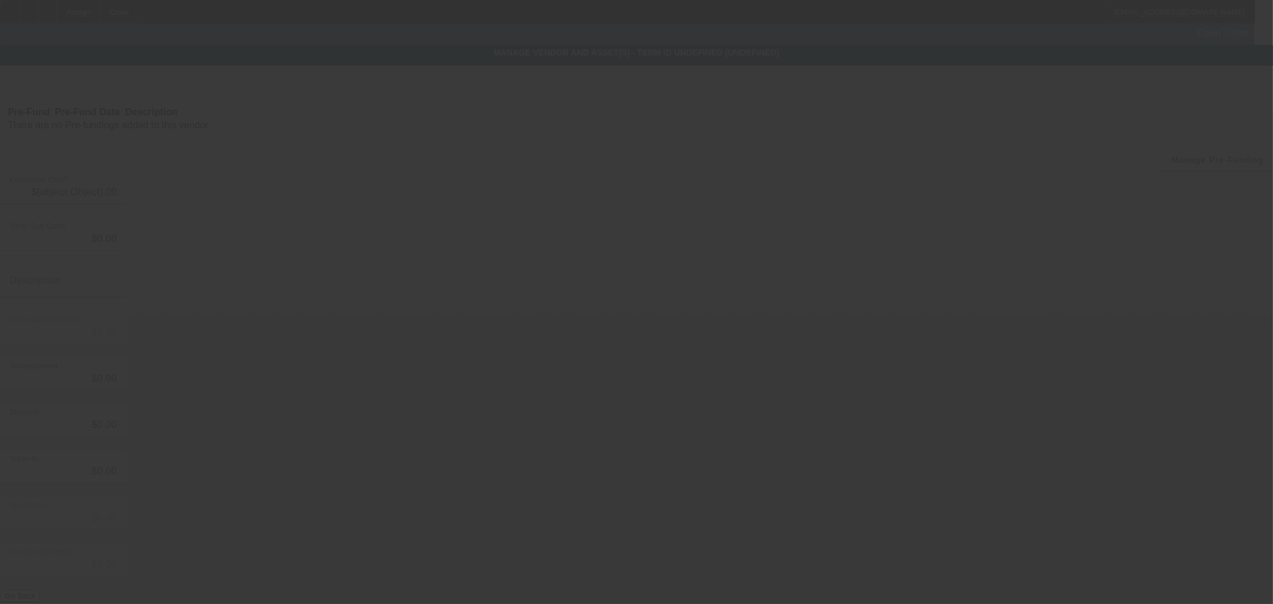
type input "$267,000.00"
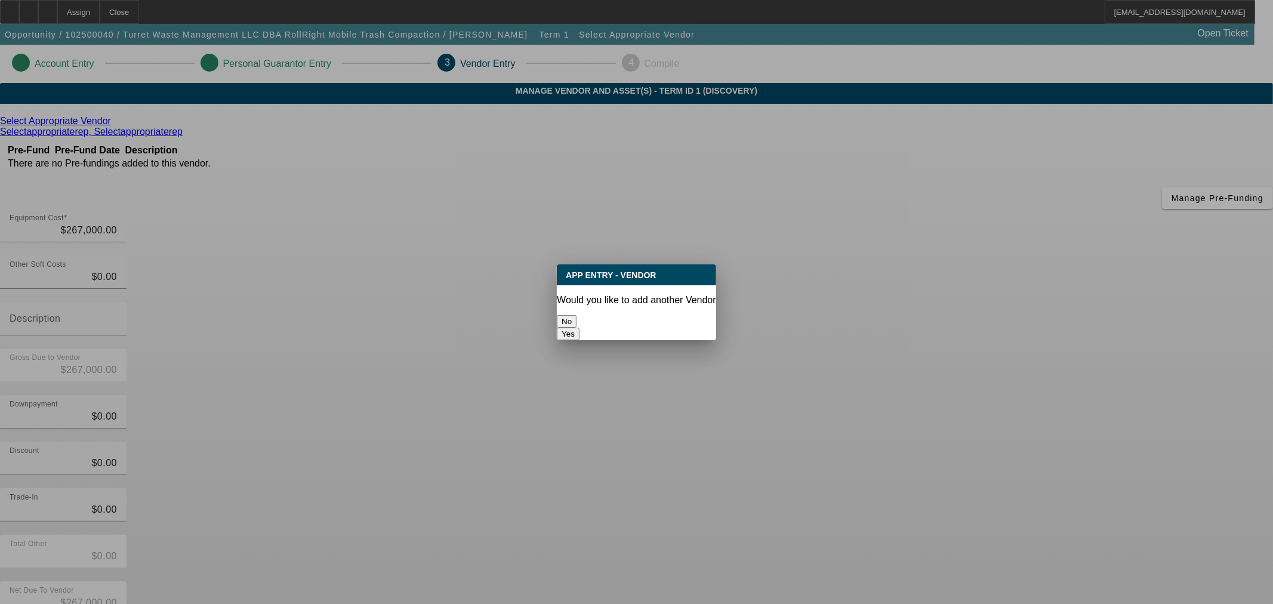
click at [577, 315] on button "No" at bounding box center [567, 321] width 20 height 13
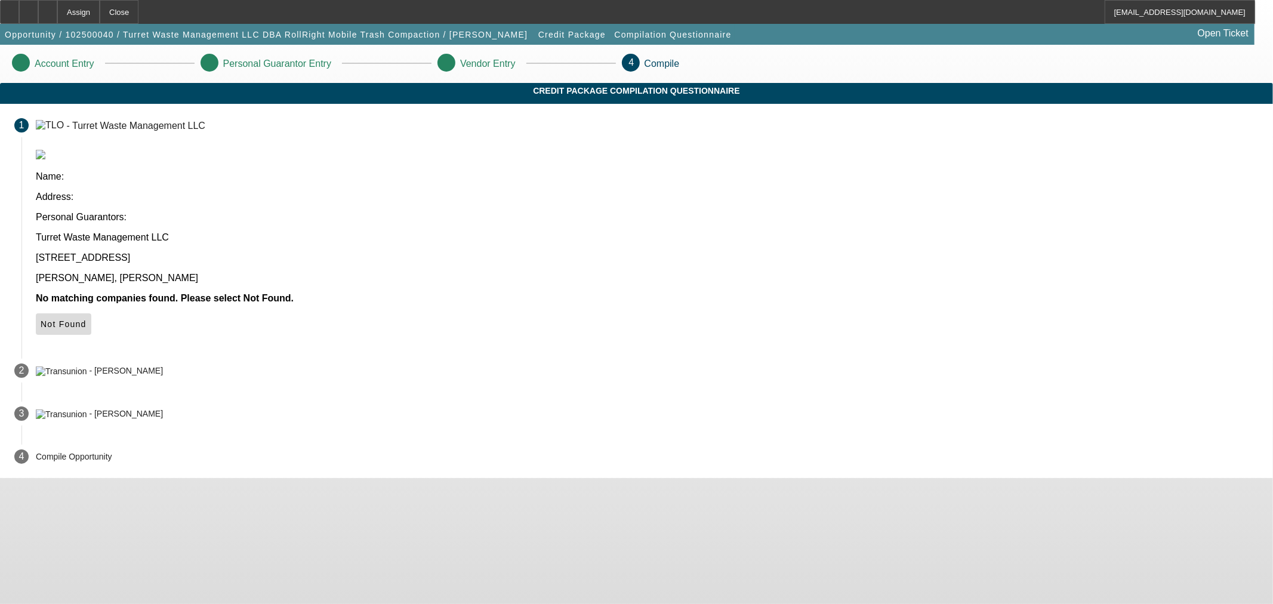
click at [87, 319] on span "Not Found" at bounding box center [64, 324] width 46 height 10
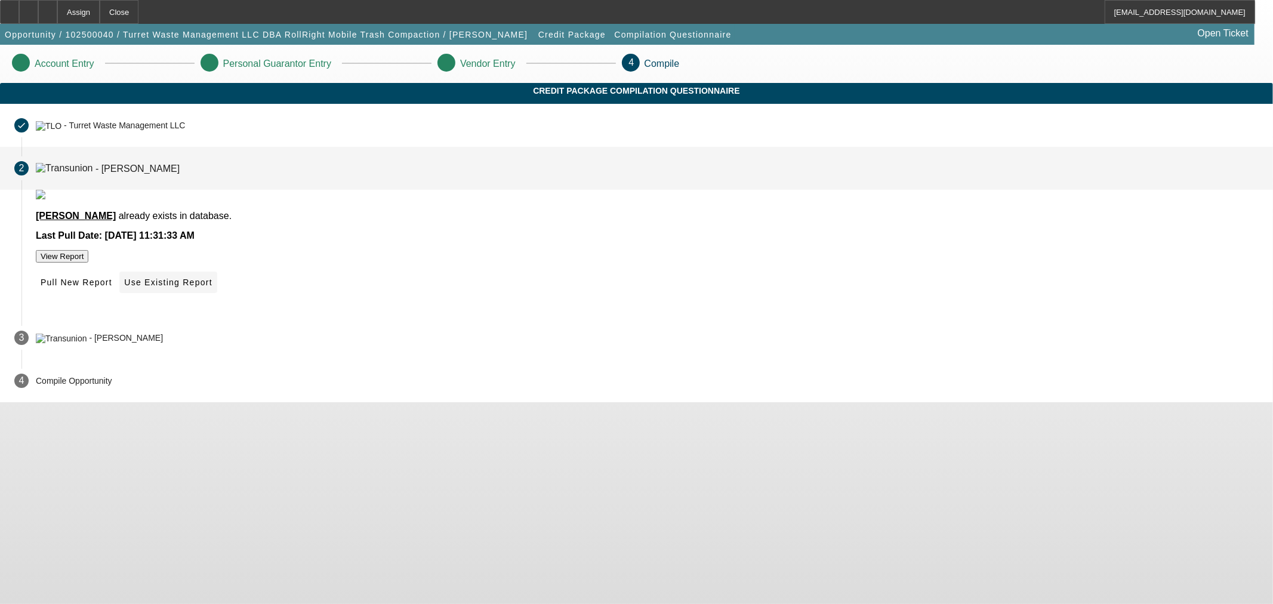
click at [212, 287] on span "Use Existing Report" at bounding box center [168, 283] width 88 height 10
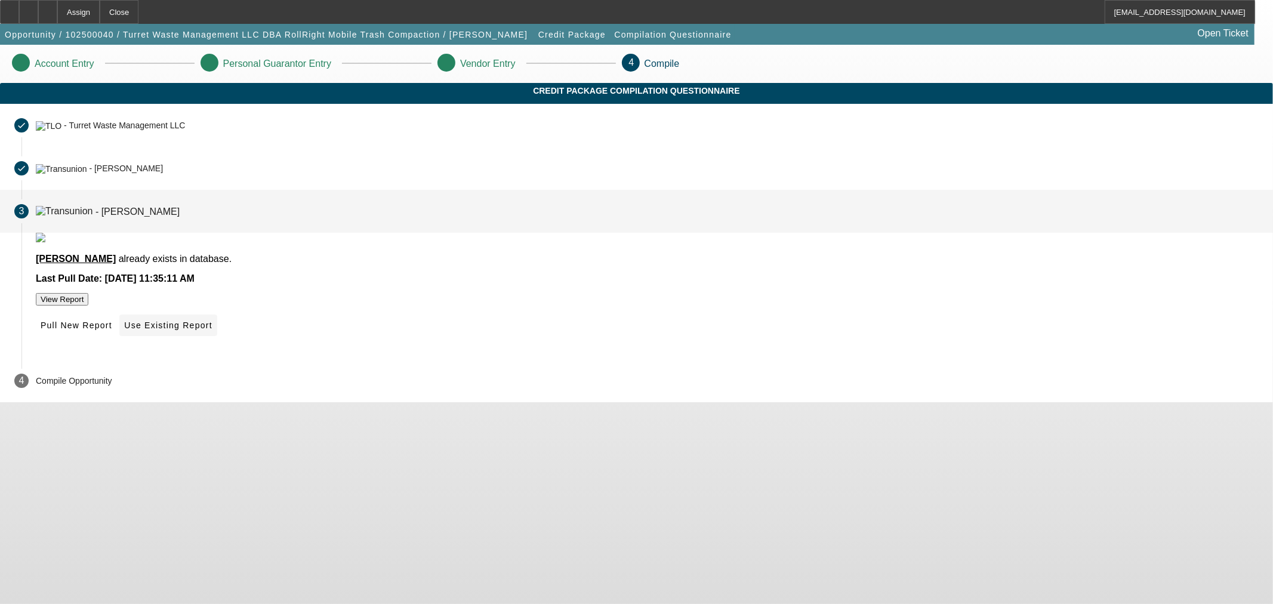
click at [212, 330] on span "Use Existing Report" at bounding box center [168, 326] width 88 height 10
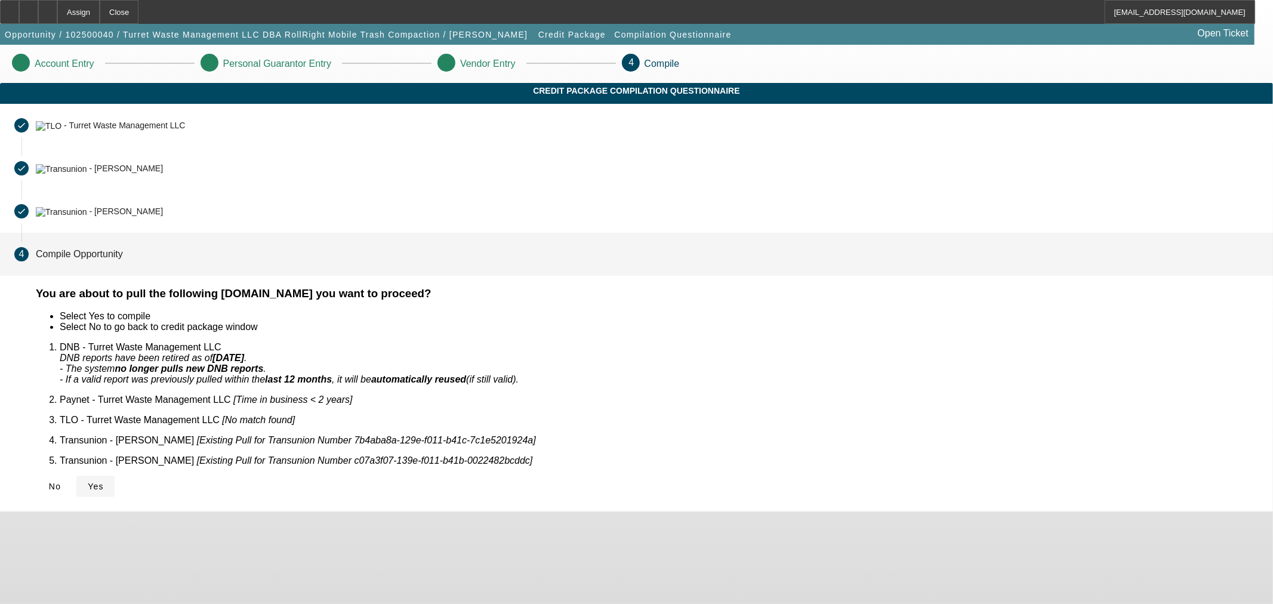
click at [104, 482] on span "Yes" at bounding box center [96, 487] width 16 height 10
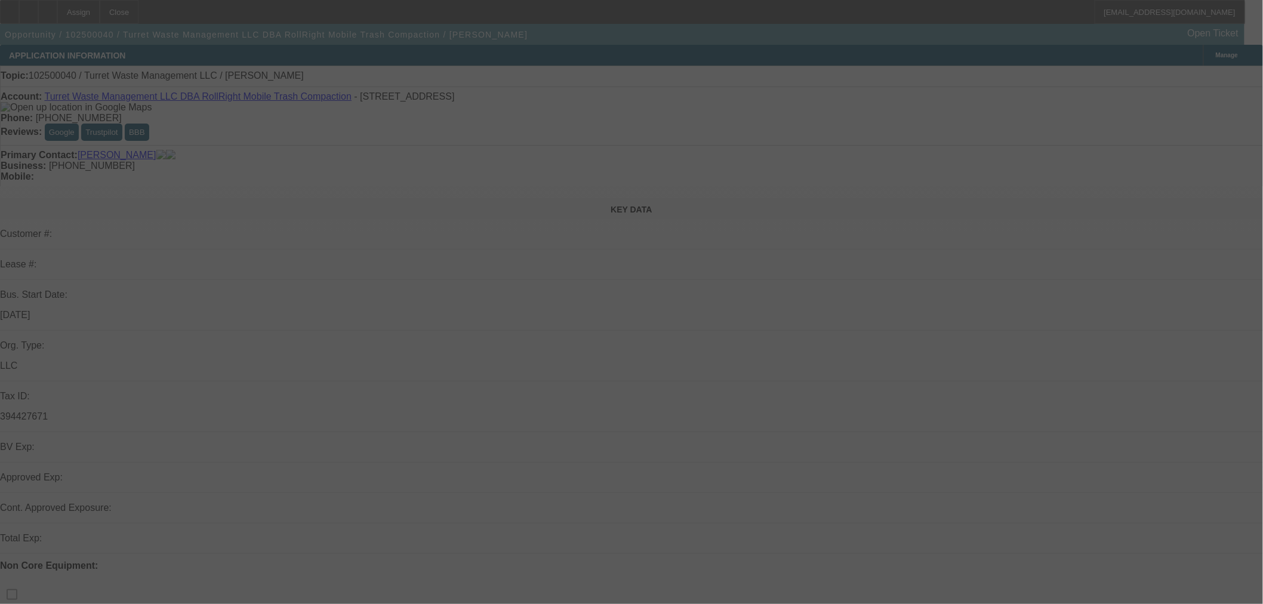
select select "0"
select select "2"
select select "0.1"
select select "4"
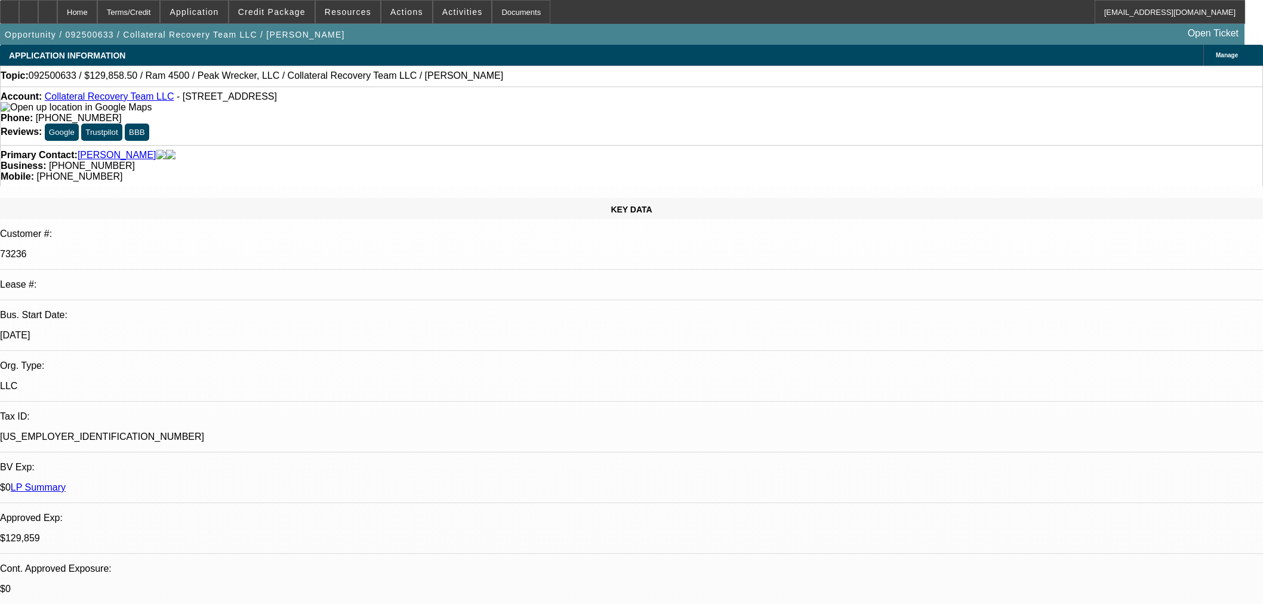
select select "0.15"
select select "0"
select select "3"
select select "0"
select select "6"
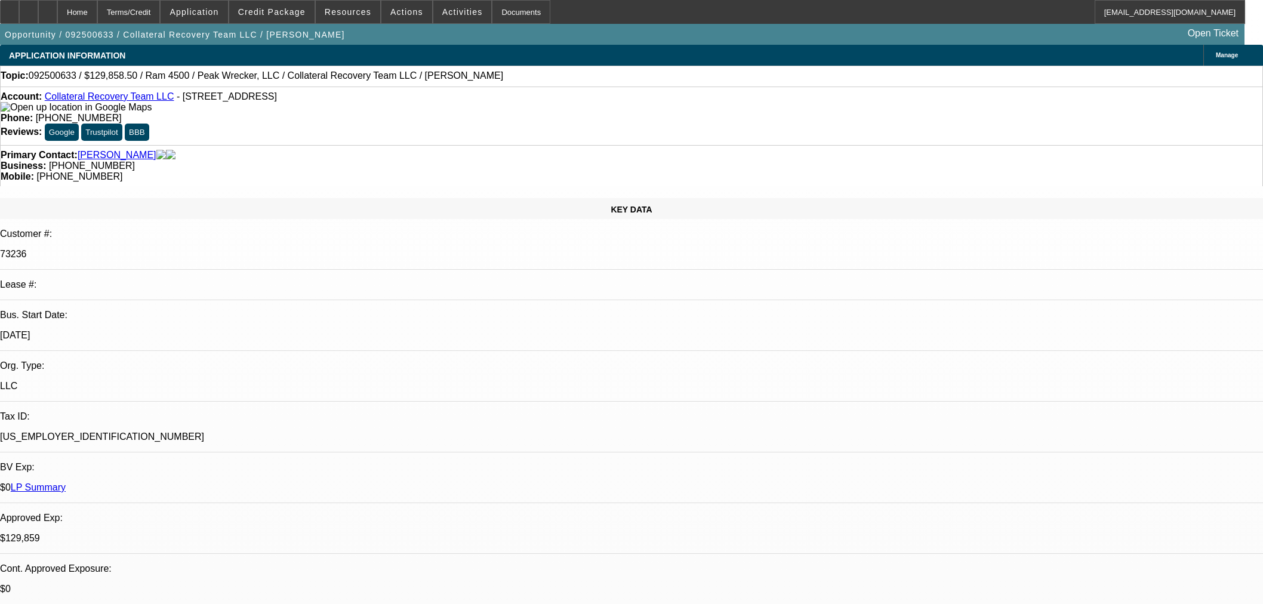
select select "0"
select select "2"
select select "0"
select select "6"
select select "0"
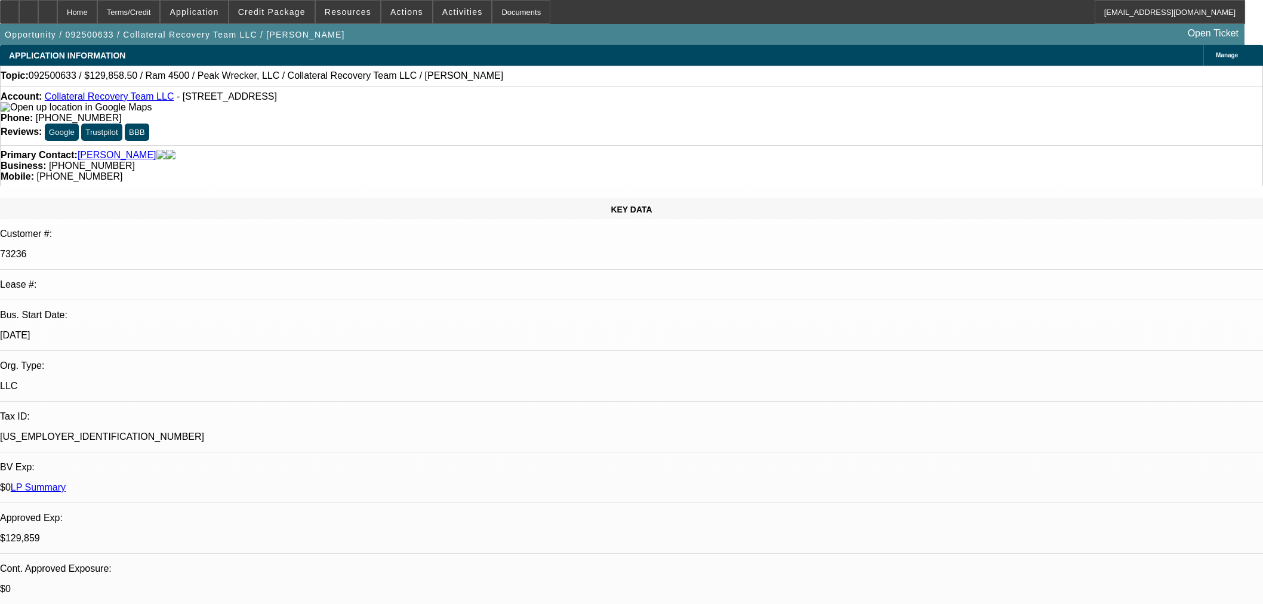
select select "2"
select select "0"
select select "6"
select select "0"
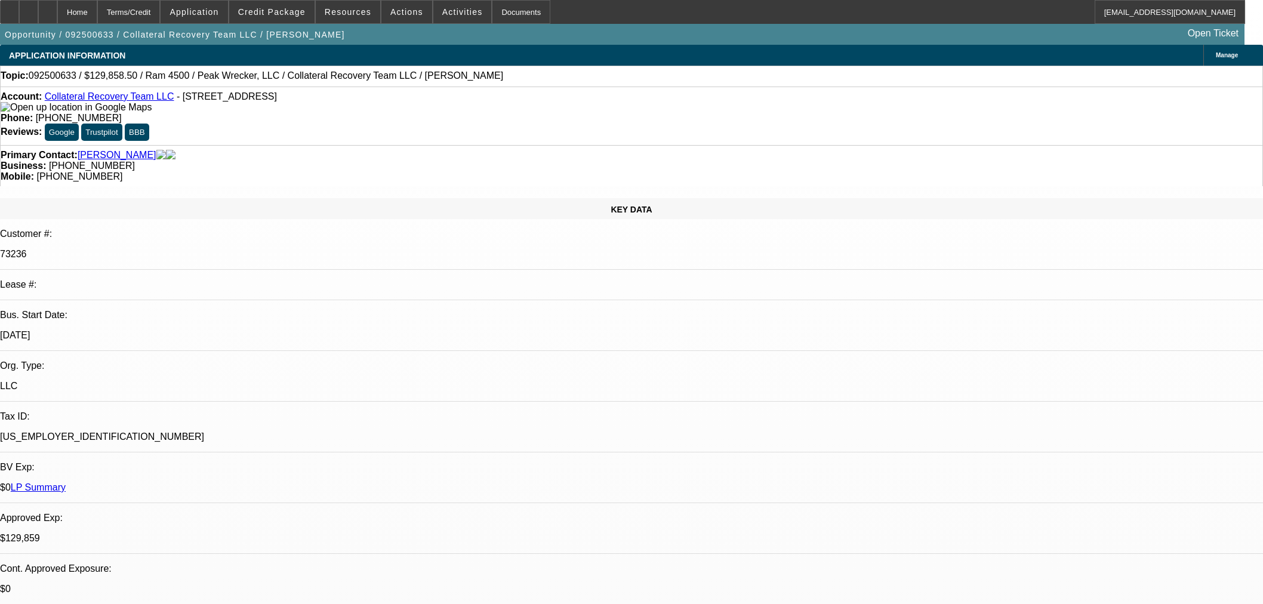
select select "0"
select select "3"
select select "0"
select select "6"
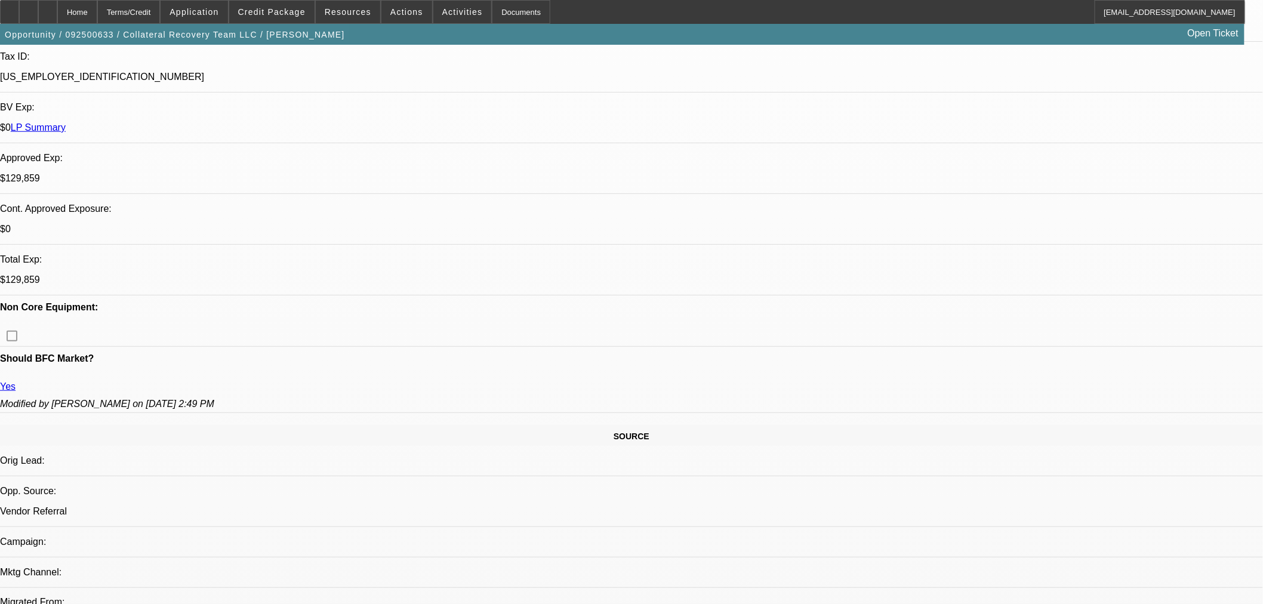
scroll to position [182, 0]
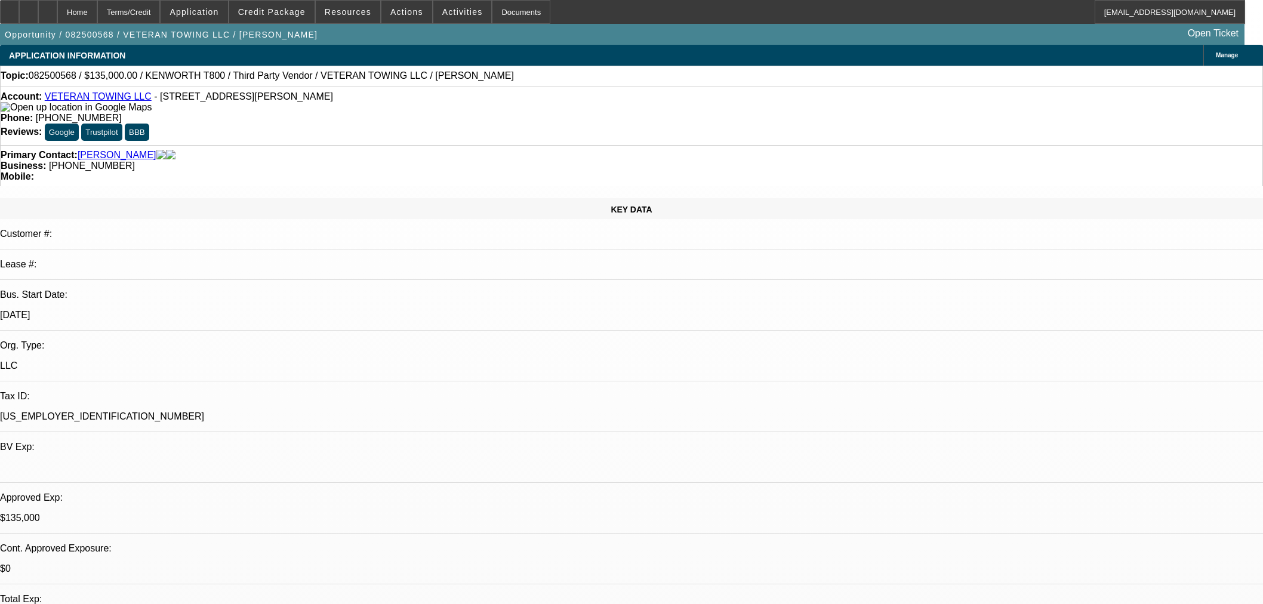
select select "0"
select select "6"
select select "0"
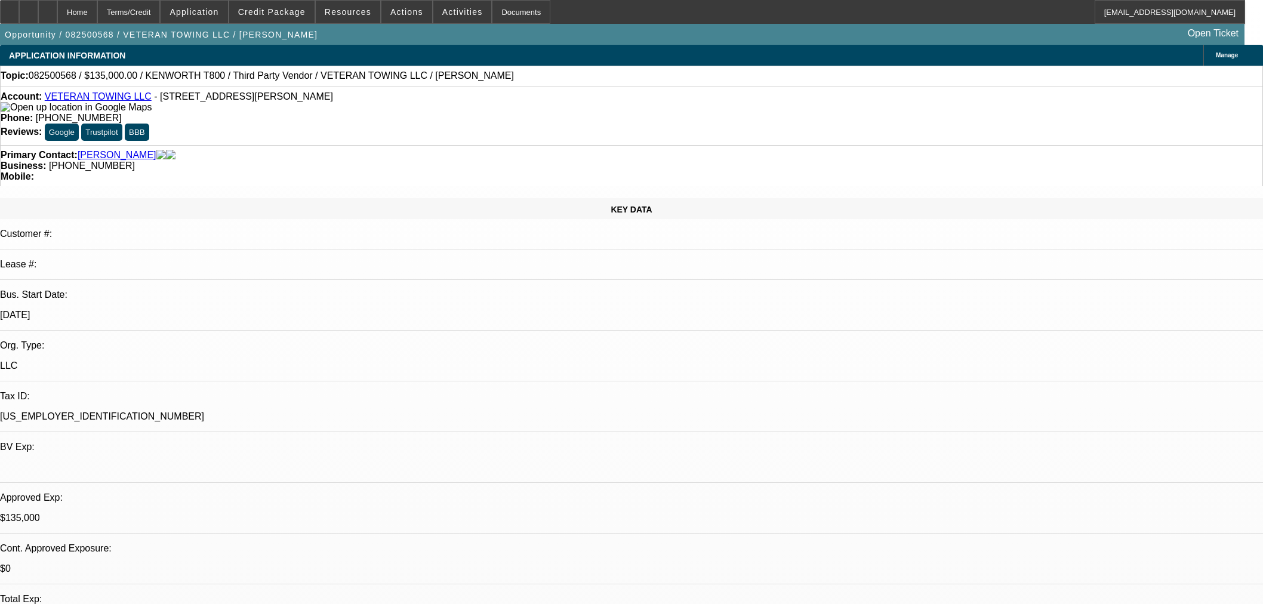
select select "0"
select select "3"
select select "0.1"
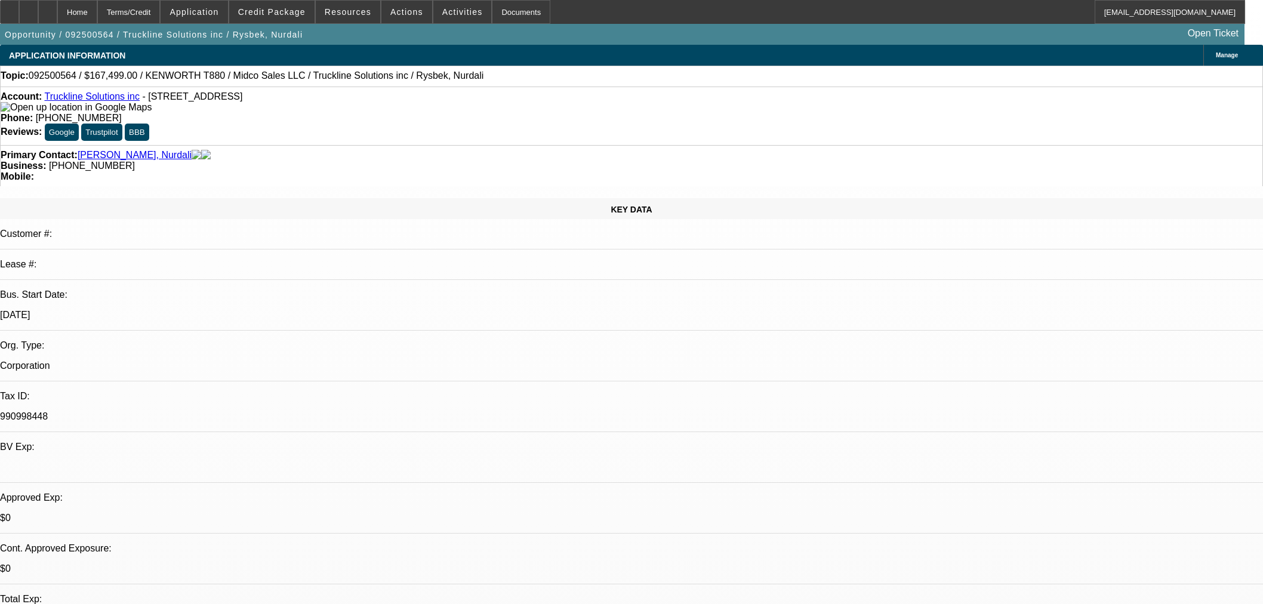
select select "4"
select select "0"
select select "2"
select select "0"
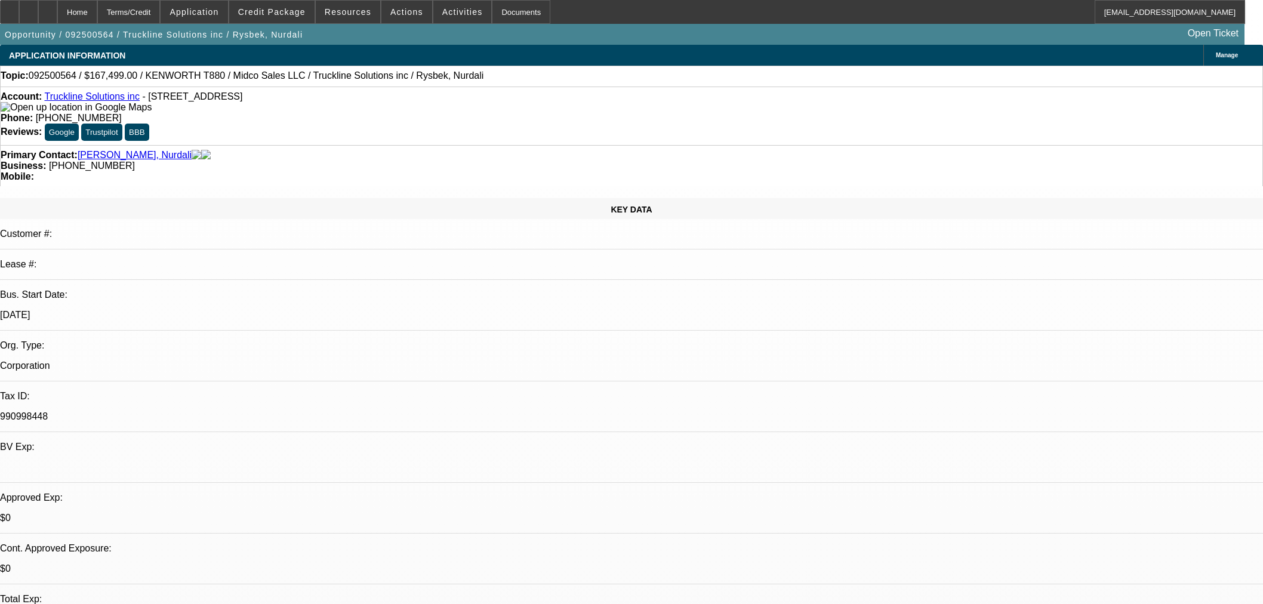
select select "6"
select select "0"
select select "3"
select select "0.1"
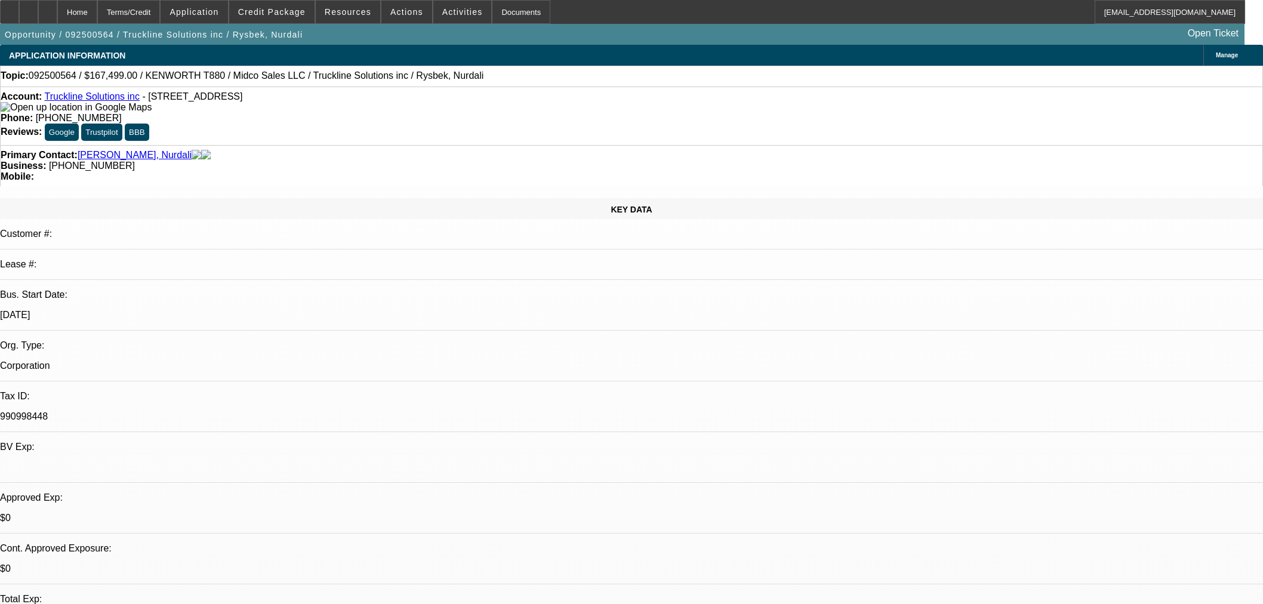
select select "4"
select select "0"
select select "3"
select select "0.1"
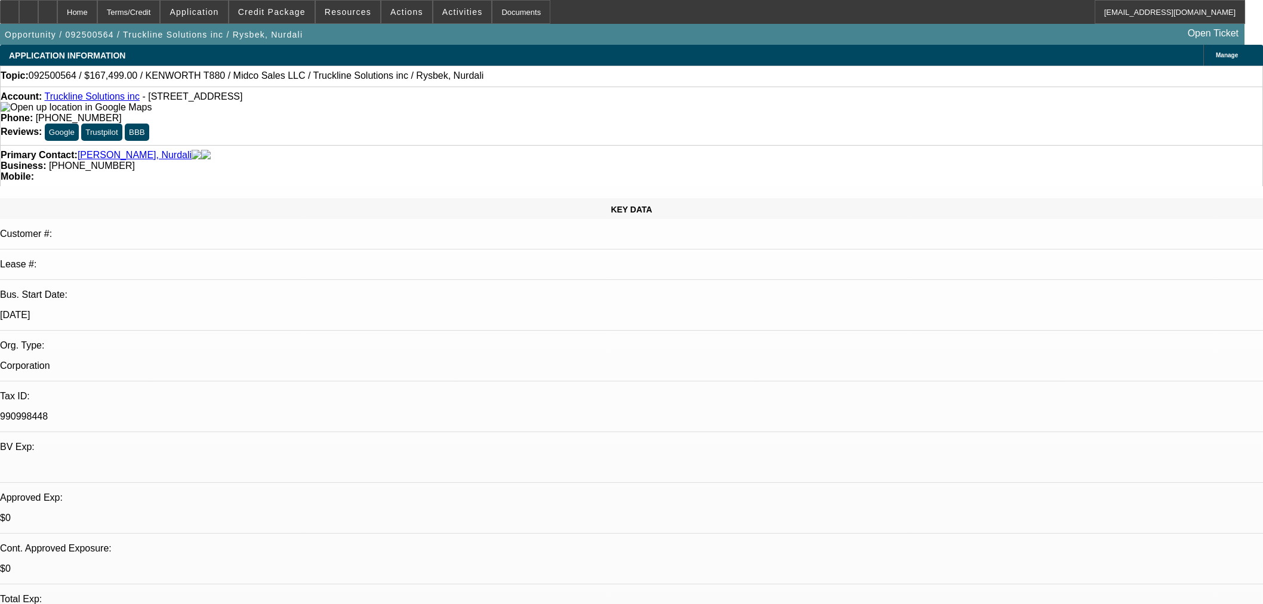
select select "4"
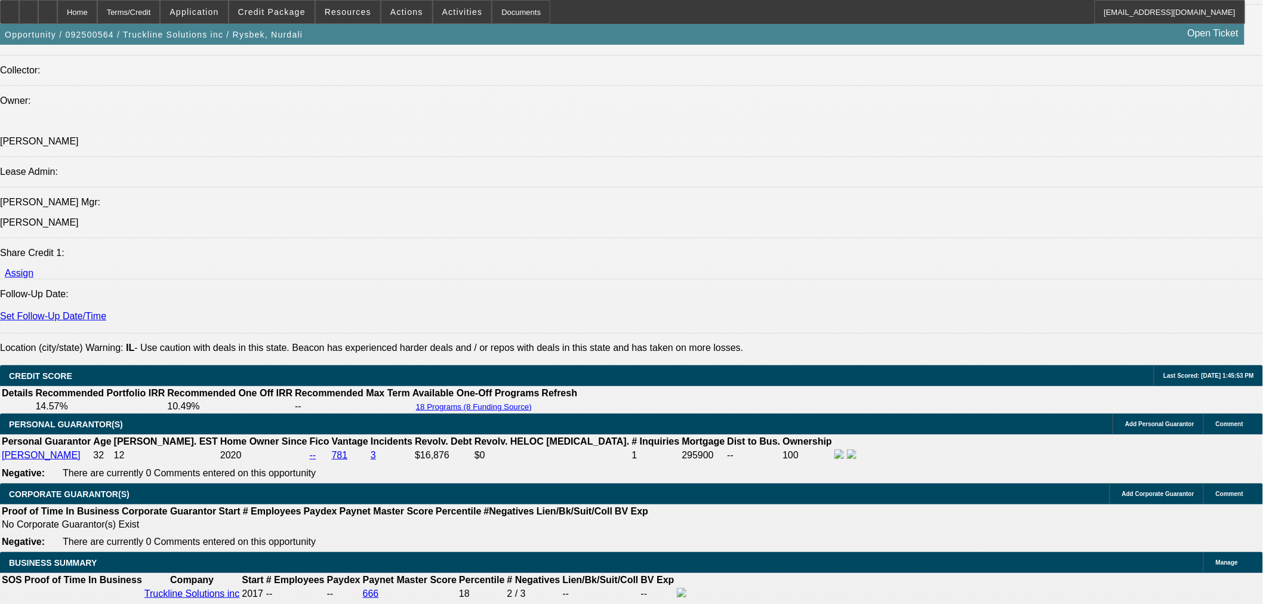
scroll to position [1525, 0]
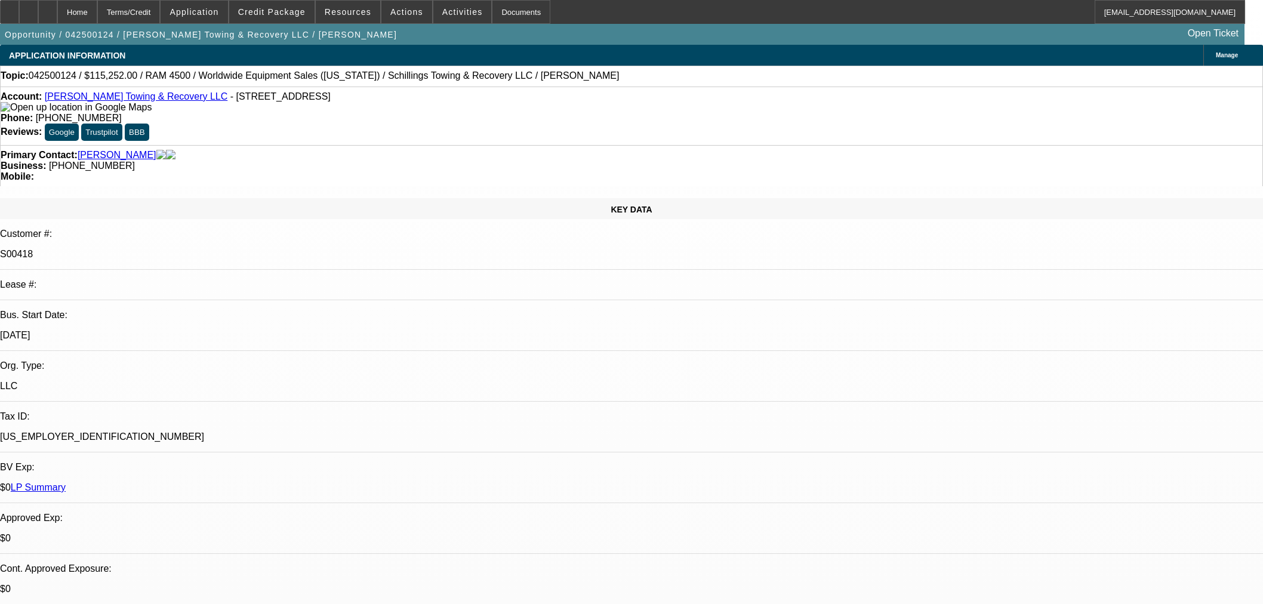
select select "0"
select select "3"
select select "0"
select select "6"
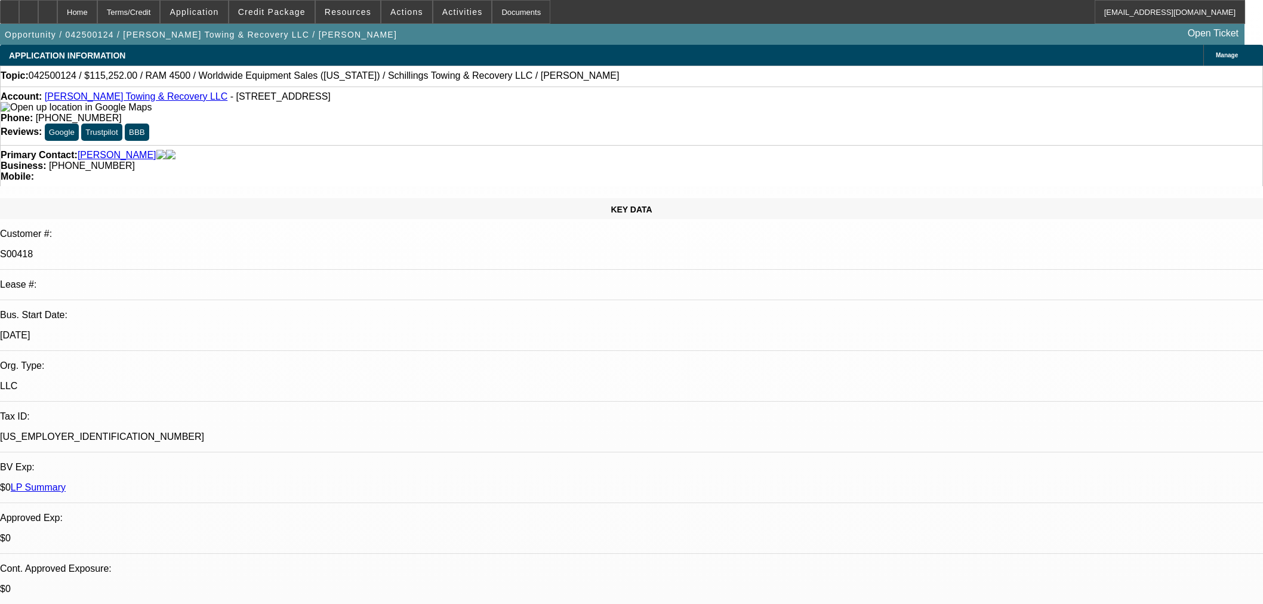
select select "0"
select select "3"
select select "0"
select select "6"
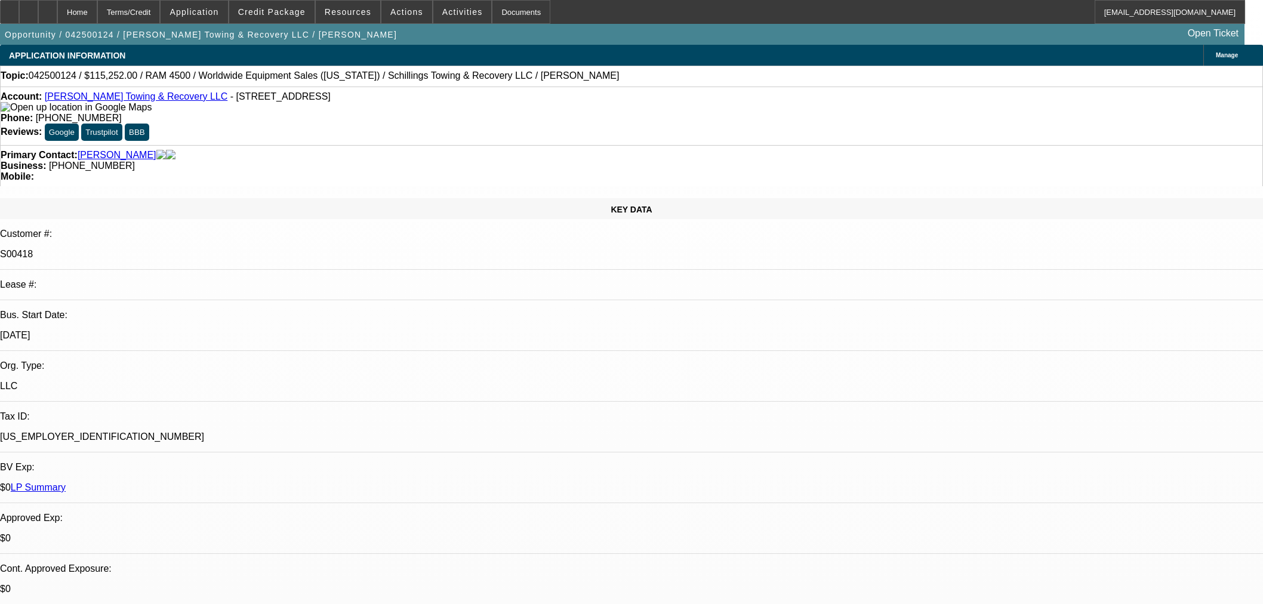
select select "0"
select select "3"
select select "0"
select select "6"
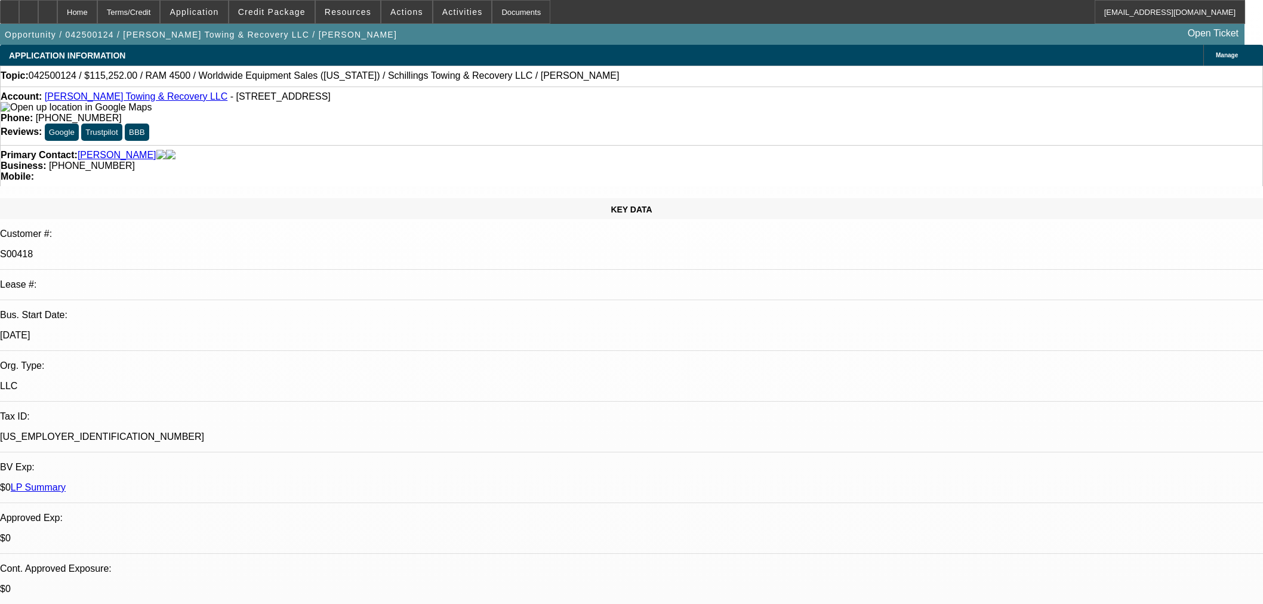
select select "0"
select select "3"
select select "0"
select select "6"
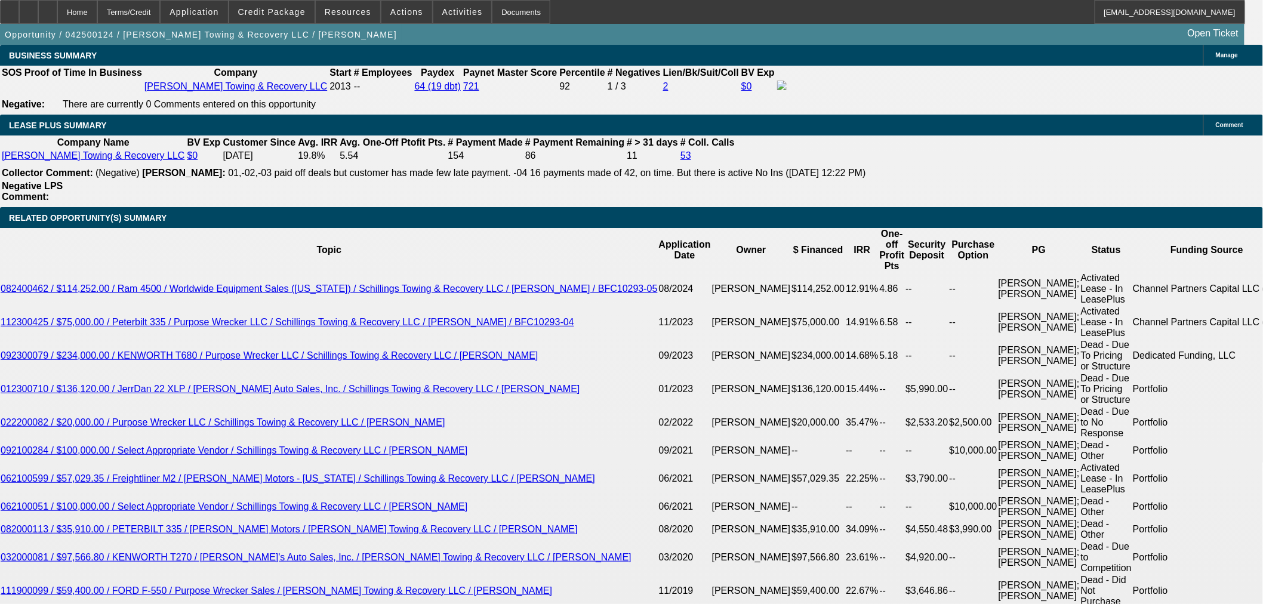
scroll to position [2056, 0]
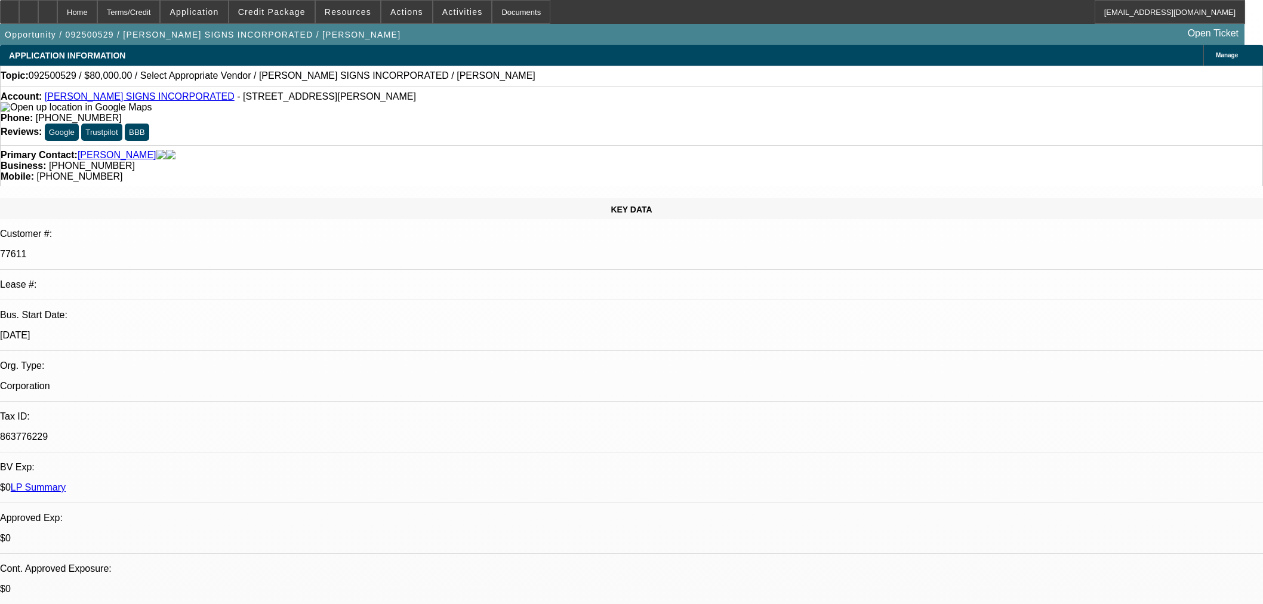
select select "0"
select select "2"
select select "0.1"
select select "4"
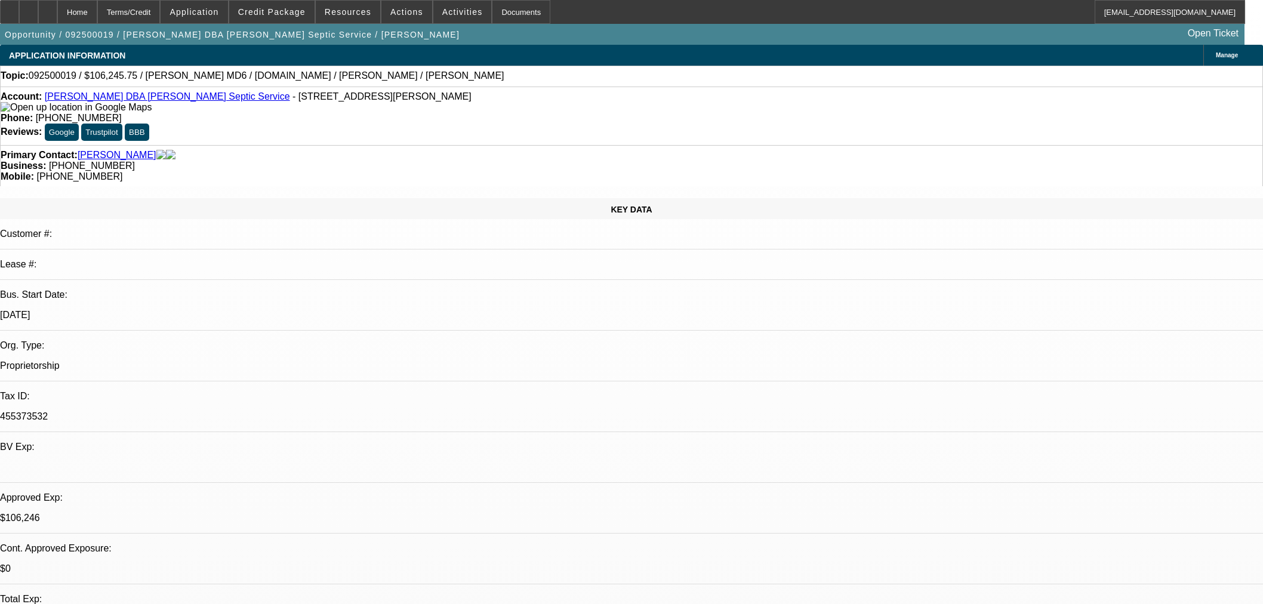
select select "0"
select select "3"
select select "0"
select select "6"
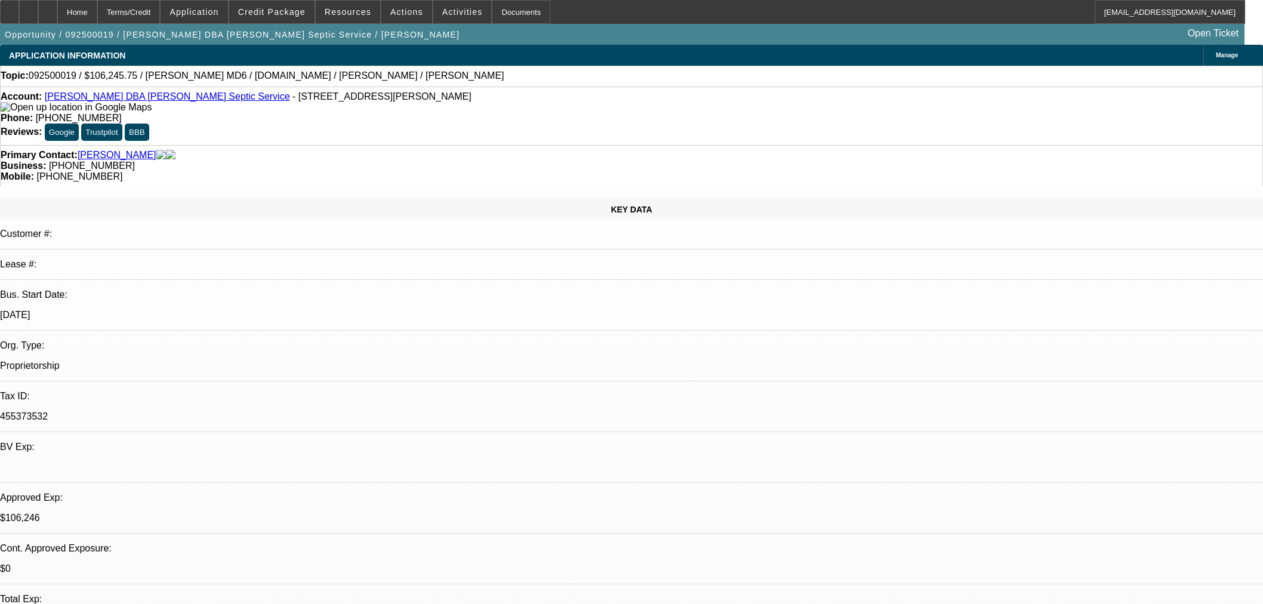
select select "0"
select select "3"
select select "0"
select select "6"
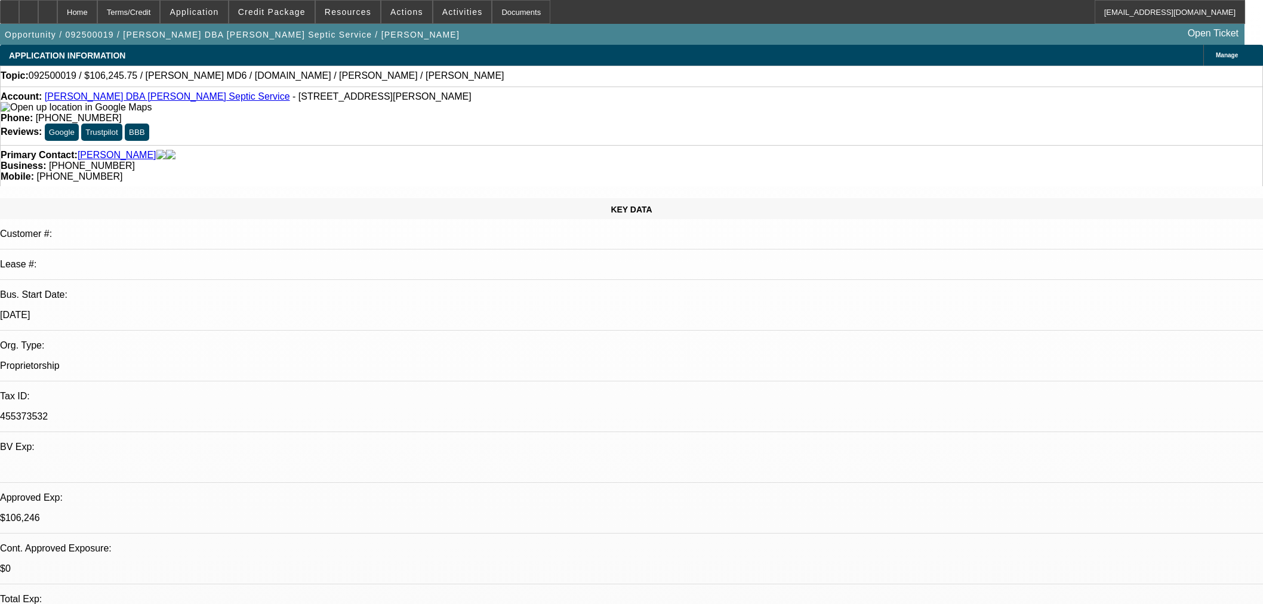
select select "0.15"
select select "2"
select select "0.1"
select select "4"
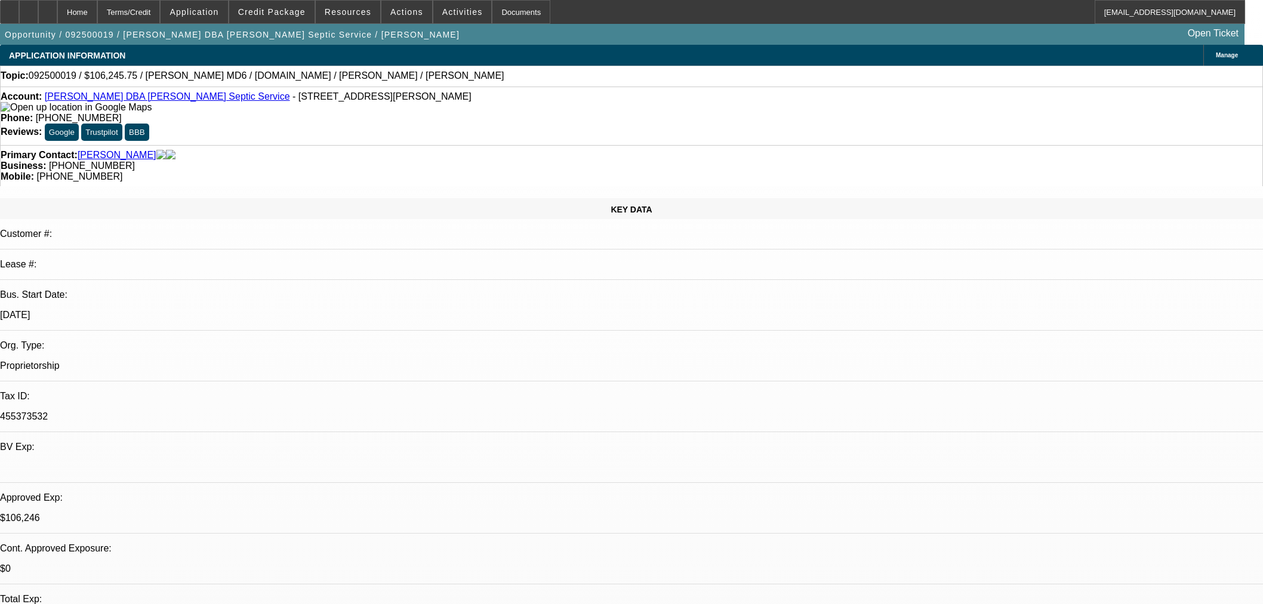
select select "2"
select select "0.1"
select select "4"
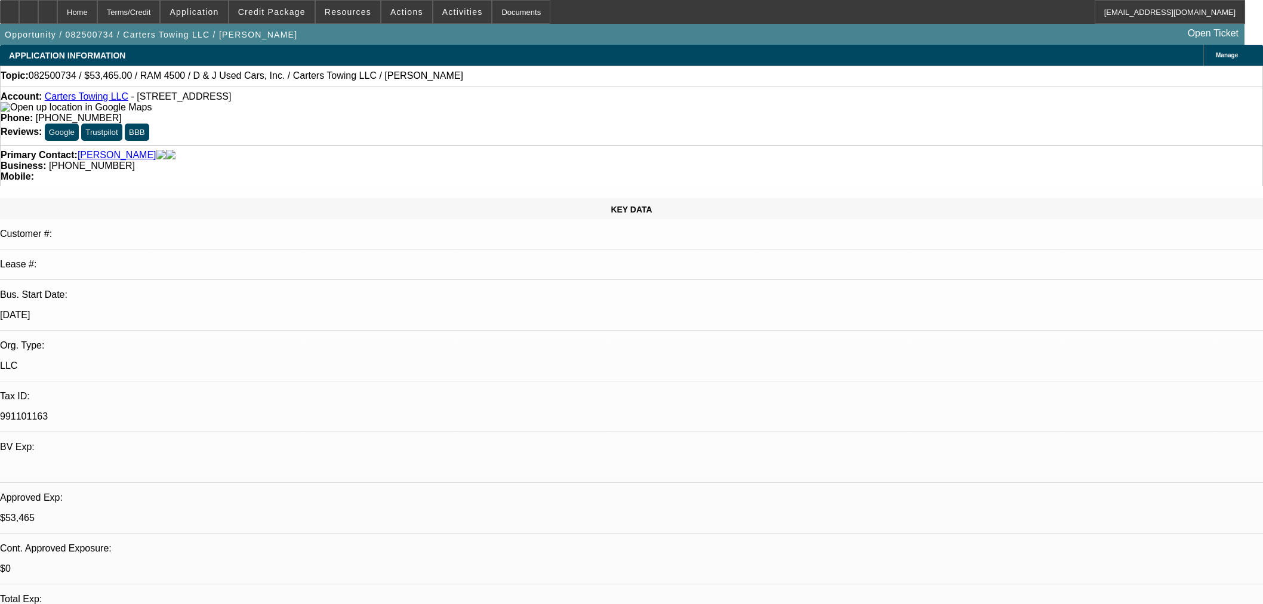
select select "0.15"
select select "2"
select select "0"
select select "6"
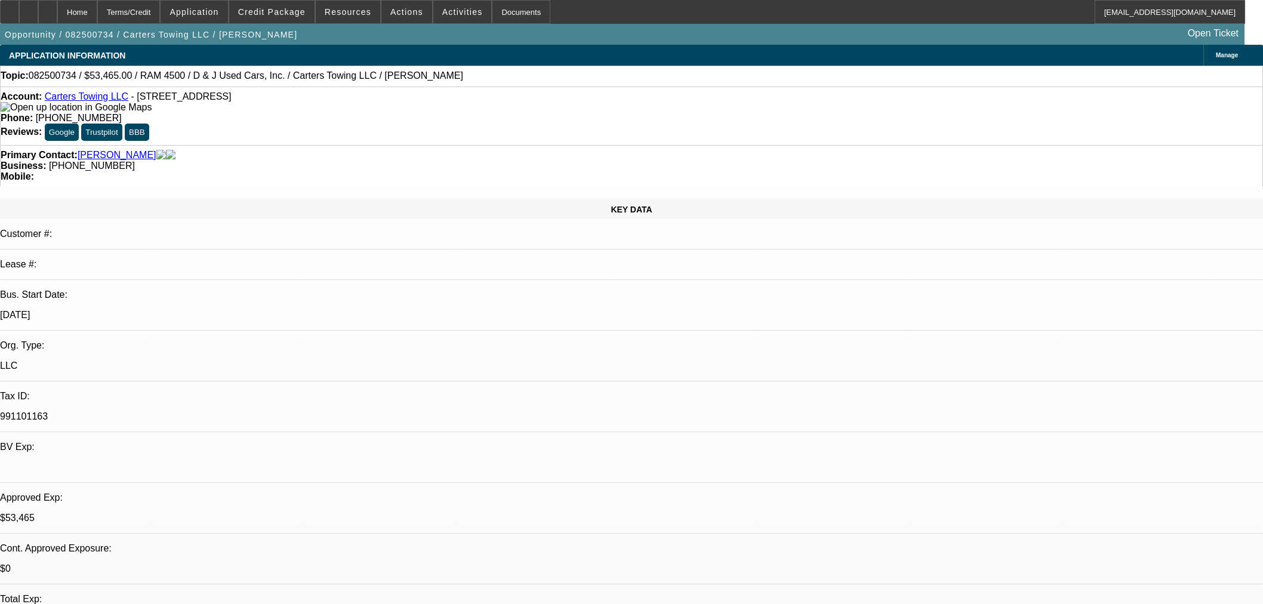
select select "0.15"
select select "2"
select select "0"
select select "6"
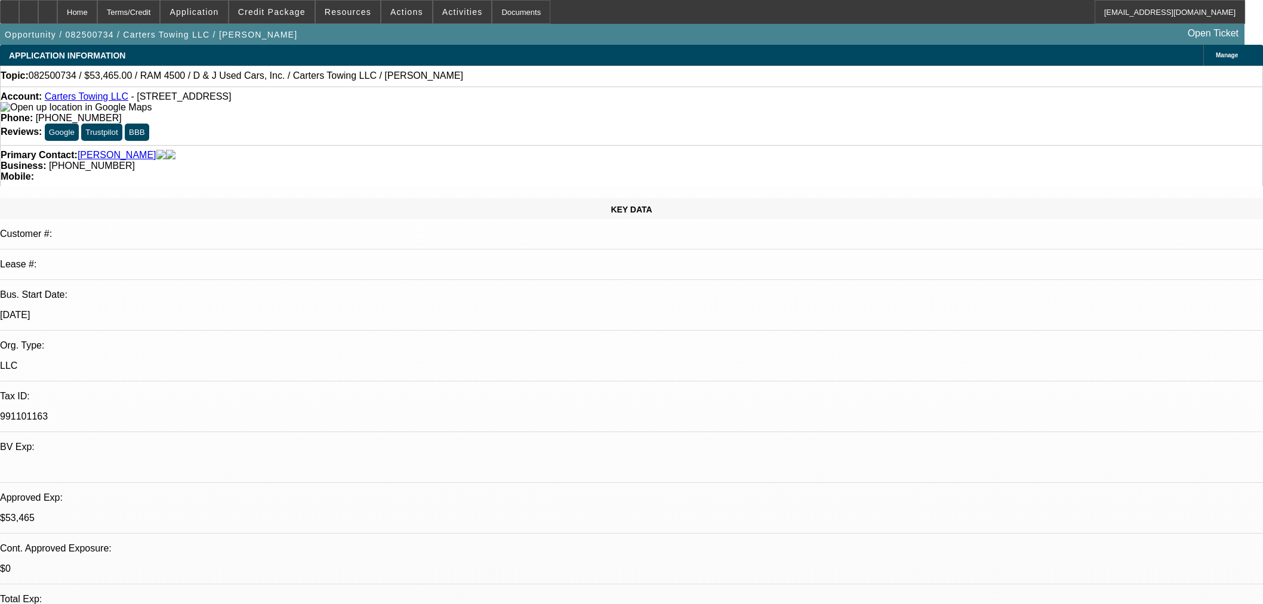
select select "0.15"
select select "2"
select select "0"
select select "6"
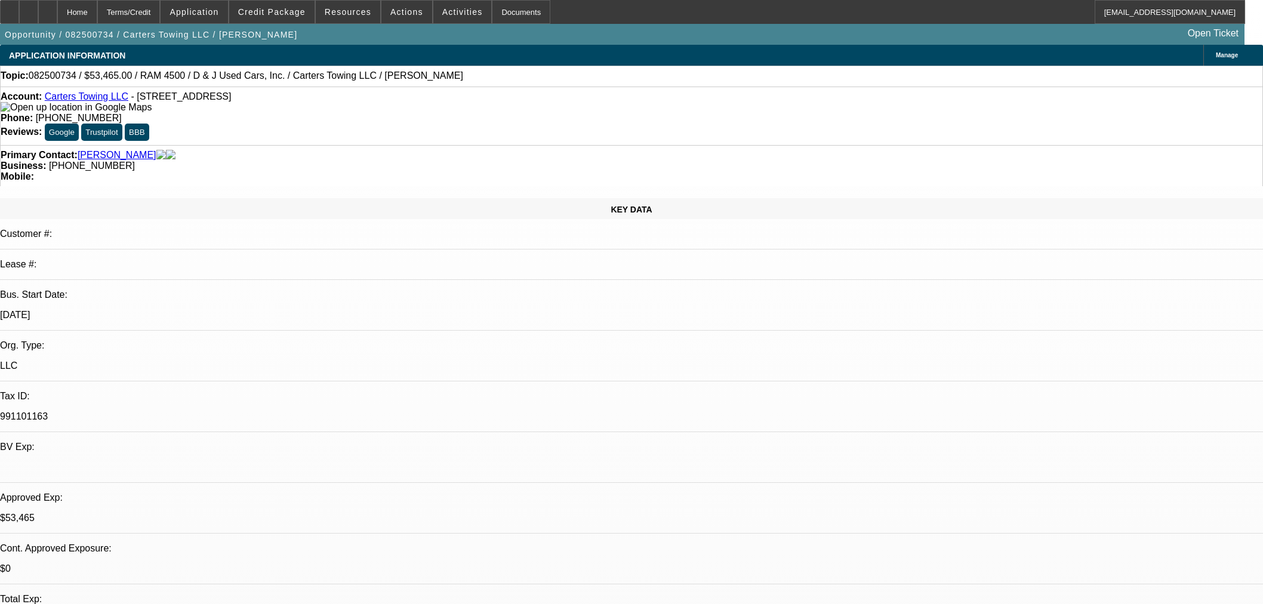
select select "0.15"
select select "2"
select select "0"
select select "6"
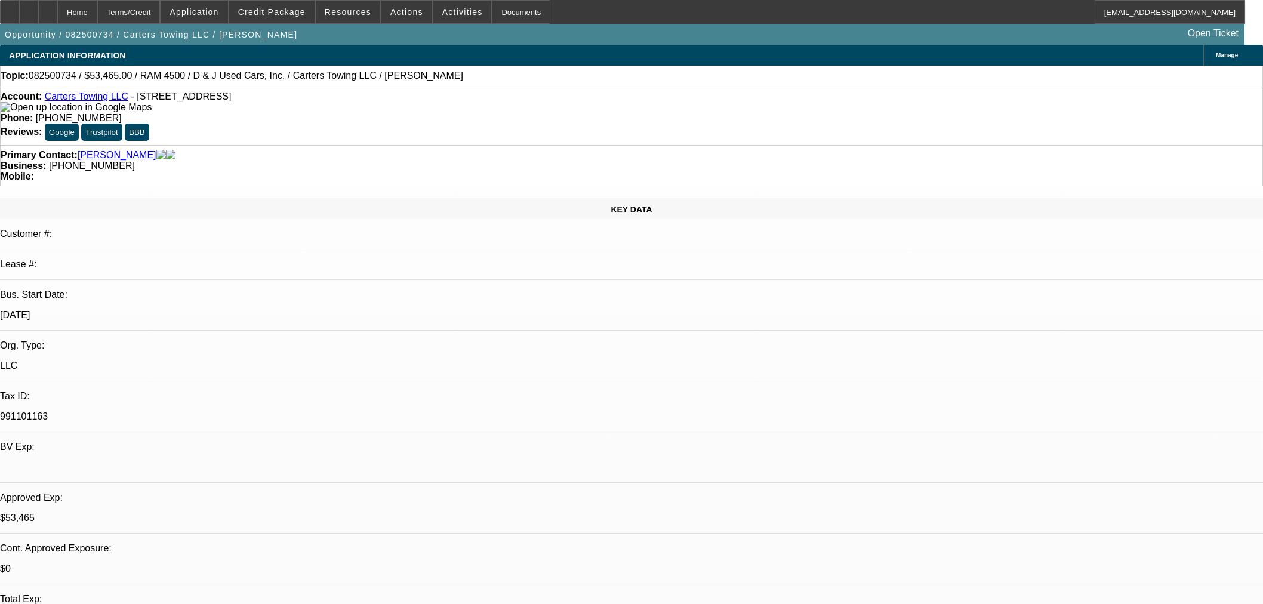
scroll to position [398, 0]
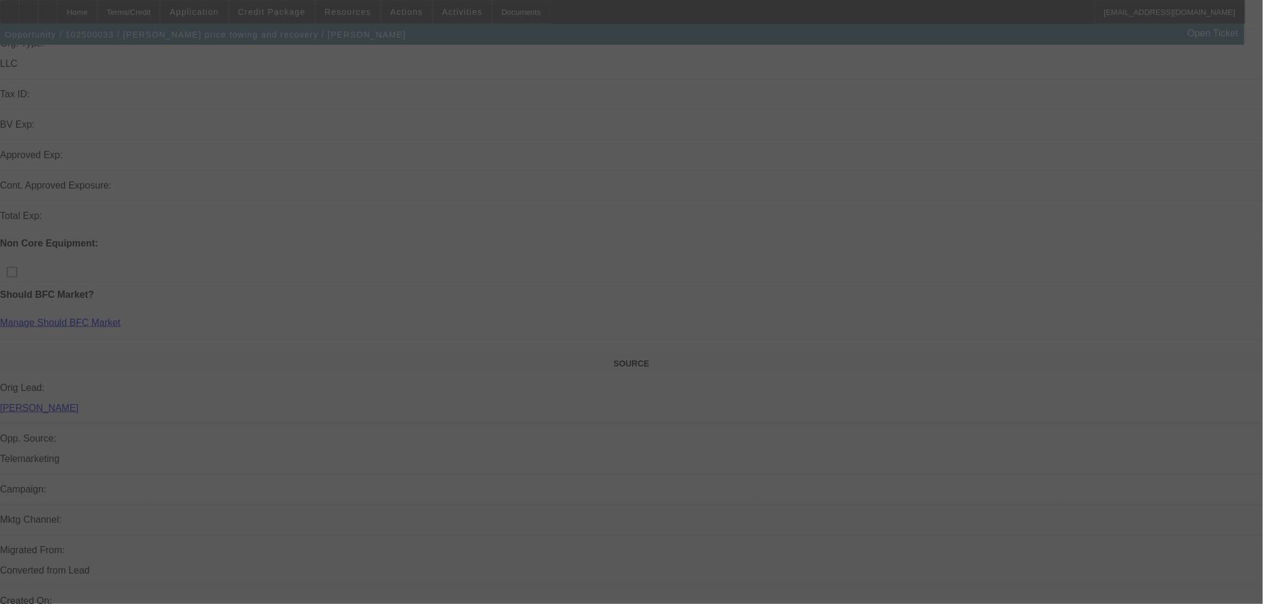
scroll to position [464, 0]
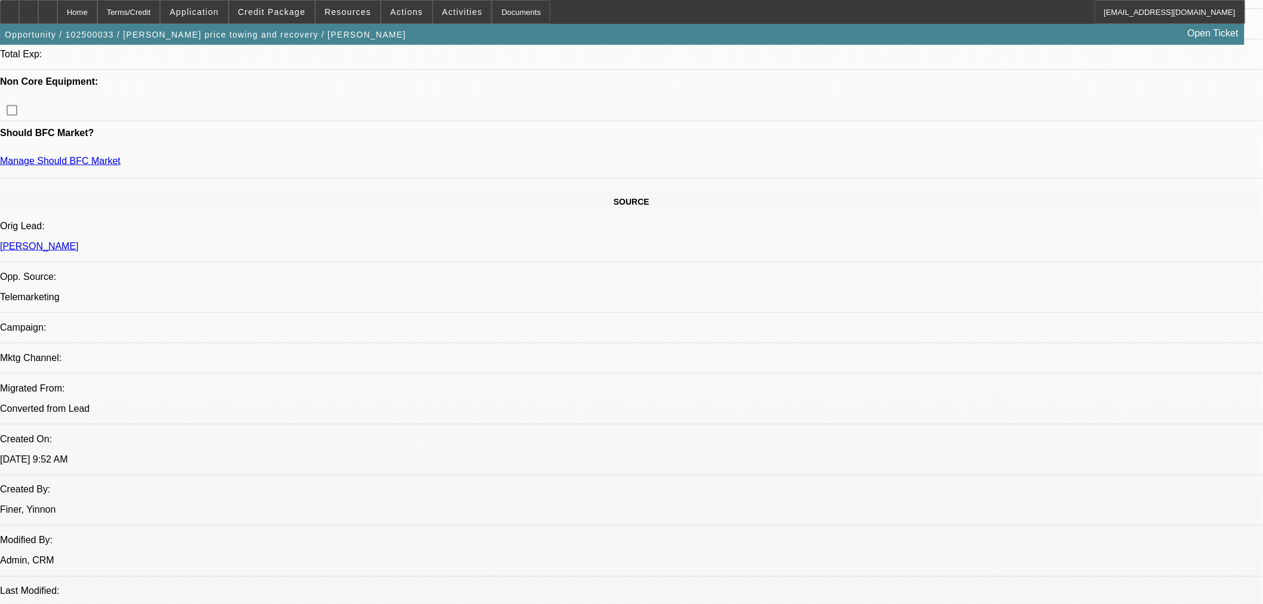
select select "0"
select select "2"
select select "0.1"
select select "4"
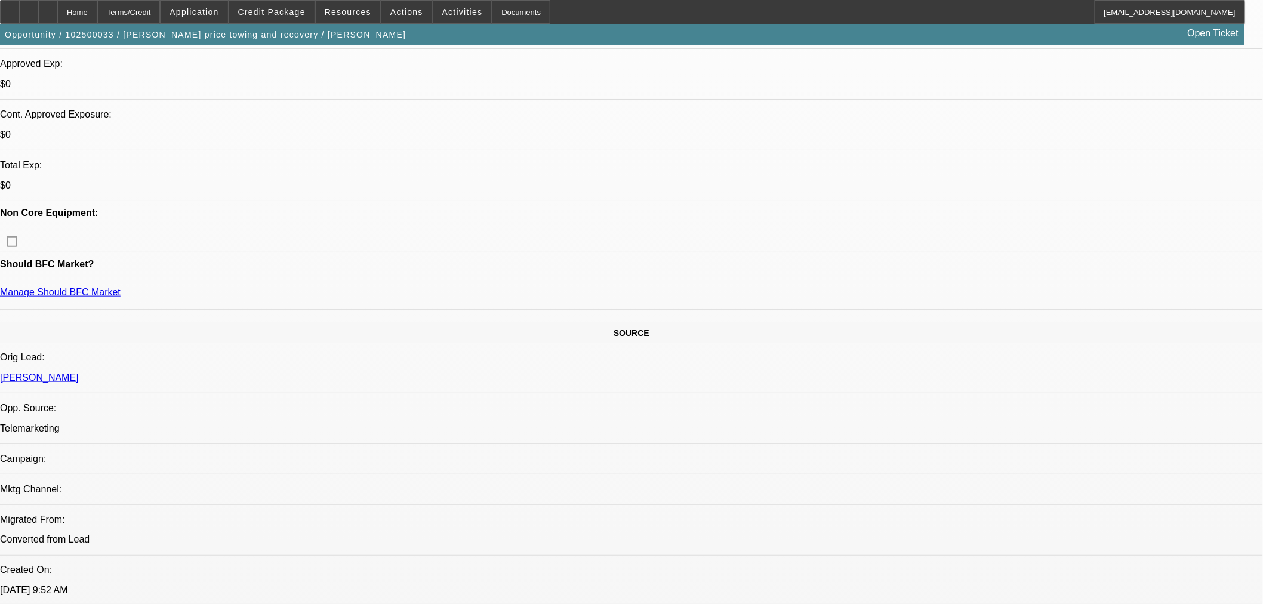
scroll to position [331, 0]
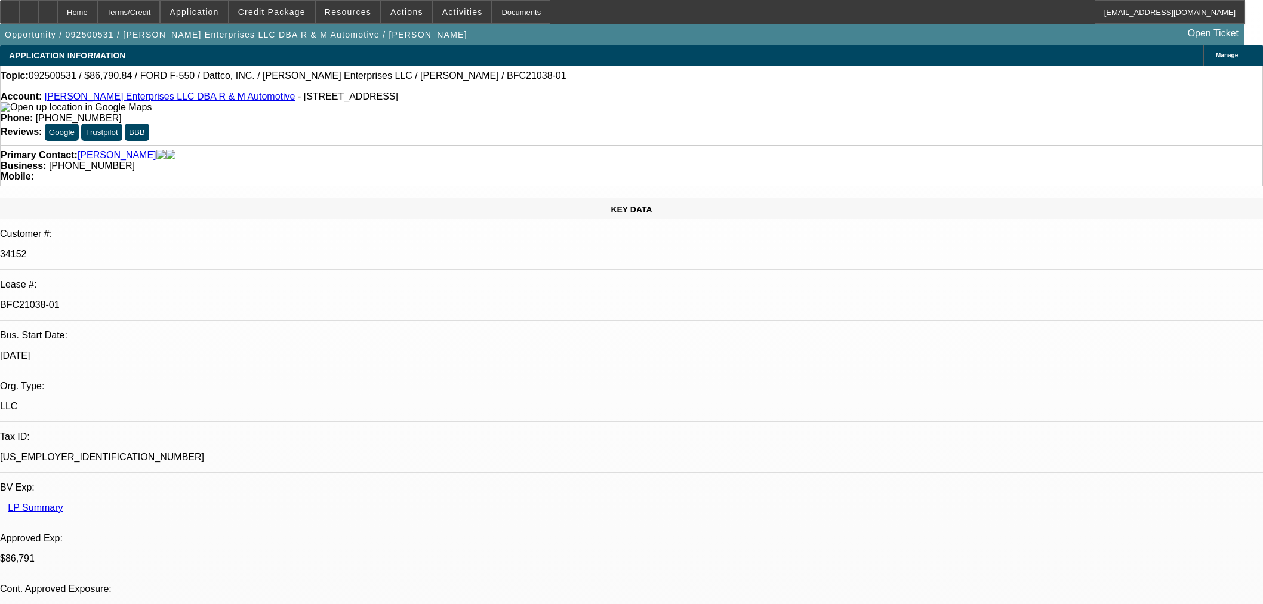
select select "0"
select select "2"
select select "0"
select select "6"
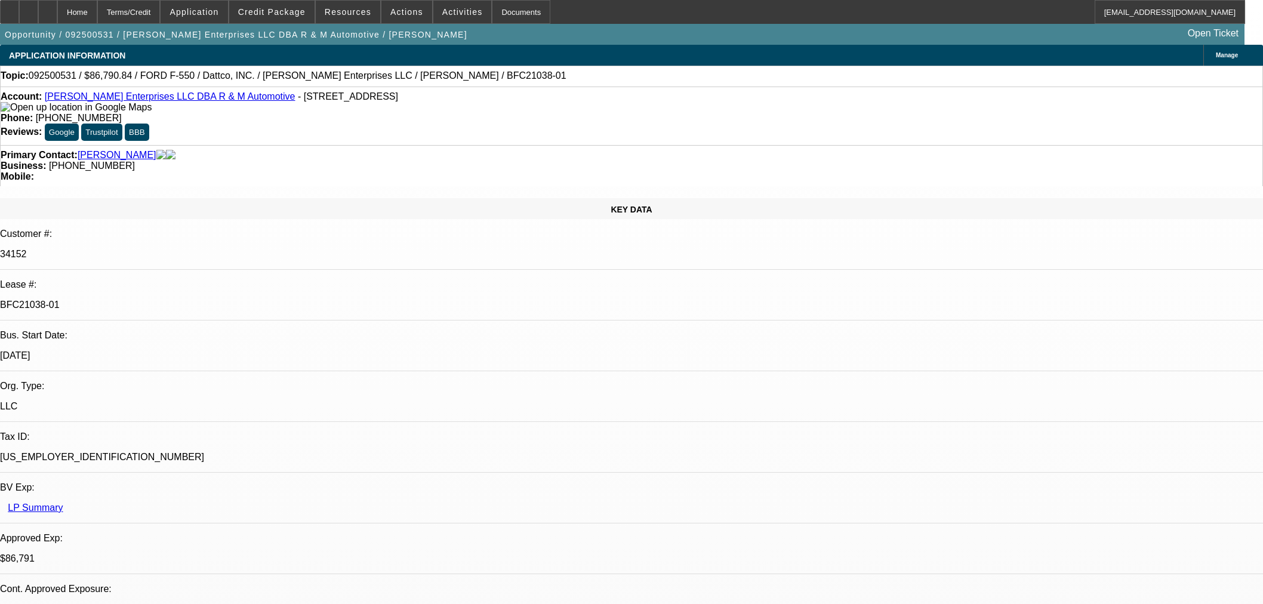
select select "0"
select select "2"
select select "0"
select select "6"
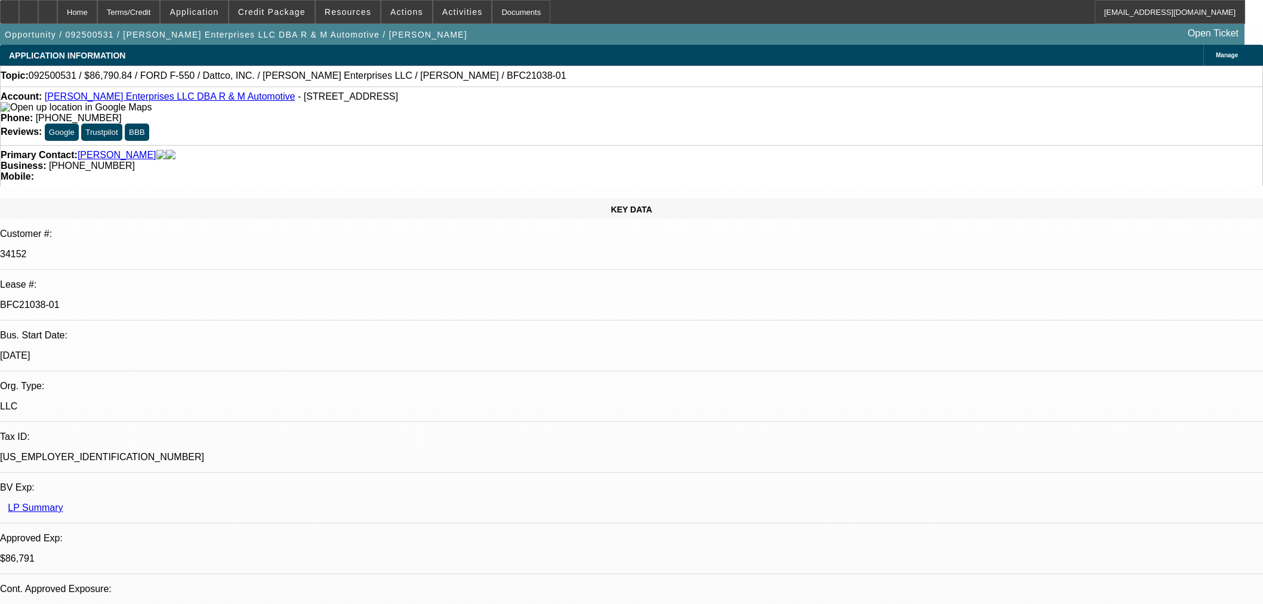
select select "0"
select select "2"
select select "0"
select select "6"
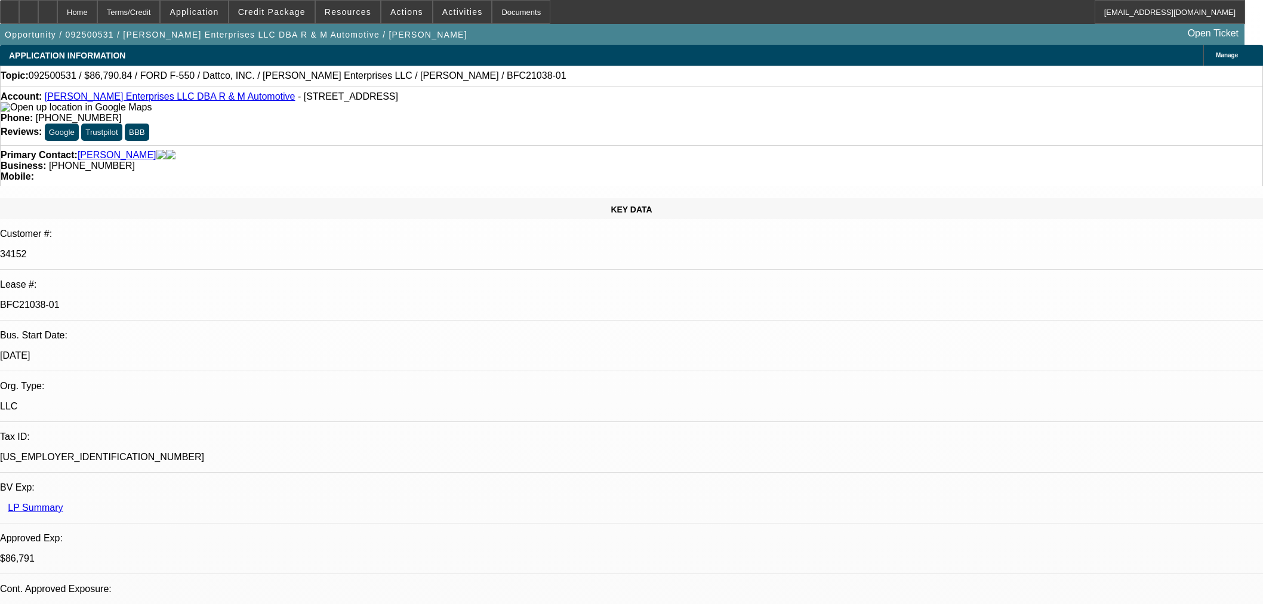
select select "0"
select select "2"
select select "0"
select select "6"
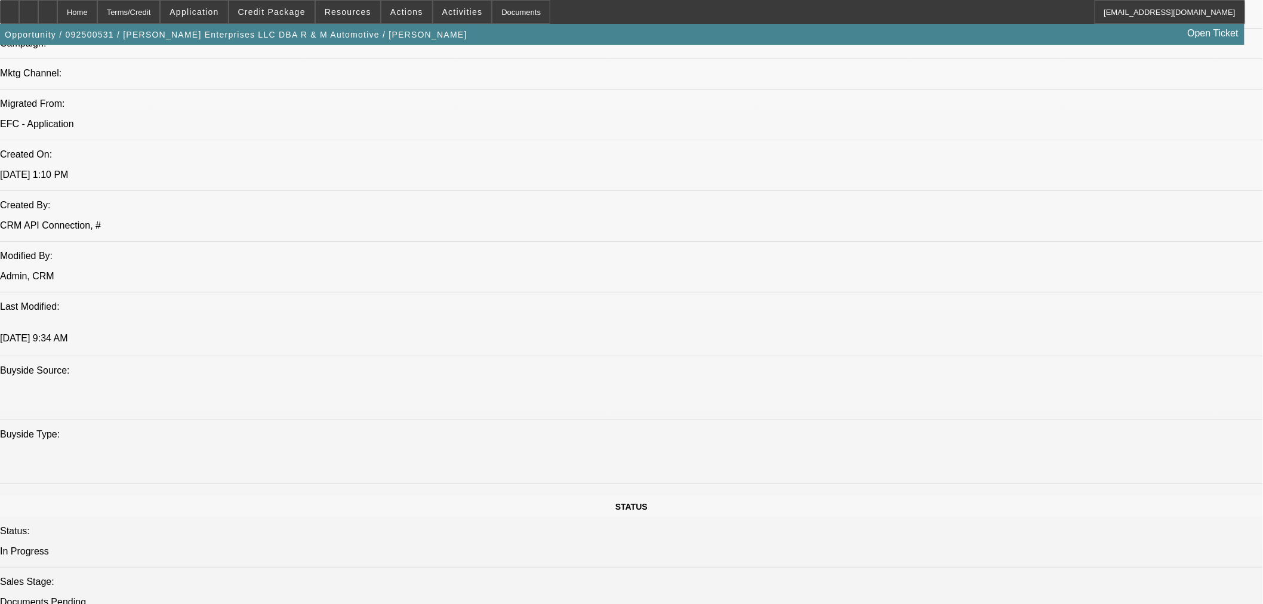
scroll to position [1061, 0]
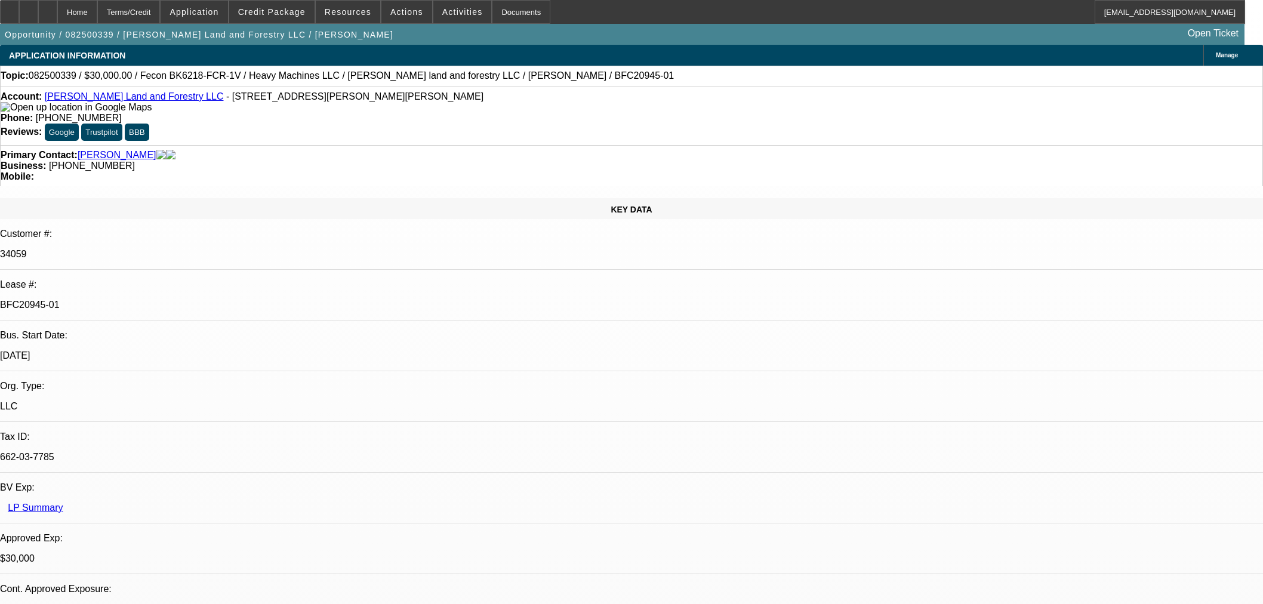
select select "0"
select select "2"
select select "0"
select select "6"
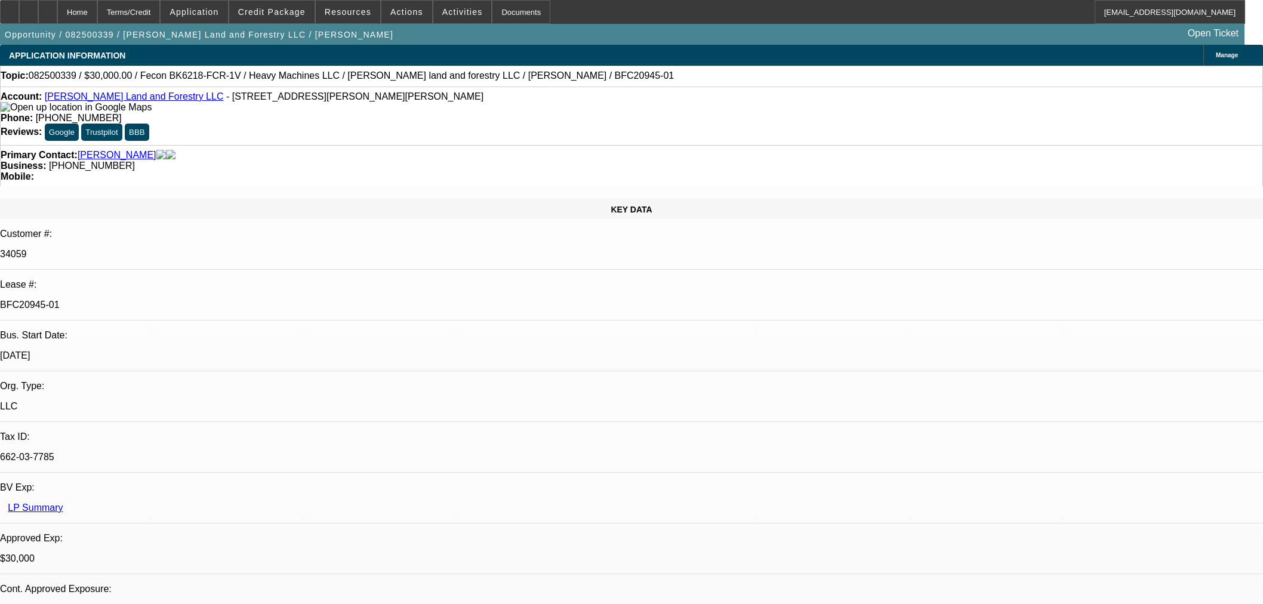
select select "0"
select select "2"
select select "0"
select select "6"
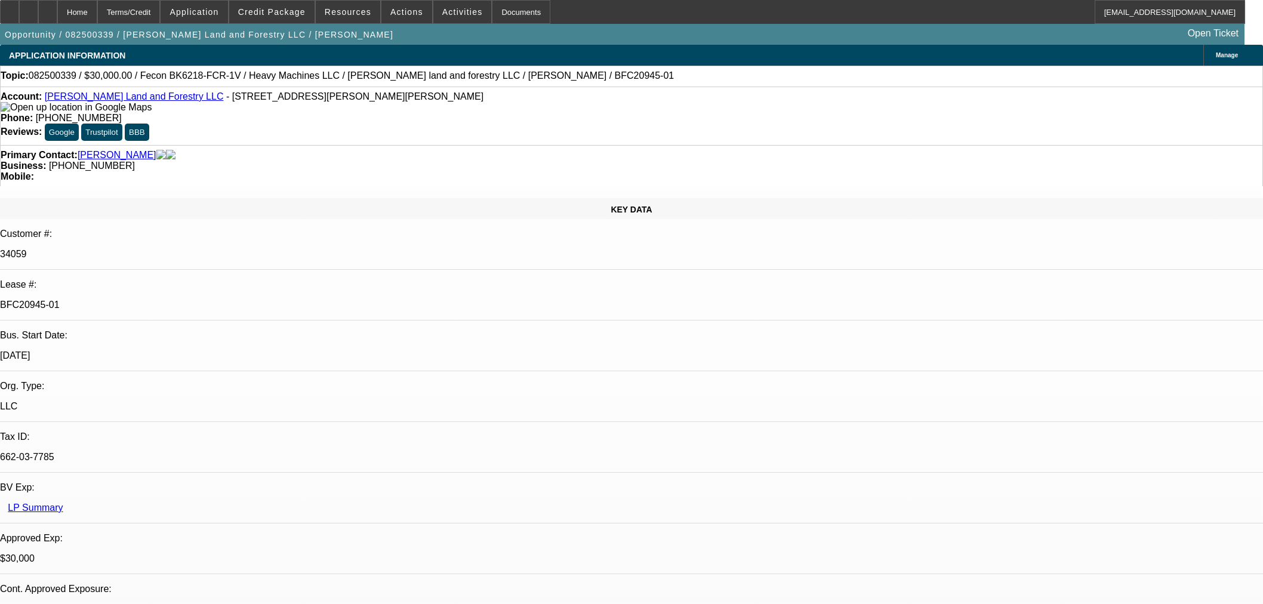
select select "0.2"
select select "2"
select select "0"
select select "6"
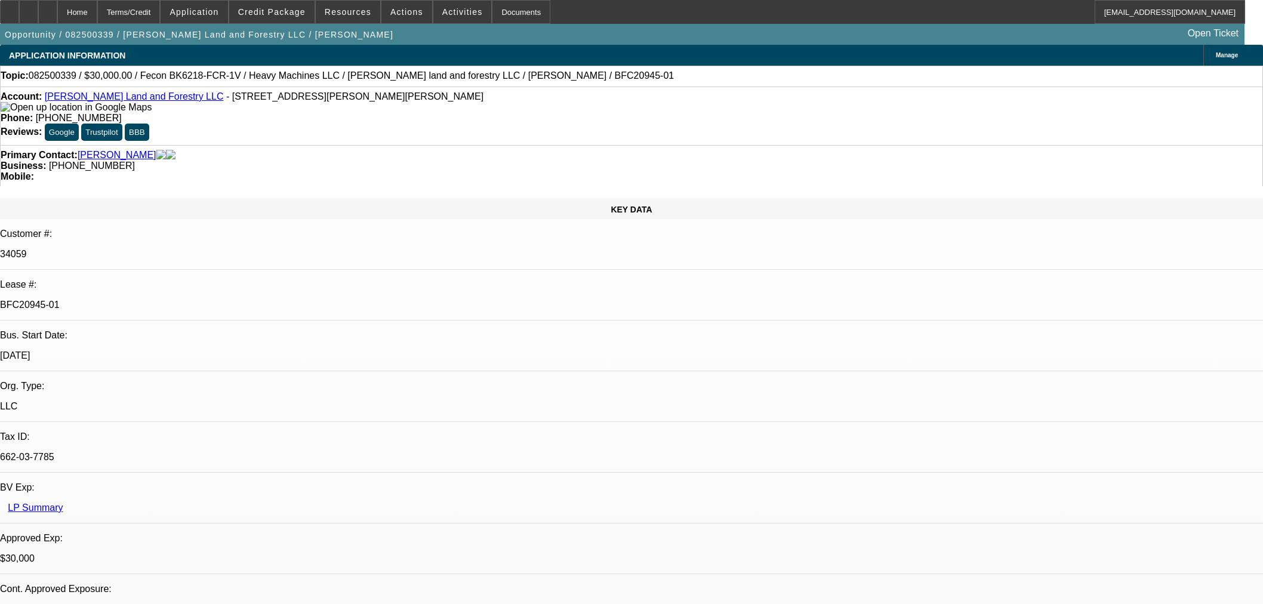
select select "0"
select select "19"
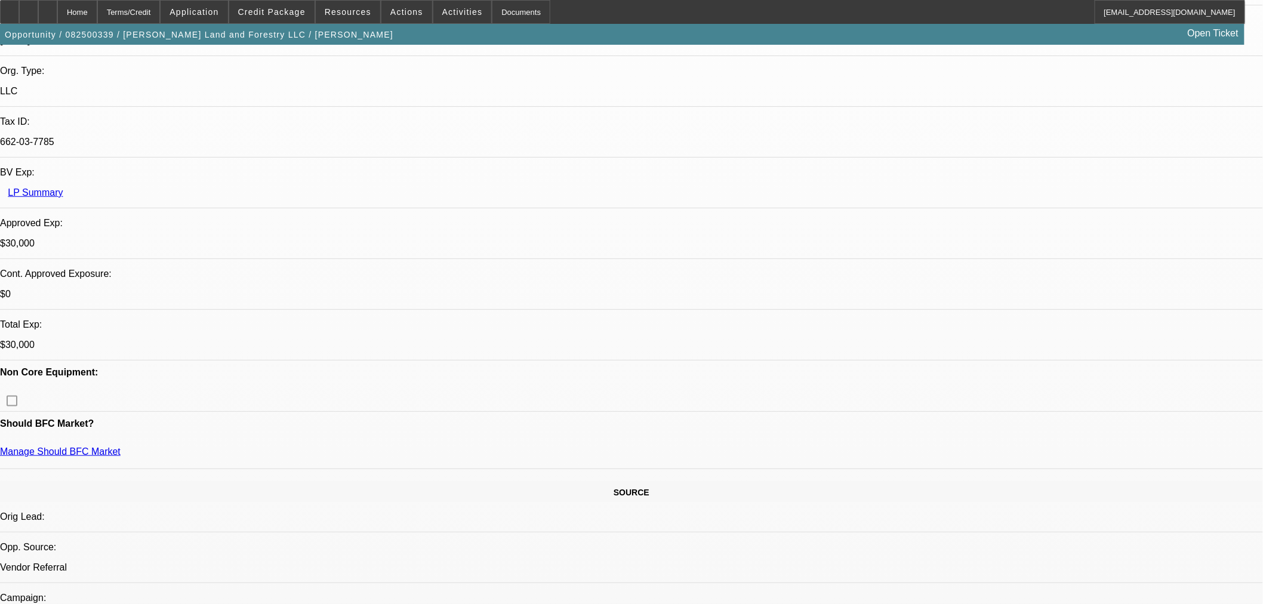
scroll to position [398, 0]
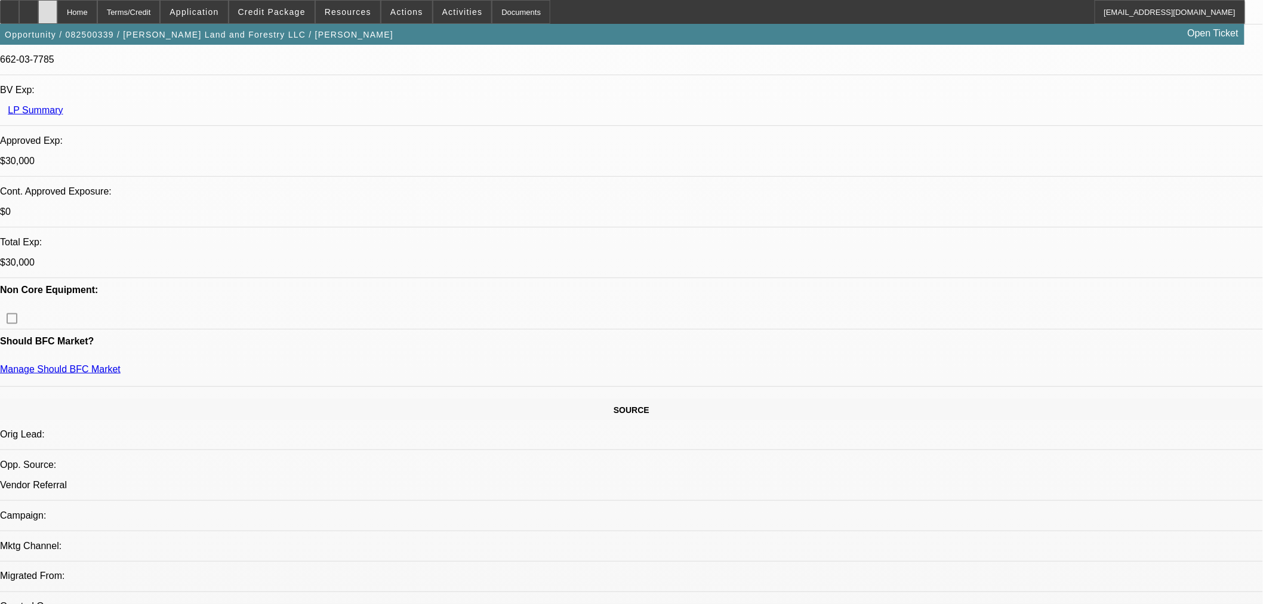
click at [57, 16] on div at bounding box center [47, 12] width 19 height 24
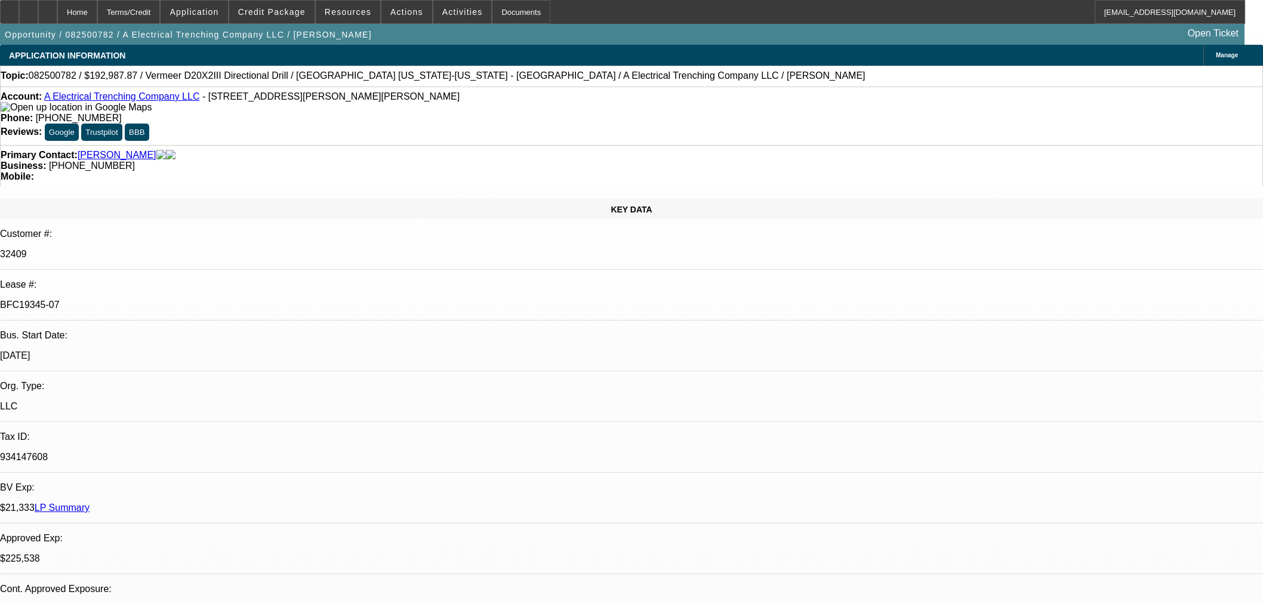
select select "0"
select select "3"
select select "0"
select select "6"
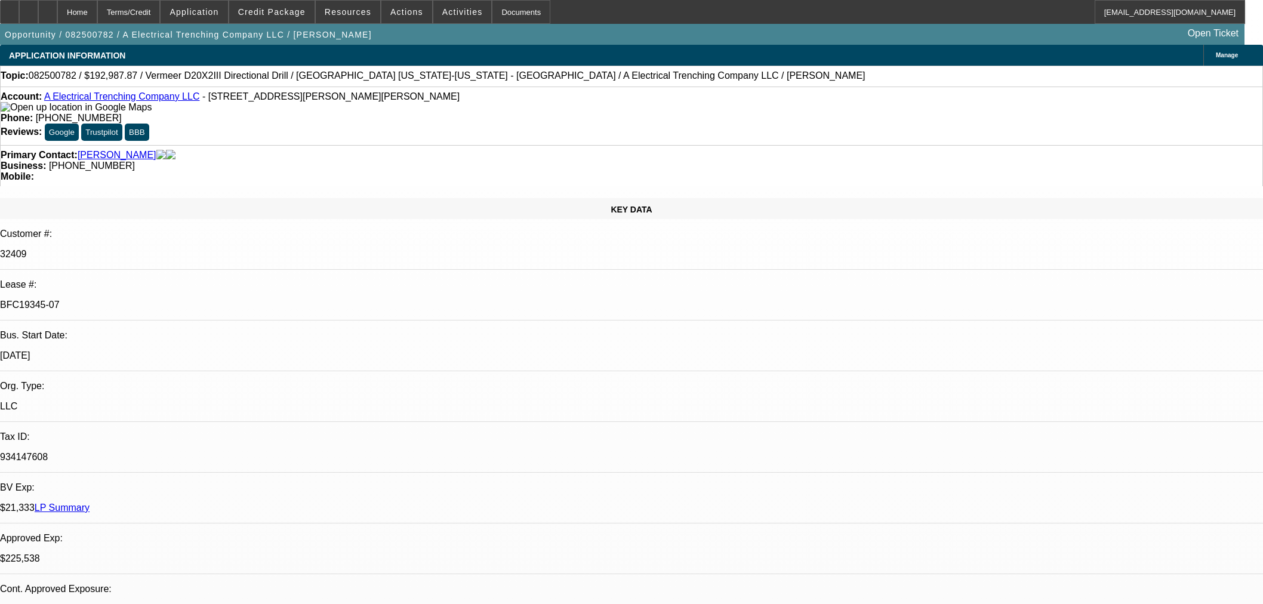
select select "0"
select select "3"
select select "0"
select select "6"
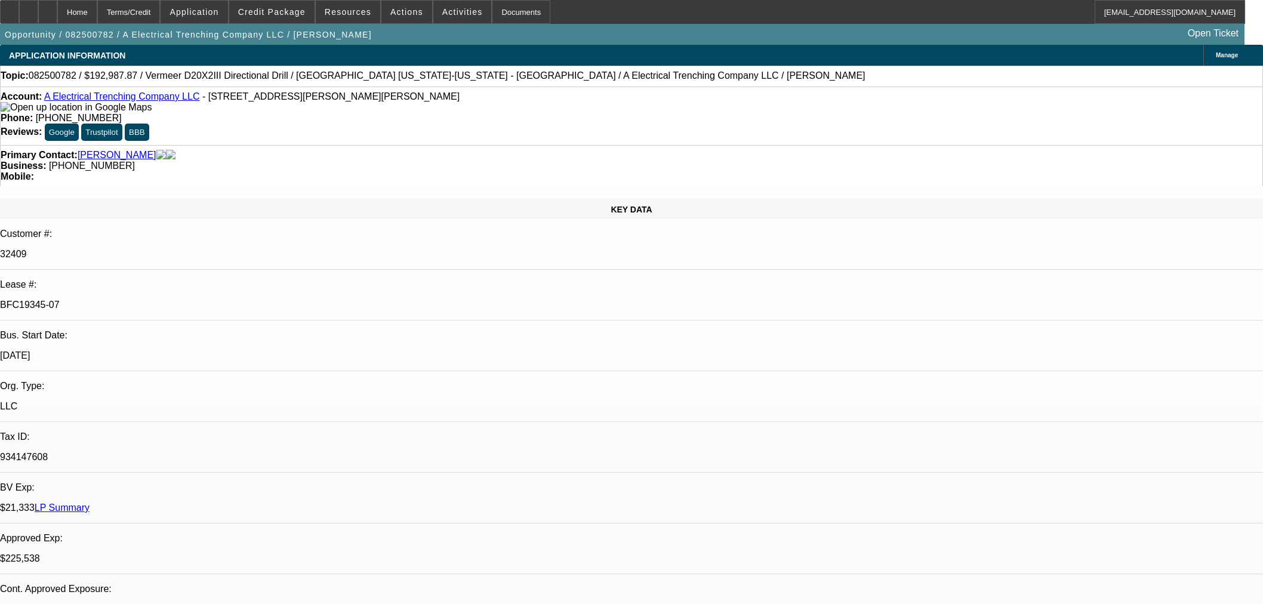
select select "0"
select select "3"
select select "0"
select select "6"
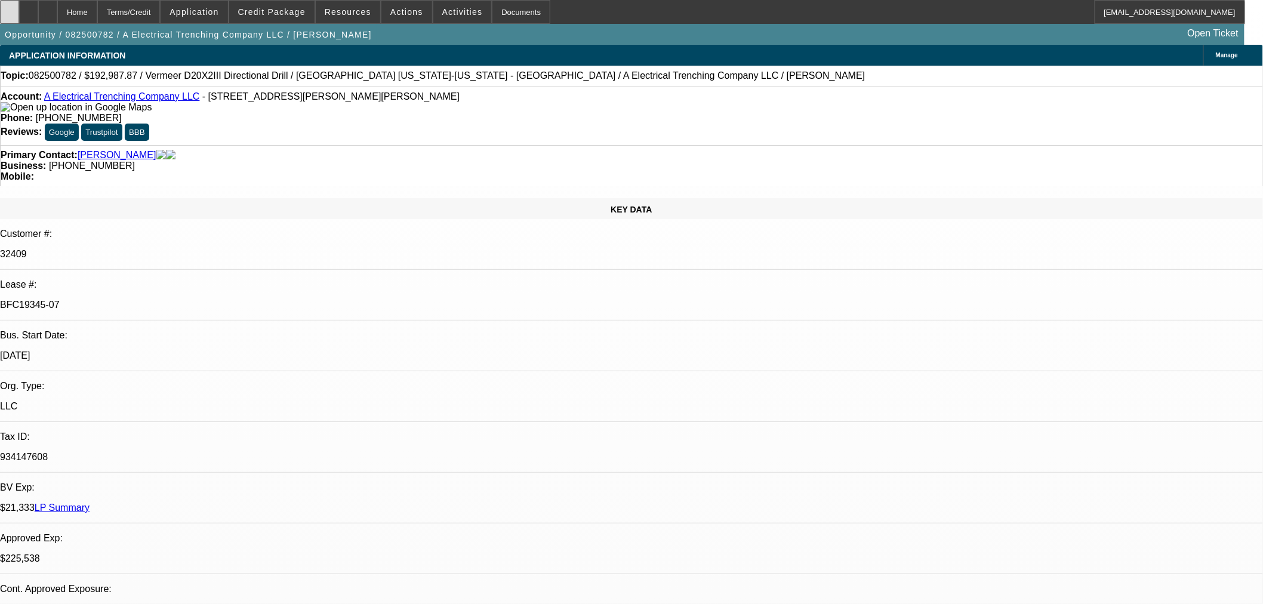
click at [10, 8] on icon at bounding box center [10, 8] width 0 height 0
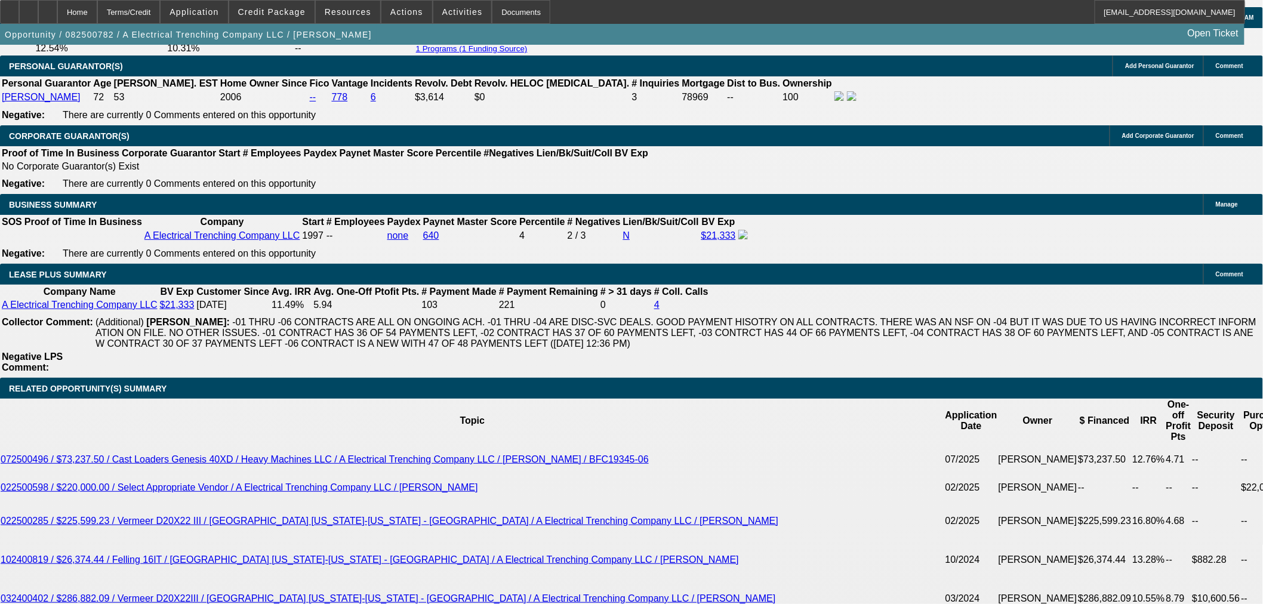
scroll to position [1791, 0]
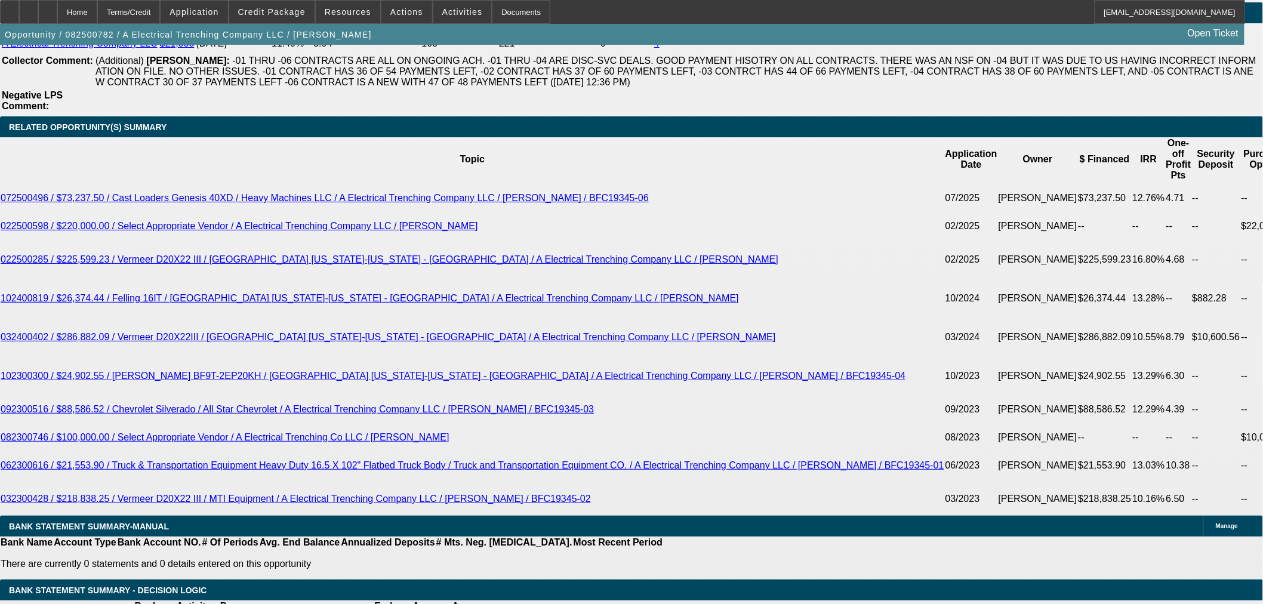
scroll to position [1990, 0]
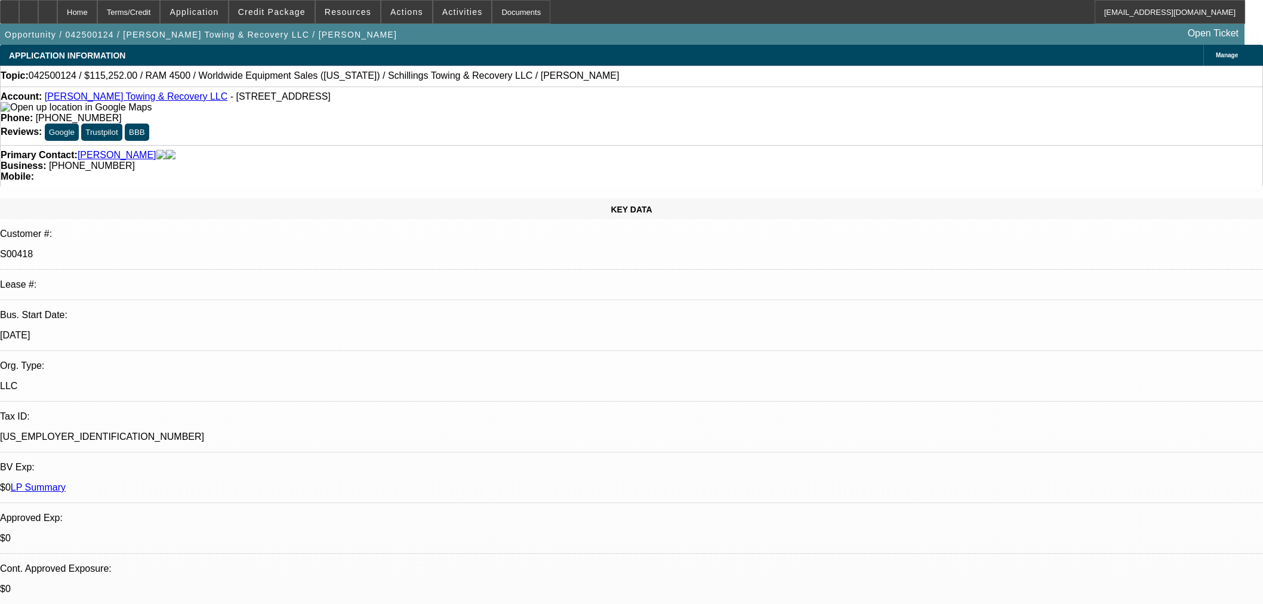
select select "0"
select select "3"
select select "0"
select select "6"
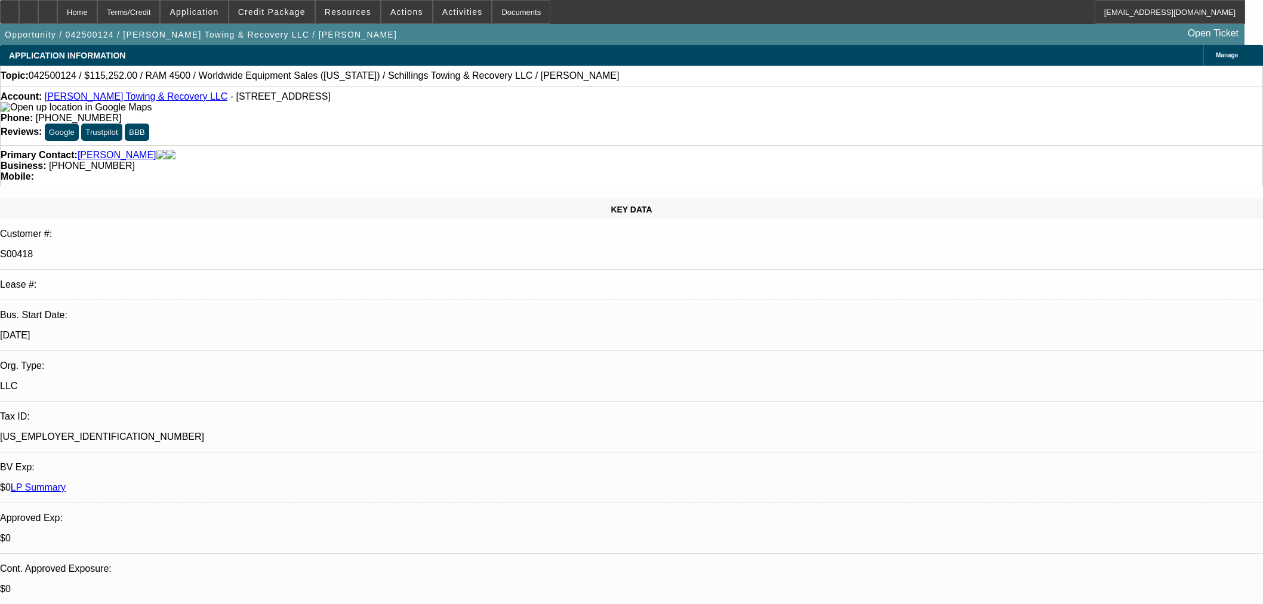
select select "0"
select select "3"
select select "0"
select select "6"
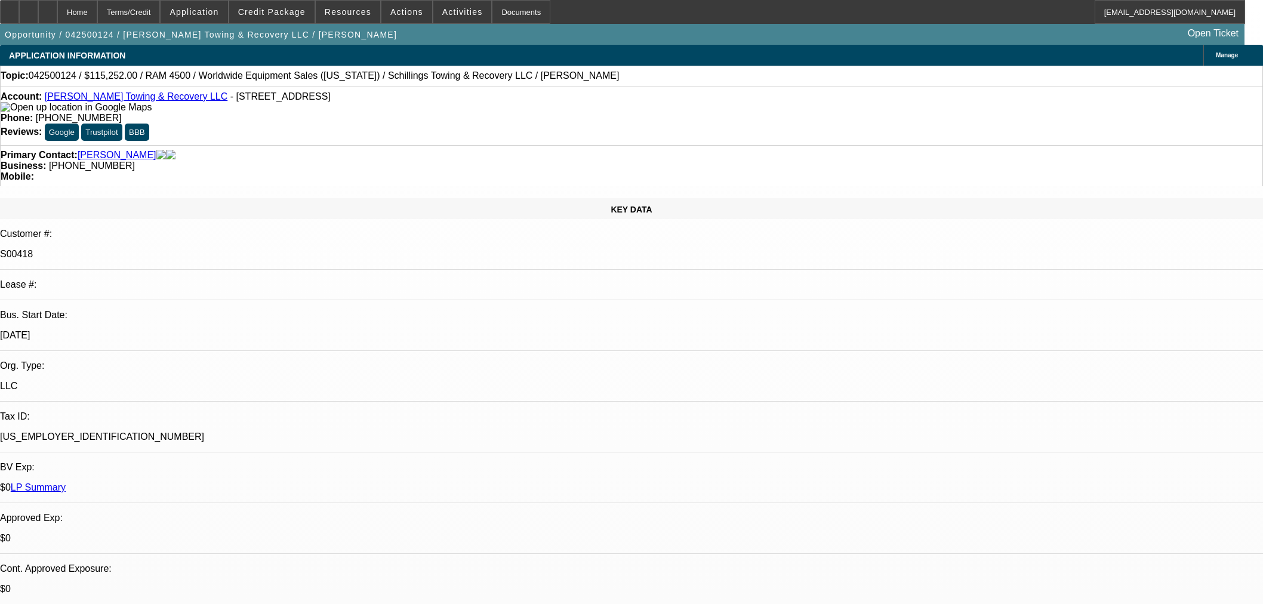
select select "0"
select select "3"
select select "0"
select select "6"
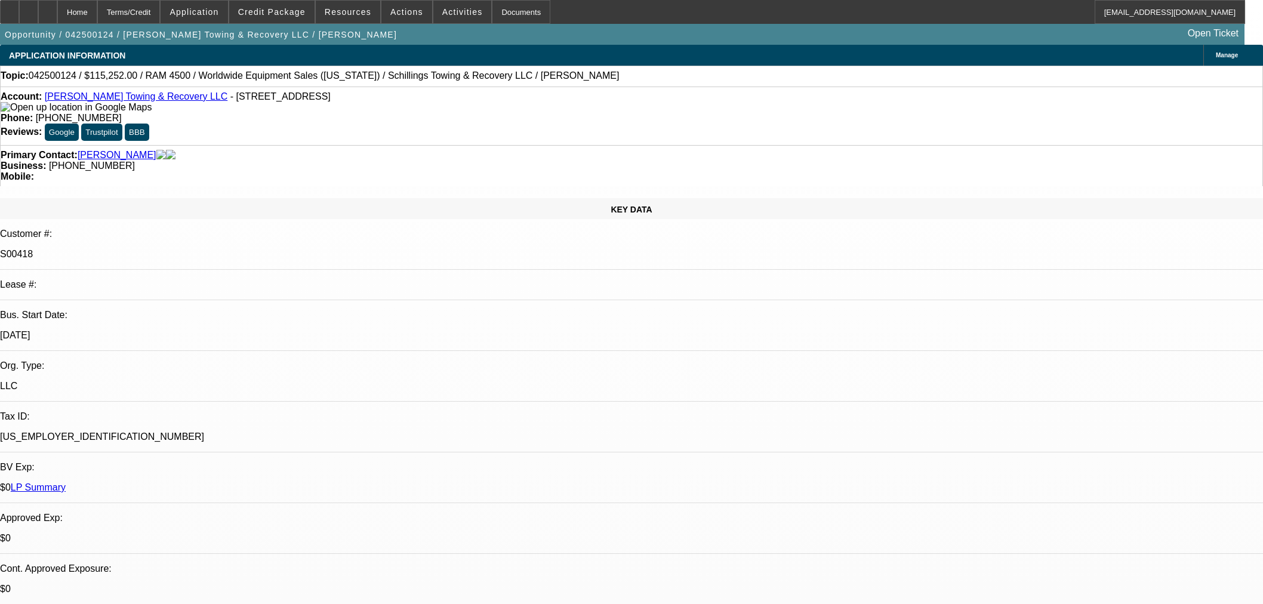
select select "0"
select select "3"
select select "0"
select select "6"
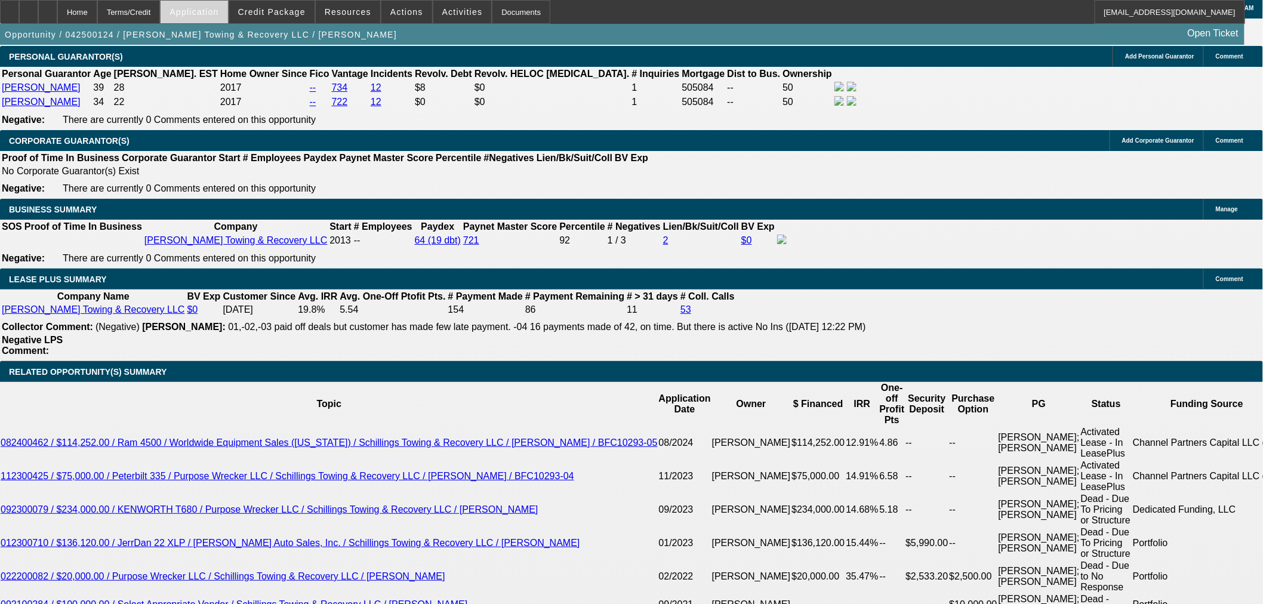
scroll to position [1791, 0]
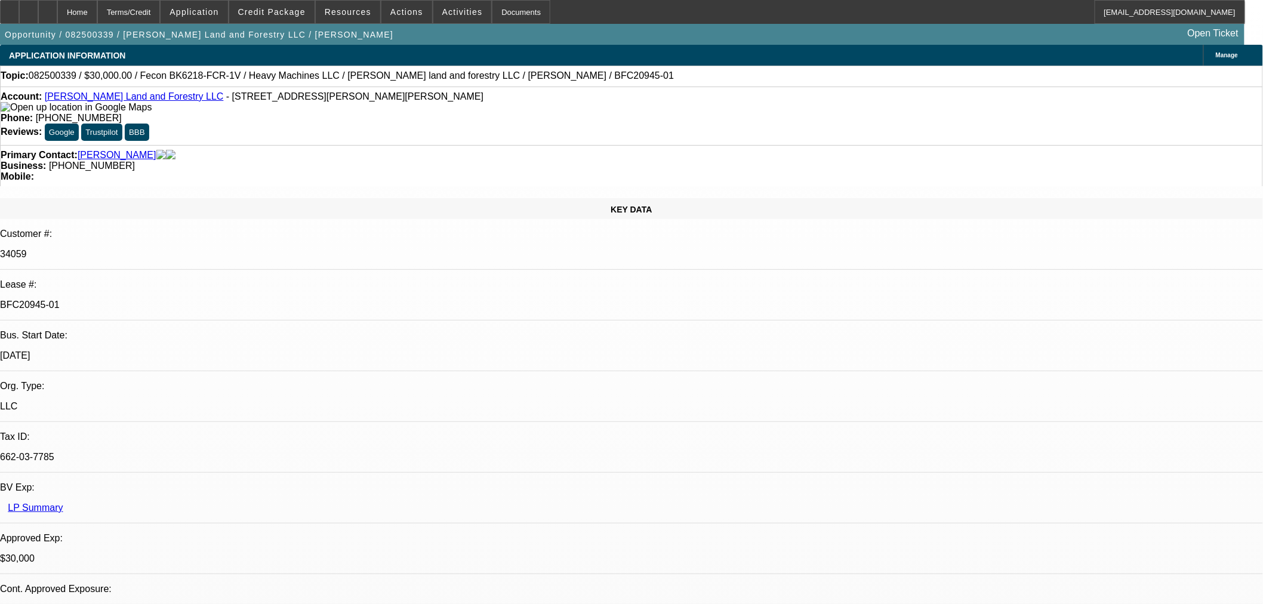
select select "0"
select select "2"
select select "0"
select select "6"
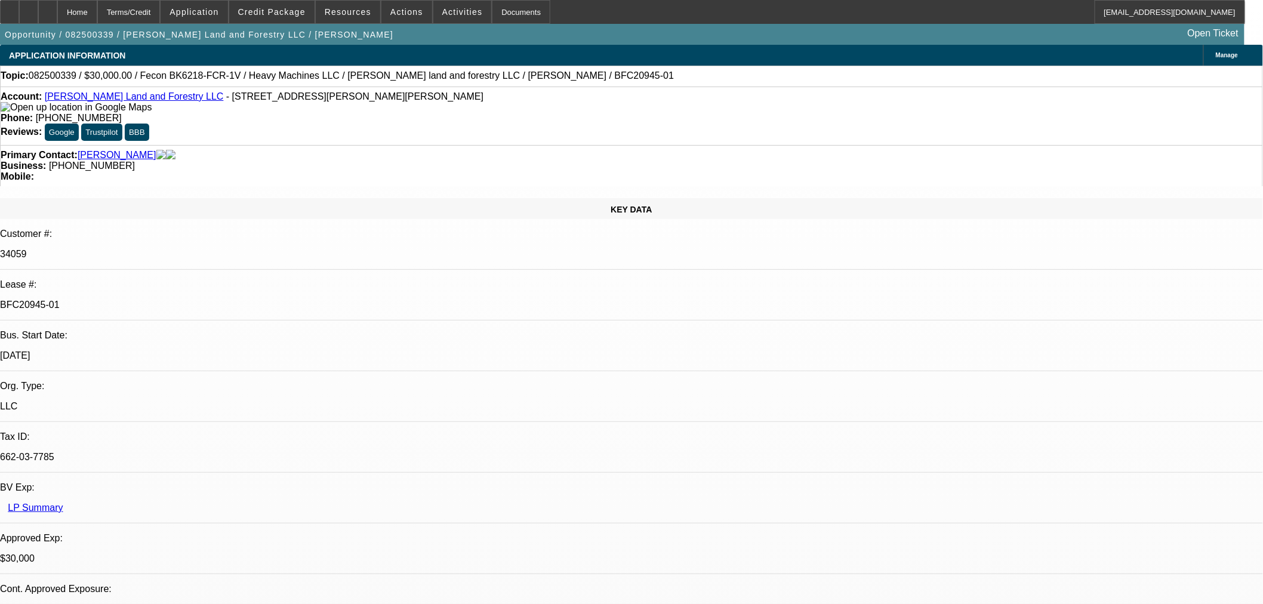
select select "0"
select select "2"
select select "0"
select select "6"
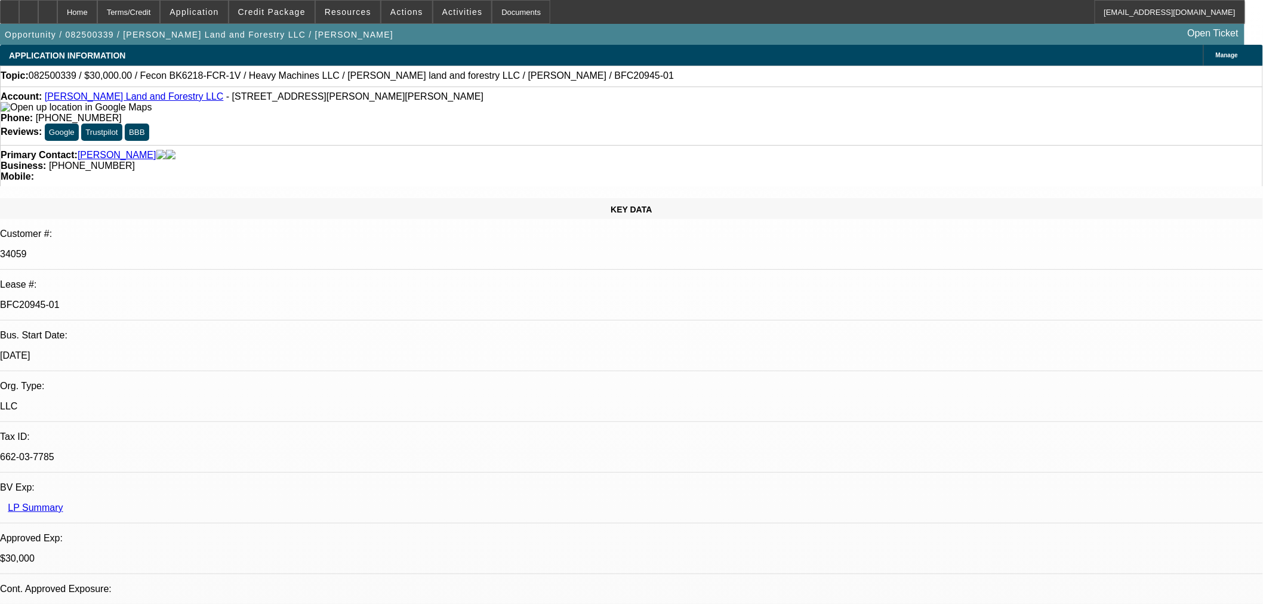
select select "0.2"
select select "2"
select select "0"
select select "6"
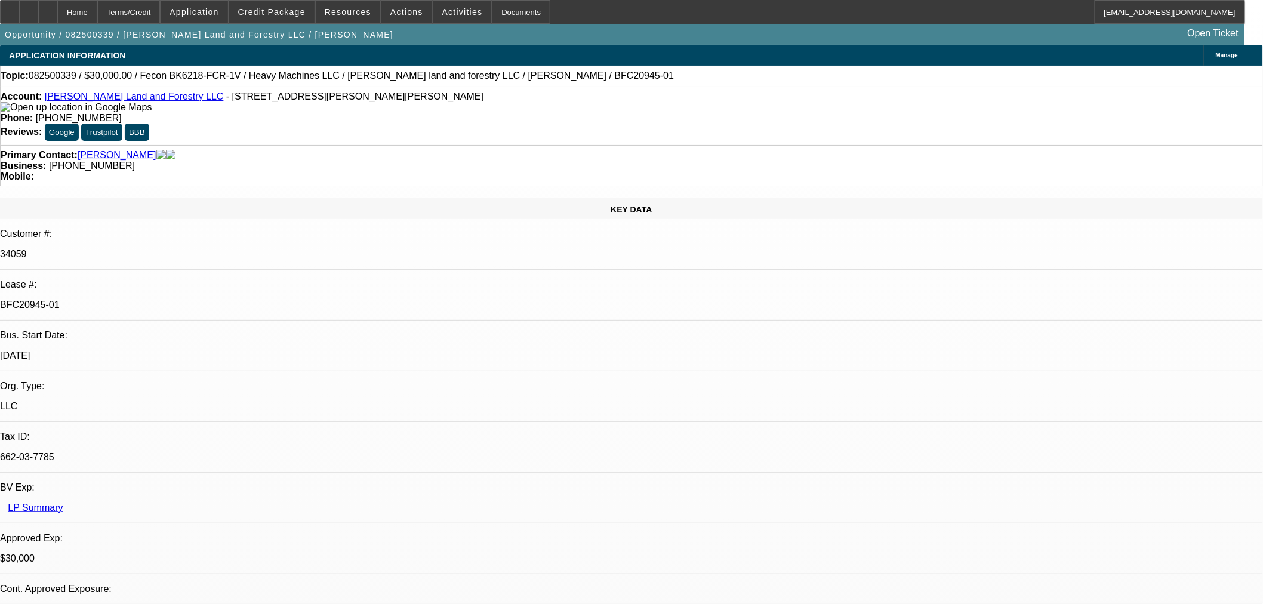
select select "0"
select select "19"
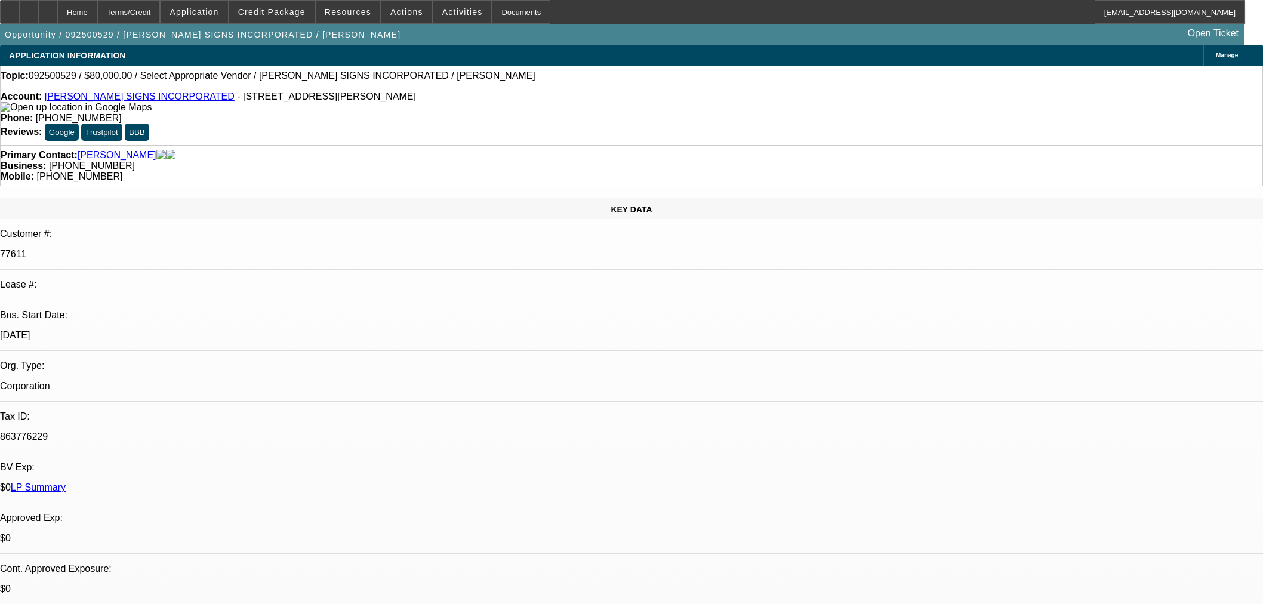
select select "0"
select select "2"
select select "0.1"
select select "4"
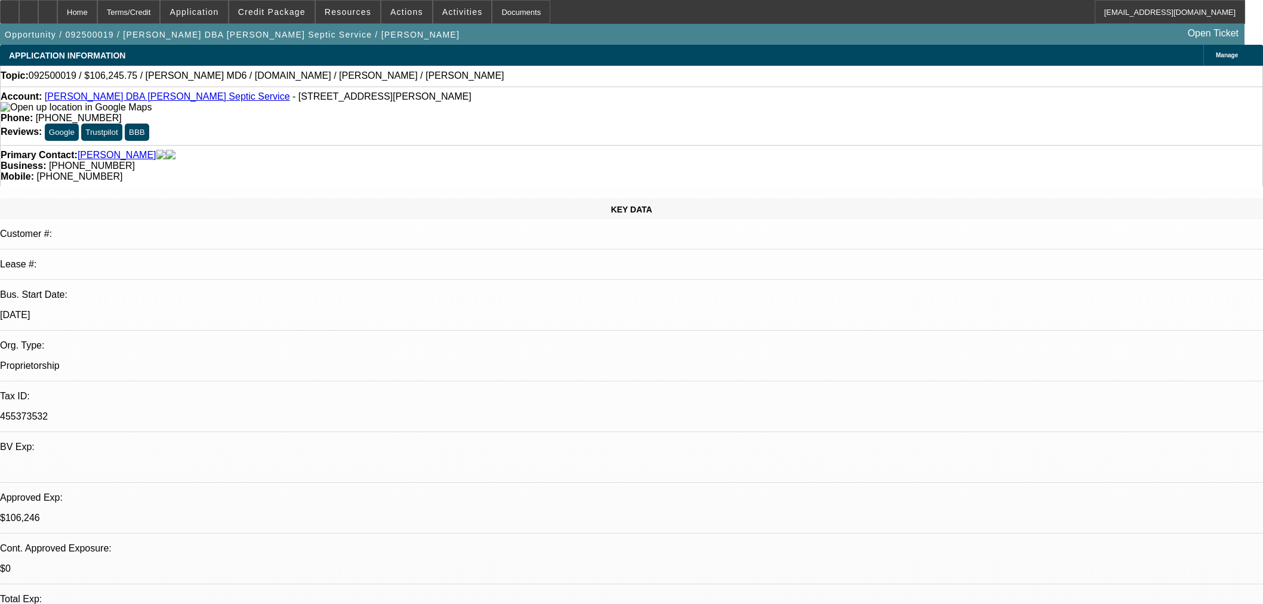
select select "0"
select select "3"
select select "0"
select select "6"
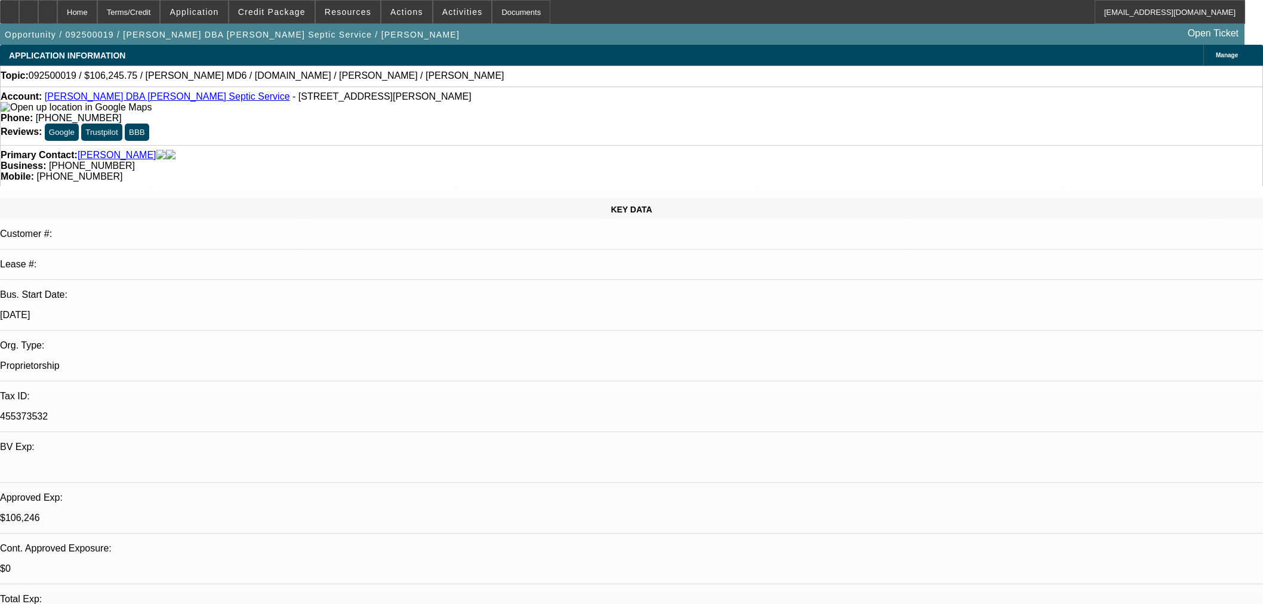
select select "0"
select select "3"
select select "0"
select select "6"
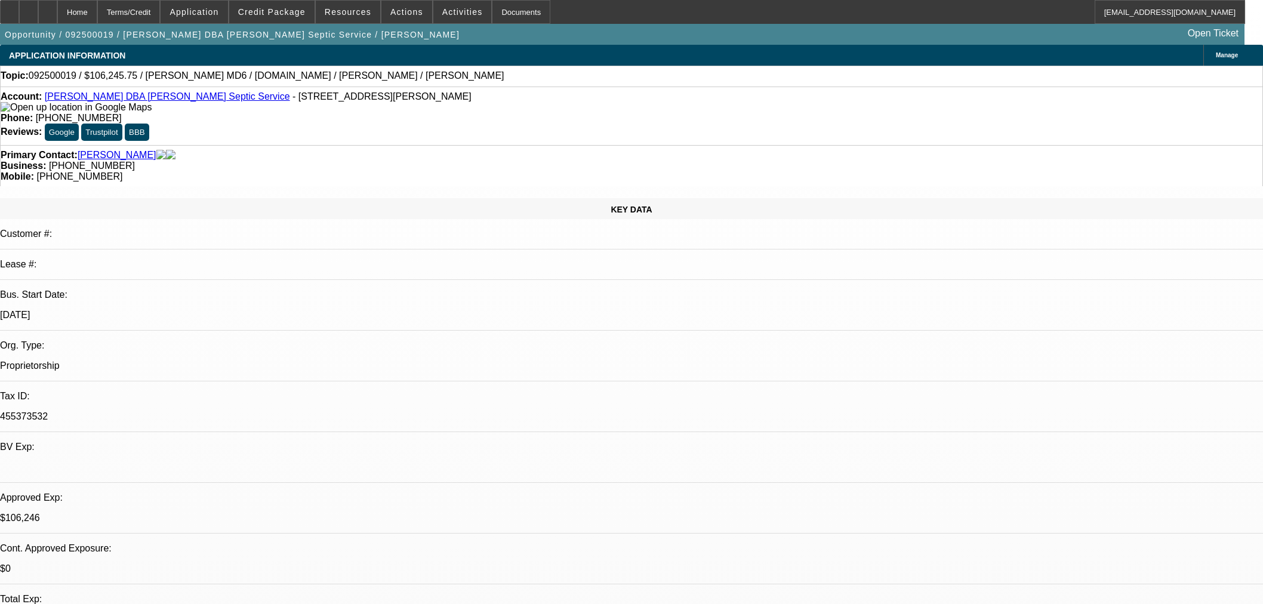
select select "0.15"
select select "2"
select select "0.1"
select select "4"
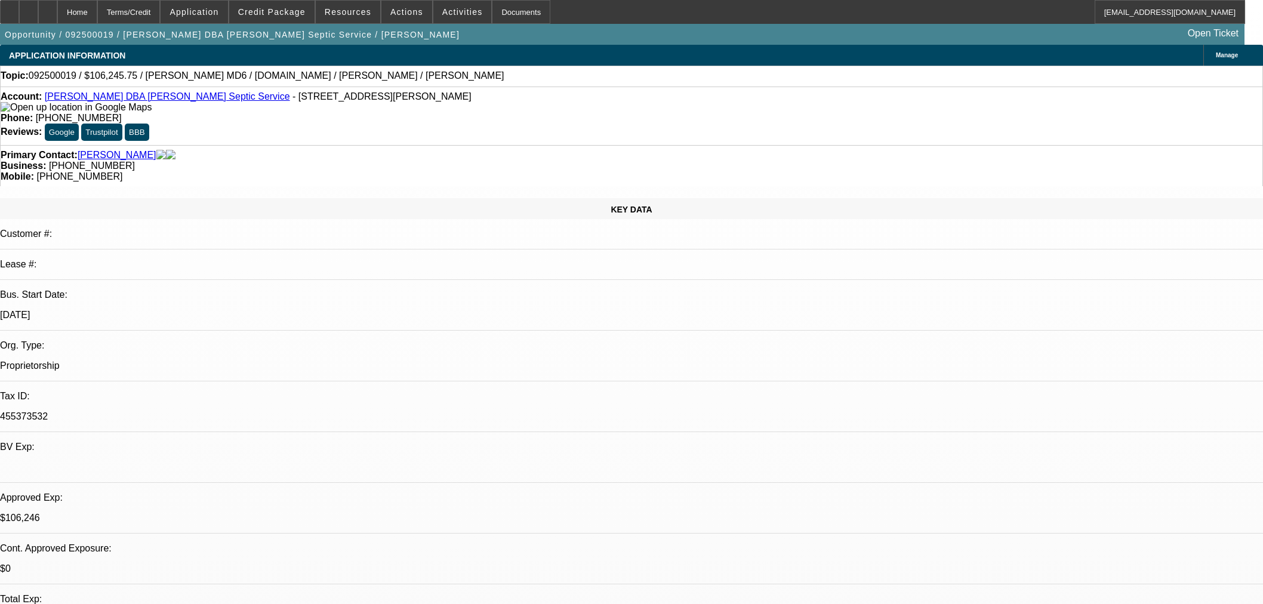
select select "2"
select select "0.1"
select select "4"
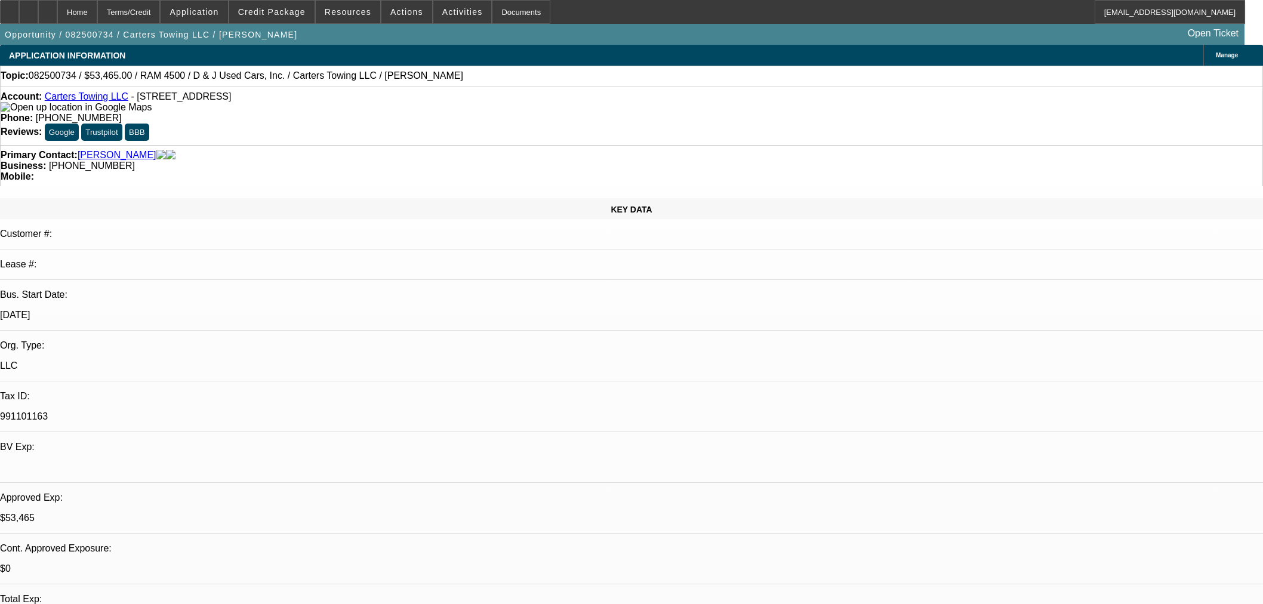
select select "0.15"
select select "2"
select select "0"
select select "6"
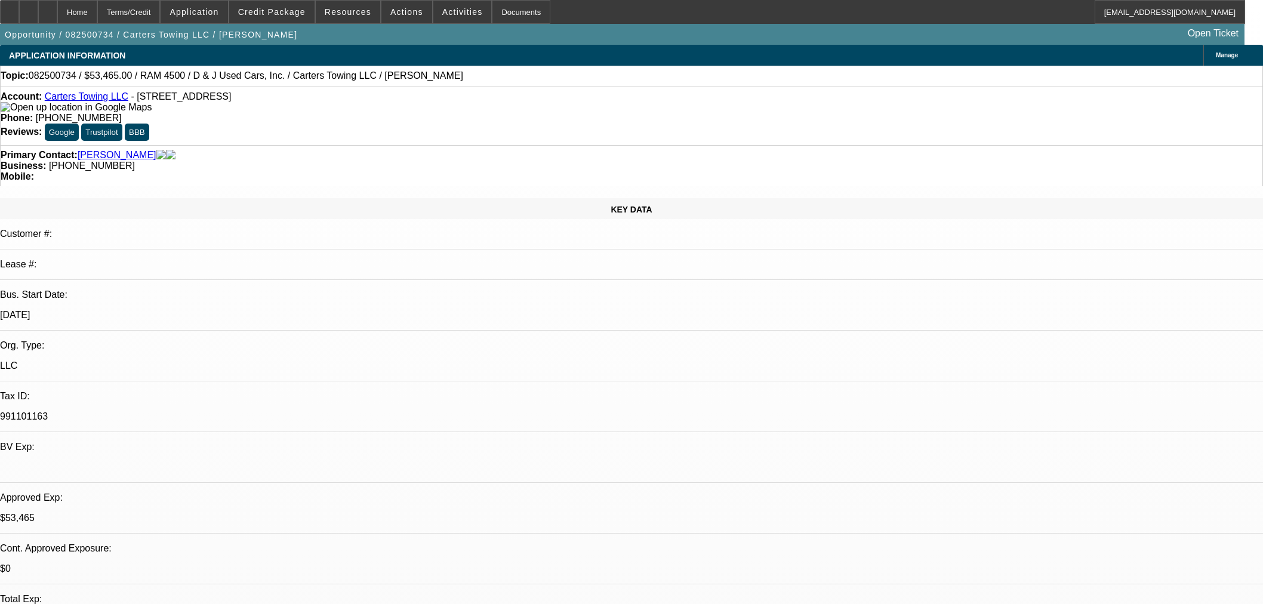
select select "0.15"
select select "2"
select select "0"
select select "6"
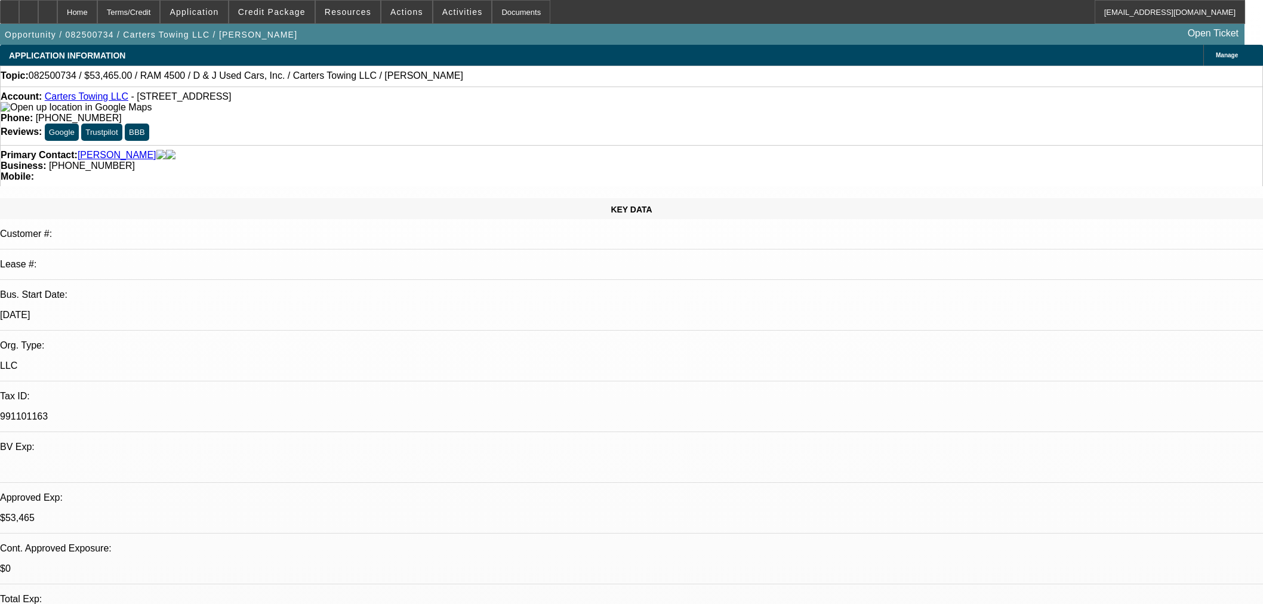
select select "0.15"
select select "2"
select select "0"
select select "6"
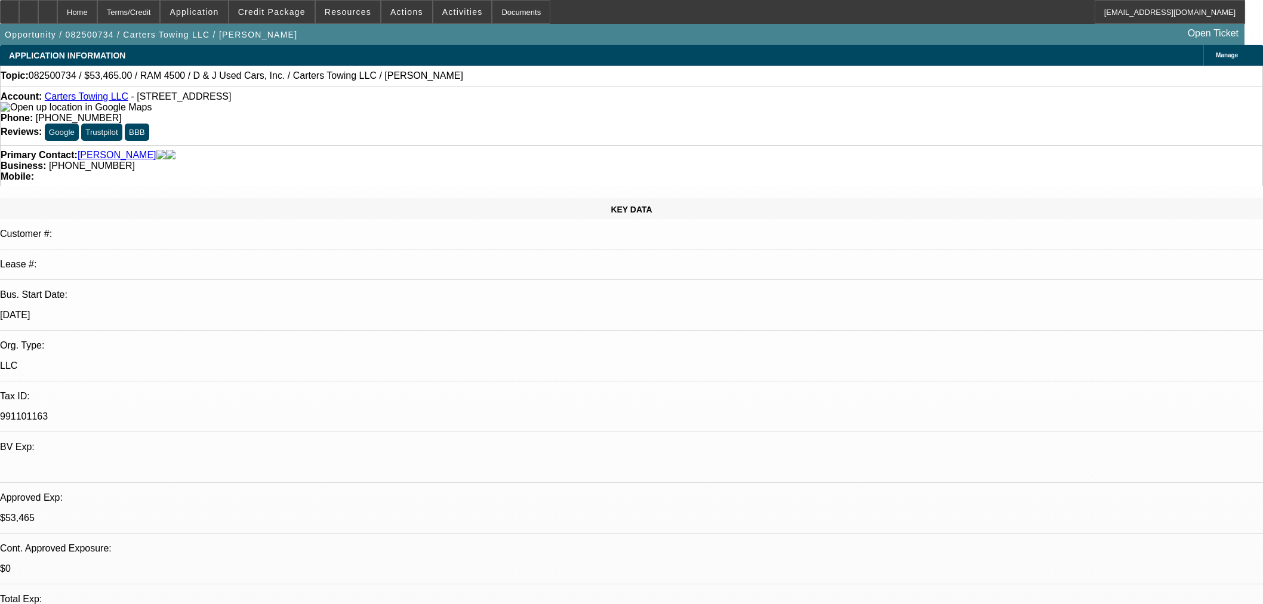
select select "0.15"
select select "2"
select select "0"
select select "6"
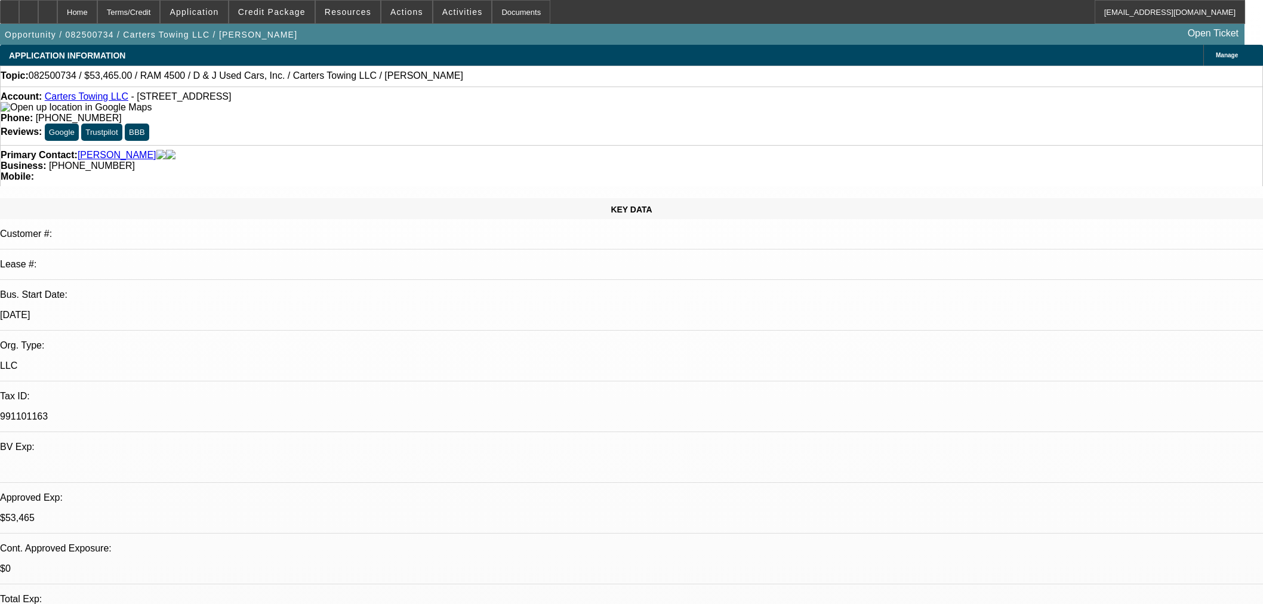
scroll to position [398, 0]
select select "0"
select select "2"
select select "0.1"
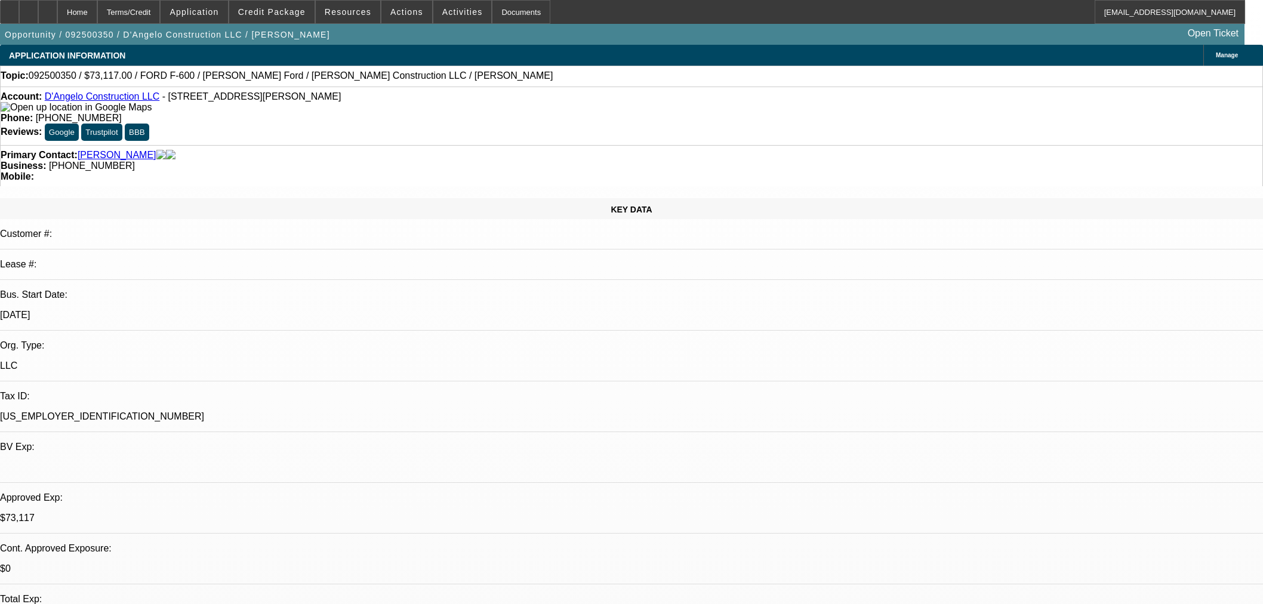
select select "4"
select select "0"
select select "2"
select select "0.1"
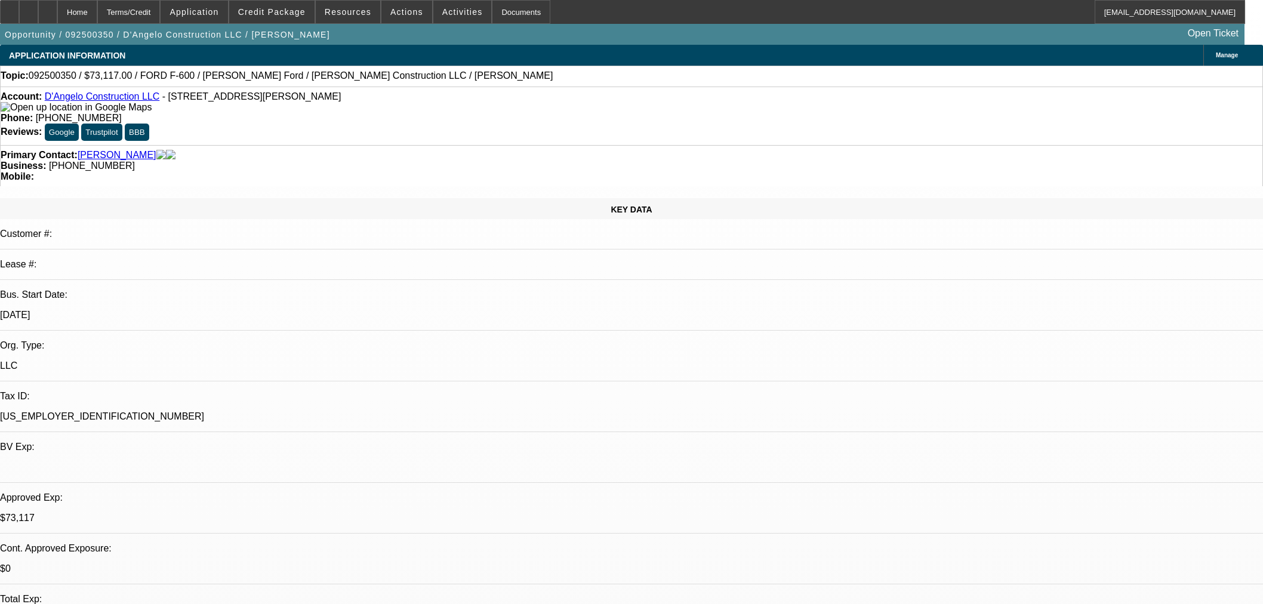
select select "4"
select select "0"
select select "2"
select select "0.1"
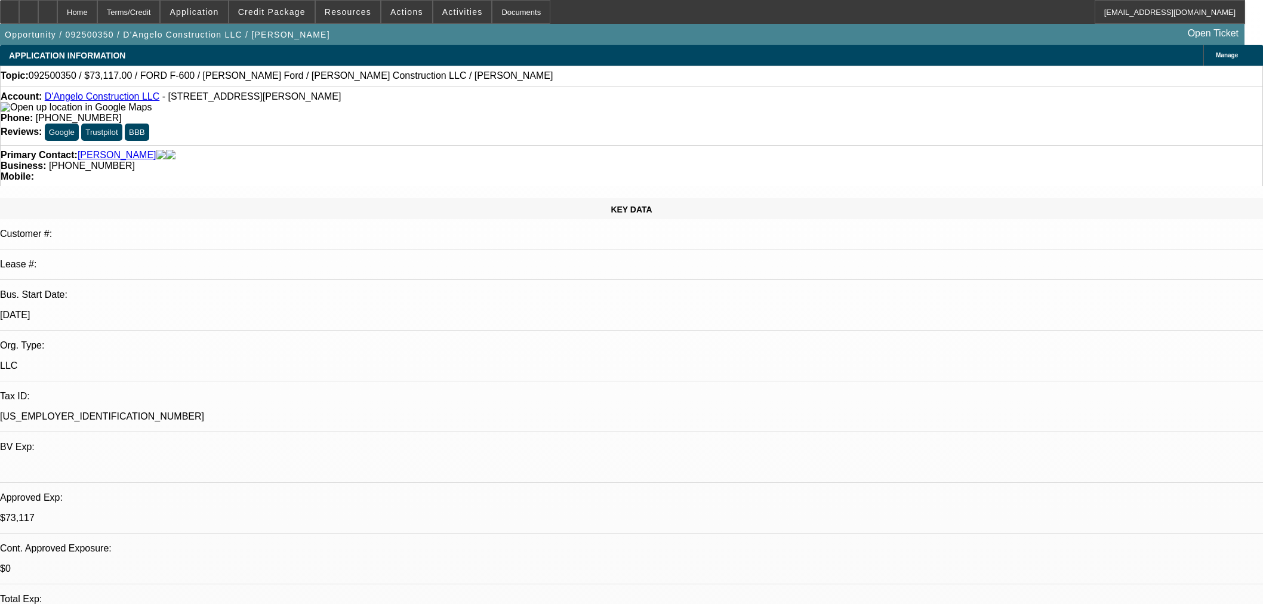
select select "4"
select select "0"
select select "3"
select select "0.1"
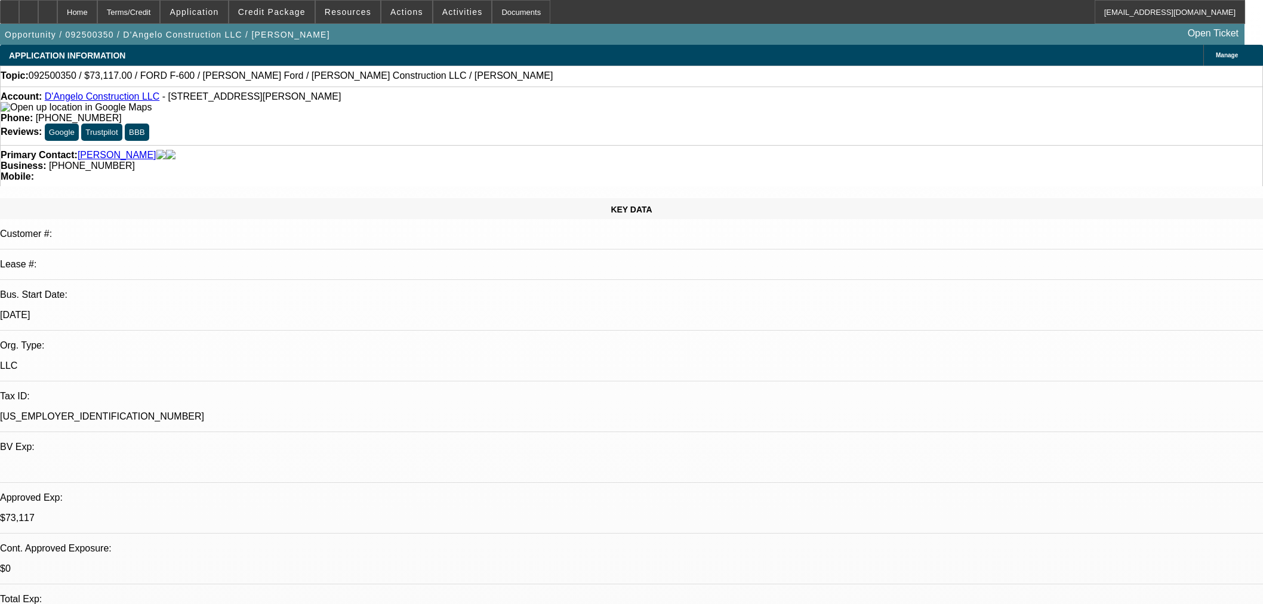
select select "4"
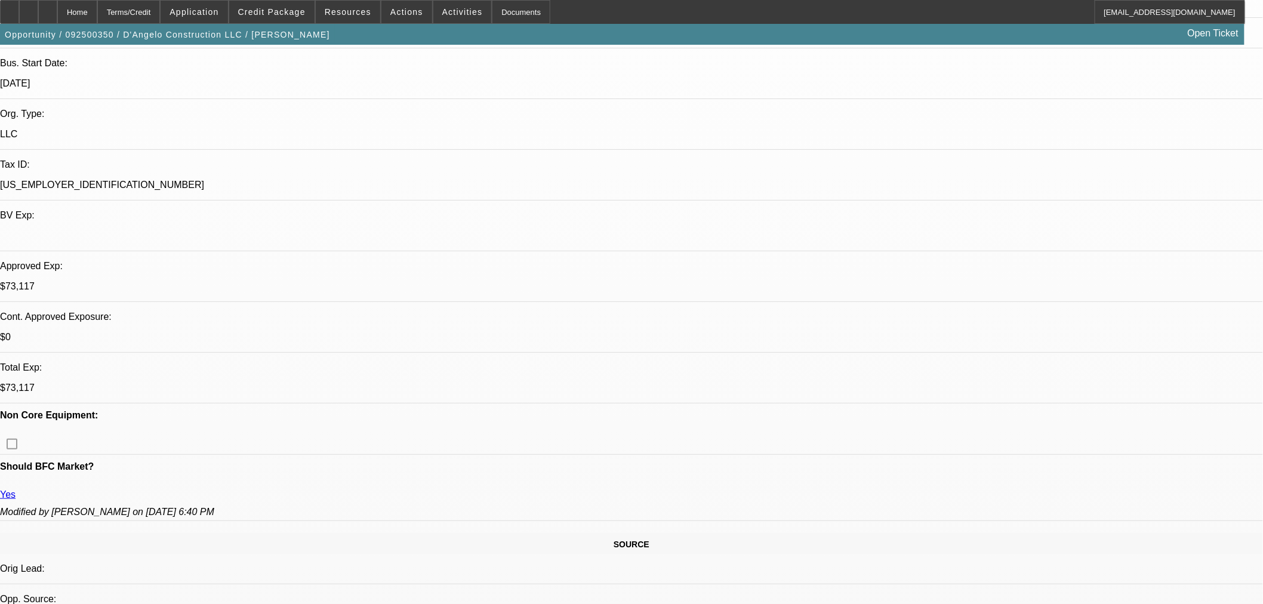
scroll to position [398, 0]
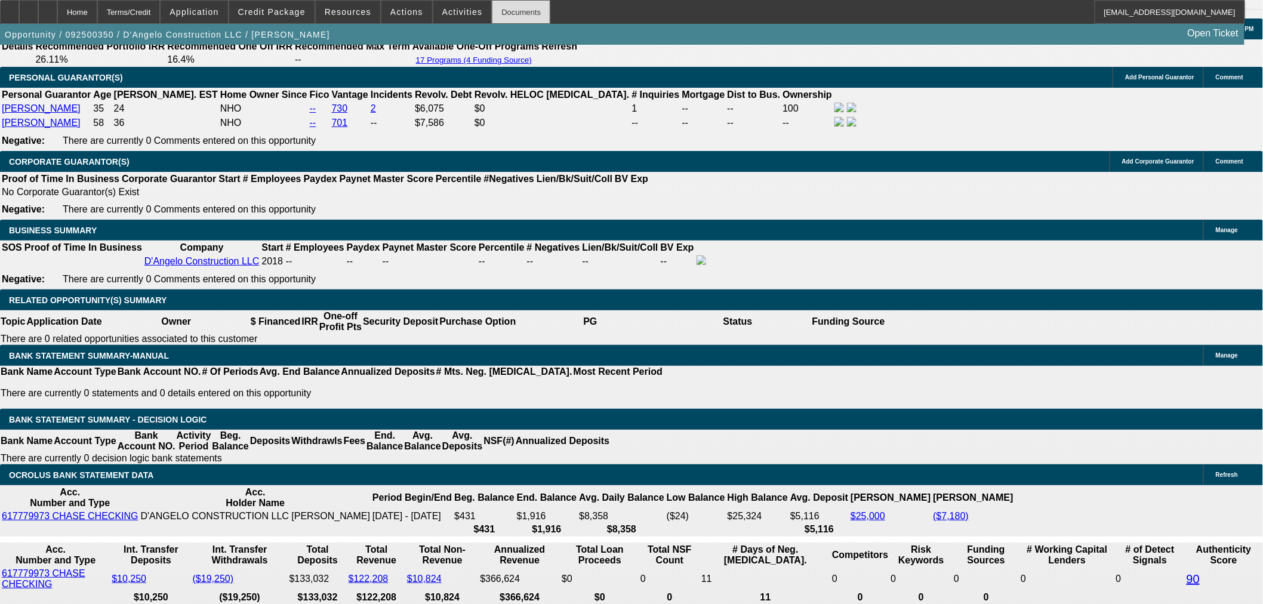
scroll to position [1459, 0]
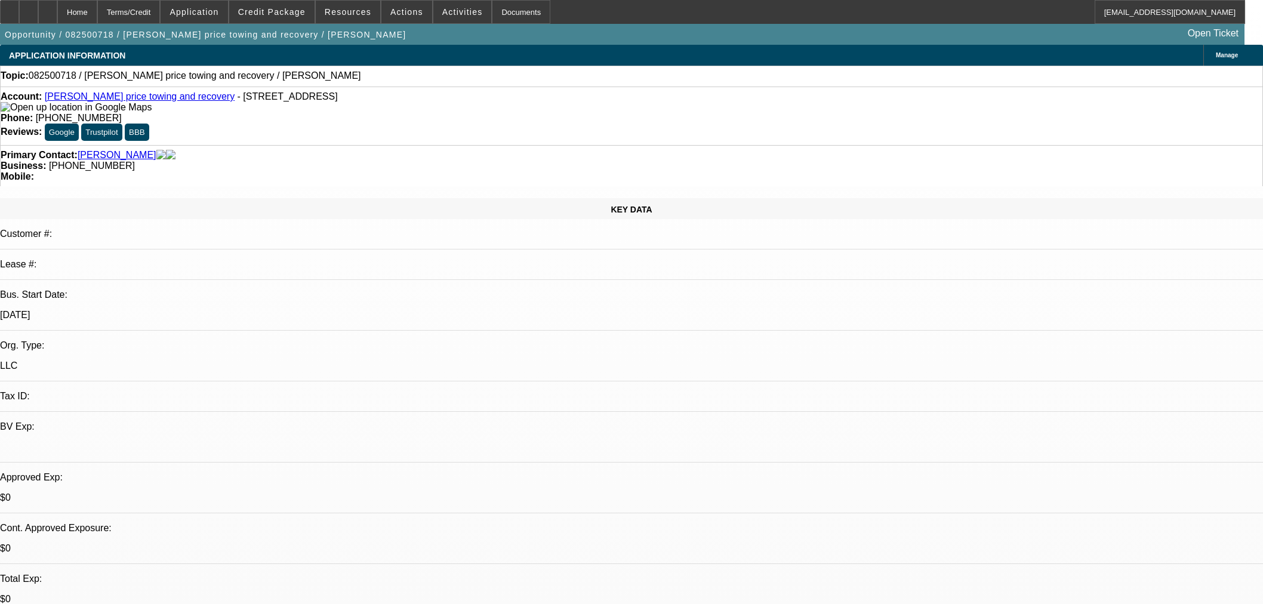
select select "0"
select select "2"
select select "0.1"
select select "4"
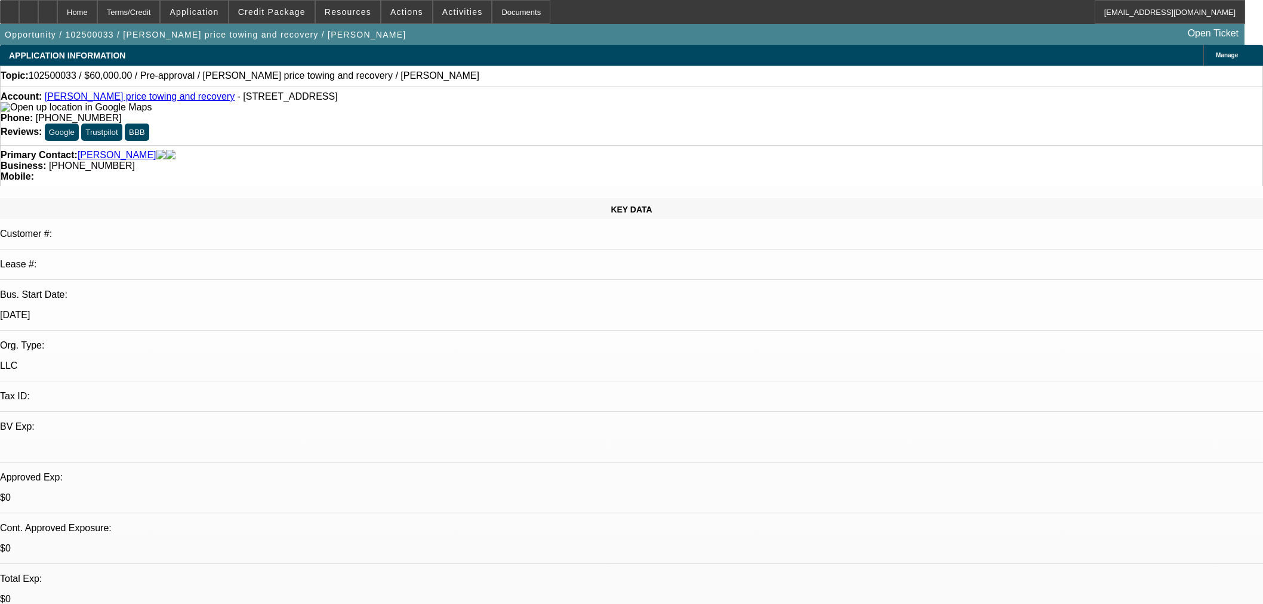
select select "0"
select select "2"
select select "0.1"
select select "4"
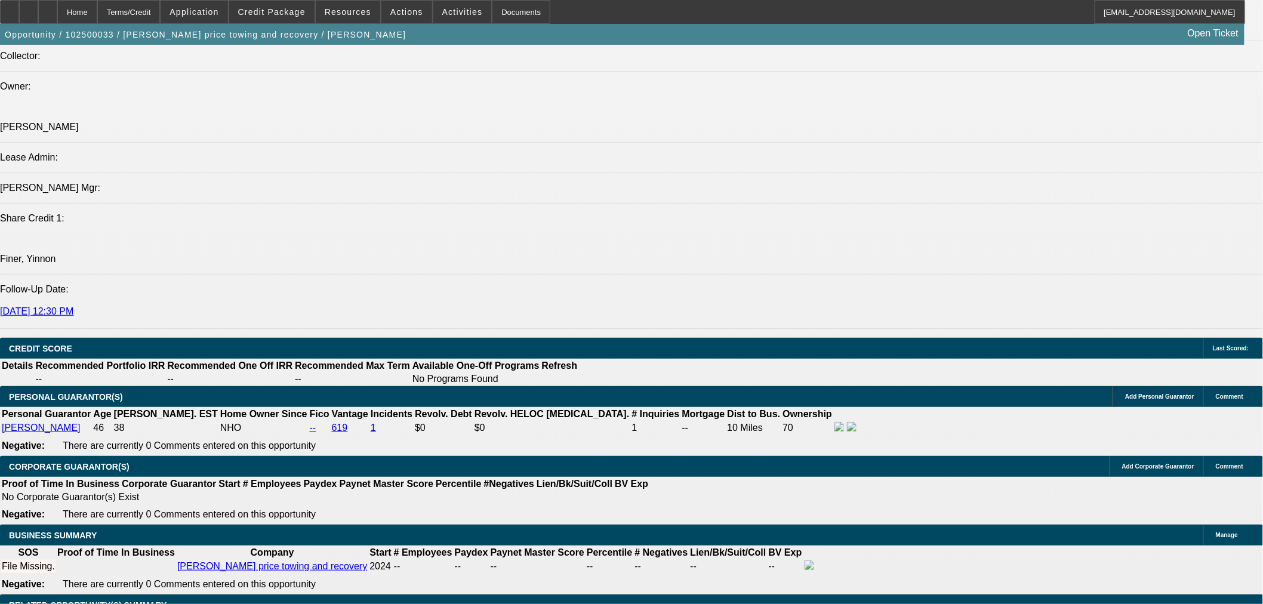
scroll to position [1194, 0]
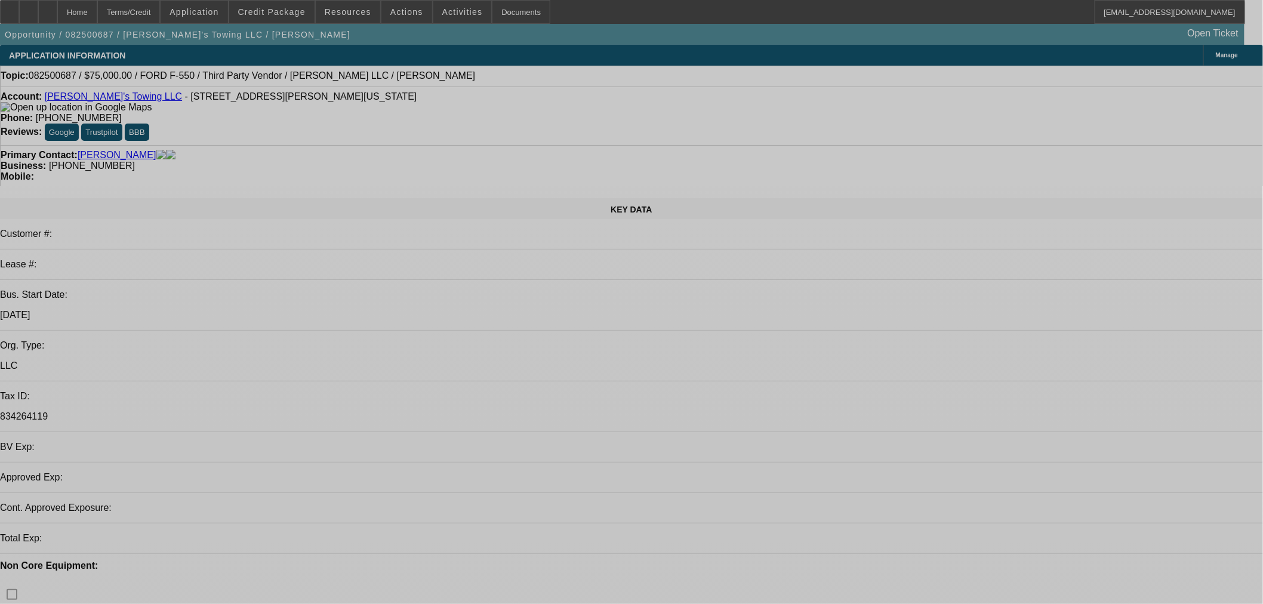
select select "0"
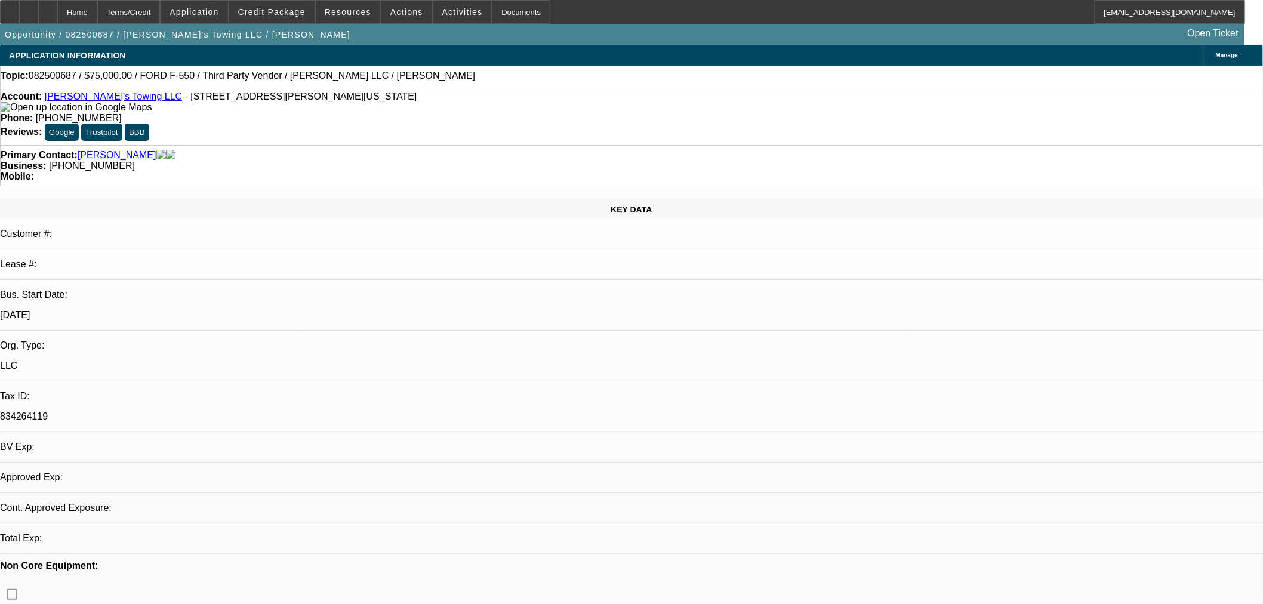
select select "2"
select select "0.1"
select select "4"
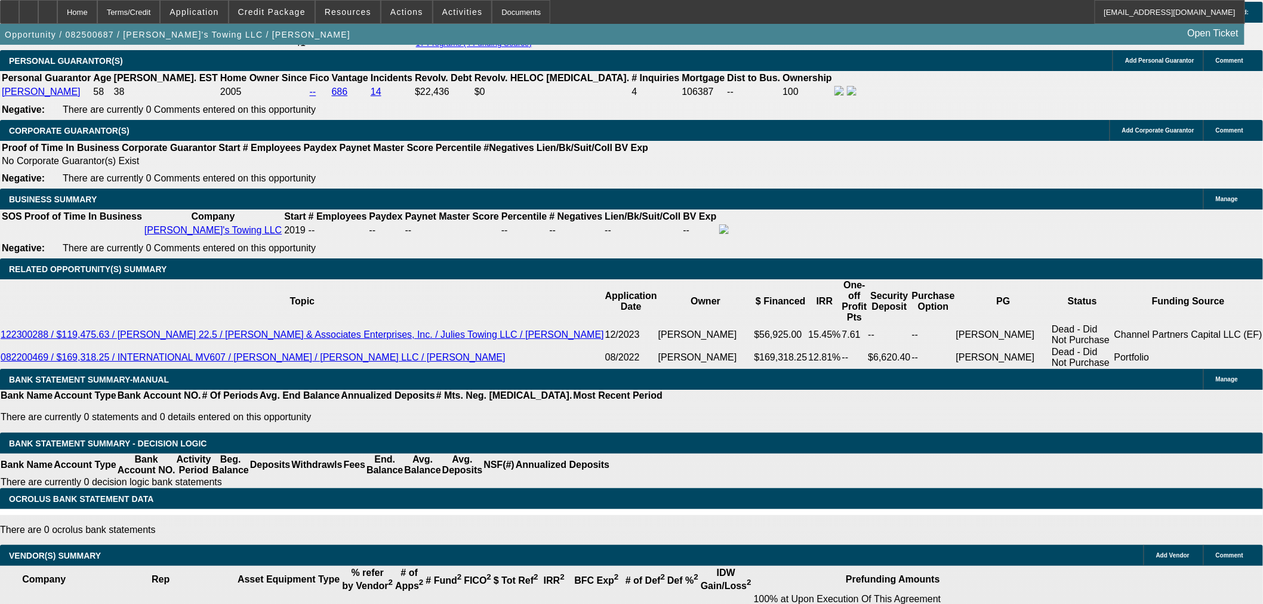
scroll to position [1592, 0]
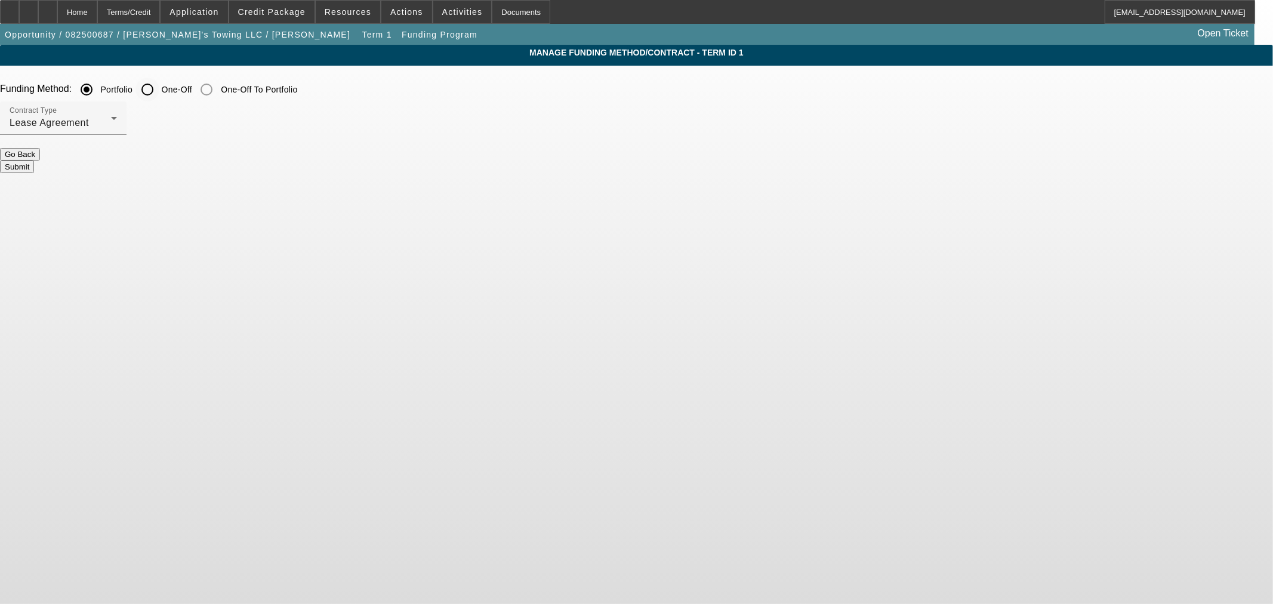
click at [159, 99] on input "One-Off" at bounding box center [148, 90] width 24 height 24
radio input "true"
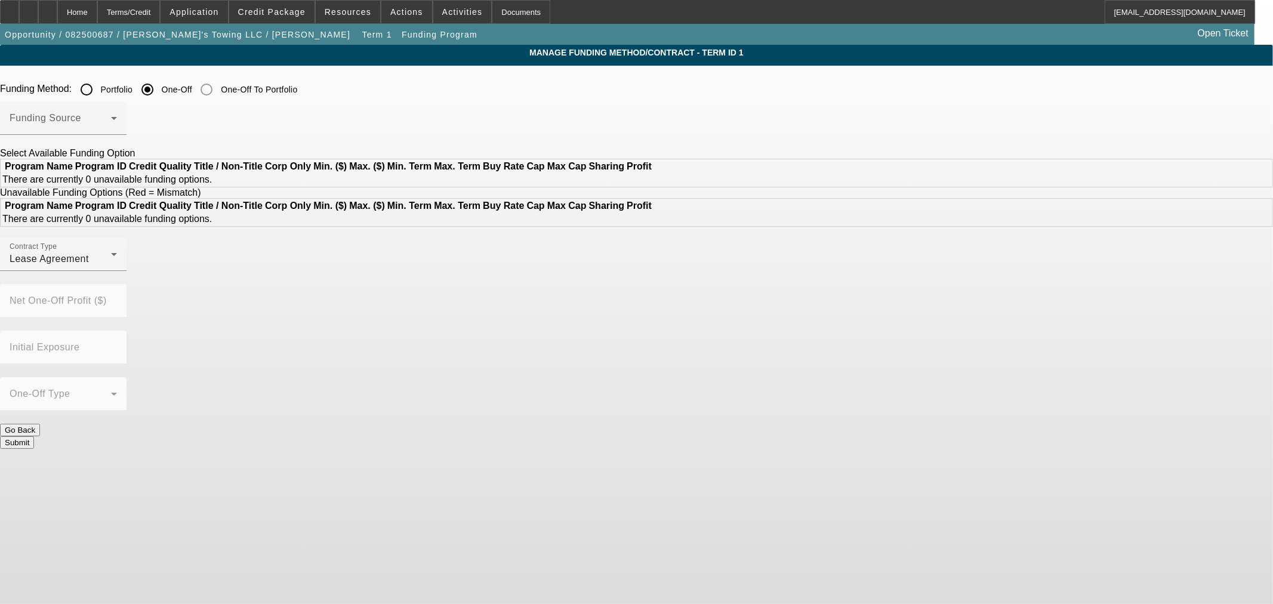
click at [127, 140] on div at bounding box center [63, 141] width 127 height 13
click at [111, 128] on span at bounding box center [60, 123] width 101 height 14
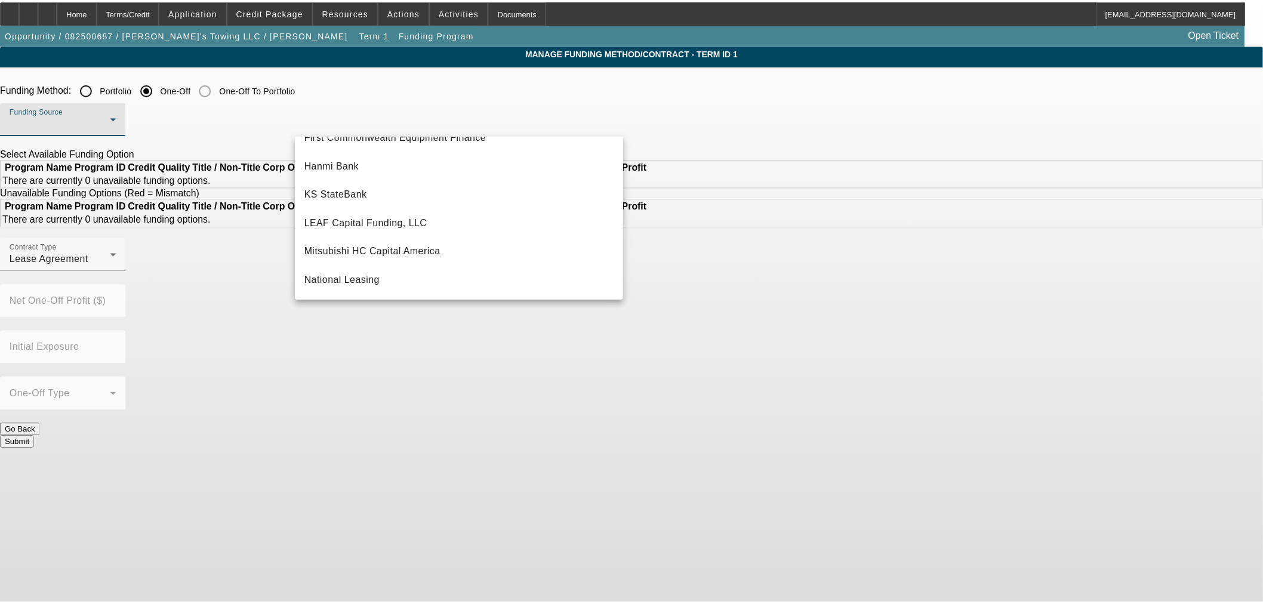
scroll to position [205, 0]
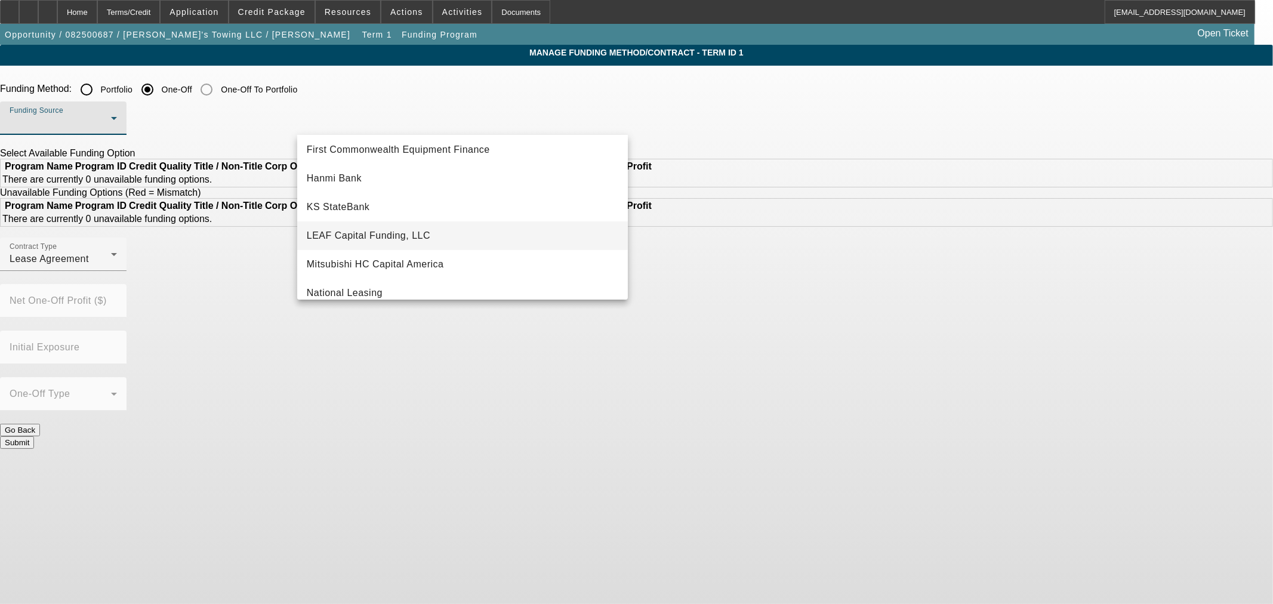
click at [383, 235] on span "LEAF Capital Funding, LLC" at bounding box center [369, 236] width 124 height 14
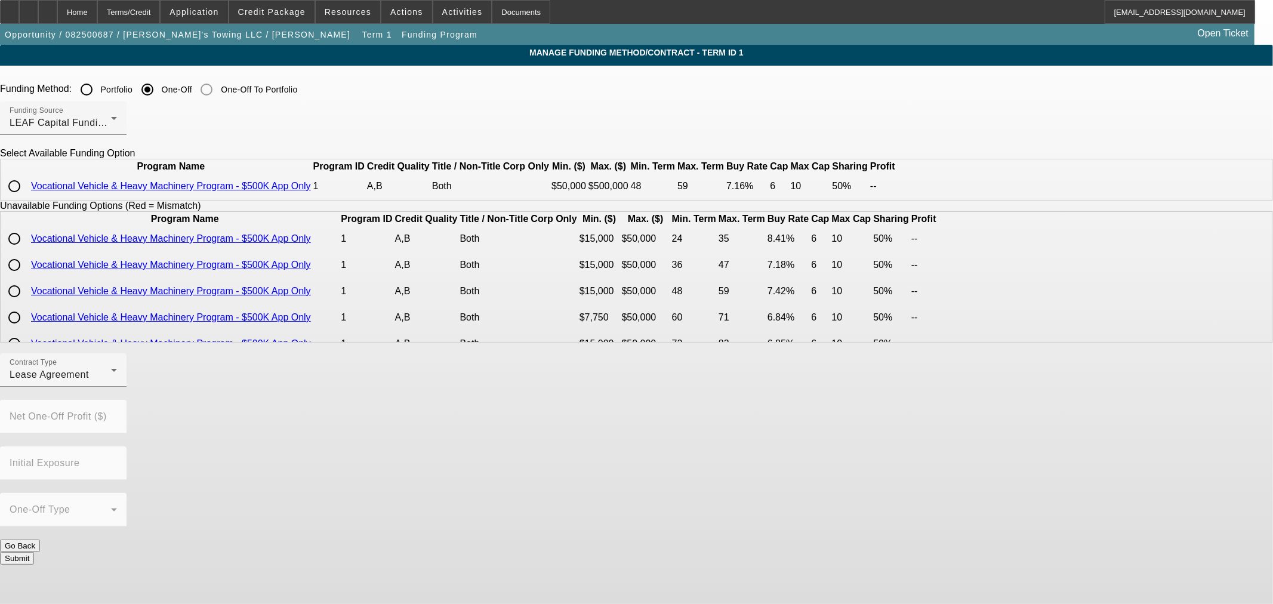
click at [26, 198] on input "radio" at bounding box center [14, 186] width 24 height 24
radio input "true"
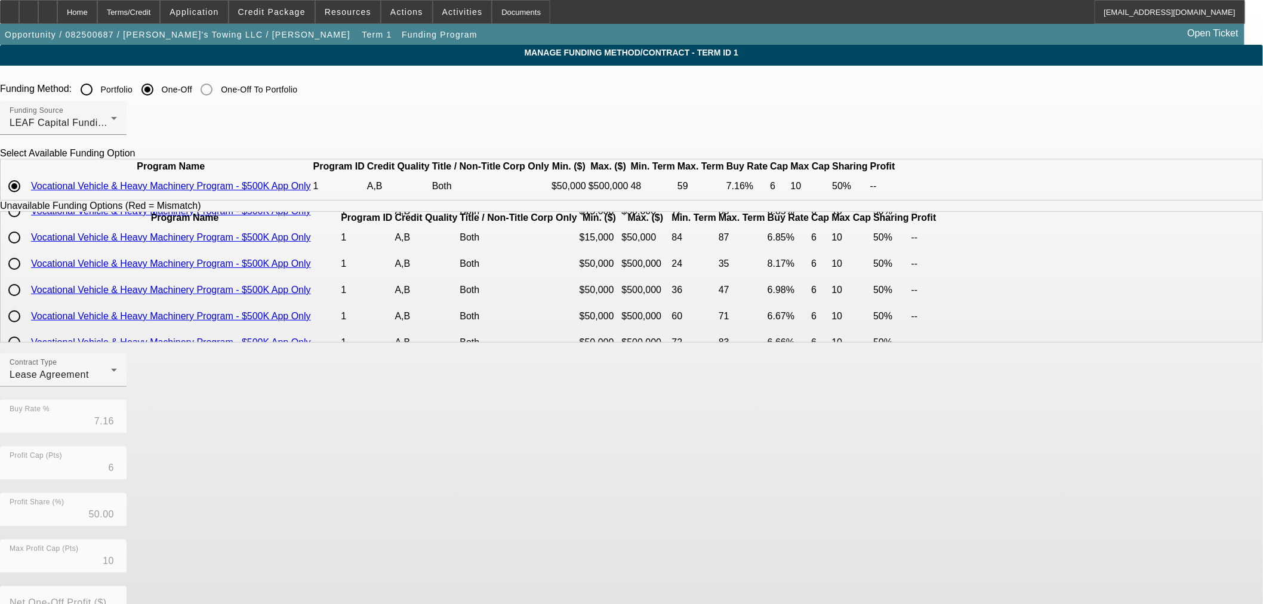
scroll to position [66, 0]
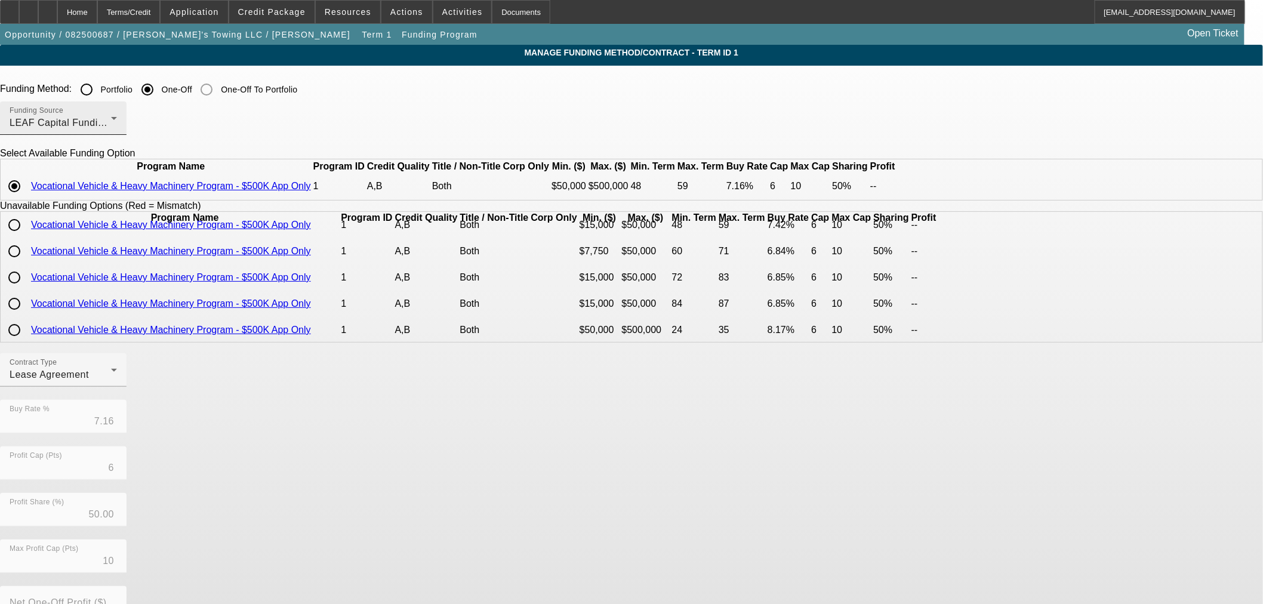
click at [133, 126] on span "LEAF Capital Funding, LLC" at bounding box center [72, 123] width 124 height 10
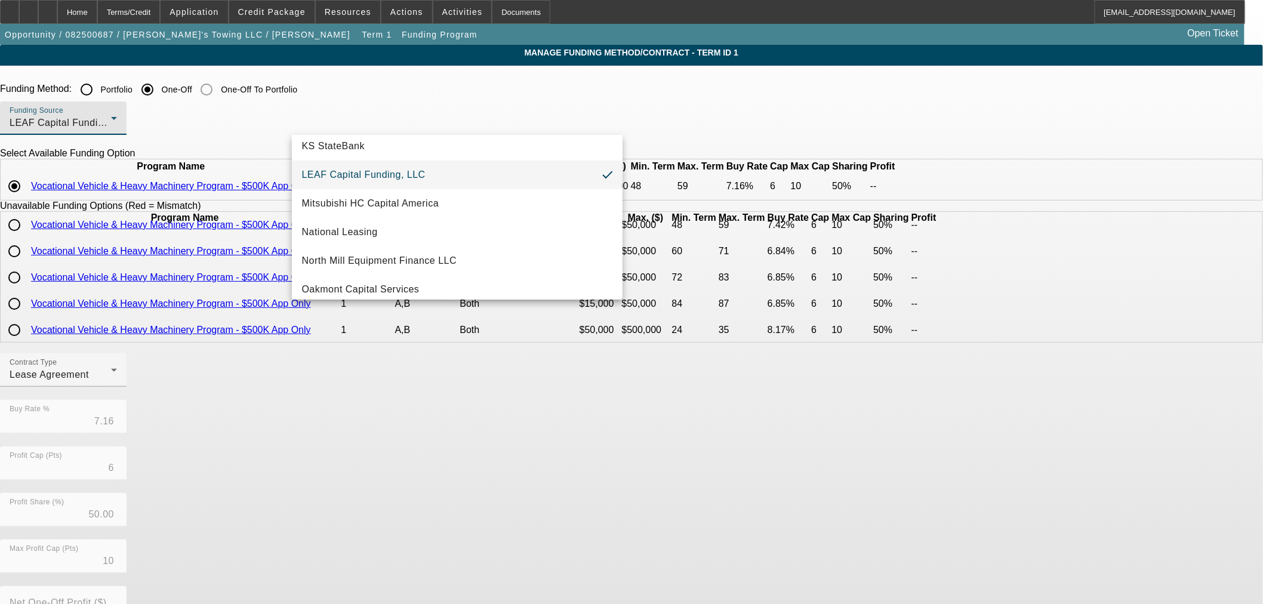
scroll to position [338, 0]
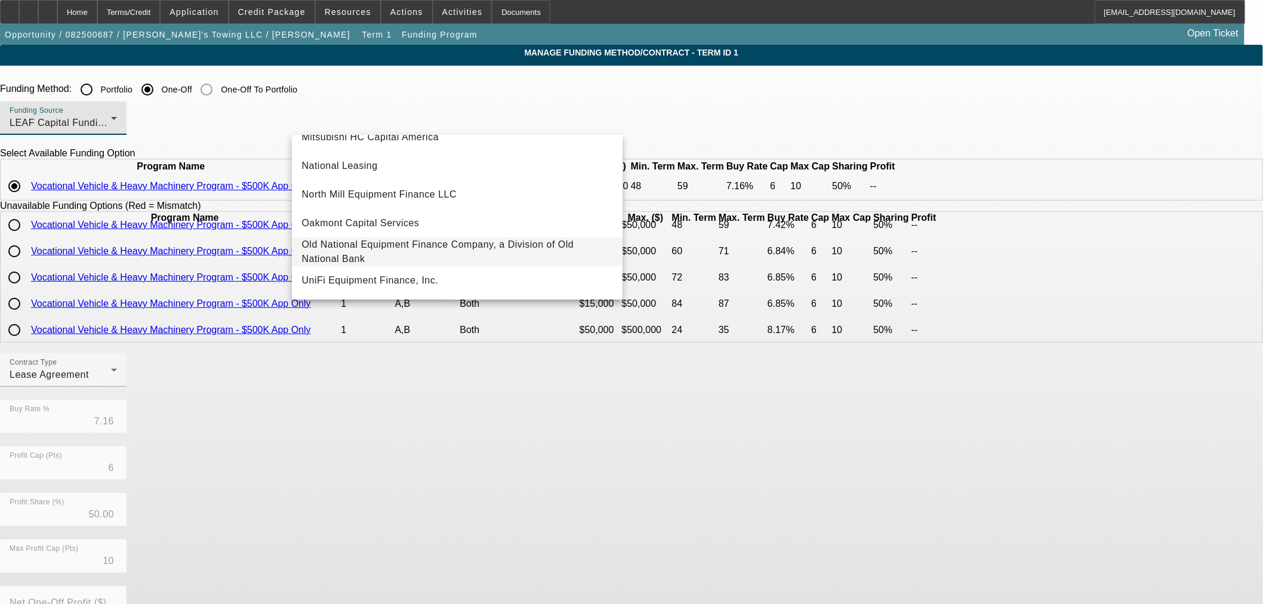
click at [361, 249] on span "Old National Equipment Finance Company, a Division of Old National Bank" at bounding box center [458, 252] width 312 height 29
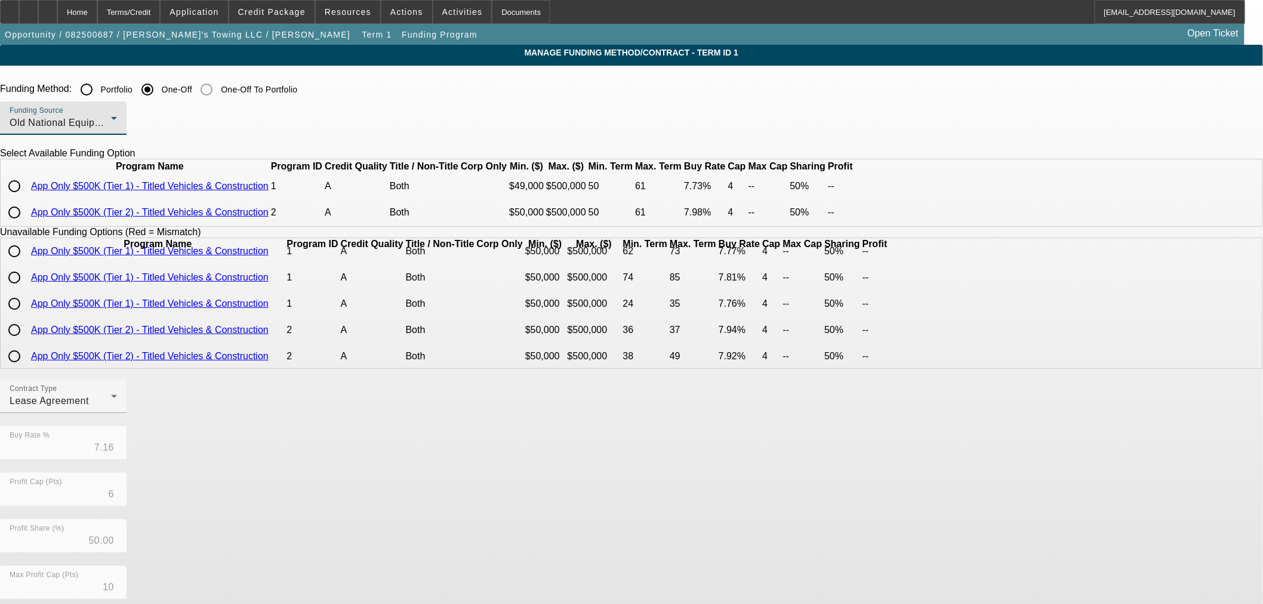
click at [348, 119] on span "Old National Equipment Finance Company, a Division of Old National Bank" at bounding box center [179, 123] width 339 height 10
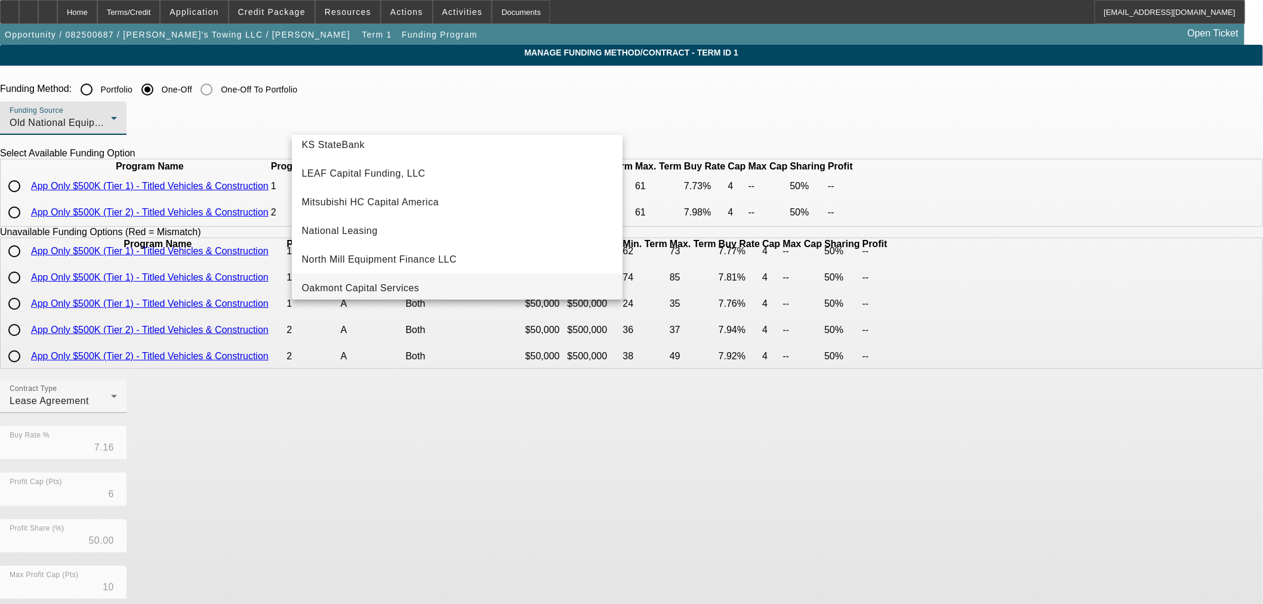
scroll to position [239, 0]
click at [377, 202] on span "LEAF Capital Funding, LLC" at bounding box center [364, 202] width 124 height 14
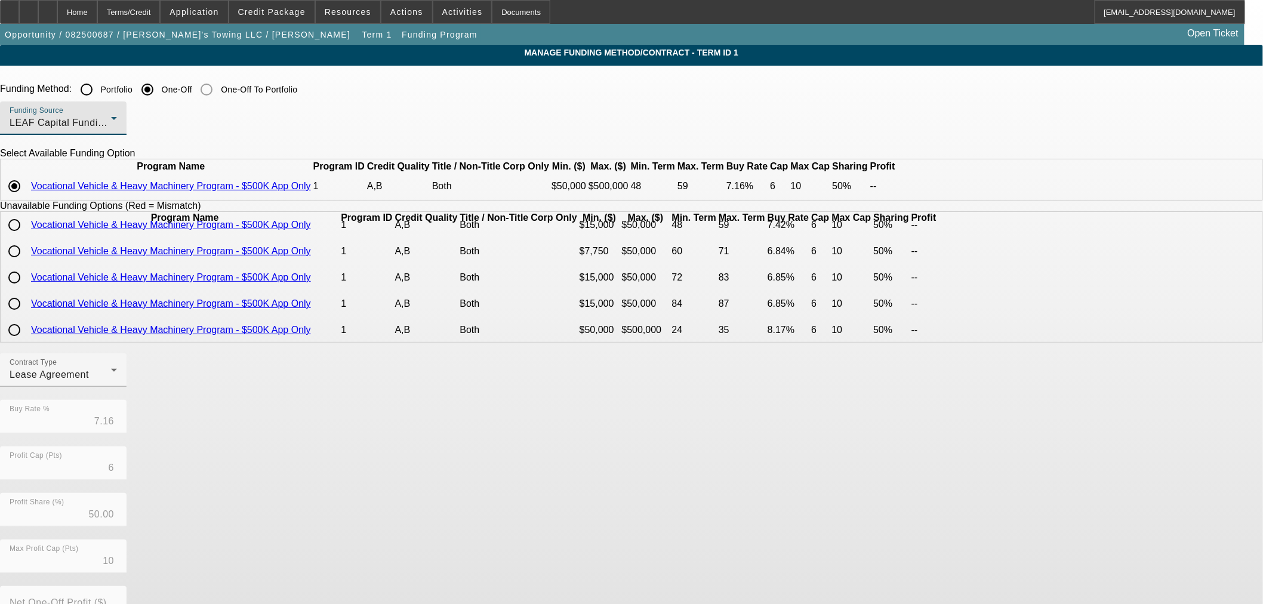
scroll to position [133, 0]
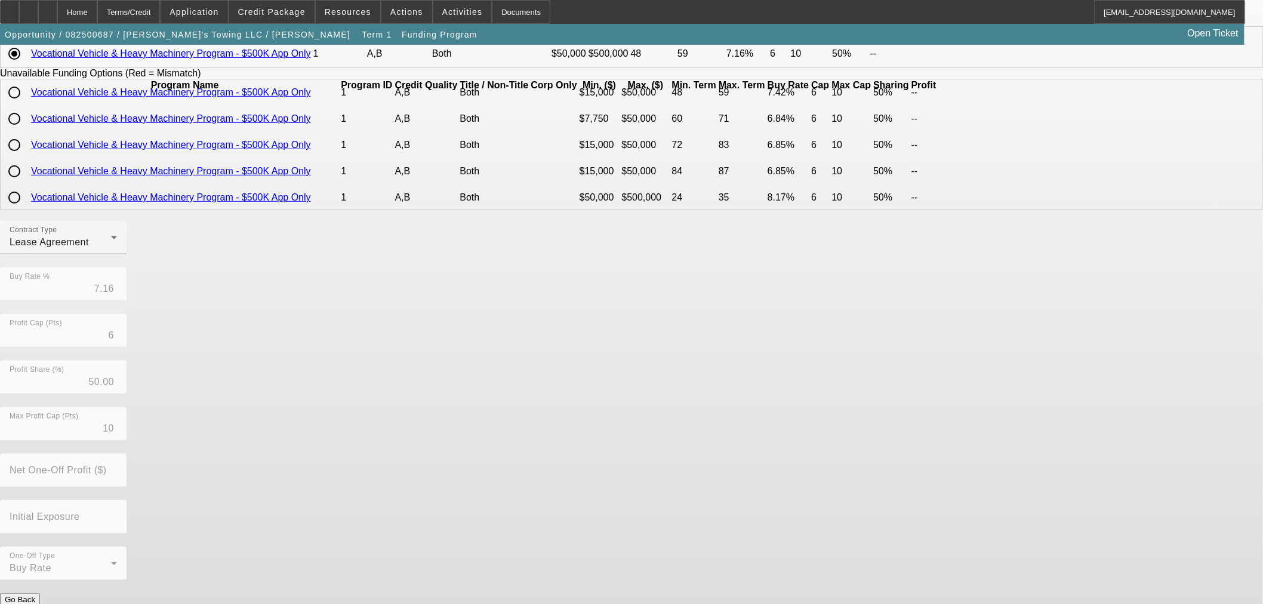
click at [34, 604] on button "Submit" at bounding box center [17, 612] width 34 height 13
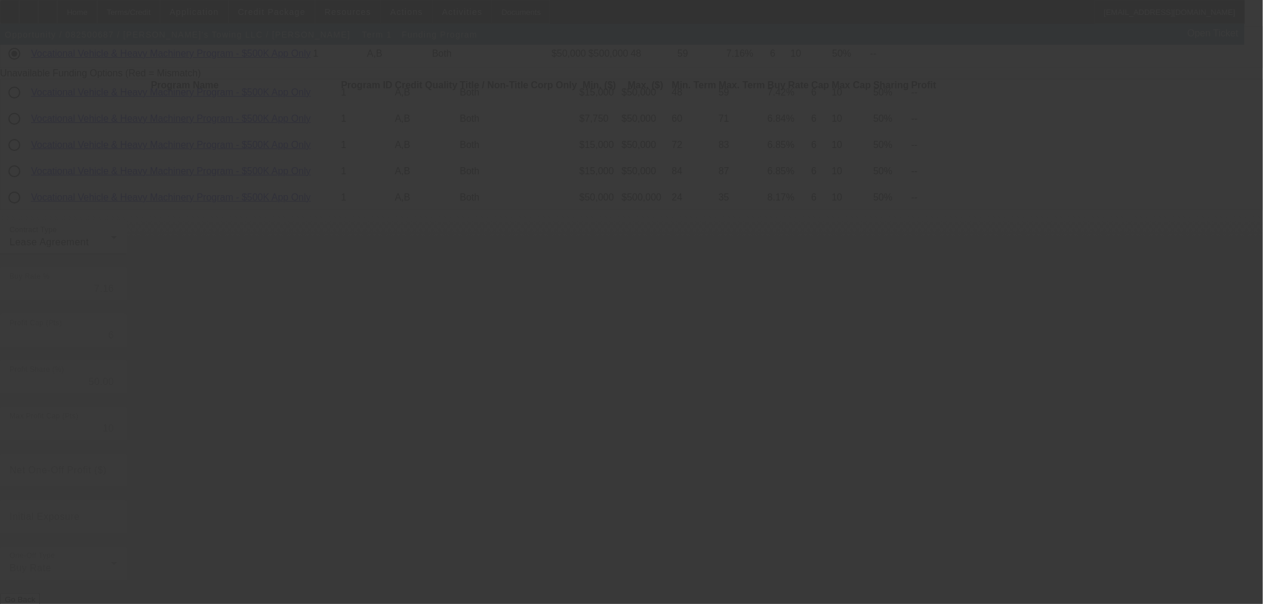
radio input "true"
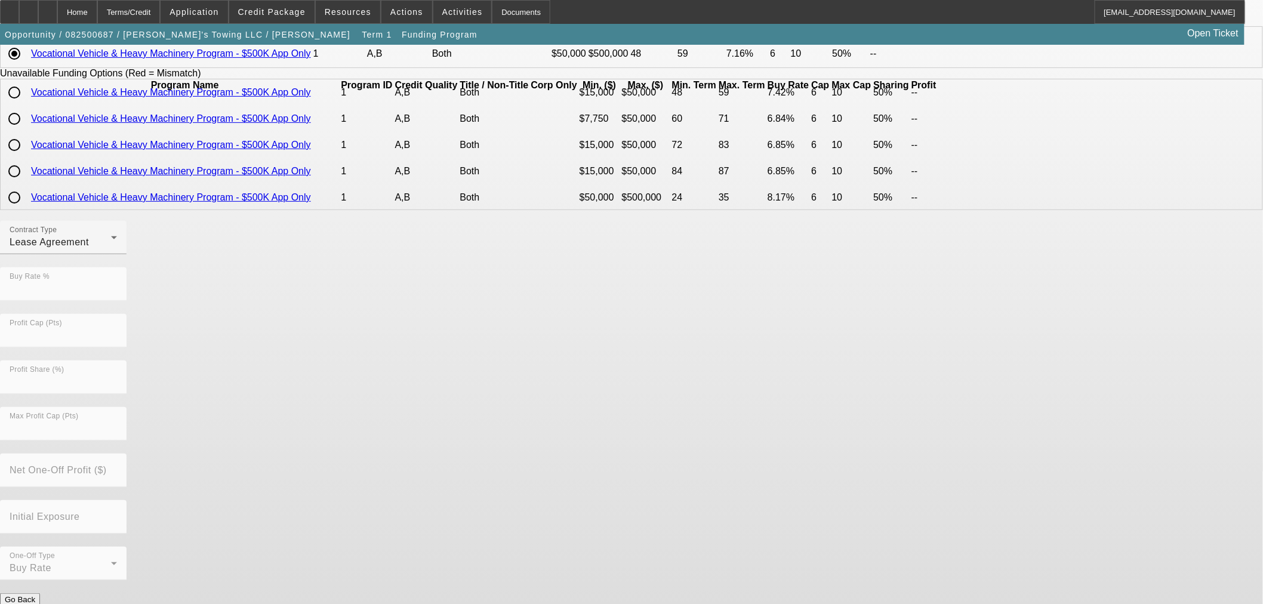
scroll to position [0, 0]
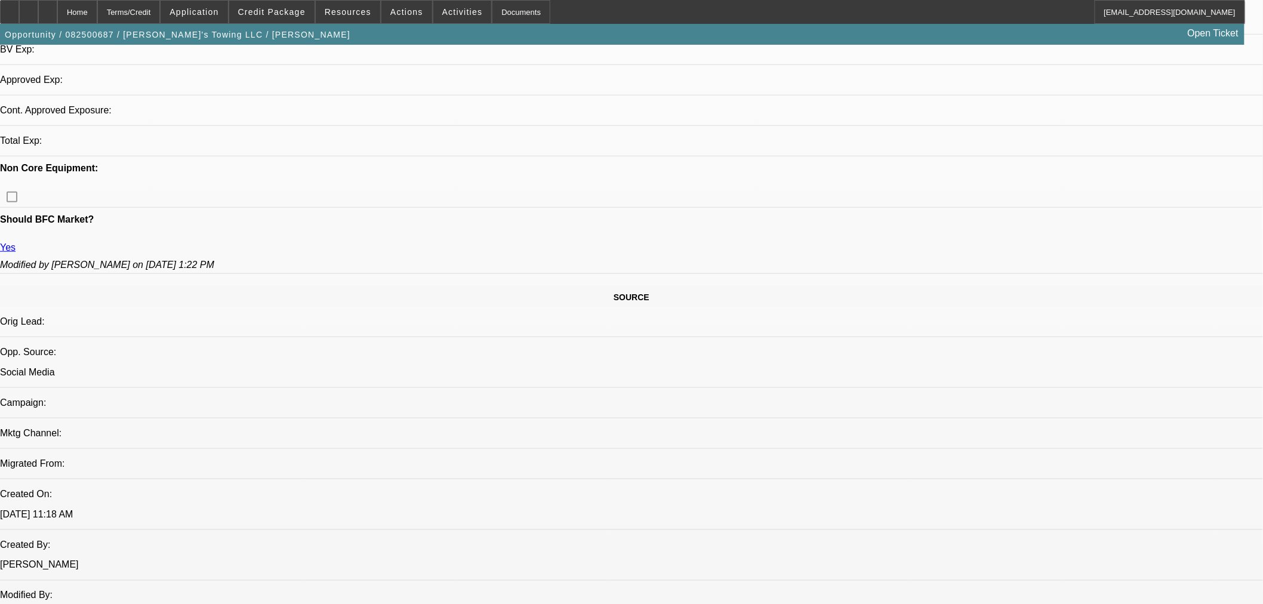
select select "0"
select select "2"
select select "0.1"
select select "4"
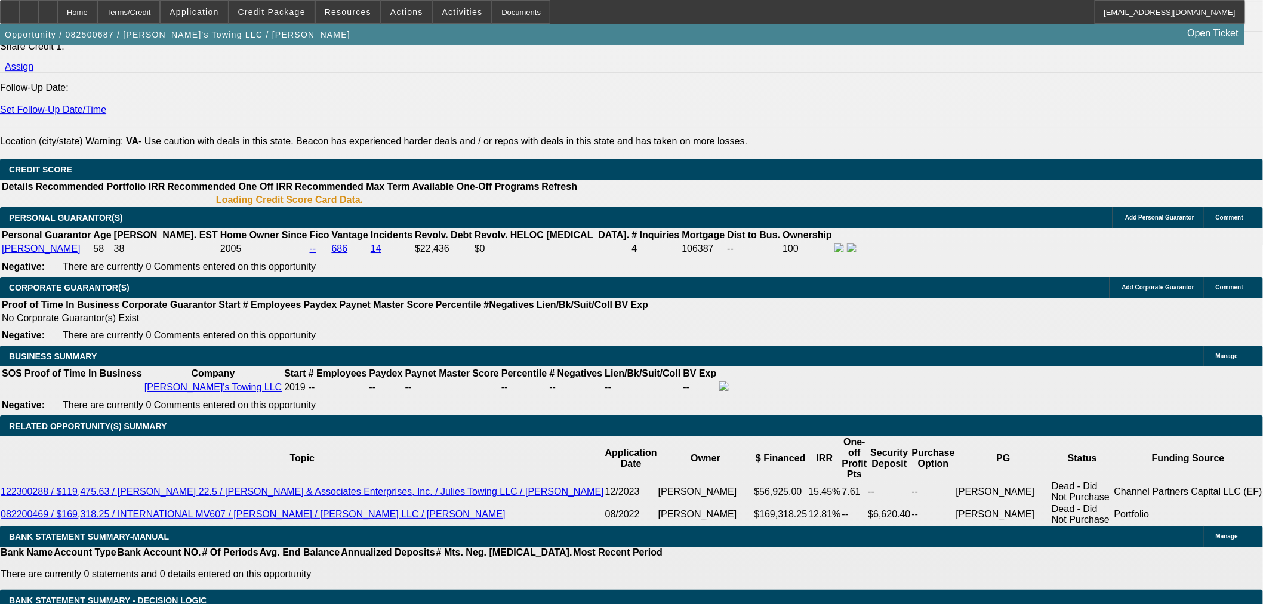
scroll to position [1430, 0]
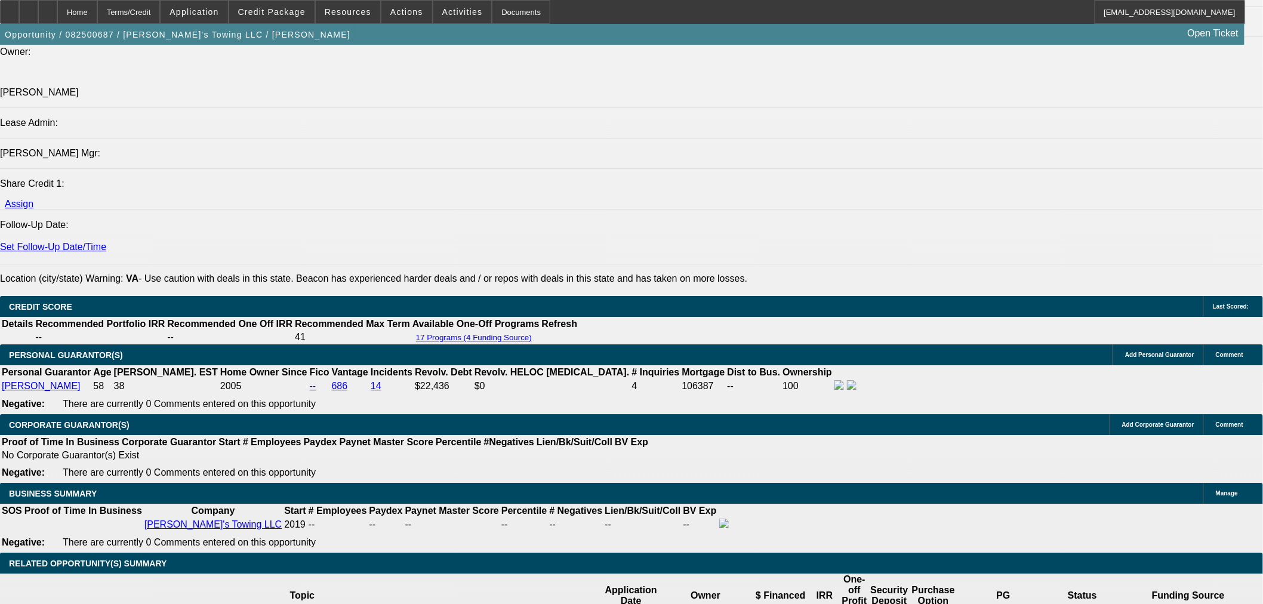
drag, startPoint x: 251, startPoint y: 431, endPoint x: 347, endPoint y: 441, distance: 97.2
type input "UNKNOWN"
type input "8"
type input "$19,459.94"
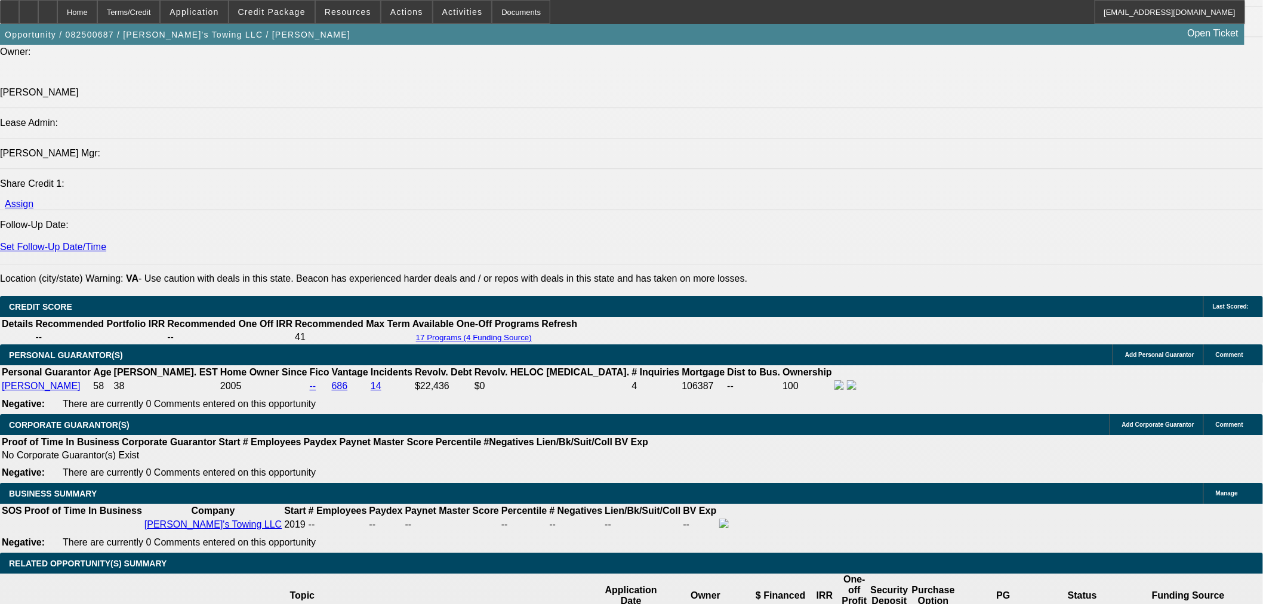
type input "$9,729.97"
type input "84"
type input "$2,490.18"
type input "$1,245.09"
type input "84"
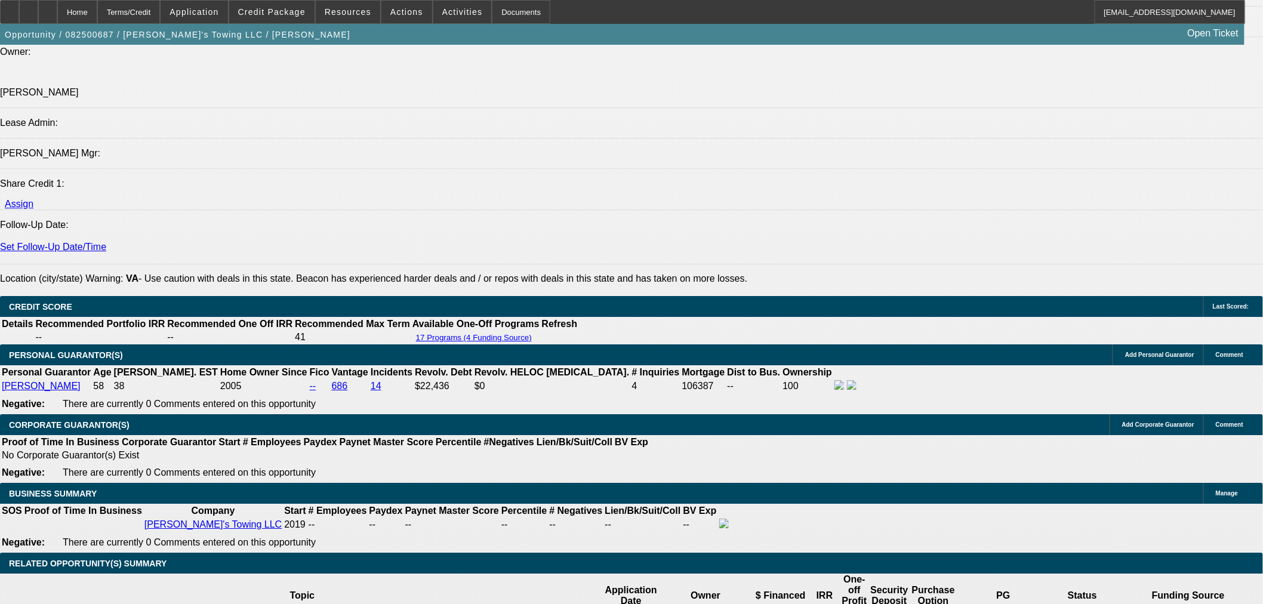
drag, startPoint x: 288, startPoint y: 428, endPoint x: 444, endPoint y: 457, distance: 158.6
type input "6"
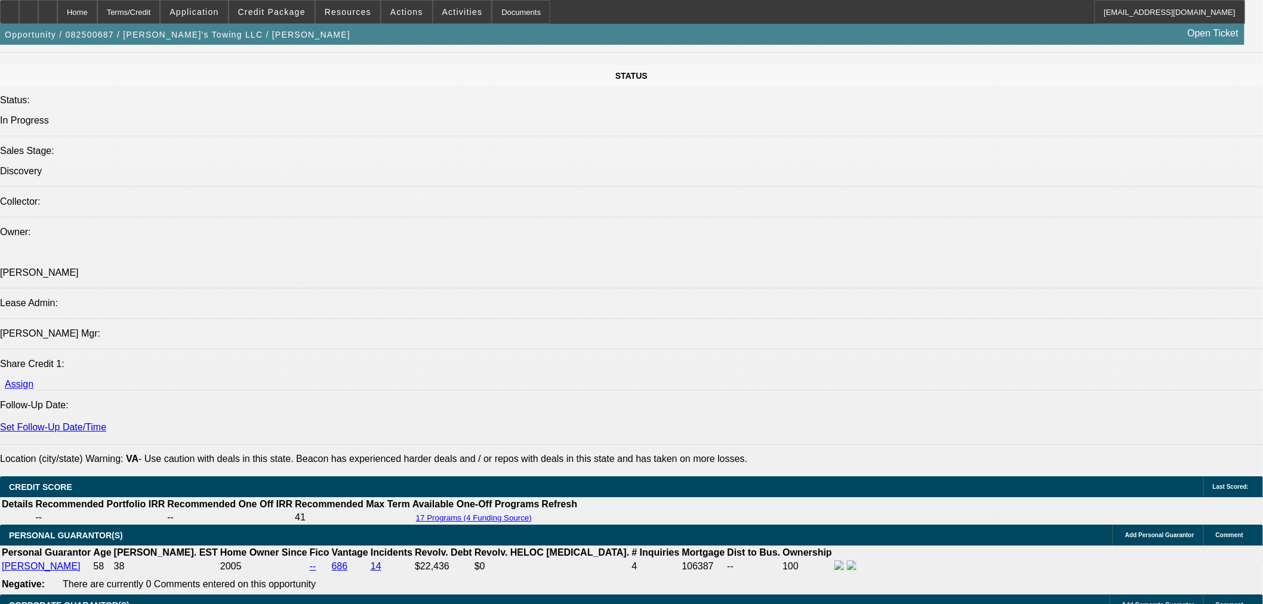
scroll to position [1231, 0]
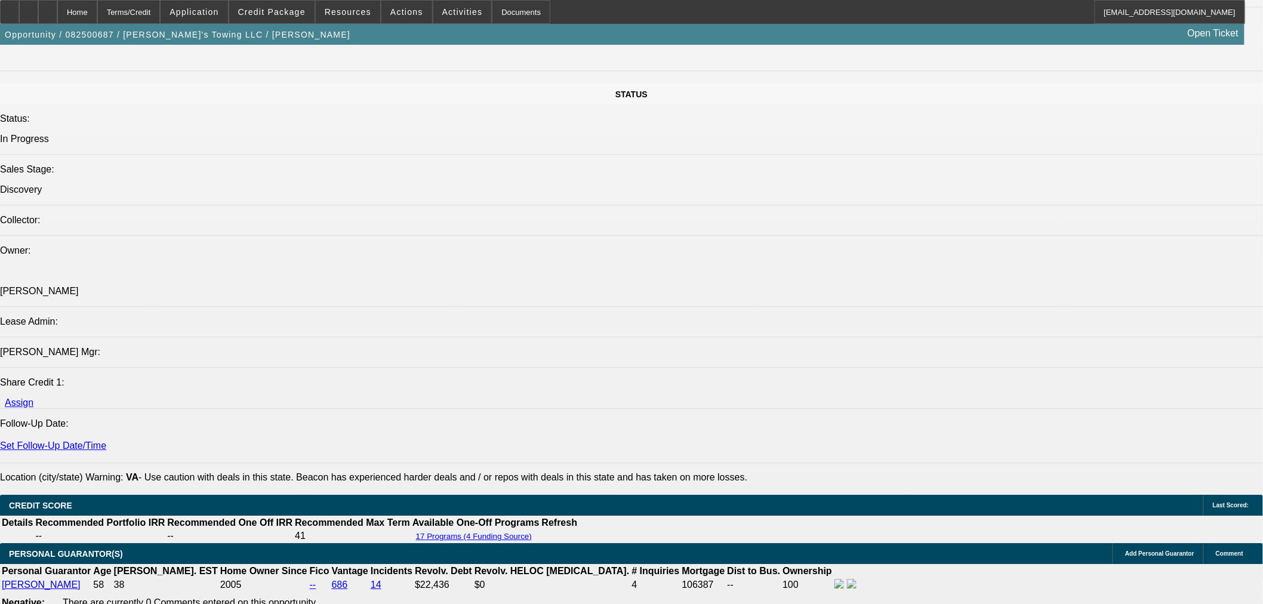
type input "$2,191.28"
type input "$1,095.64"
type input "6"
drag, startPoint x: 195, startPoint y: 316, endPoint x: 162, endPoint y: 355, distance: 50.4
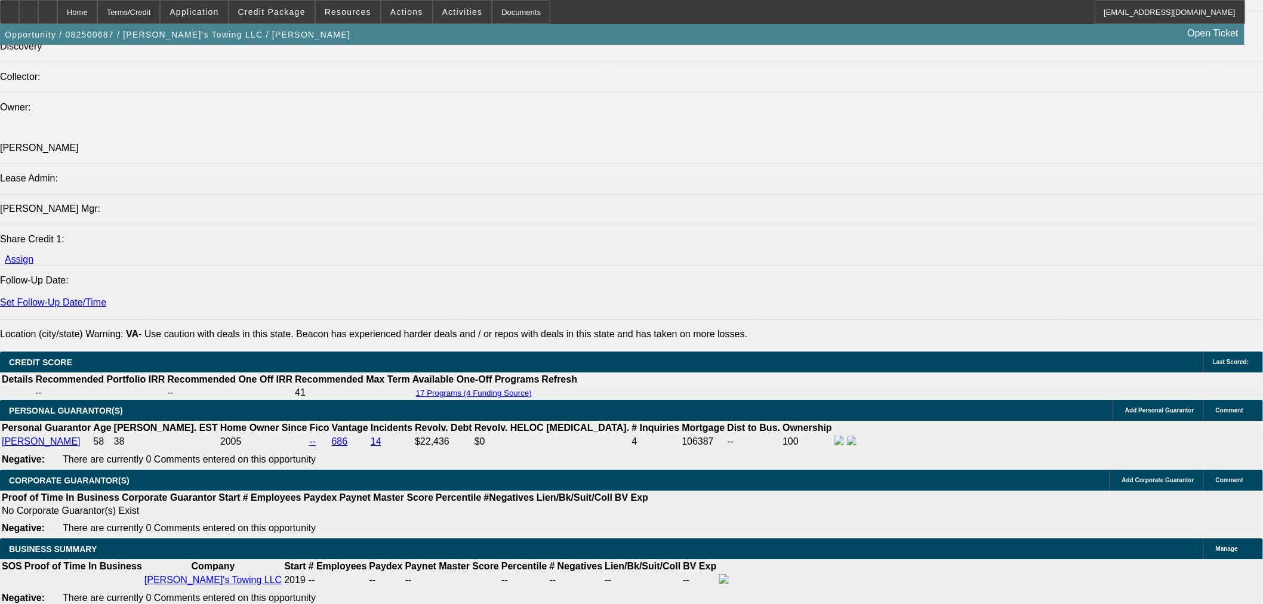
scroll to position [1496, 0]
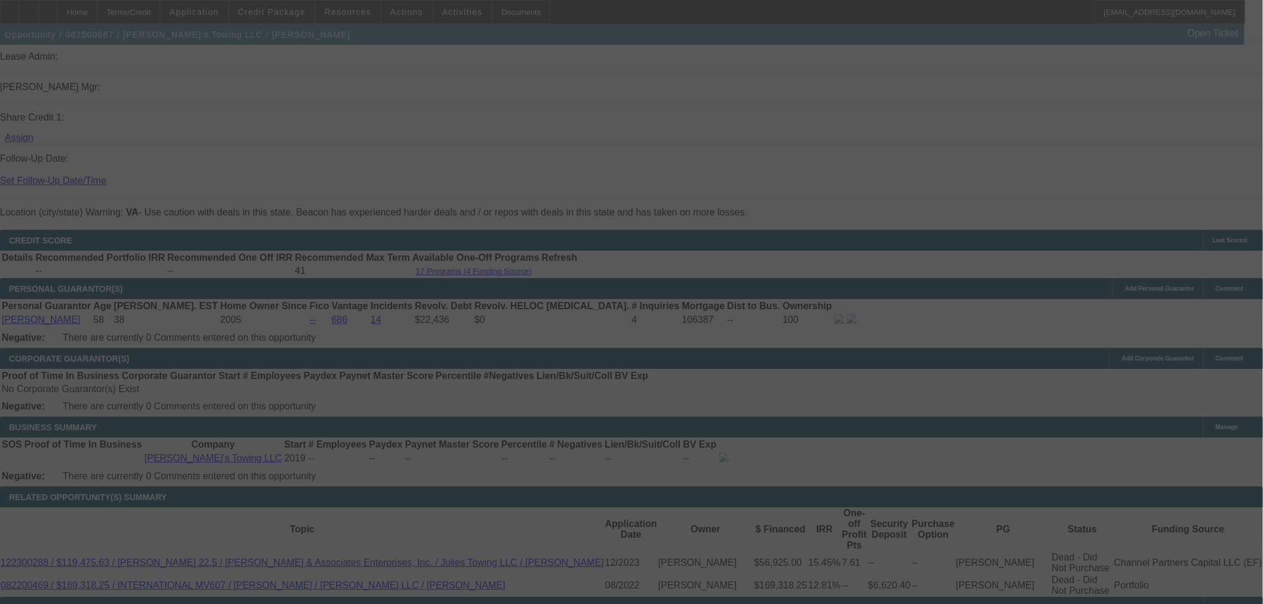
select select "0"
select select "2"
select select "0.1"
select select "4"
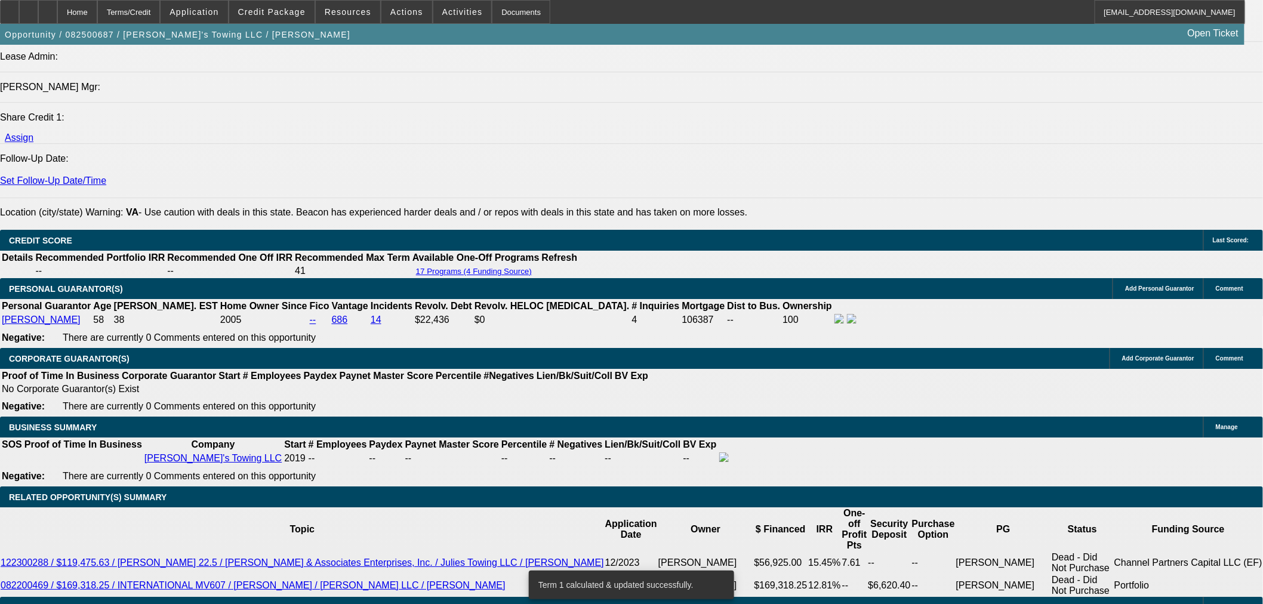
drag, startPoint x: 279, startPoint y: 368, endPoint x: 313, endPoint y: 368, distance: 34.0
type input "7"
type input "UNKNOWN"
type input "$1,131.95"
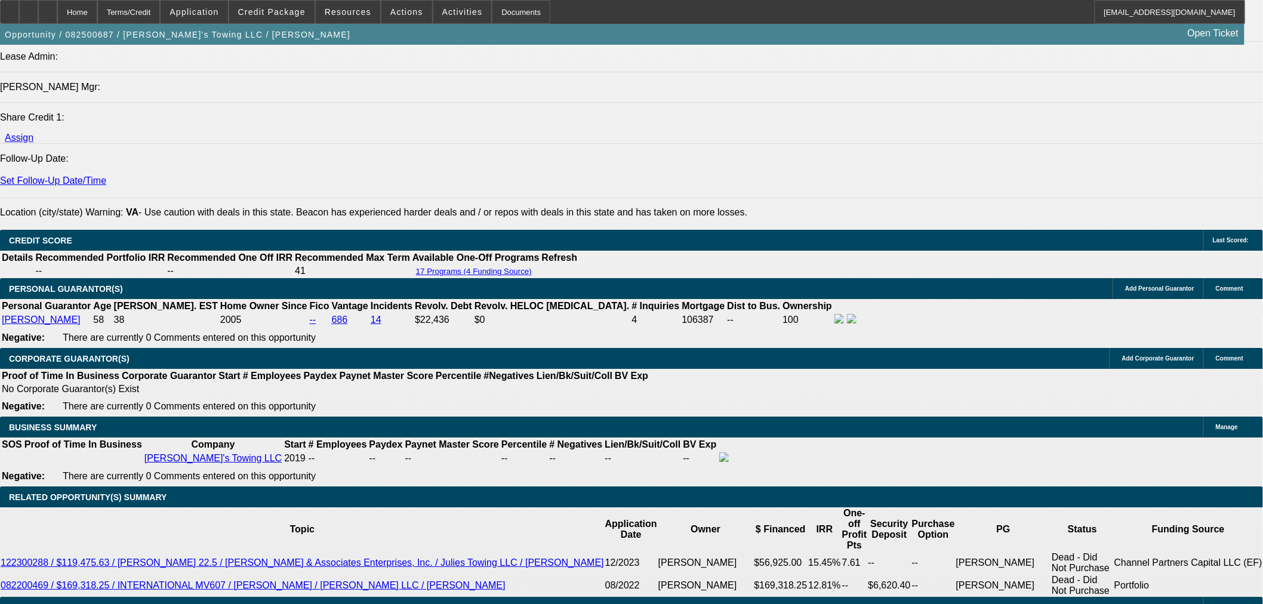
type input "$2,263.90"
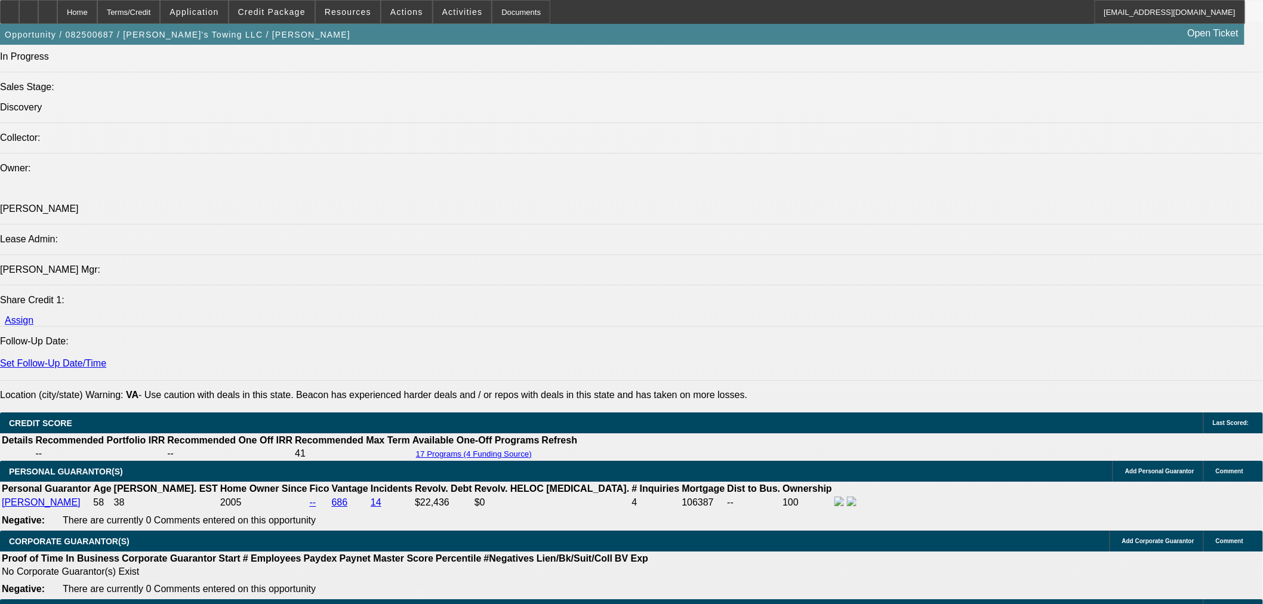
scroll to position [1297, 0]
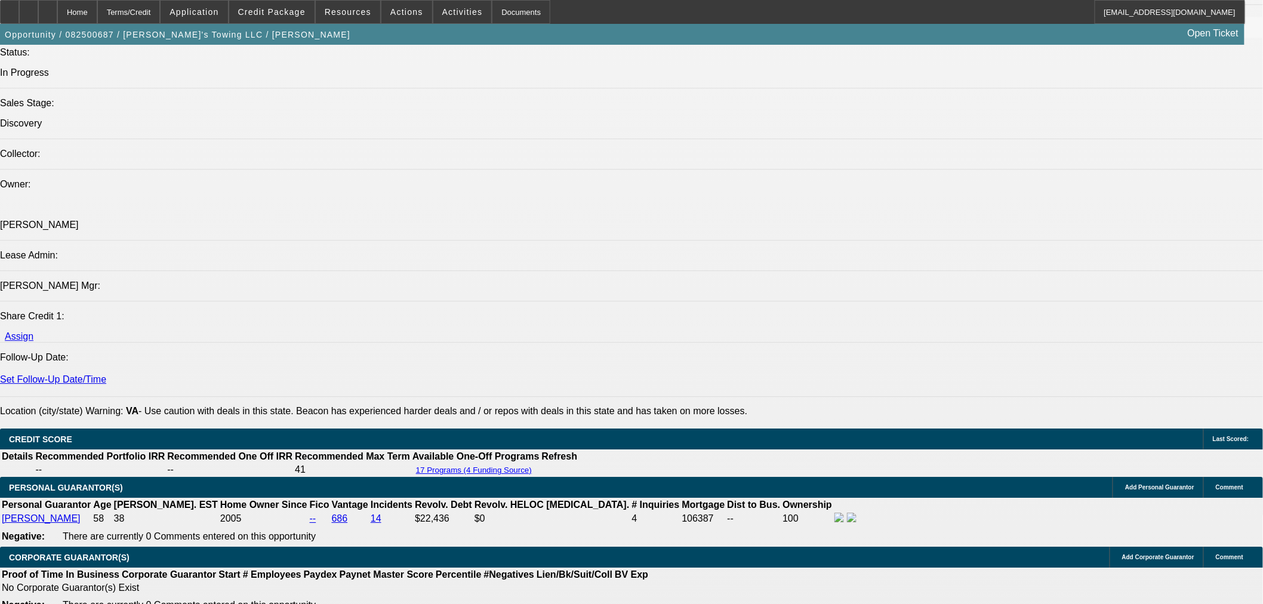
type input "7"
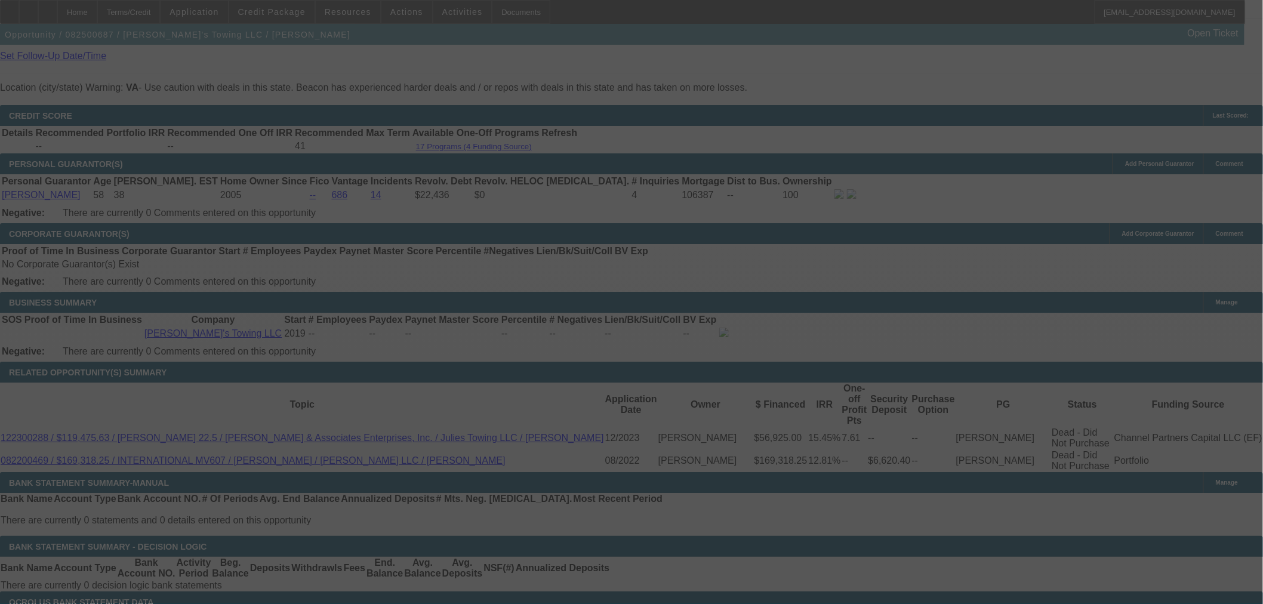
scroll to position [1499, 0]
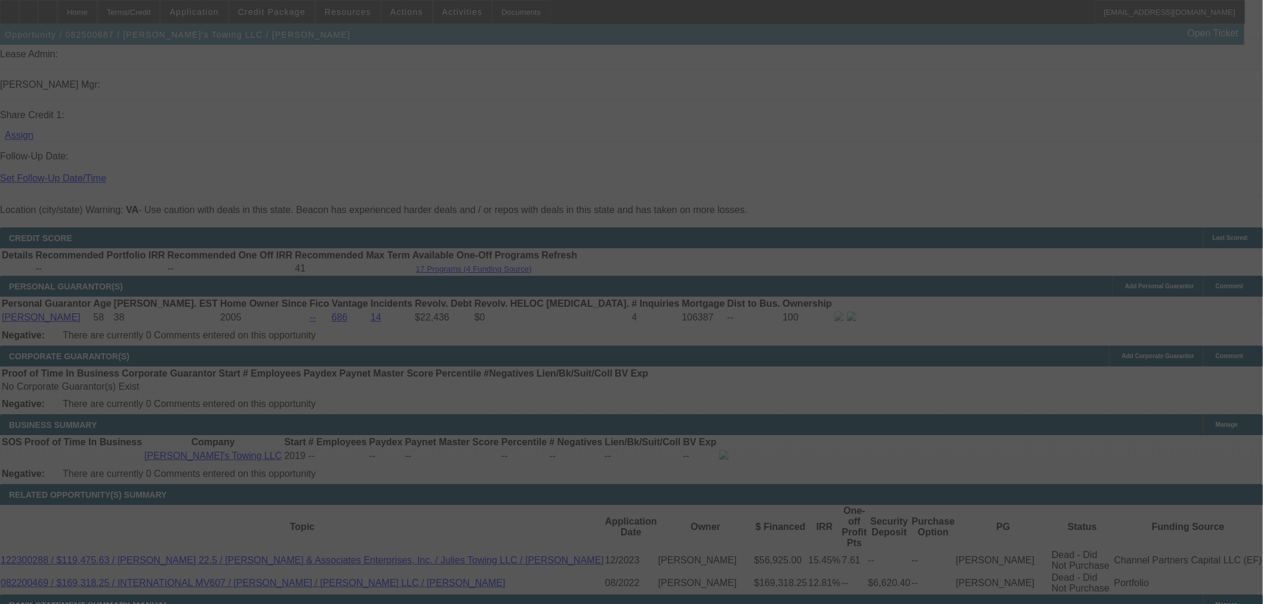
select select "0"
select select "2"
select select "0.1"
select select "4"
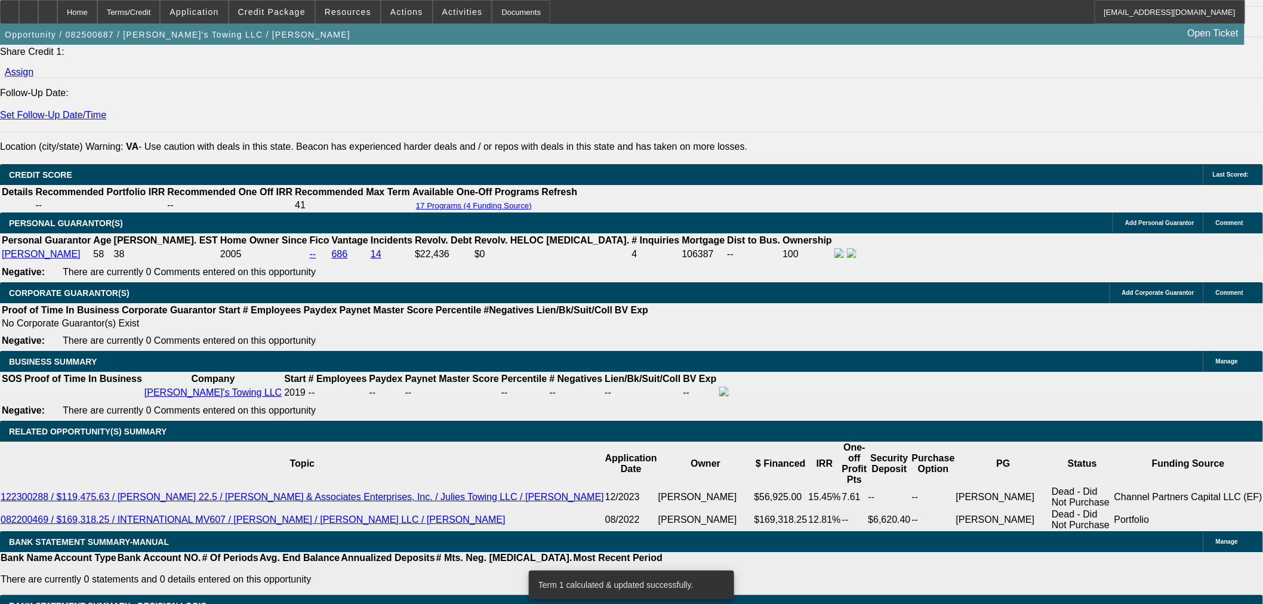
scroll to position [1631, 0]
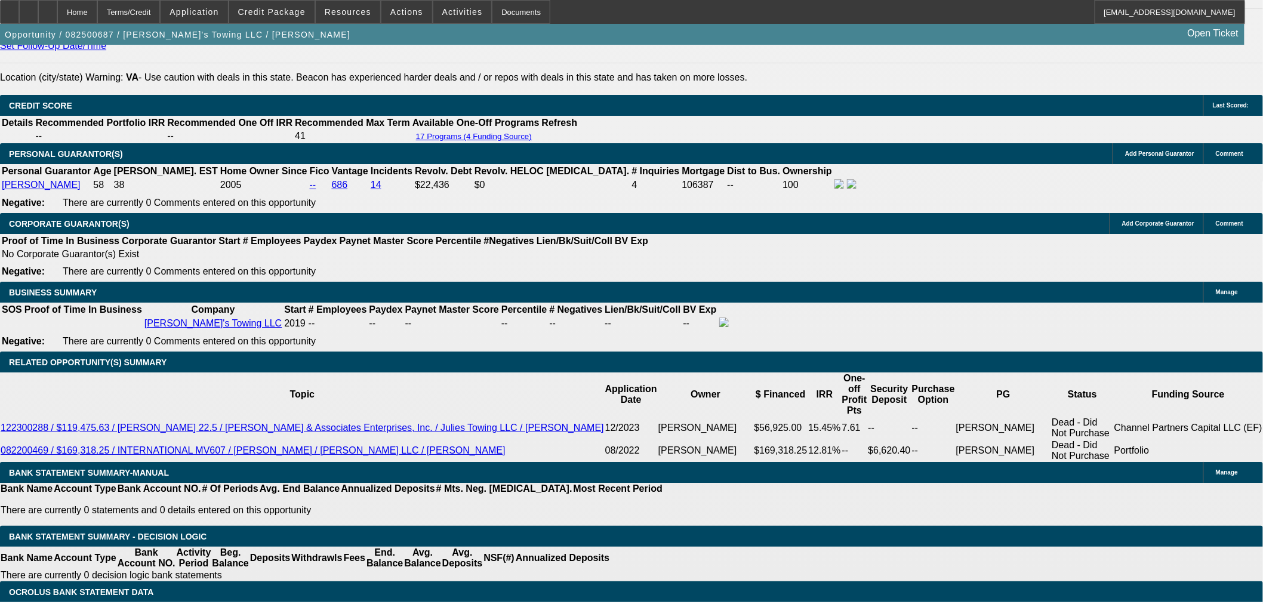
select select "3"
type input "UNKNOWN"
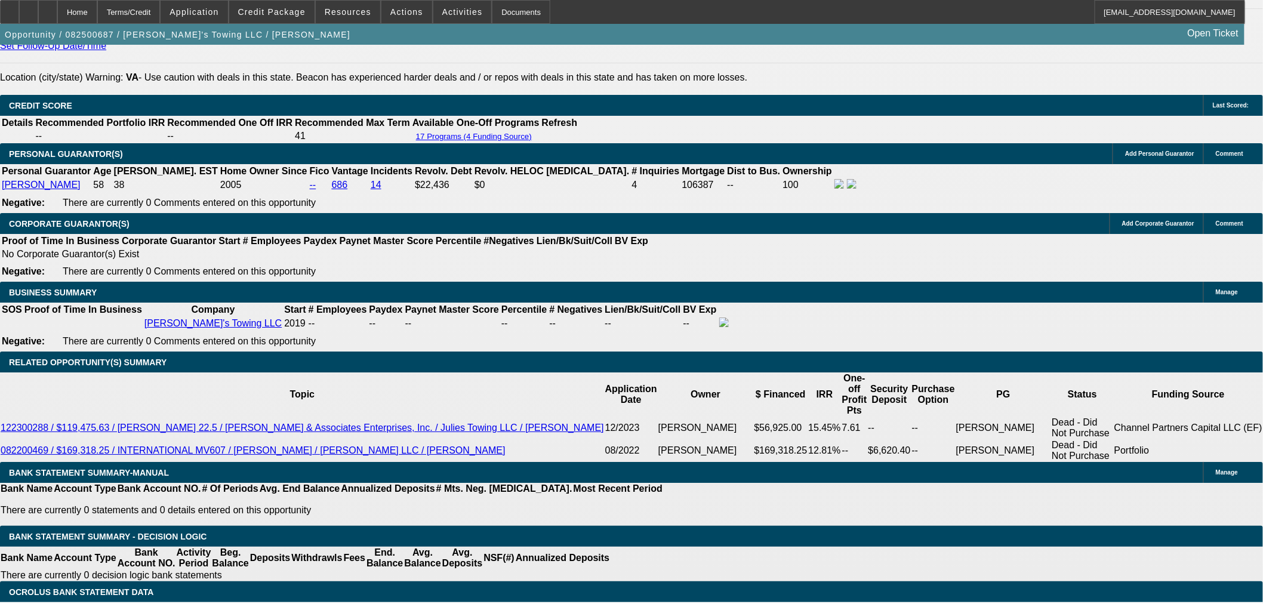
select select "2"
select select "0"
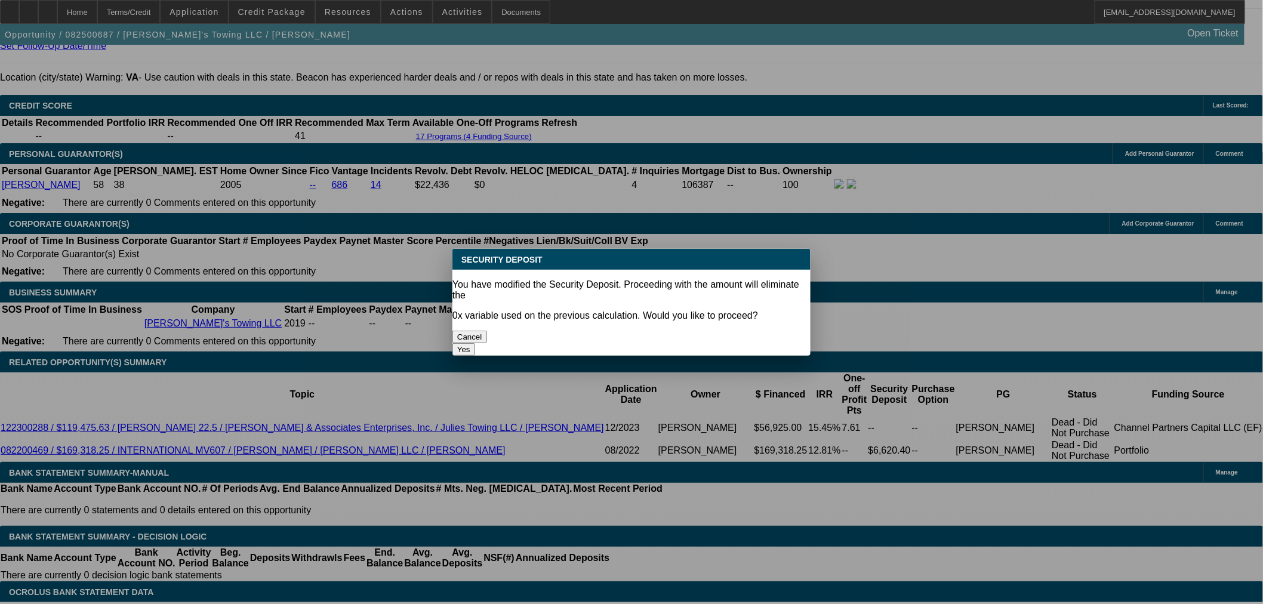
scroll to position [0, 0]
click at [475, 343] on button "Yes" at bounding box center [464, 349] width 23 height 13
type input "$0.00"
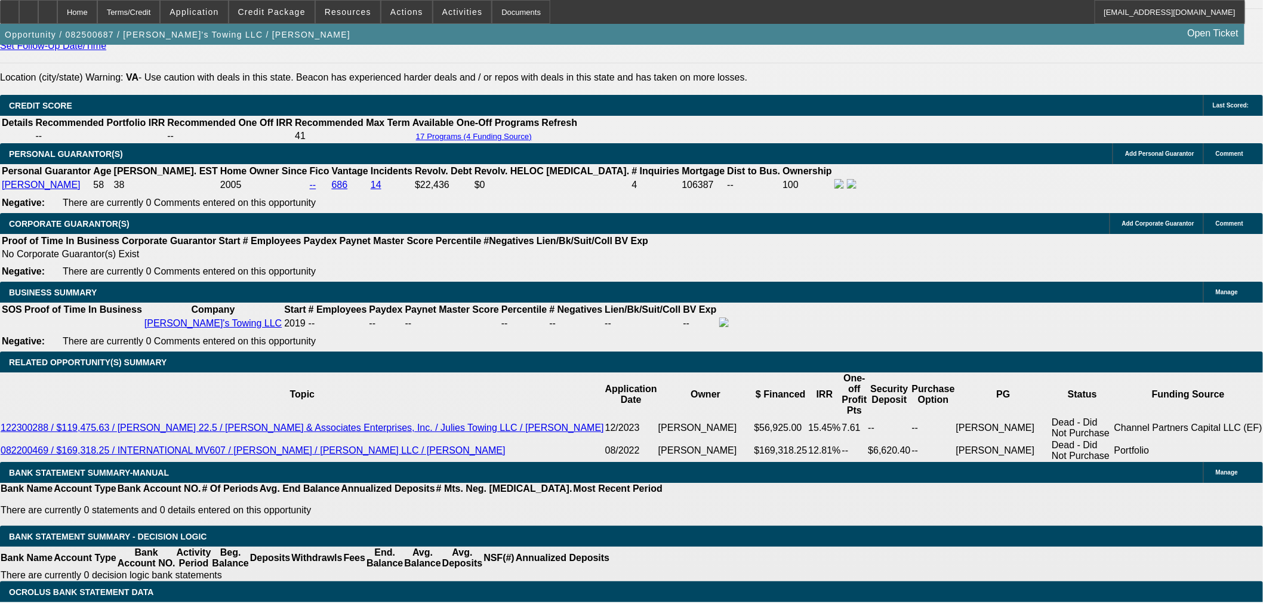
scroll to position [1499, 0]
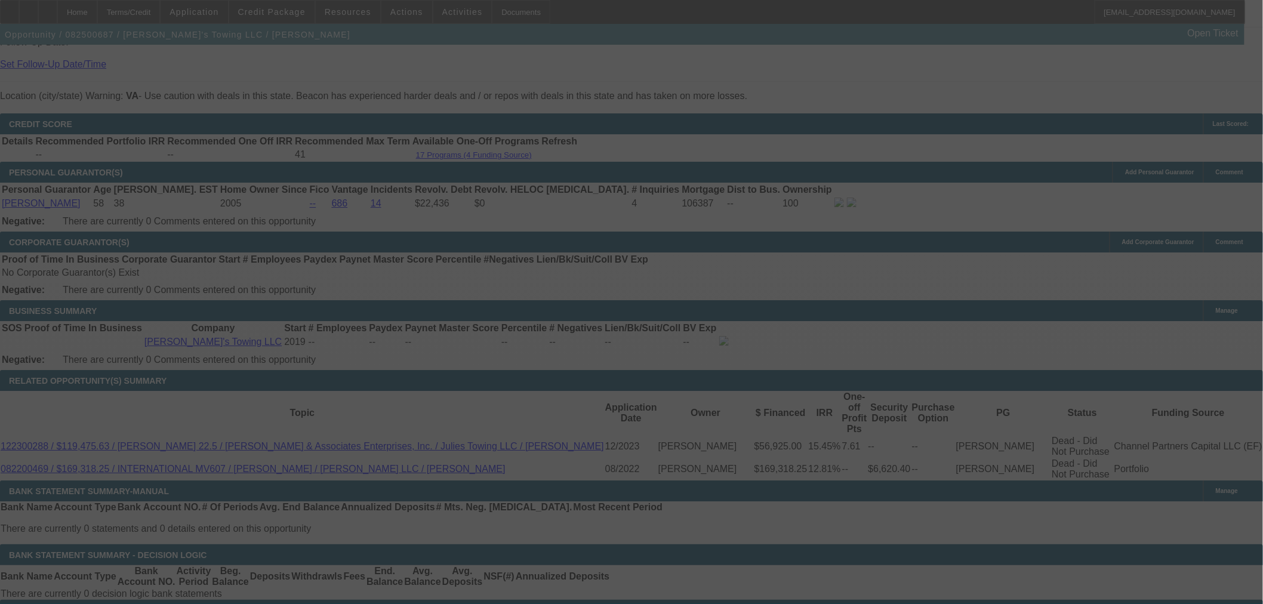
scroll to position [1764, 0]
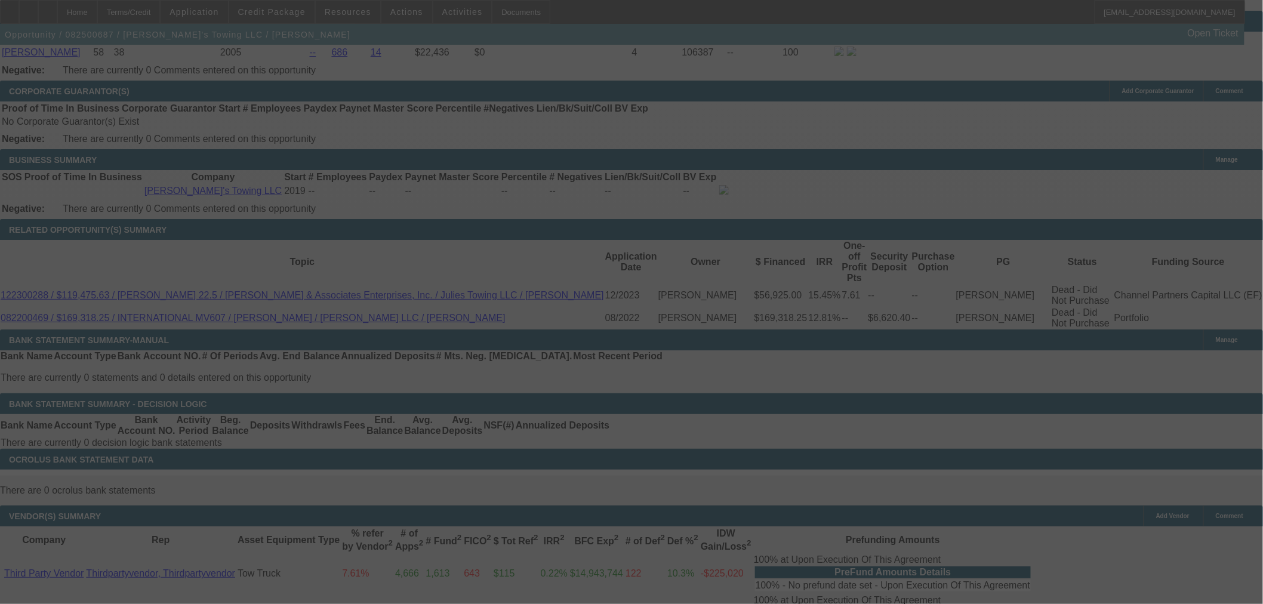
select select "0"
select select "2"
select select "0.1"
select select "4"
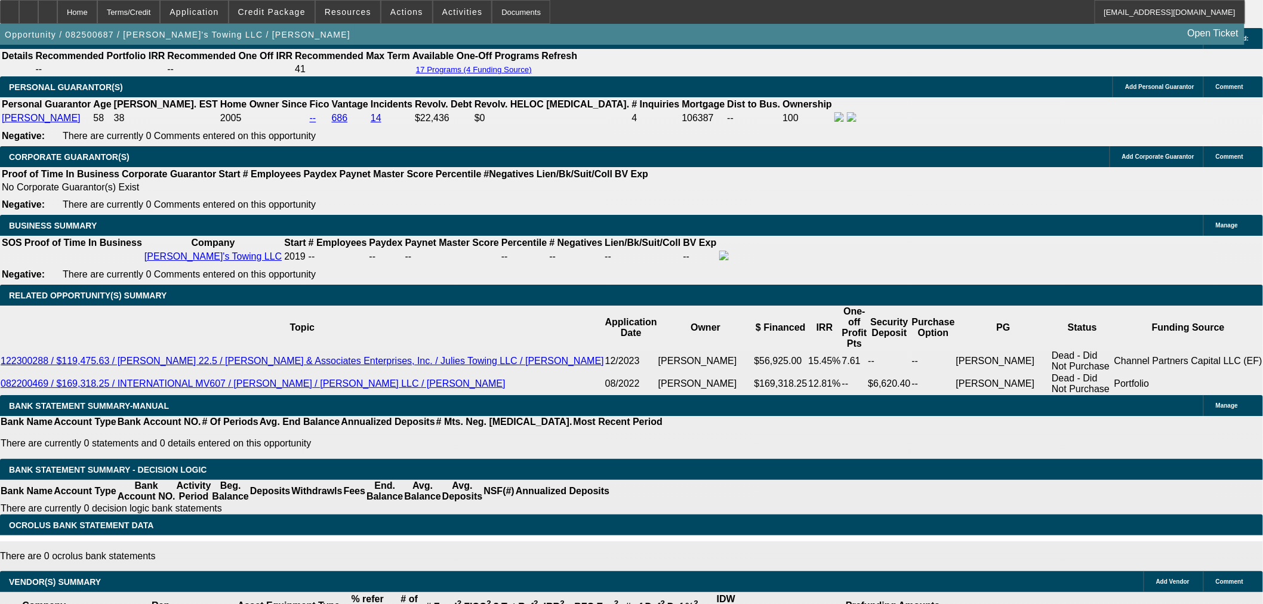
scroll to position [1697, 0]
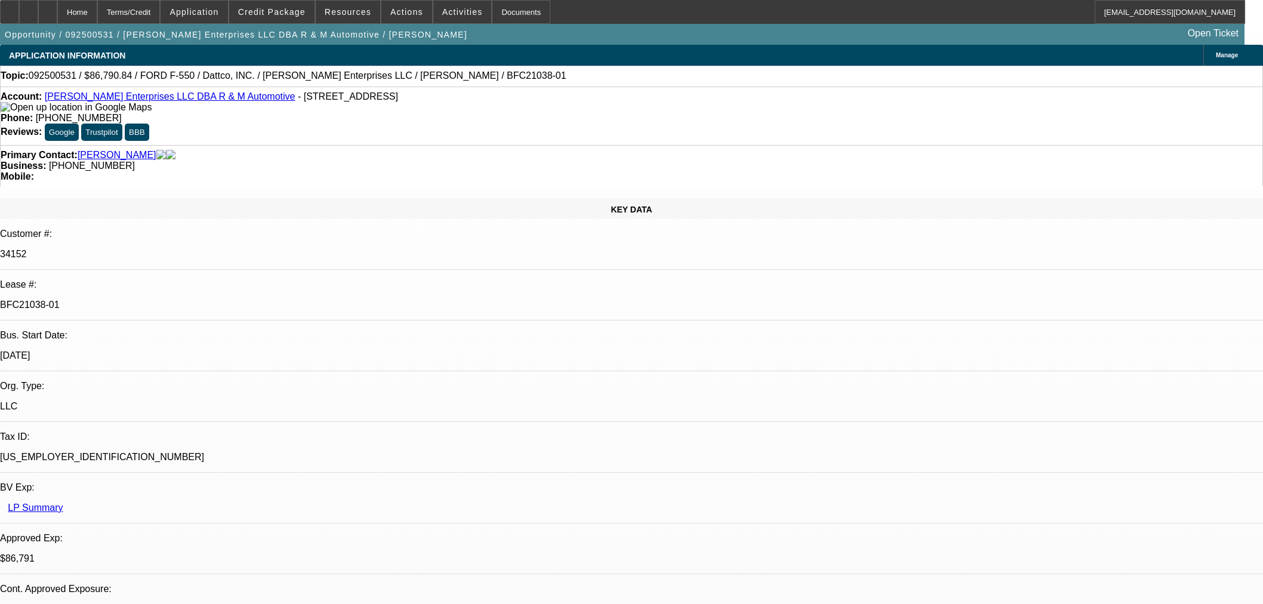
select select "0"
select select "2"
select select "0"
select select "6"
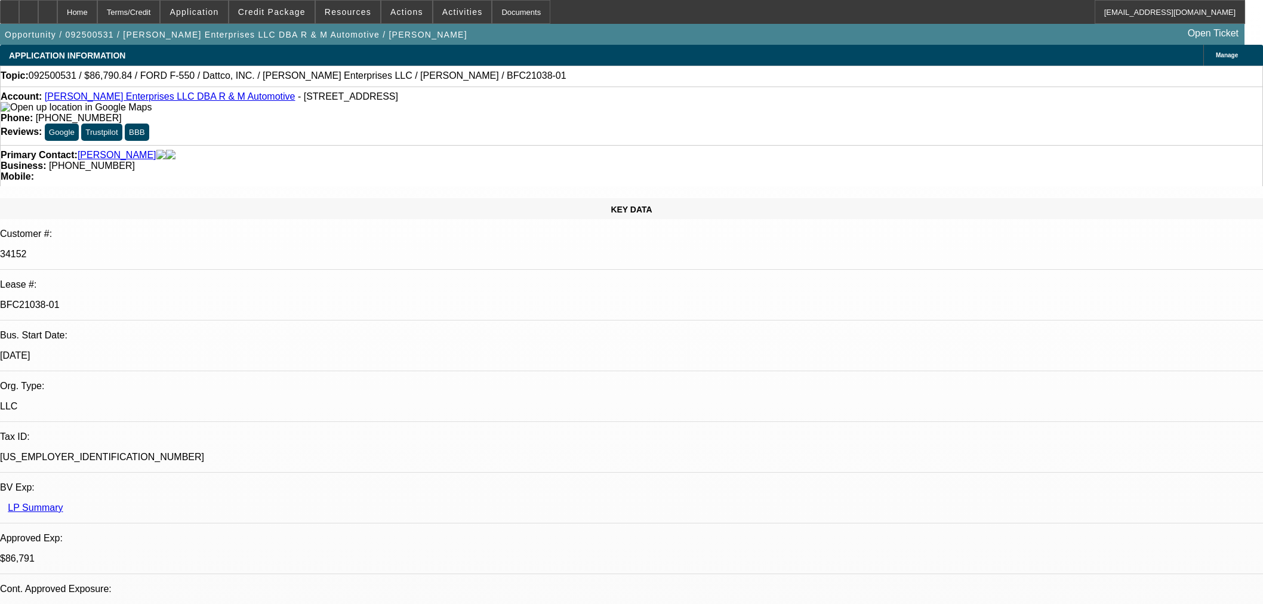
select select "0"
select select "2"
select select "0"
select select "6"
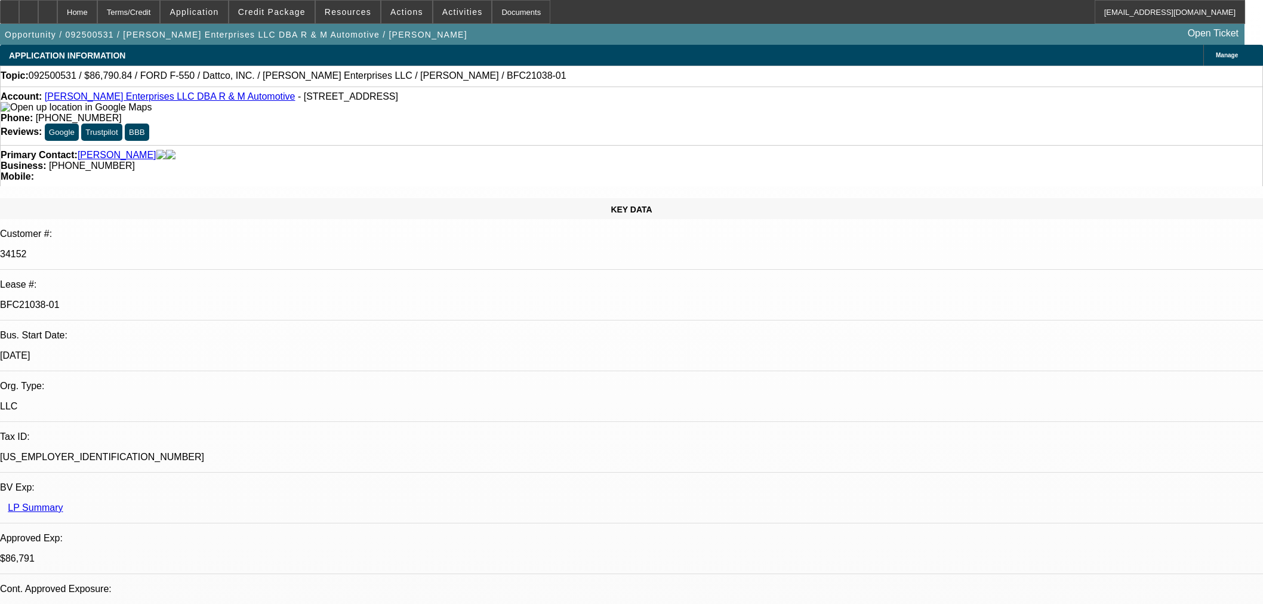
select select "0"
select select "2"
select select "0"
select select "6"
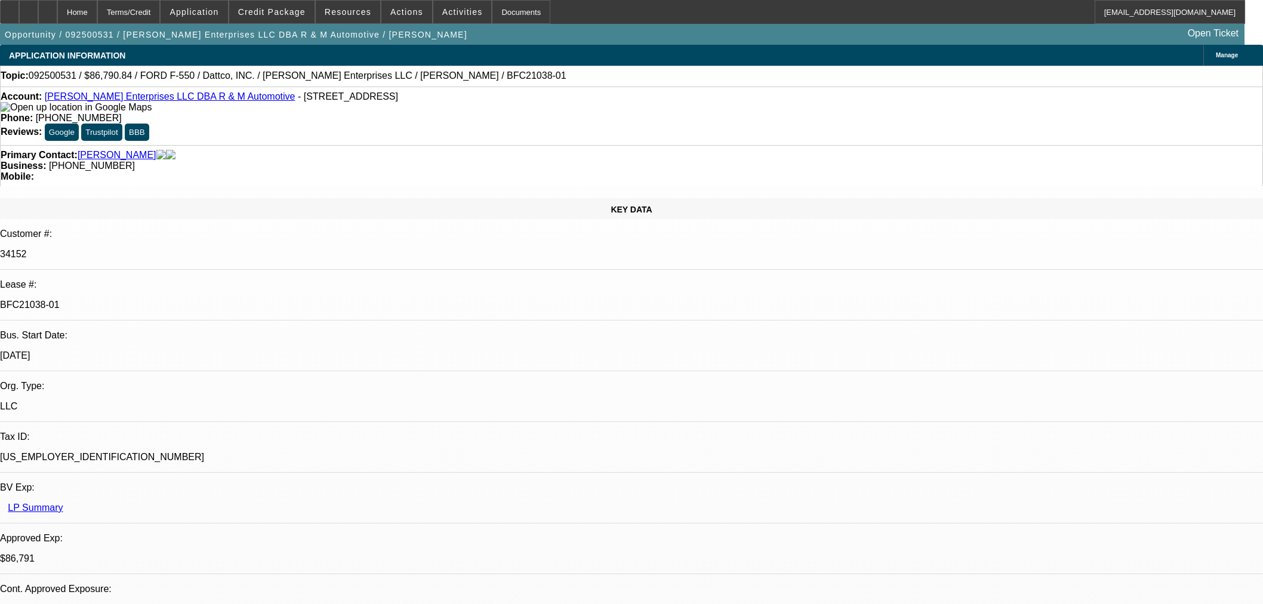
select select "0"
select select "2"
select select "0"
select select "6"
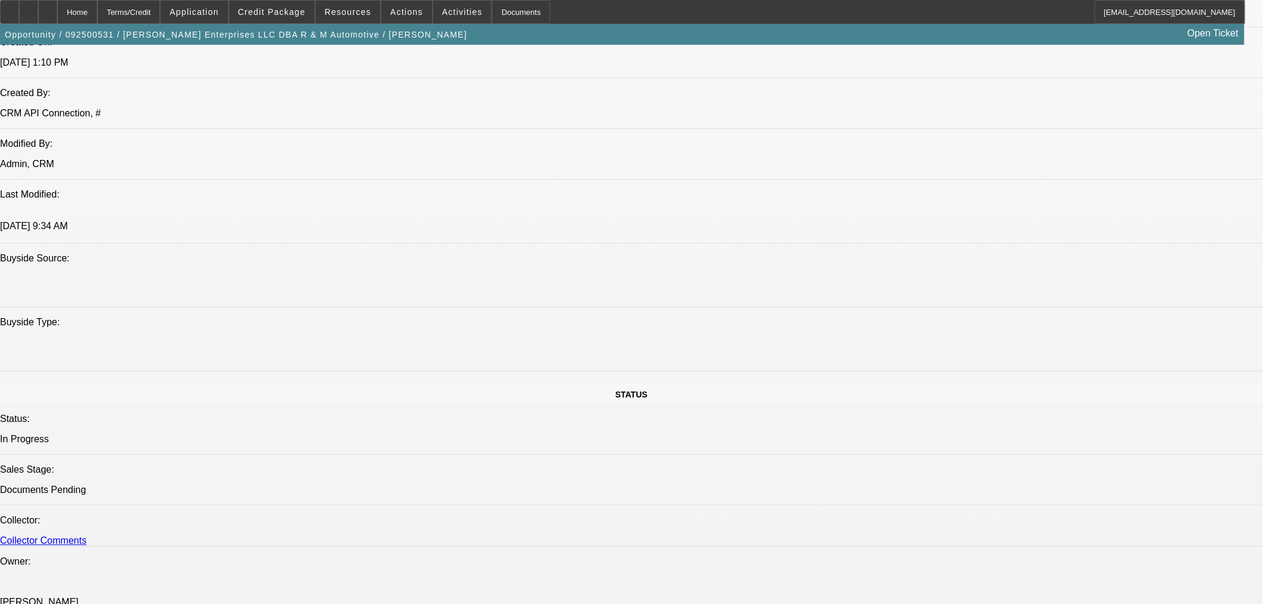
scroll to position [928, 0]
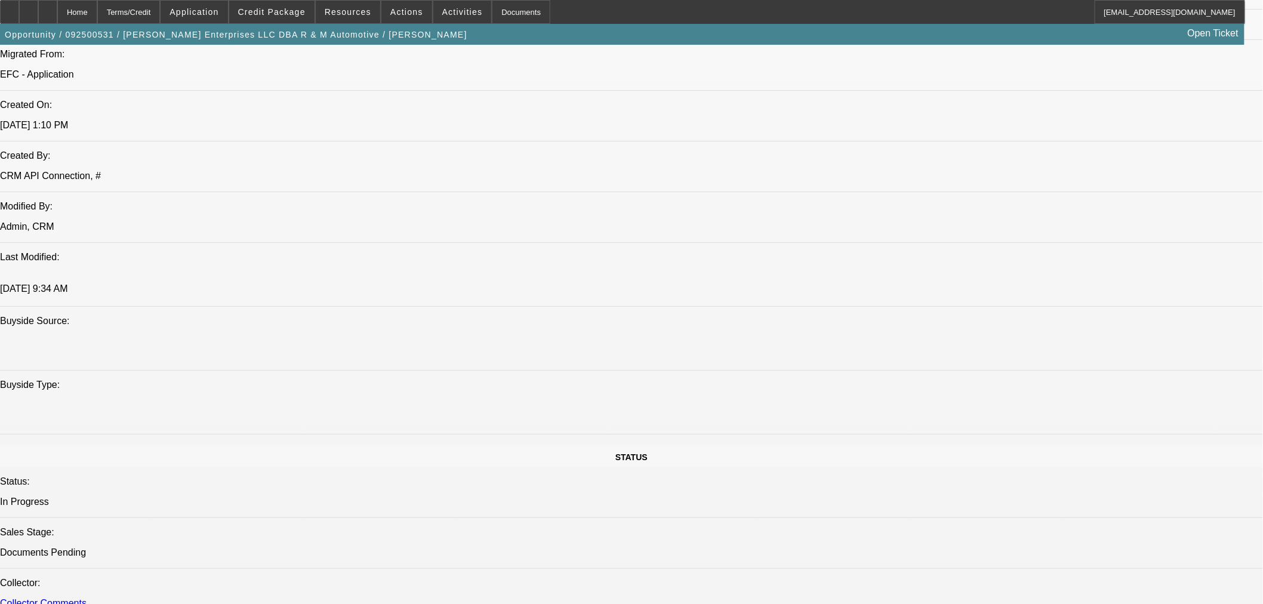
click at [48, 8] on icon at bounding box center [48, 8] width 0 height 0
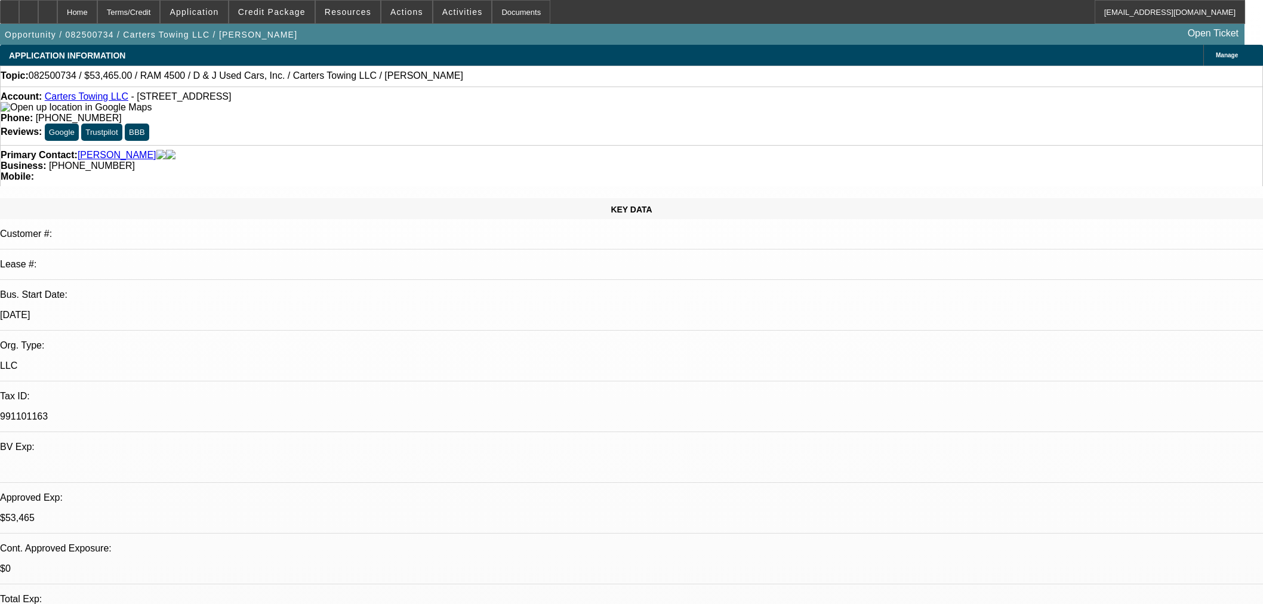
select select "0.15"
select select "2"
select select "0"
select select "6"
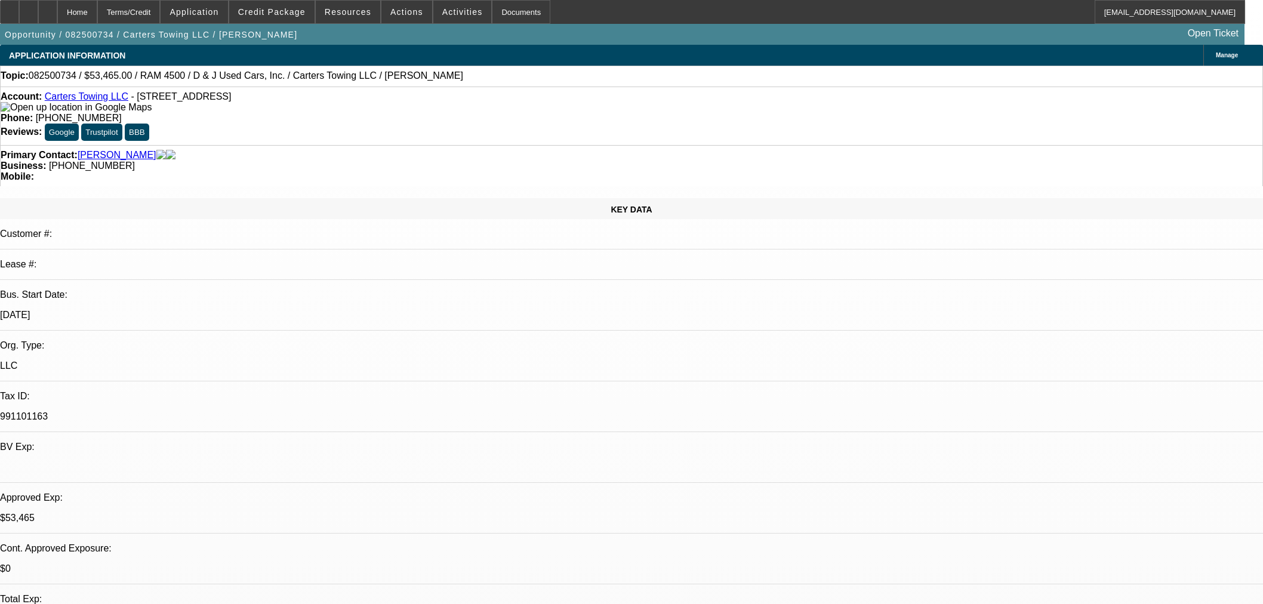
select select "0.15"
select select "2"
select select "0"
select select "6"
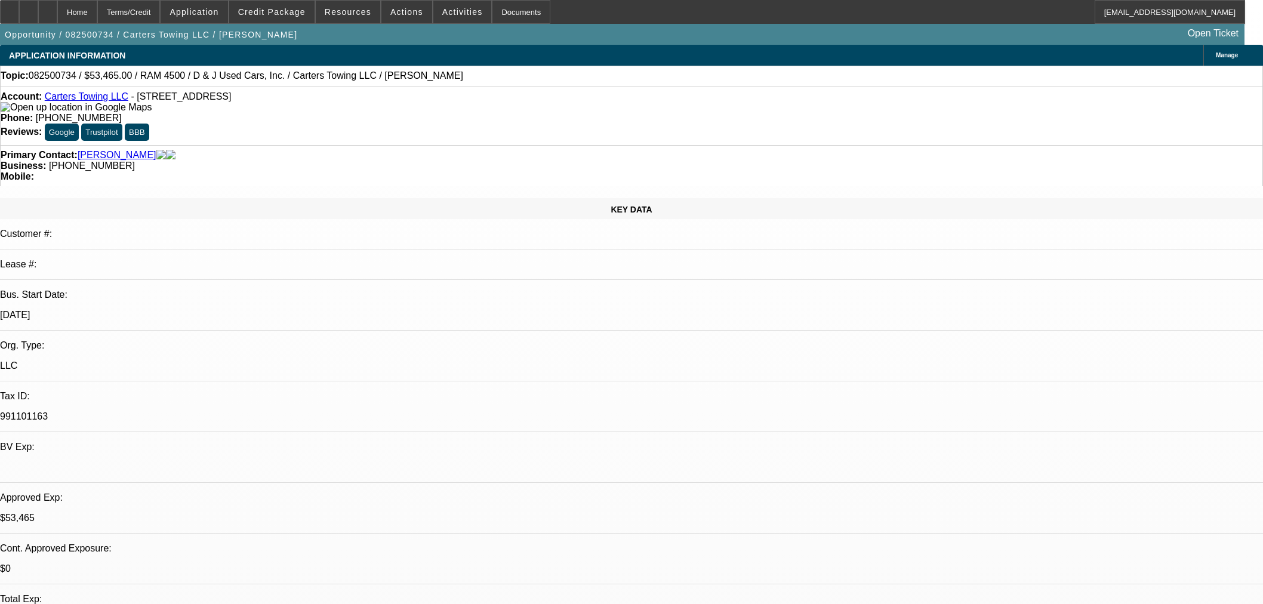
select select "0.15"
select select "2"
select select "0"
select select "6"
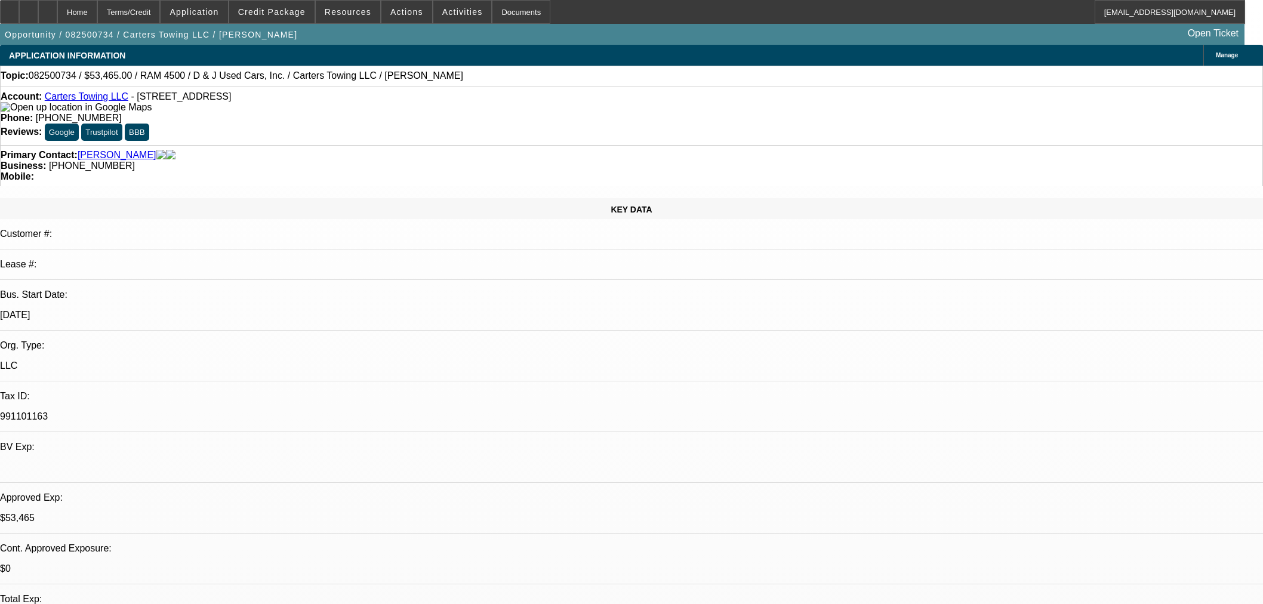
select select "0.15"
select select "2"
select select "0"
select select "6"
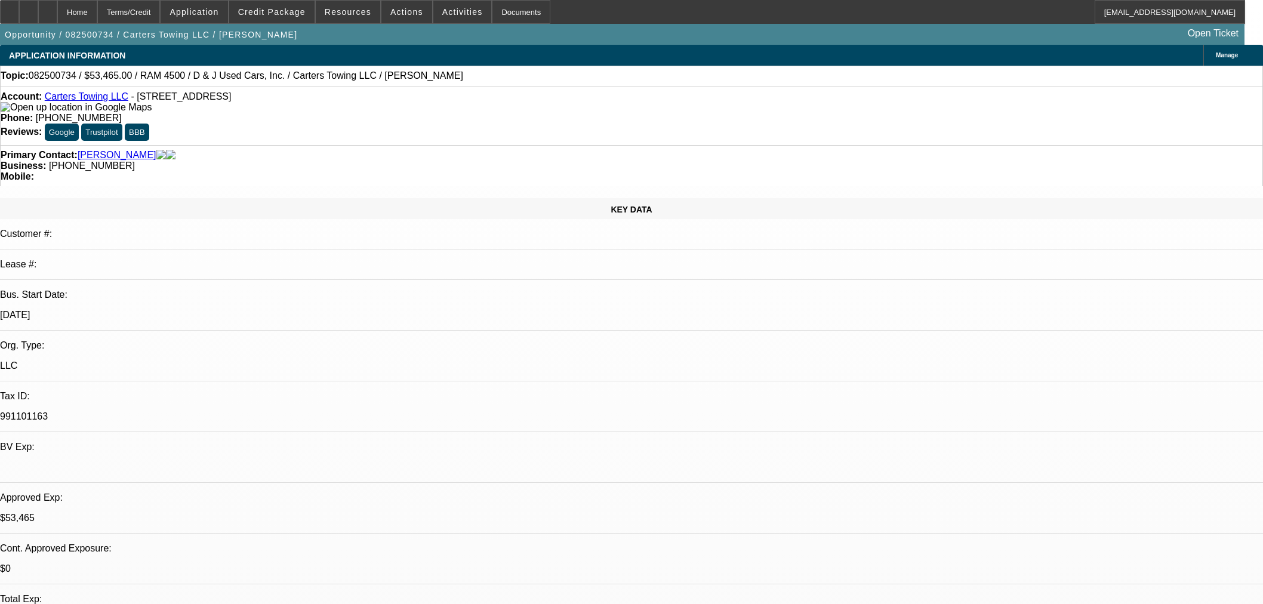
scroll to position [398, 0]
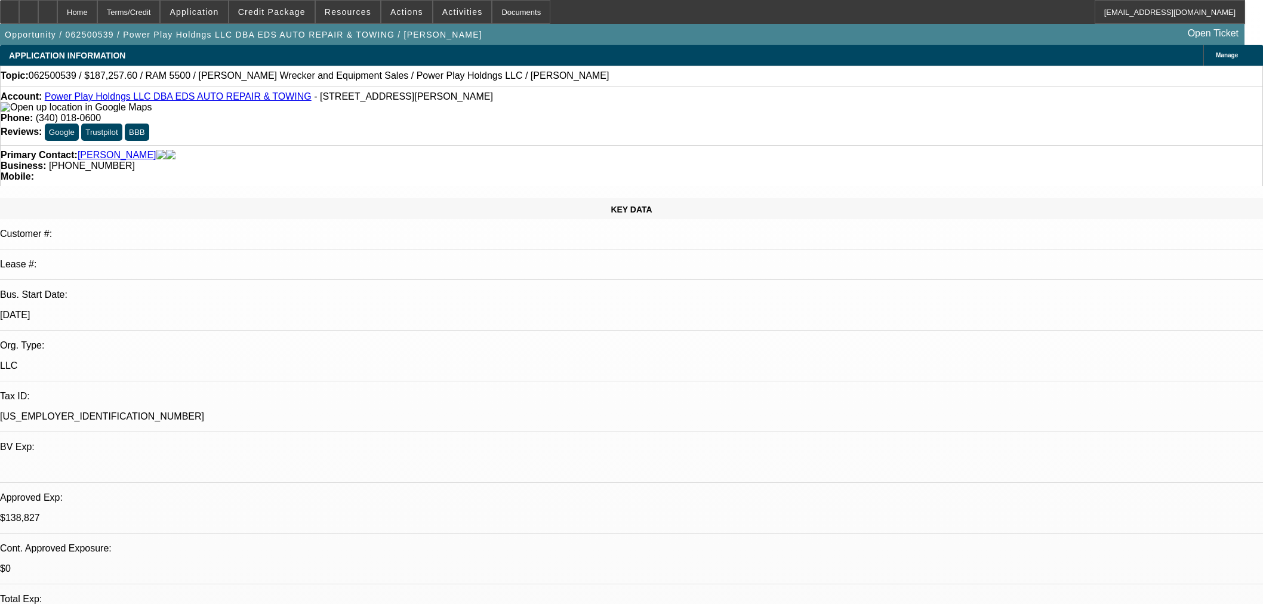
select select "0"
select select "2"
select select "0.1"
select select "4"
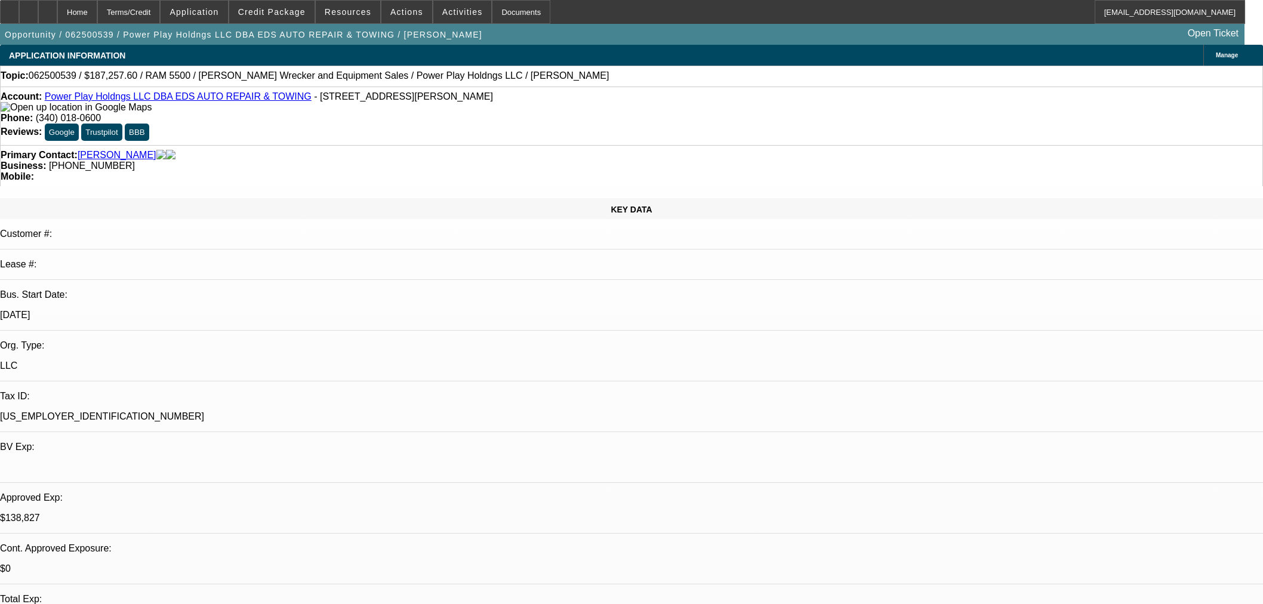
select select "0"
select select "2"
select select "0.1"
select select "4"
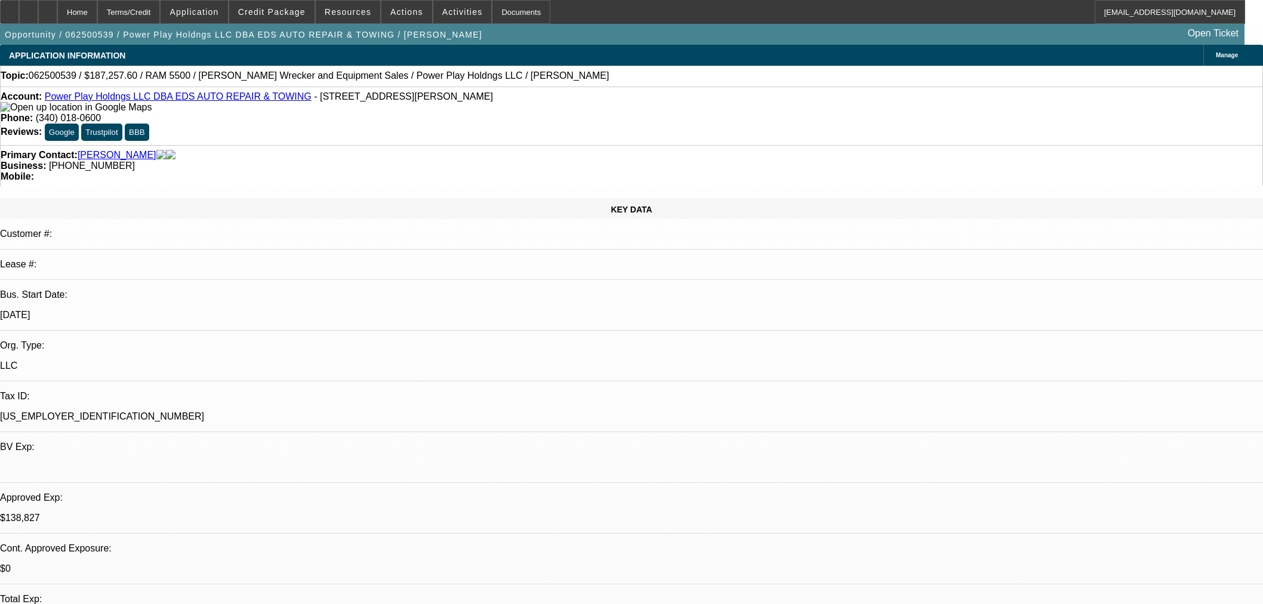
select select "0.1"
select select "2"
select select "0"
select select "6"
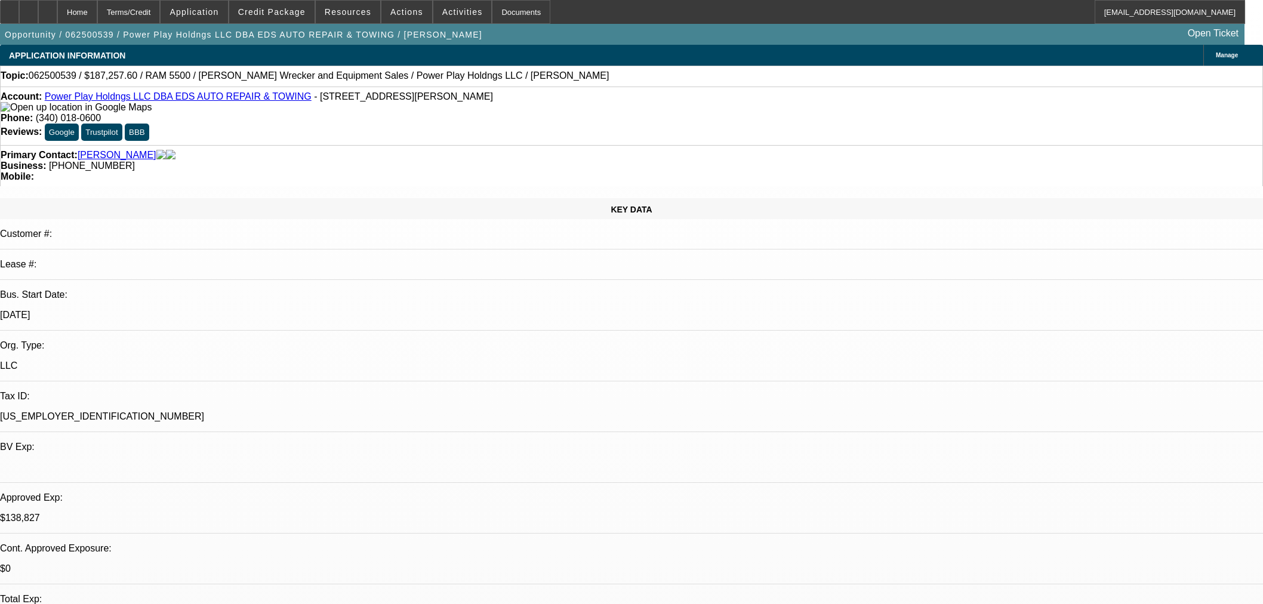
select select "0.15"
select select "2"
select select "0.1"
select select "4"
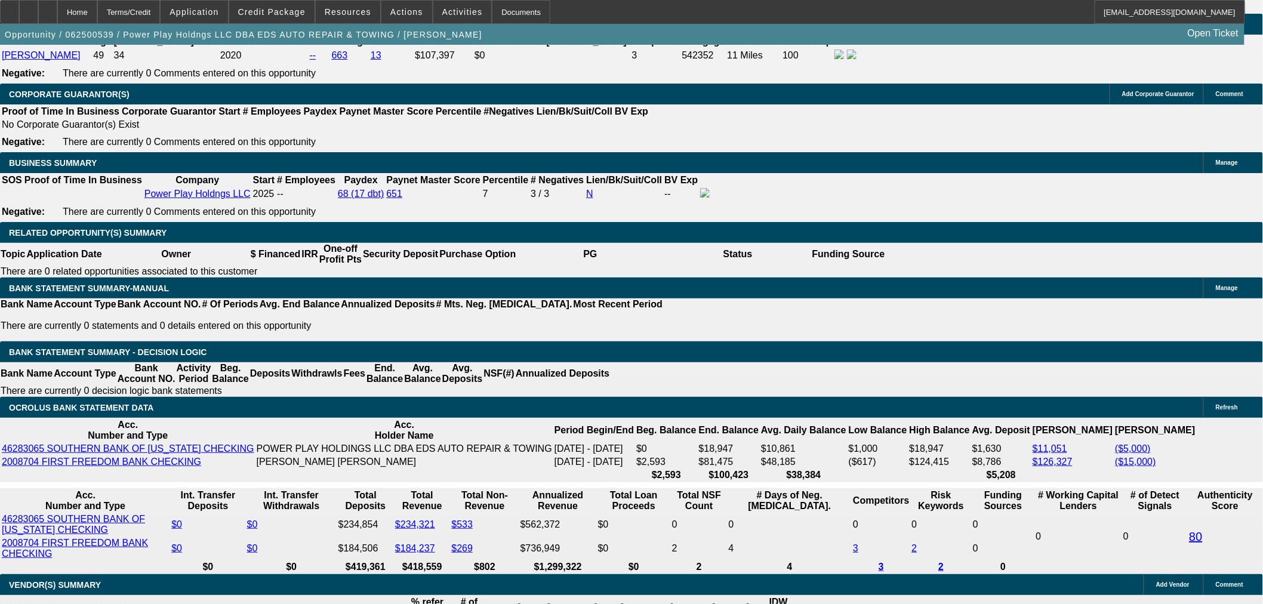
scroll to position [1857, 0]
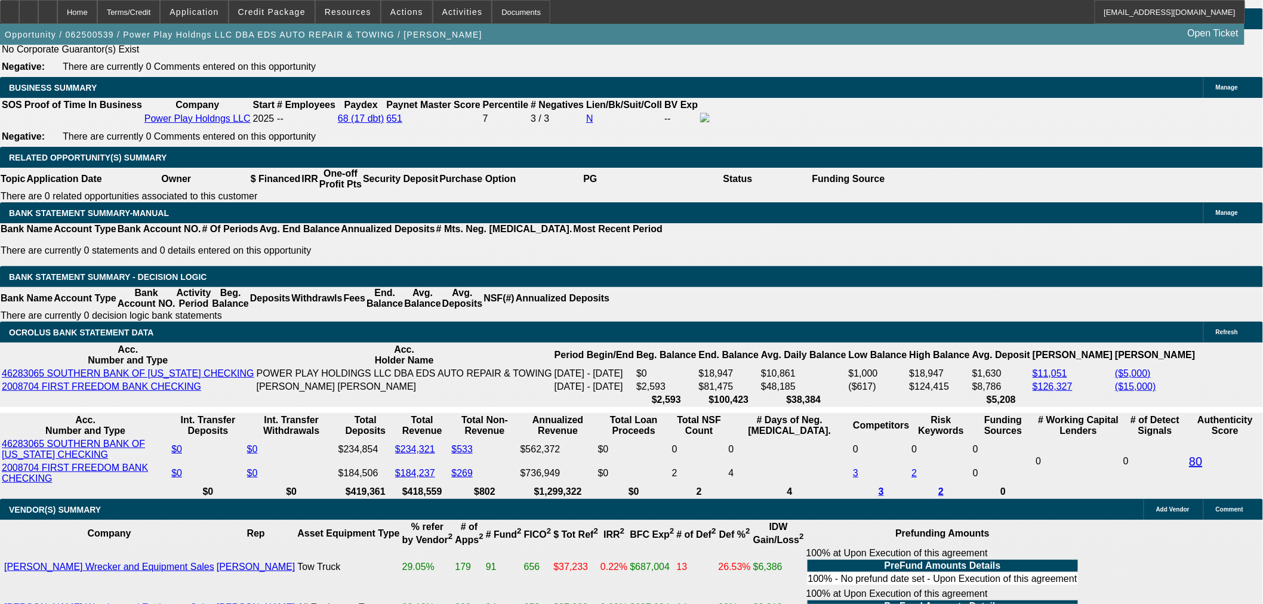
select select "0.1"
select select "2"
select select "0.1"
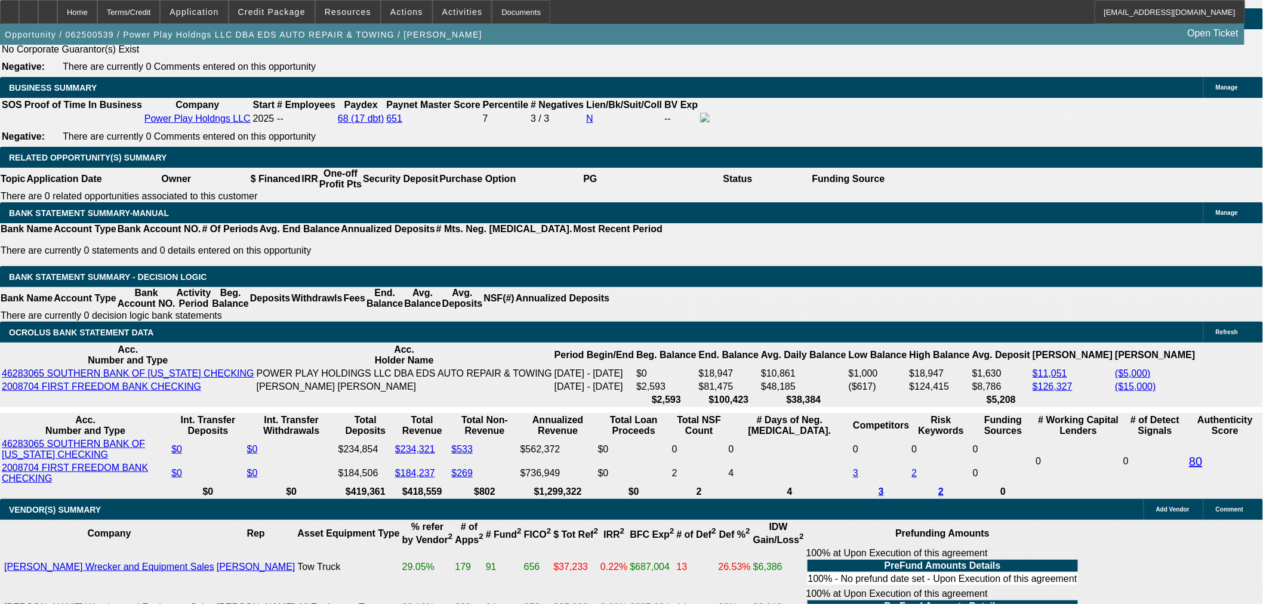
select select "4"
select select "0.1"
select select "2"
select select "0.1"
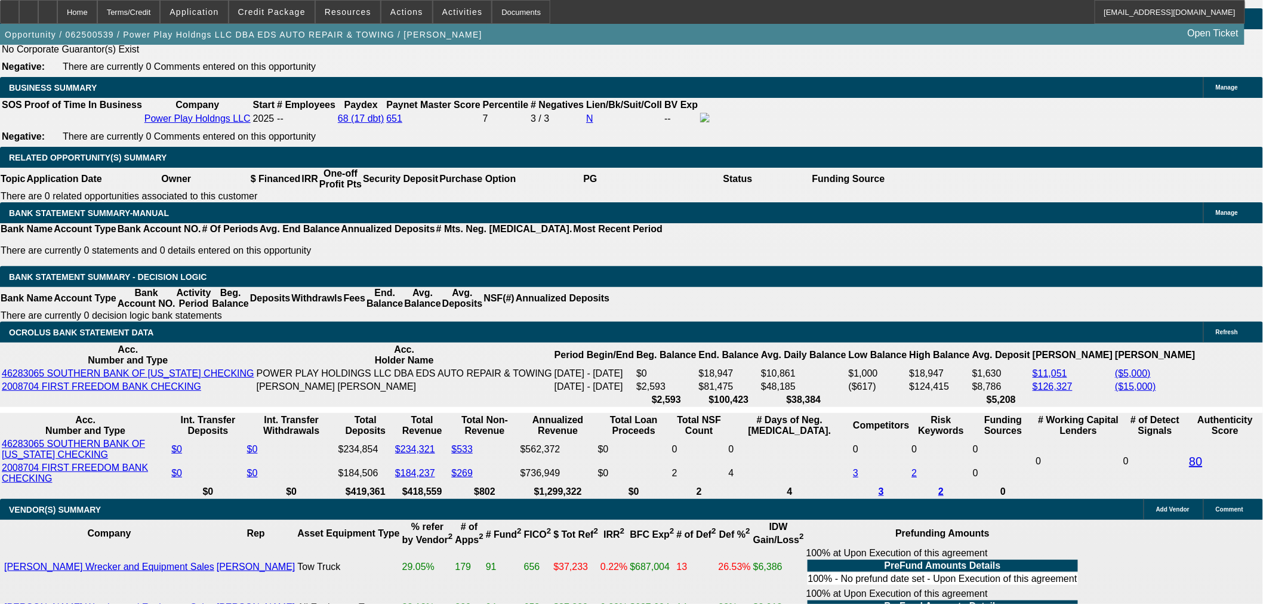
select select "4"
select select "2"
select select "0.1"
select select "4"
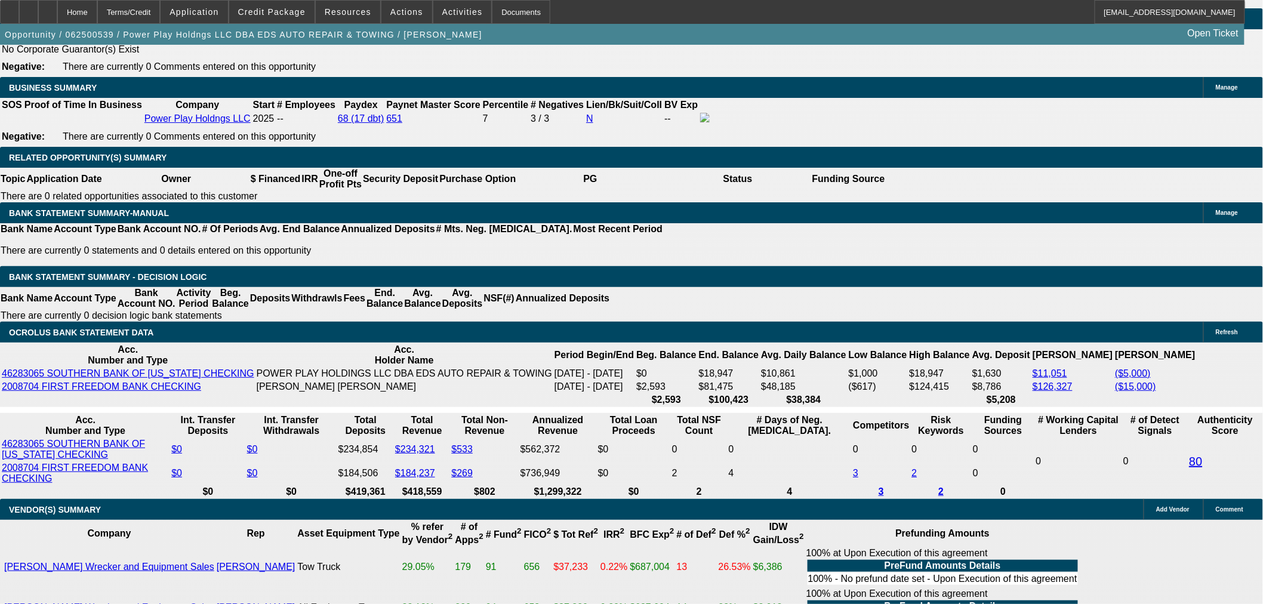
select select "0"
select select "2"
select select "0.1"
select select "4"
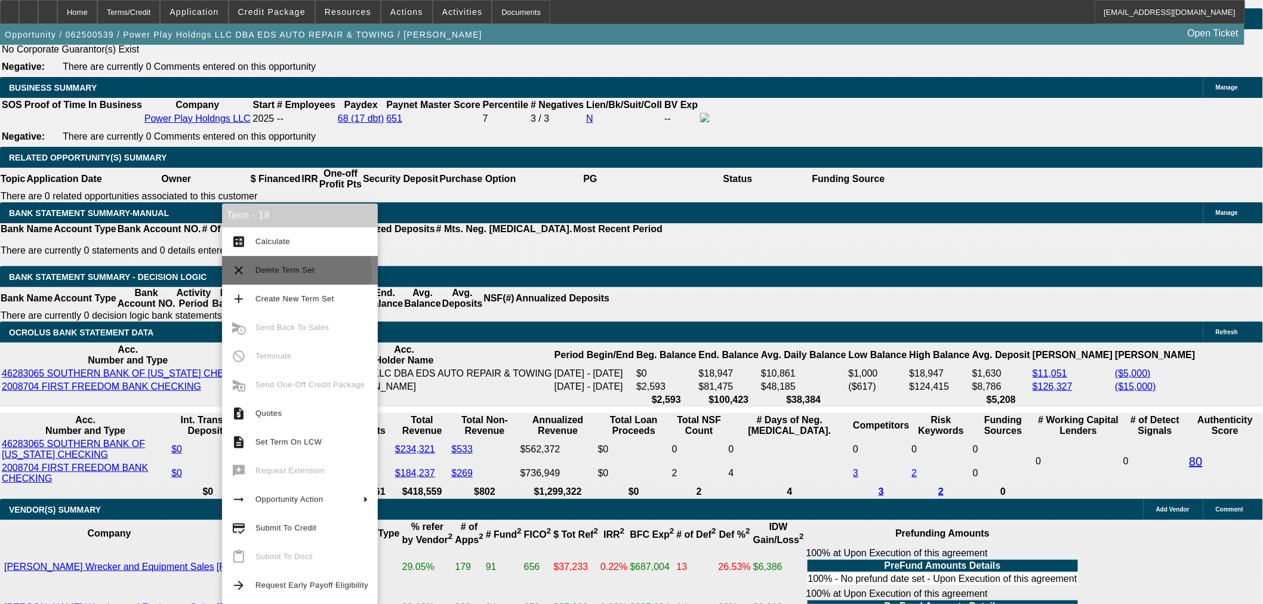
click at [267, 275] on span "Delete Term Set" at bounding box center [312, 270] width 113 height 14
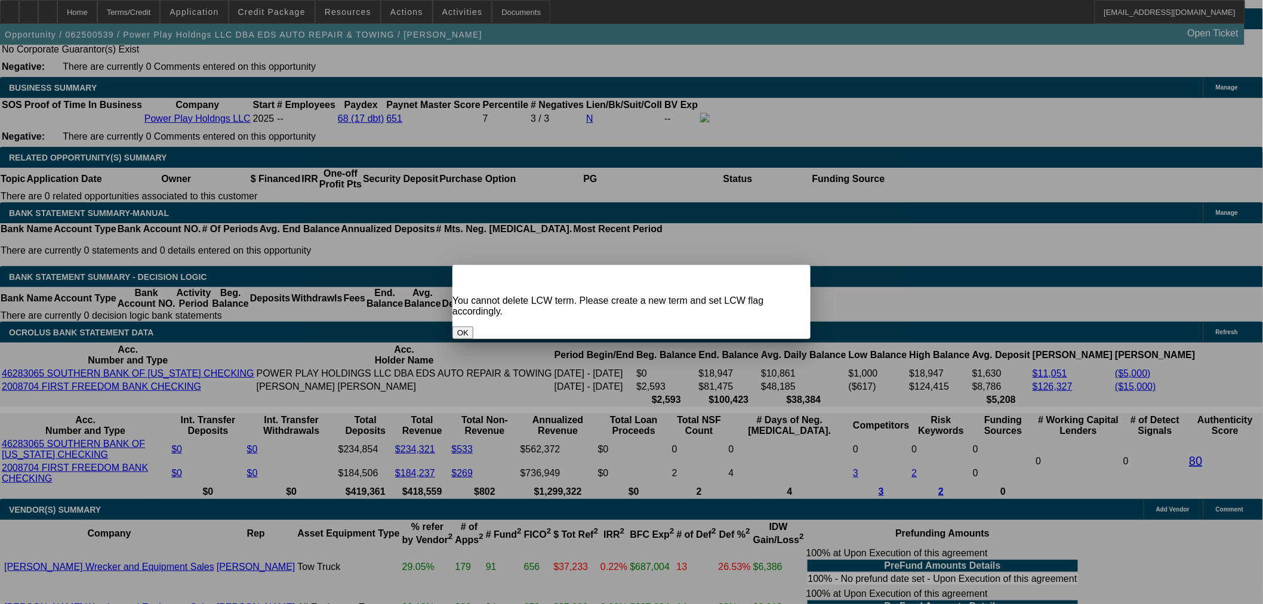
click at [473, 327] on button "OK" at bounding box center [463, 333] width 21 height 13
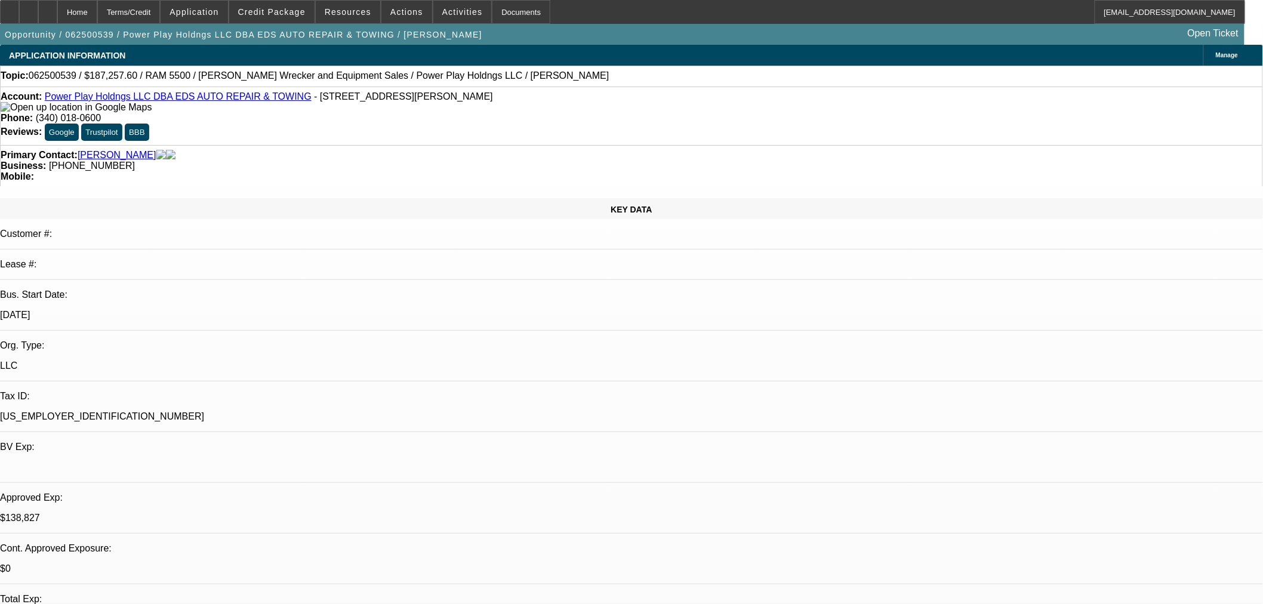
scroll to position [1857, 0]
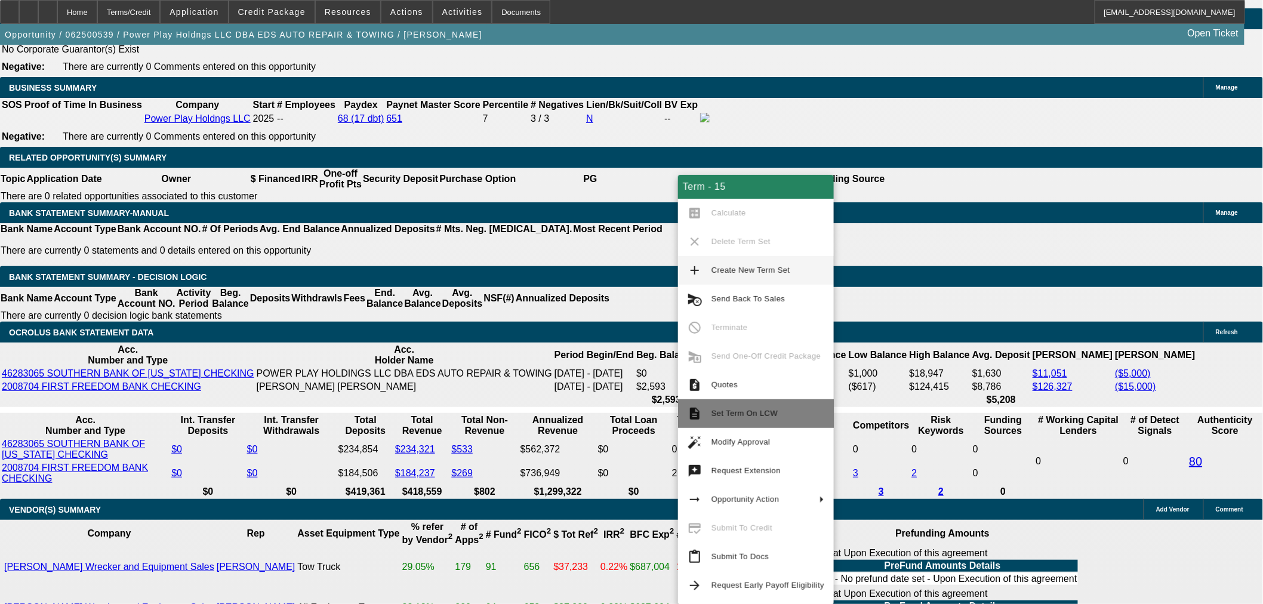
click at [742, 406] on button "description Set Term On LCW" at bounding box center [756, 413] width 156 height 29
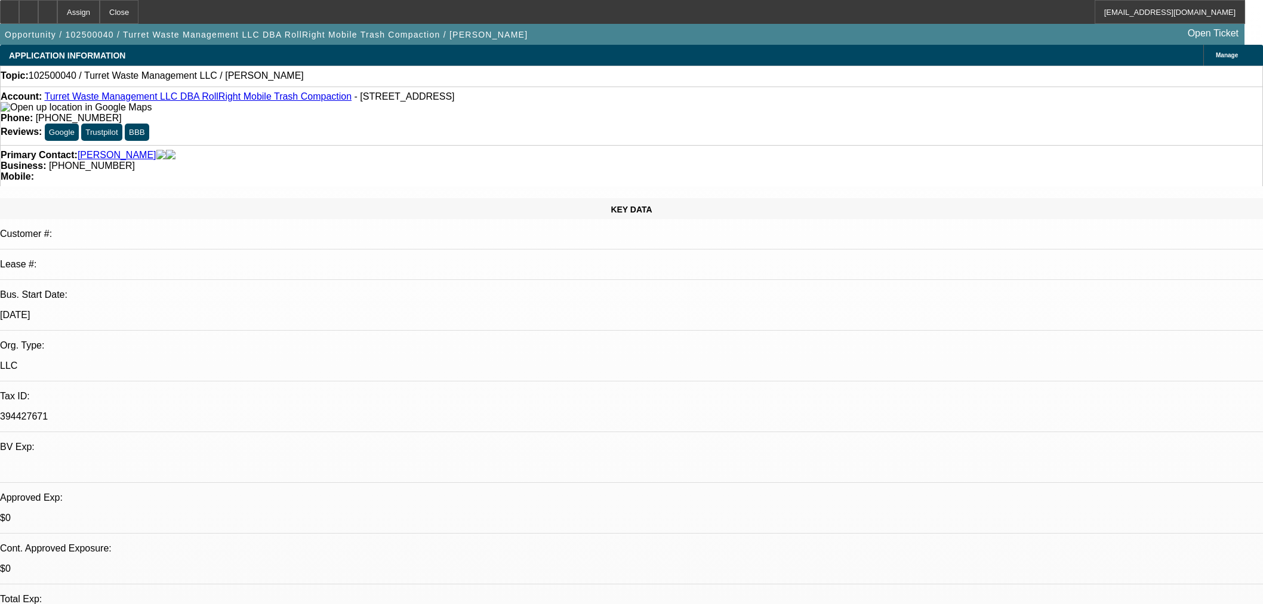
select select "0"
select select "2"
select select "0.1"
select select "4"
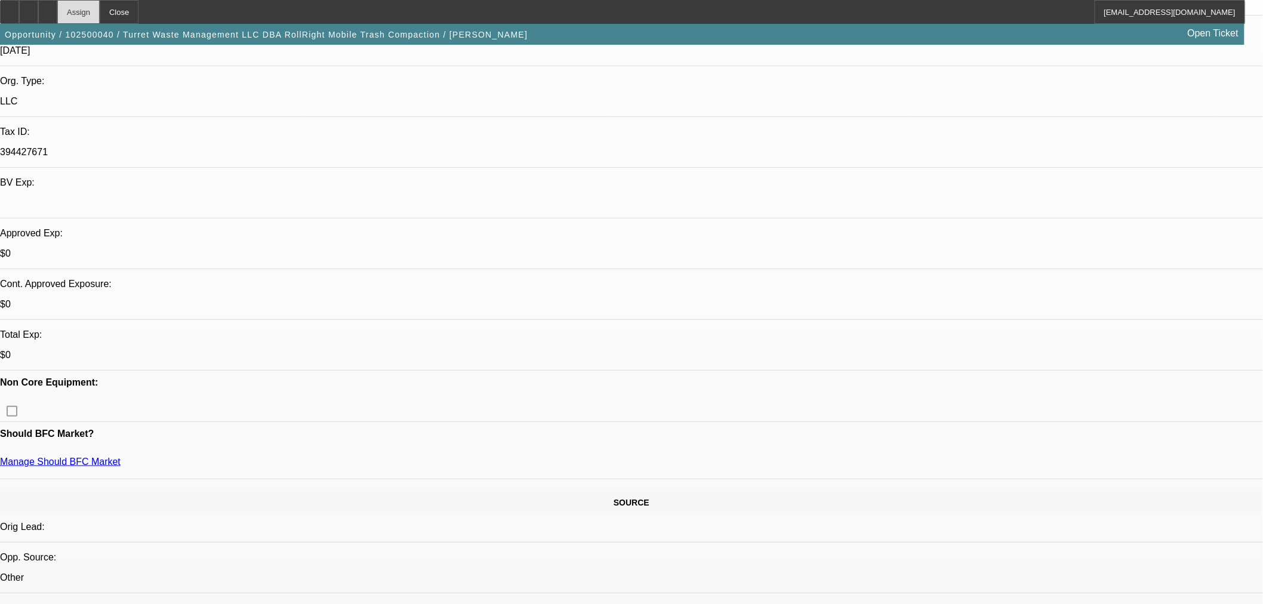
scroll to position [66, 0]
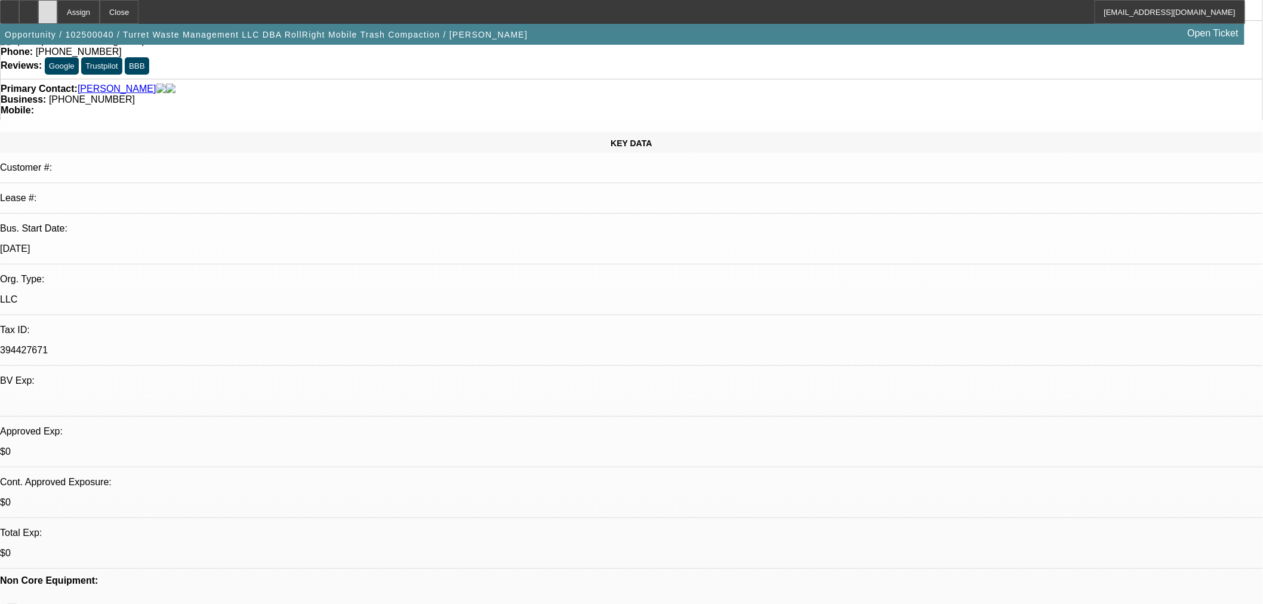
click at [48, 8] on icon at bounding box center [48, 8] width 0 height 0
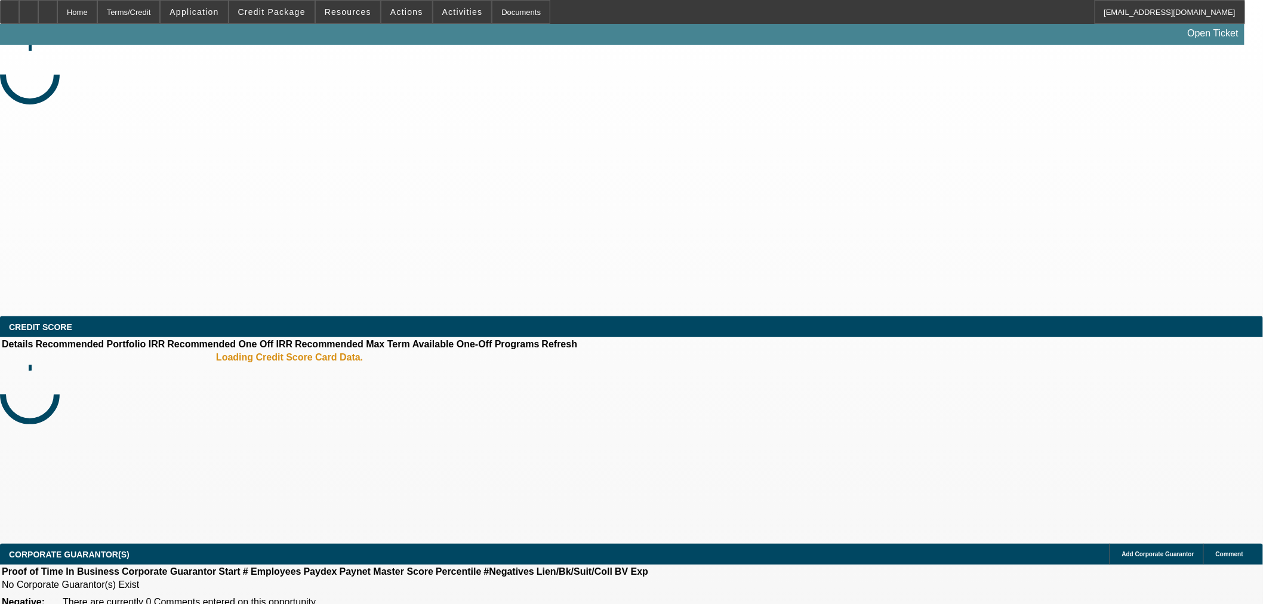
select select "0"
select select "2"
select select "0.1"
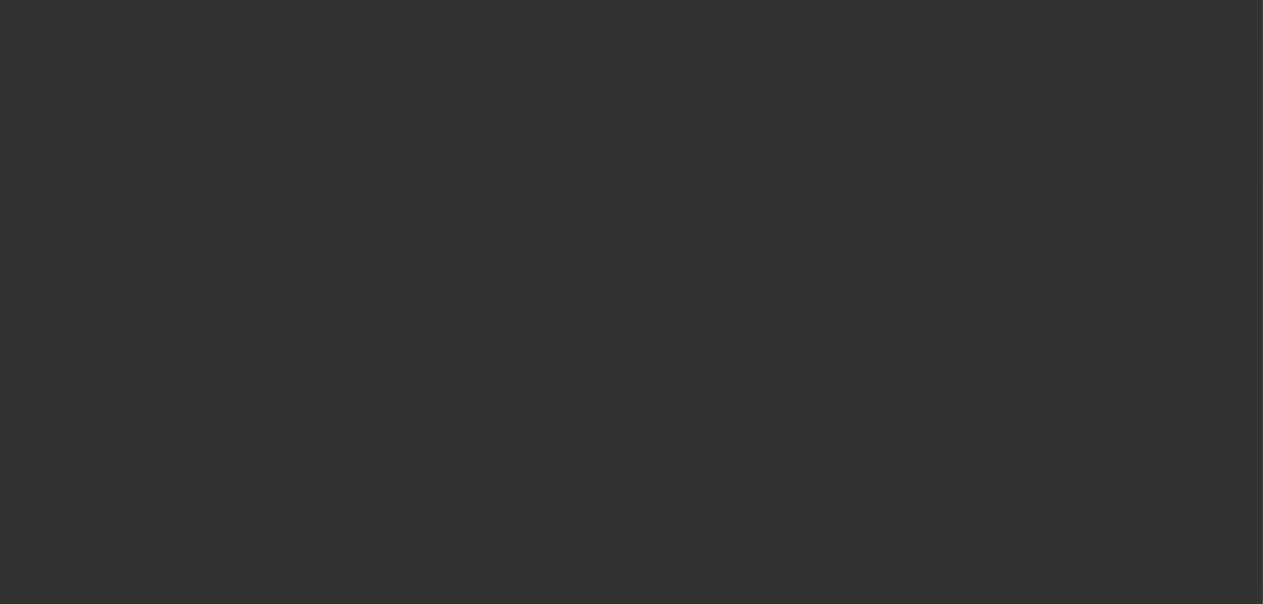
select select "1"
select select "2"
select select "4"
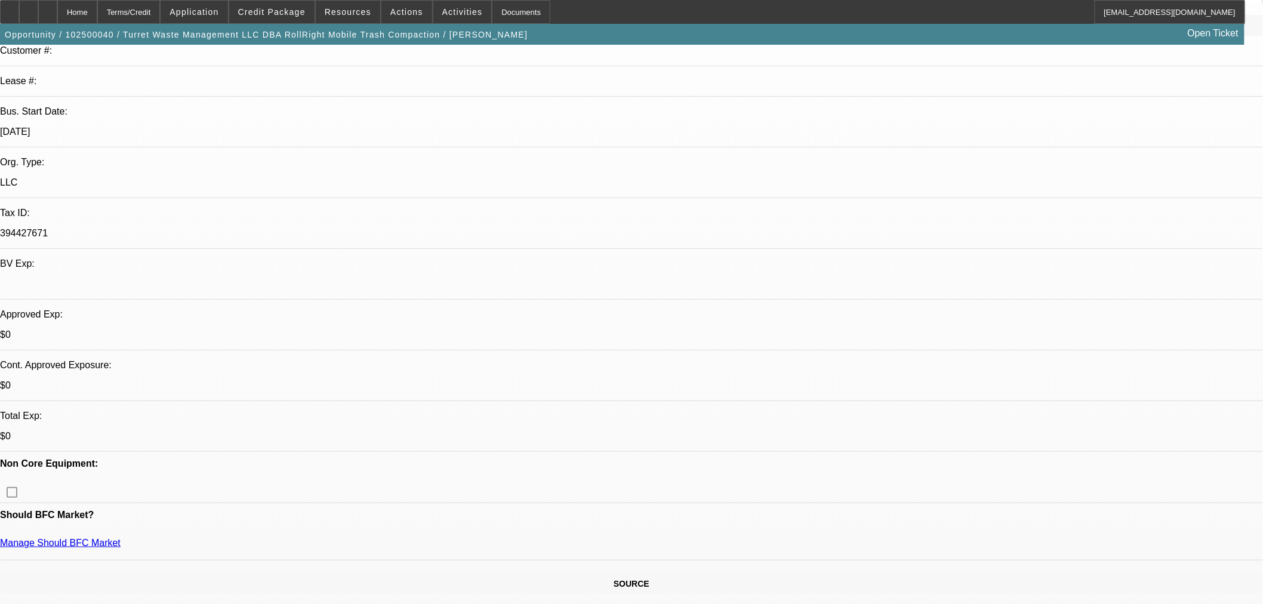
scroll to position [398, 0]
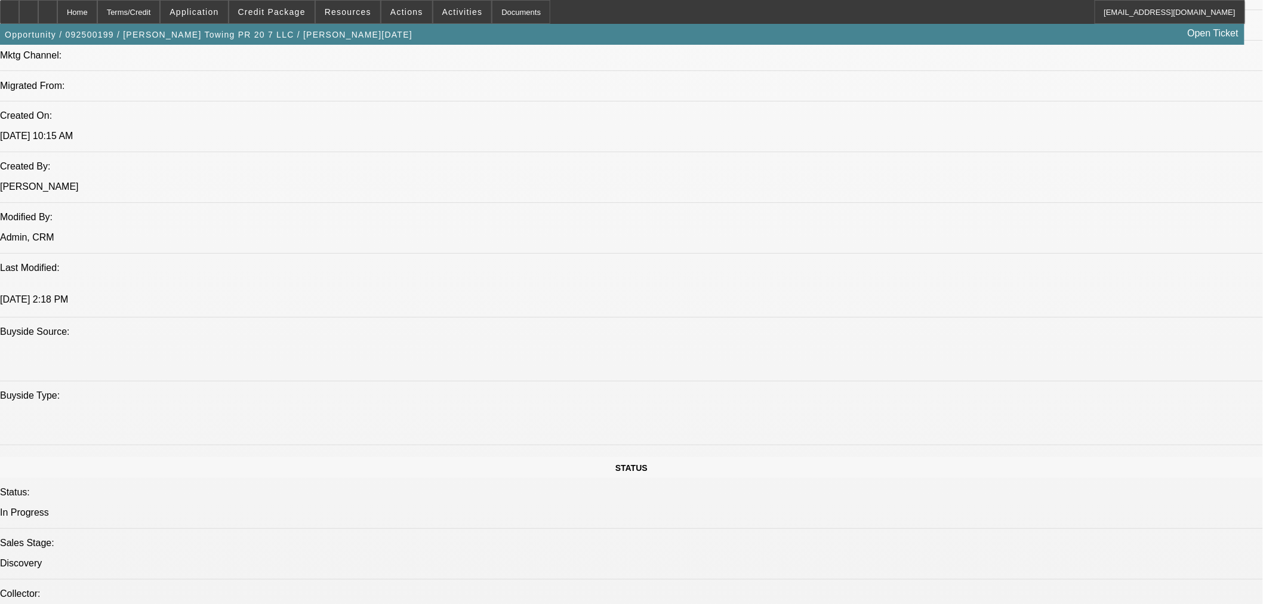
select select "0"
select select "3"
select select "0.1"
select select "4"
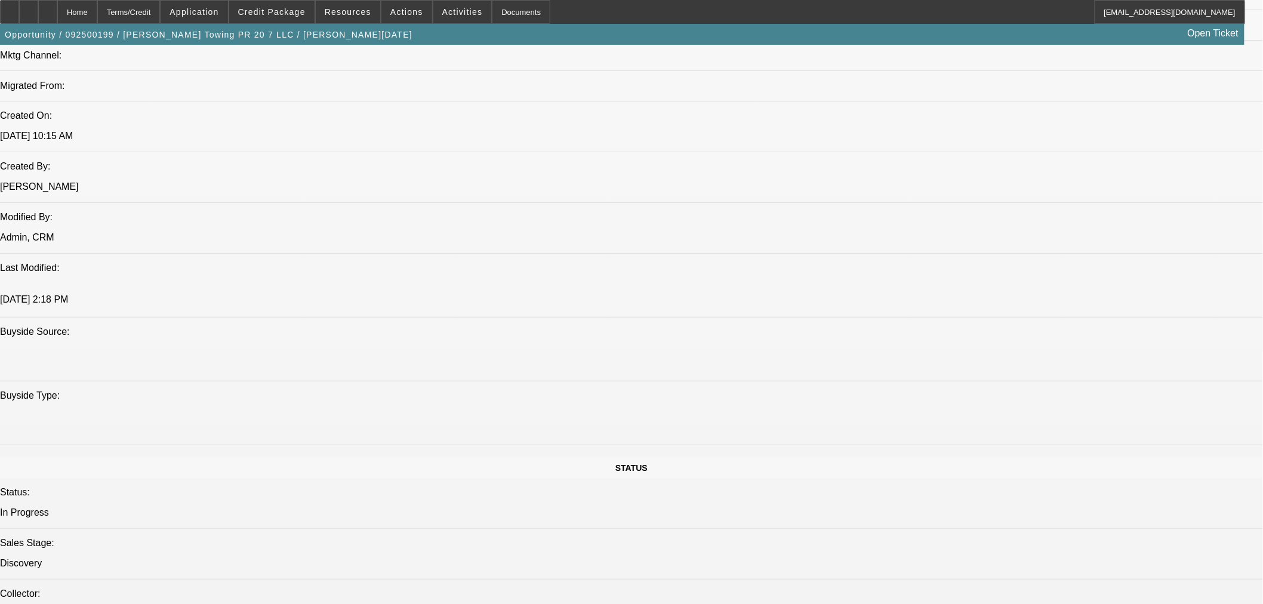
select select "0"
select select "3"
select select "0.1"
select select "4"
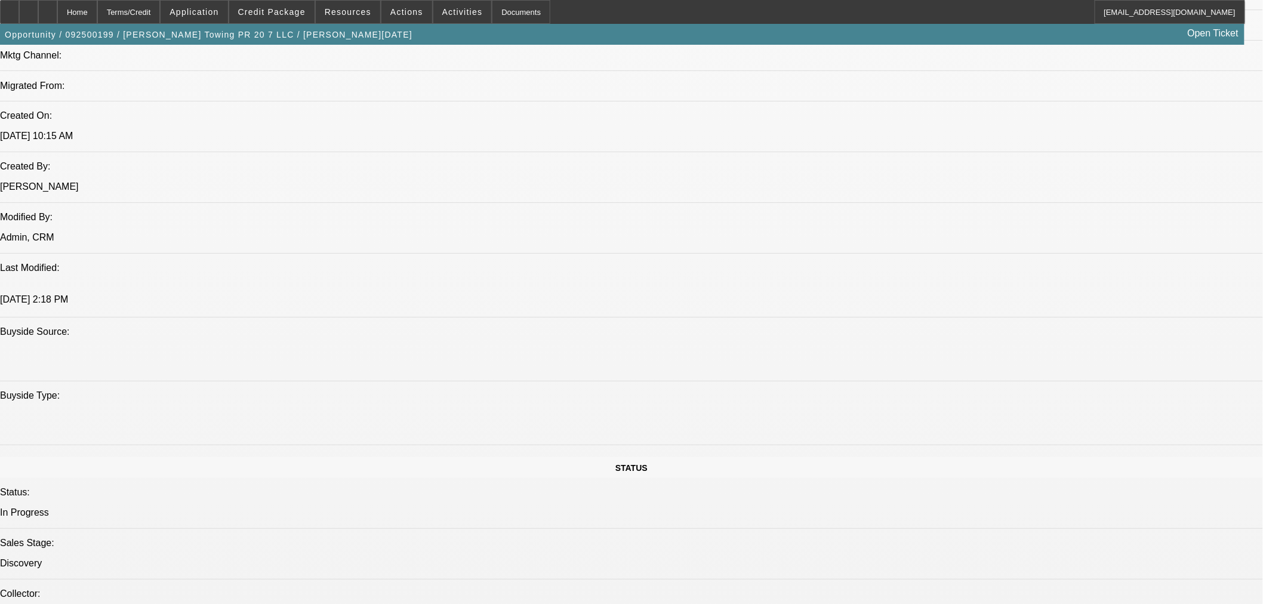
select select "0"
select select "3"
select select "0.1"
select select "4"
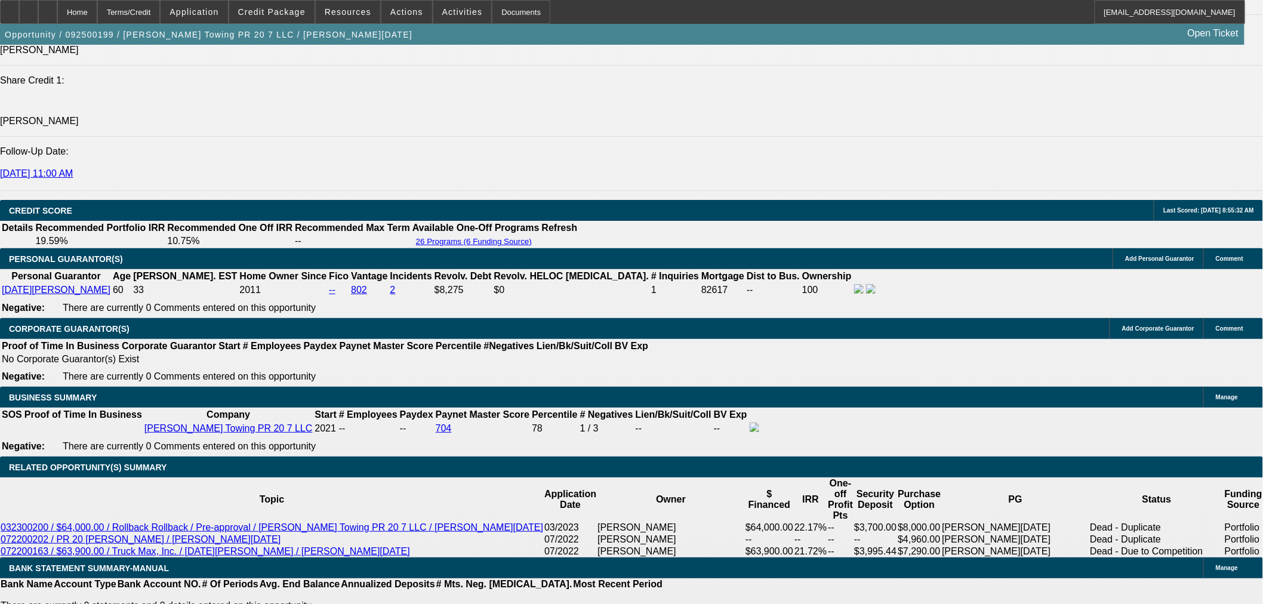
scroll to position [1653, 0]
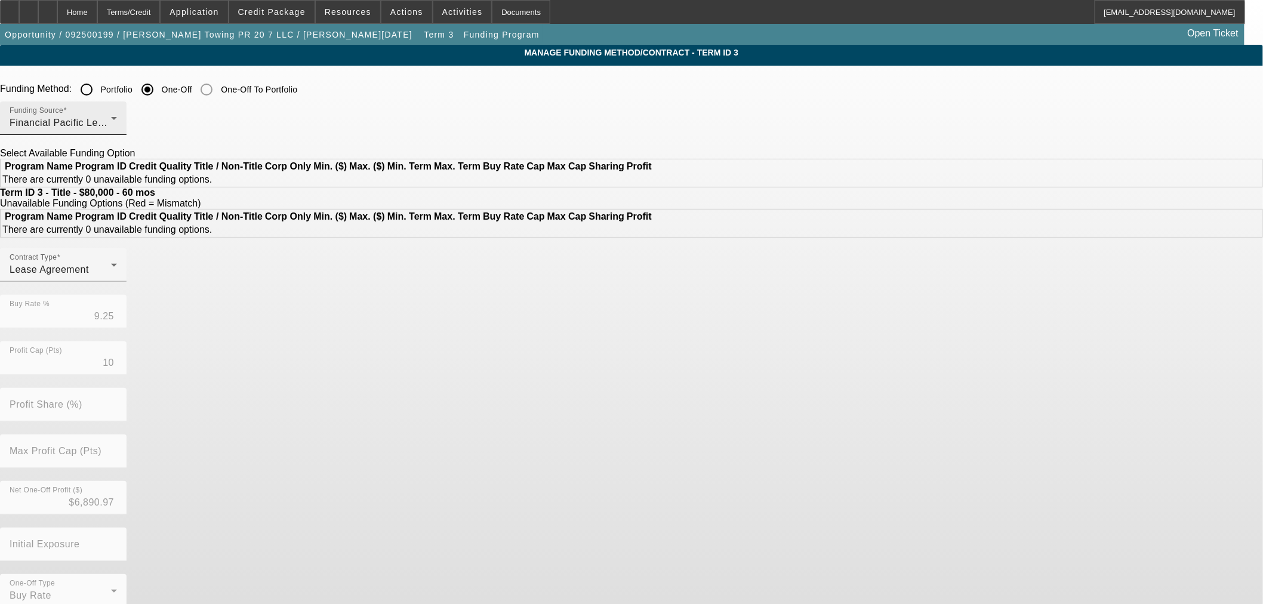
click at [111, 121] on div "Financial Pacific Leasing, Inc." at bounding box center [60, 123] width 101 height 14
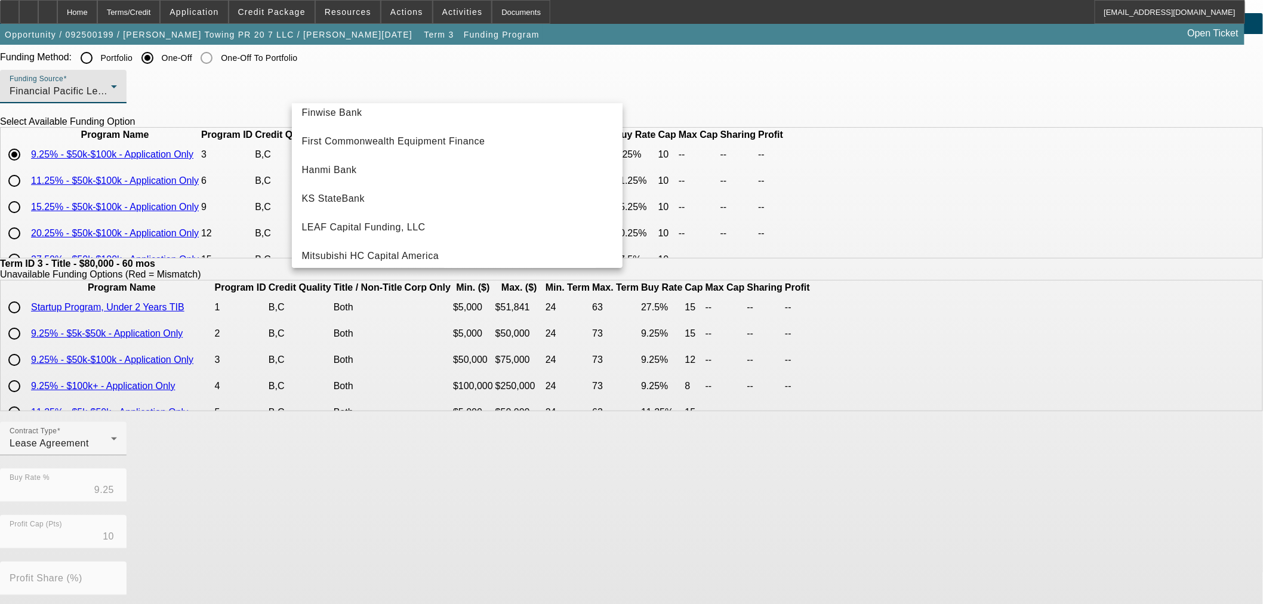
scroll to position [205, 0]
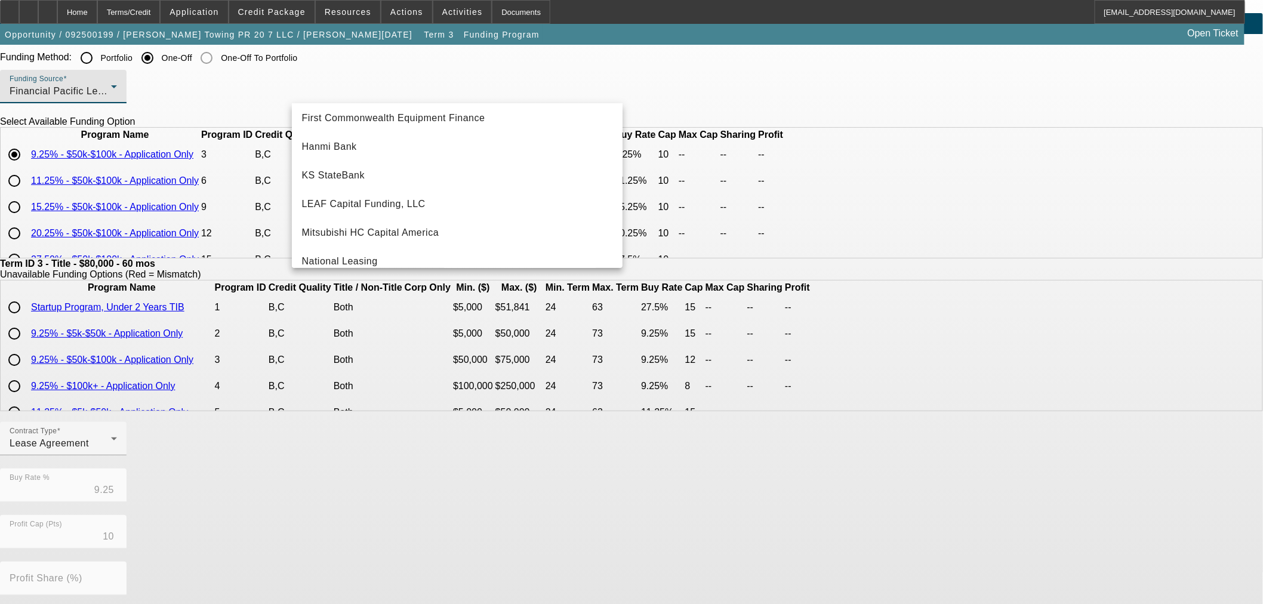
click at [199, 262] on div at bounding box center [631, 302] width 1263 height 604
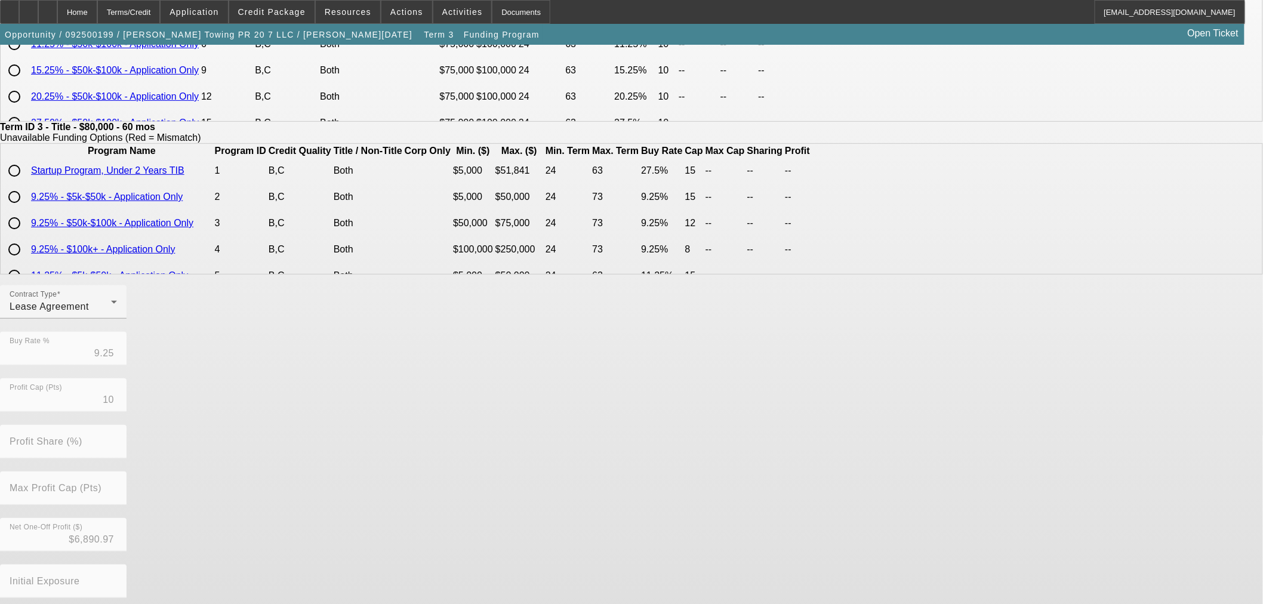
scroll to position [213, 0]
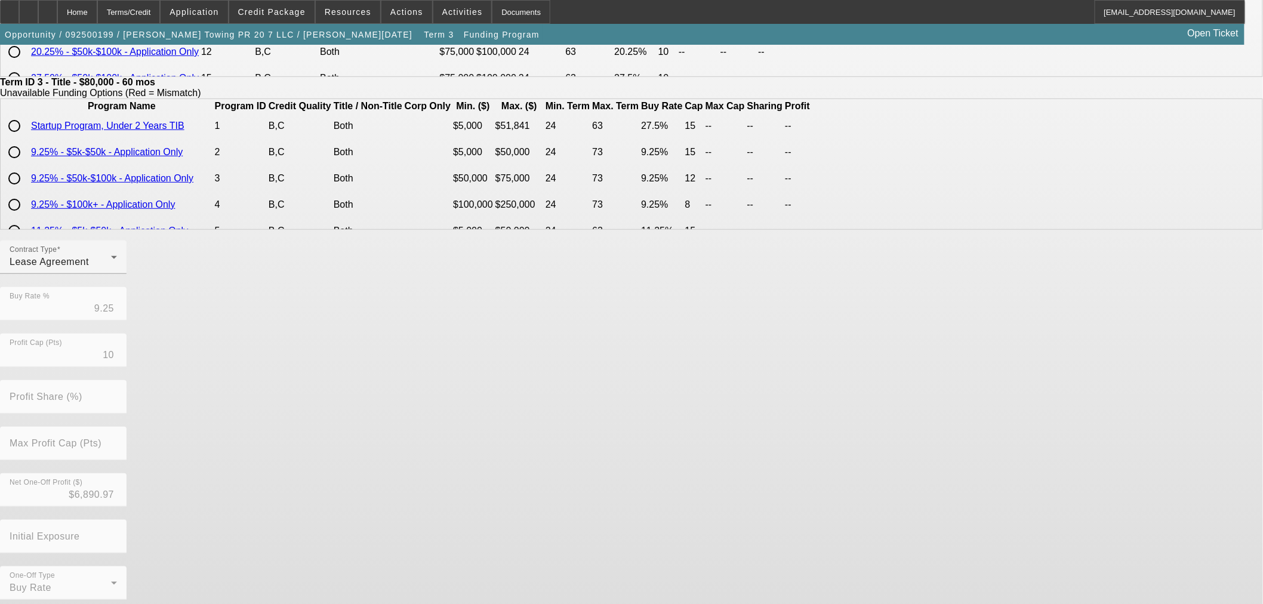
drag, startPoint x: 94, startPoint y: 16, endPoint x: 104, endPoint y: 74, distance: 58.7
click at [96, 18] on div "Home" at bounding box center [77, 12] width 40 height 24
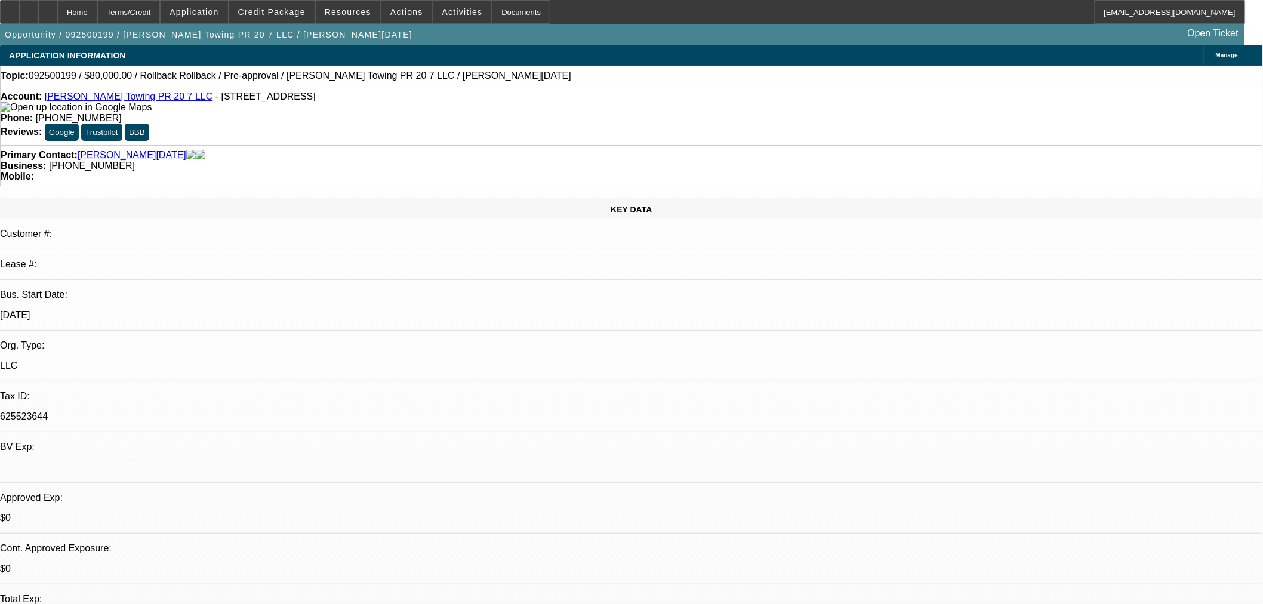
select select "0"
select select "3"
select select "0.1"
select select "4"
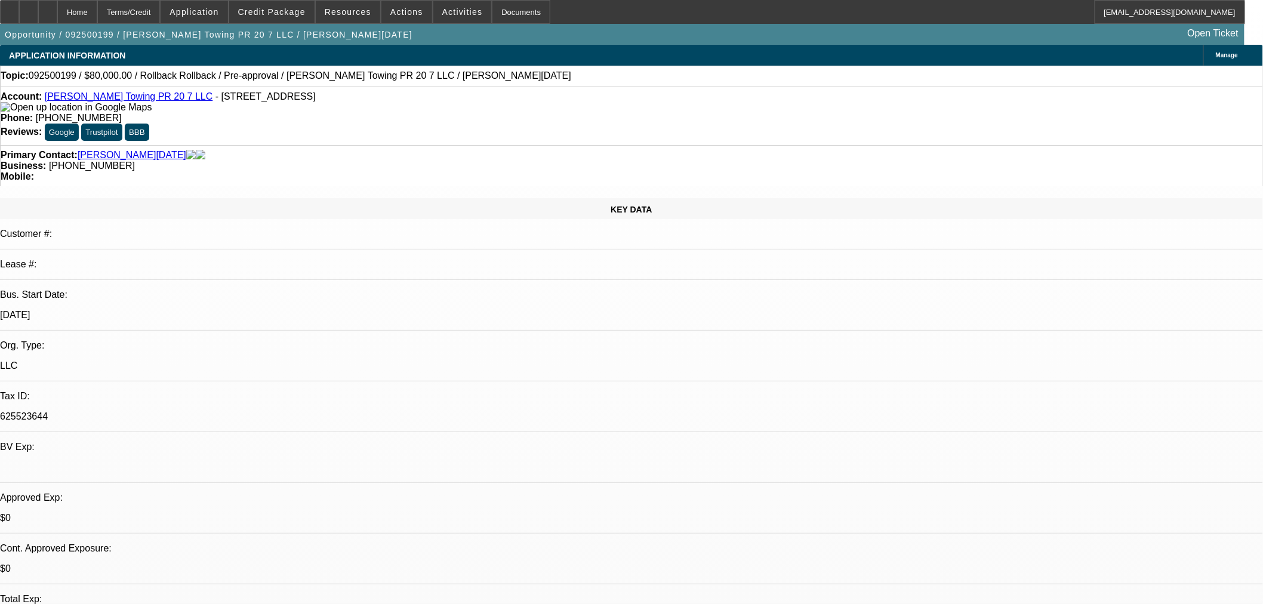
select select "0"
select select "3"
select select "0.1"
select select "4"
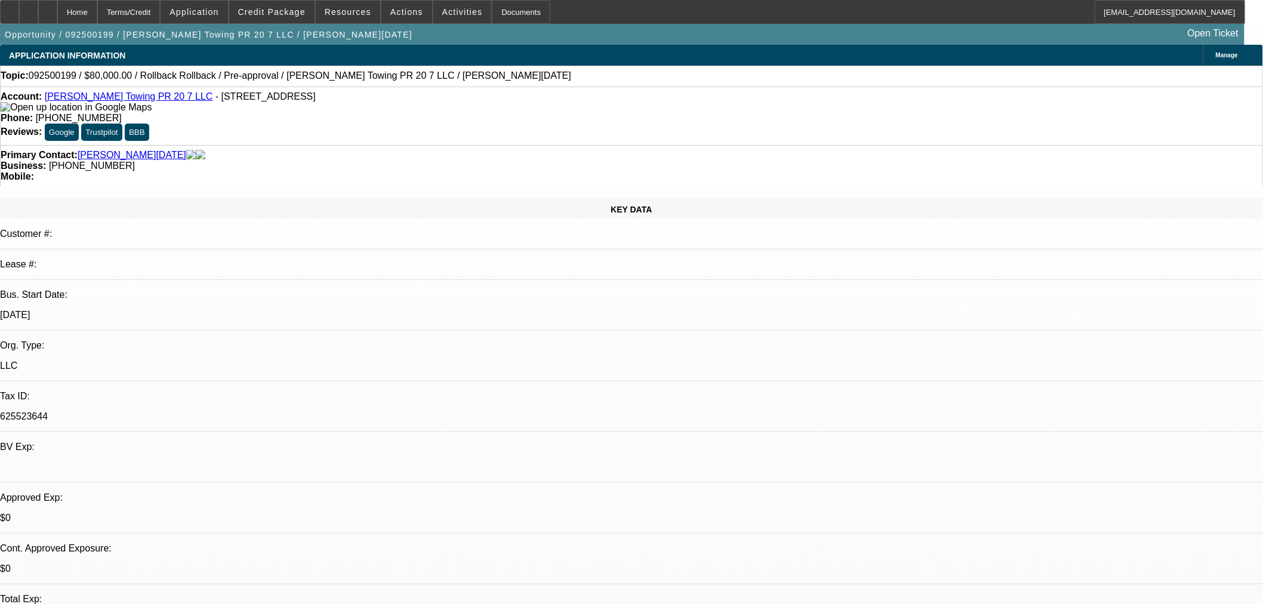
select select "0"
select select "3"
select select "0.1"
select select "4"
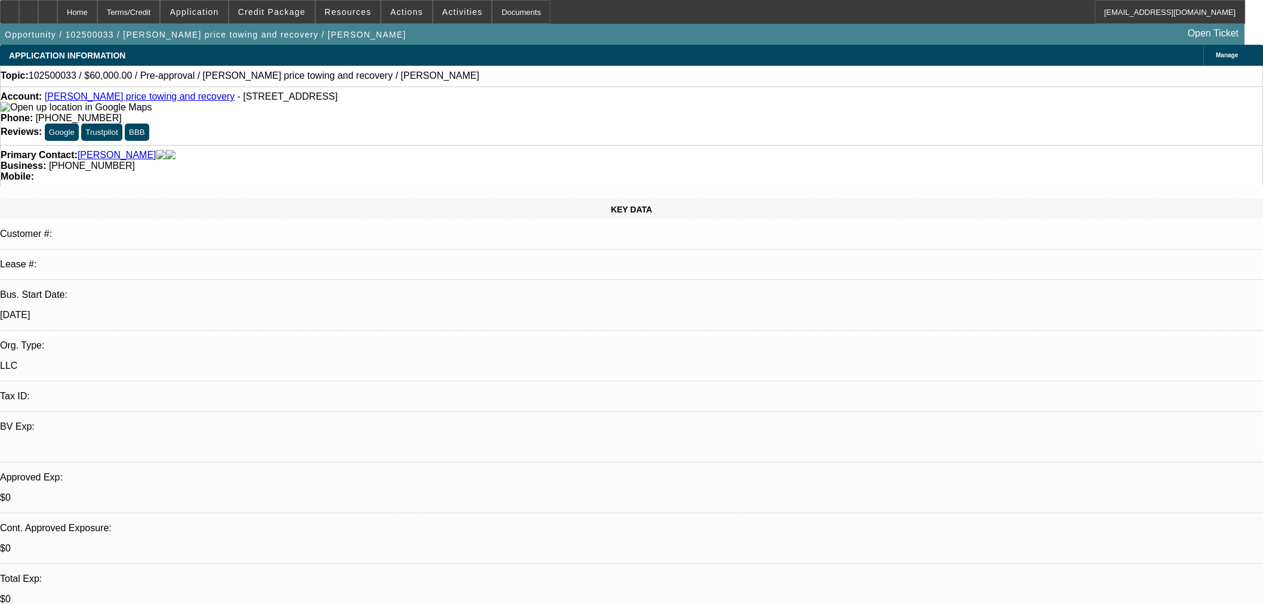
select select "0"
select select "2"
select select "0.1"
select select "4"
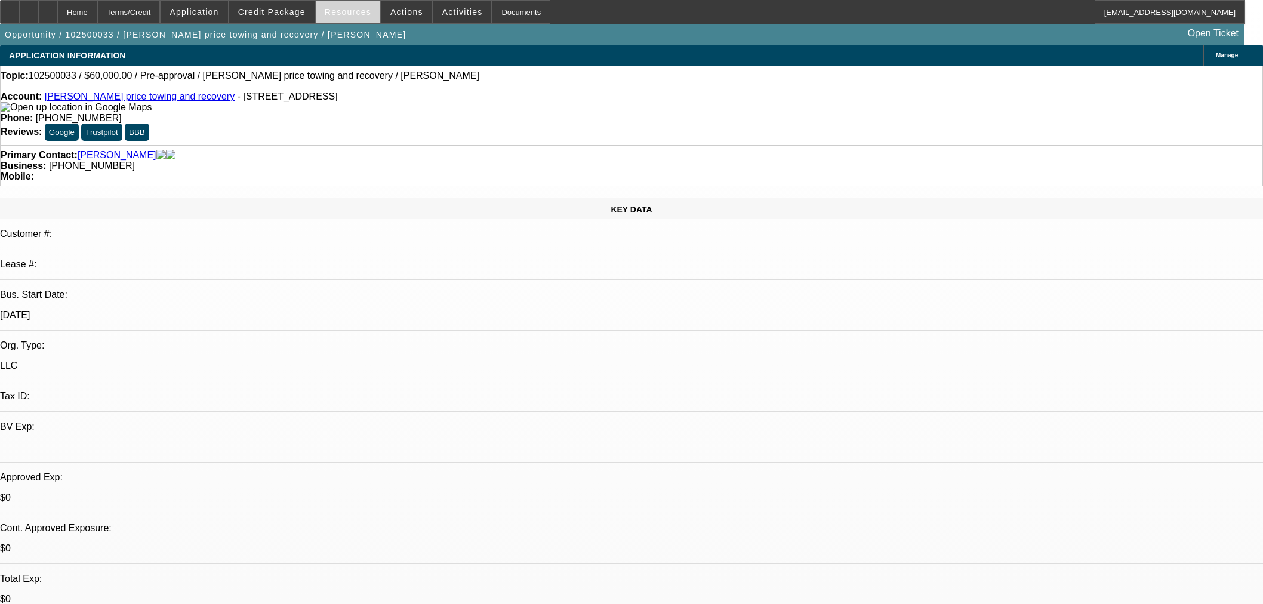
scroll to position [331, 0]
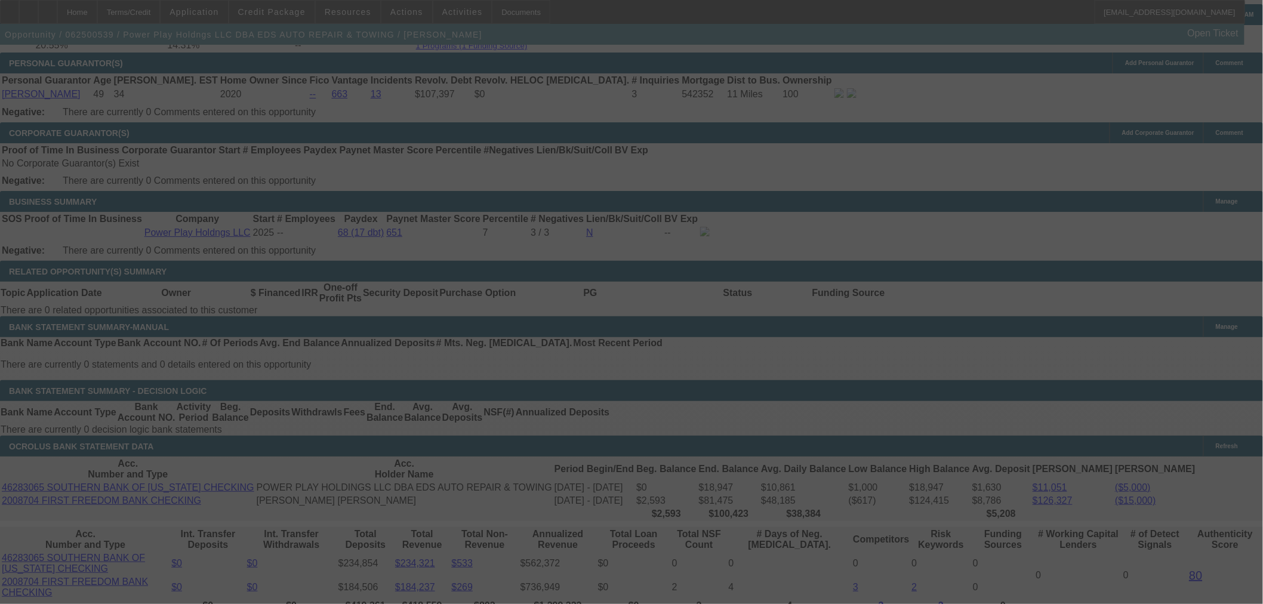
scroll to position [1763, 0]
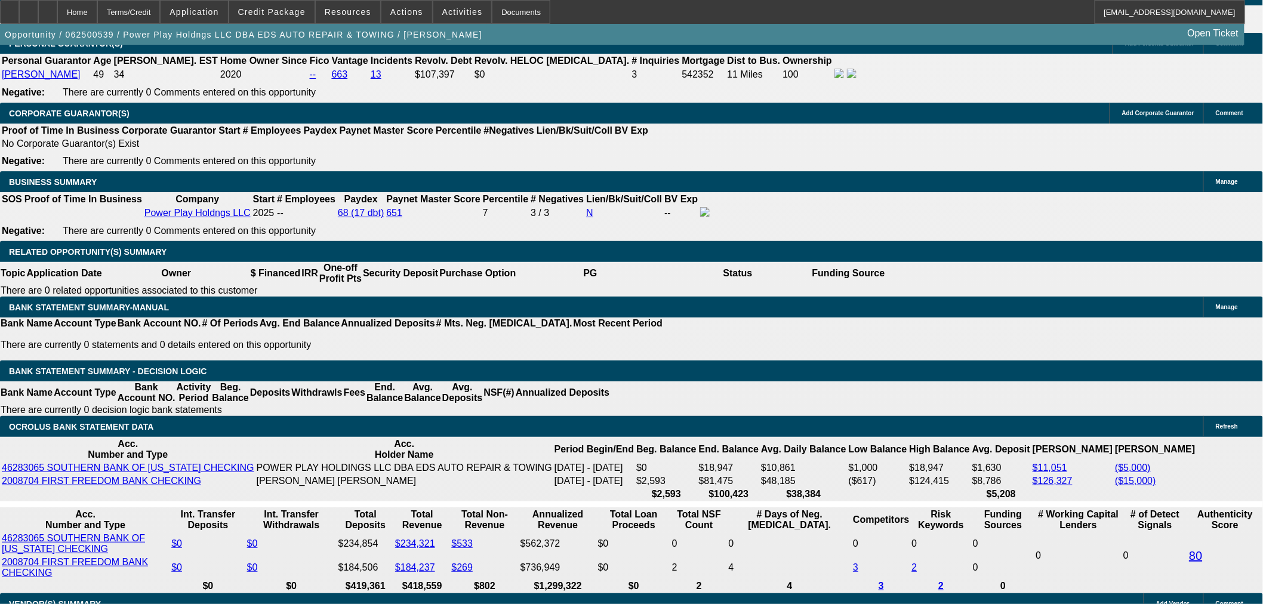
select select "0.1"
select select "2"
select select "0.1"
select select "4"
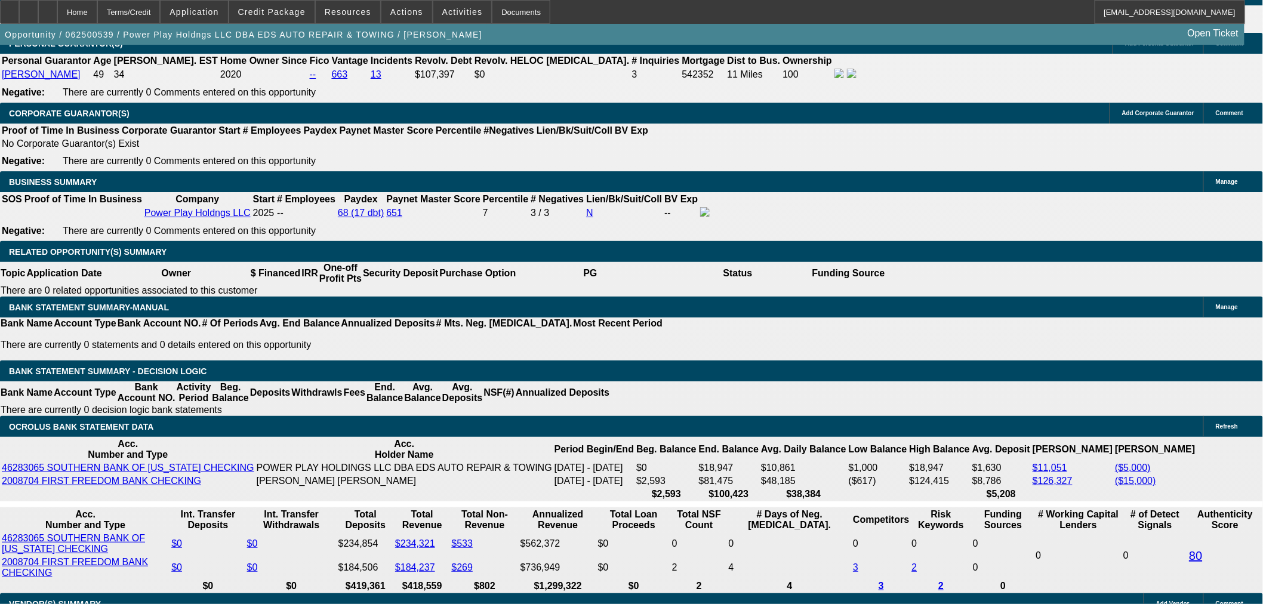
select select "0.1"
select select "2"
select select "0.1"
select select "4"
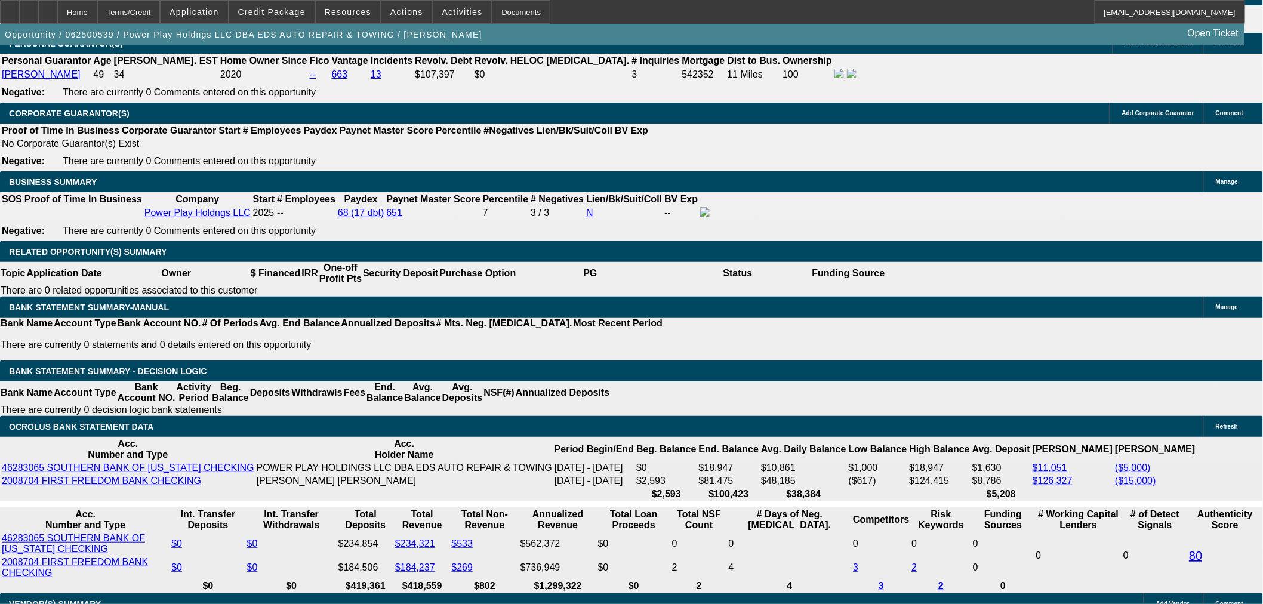
select select "2"
select select "0.1"
select select "4"
select select "0"
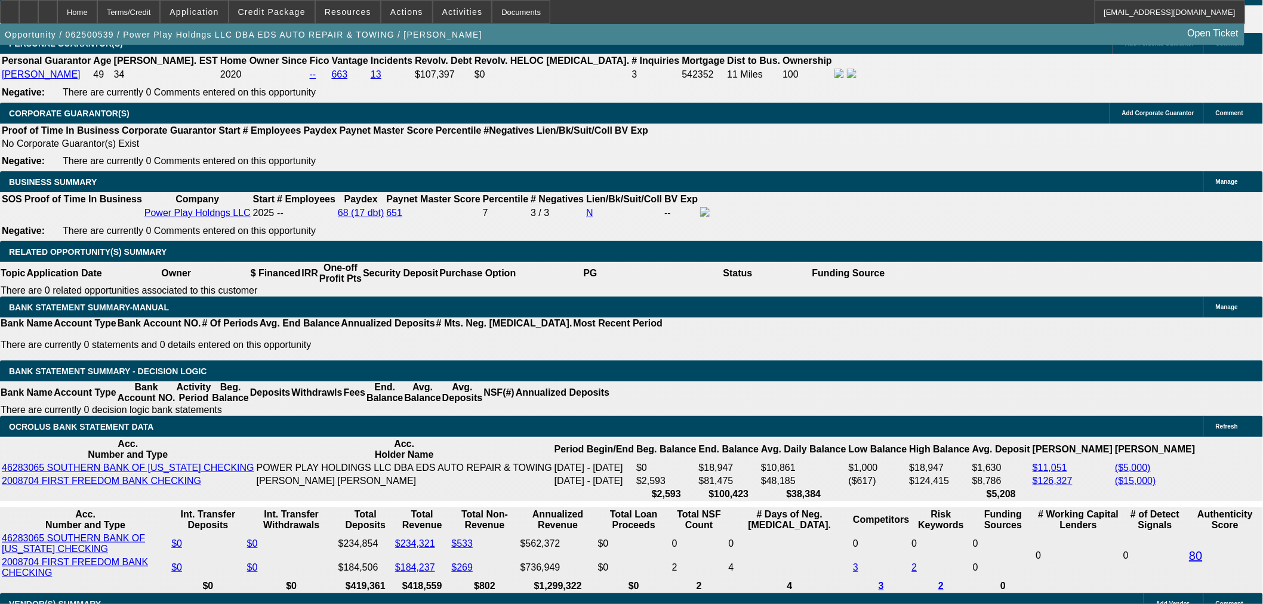
select select "2"
select select "0.1"
select select "4"
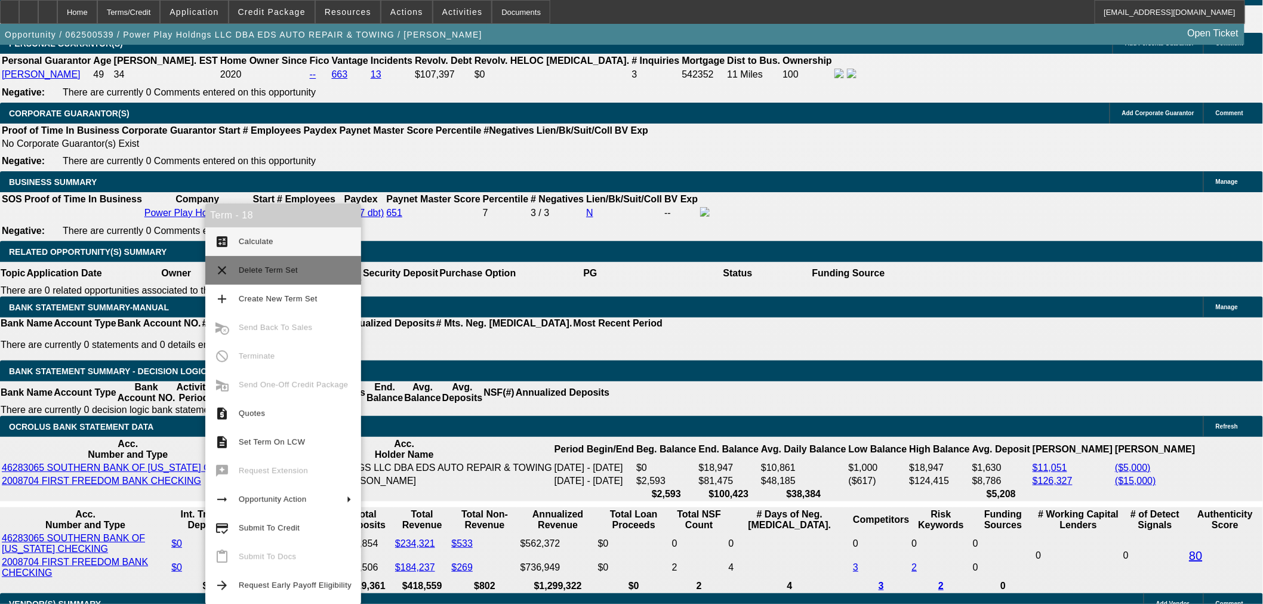
click at [255, 276] on span "Delete Term Set" at bounding box center [295, 270] width 113 height 14
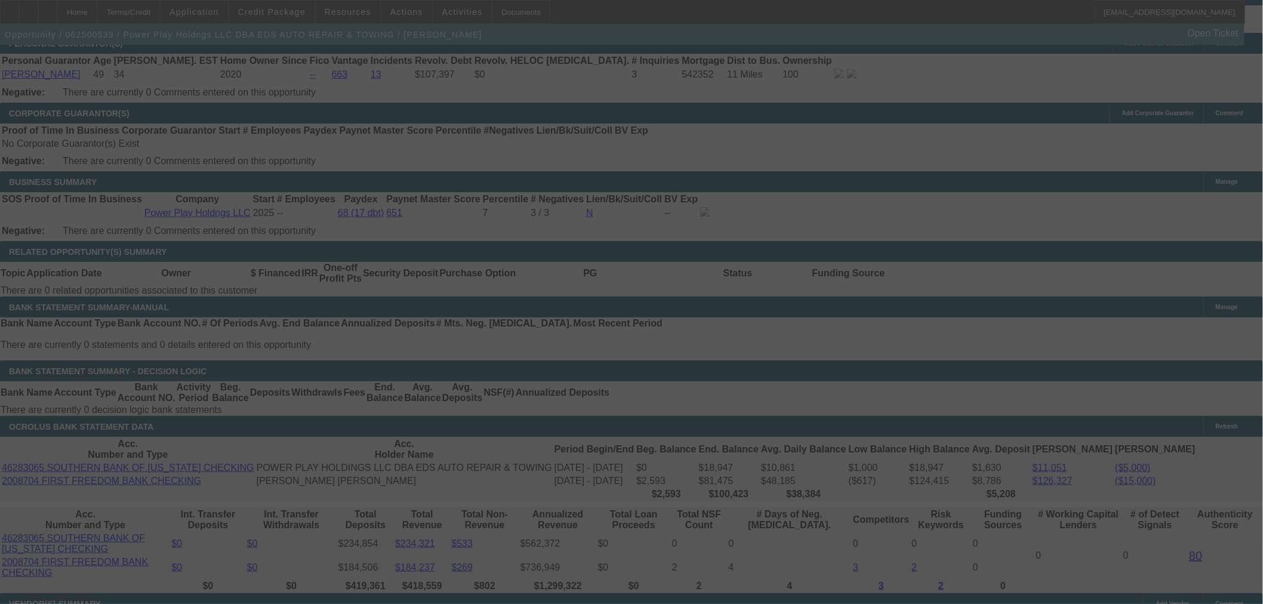
scroll to position [1831, 0]
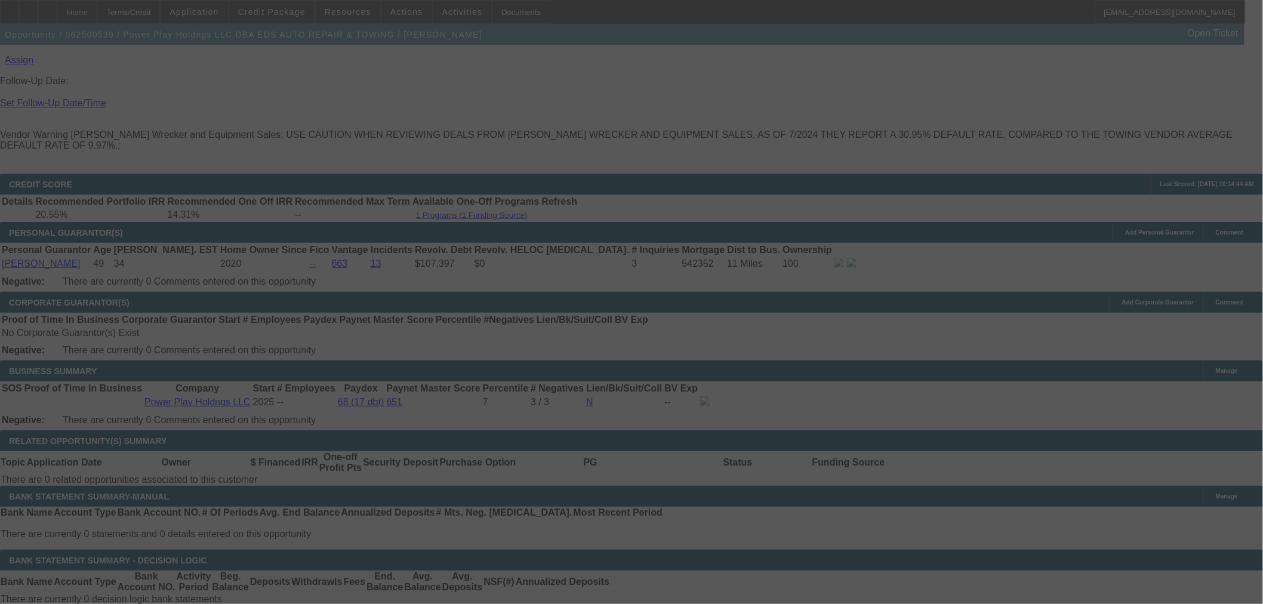
scroll to position [1584, 0]
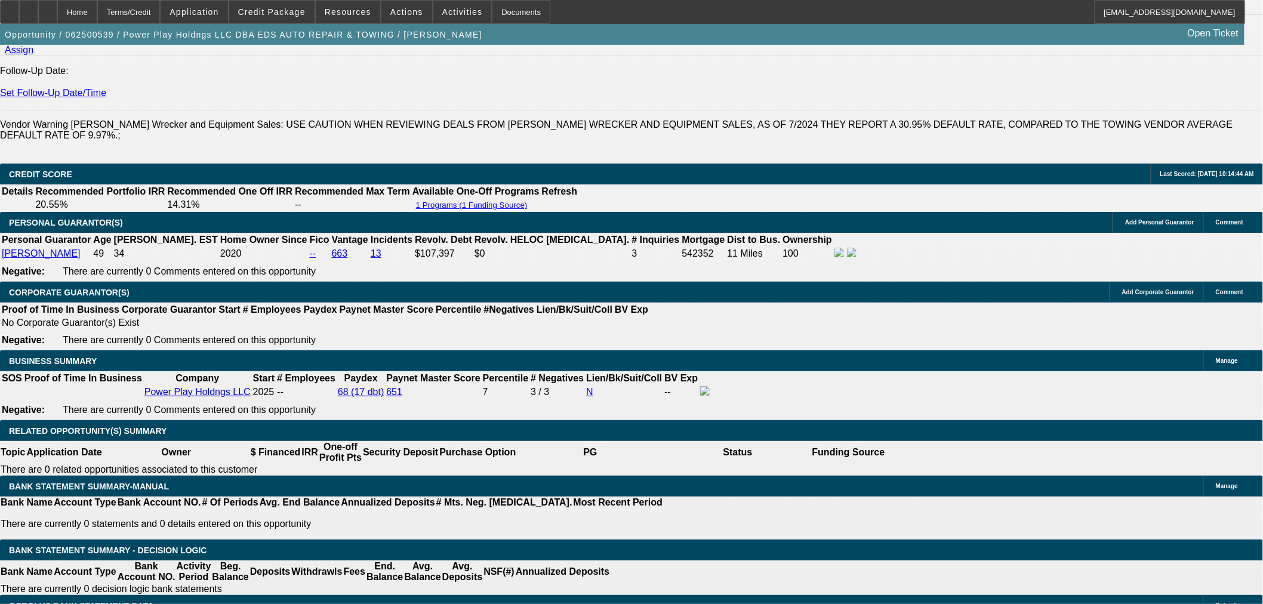
select select "0.1"
select select "2"
select select "0.1"
select select "4"
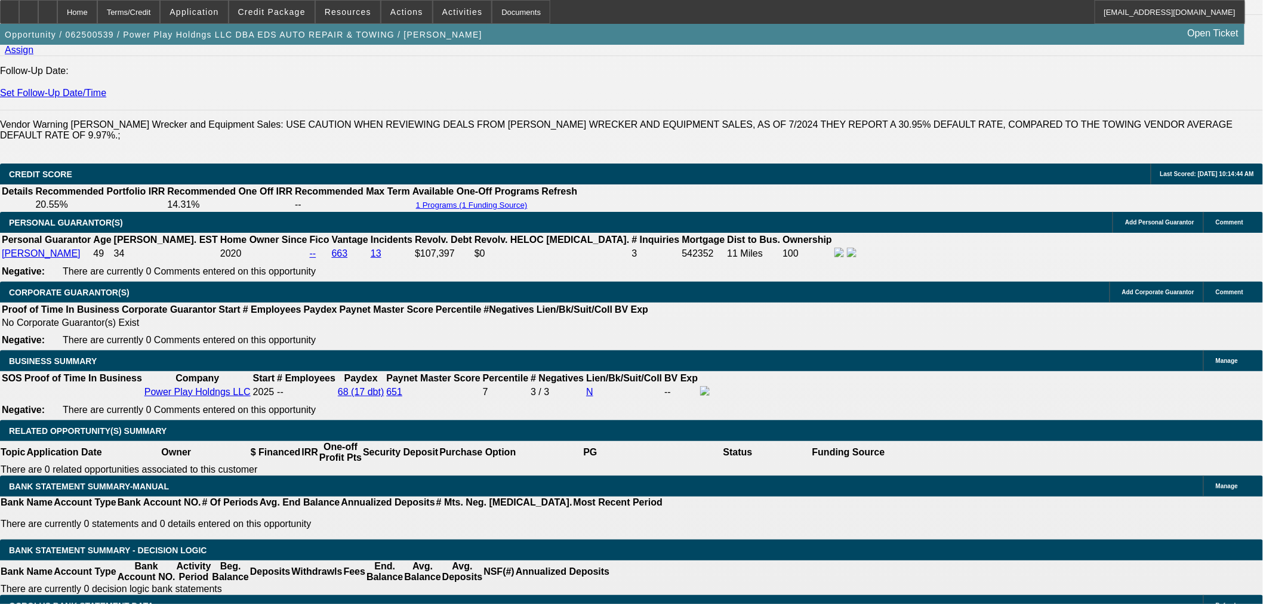
select select "2"
select select "0.1"
select select "4"
select select "0"
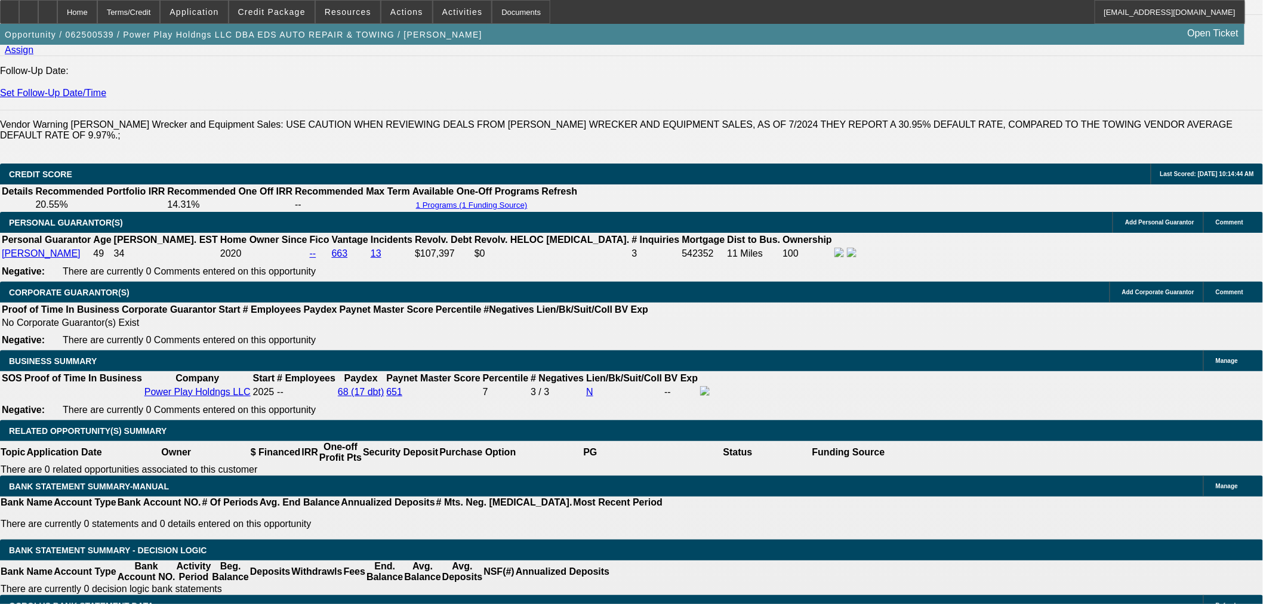
select select "2"
select select "0.1"
select select "4"
select select "0"
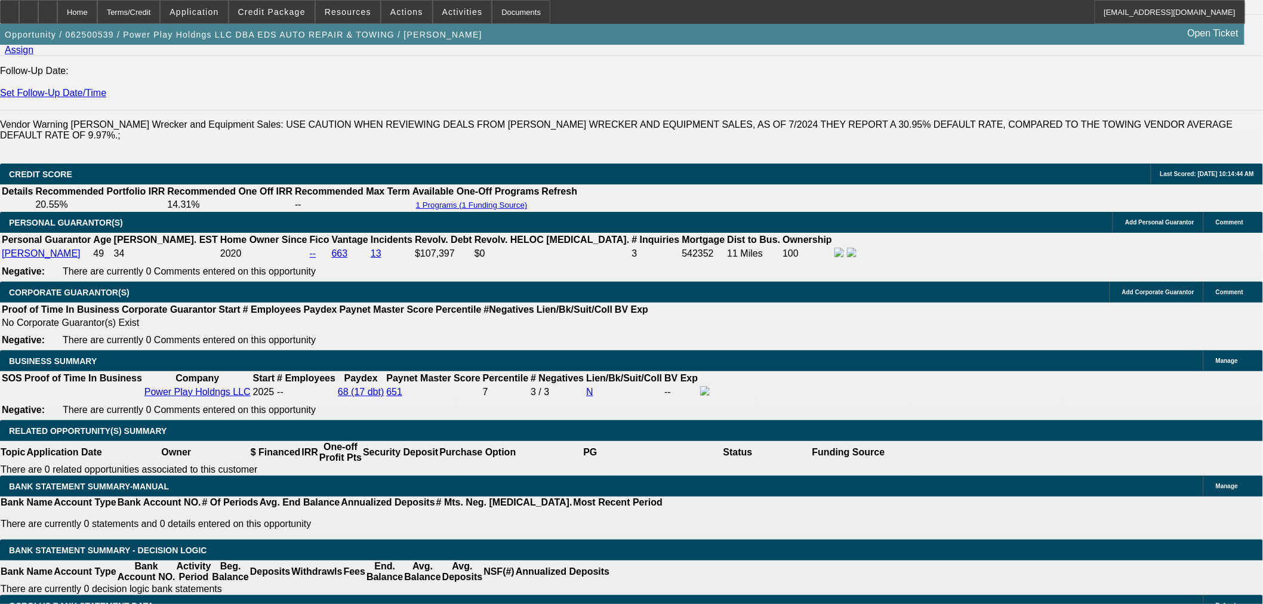
select select "2"
select select "0.1"
select select "4"
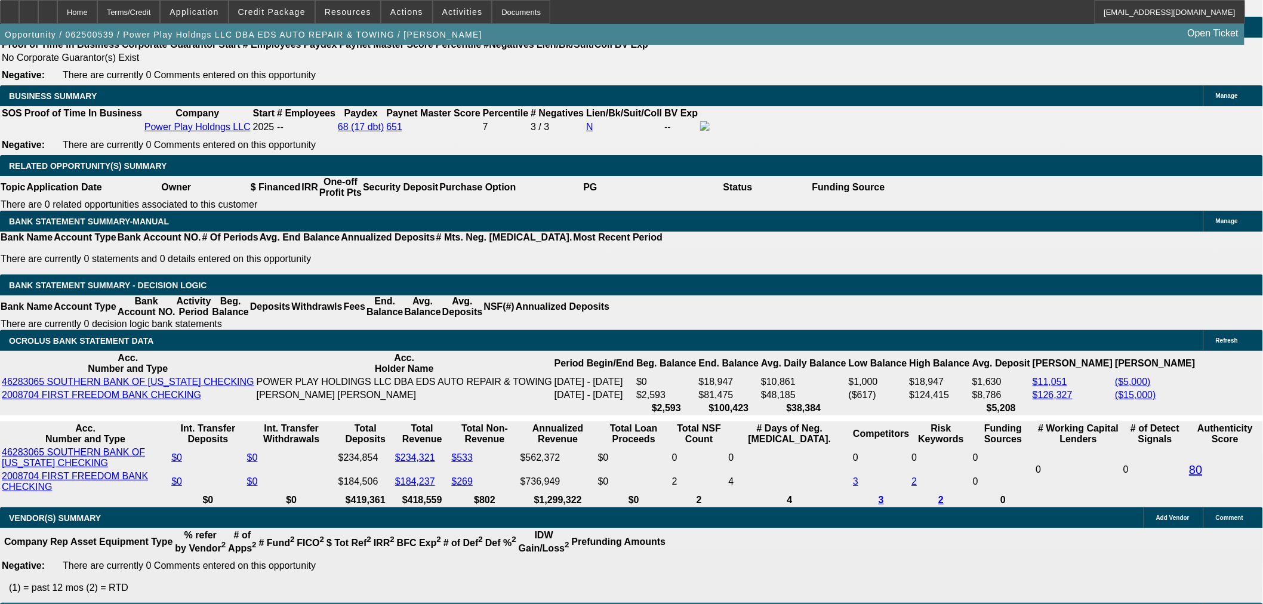
scroll to position [1783, 0]
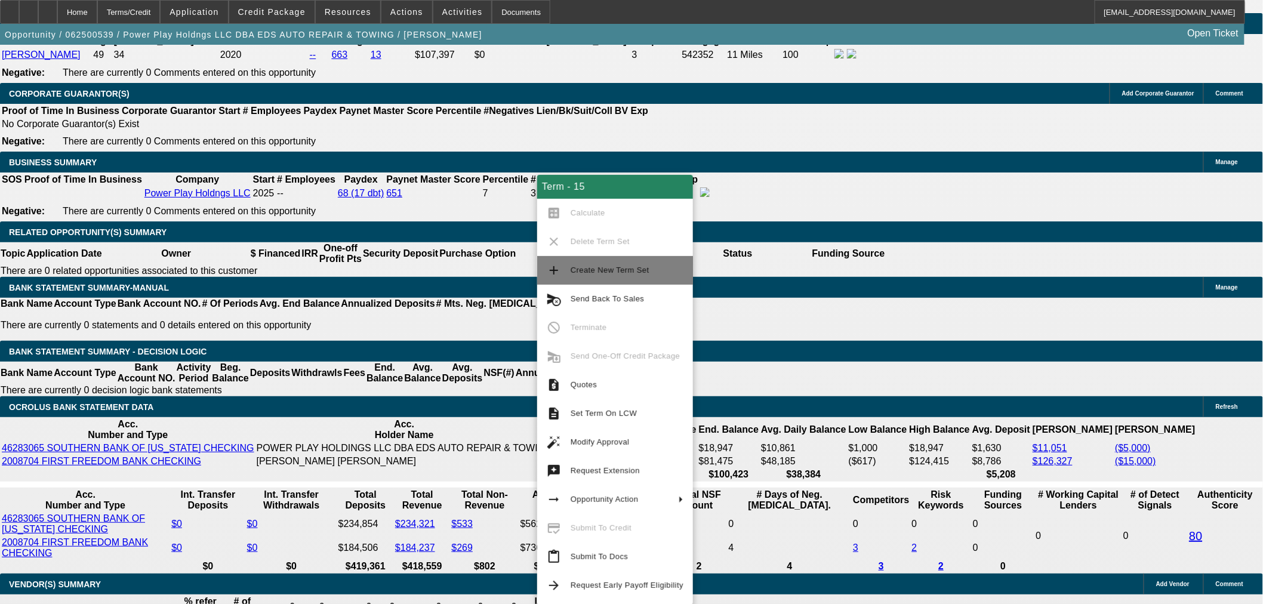
click at [578, 276] on span "Create New Term Set" at bounding box center [627, 270] width 113 height 14
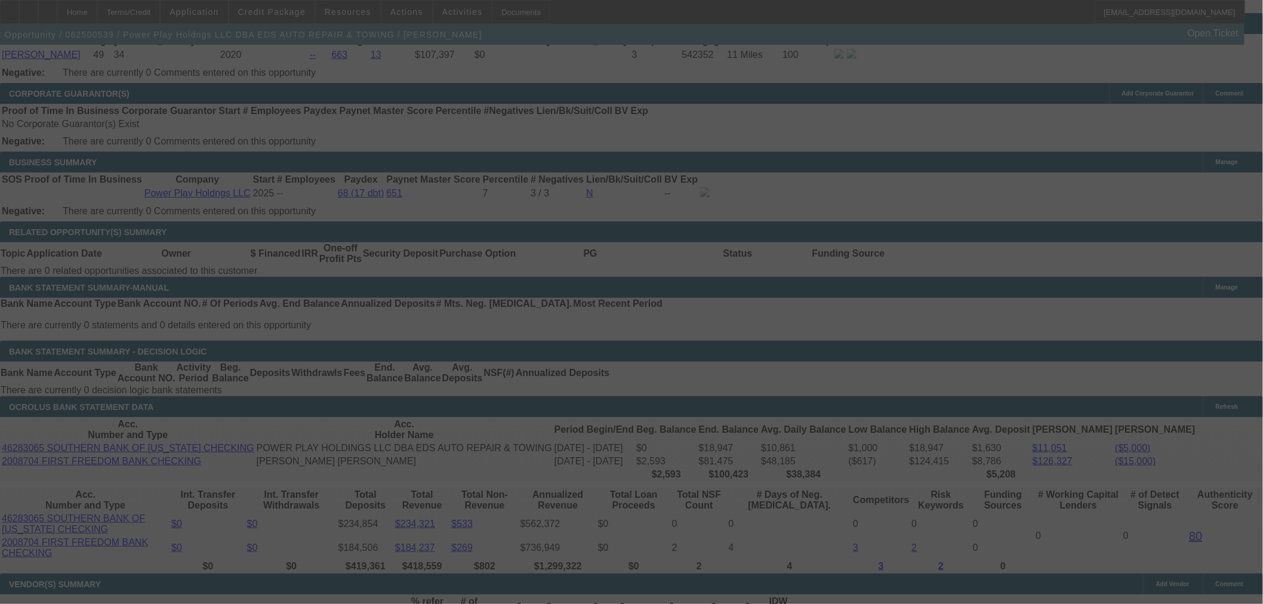
scroll to position [1851, 0]
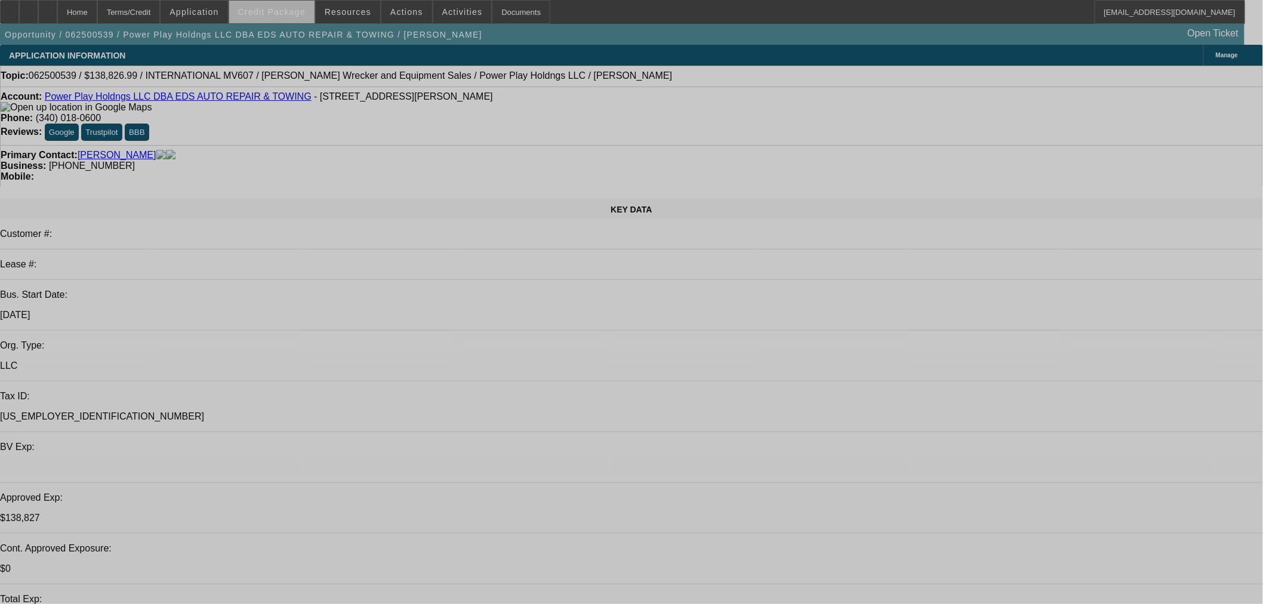
select select "0"
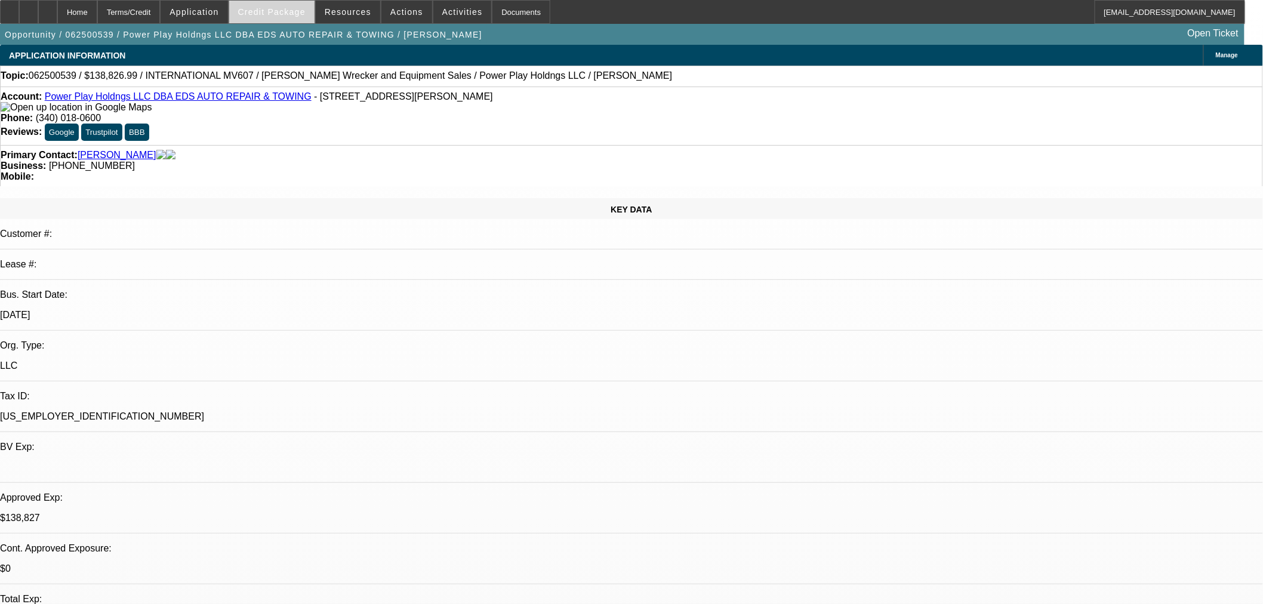
select select "2"
select select "0.1"
select select "4"
select select "0.1"
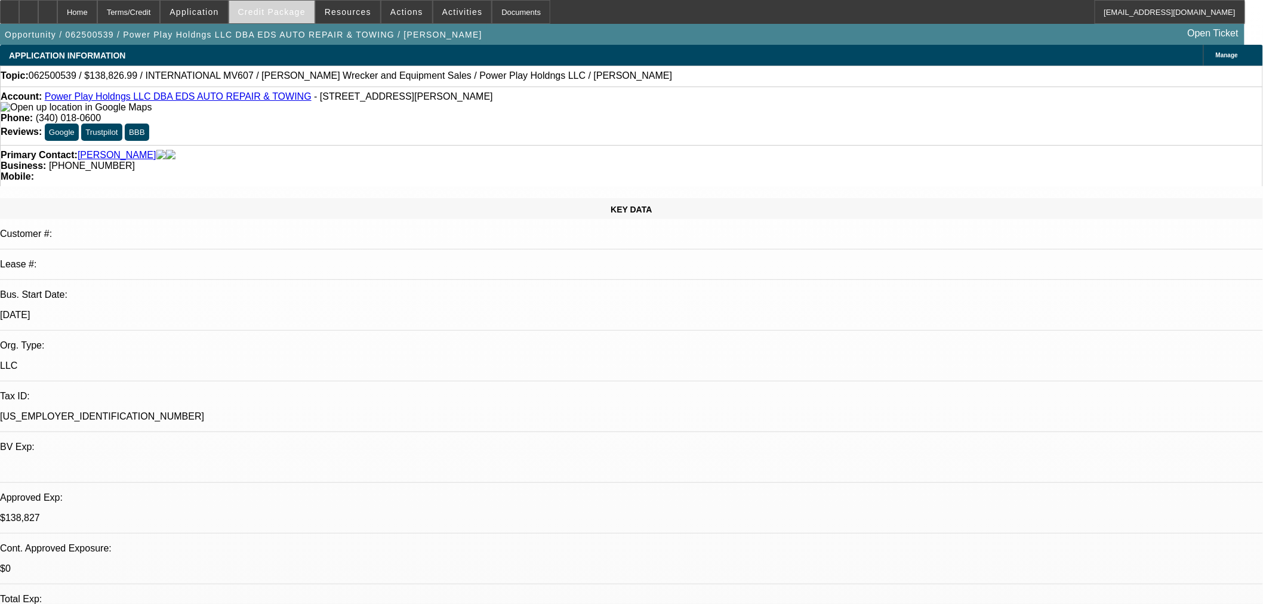
select select "2"
select select "0.1"
select select "4"
select select "2"
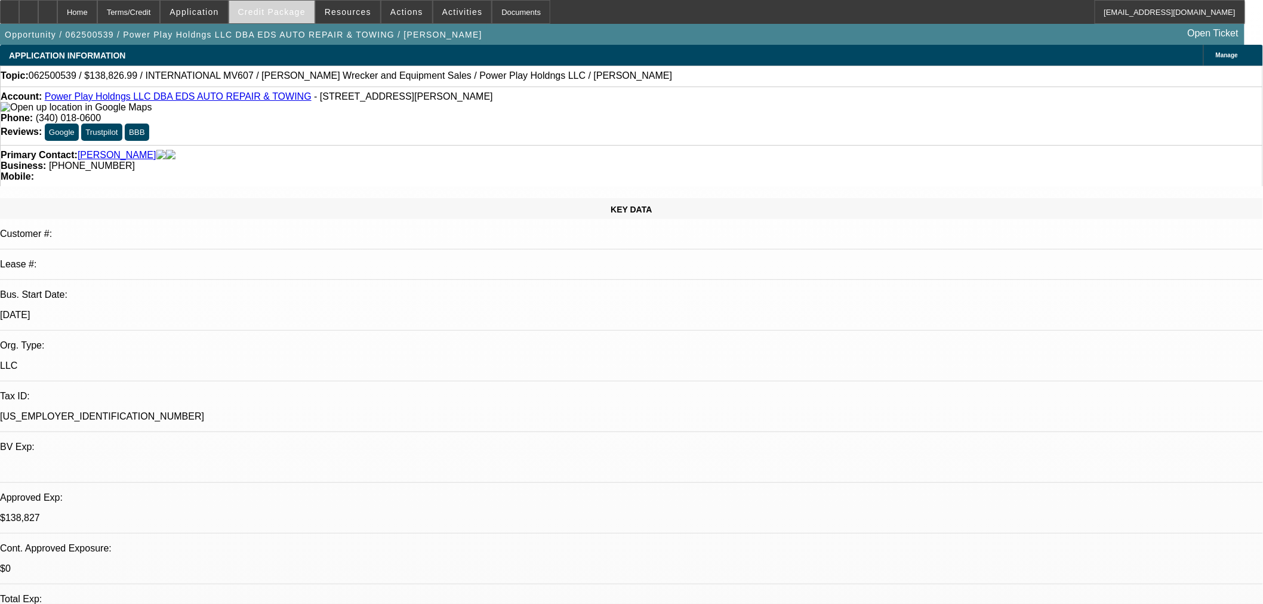
select select "2"
select select "0.1"
select select "4"
select select "0"
select select "2"
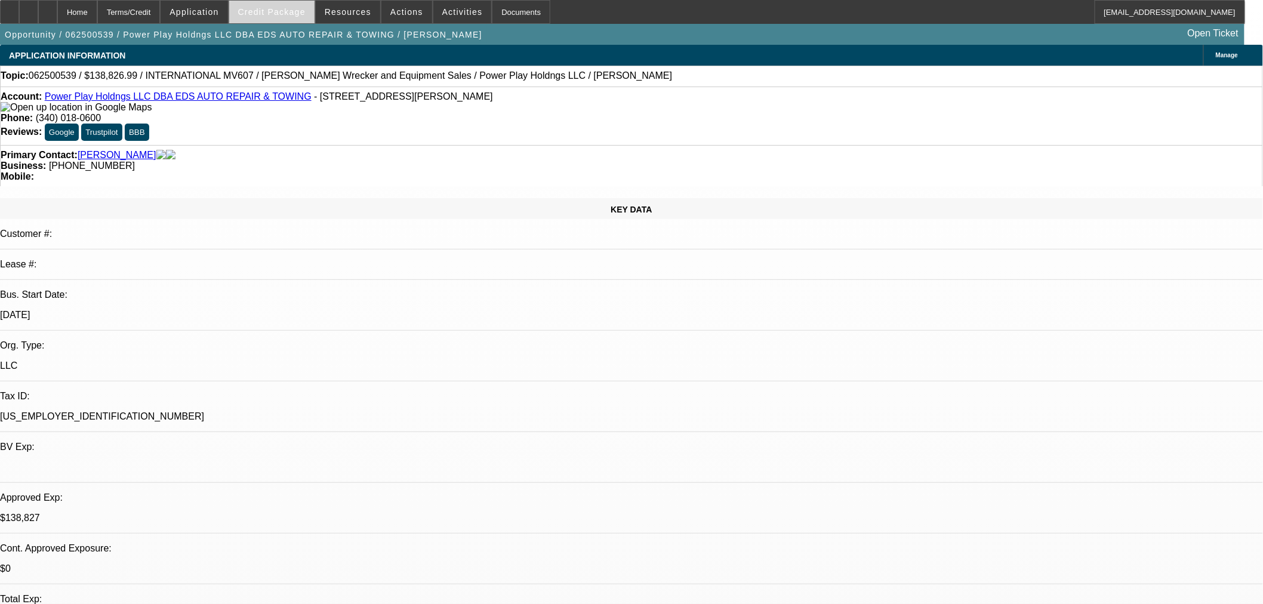
select select "2"
select select "0.1"
select select "4"
click at [301, 18] on span at bounding box center [271, 12] width 85 height 29
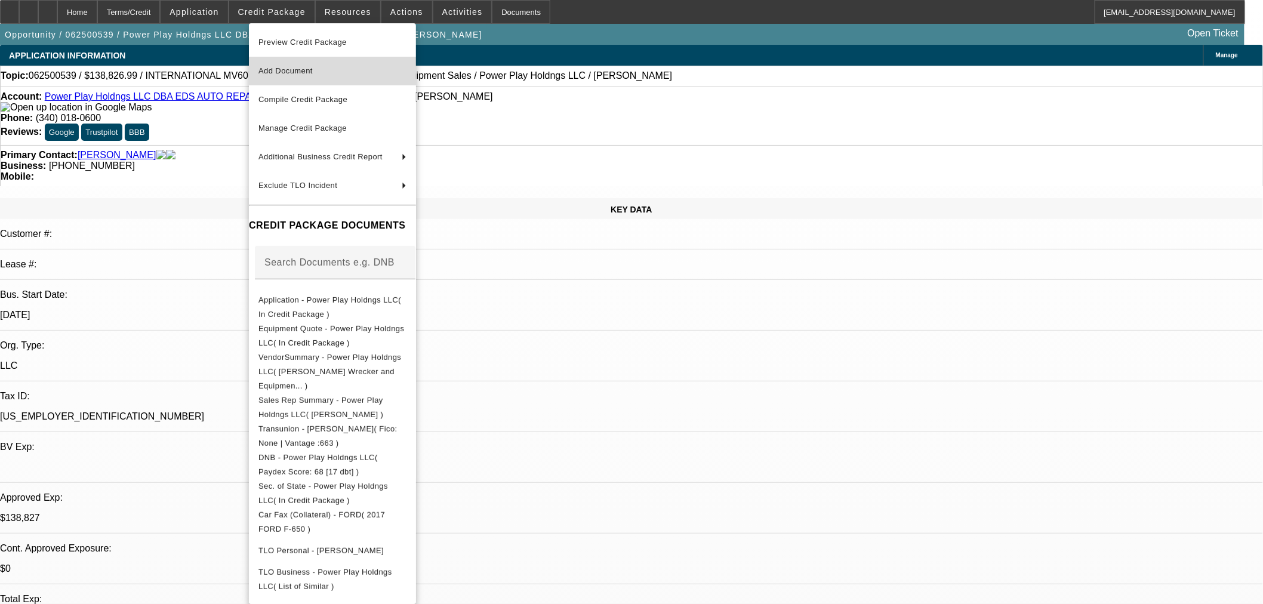
click at [309, 67] on span "Add Document" at bounding box center [286, 70] width 54 height 9
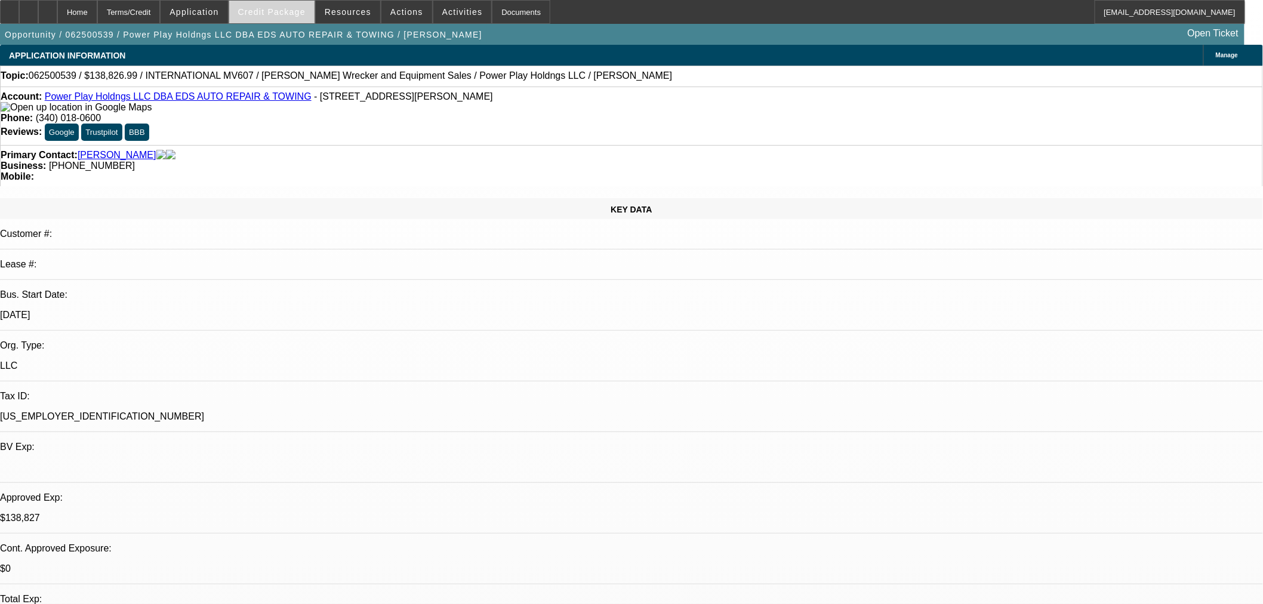
click at [273, 10] on span "Credit Package" at bounding box center [271, 12] width 67 height 10
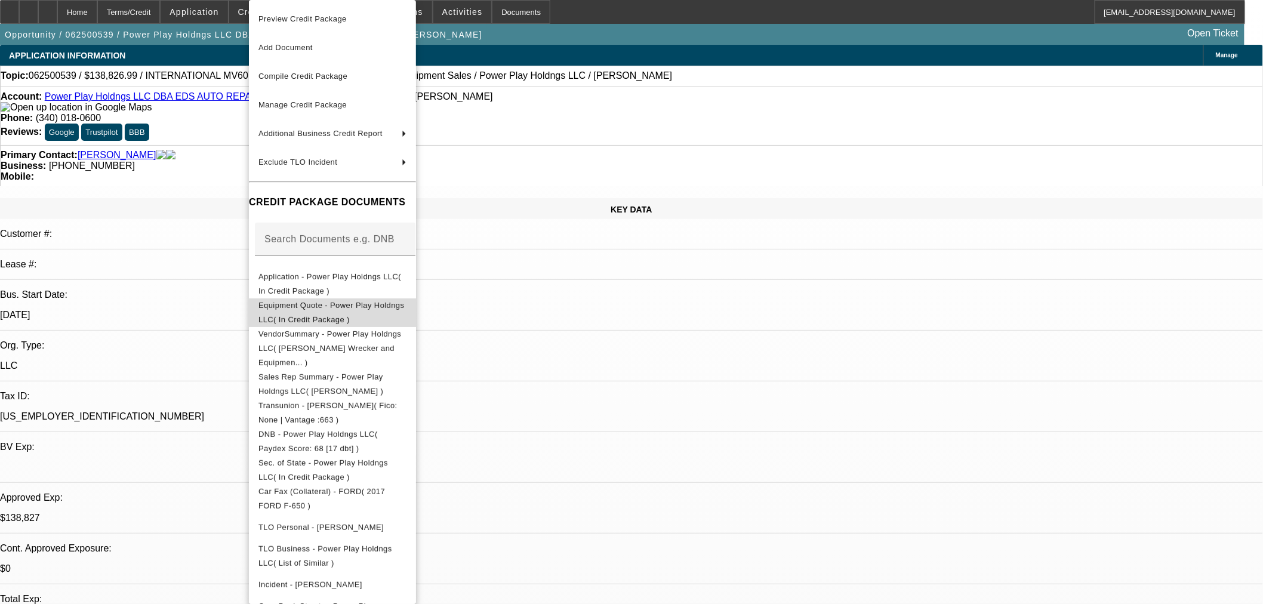
click at [365, 304] on span "Equipment Quote - Power Play Holdngs LLC( In Credit Package )" at bounding box center [332, 312] width 146 height 23
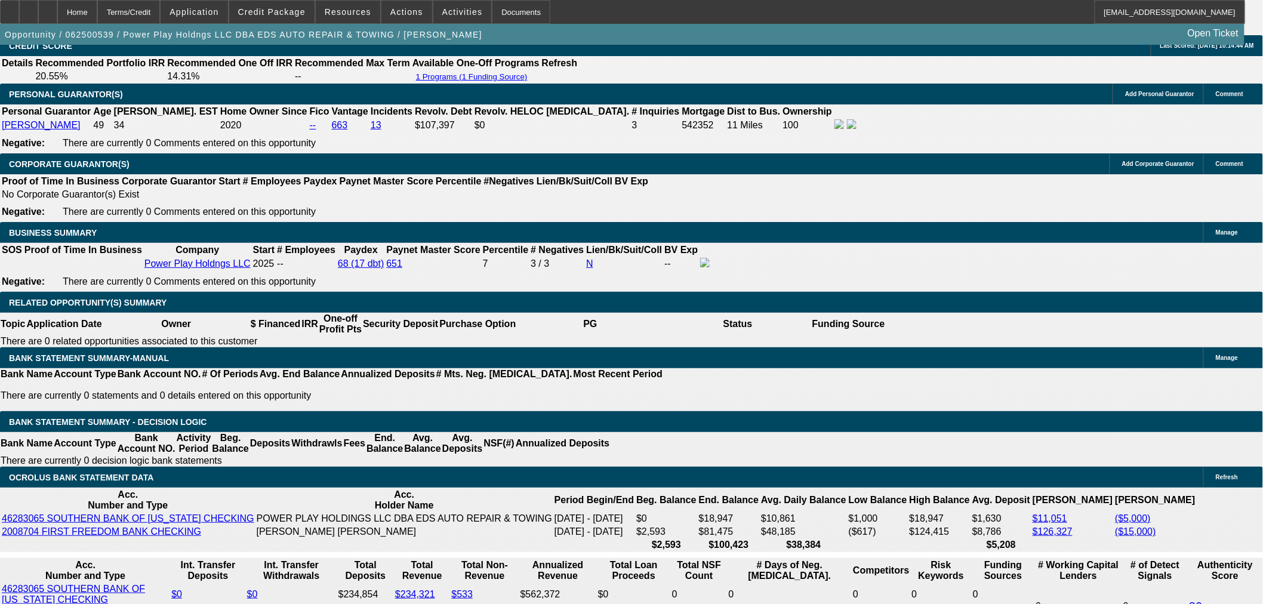
scroll to position [1791, 0]
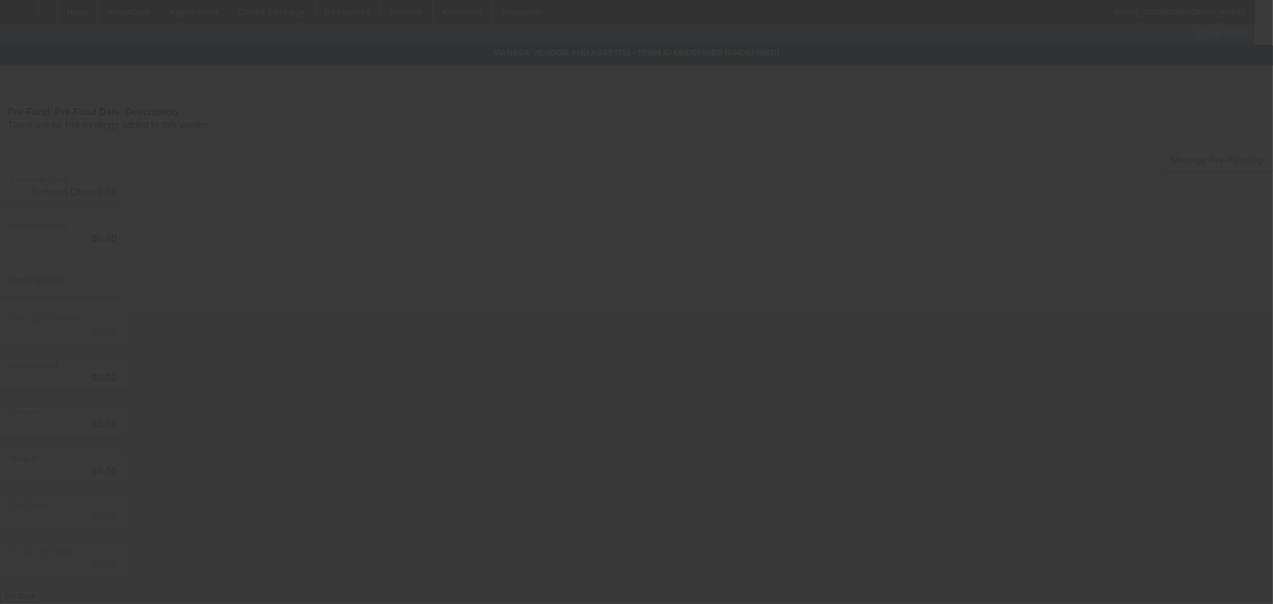
type input "$143,738.99"
type input "$88.00"
type input "$143,826.99"
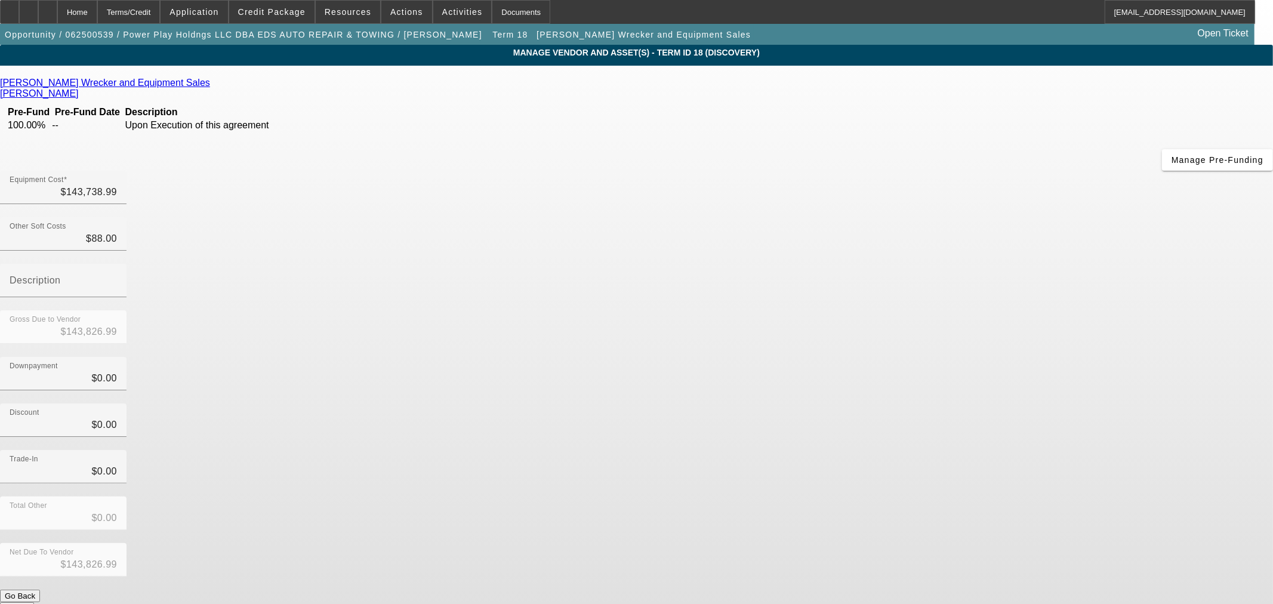
click at [213, 86] on icon at bounding box center [213, 83] width 0 height 10
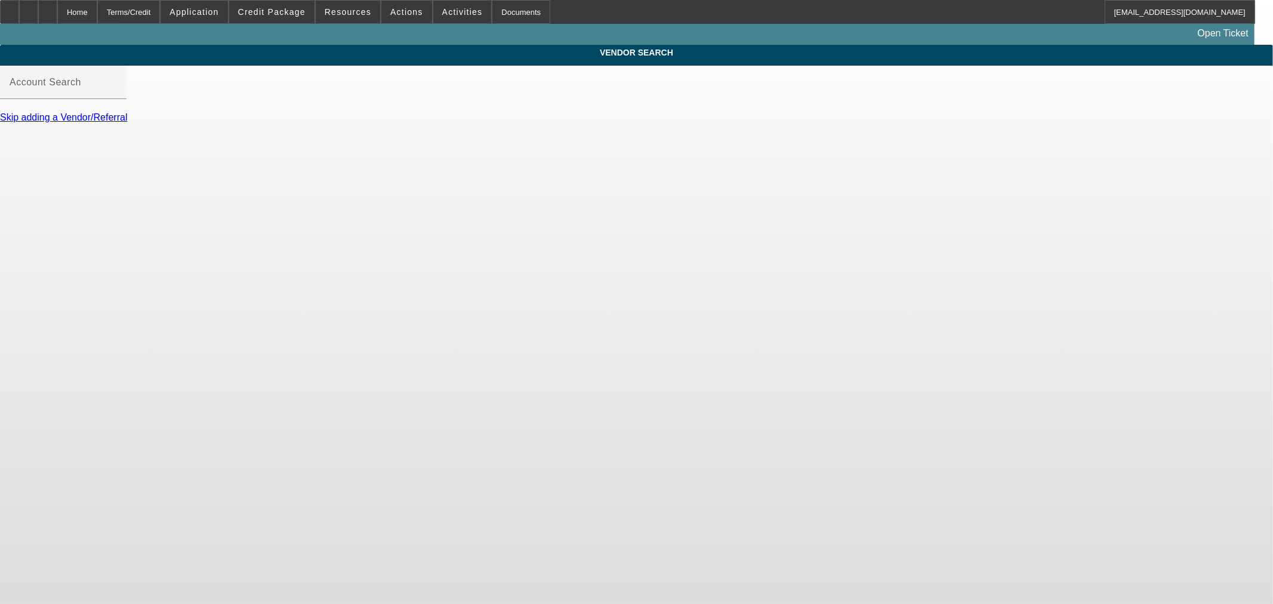
click at [117, 90] on div "Account Search" at bounding box center [63, 82] width 107 height 33
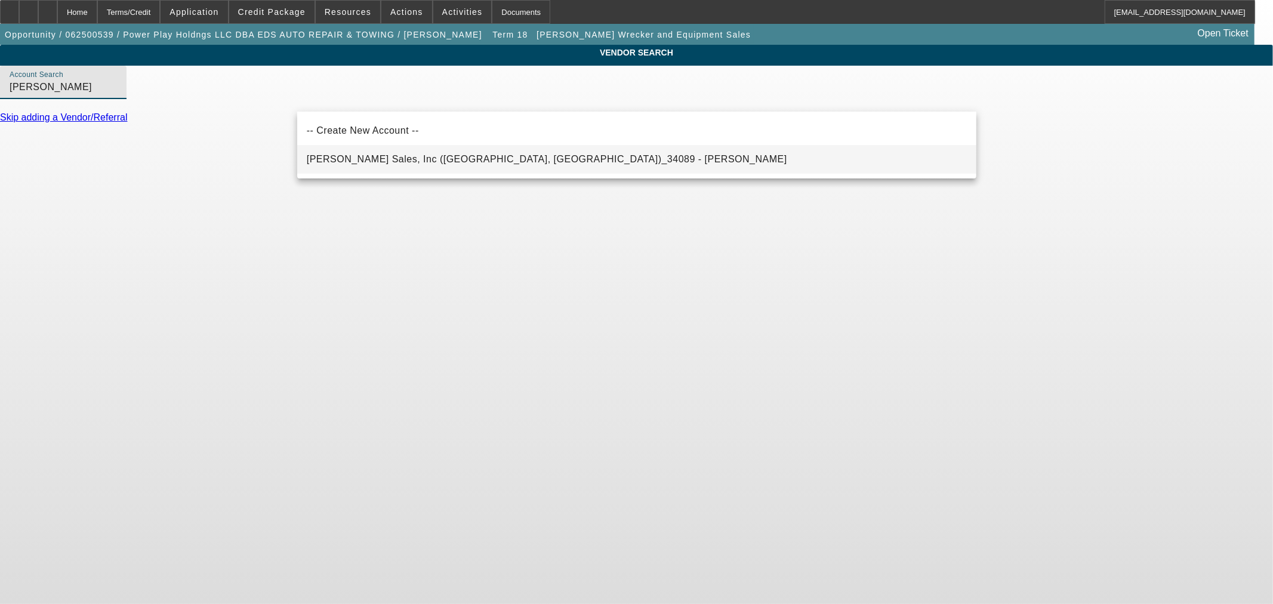
click at [481, 162] on span "[PERSON_NAME] Sales, Inc ([GEOGRAPHIC_DATA], [GEOGRAPHIC_DATA])_34089 - [PERSON…" at bounding box center [547, 159] width 481 height 10
type input "[PERSON_NAME] Sales, Inc ([GEOGRAPHIC_DATA], [GEOGRAPHIC_DATA])_34089 - [PERSON…"
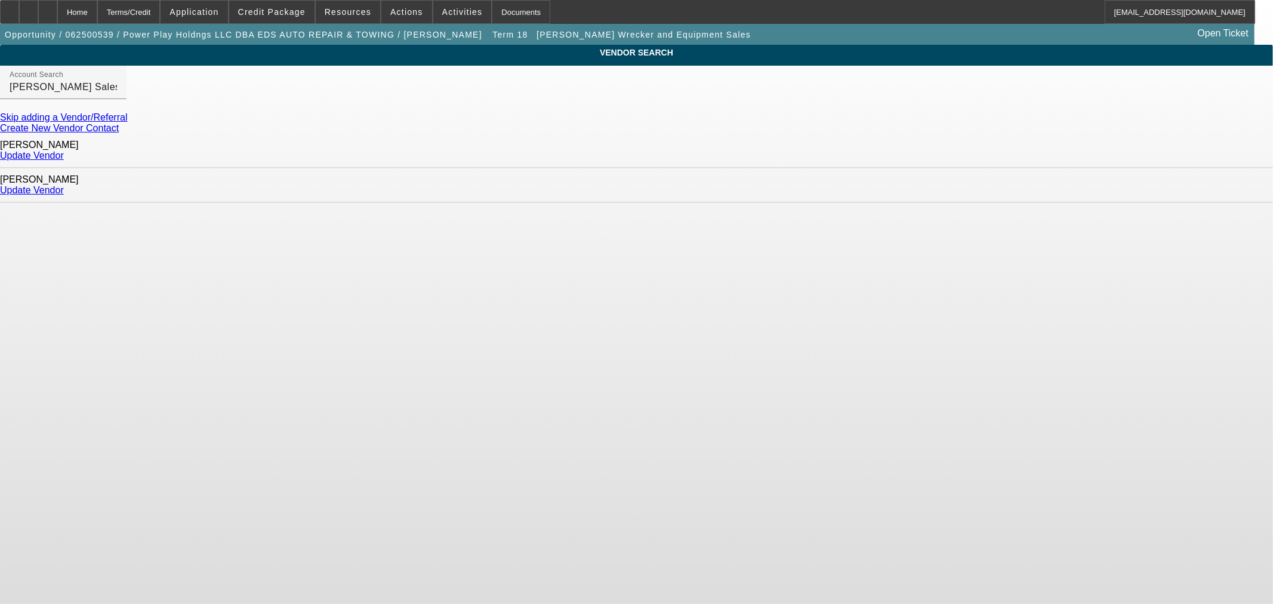
click at [64, 150] on link "Update Vendor" at bounding box center [32, 155] width 64 height 10
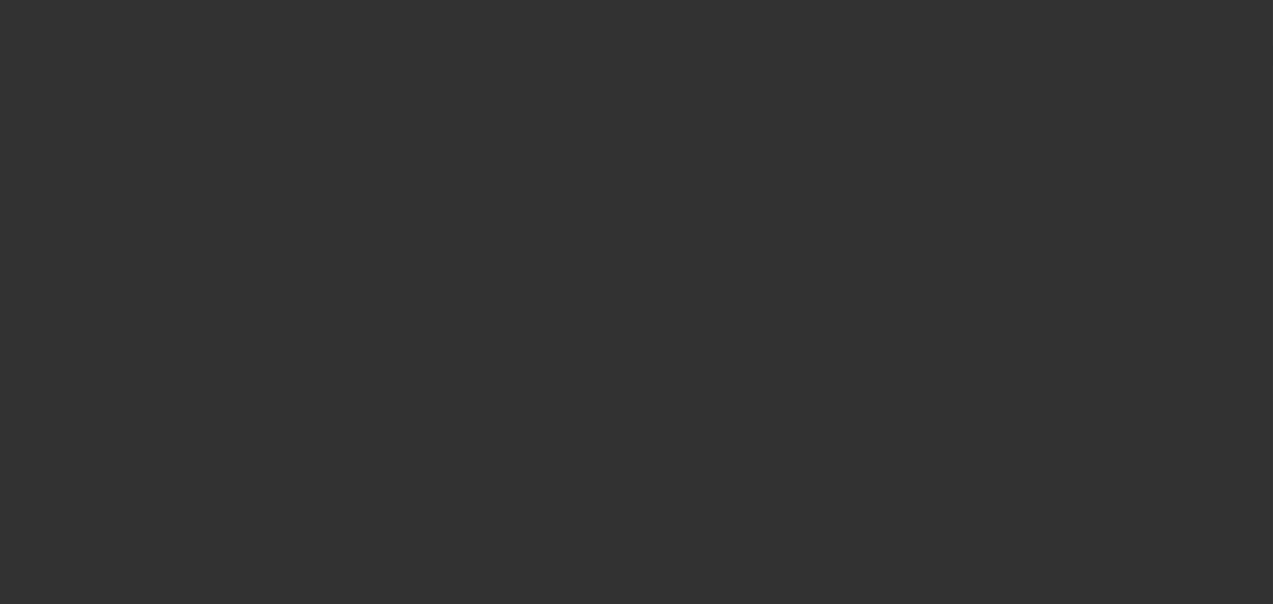
type input "$143,738.99"
type input "$88.00"
type input "$143,826.99"
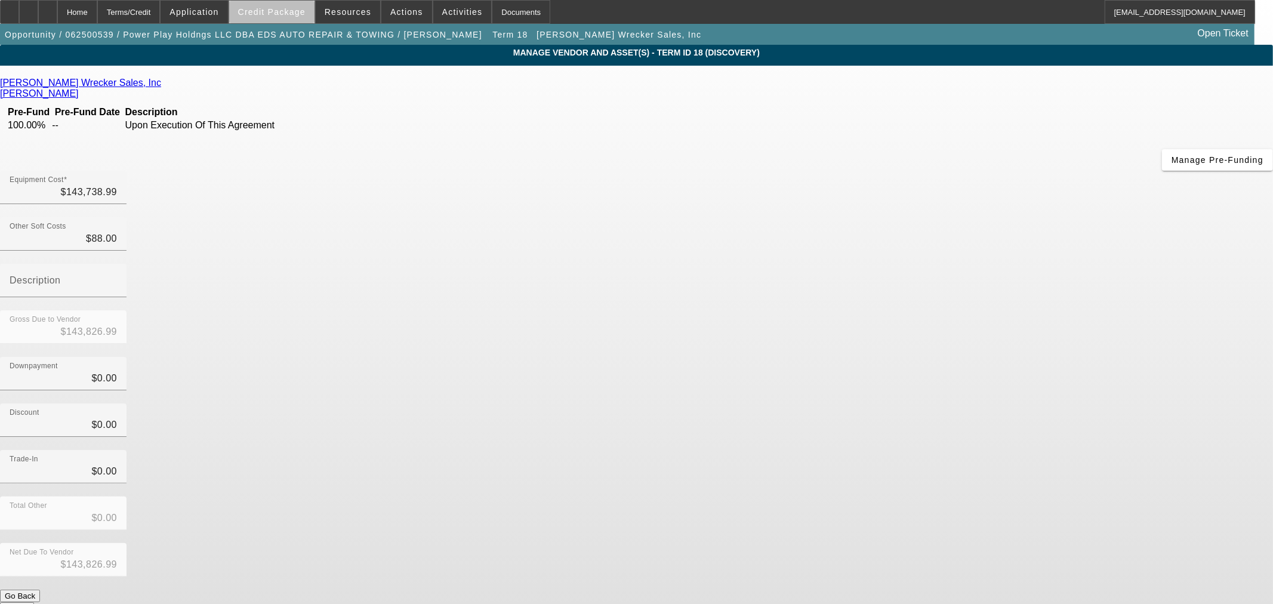
click at [302, 14] on span "Credit Package" at bounding box center [271, 12] width 67 height 10
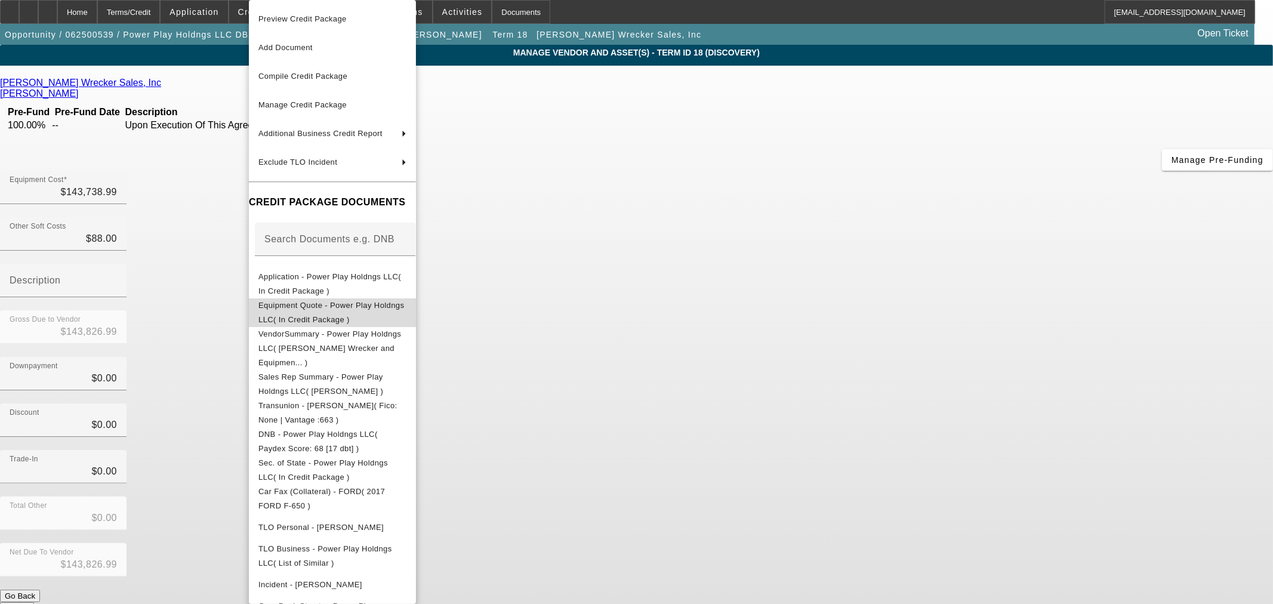
click at [329, 318] on button "Equipment Quote - Power Play Holdngs LLC( In Credit Package )" at bounding box center [332, 313] width 167 height 29
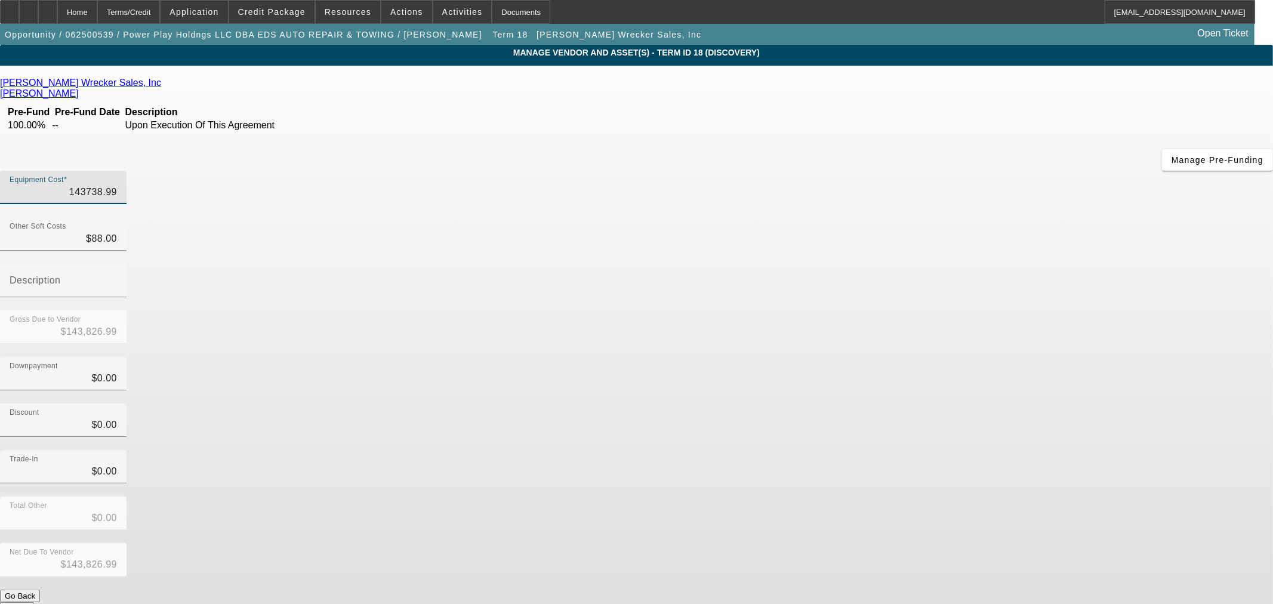
drag, startPoint x: 830, startPoint y: 88, endPoint x: 1025, endPoint y: 78, distance: 194.3
click at [1025, 78] on app-vendor-asset-manage "MANAGE VENDOR AND ASSET(S) - Term ID 18 (Discovery) Remove Vendor Jeff Ingram W…" at bounding box center [636, 365] width 1273 height 641
type input "1"
type input "$89.00"
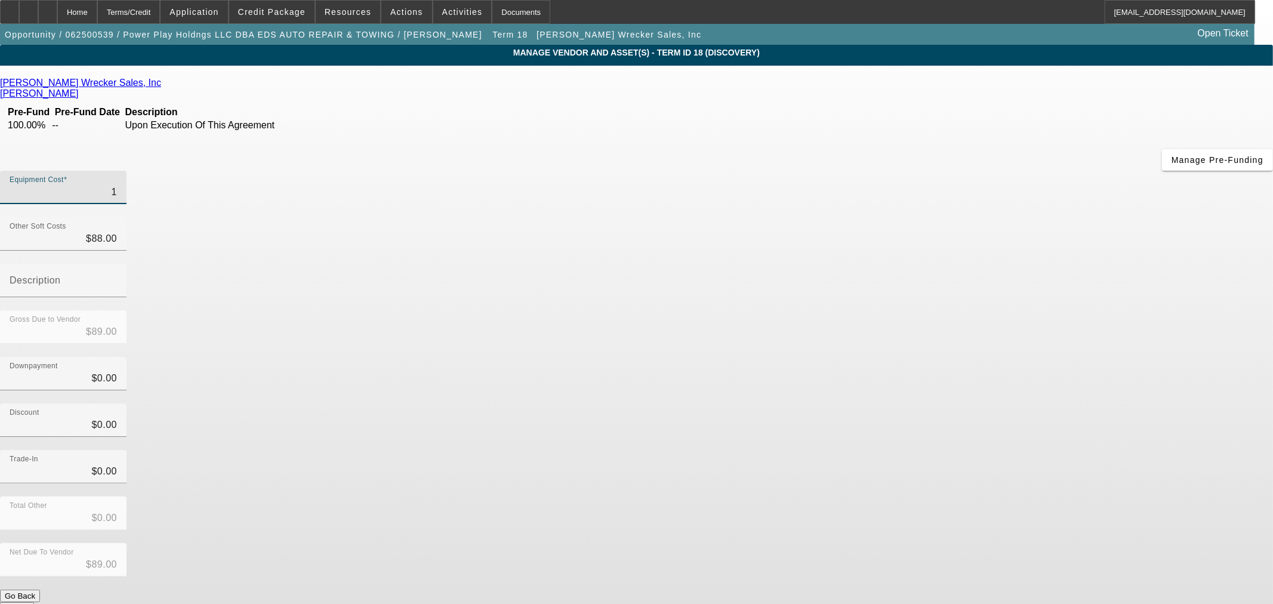
type input "14"
type input "$102.00"
type input "145"
type input "$233.00"
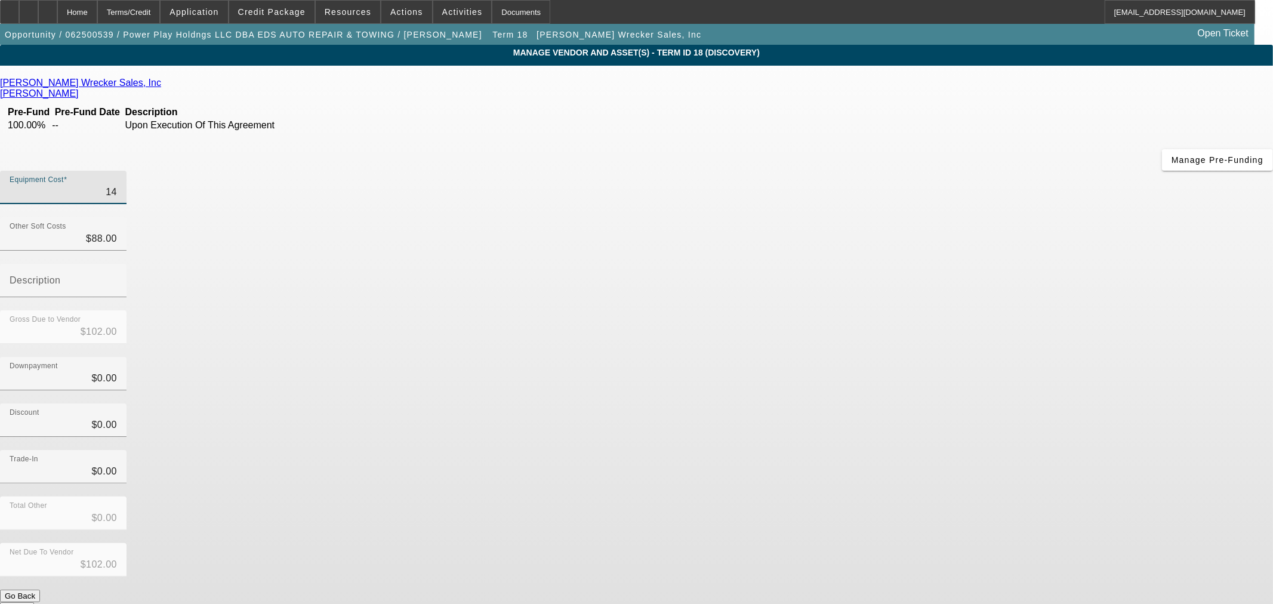
type input "$233.00"
type input "1455"
type input "$1,543.00"
type input "14550"
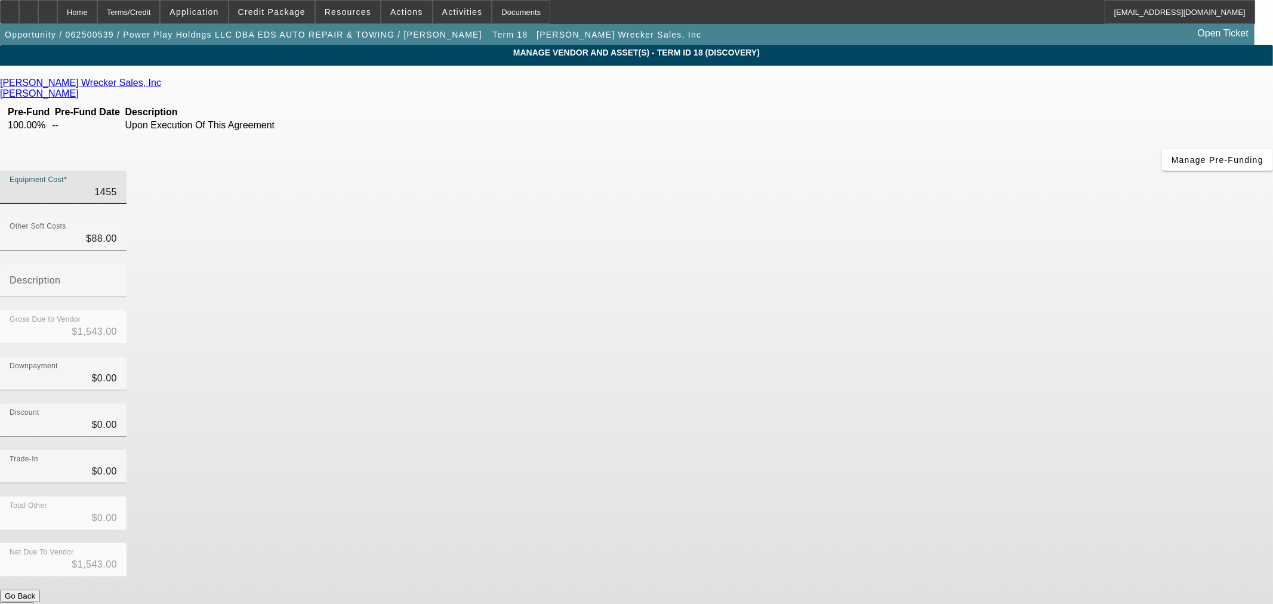
type input "$14,638.00"
type input "145500"
type input "$145,588.00"
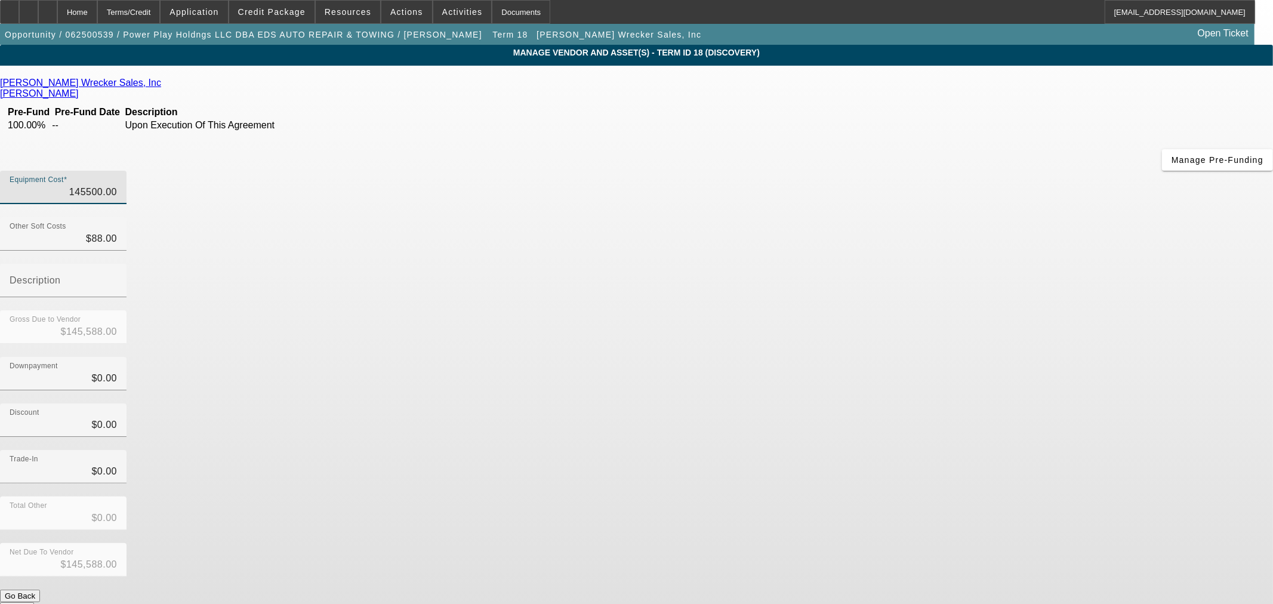
type input "$145,500.00"
drag, startPoint x: 887, startPoint y: 331, endPoint x: 900, endPoint y: 404, distance: 74.6
click at [887, 450] on div "Trade-In $0.00" at bounding box center [636, 473] width 1273 height 47
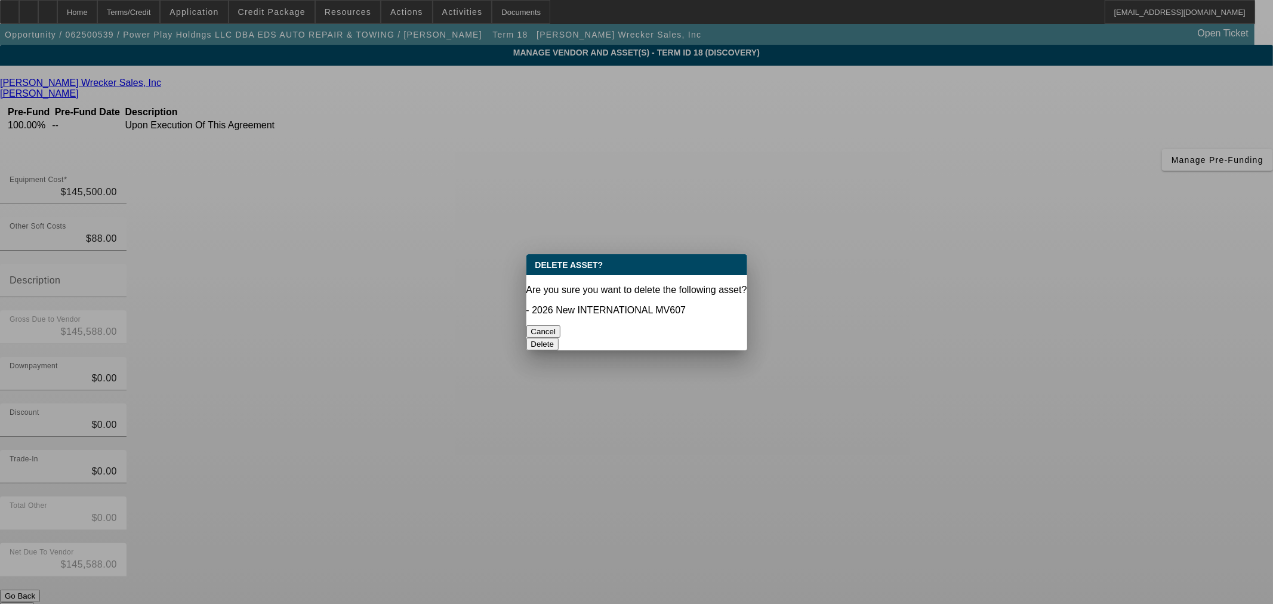
click at [559, 338] on button "Delete" at bounding box center [543, 344] width 33 height 13
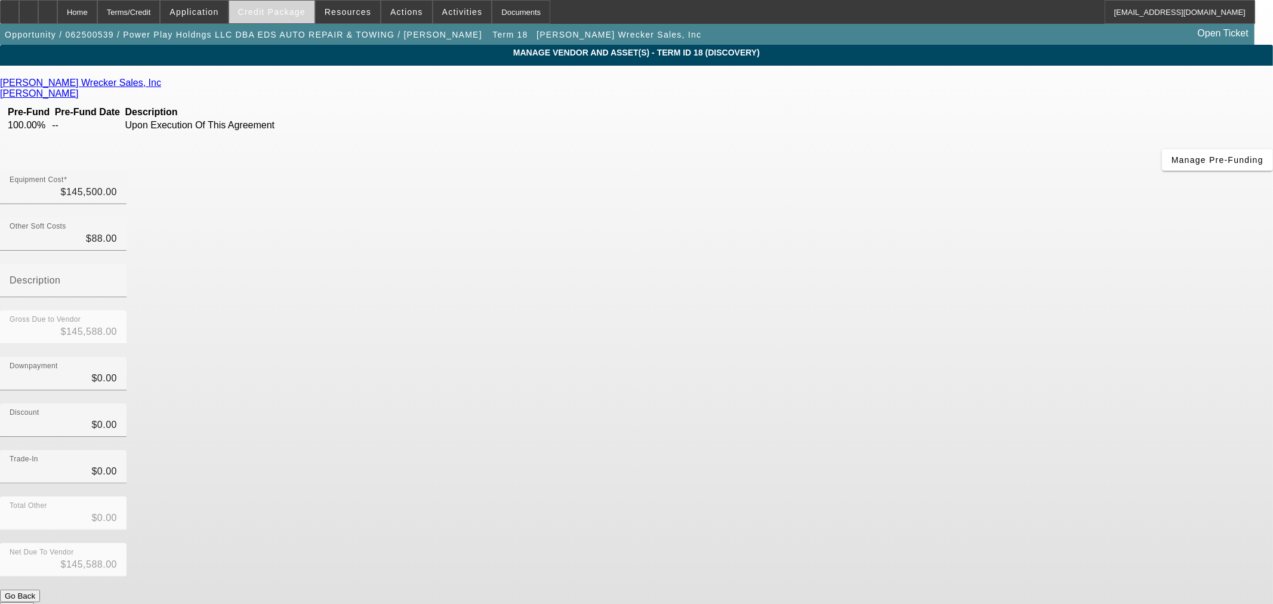
click at [276, 14] on span "Credit Package" at bounding box center [271, 12] width 67 height 10
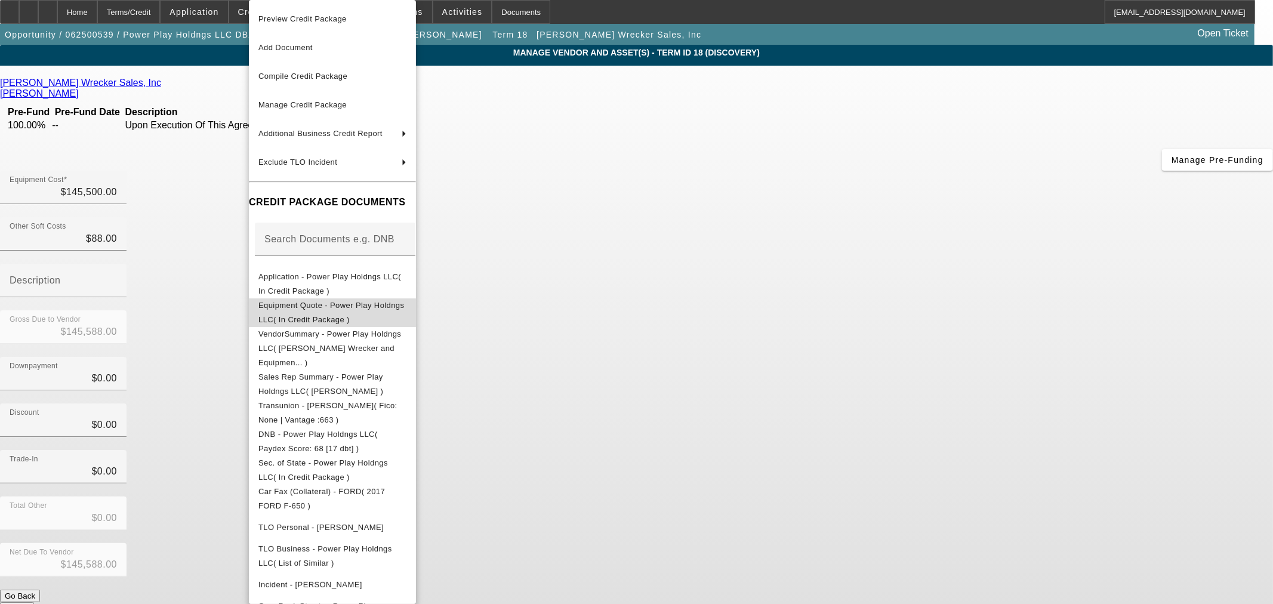
click at [273, 303] on span "Equipment Quote - Power Play Holdngs LLC( In Credit Package )" at bounding box center [333, 313] width 148 height 29
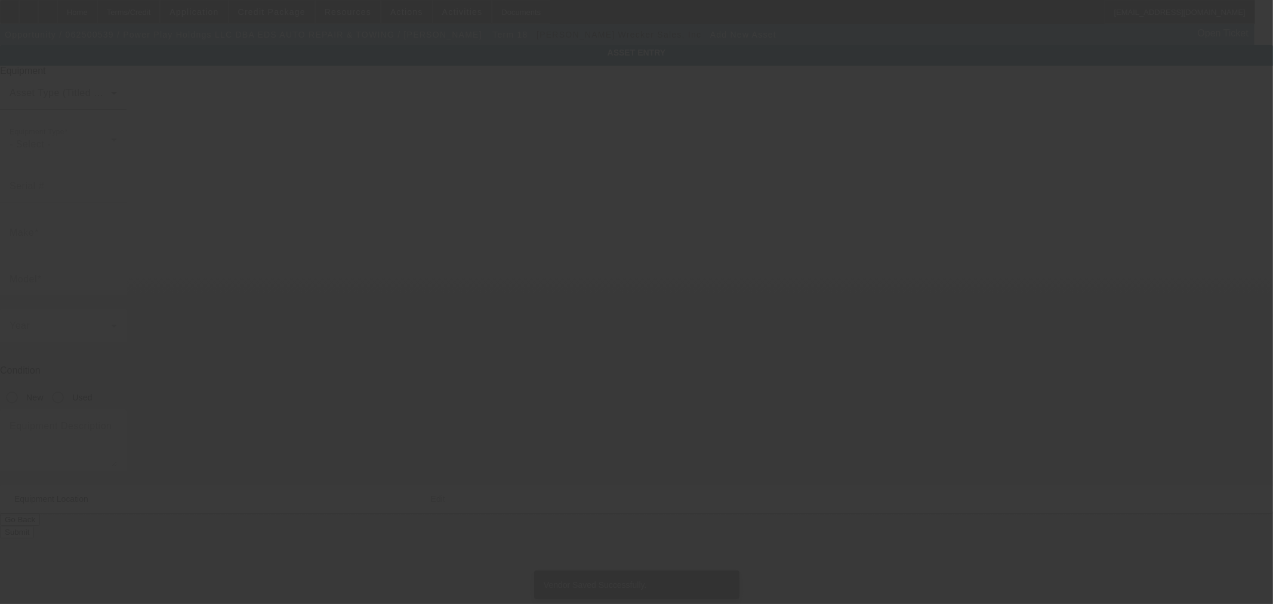
type input "707 Briskin Ln"
type input "Lebanon"
type input "37087"
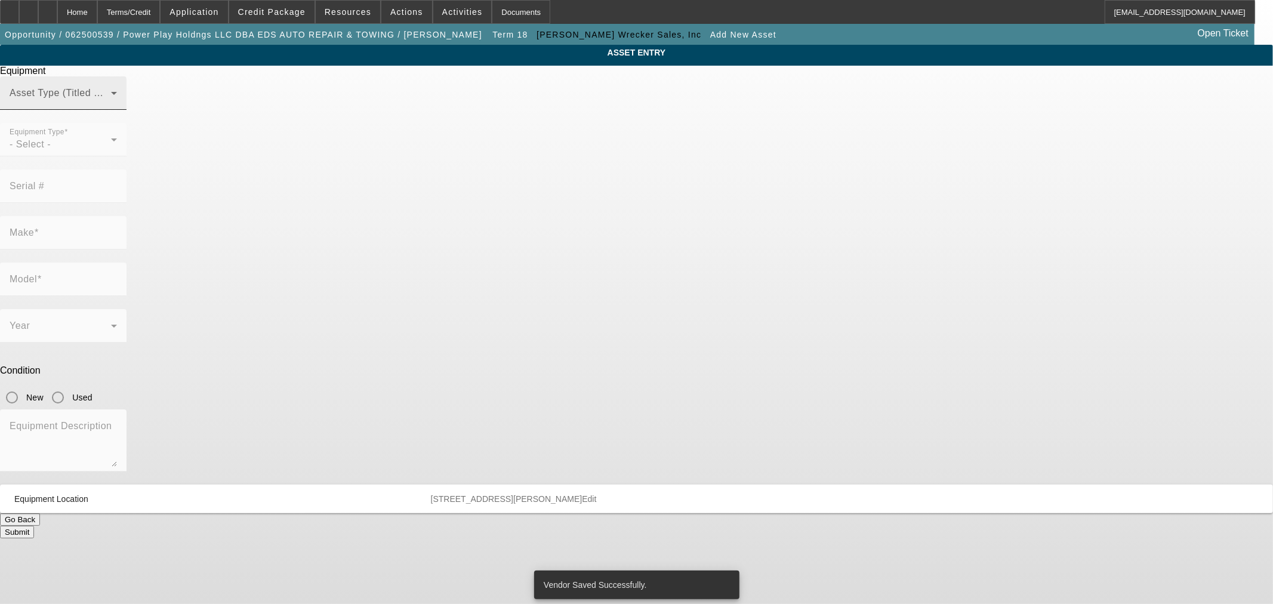
click at [111, 105] on span at bounding box center [60, 98] width 101 height 14
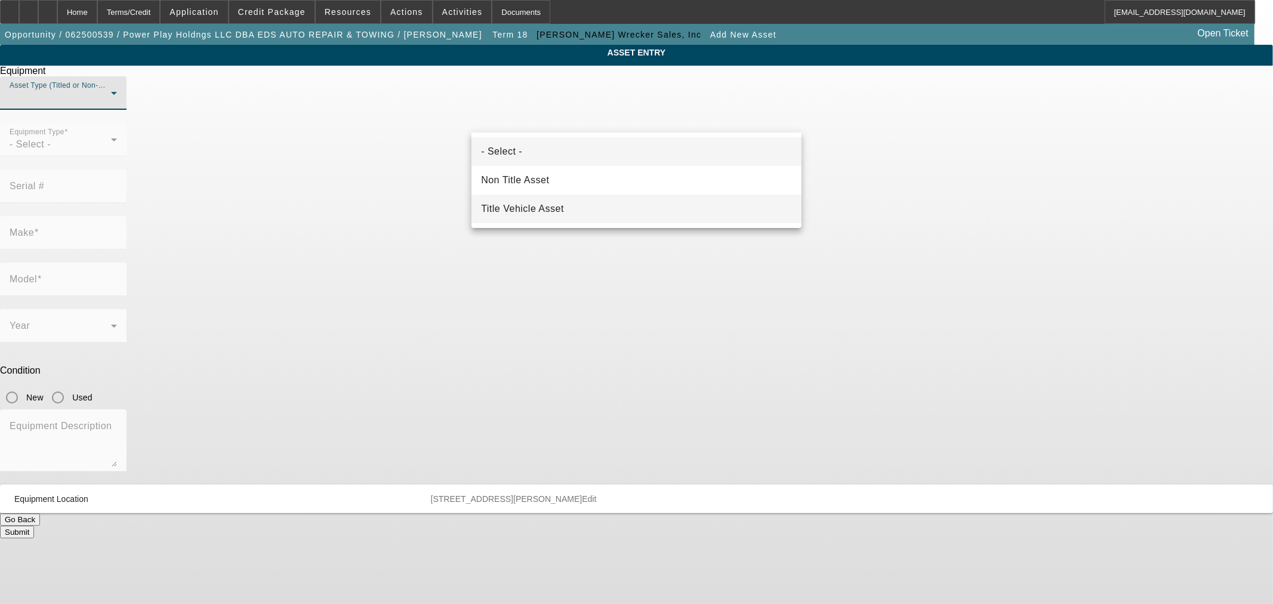
click at [539, 211] on span "Title Vehicle Asset" at bounding box center [522, 209] width 83 height 14
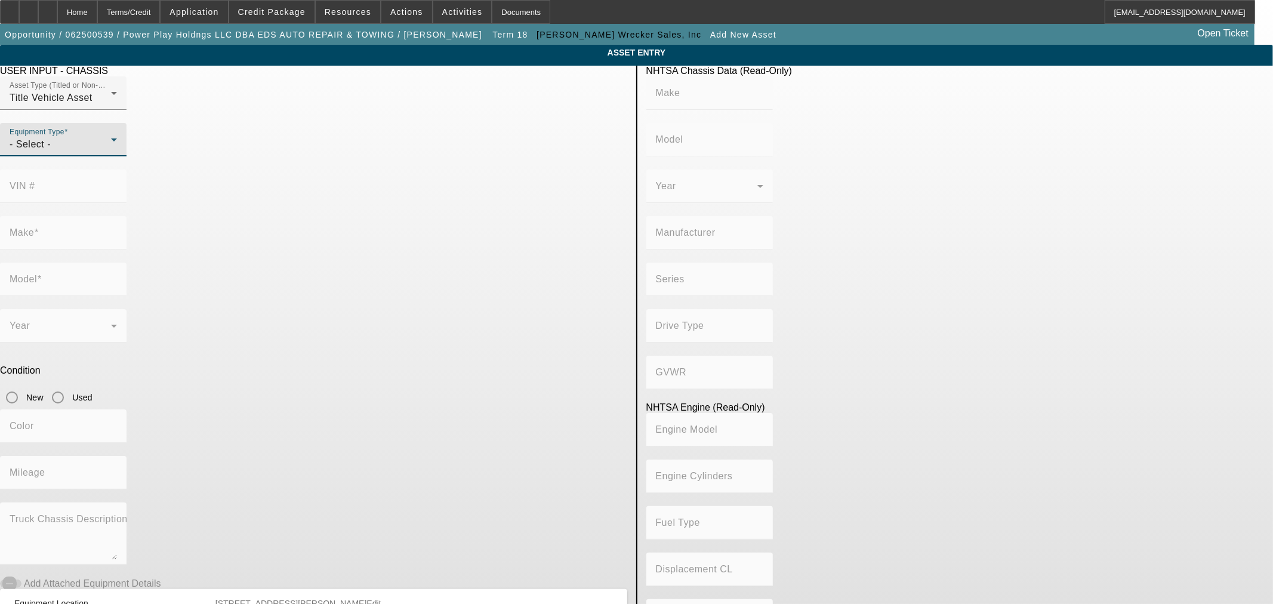
click at [111, 152] on div "- Select -" at bounding box center [60, 144] width 101 height 14
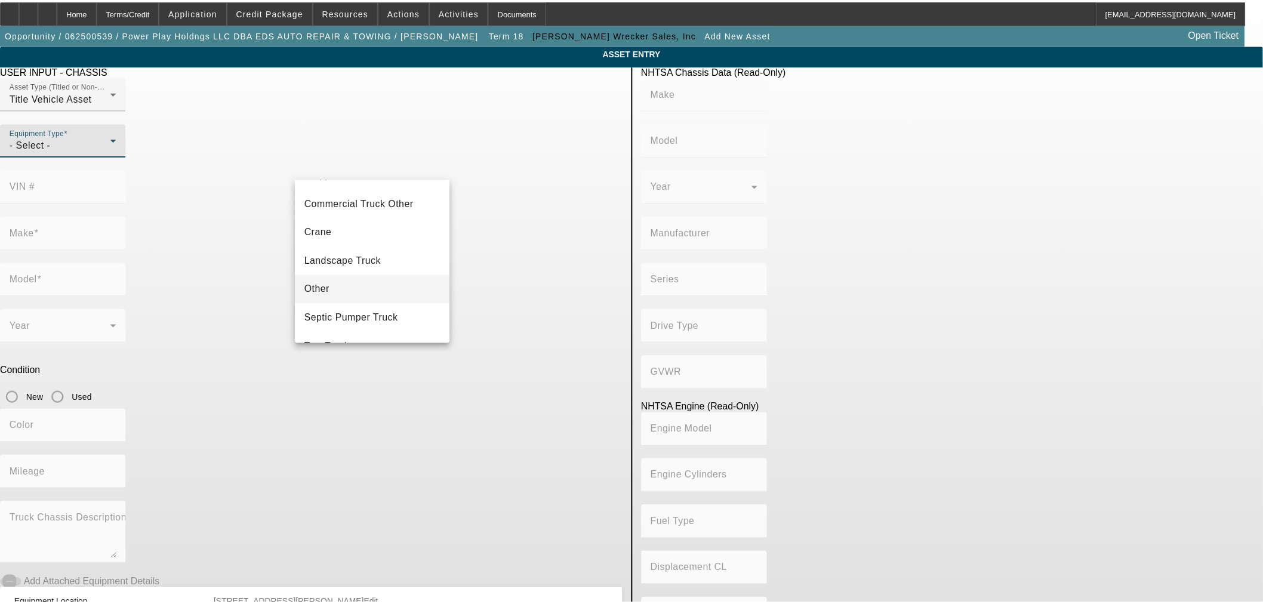
scroll to position [131, 0]
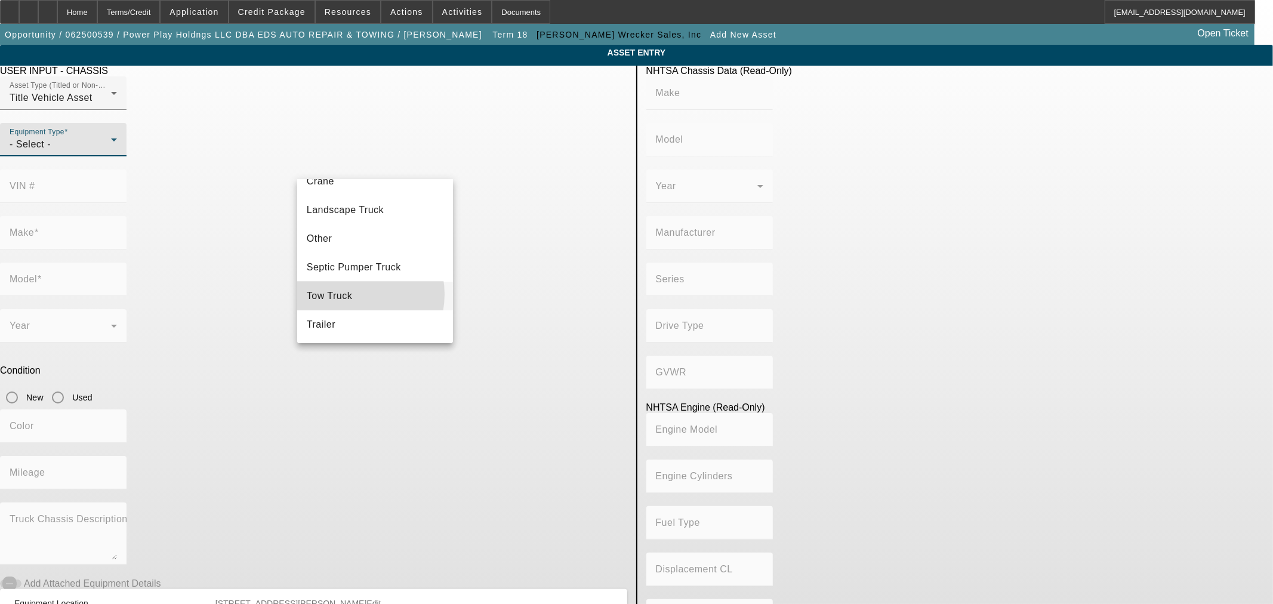
click at [354, 294] on mat-option "Tow Truck" at bounding box center [375, 296] width 156 height 29
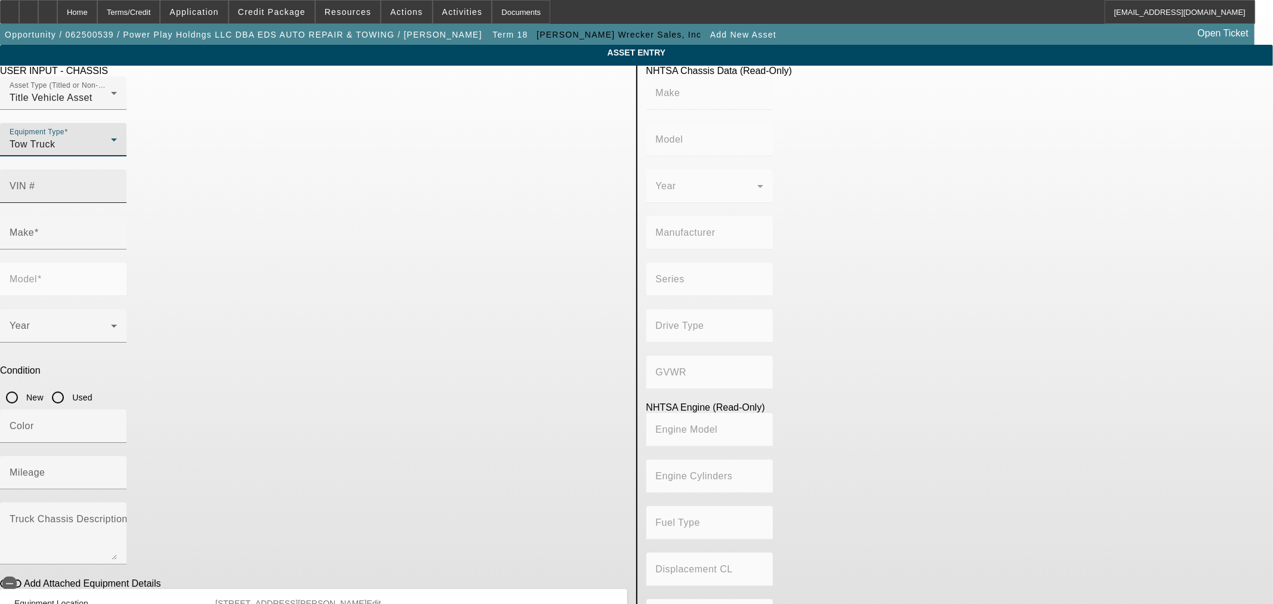
click at [117, 184] on input "VIN #" at bounding box center [63, 191] width 107 height 14
paste input "1HTEUMMLXTS365688"
type input "1HTEUMMLXTS365688"
click at [24, 386] on input "New" at bounding box center [12, 398] width 24 height 24
radio input "true"
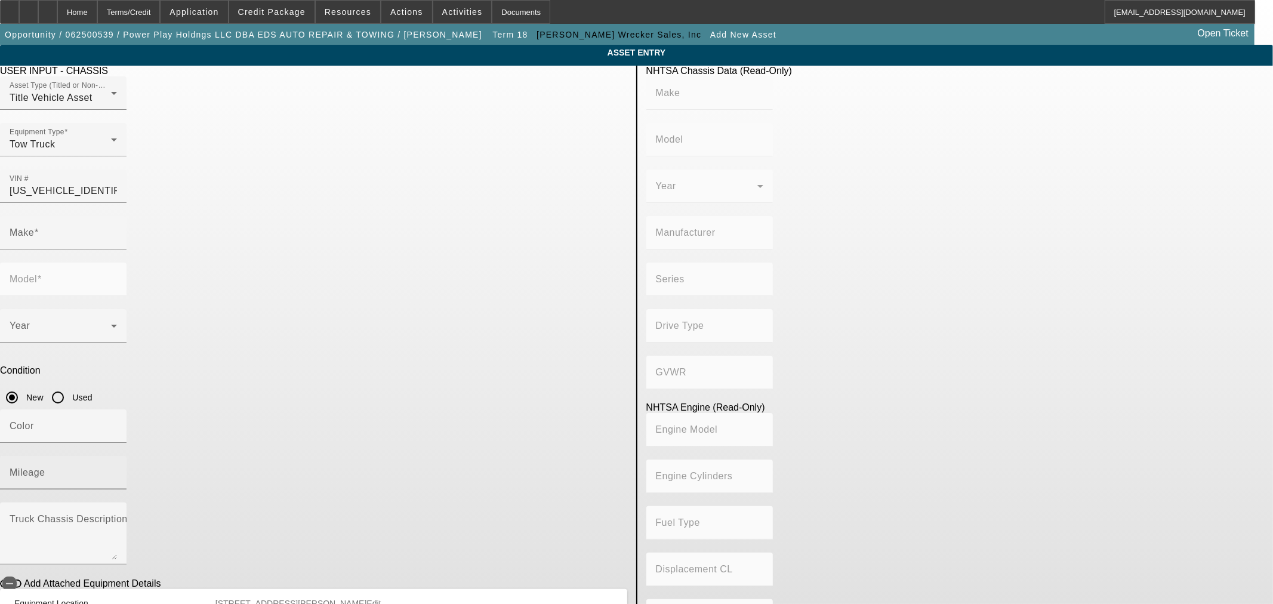
click at [127, 456] on div "Mileage" at bounding box center [63, 472] width 127 height 33
type input "INTERNATIONAL"
type input "MV607"
type input "INTERNATIONAL MOTORS, LLC"
type input "MV"
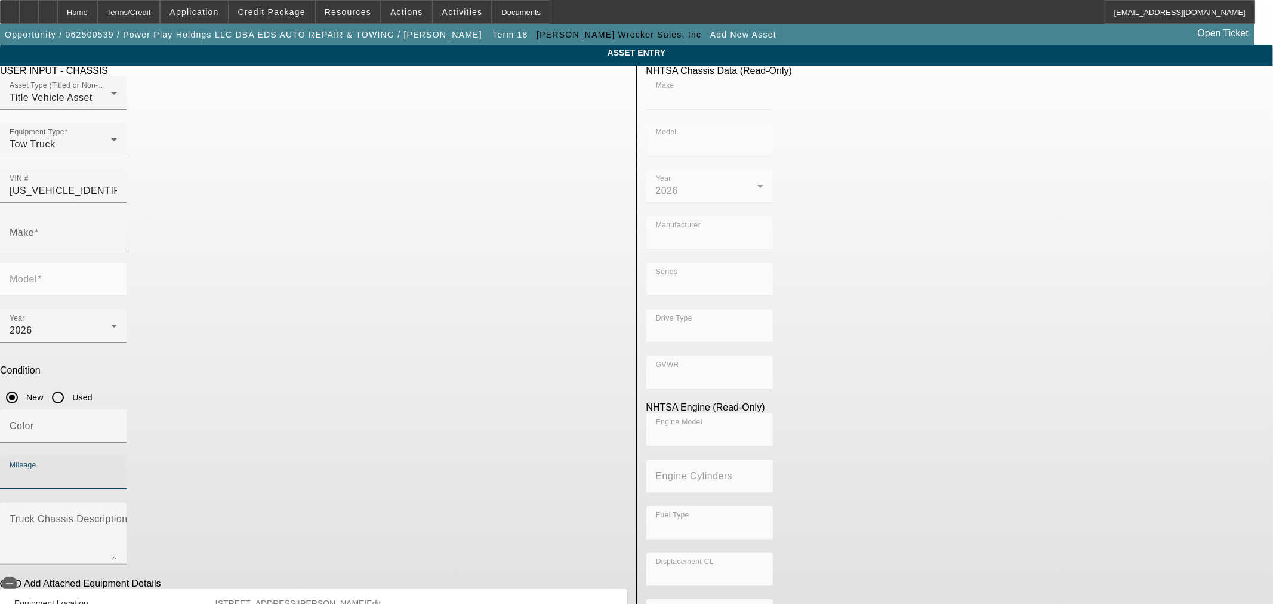
type input "4x2"
type input "Class 6: 19,501 - 26,000 lb (8,845 - 11,794 kg)"
type input "B 6.7"
type input "Diesel"
type input "408.85908543470"
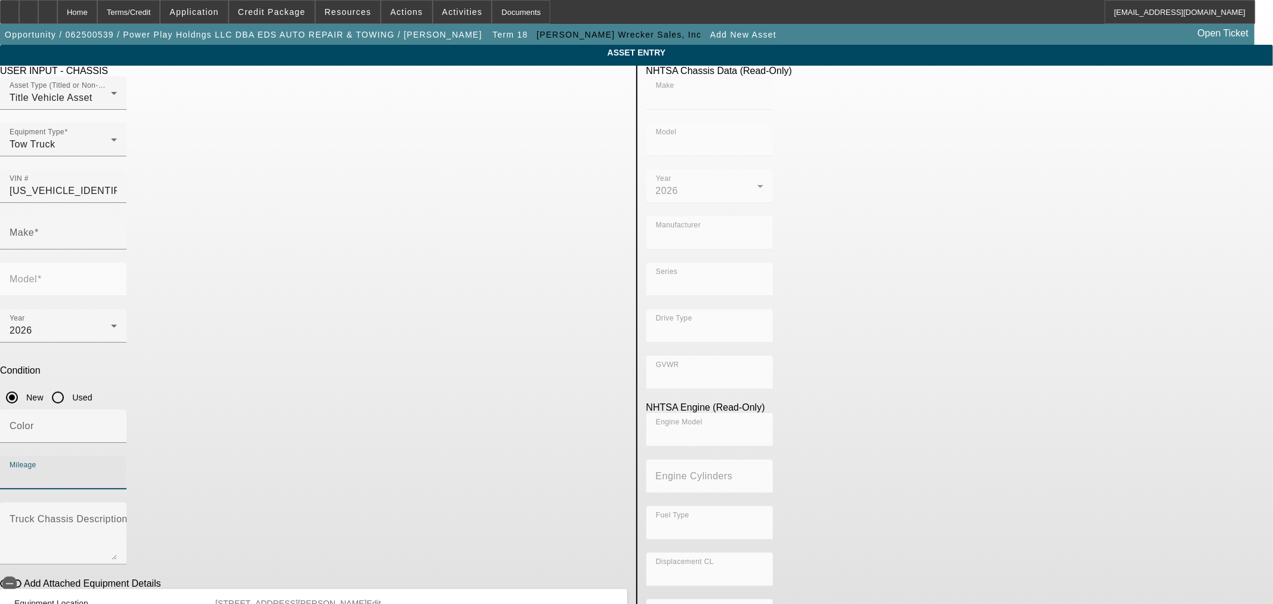
type input "6.7"
type input "INTERNATIONAL"
type input "MV607"
type input "1"
click at [15, 579] on icon "button" at bounding box center [9, 584] width 11 height 11
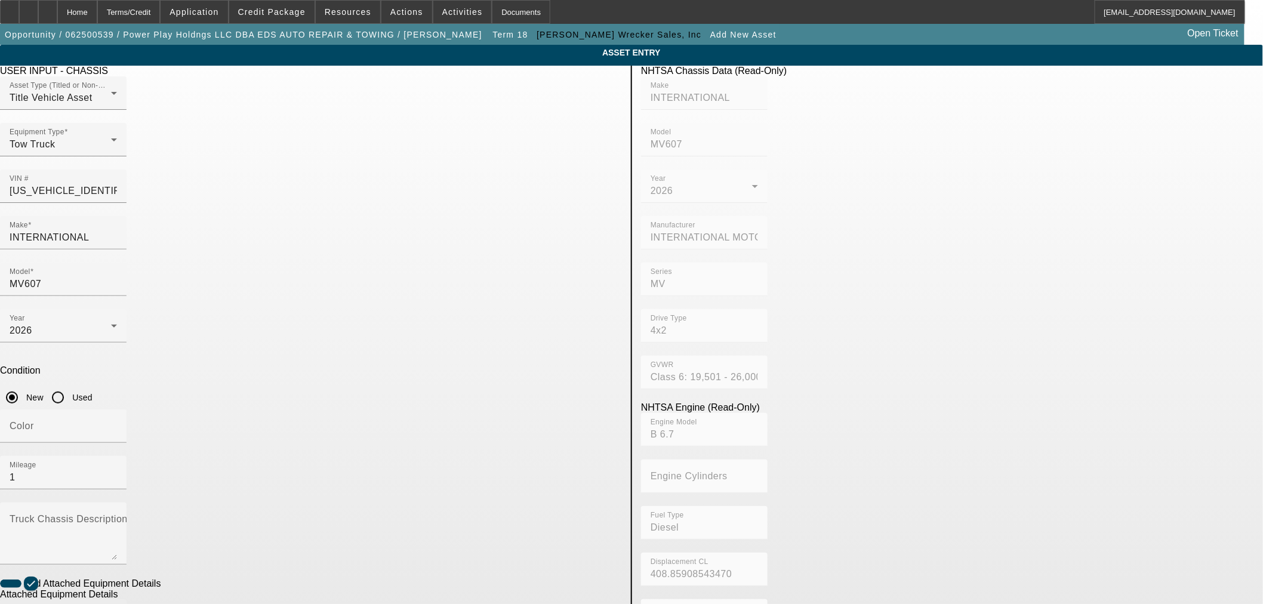
click at [34, 604] on mat-label "Make" at bounding box center [22, 616] width 24 height 10
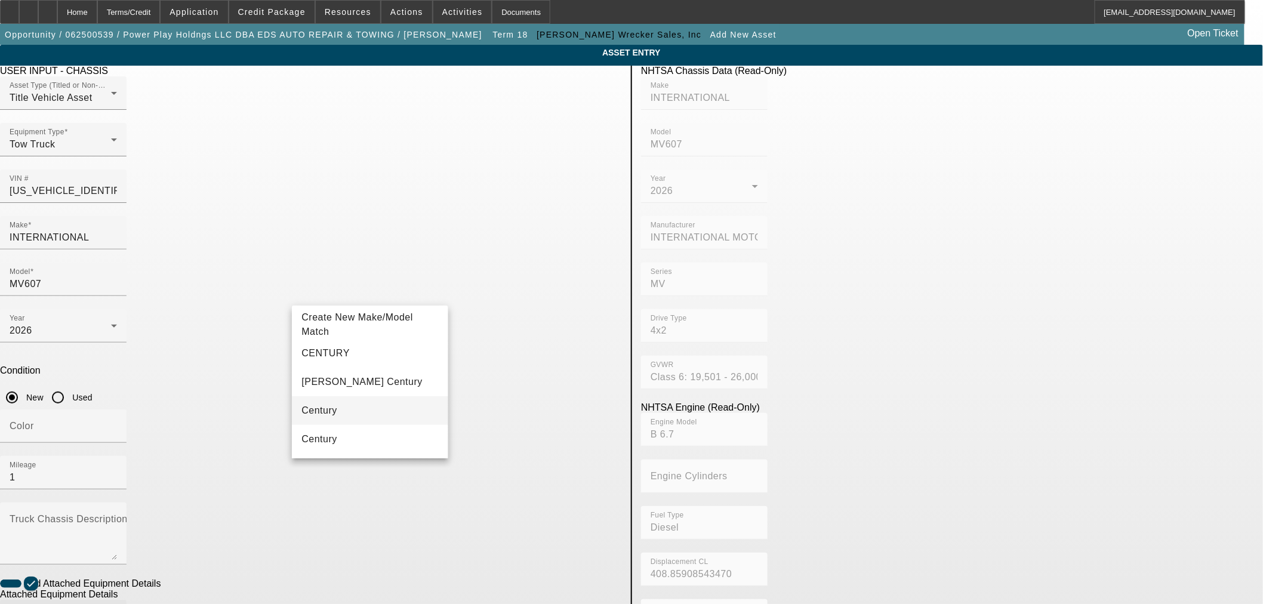
click at [337, 400] on mat-option "Century" at bounding box center [370, 410] width 156 height 29
type input "Century"
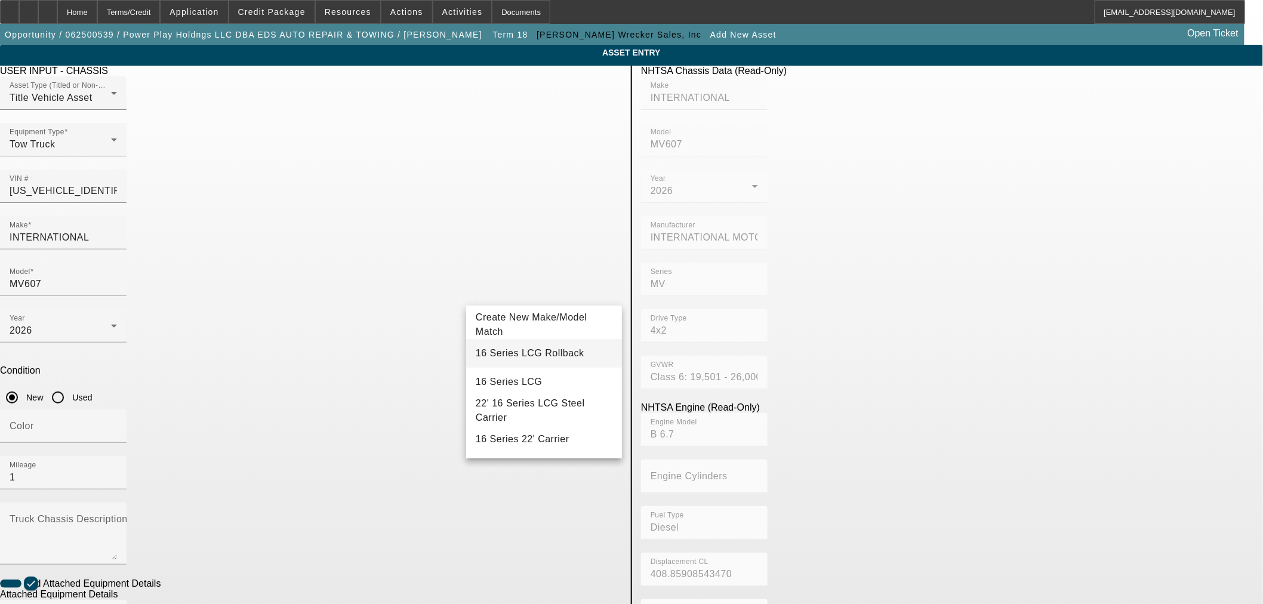
click at [574, 348] on mat-option "16 Series LCG Rollback" at bounding box center [544, 353] width 156 height 29
type input "16 Series LCG Rollback"
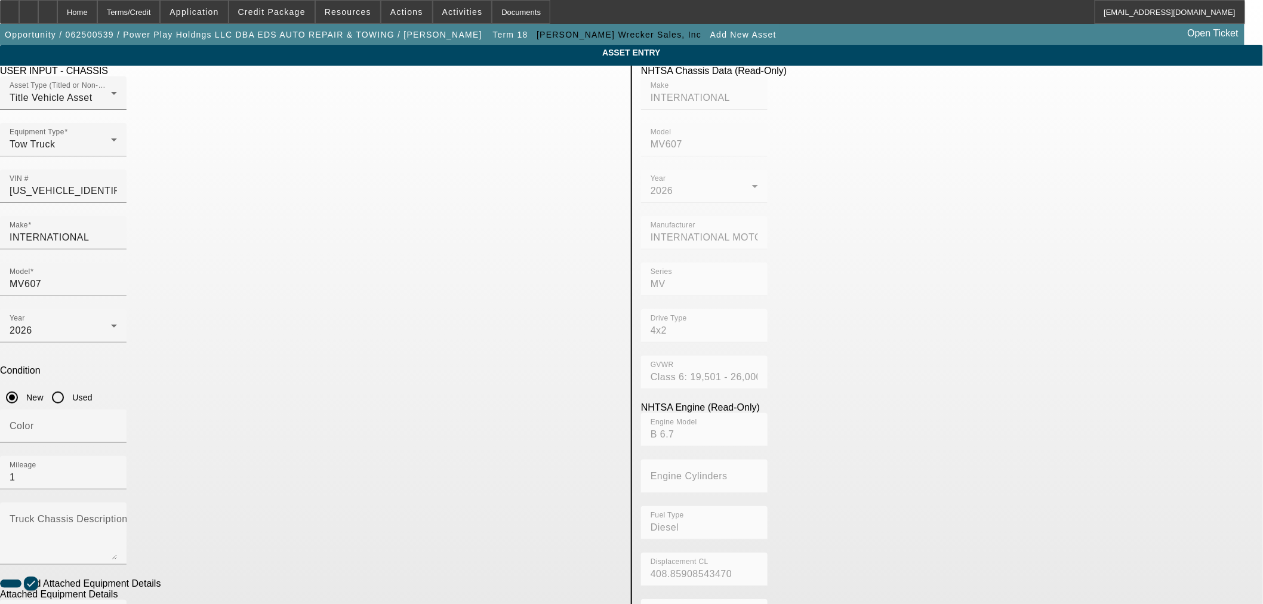
radio input "true"
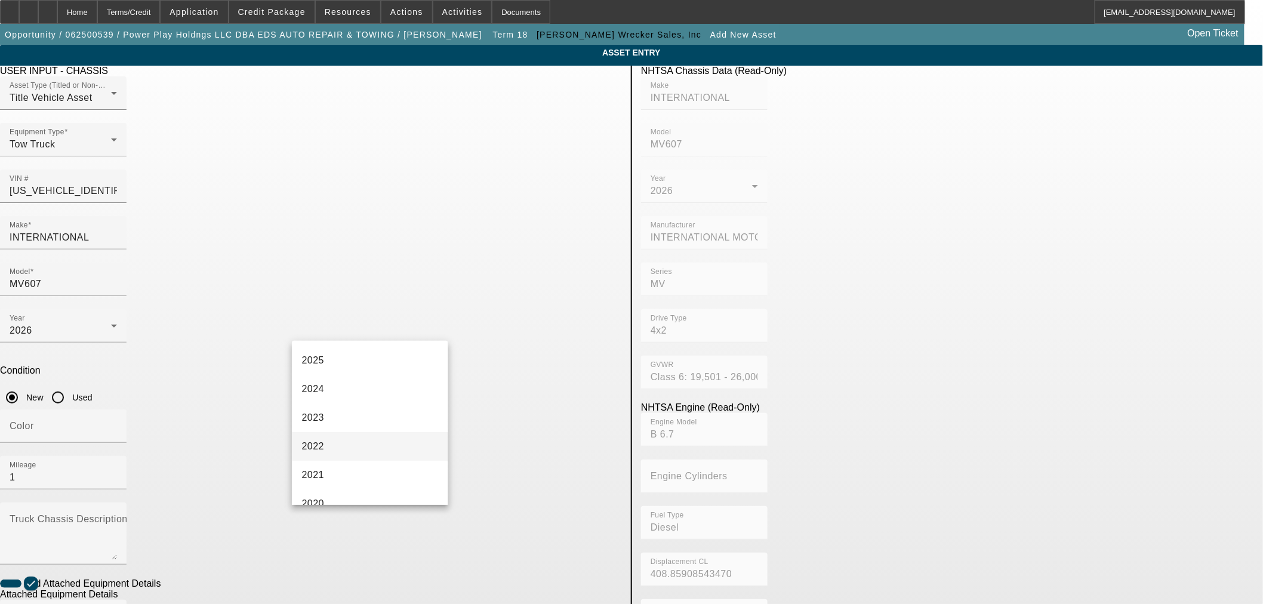
scroll to position [66, 0]
click at [348, 354] on mat-option "2026" at bounding box center [370, 351] width 156 height 29
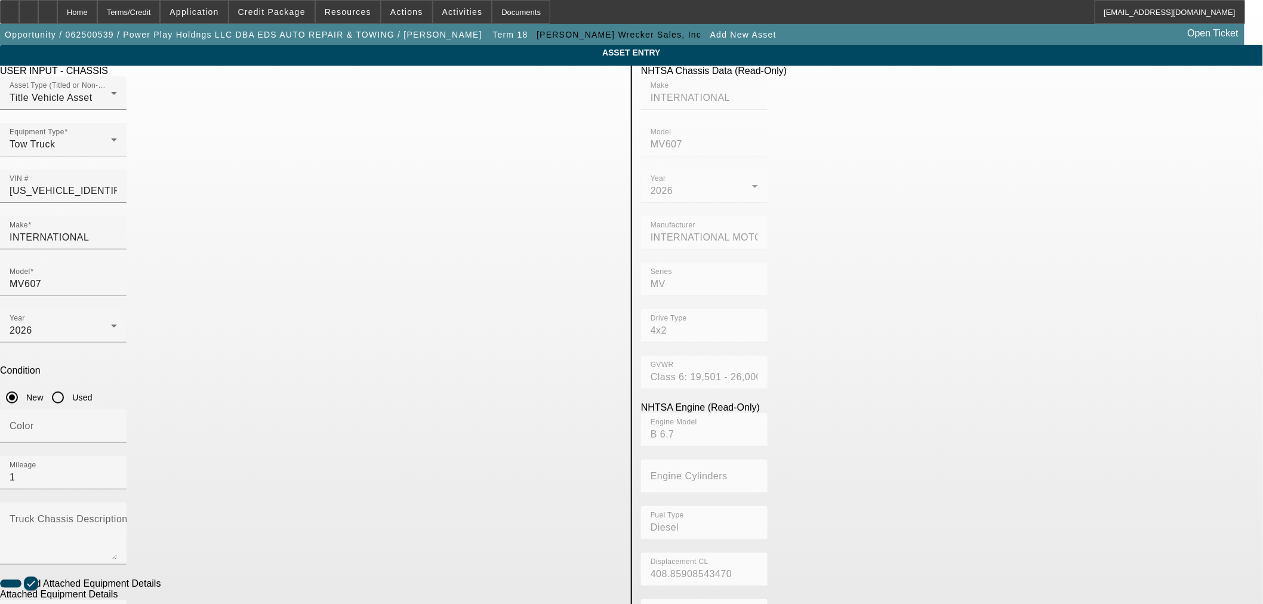
click at [235, 375] on app-asset-collateral-manage "ASSET ENTRY USER INPUT - CHASSIS Asset Type (Titled or Non-Titled) Title Vehicl…" at bounding box center [631, 509] width 1263 height 929
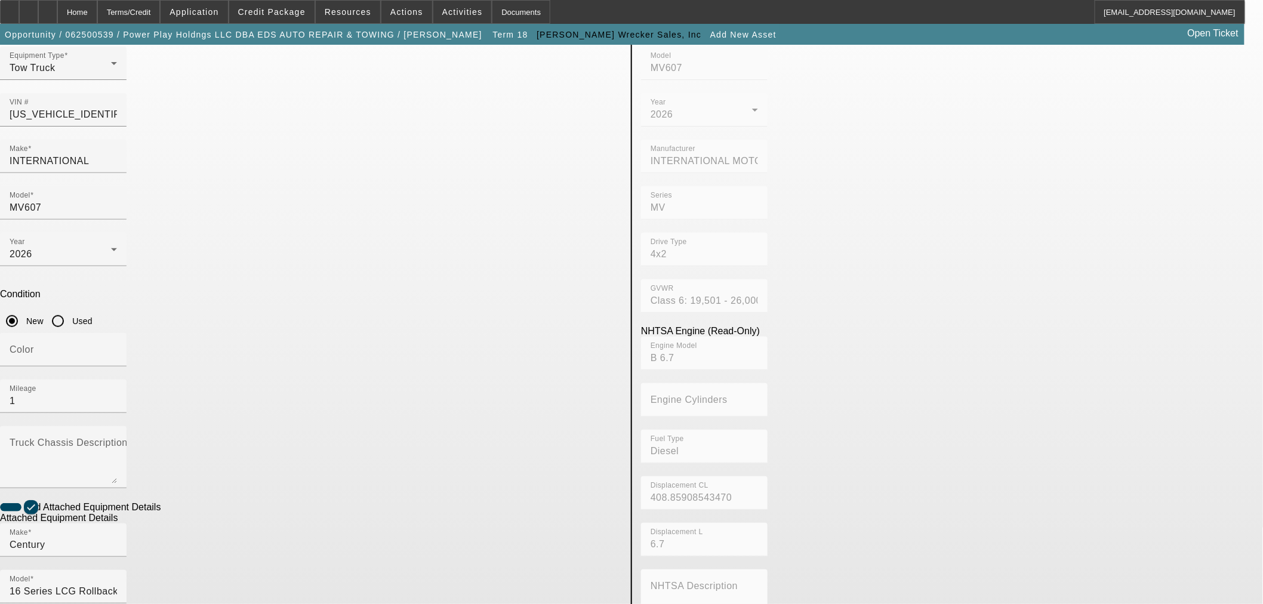
scroll to position [157, 0]
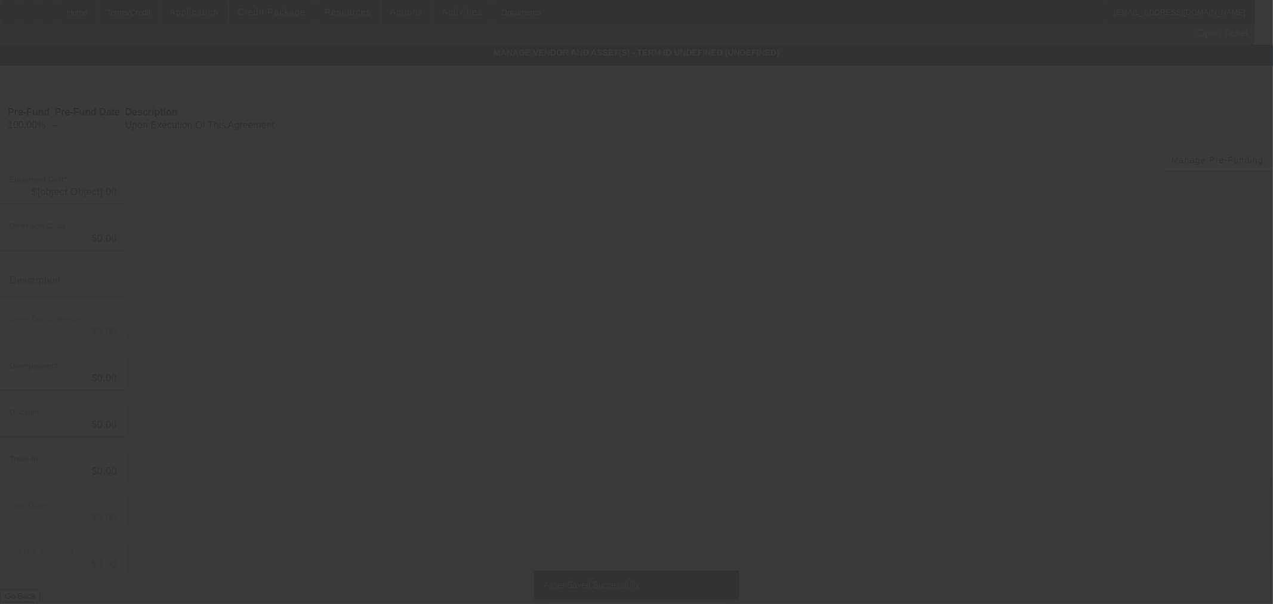
type input "$145,500.00"
type input "$88.00"
type input "$145,588.00"
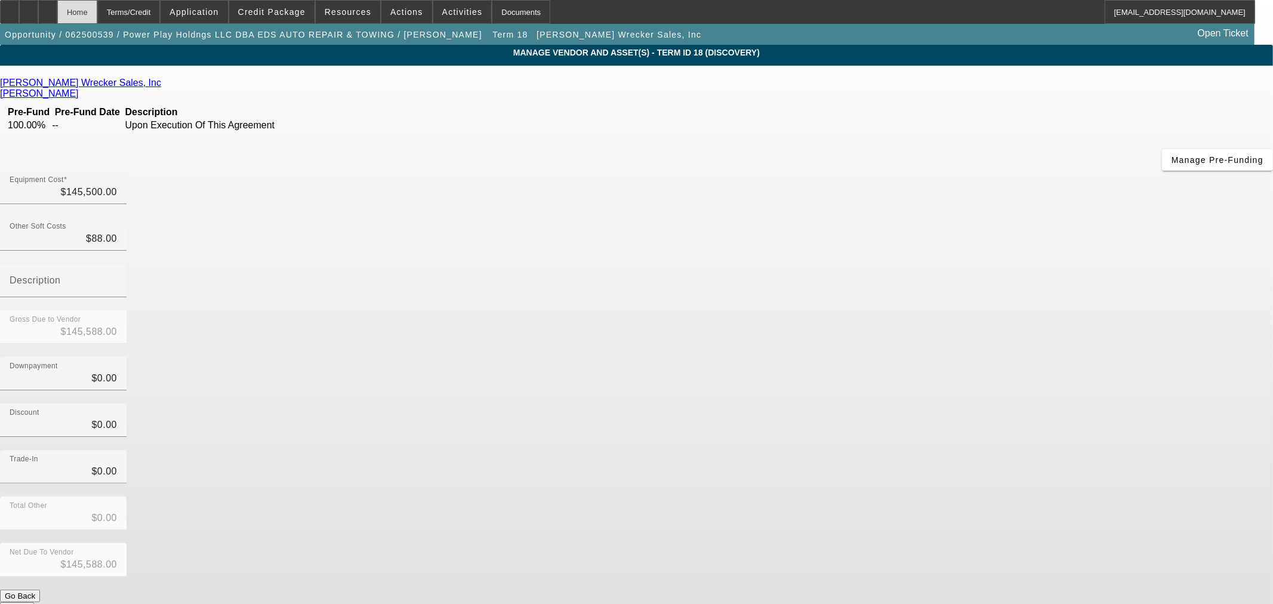
click at [97, 10] on div "Home" at bounding box center [77, 12] width 40 height 24
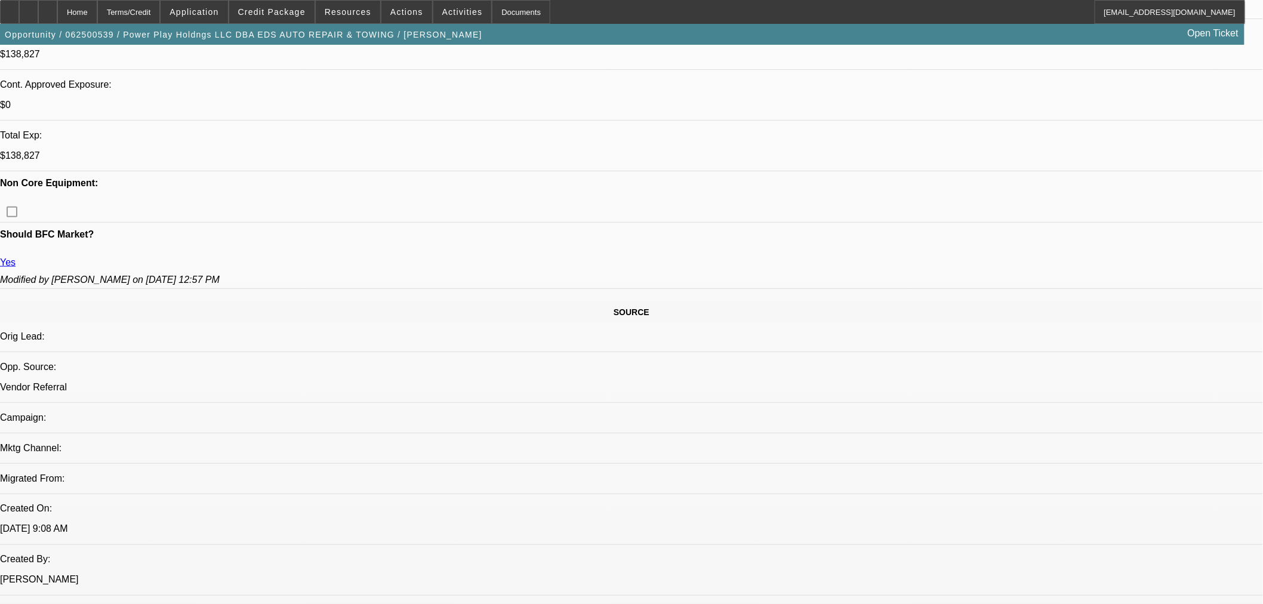
select select "0"
select select "2"
select select "0.1"
select select "4"
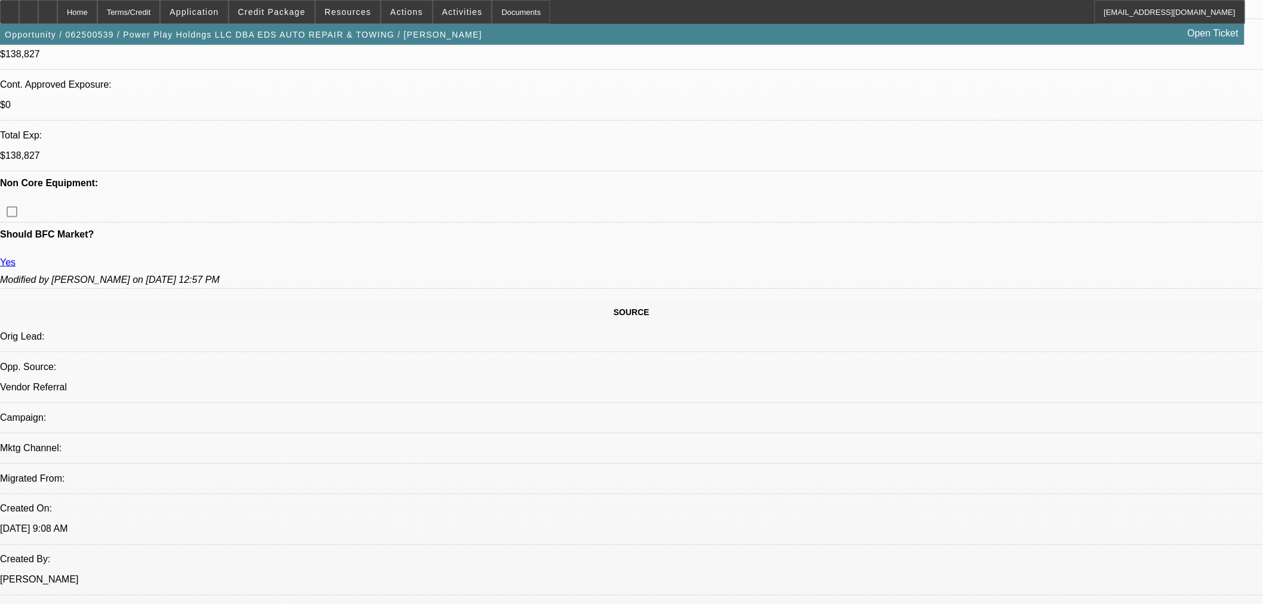
select select "0.1"
select select "2"
select select "0.1"
select select "4"
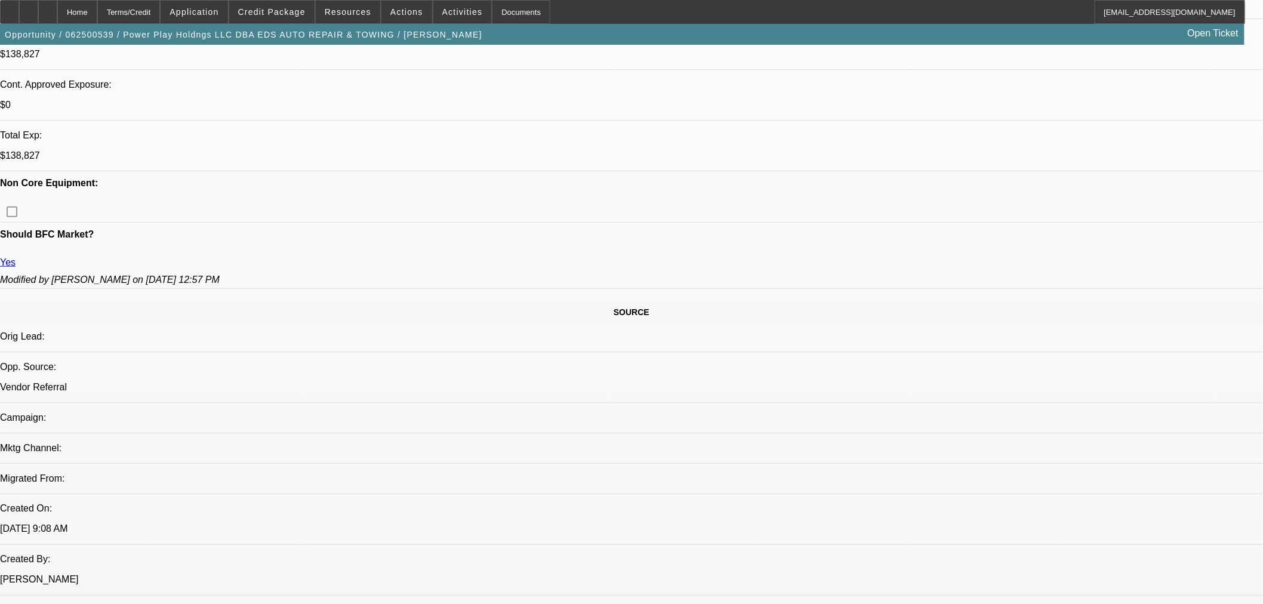
select select "2"
select select "0.1"
select select "4"
select select "0"
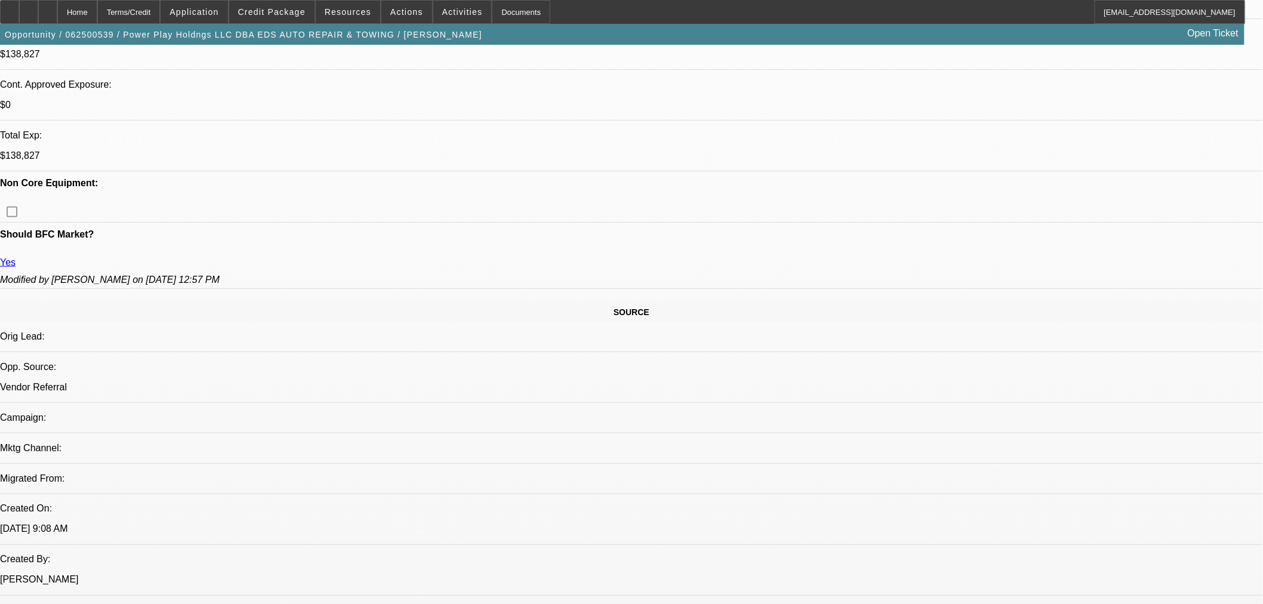
select select "2"
select select "0.1"
select select "4"
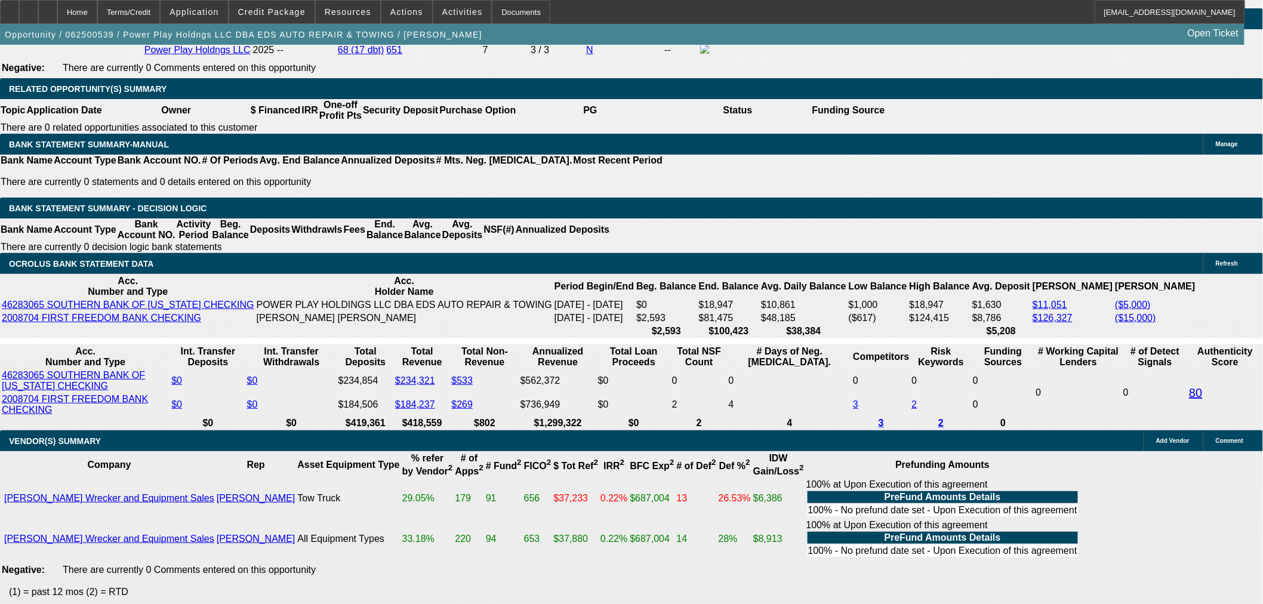
scroll to position [1794, 0]
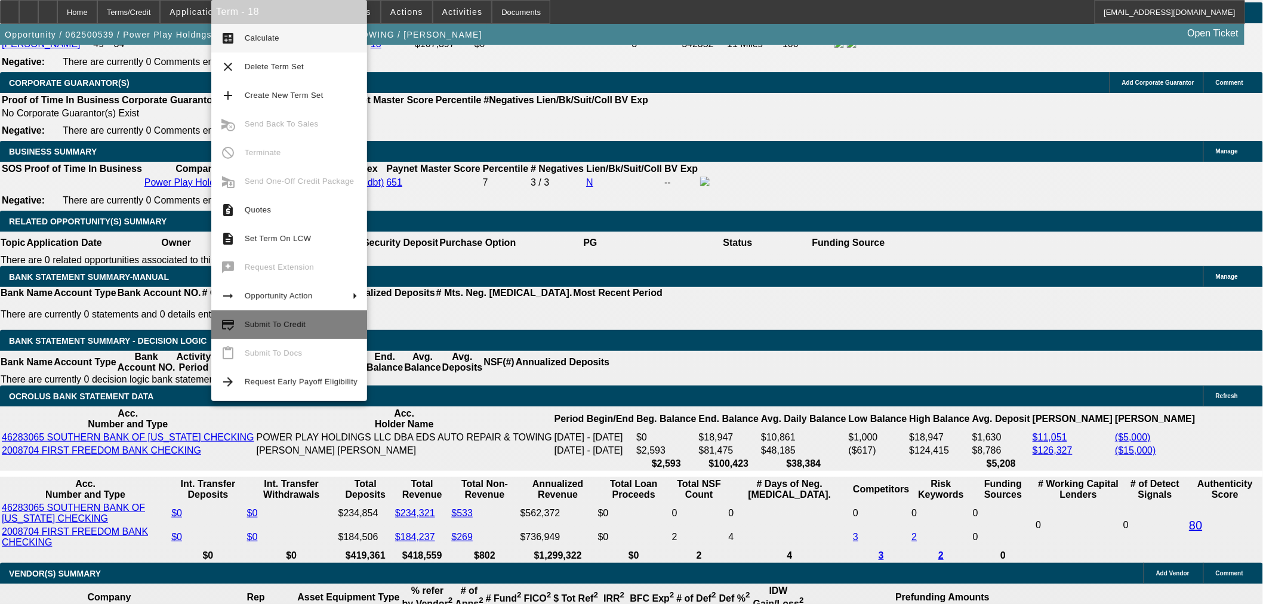
click at [290, 323] on span "Submit To Credit" at bounding box center [275, 324] width 61 height 9
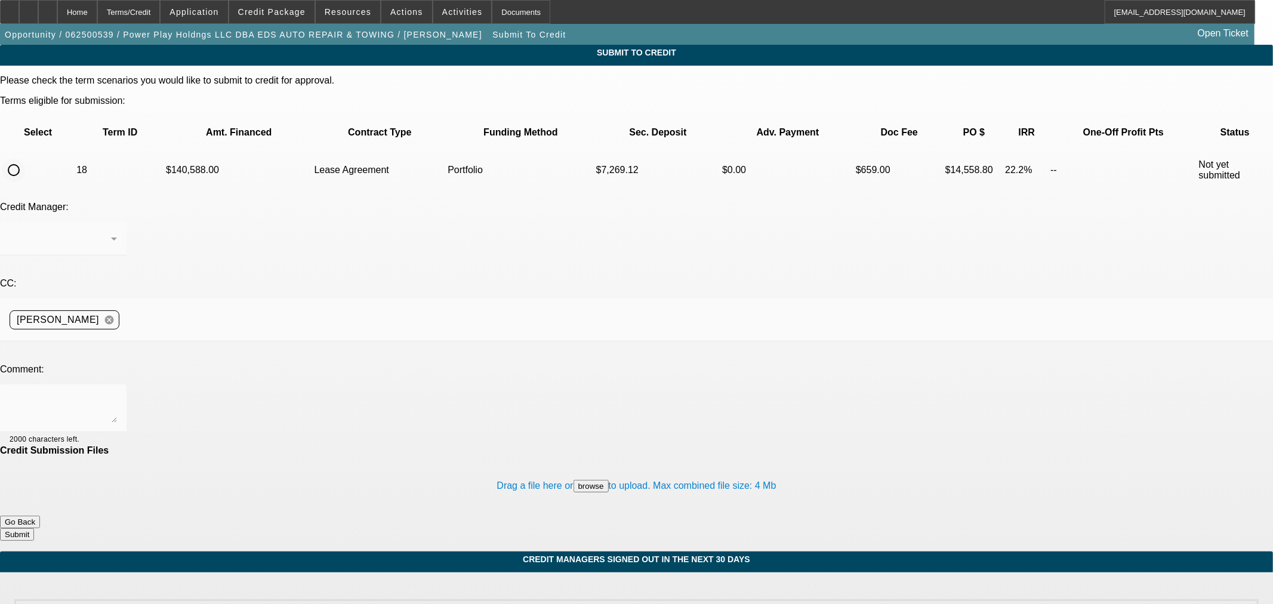
click at [26, 158] on input "radio" at bounding box center [14, 170] width 24 height 24
radio input "true"
click at [117, 394] on textarea at bounding box center [63, 408] width 107 height 29
click at [303, 9] on span "Credit Package" at bounding box center [271, 12] width 67 height 10
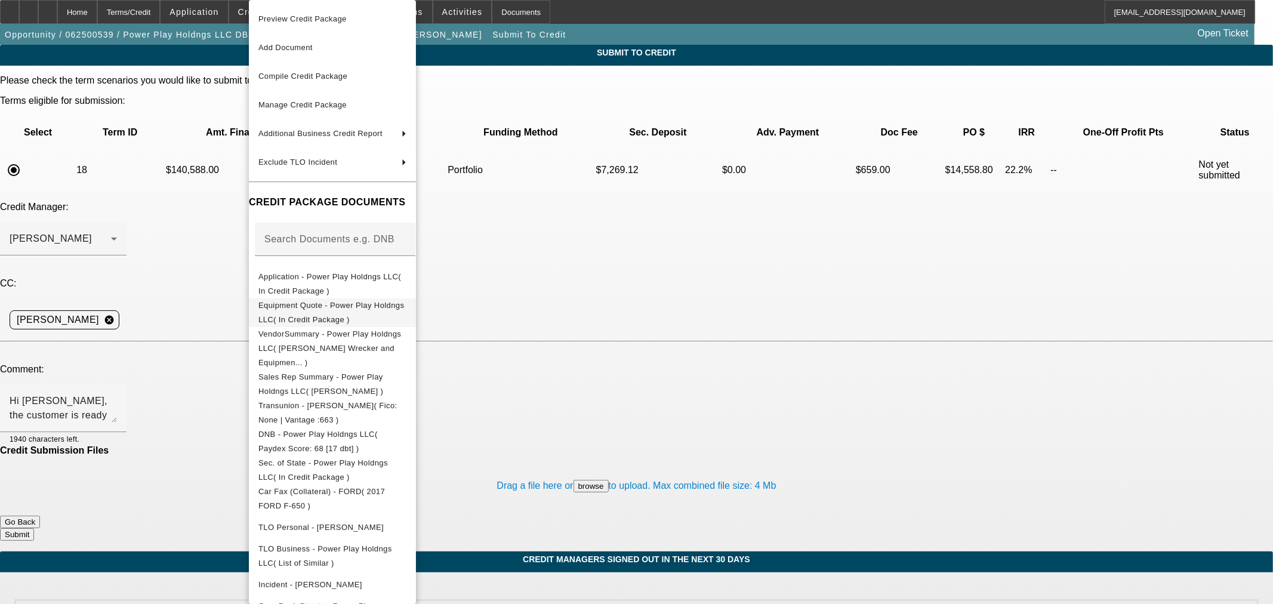
click at [327, 301] on span "Equipment Quote - Power Play Holdngs LLC( In Credit Package )" at bounding box center [333, 313] width 148 height 29
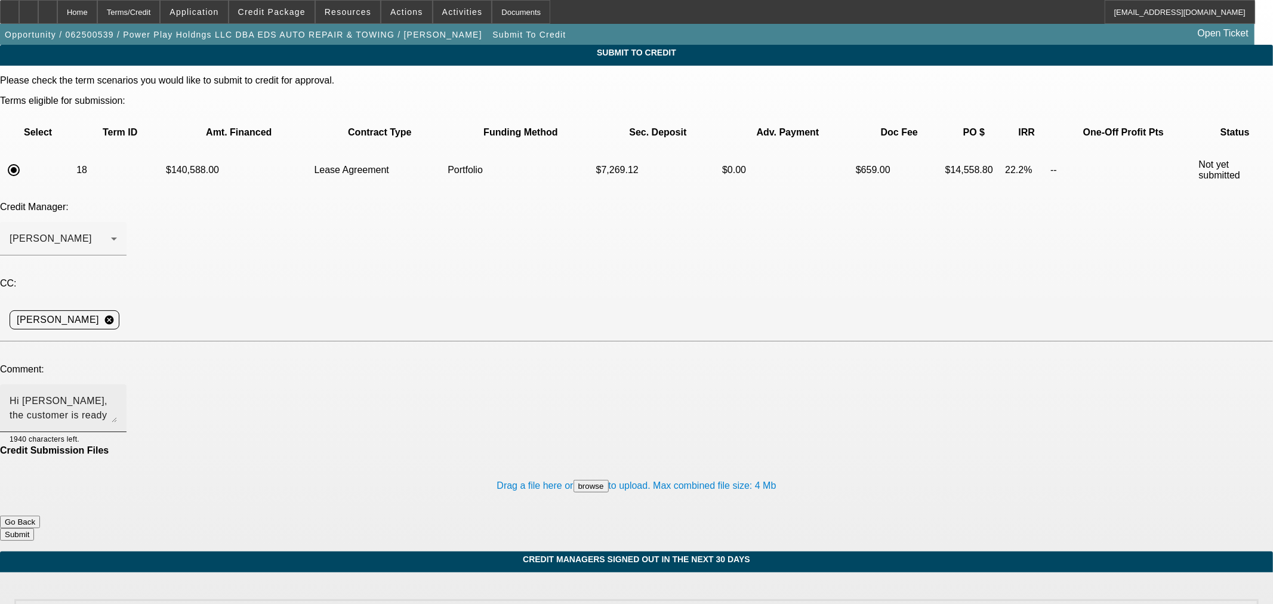
click at [117, 394] on textarea "Hi George, the customer is ready to move forward with this" at bounding box center [63, 408] width 107 height 29
type textarea "Hi George, the customer is ready to move forward with this new International. T…"
click at [730, 456] on div "Drag a file here or browse to upload. Max combined file size: 4 Mb" at bounding box center [636, 486] width 1273 height 60
click at [34, 528] on button "Submit" at bounding box center [17, 534] width 34 height 13
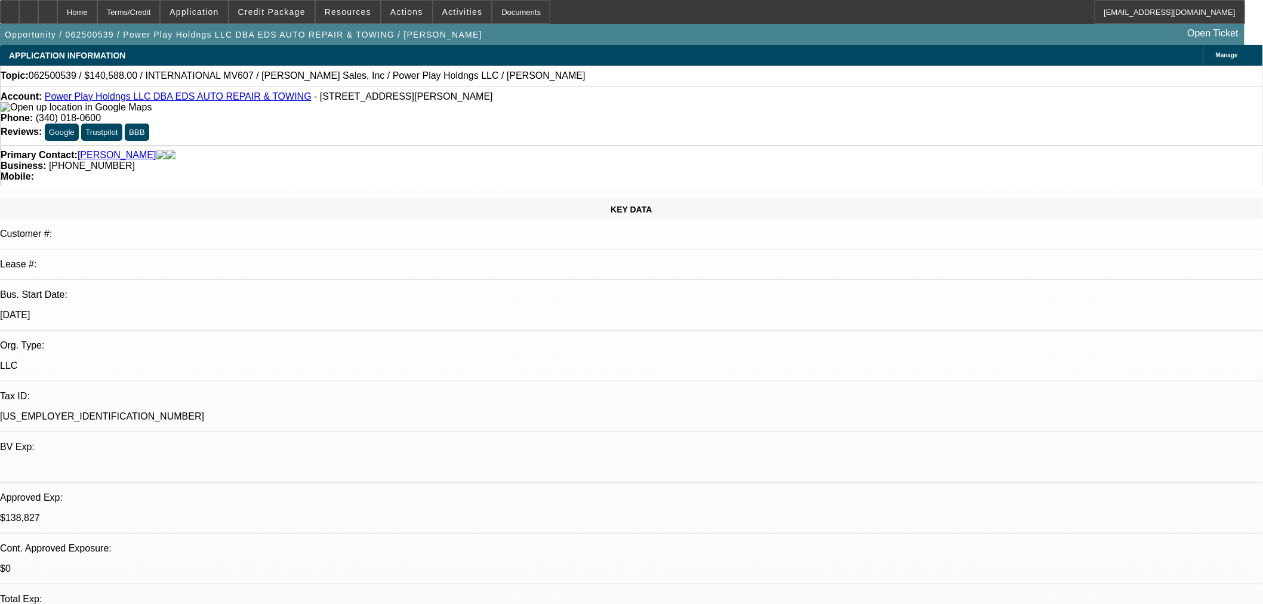
select select "0"
select select "2"
select select "0.1"
select select "4"
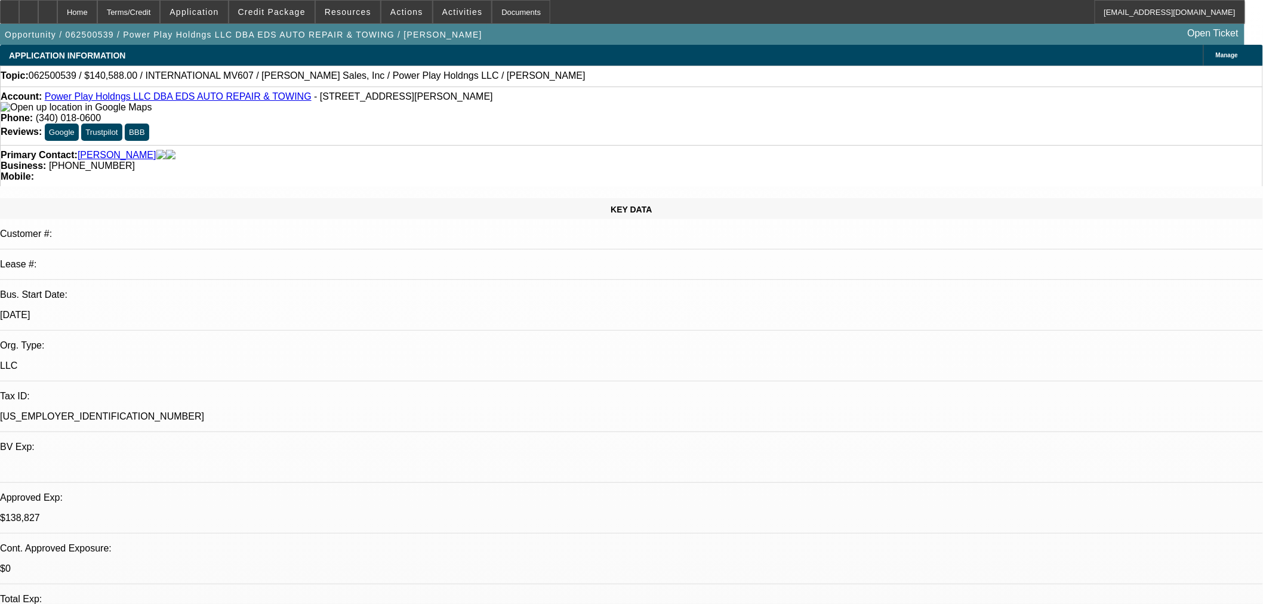
select select "0.1"
select select "2"
select select "0.1"
select select "4"
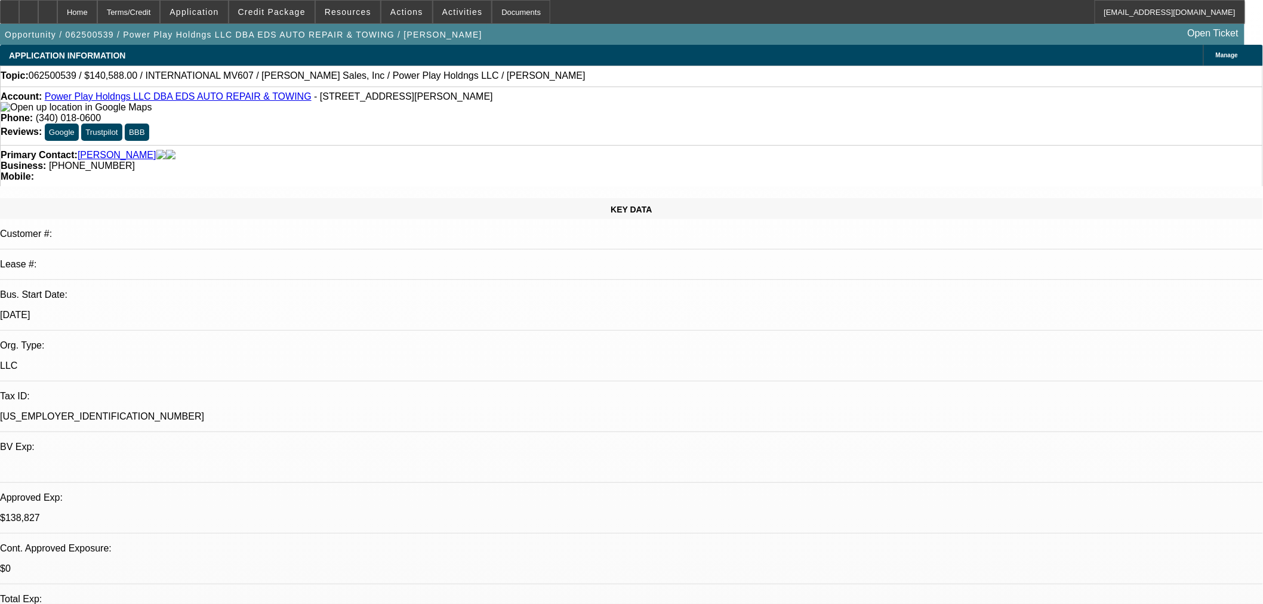
select select "2"
select select "0.1"
select select "4"
select select "0"
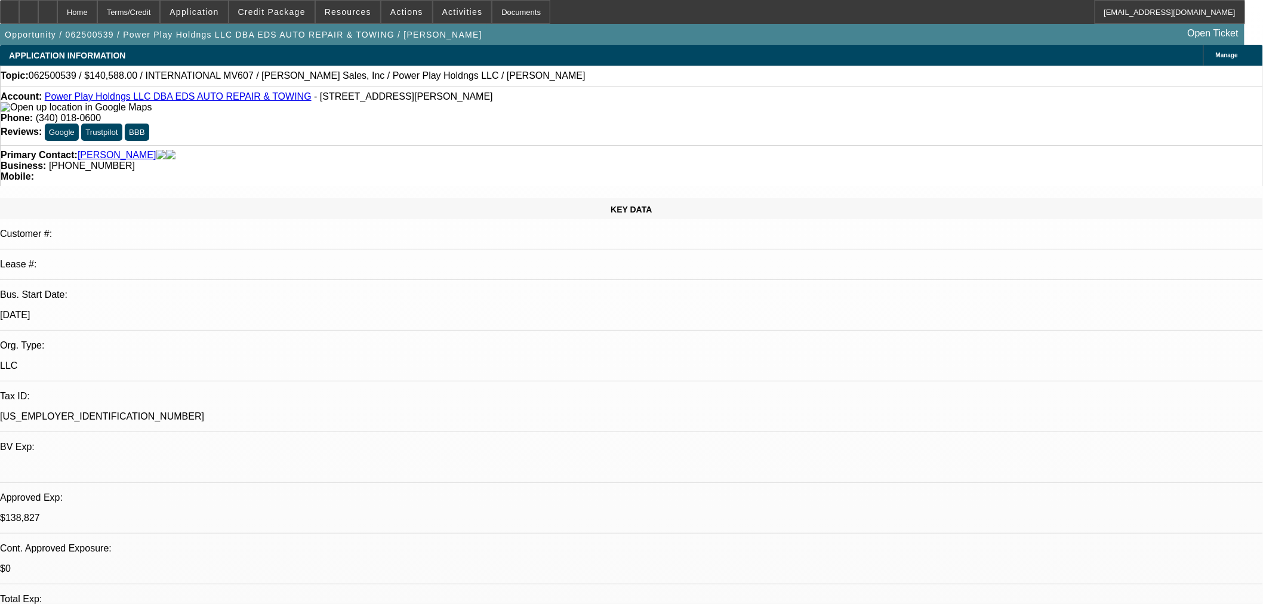
select select "2"
select select "0.1"
select select "4"
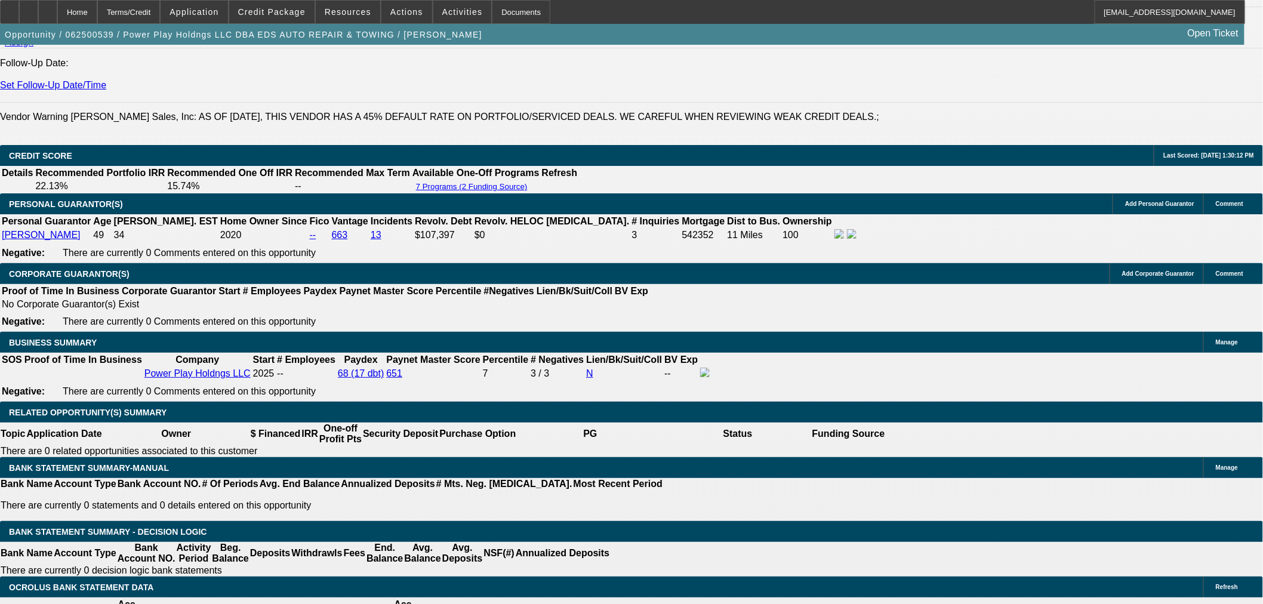
scroll to position [1924, 0]
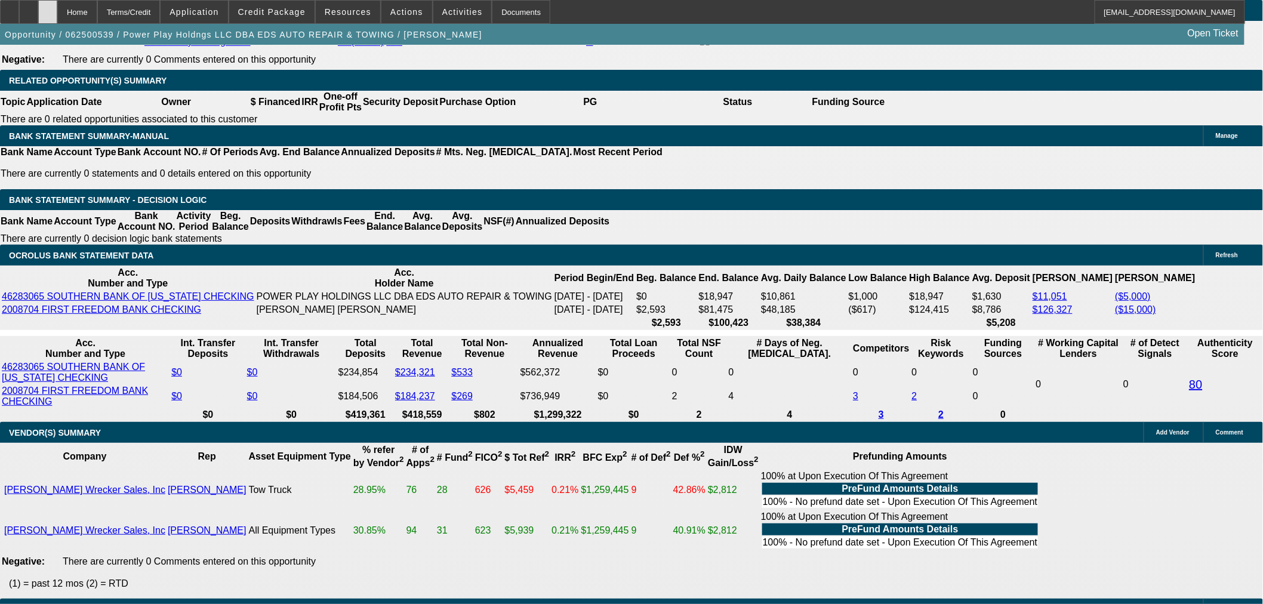
click at [48, 8] on icon at bounding box center [48, 8] width 0 height 0
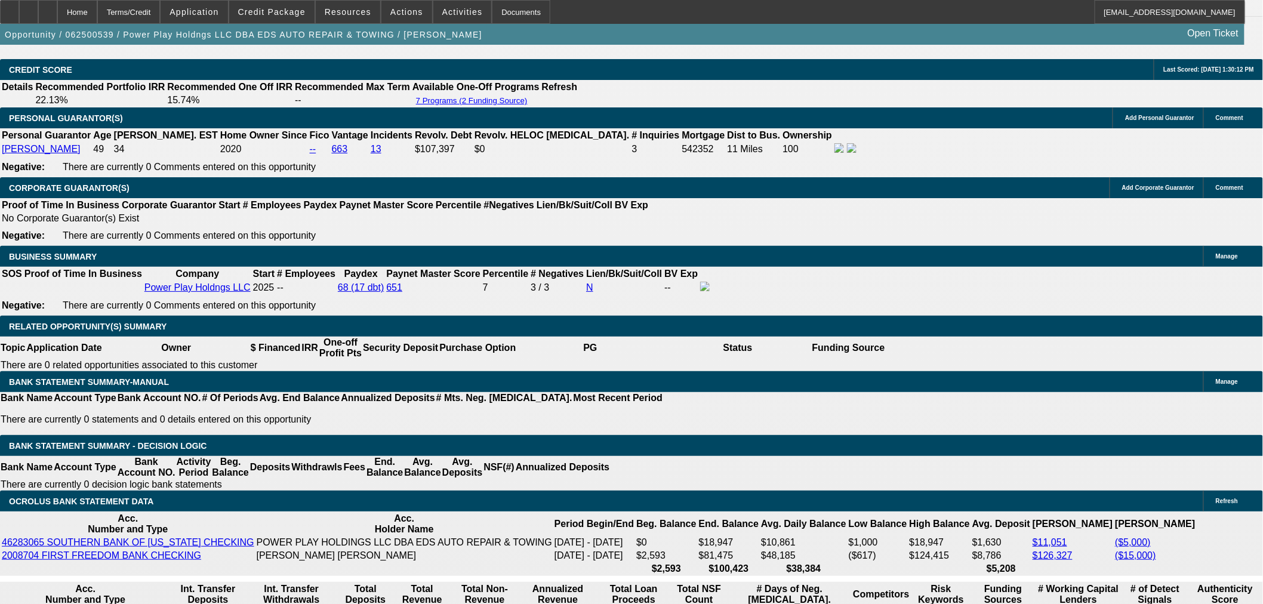
select select "0"
select select "2"
select select "0.1"
select select "4"
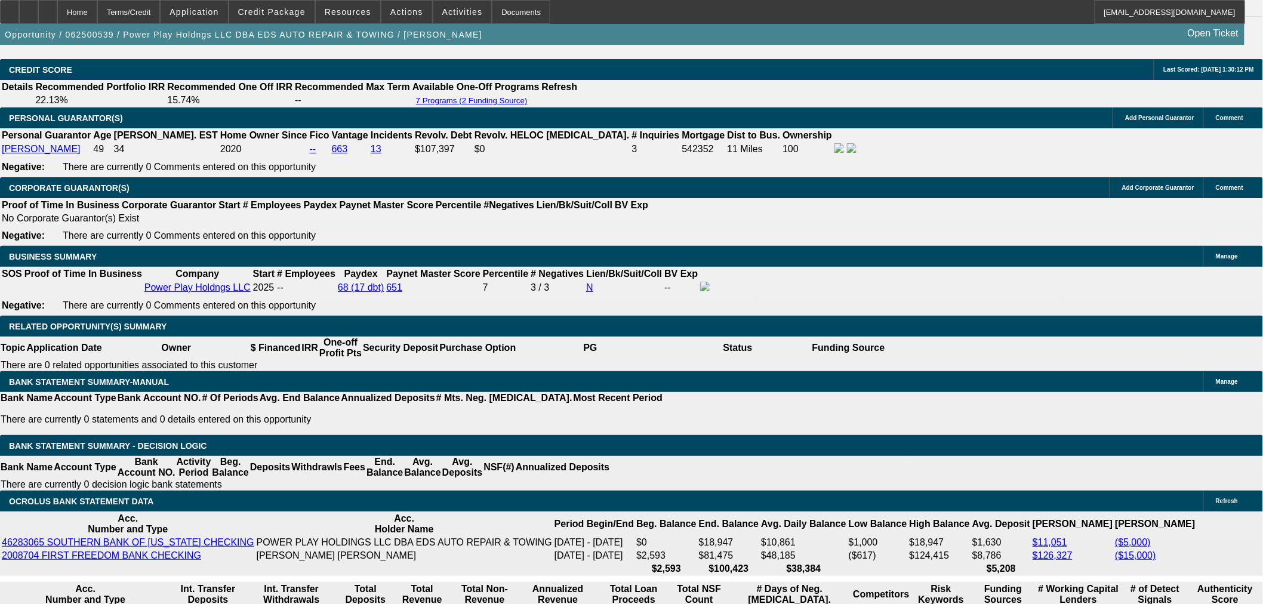
select select "0.1"
select select "2"
select select "0.1"
select select "4"
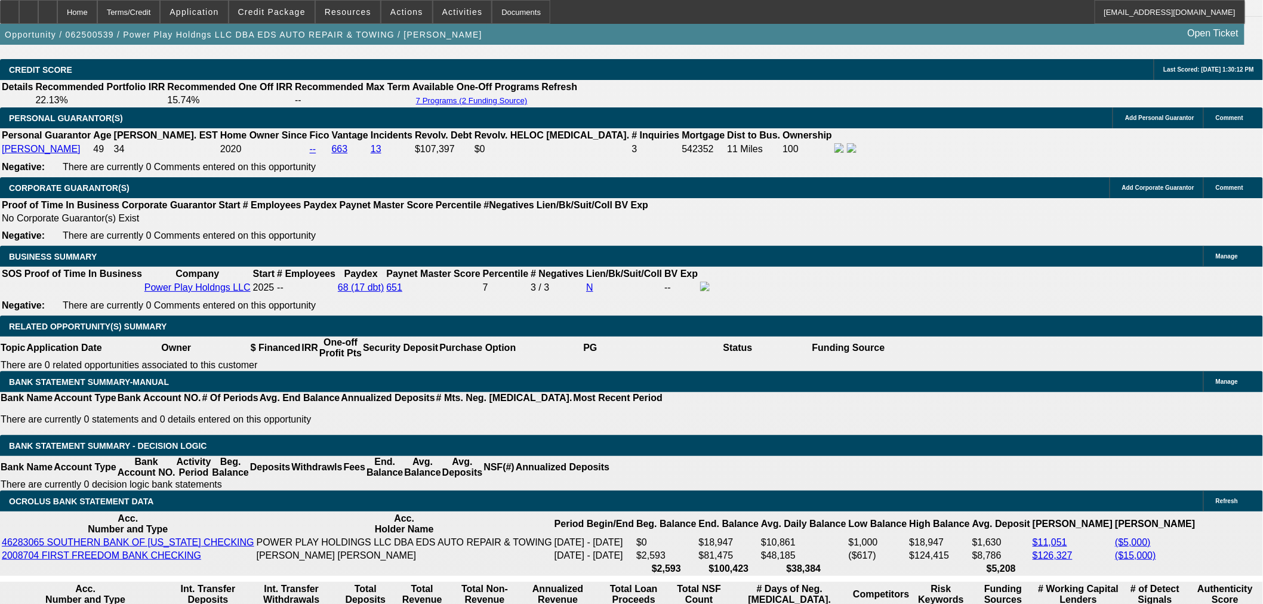
select select "2"
select select "0.1"
select select "4"
select select "0"
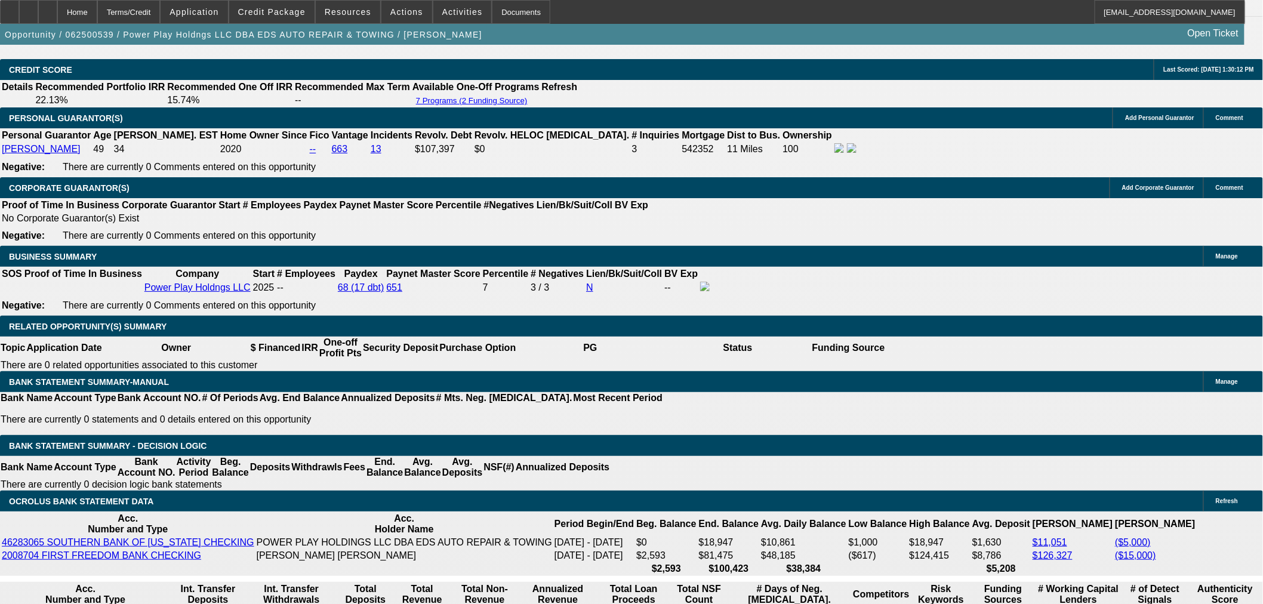
select select "2"
select select "0.1"
select select "4"
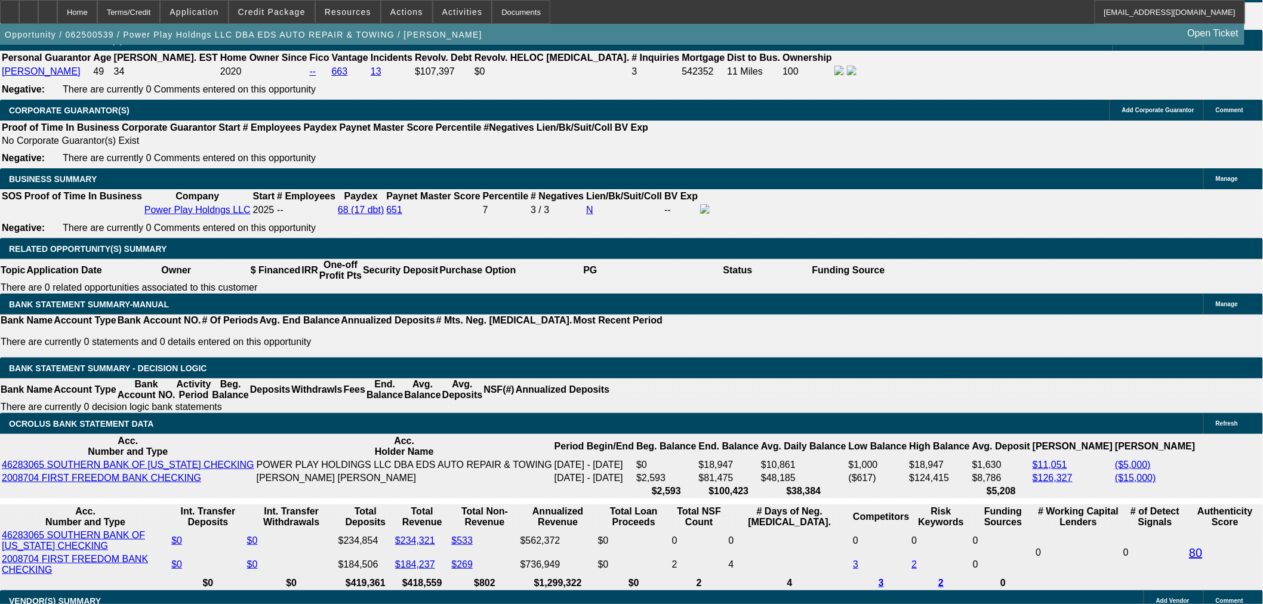
scroll to position [1754, 0]
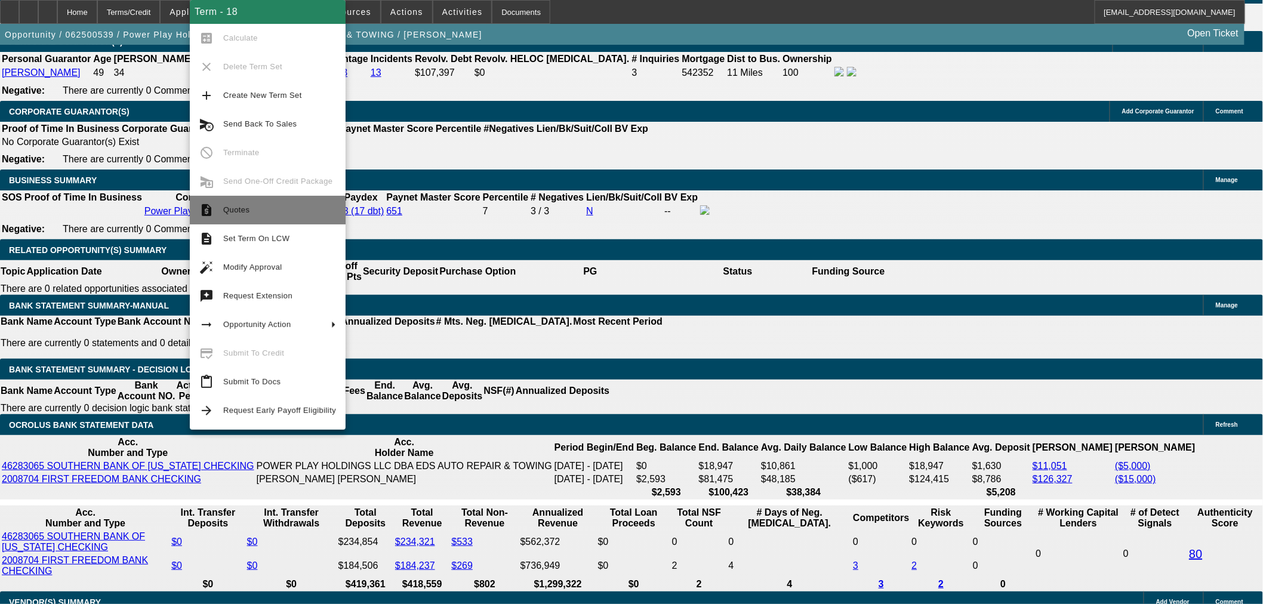
click at [239, 216] on span "Quotes" at bounding box center [279, 210] width 113 height 14
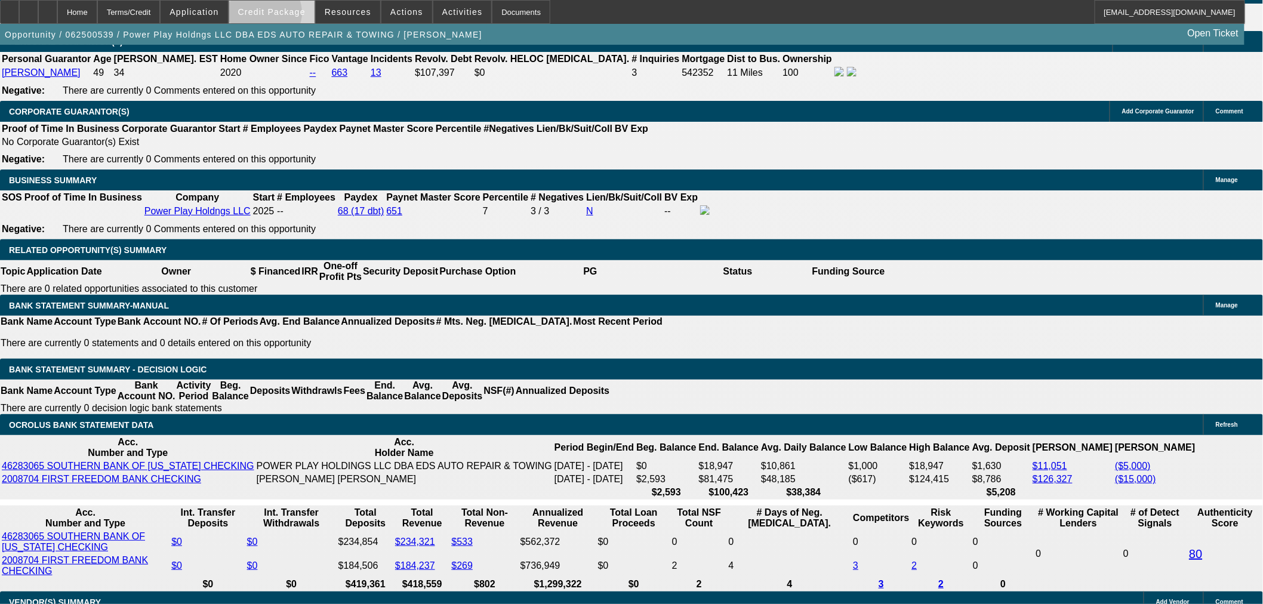
click at [284, 16] on span "Credit Package" at bounding box center [271, 12] width 67 height 10
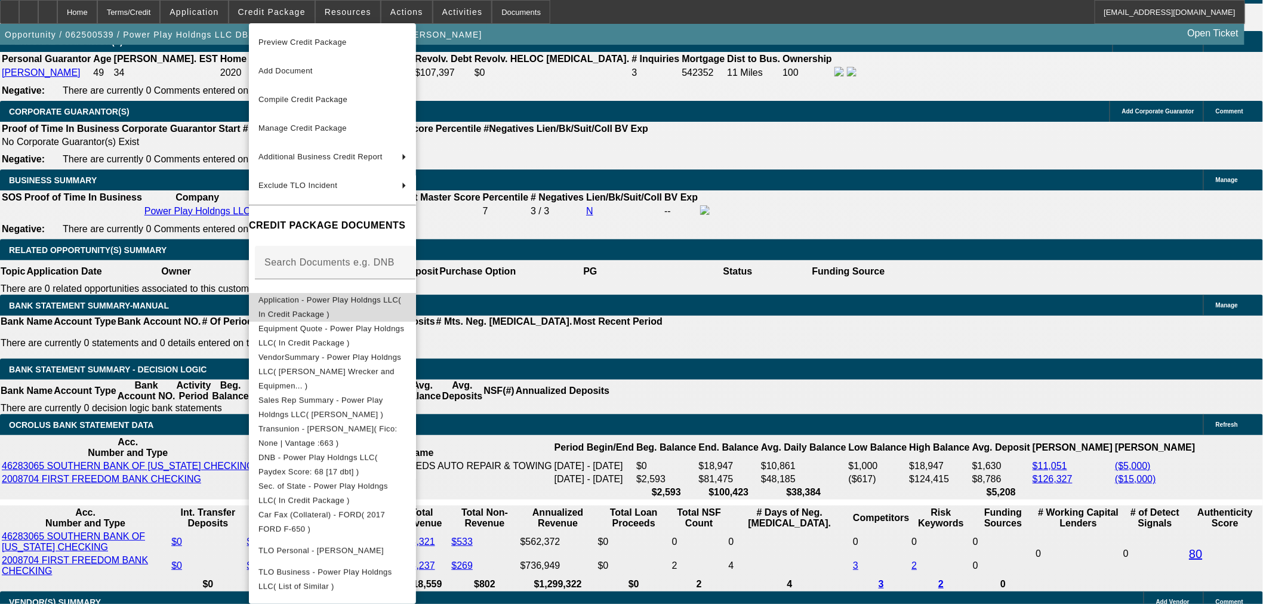
click at [302, 300] on span "Application - Power Play Holdngs LLC( In Credit Package )" at bounding box center [330, 306] width 143 height 23
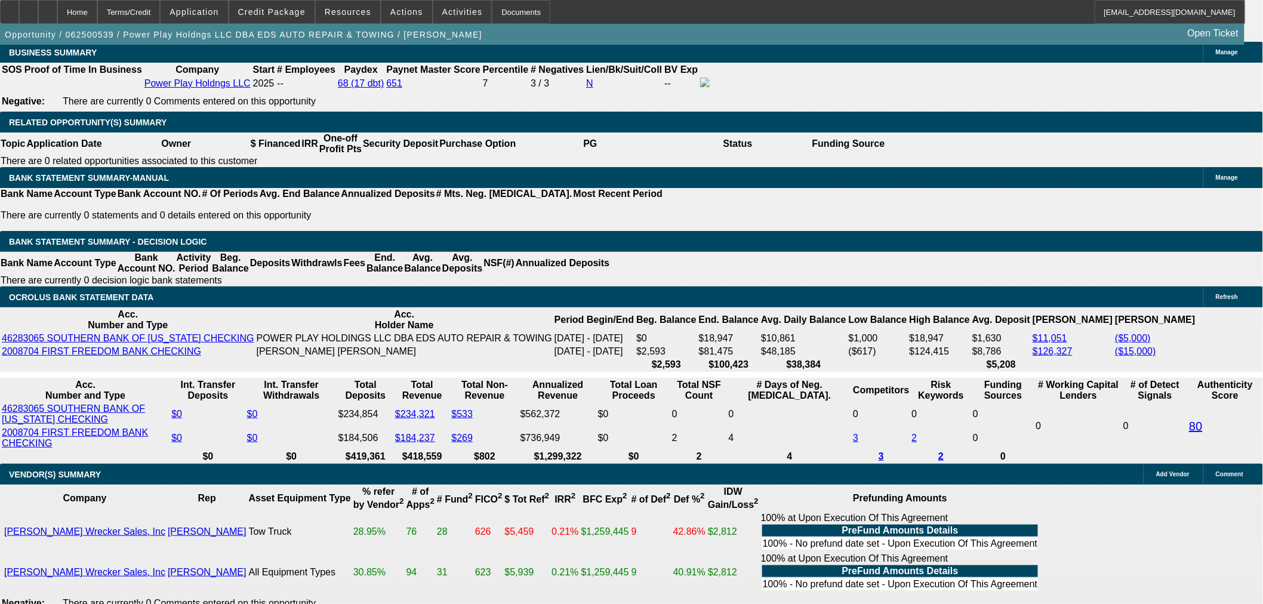
scroll to position [2086, 0]
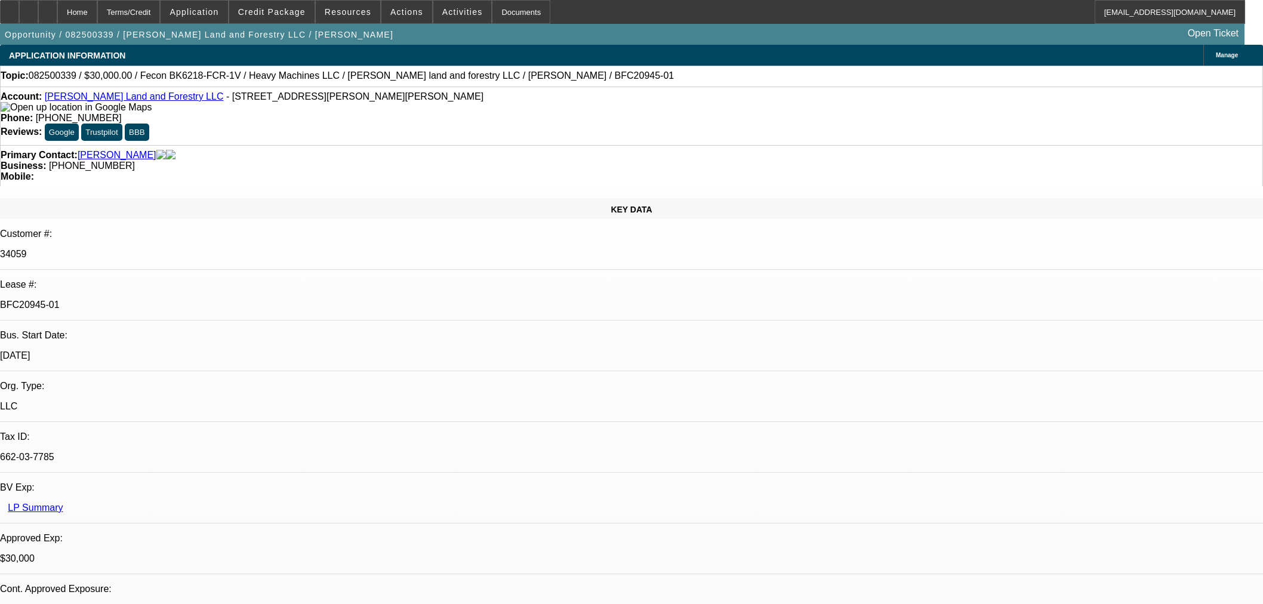
select select "0"
select select "2"
select select "0"
select select "6"
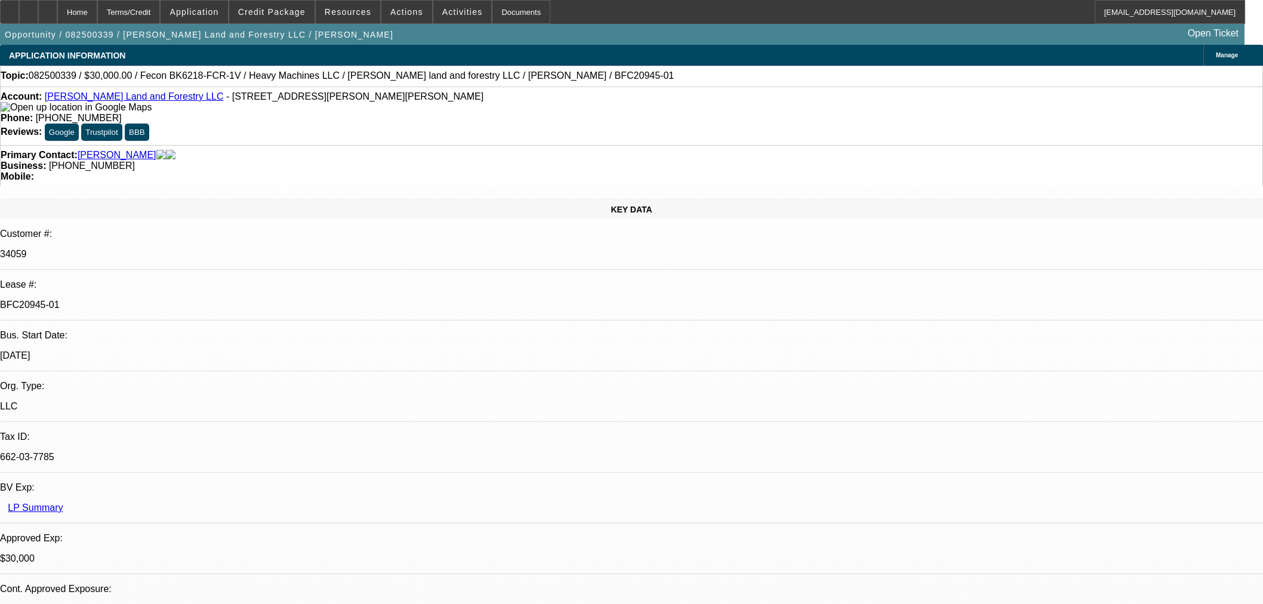
select select "0"
select select "2"
select select "0"
select select "6"
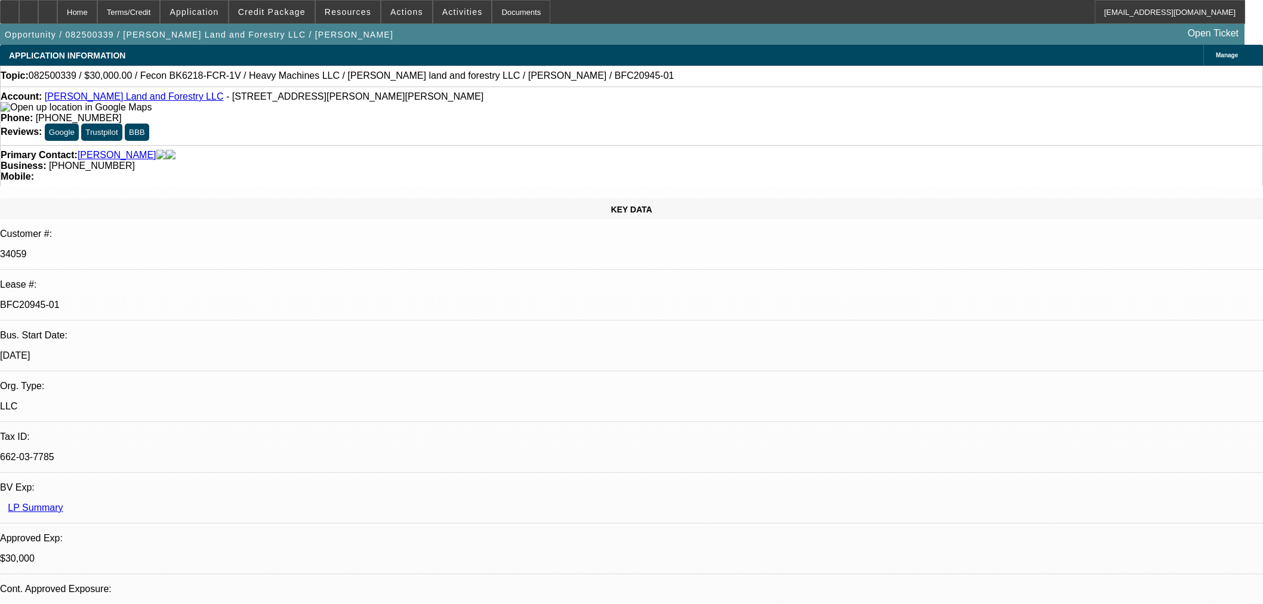
select select "0.2"
select select "2"
select select "0"
select select "6"
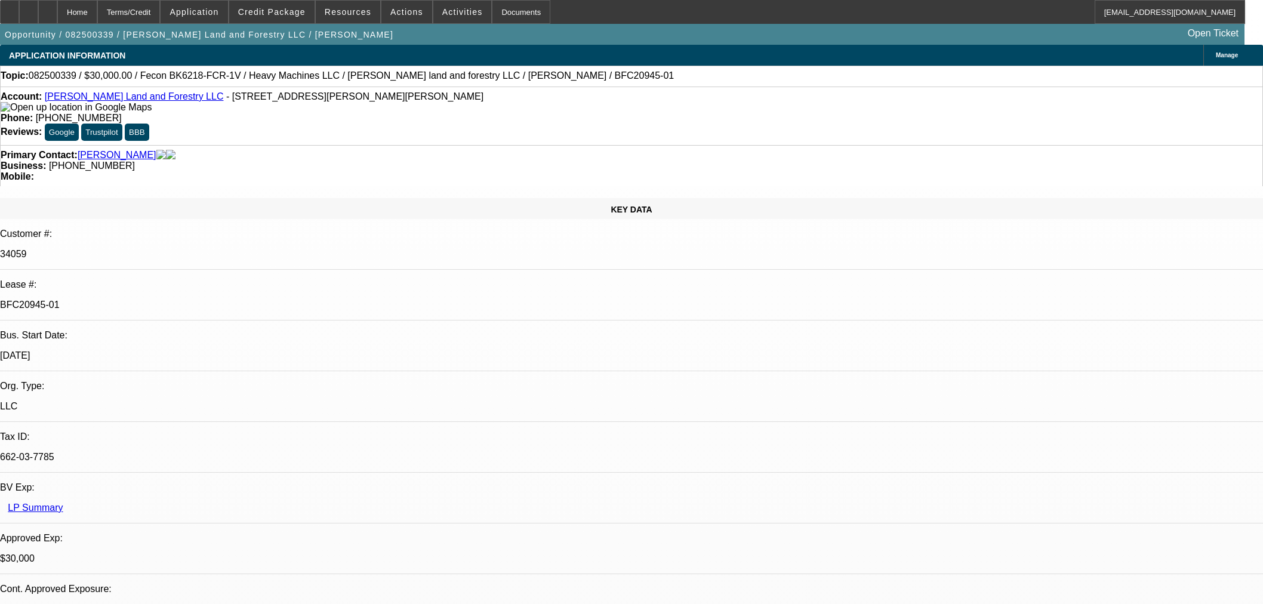
select select "0"
select select "19"
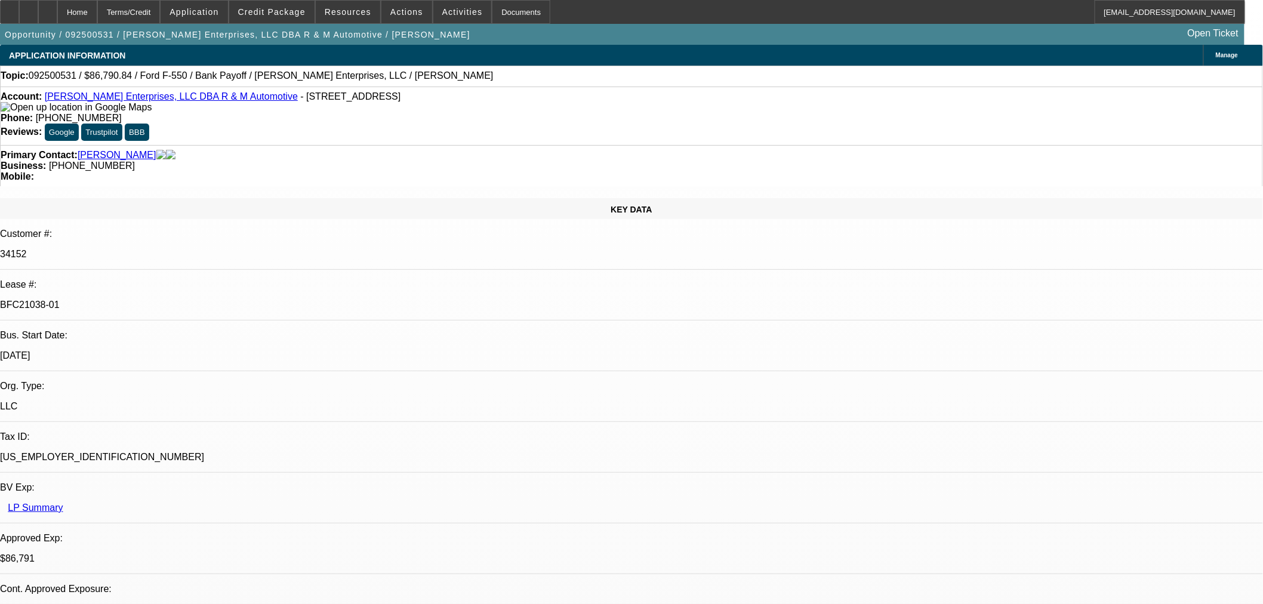
select select "0"
select select "2"
select select "0"
select select "6"
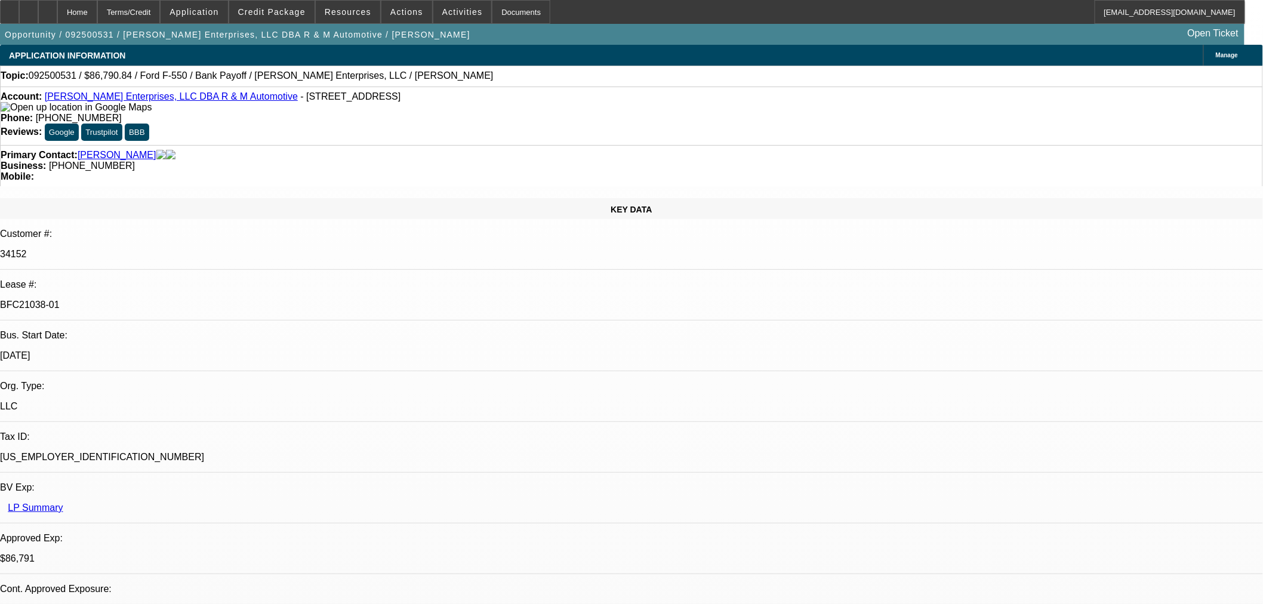
select select "0"
select select "2"
select select "0"
select select "6"
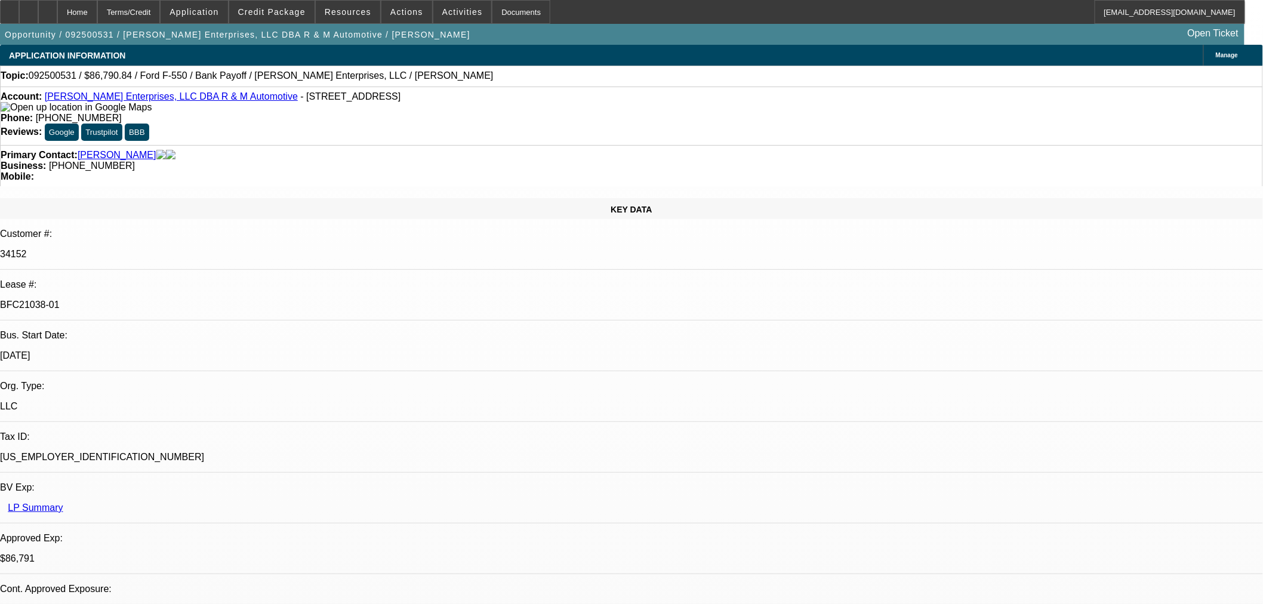
select select "0"
select select "2"
select select "0"
select select "6"
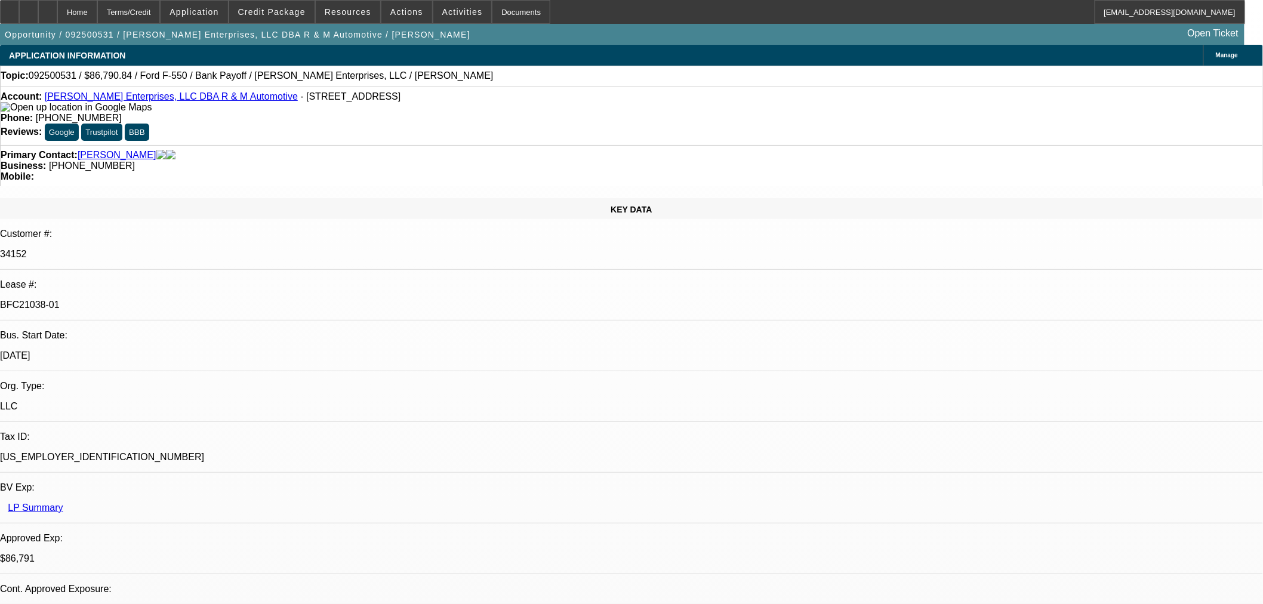
select select "0"
select select "2"
select select "0"
select select "6"
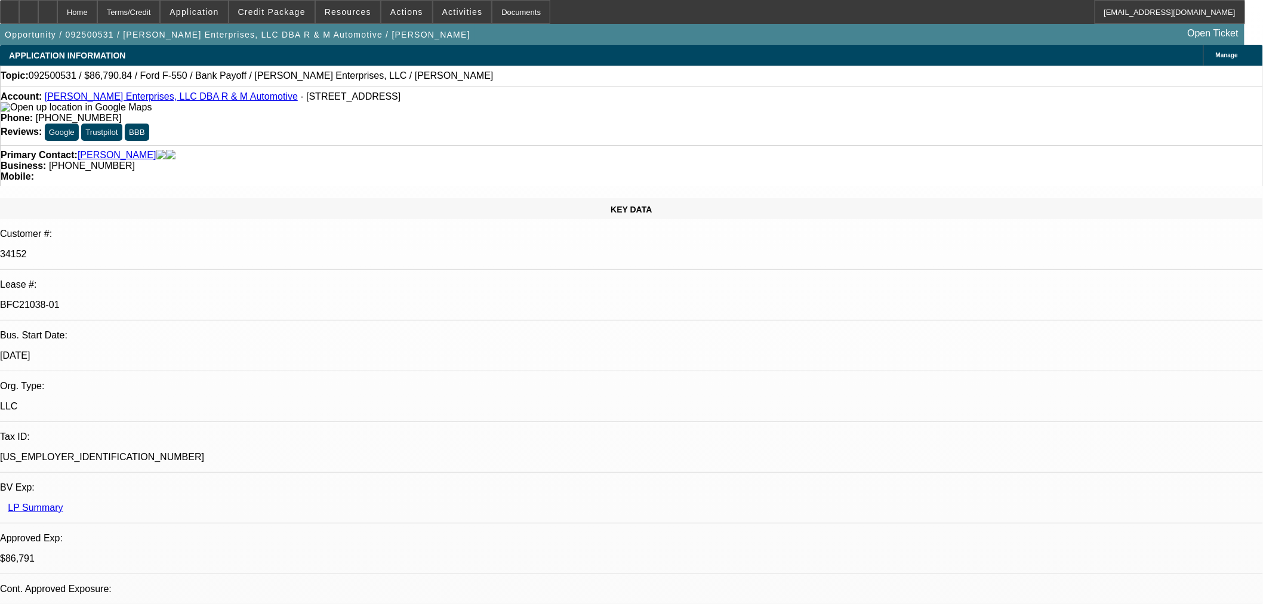
click at [18, 13] on div at bounding box center [9, 12] width 19 height 24
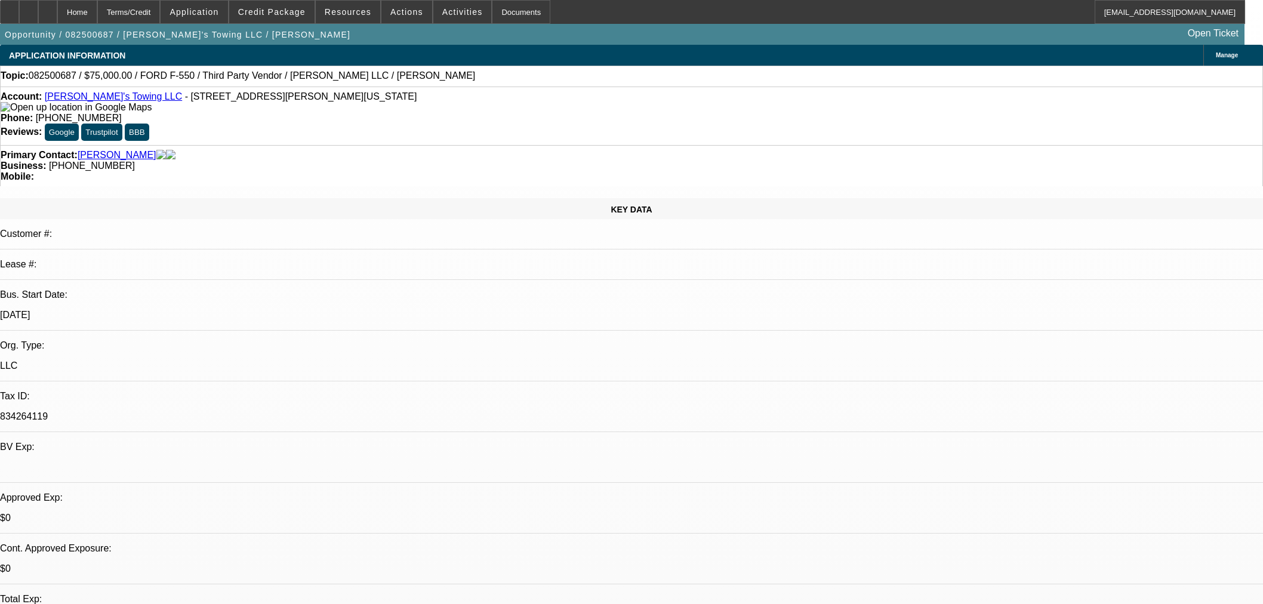
select select "0"
select select "2"
select select "0.1"
select select "4"
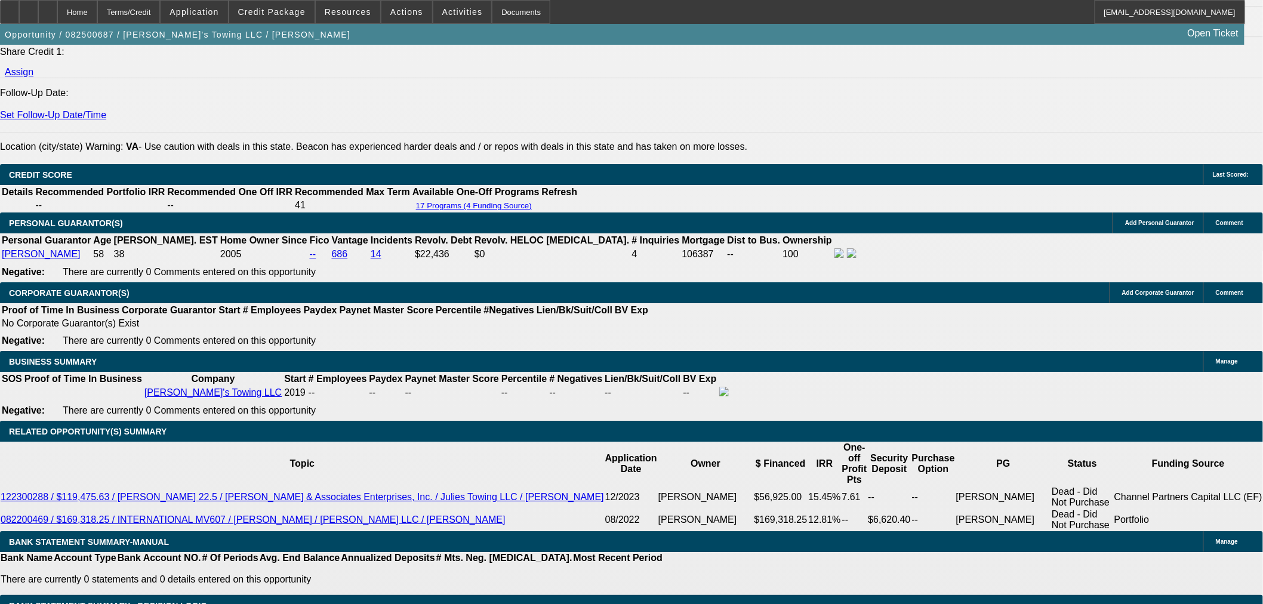
scroll to position [1365, 0]
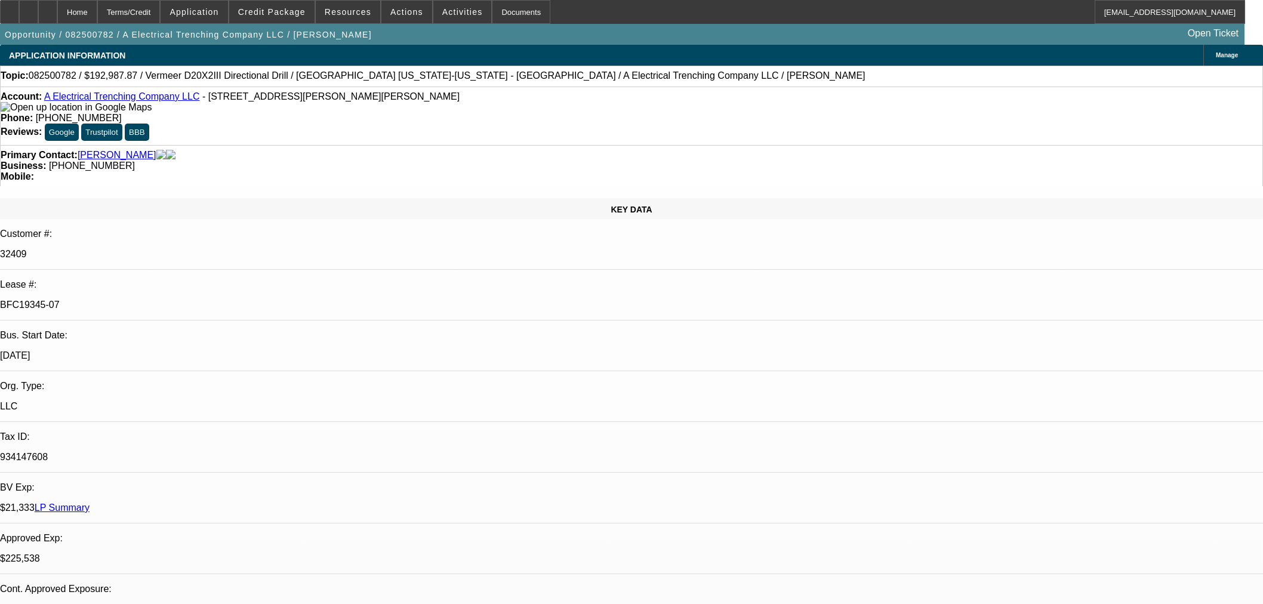
select select "0"
select select "3"
select select "0"
select select "6"
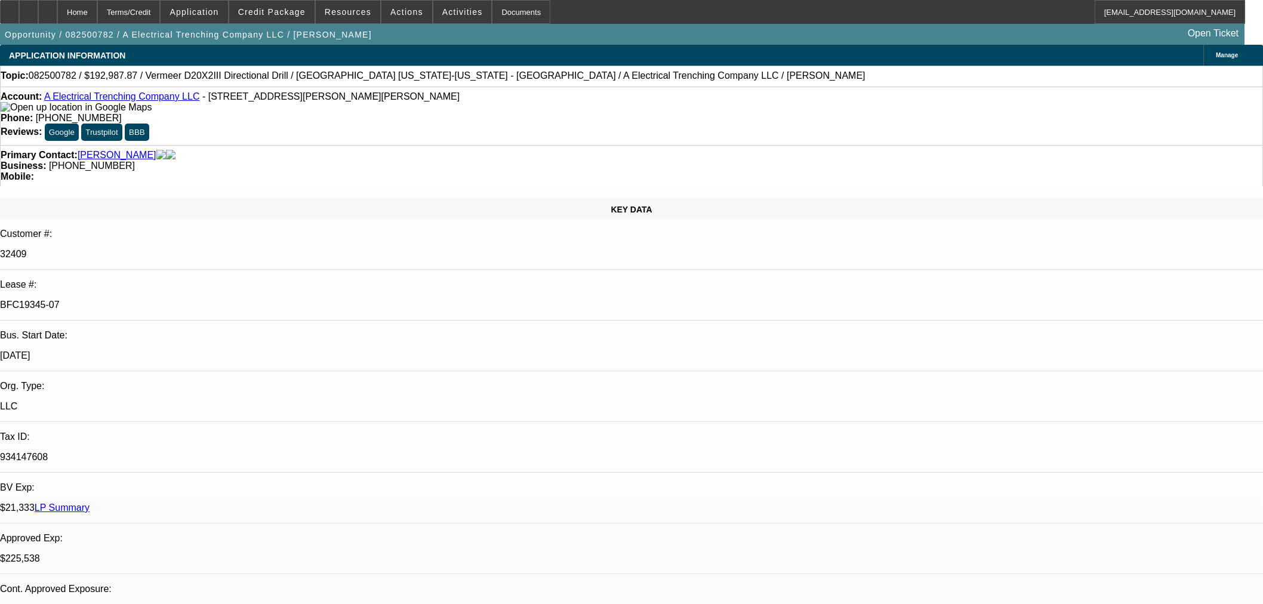
select select "0"
select select "3"
select select "0"
select select "6"
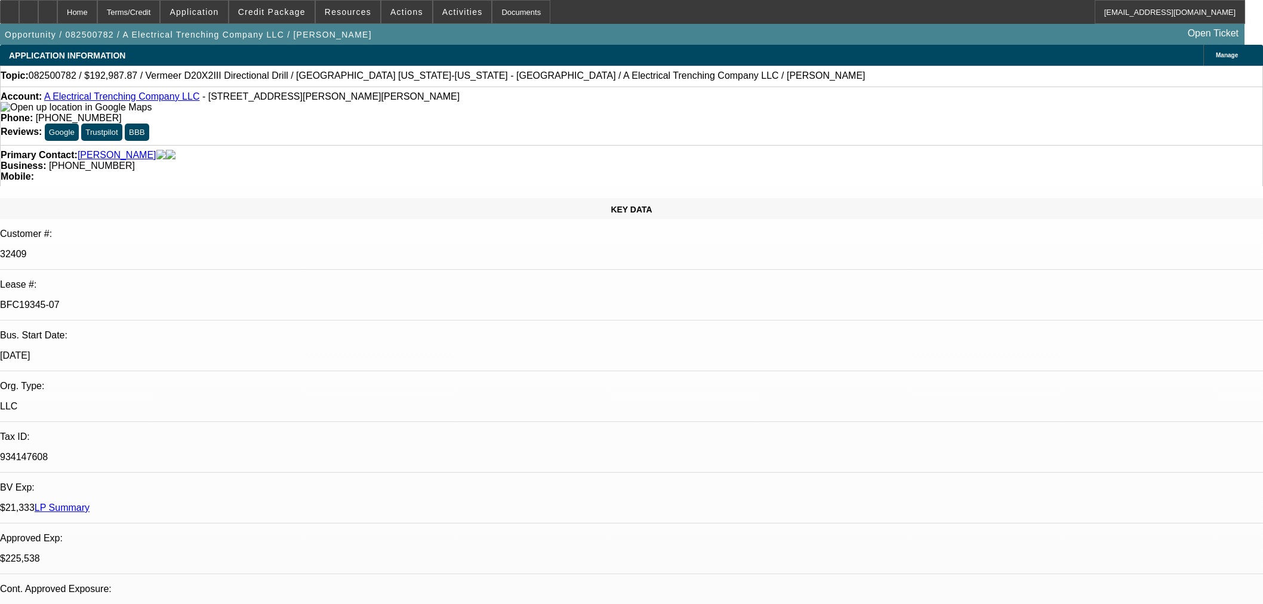
select select "0"
select select "3"
select select "0"
select select "6"
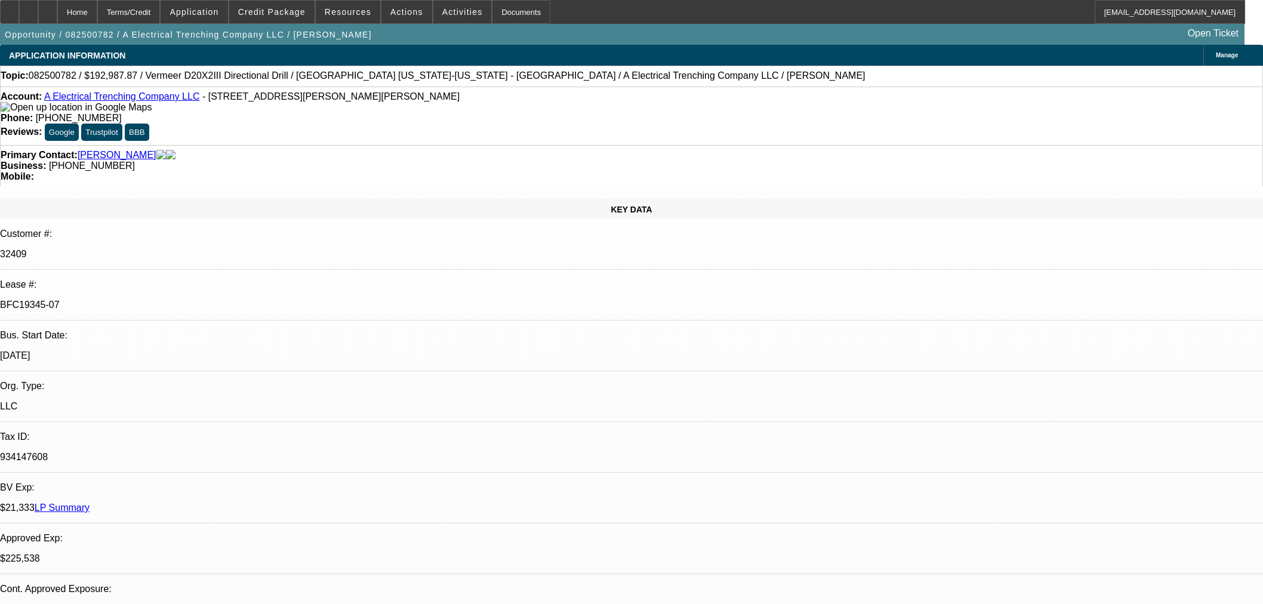
scroll to position [1990, 0]
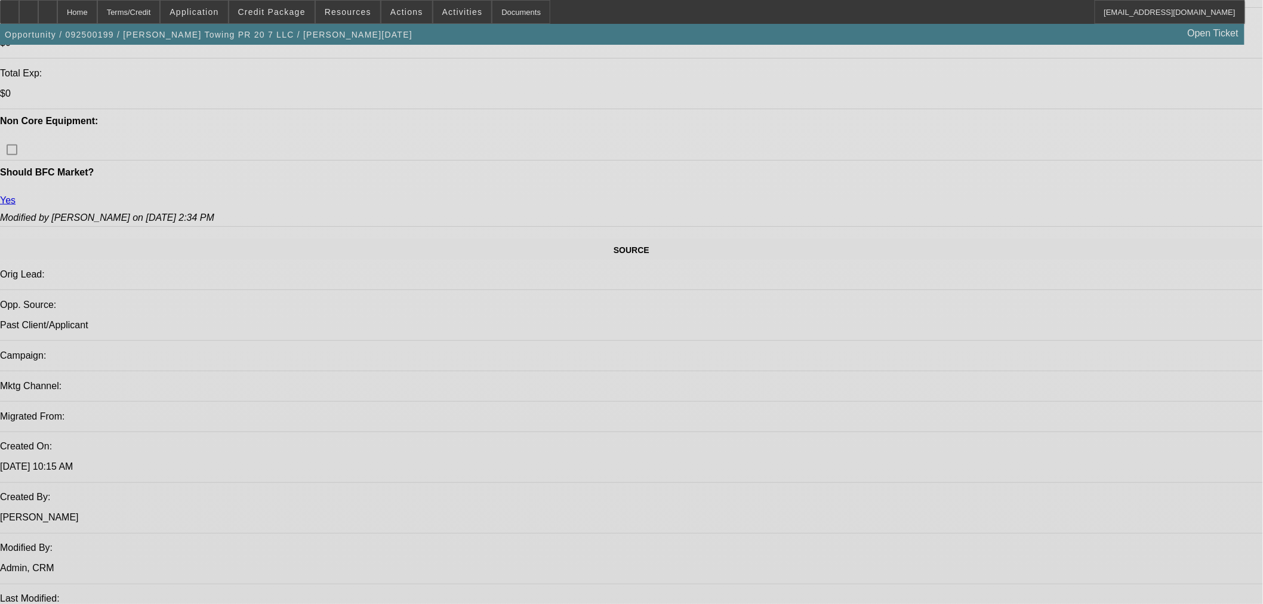
select select "0"
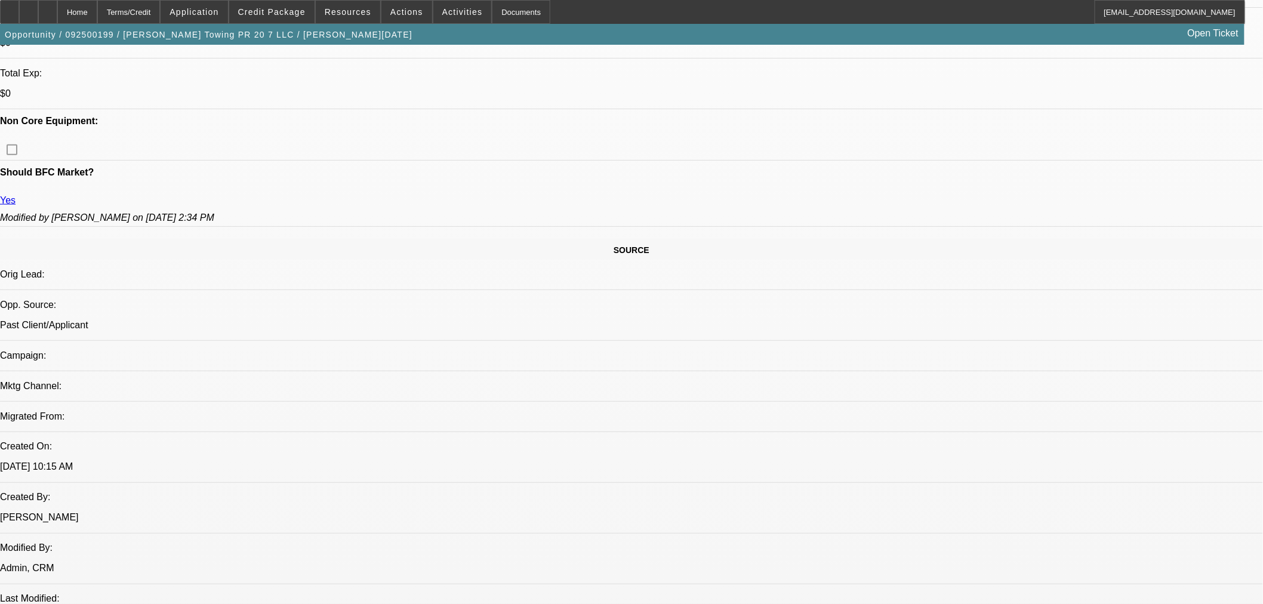
select select "0"
select select "3"
select select "0.1"
select select "4"
select select "0"
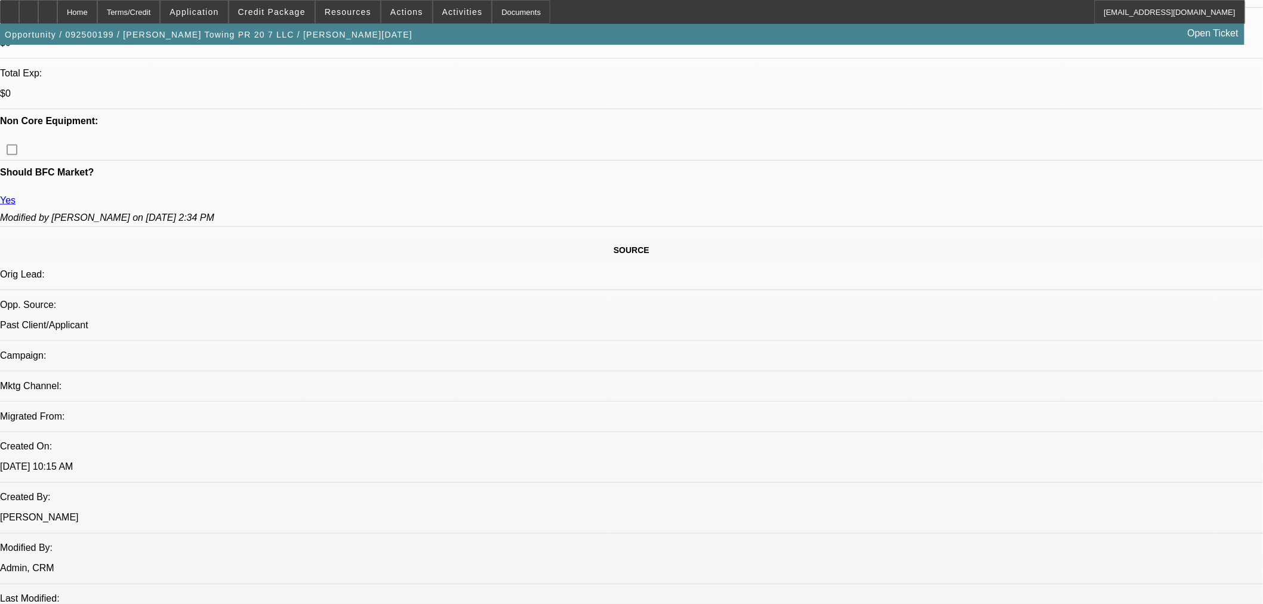
select select "0"
select select "3"
select select "0.1"
select select "4"
select select "0"
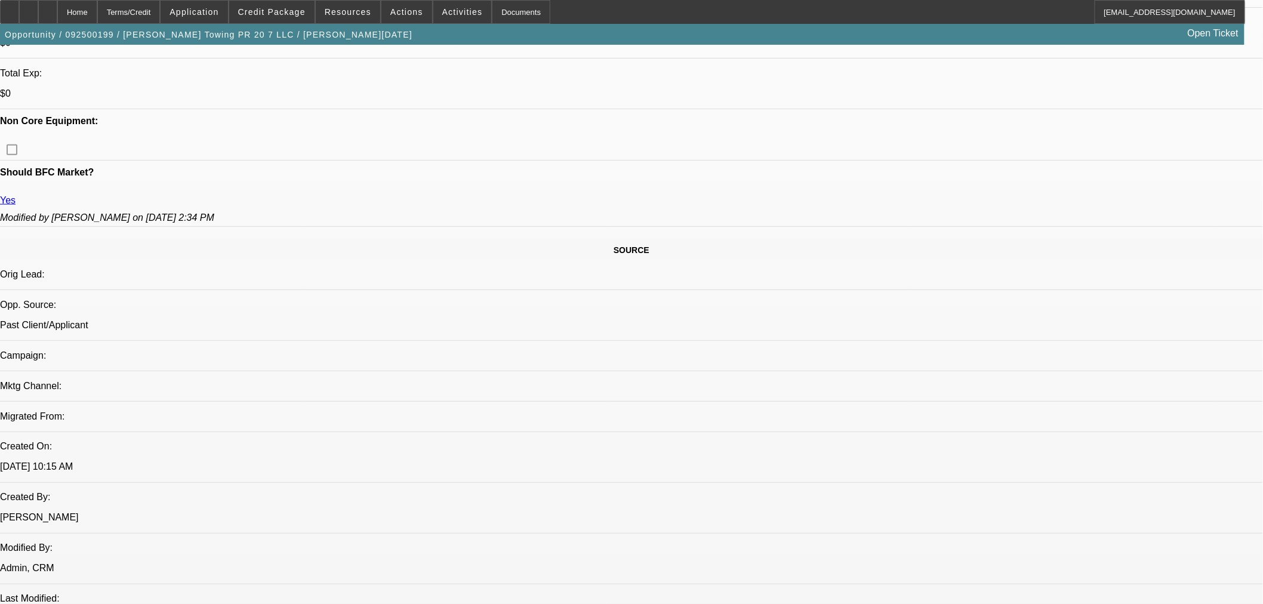
select select "0"
select select "3"
select select "0.1"
select select "4"
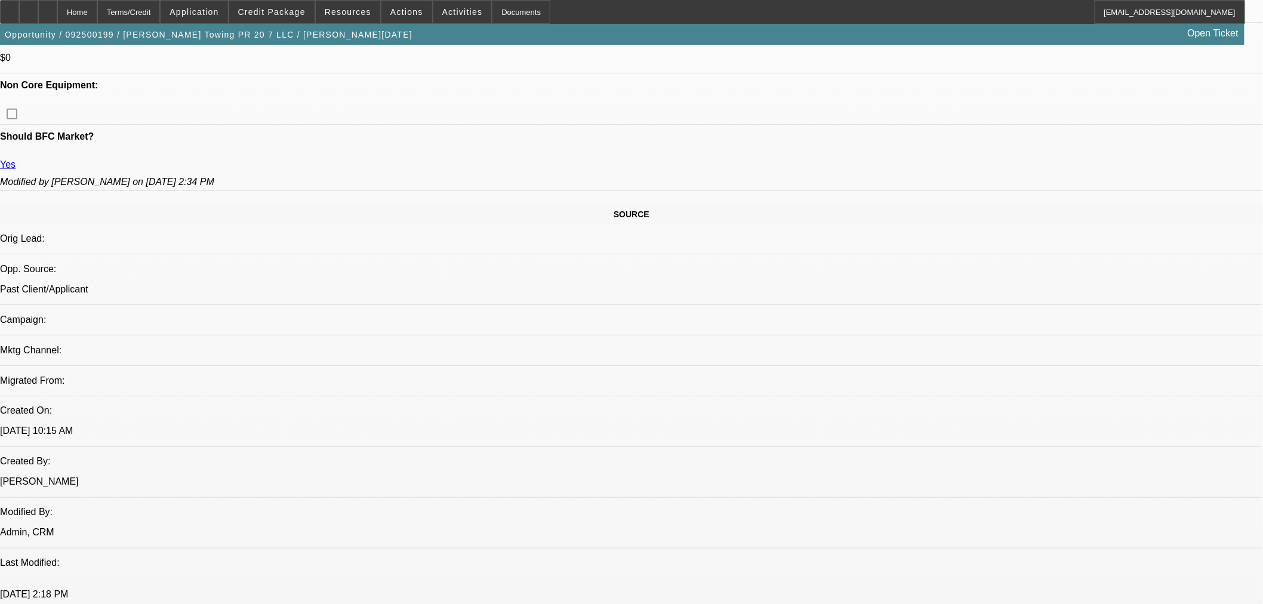
scroll to position [429, 0]
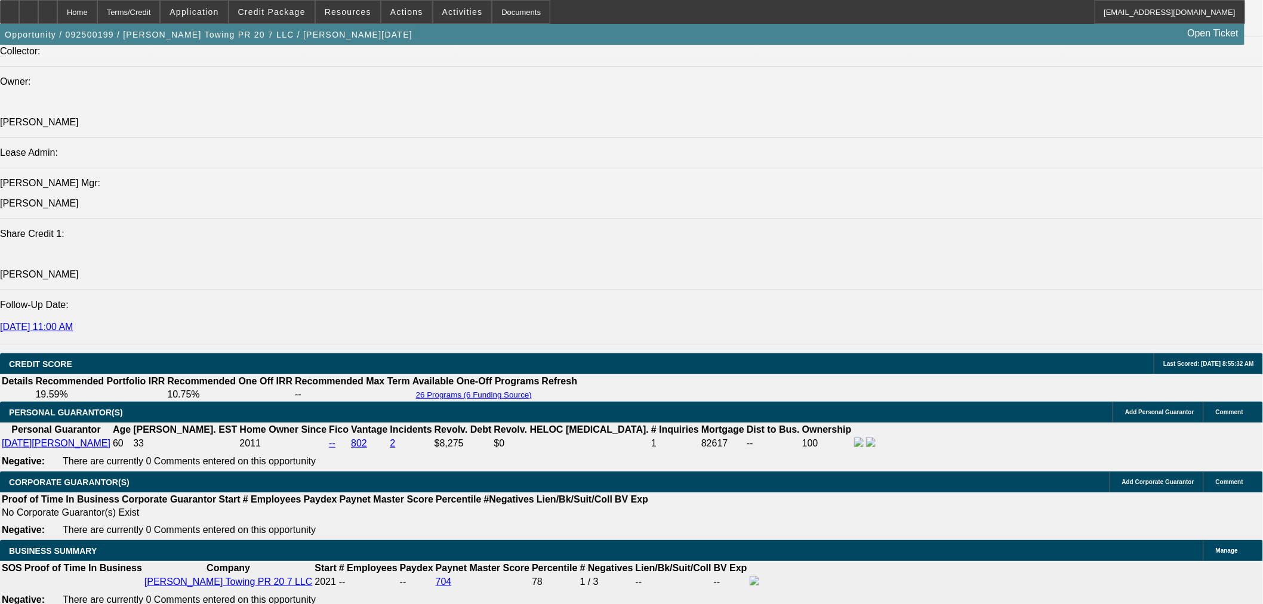
scroll to position [1490, 0]
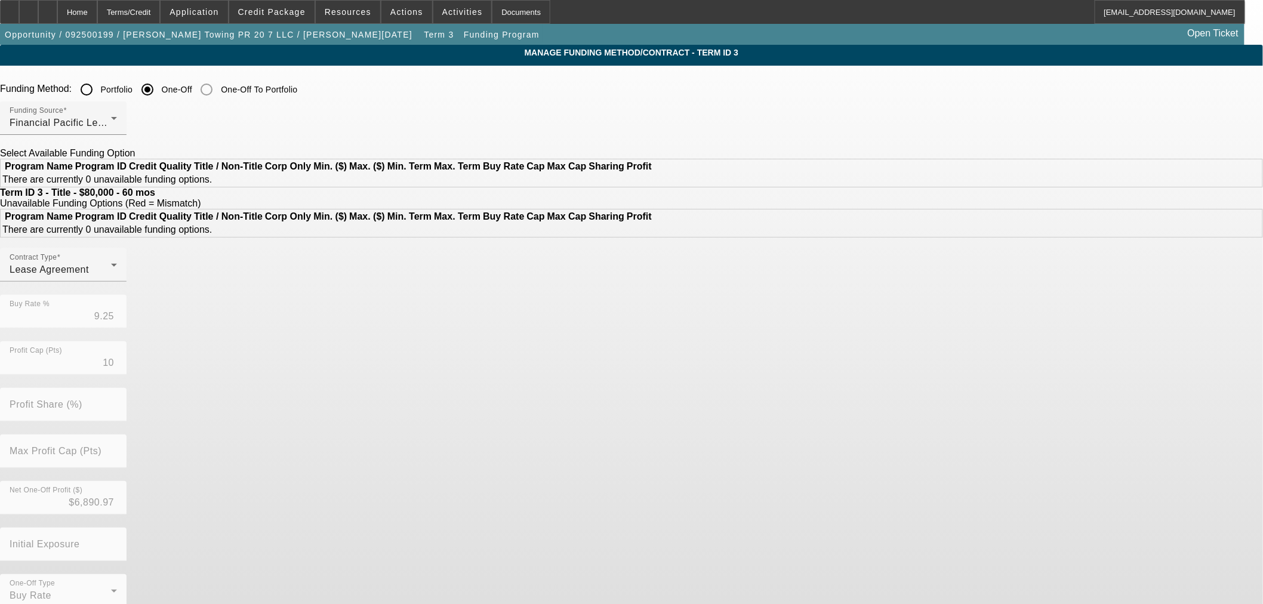
drag, startPoint x: 102, startPoint y: 17, endPoint x: 153, endPoint y: 200, distance: 190.3
click at [97, 17] on div "Home" at bounding box center [77, 12] width 40 height 24
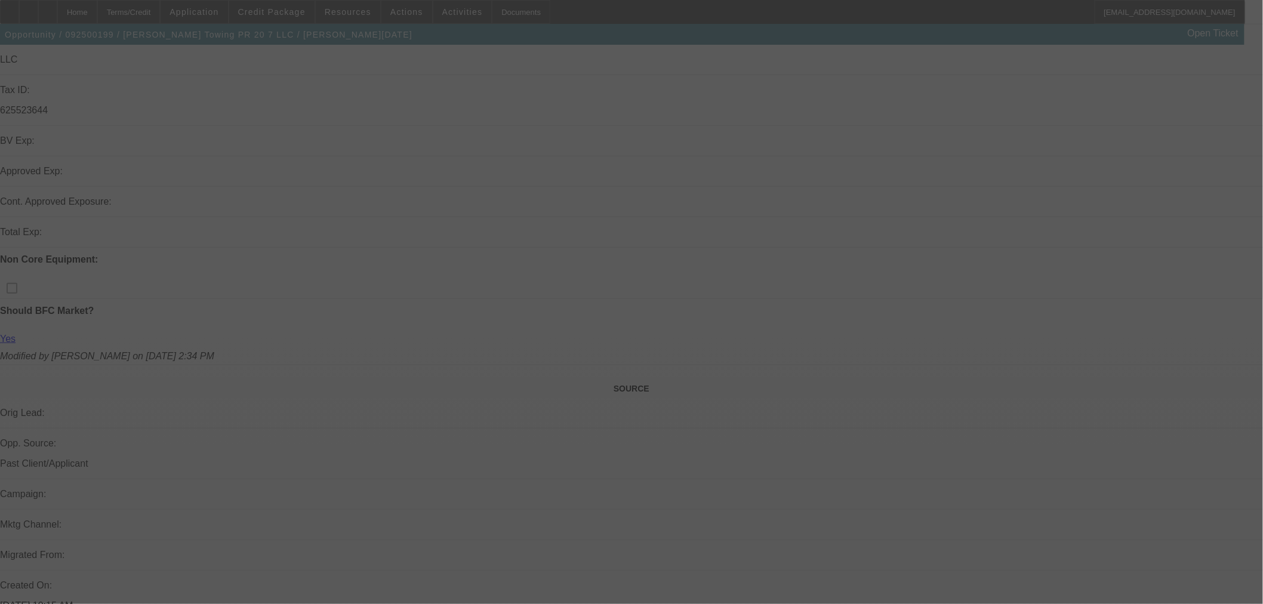
scroll to position [426, 0]
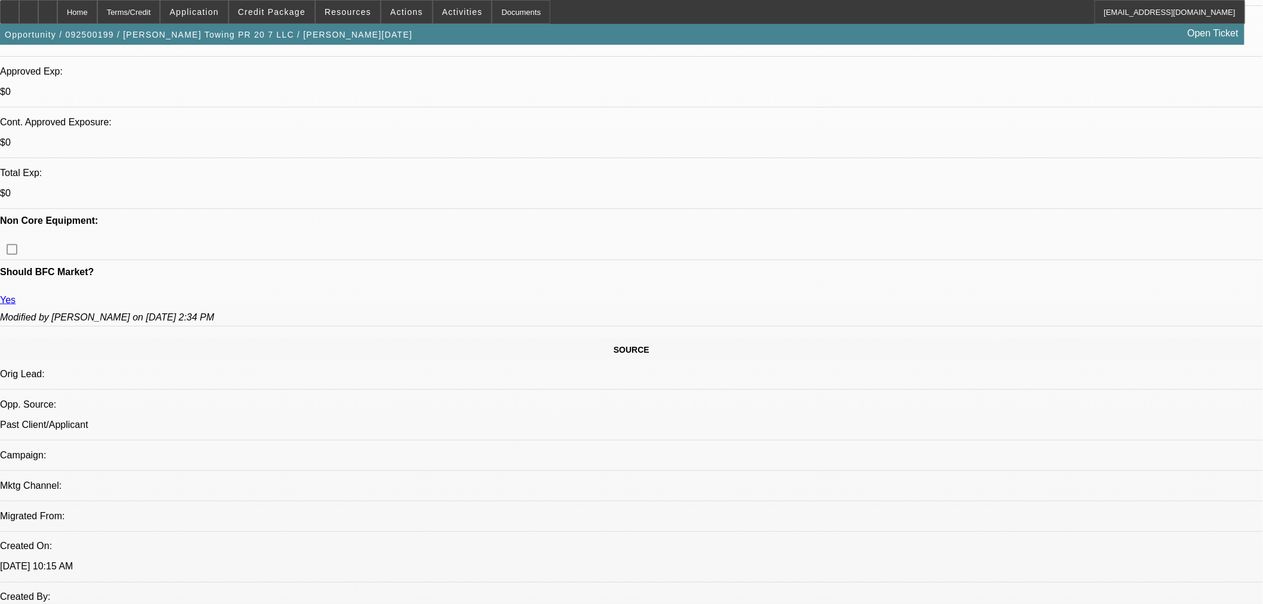
select select "0"
select select "3"
select select "0.1"
select select "4"
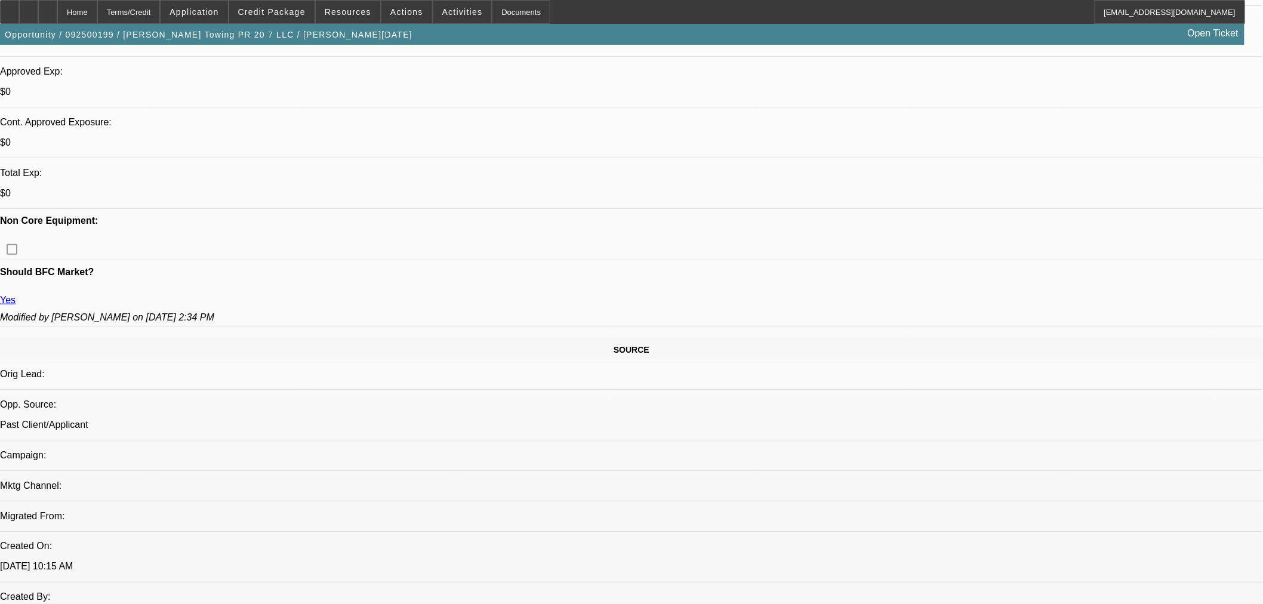
select select "0"
select select "3"
select select "0.1"
select select "4"
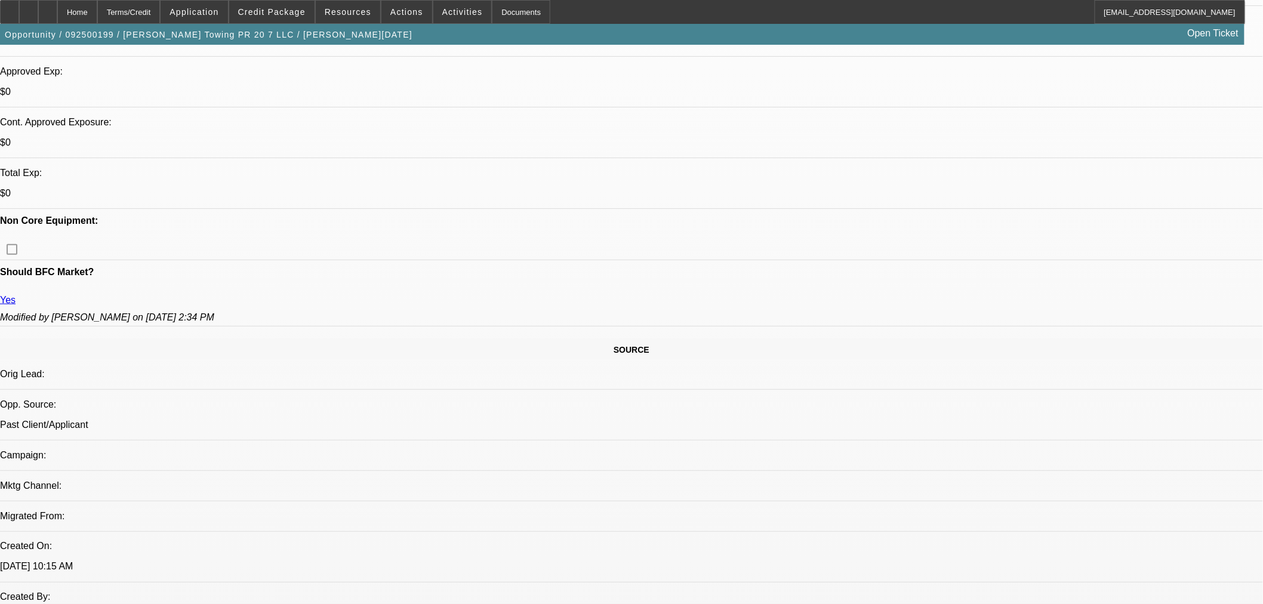
select select "0"
select select "3"
select select "0.1"
select select "4"
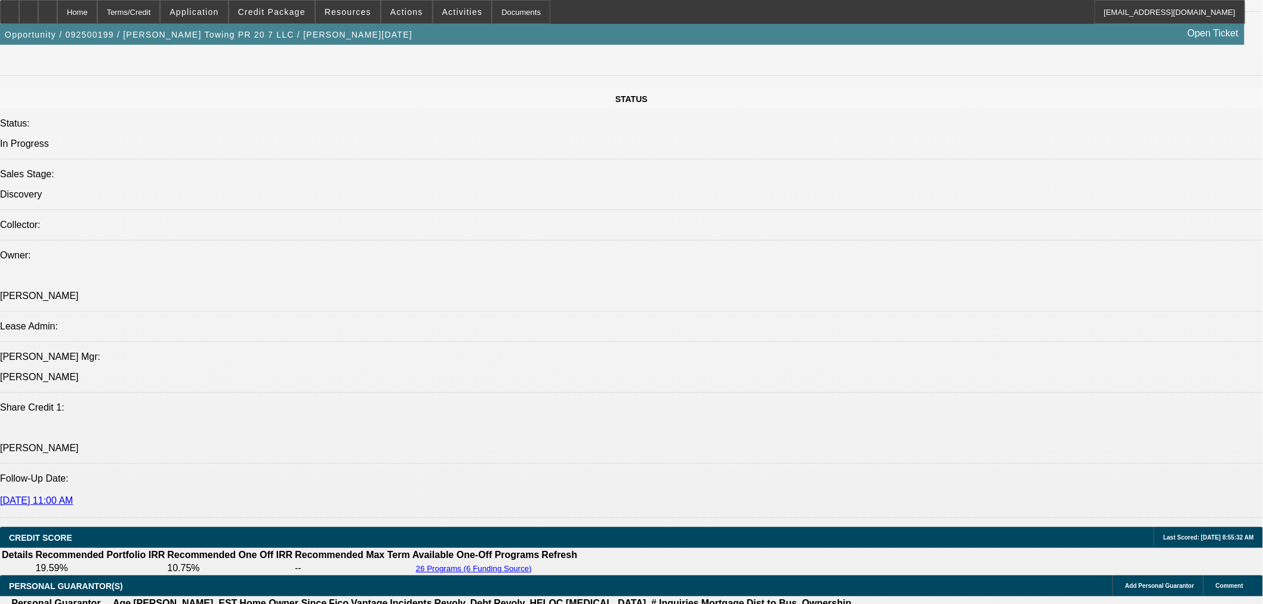
scroll to position [1222, 0]
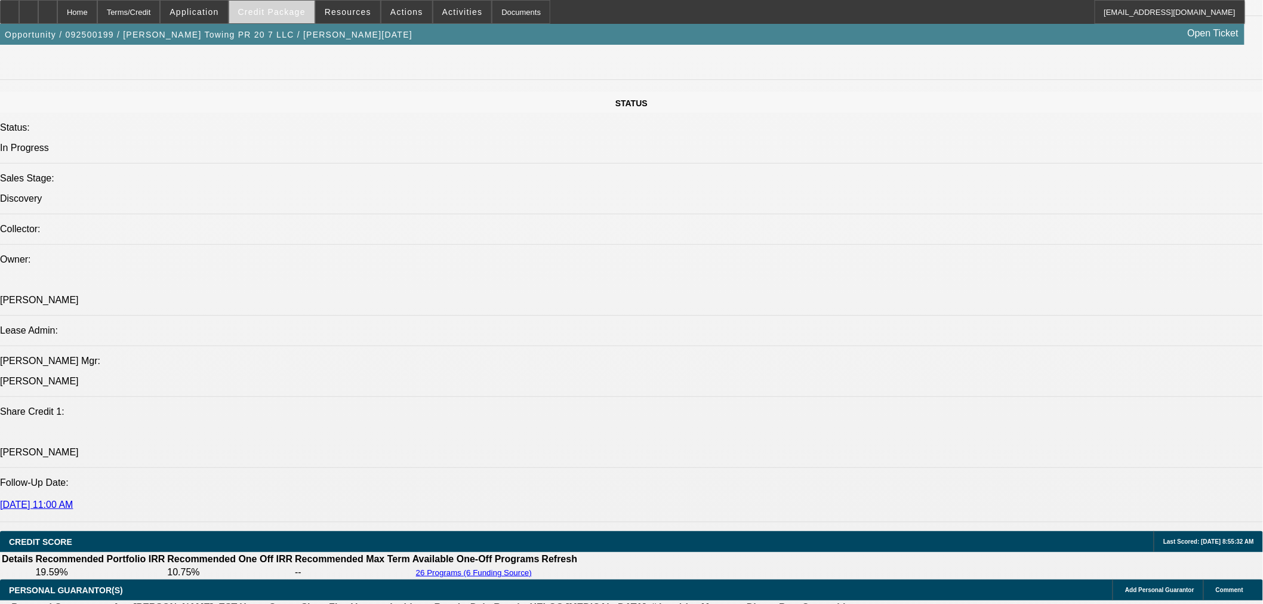
click at [293, 15] on span "Credit Package" at bounding box center [271, 12] width 67 height 10
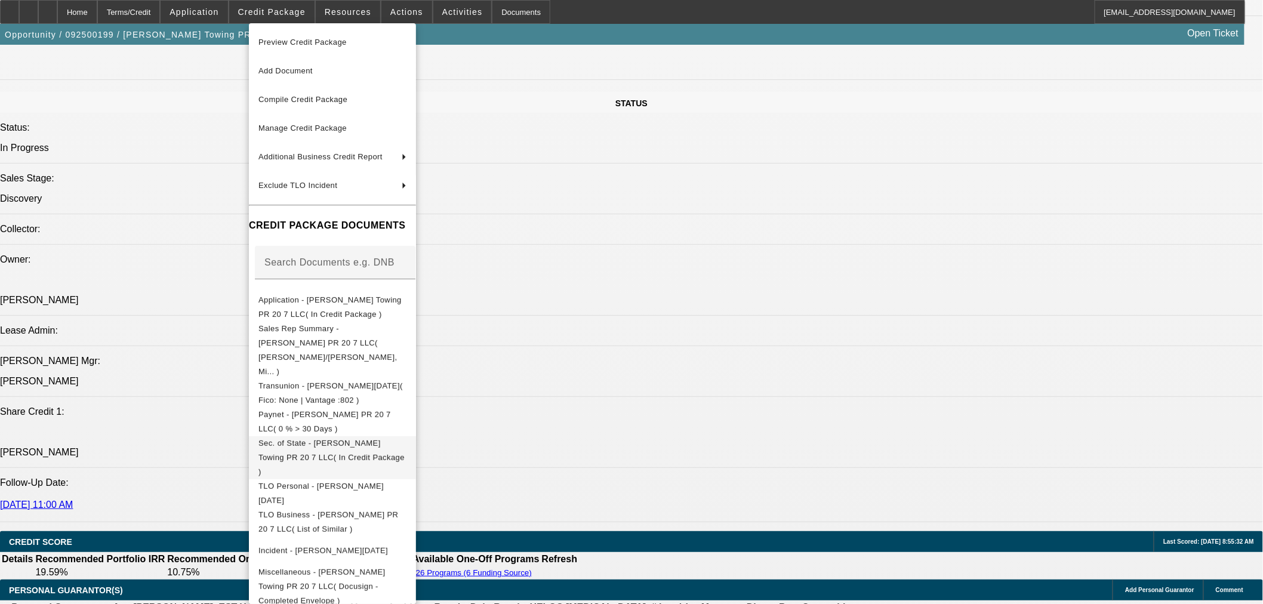
click at [341, 438] on span "Sec. of State - Ramirez Towing PR 20 7 LLC( In Credit Package )" at bounding box center [332, 457] width 146 height 38
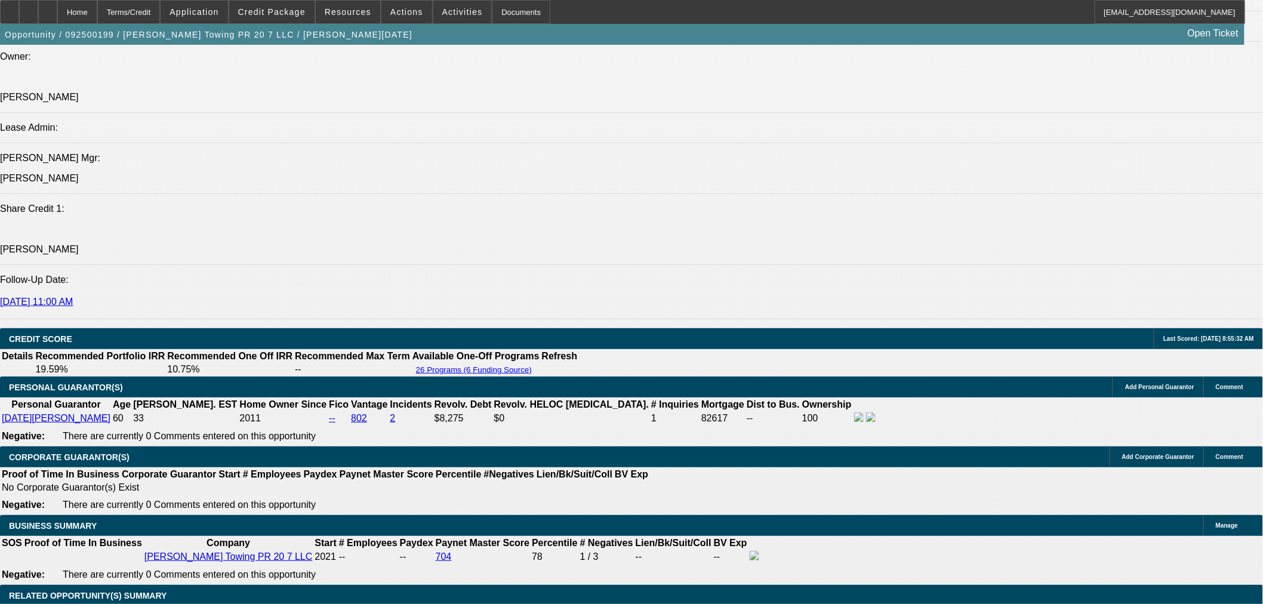
scroll to position [1422, 0]
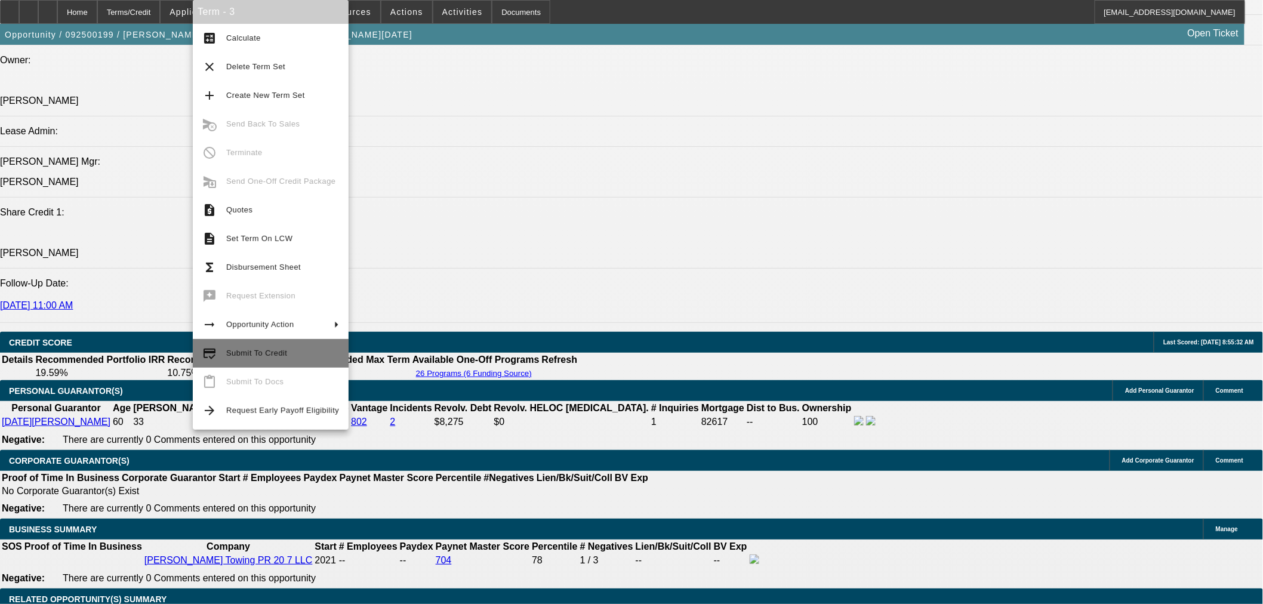
click at [262, 350] on span "Submit To Credit" at bounding box center [256, 353] width 61 height 9
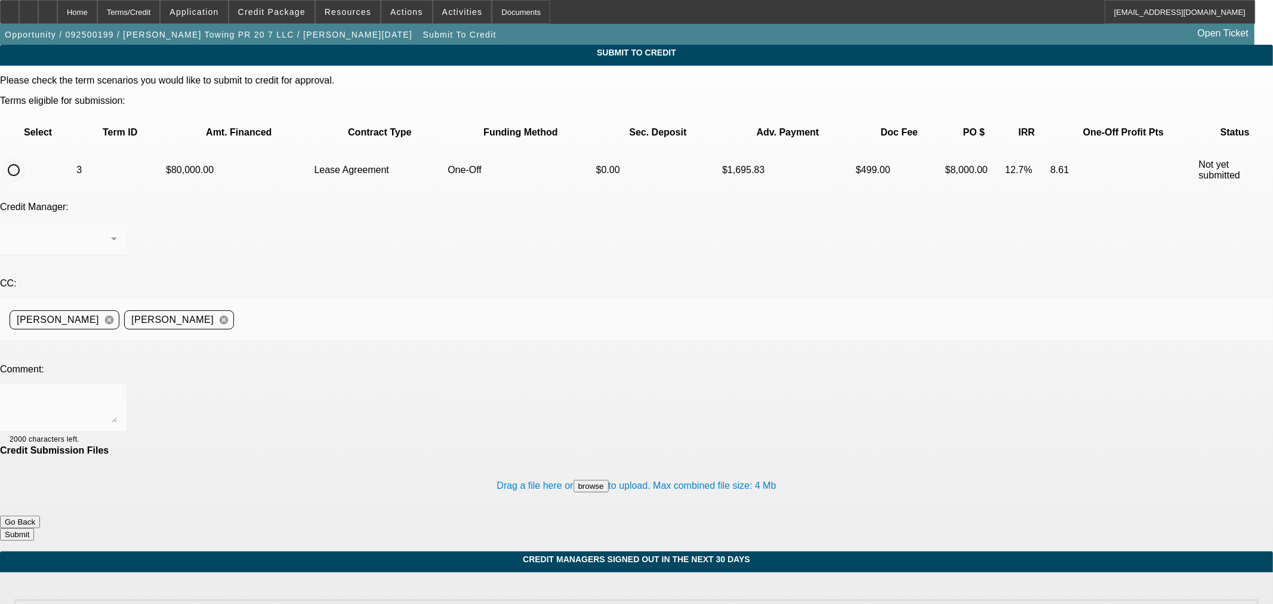
click at [26, 158] on input "radio" at bounding box center [14, 170] width 24 height 24
radio input "true"
click at [117, 384] on div at bounding box center [63, 408] width 107 height 48
type textarea "Please ok to Finpac. Thanks"
click at [34, 528] on button "Submit" at bounding box center [17, 534] width 34 height 13
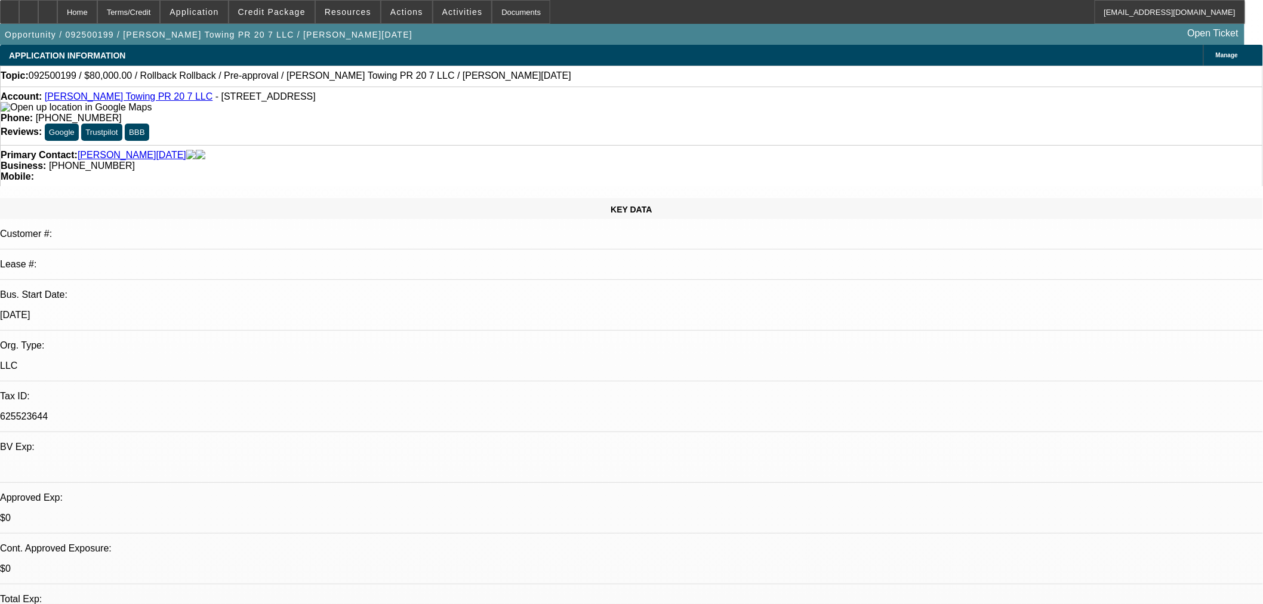
select select "0"
select select "3"
select select "0.1"
select select "4"
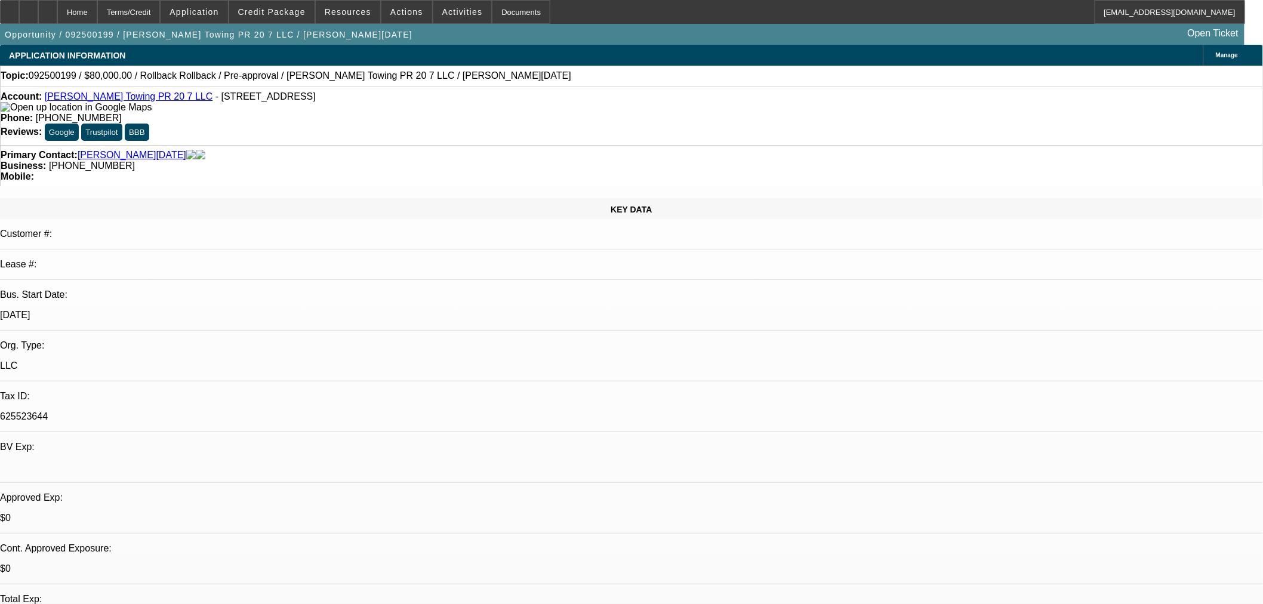
select select "0"
select select "3"
select select "0.1"
select select "4"
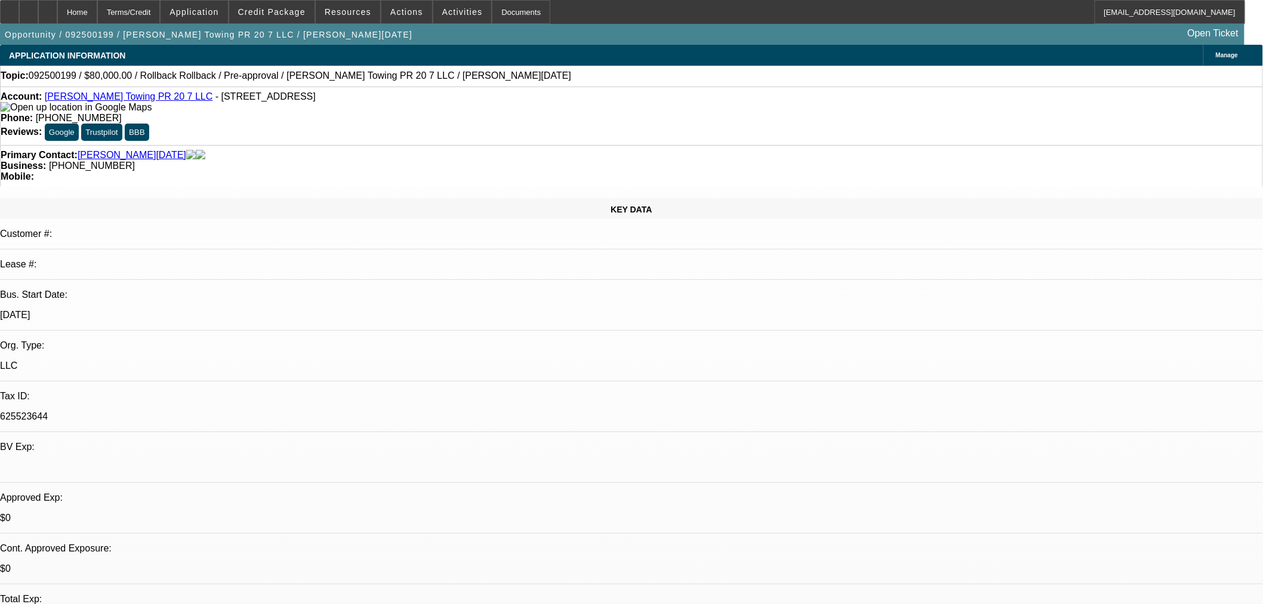
select select "0"
select select "3"
select select "0.1"
select select "4"
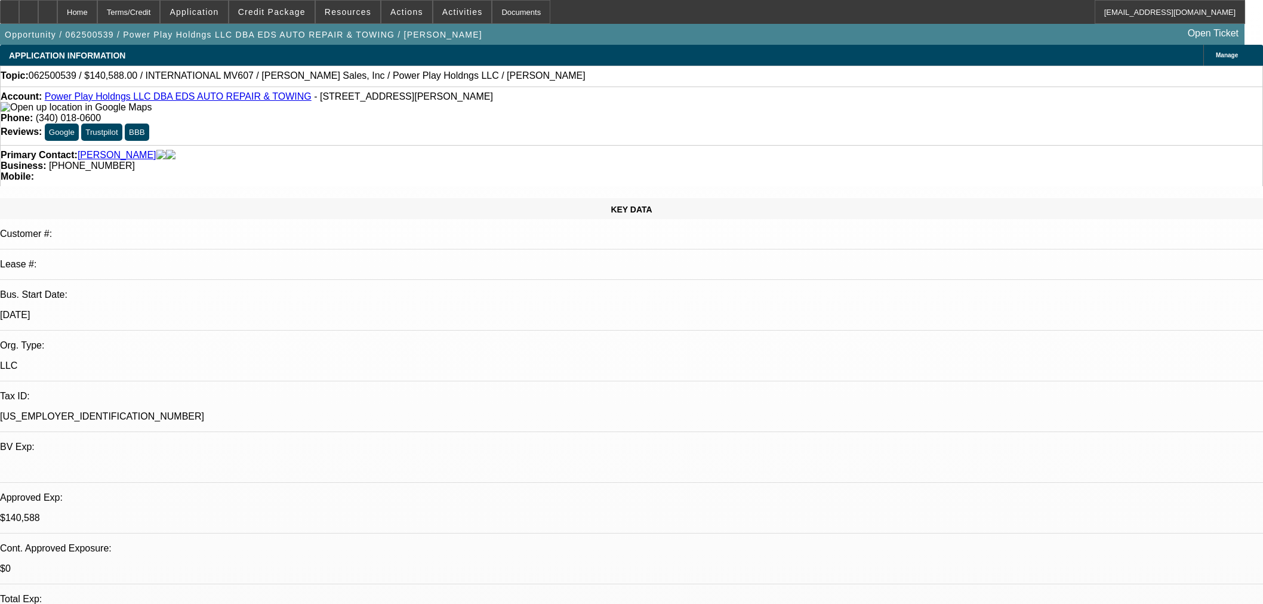
select select "0"
select select "2"
select select "0.1"
select select "4"
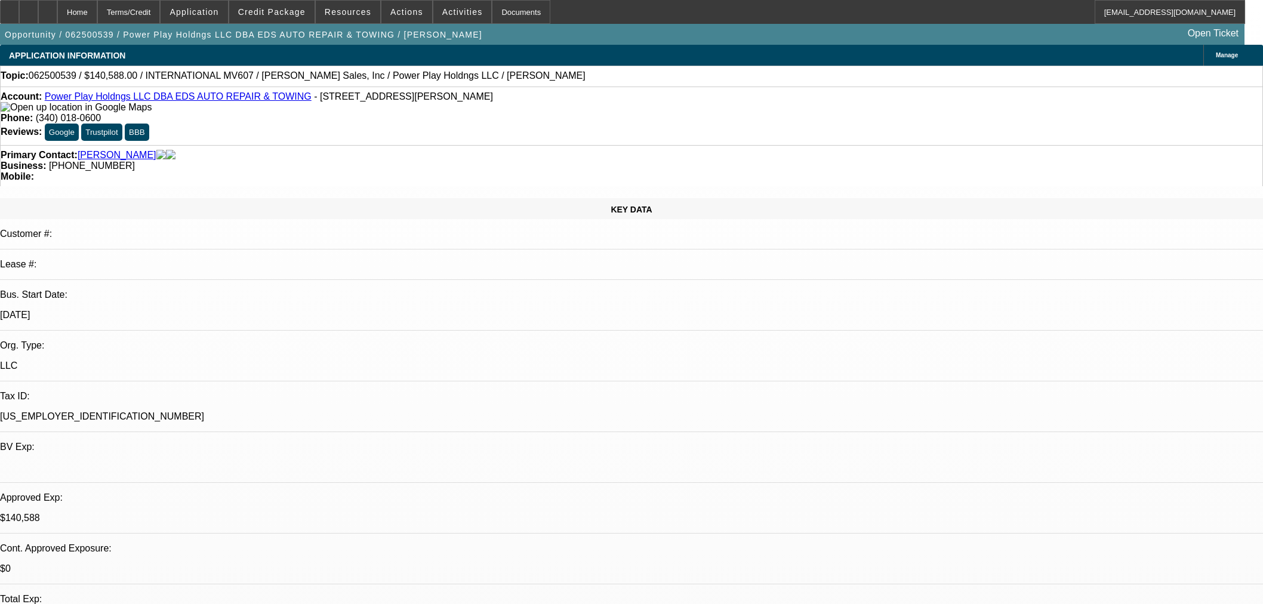
select select "0.1"
select select "2"
select select "0.1"
select select "4"
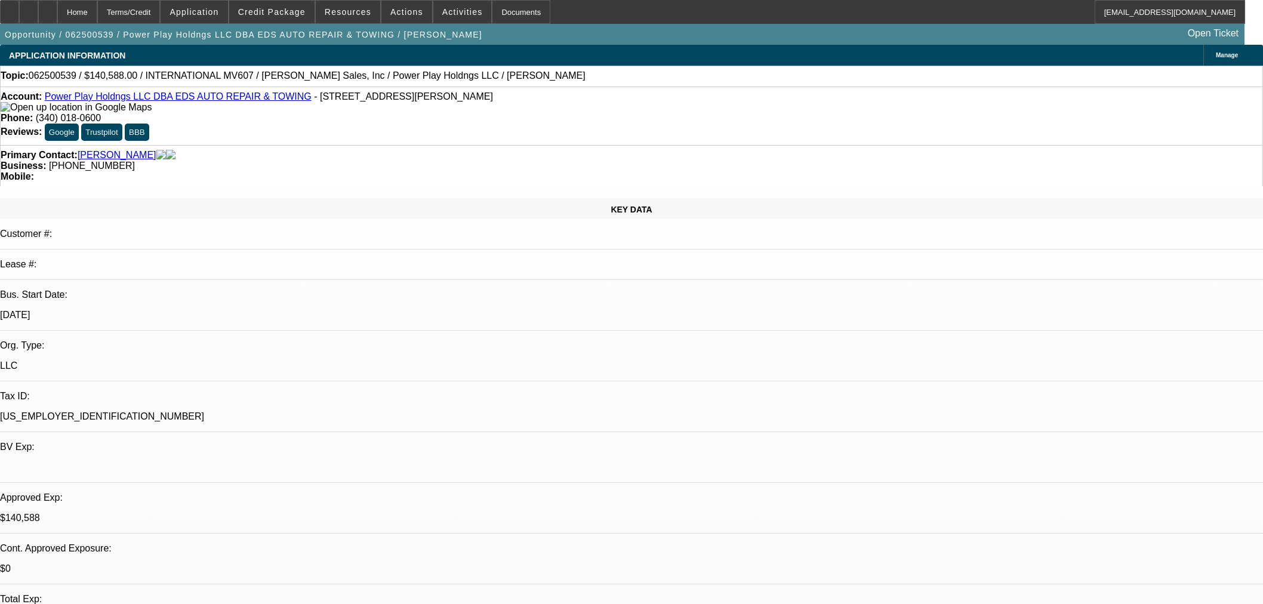
select select "2"
select select "0.1"
select select "4"
select select "0"
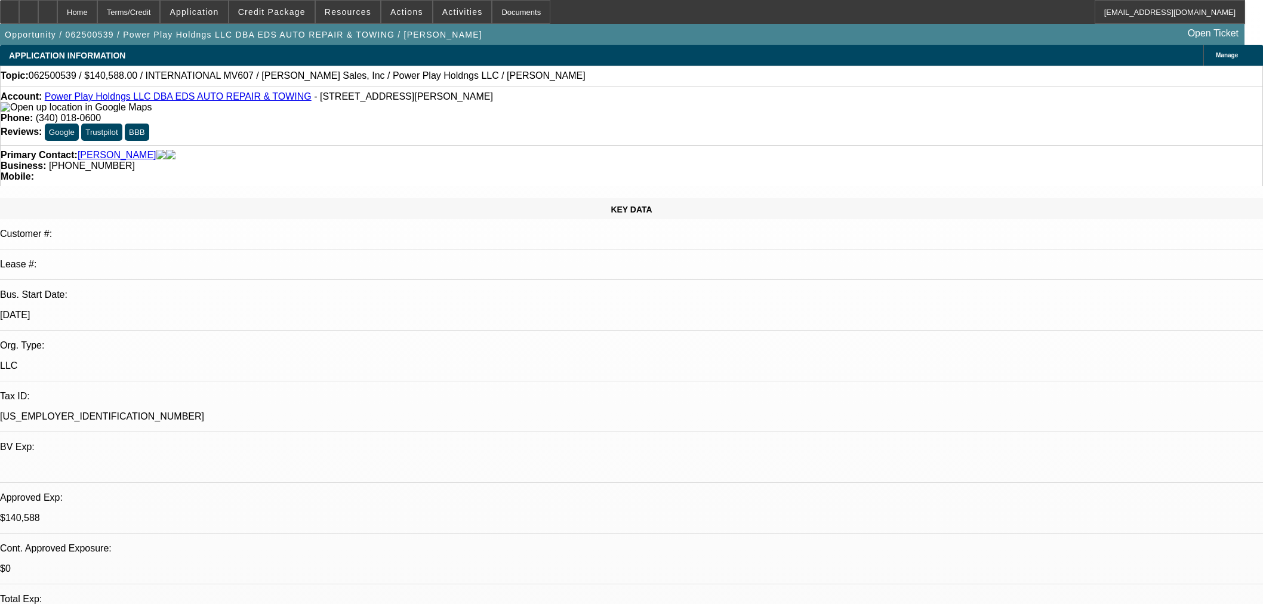
select select "2"
select select "0.1"
select select "4"
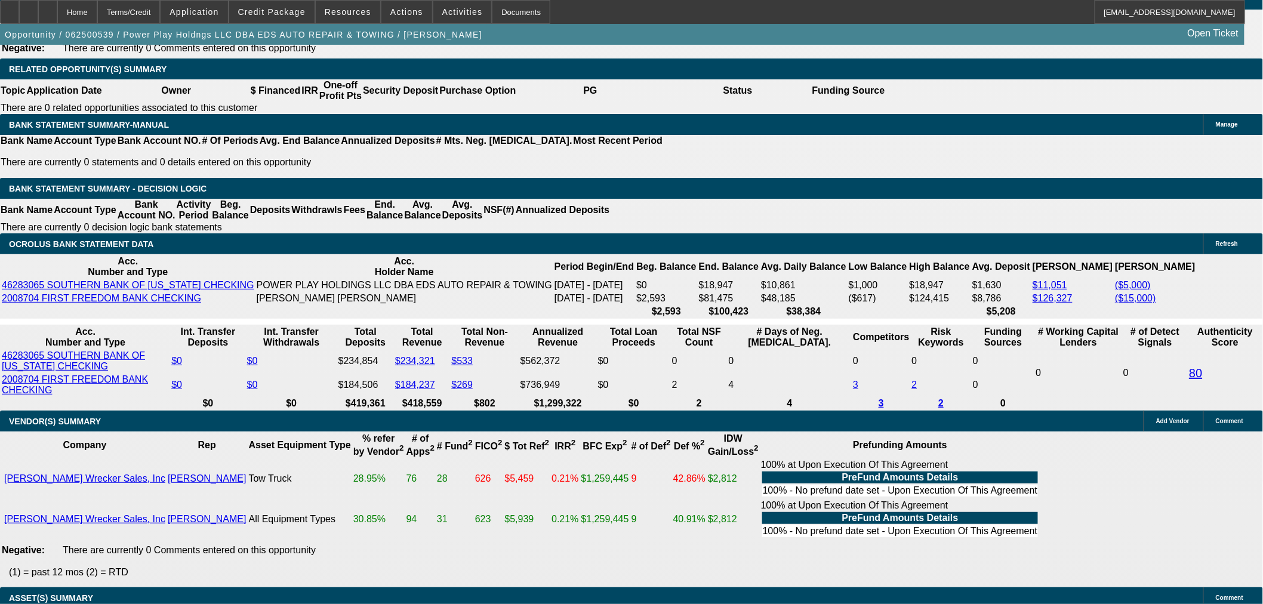
scroll to position [1754, 0]
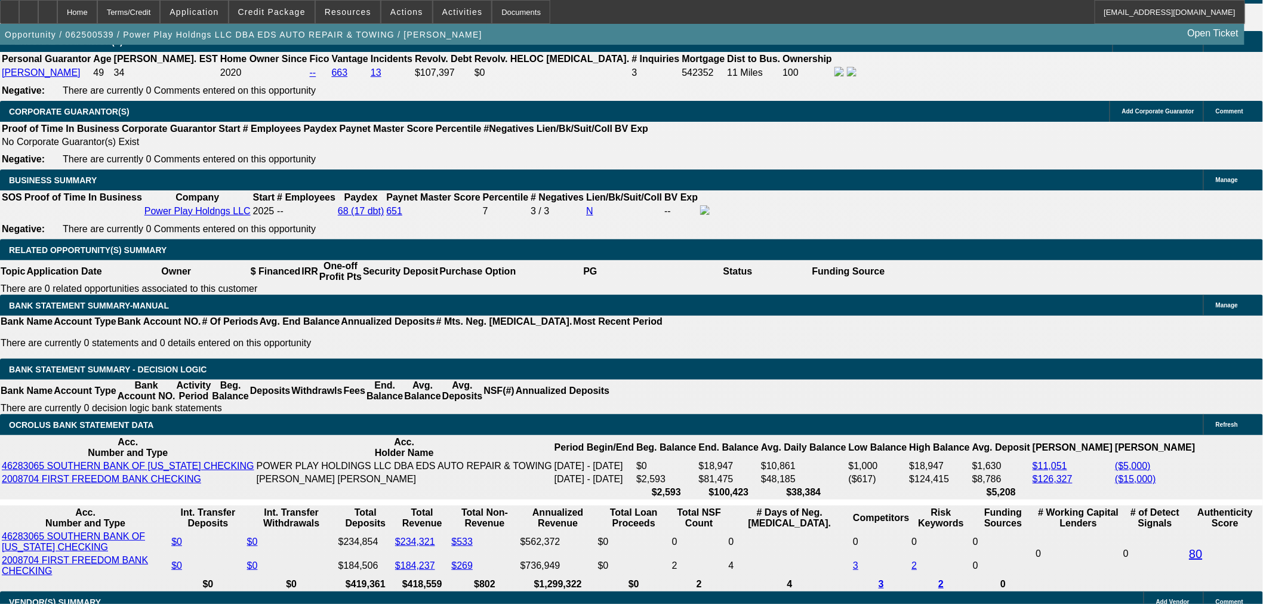
drag, startPoint x: 1097, startPoint y: 165, endPoint x: 1094, endPoint y: 174, distance: 9.8
click at [306, 7] on span "Credit Package" at bounding box center [271, 12] width 67 height 10
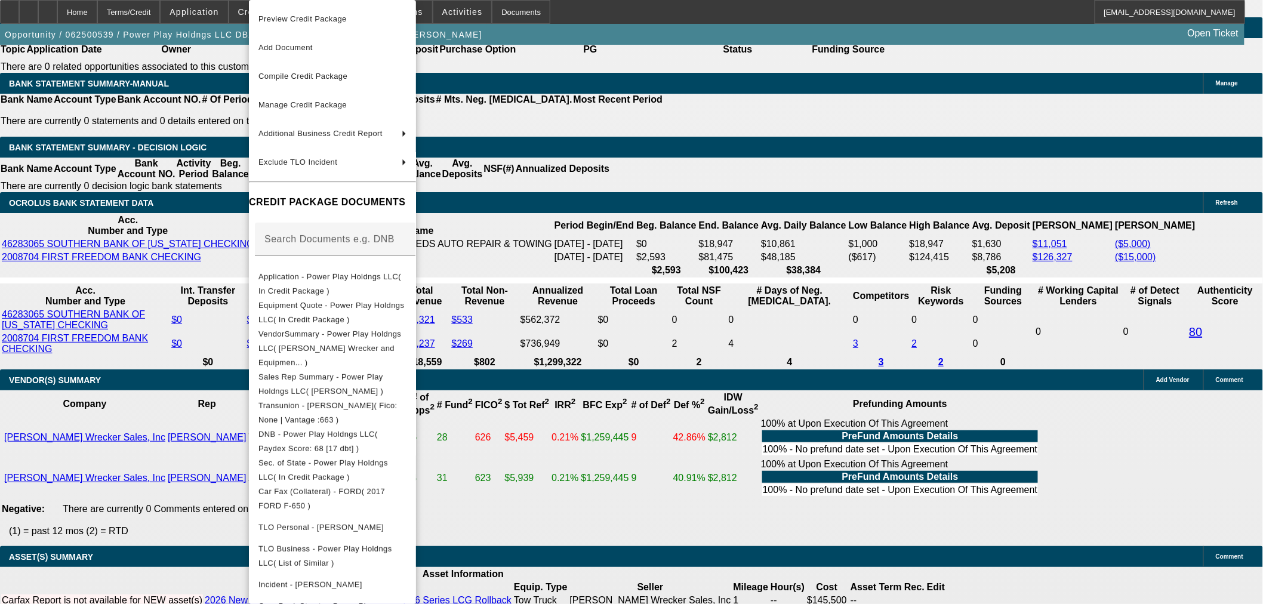
scroll to position [2219, 0]
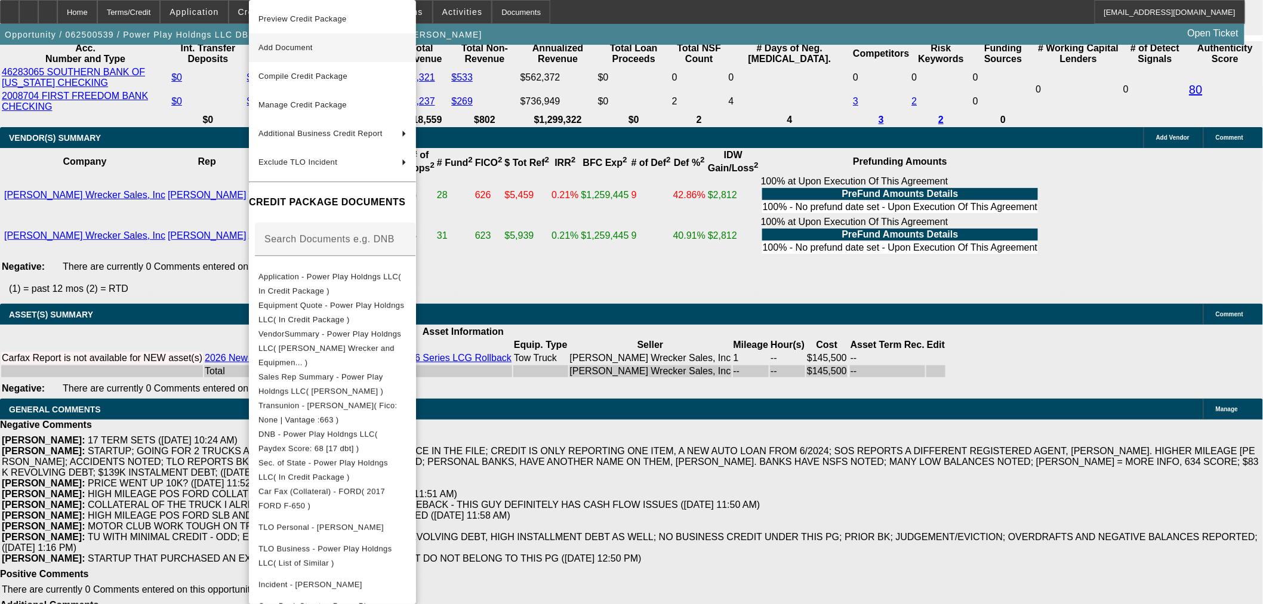
click at [288, 48] on span "Add Document" at bounding box center [286, 47] width 54 height 9
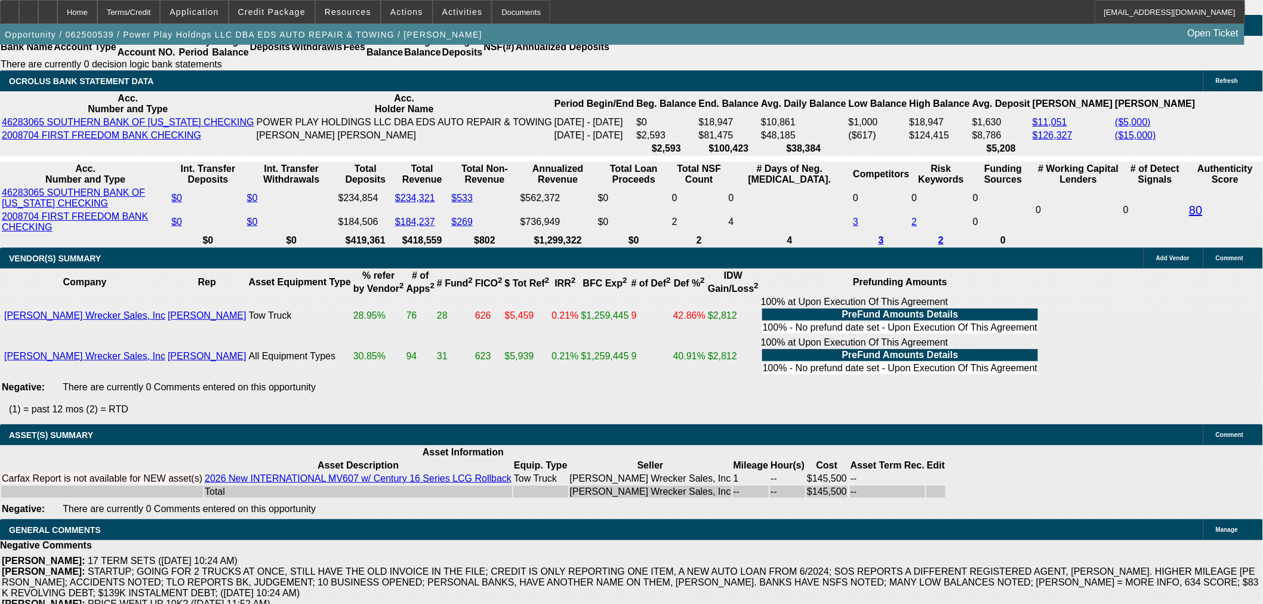
scroll to position [1954, 0]
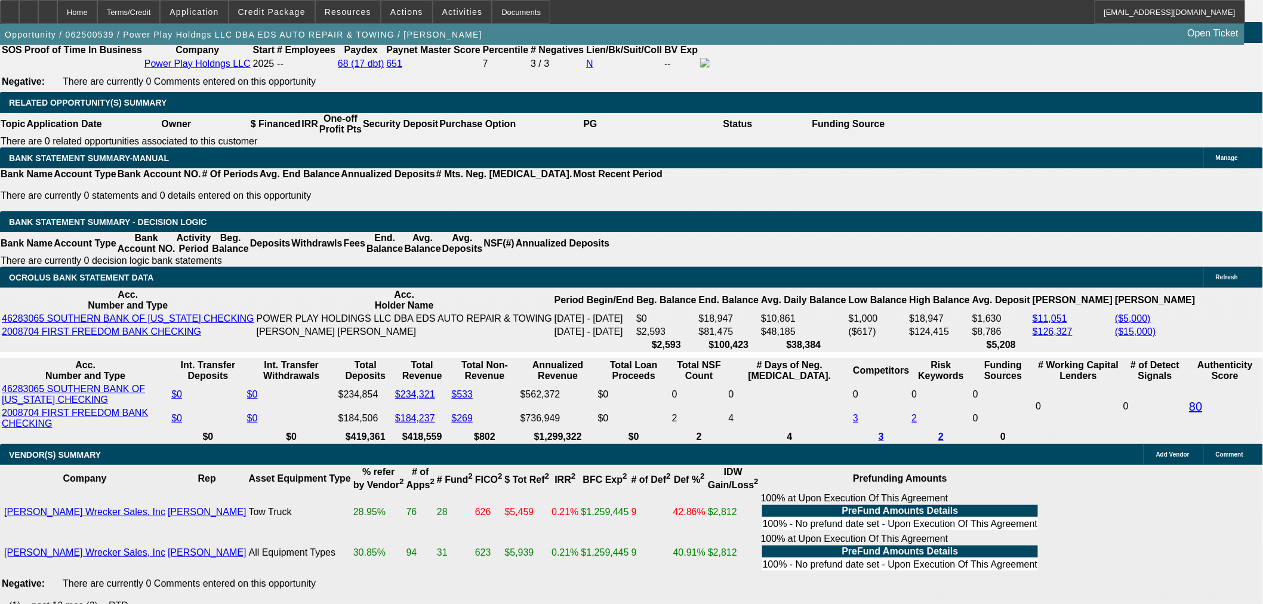
scroll to position [1821, 0]
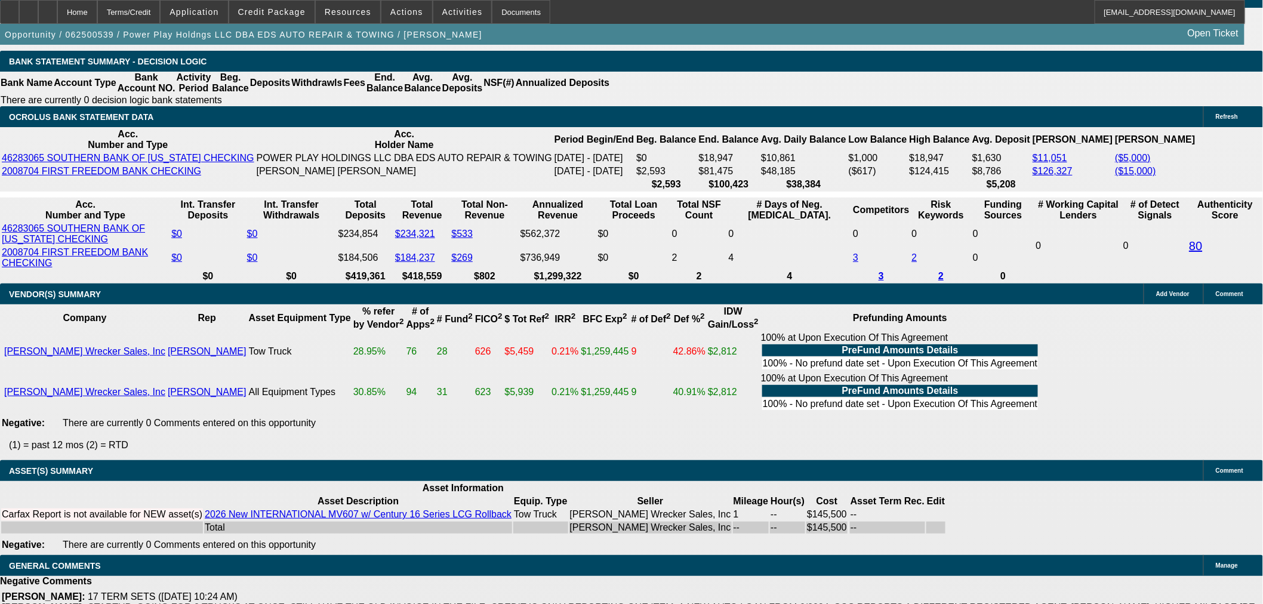
scroll to position [2152, 0]
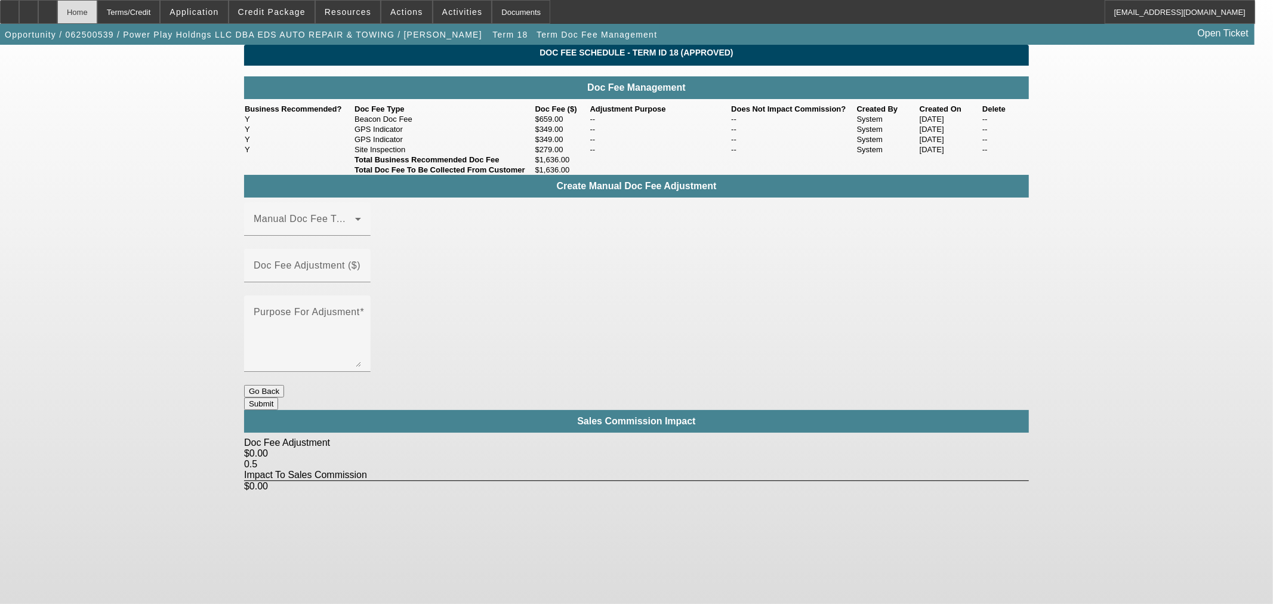
click at [97, 10] on div "Home" at bounding box center [77, 12] width 40 height 24
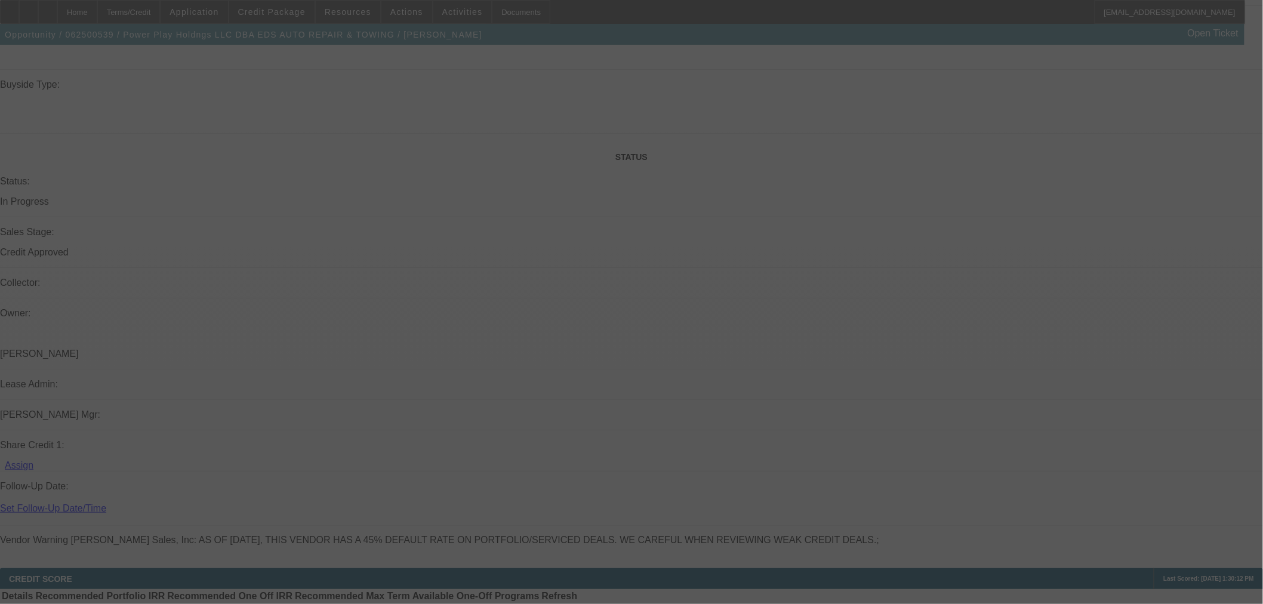
scroll to position [1328, 0]
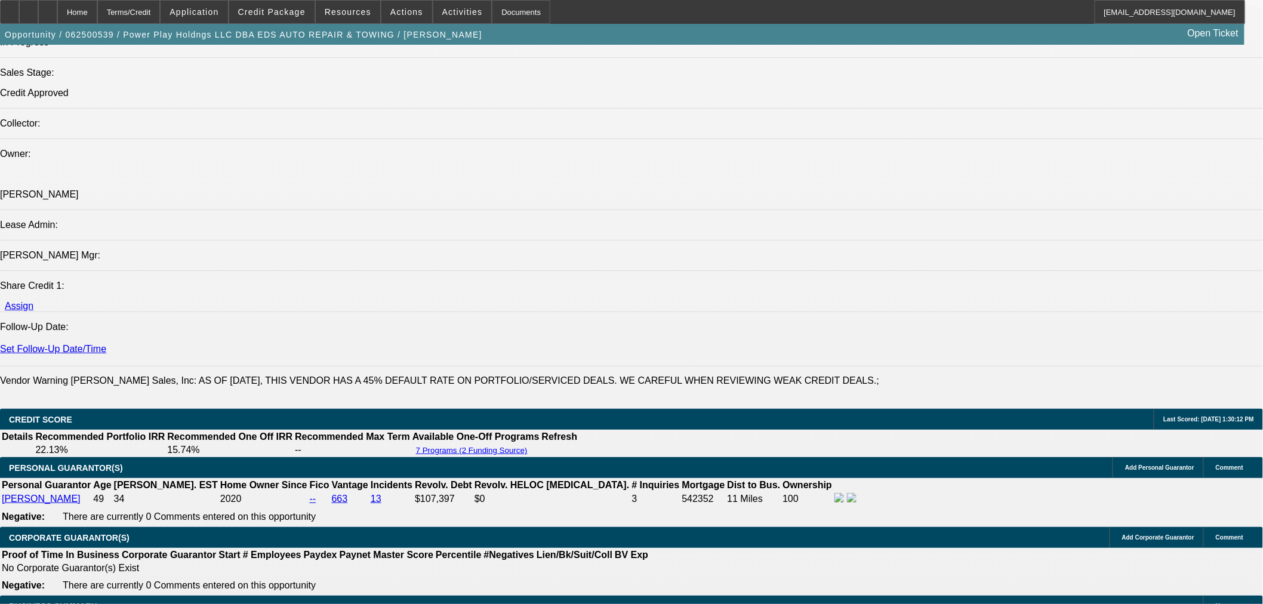
select select "0"
select select "2"
select select "0.1"
select select "4"
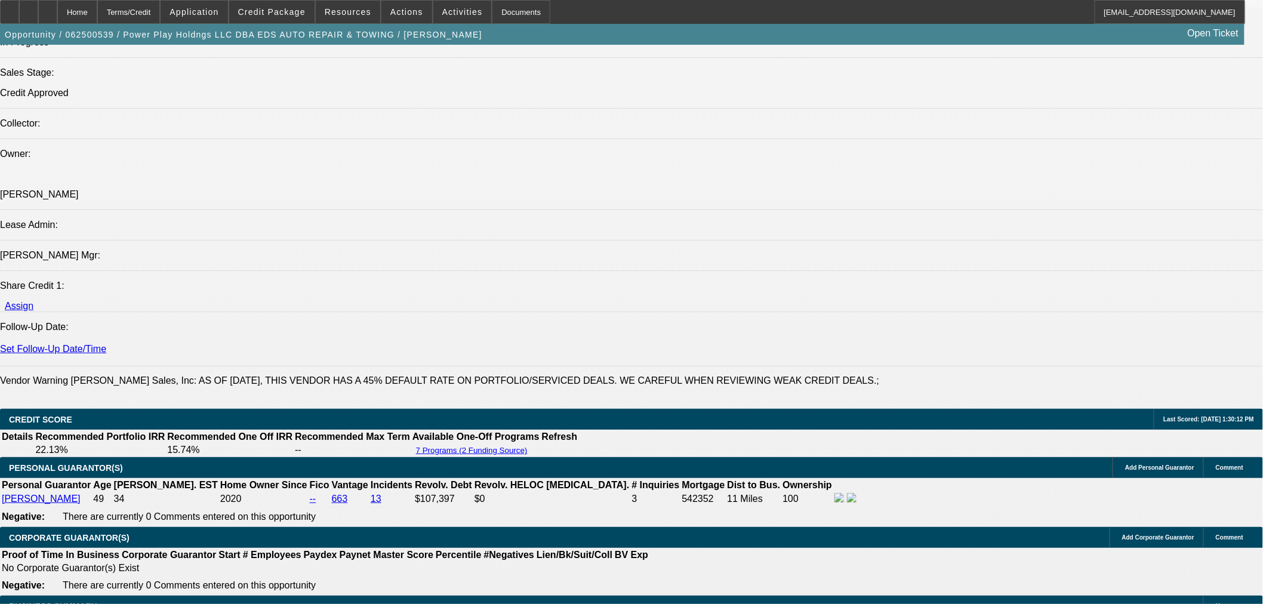
select select "0.1"
select select "2"
select select "0.1"
select select "4"
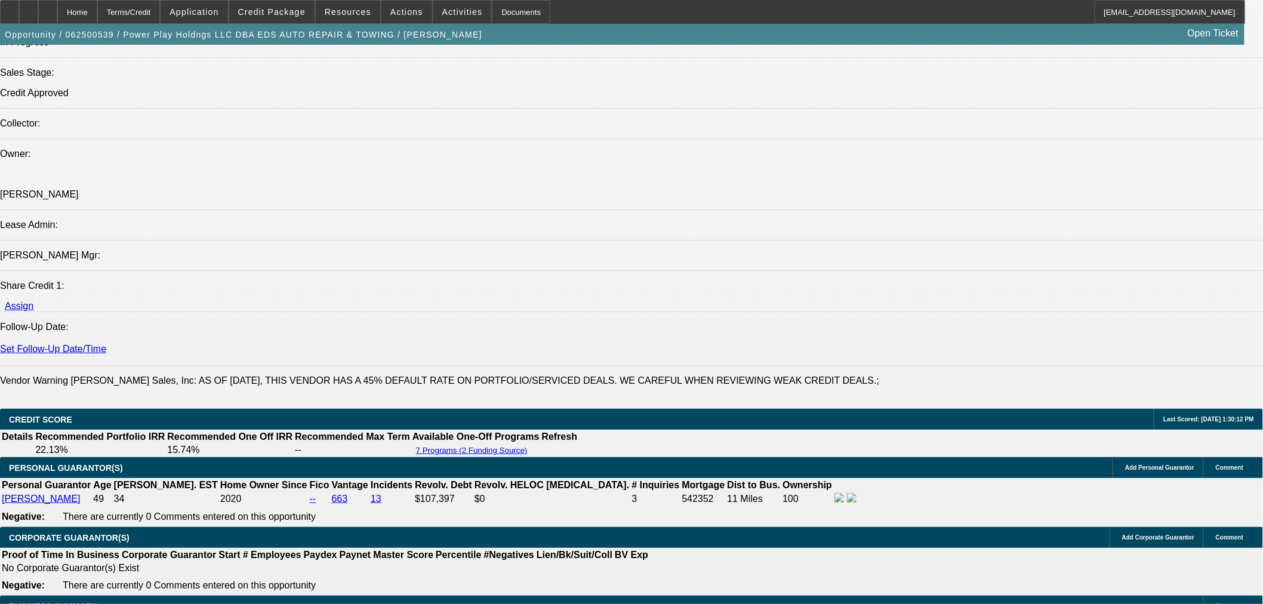
select select "2"
select select "0.1"
select select "4"
select select "0"
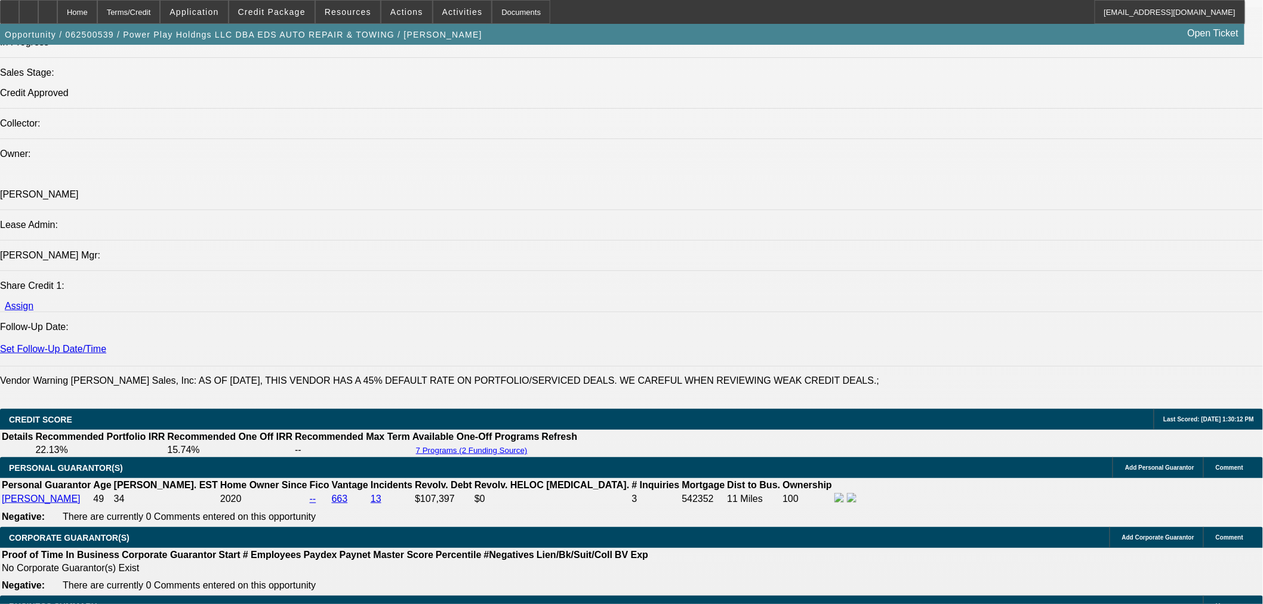
select select "2"
select select "0.1"
select select "4"
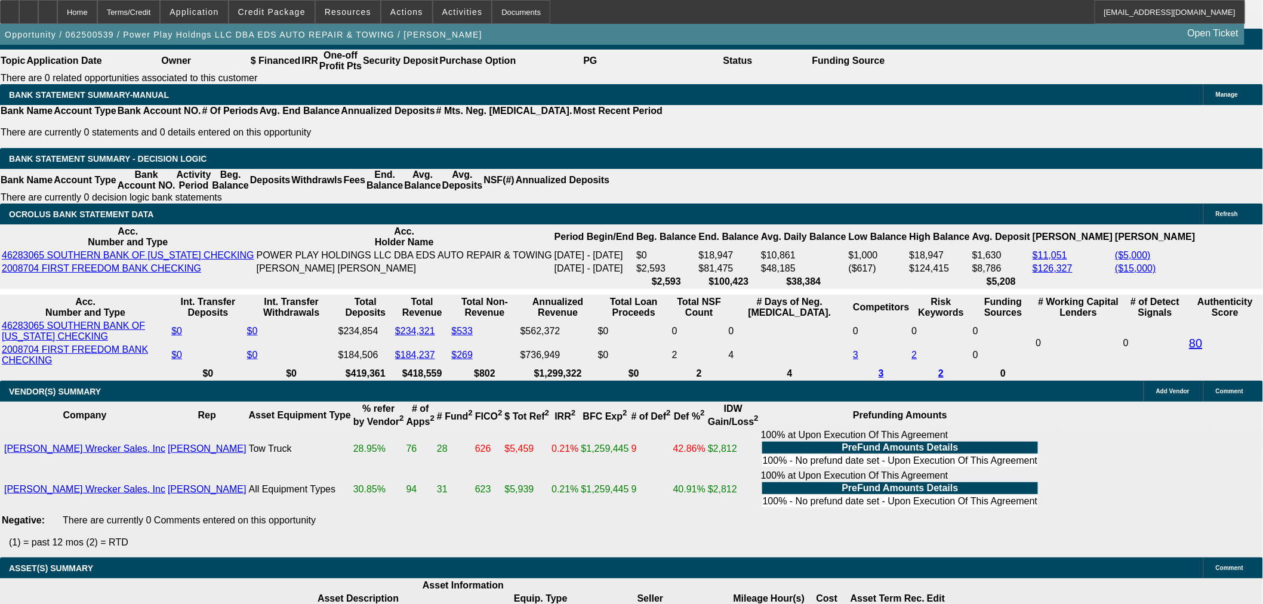
scroll to position [1795, 0]
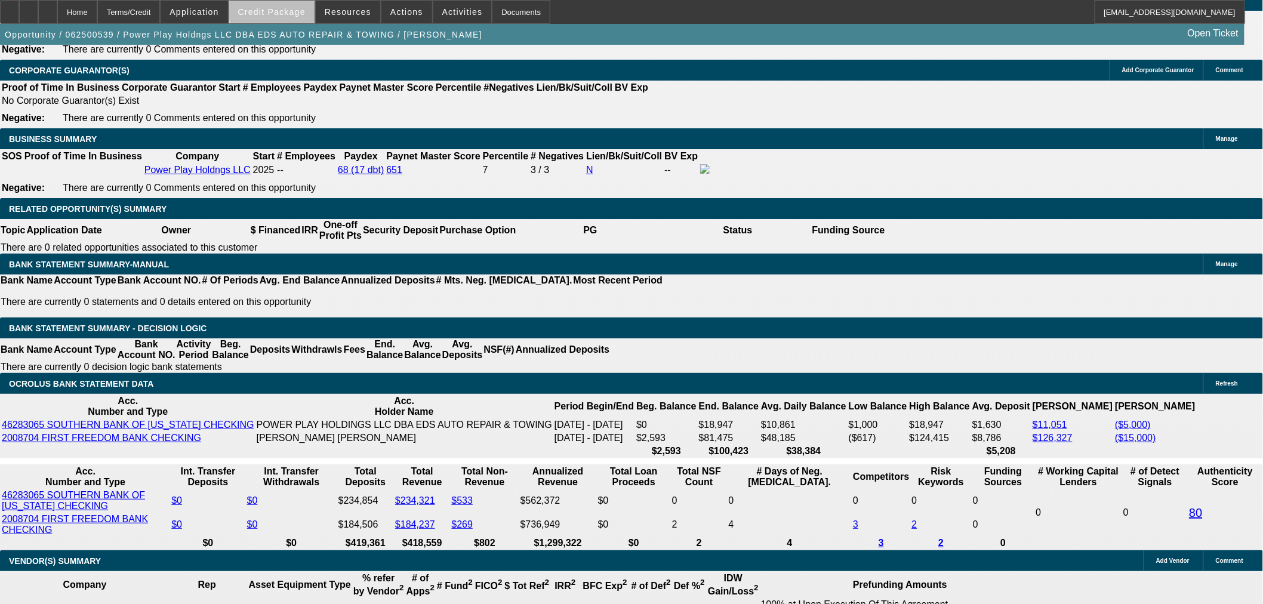
click at [305, 7] on span "Credit Package" at bounding box center [271, 12] width 67 height 10
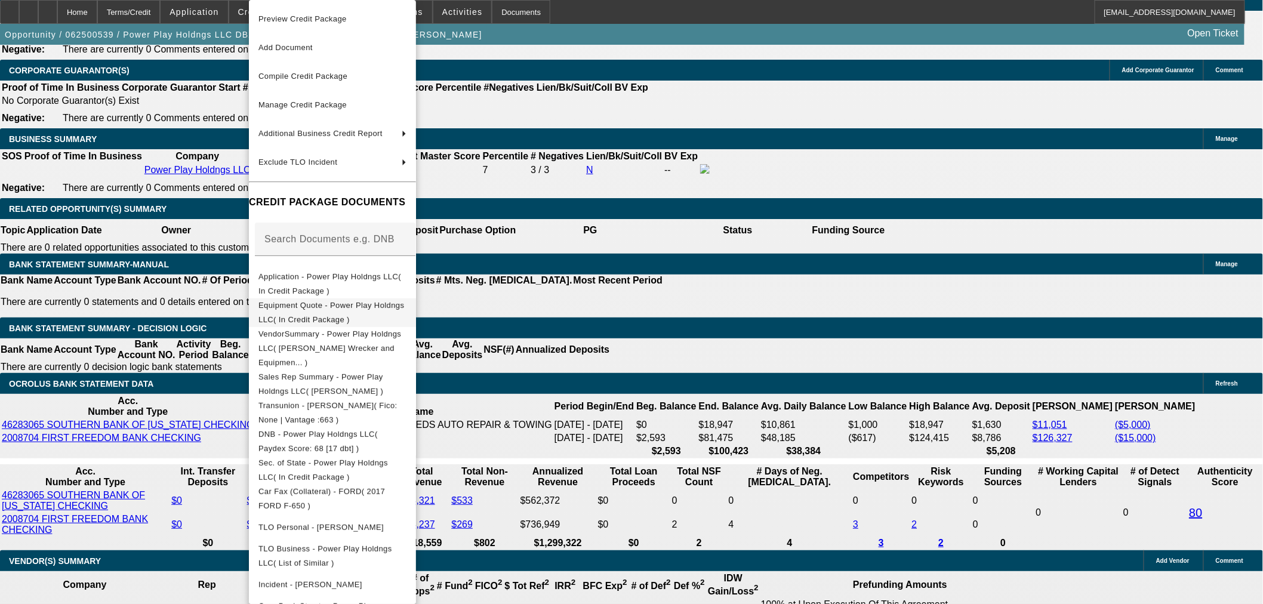
click at [288, 306] on span "Equipment Quote - Power Play Holdngs LLC( In Credit Package )" at bounding box center [332, 312] width 146 height 23
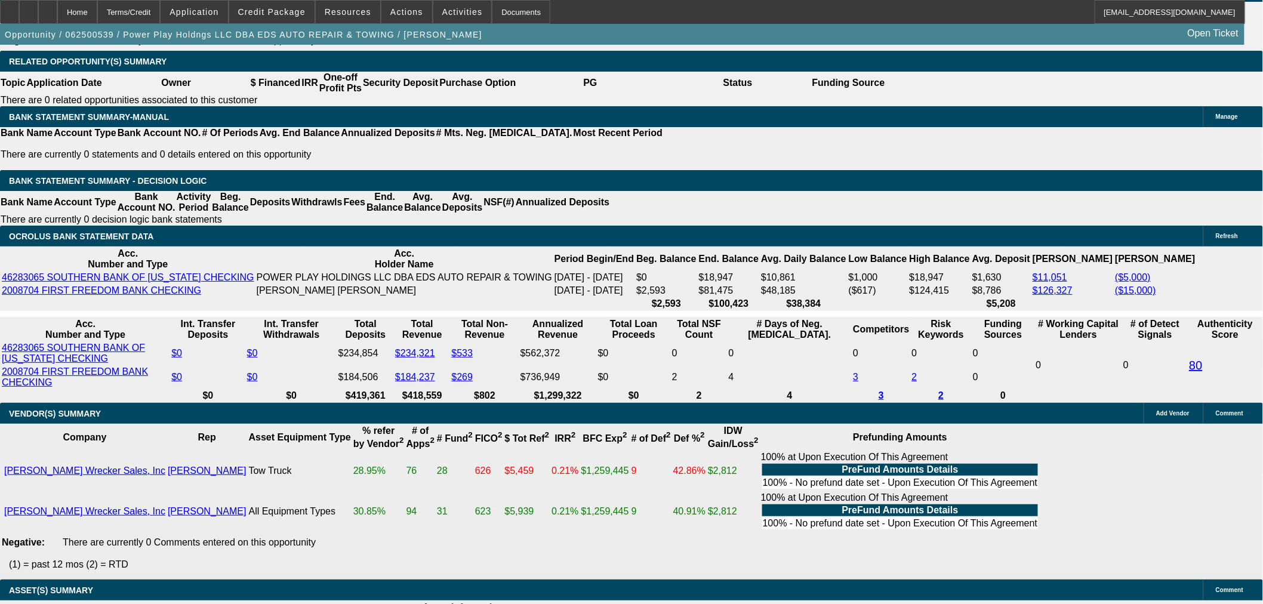
scroll to position [1862, 0]
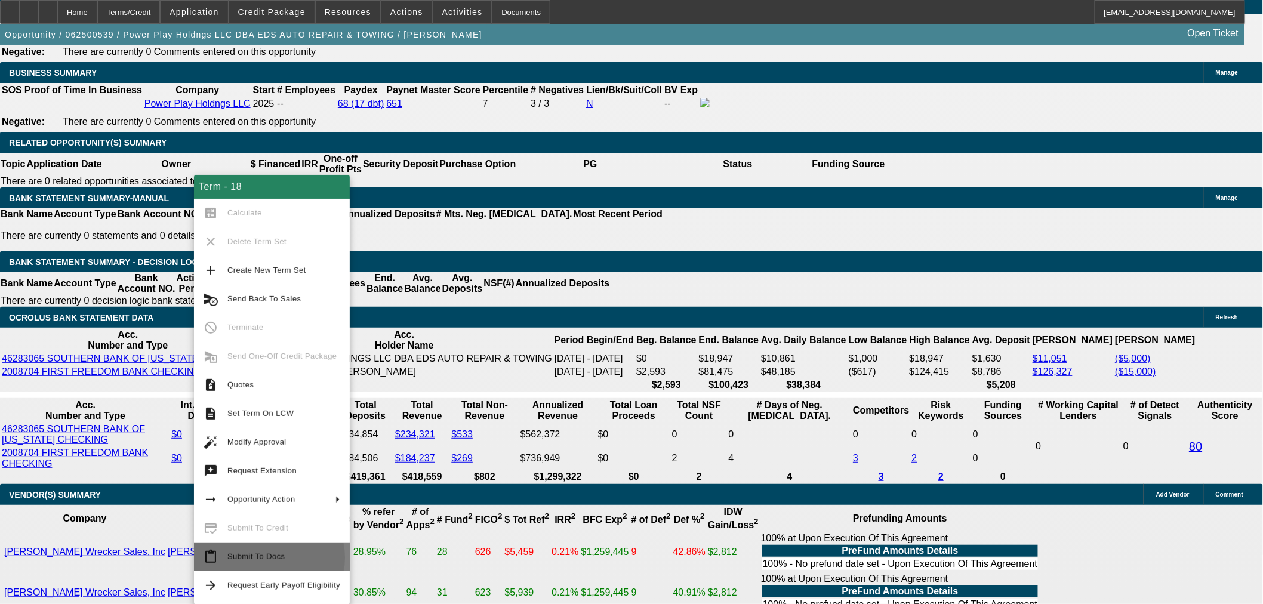
click at [269, 558] on span "Submit To Docs" at bounding box center [255, 556] width 57 height 9
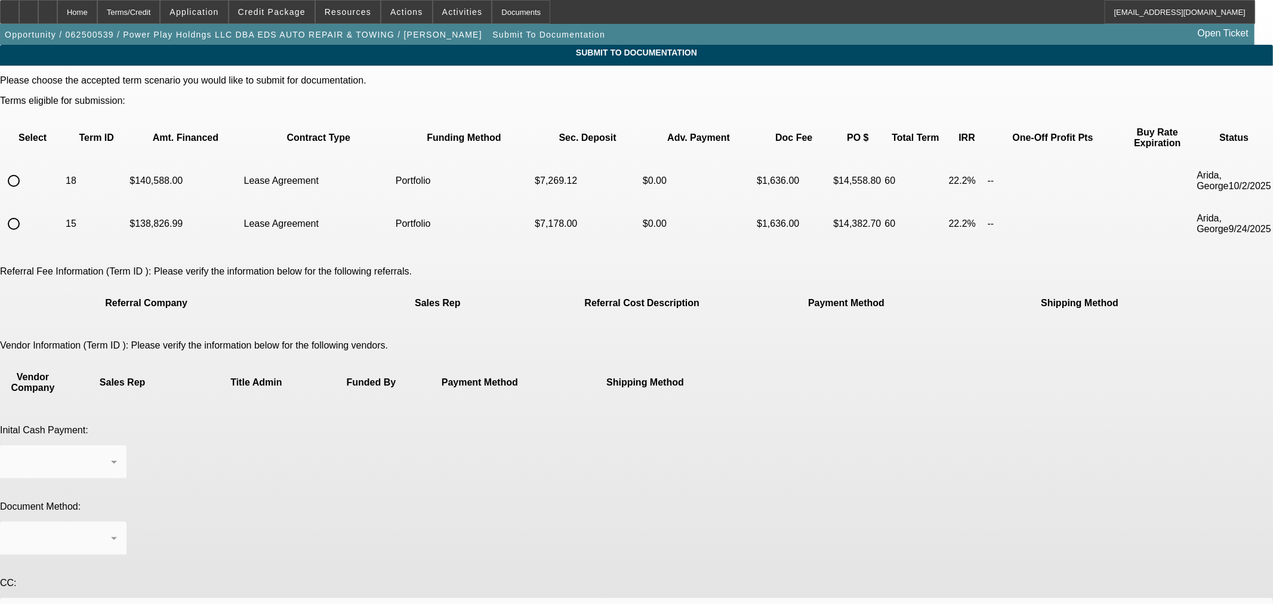
click at [26, 169] on input "radio" at bounding box center [14, 181] width 24 height 24
radio input "true"
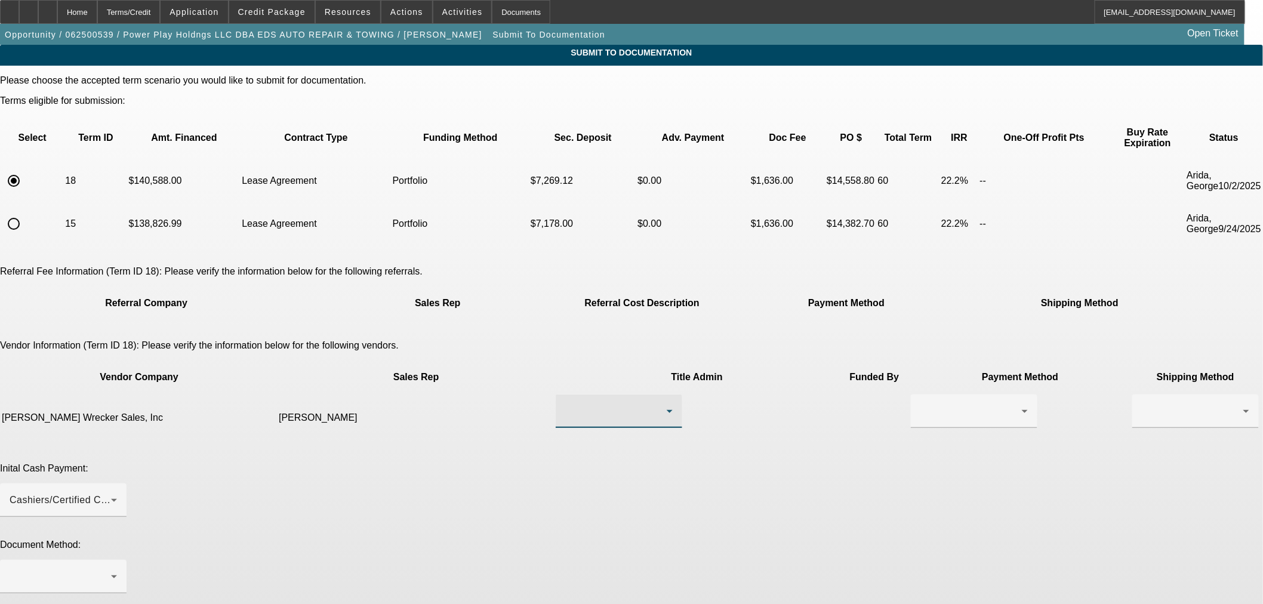
click at [577, 404] on div at bounding box center [615, 411] width 101 height 14
click at [582, 390] on mat-option "Ingram, Dale" at bounding box center [577, 396] width 143 height 29
click at [921, 404] on div at bounding box center [971, 411] width 101 height 14
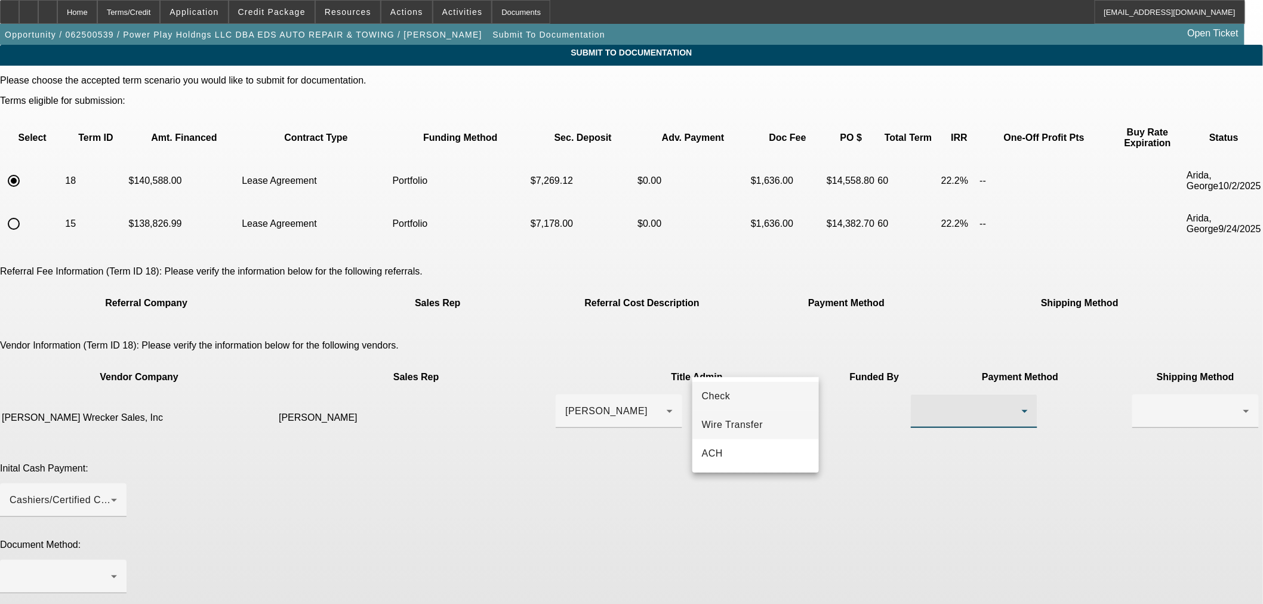
click at [761, 421] on span "Wire Transfer" at bounding box center [732, 425] width 61 height 14
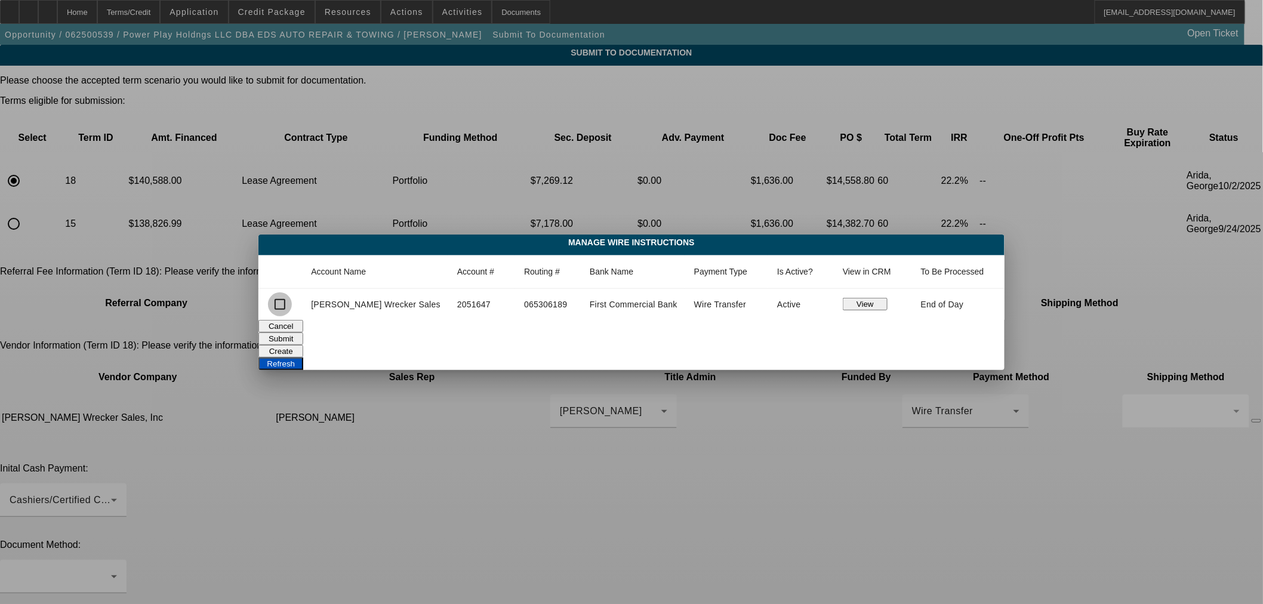
click at [291, 302] on input "checkbox" at bounding box center [280, 305] width 24 height 24
checkbox input "true"
click at [303, 337] on button "Submit" at bounding box center [281, 339] width 45 height 13
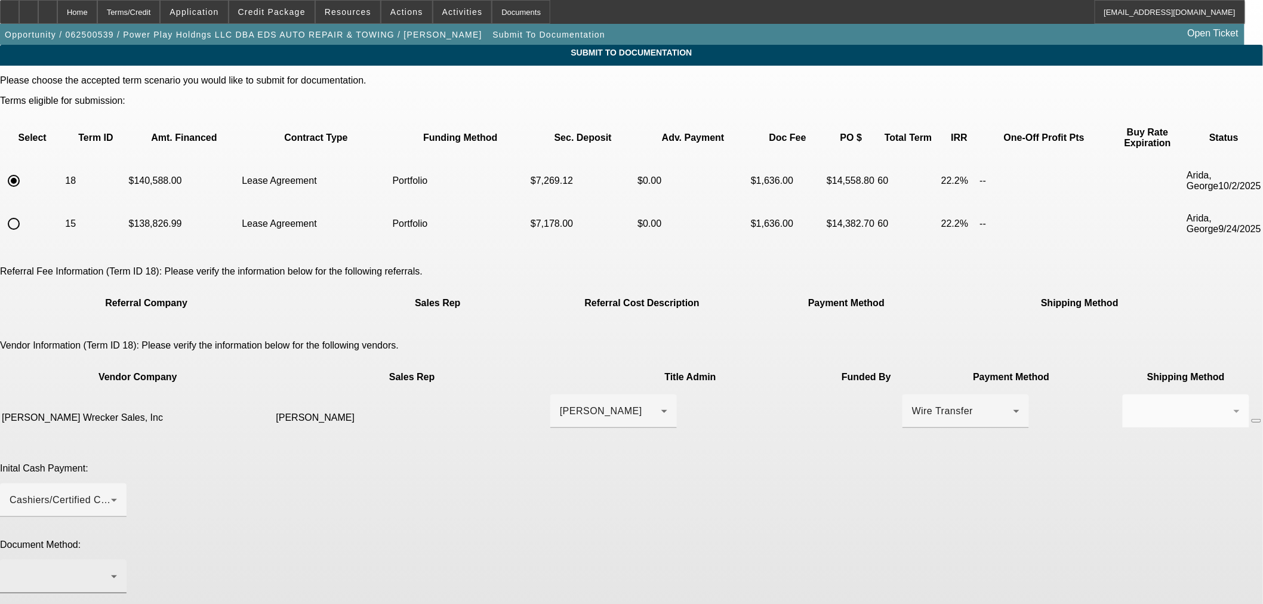
click at [117, 560] on div at bounding box center [63, 576] width 107 height 33
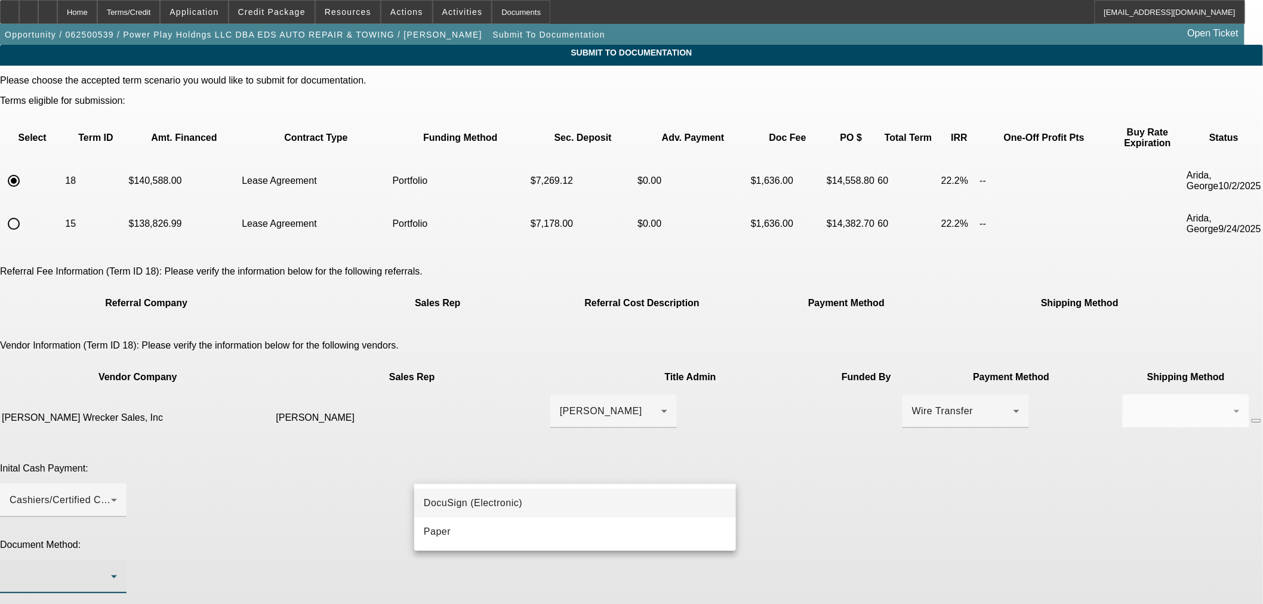
click at [468, 499] on span "DocuSign (Electronic)" at bounding box center [473, 503] width 99 height 14
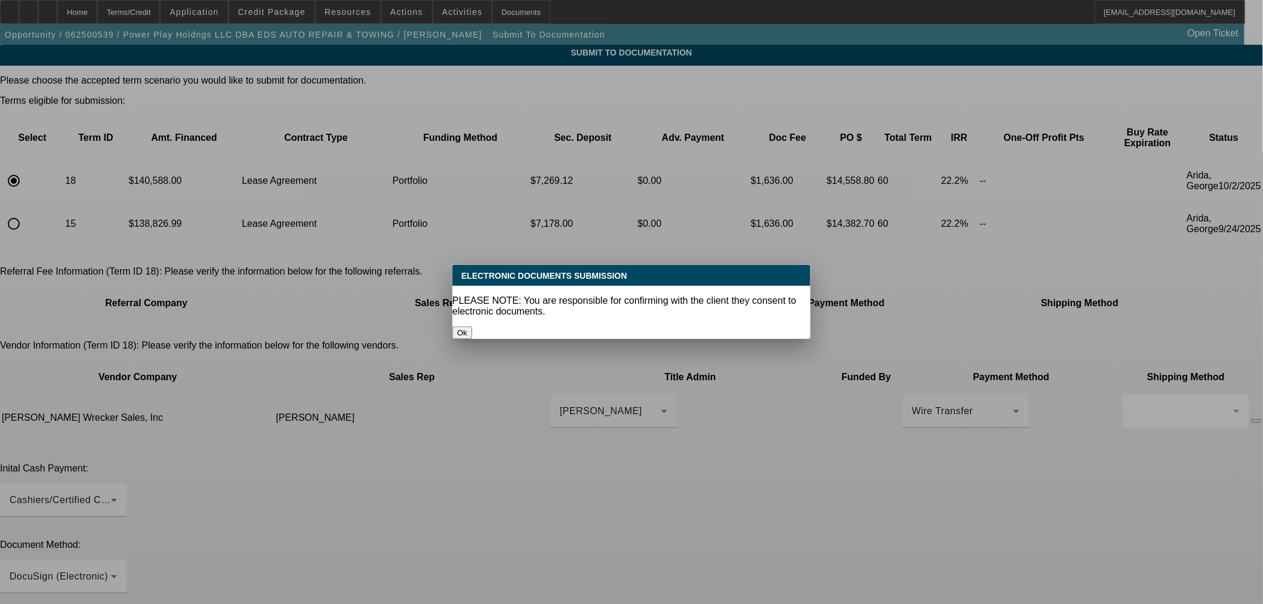
click at [472, 327] on button "Ok" at bounding box center [463, 333] width 20 height 13
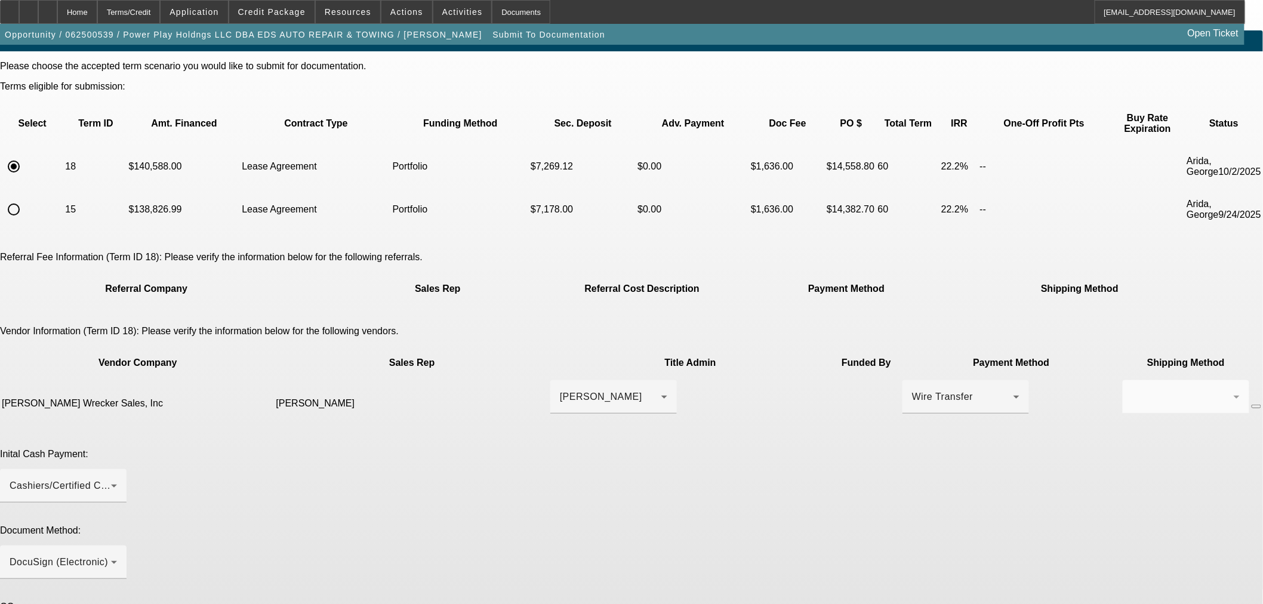
scroll to position [56, 0]
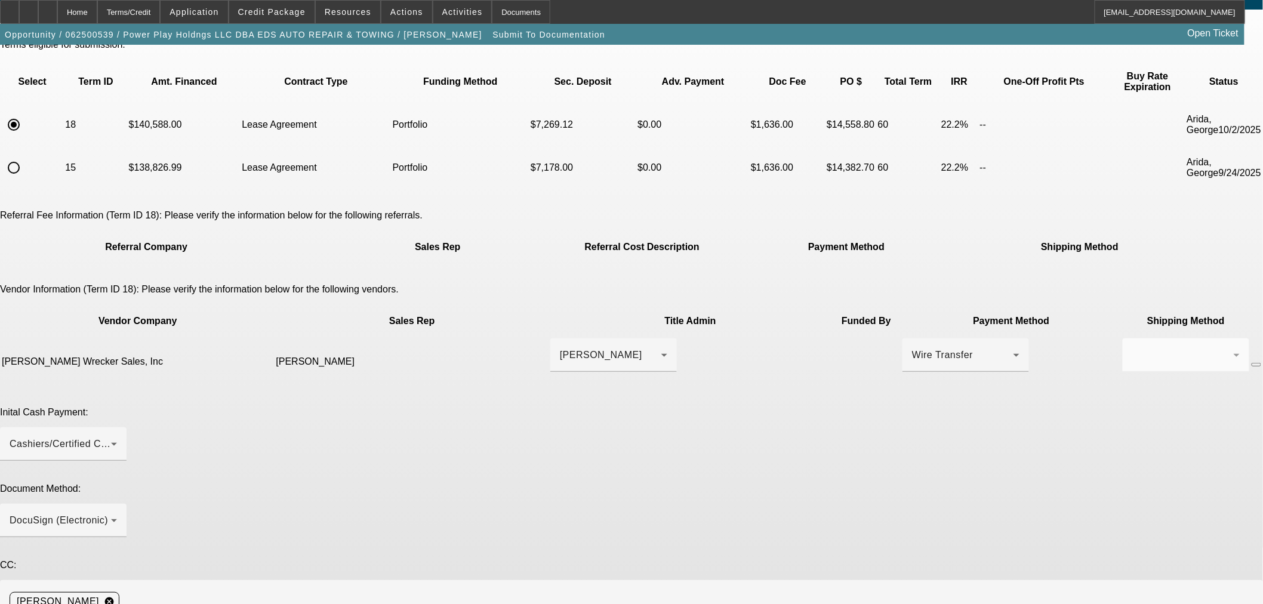
paste textarea "Hank Harthcock <hank.jiws@yahoo.com>"
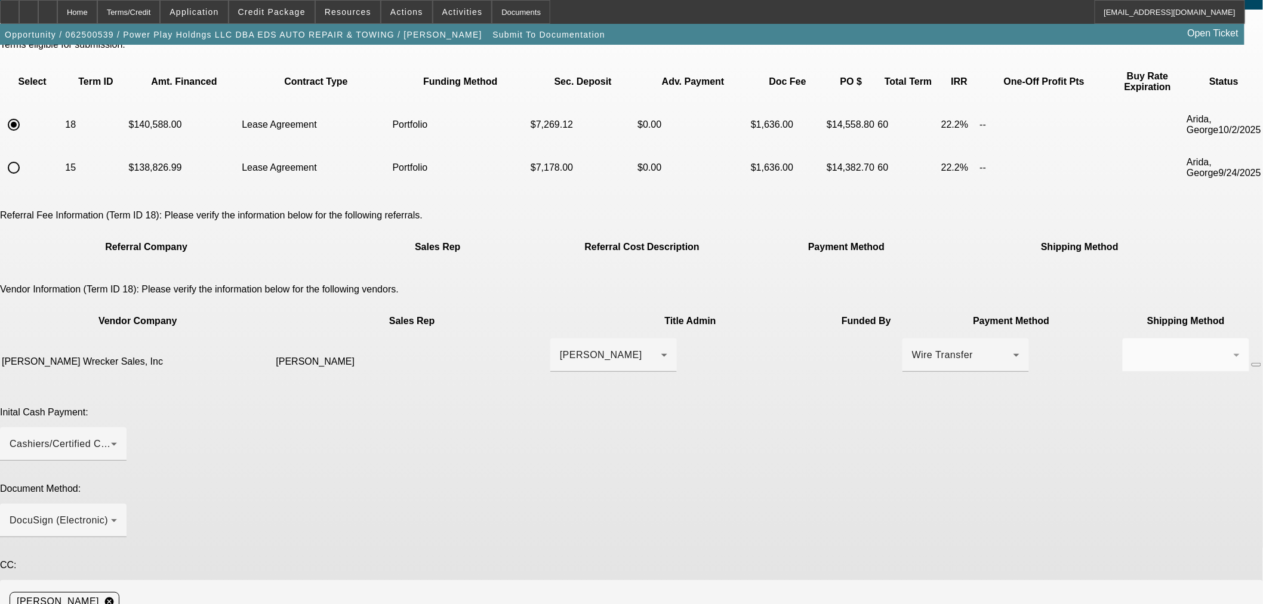
paste textarea "662-812-8764"
type textarea "Hank hank.jiws@yahoo.com is contact 662-812-8764. Thanks"
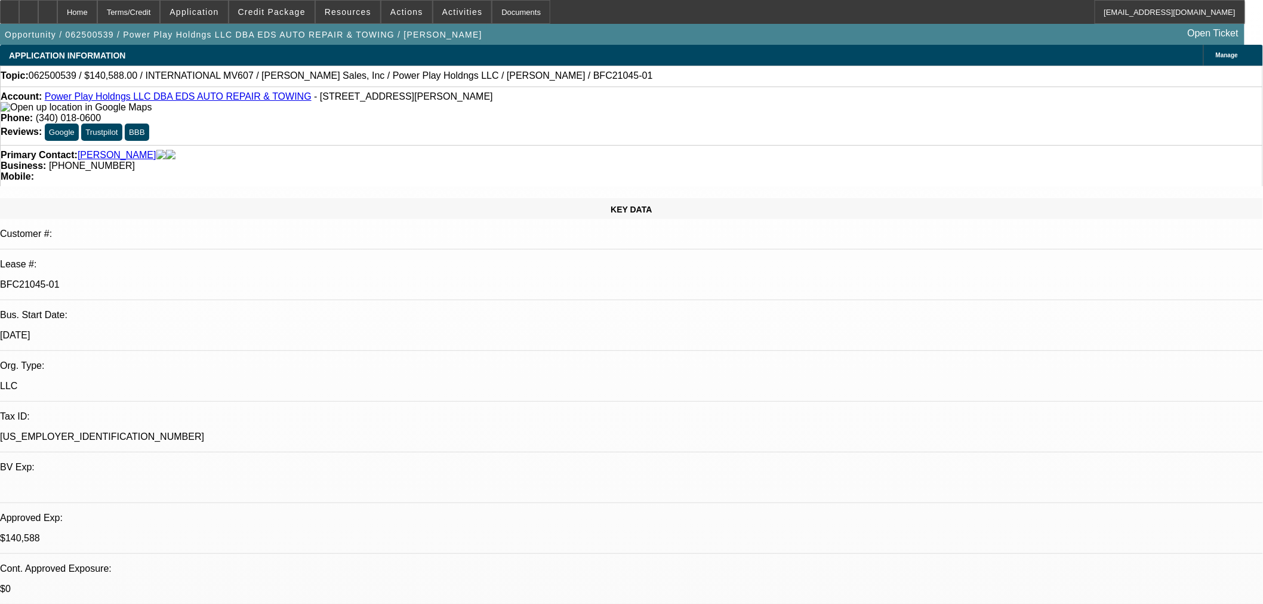
select select "0"
select select "2"
select select "0.1"
select select "4"
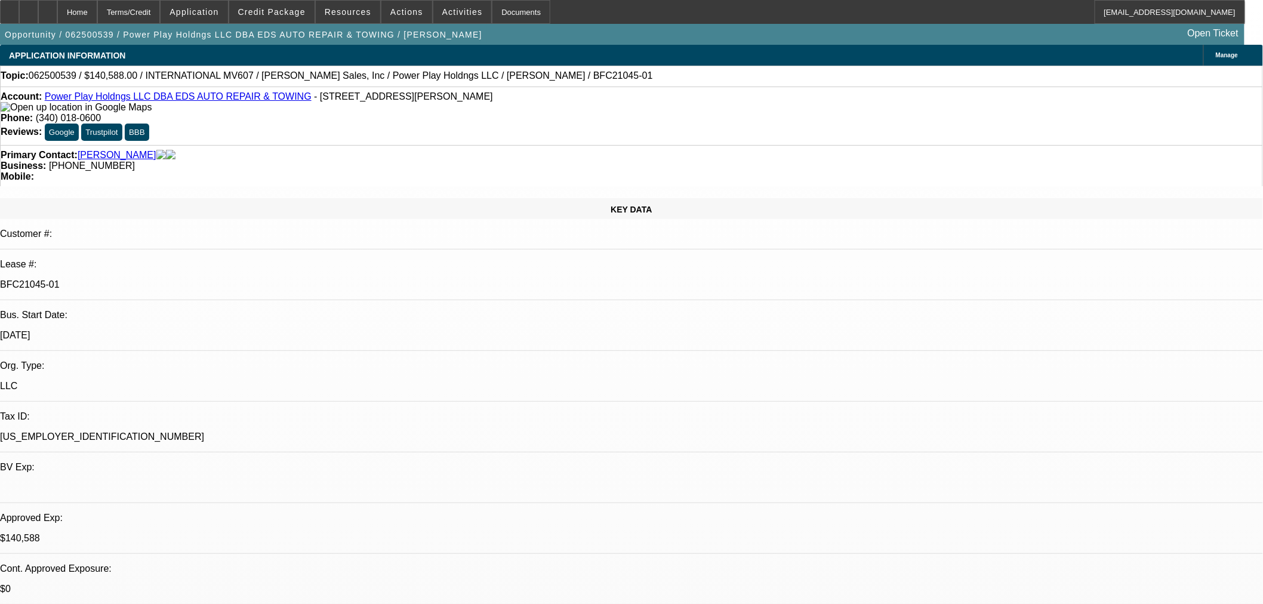
select select "0.1"
select select "2"
select select "0.1"
select select "4"
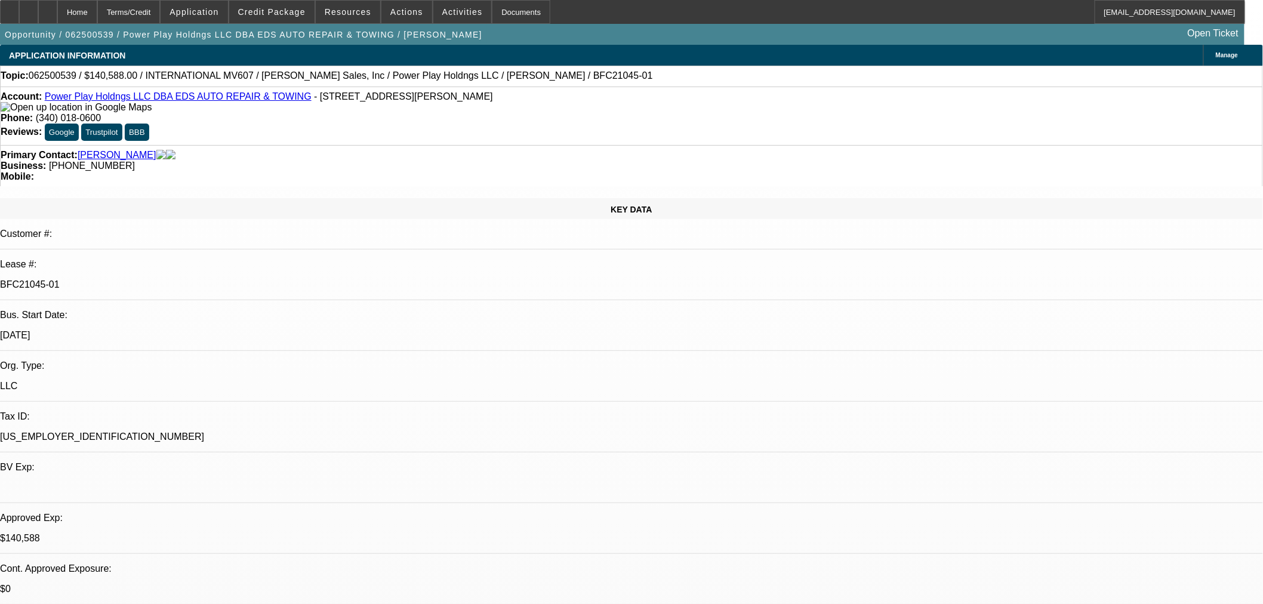
select select "2"
select select "0.1"
select select "4"
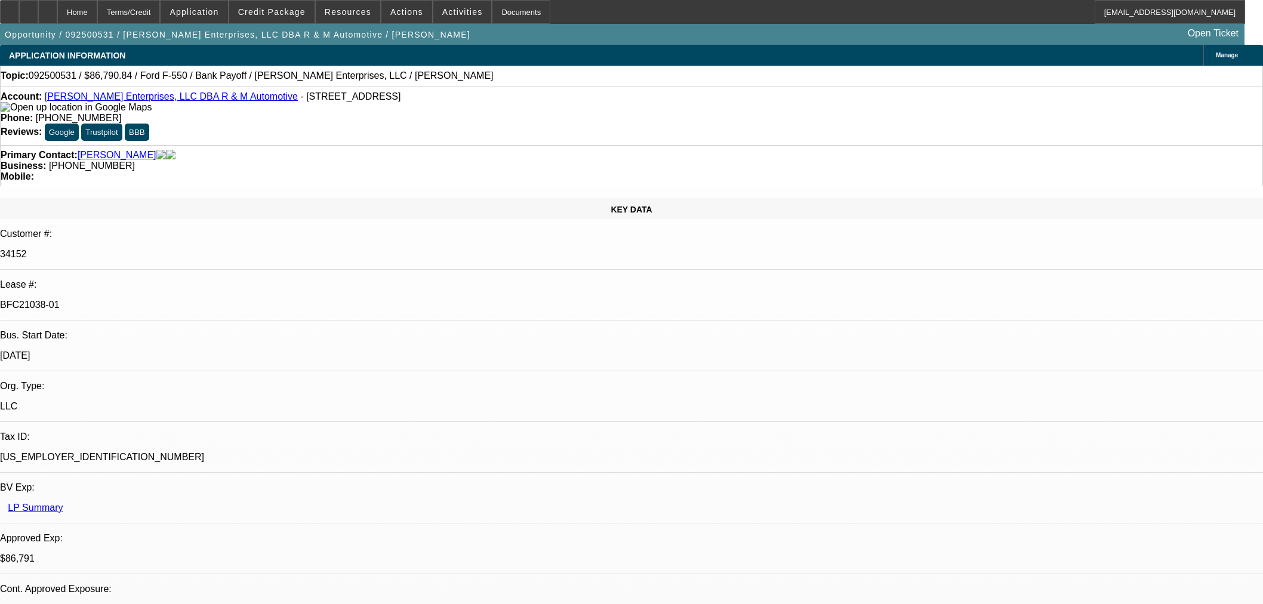
select select "0"
select select "2"
select select "0"
select select "6"
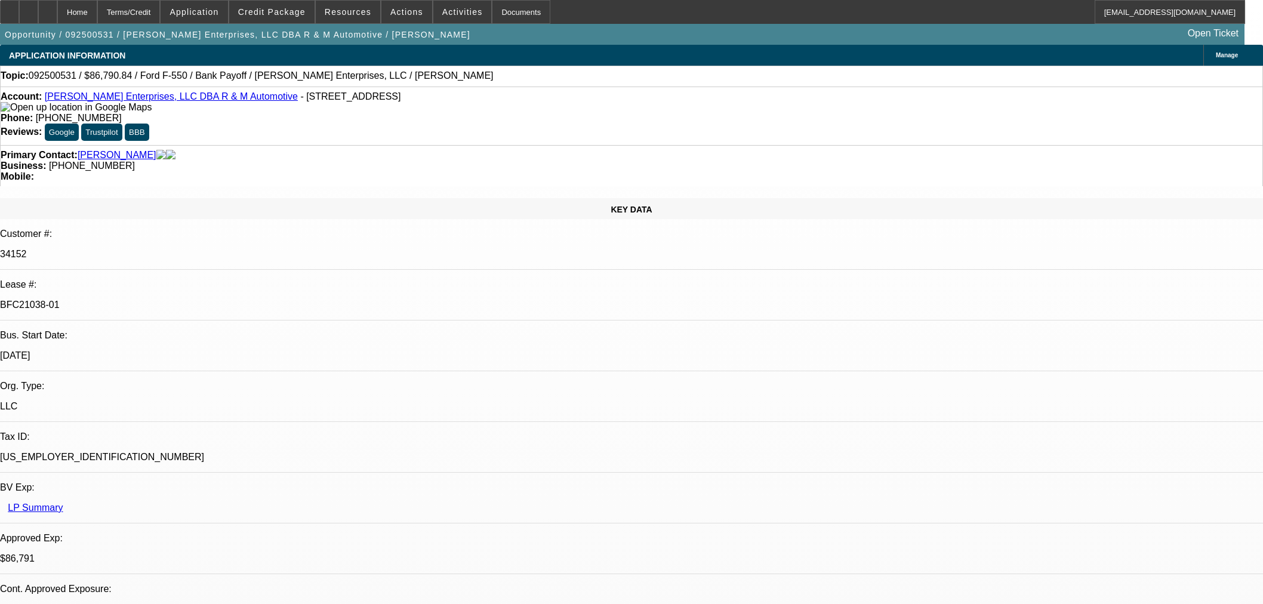
select select "0"
select select "2"
select select "0"
select select "6"
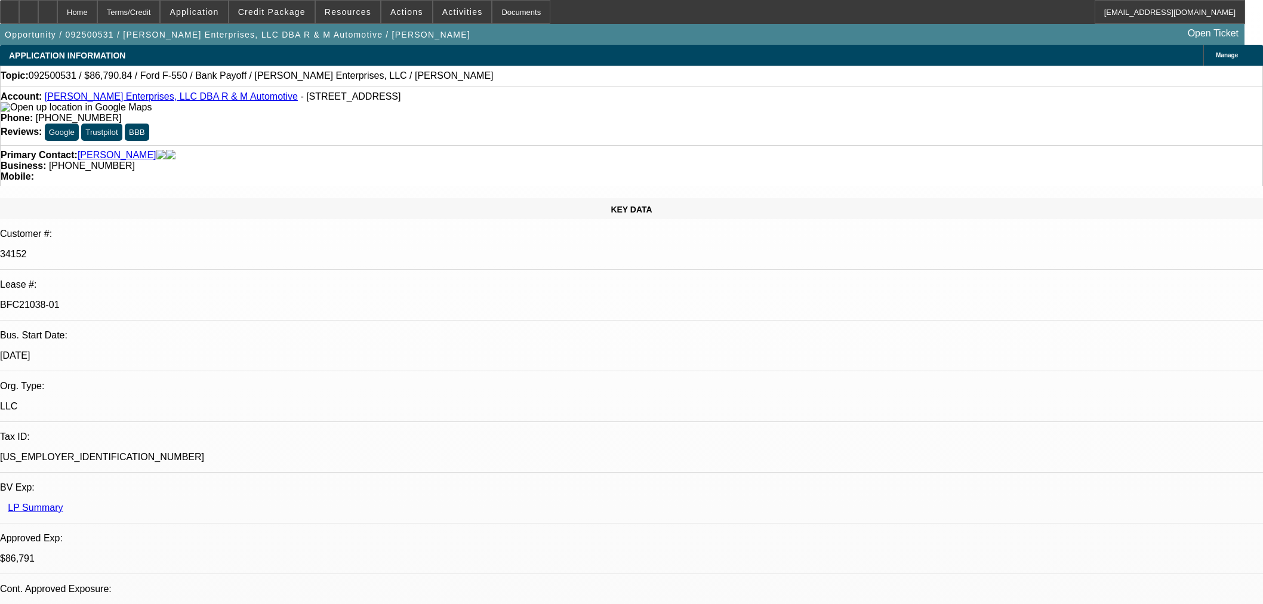
select select "0"
select select "2"
select select "0"
select select "6"
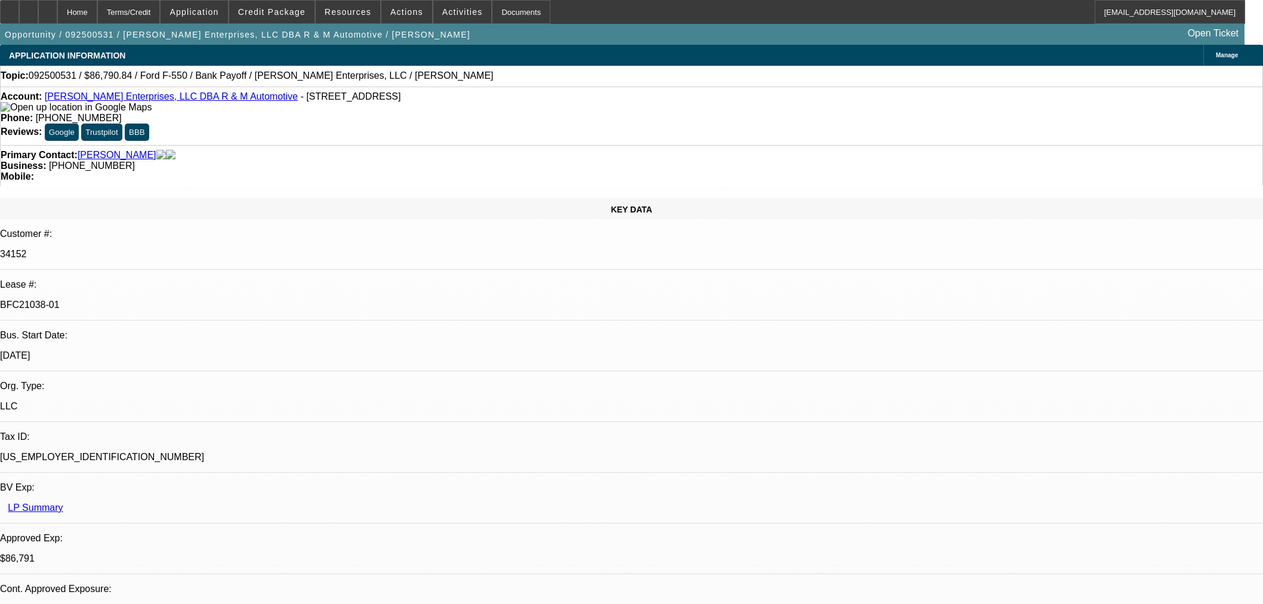
select select "0"
select select "2"
select select "0"
select select "6"
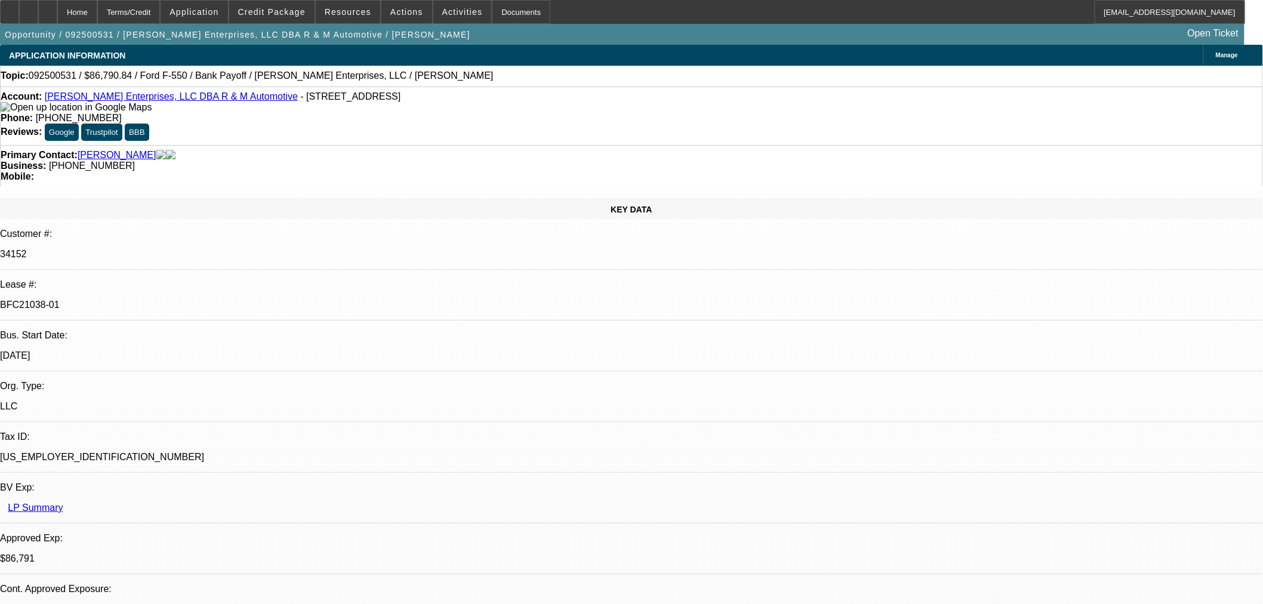
click at [48, 8] on icon at bounding box center [48, 8] width 0 height 0
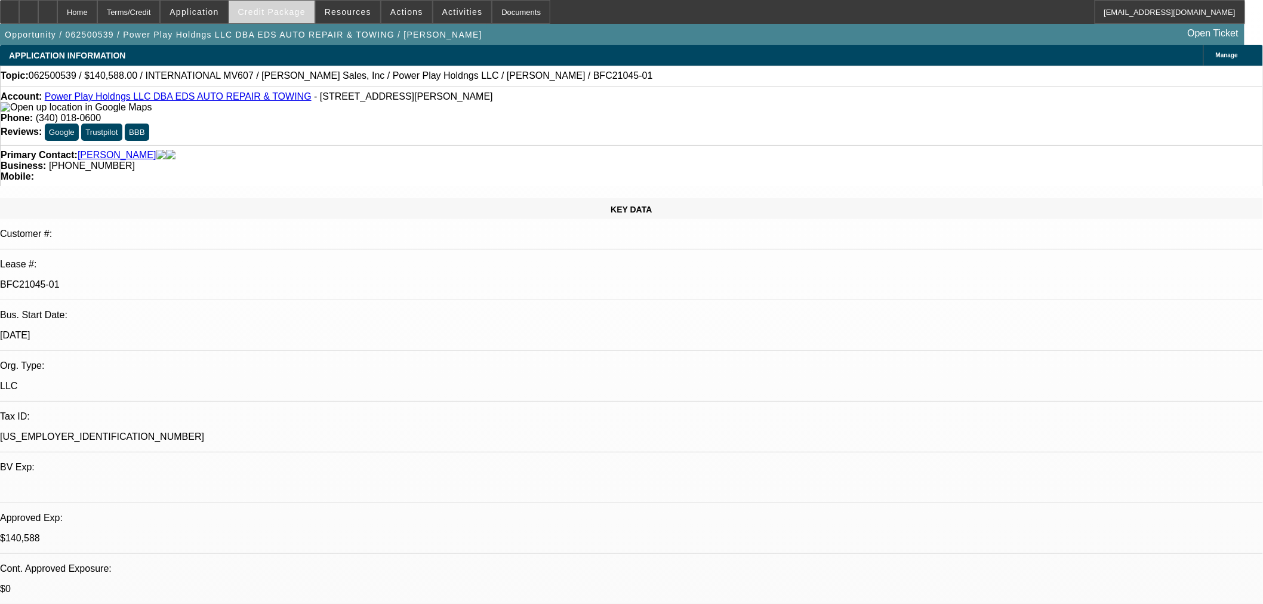
select select "0"
select select "2"
select select "0.1"
select select "4"
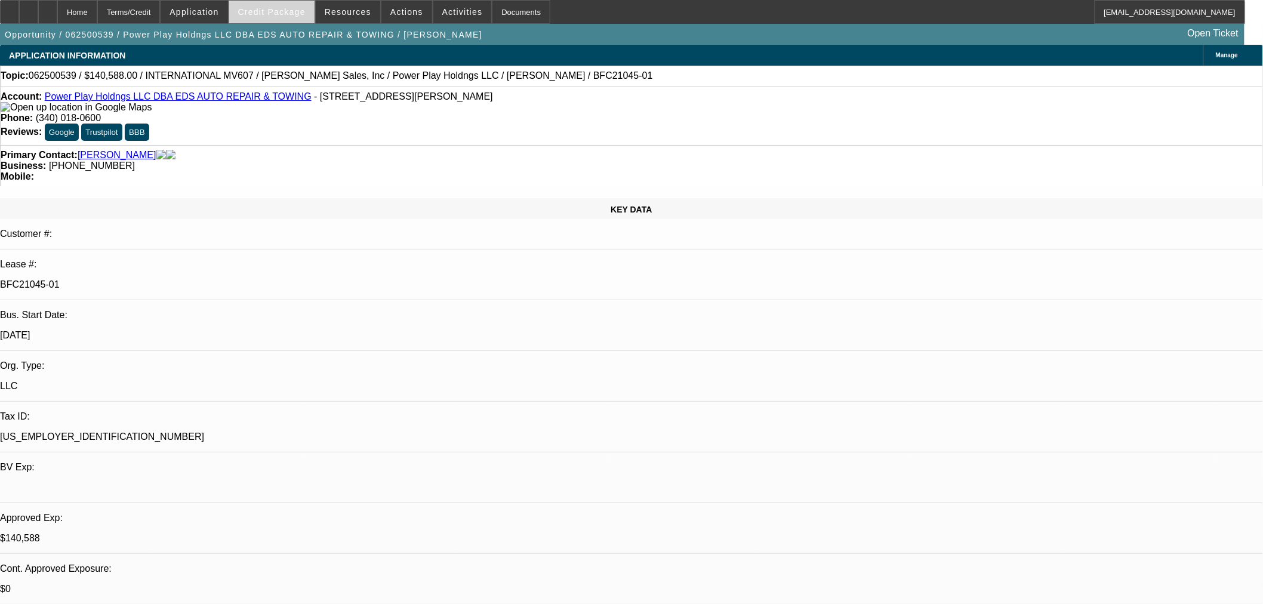
select select "0.1"
select select "2"
select select "0.1"
select select "4"
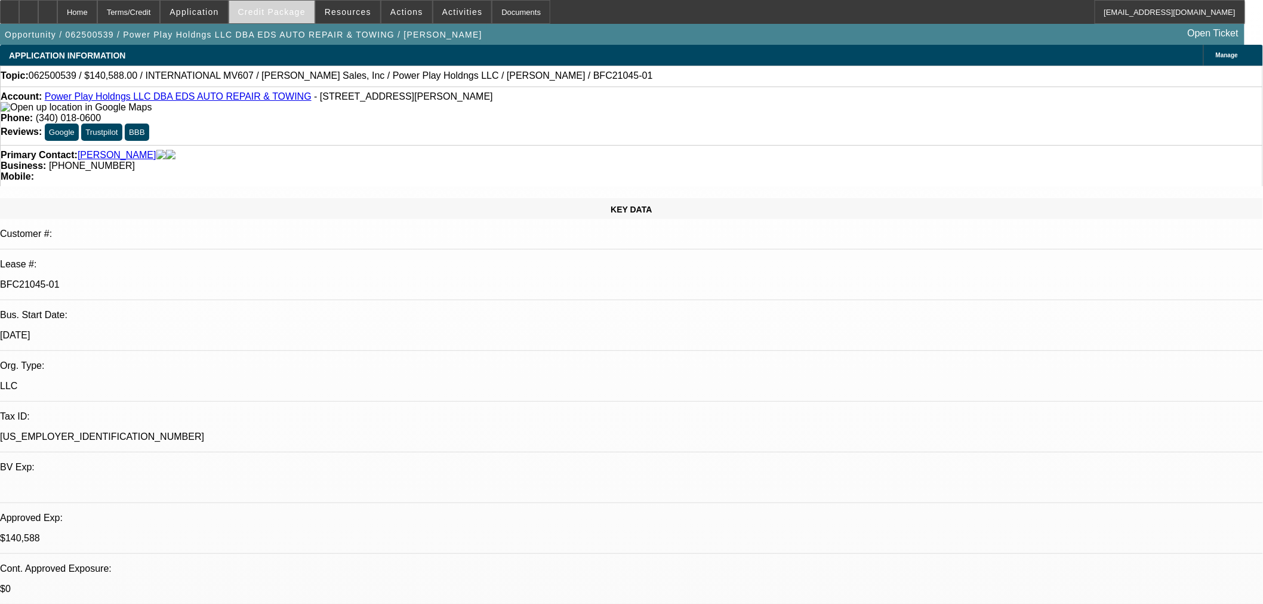
select select "2"
select select "0.1"
select select "4"
select select "0"
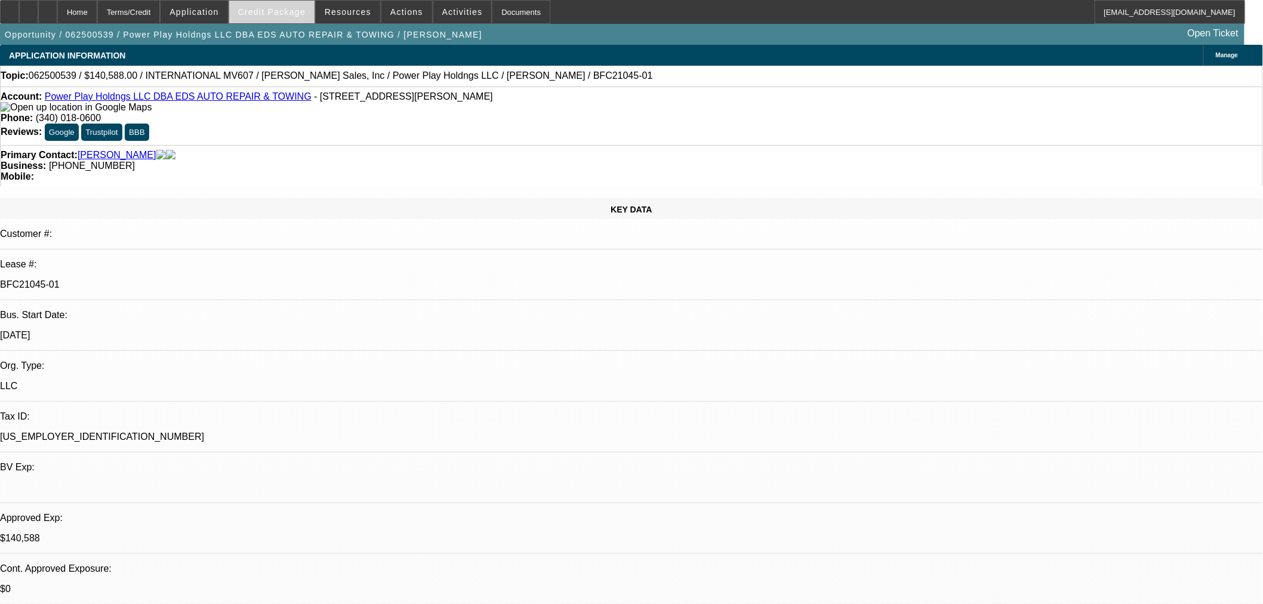
select select "2"
select select "0.1"
select select "4"
click at [287, 12] on span "Credit Package" at bounding box center [271, 12] width 67 height 10
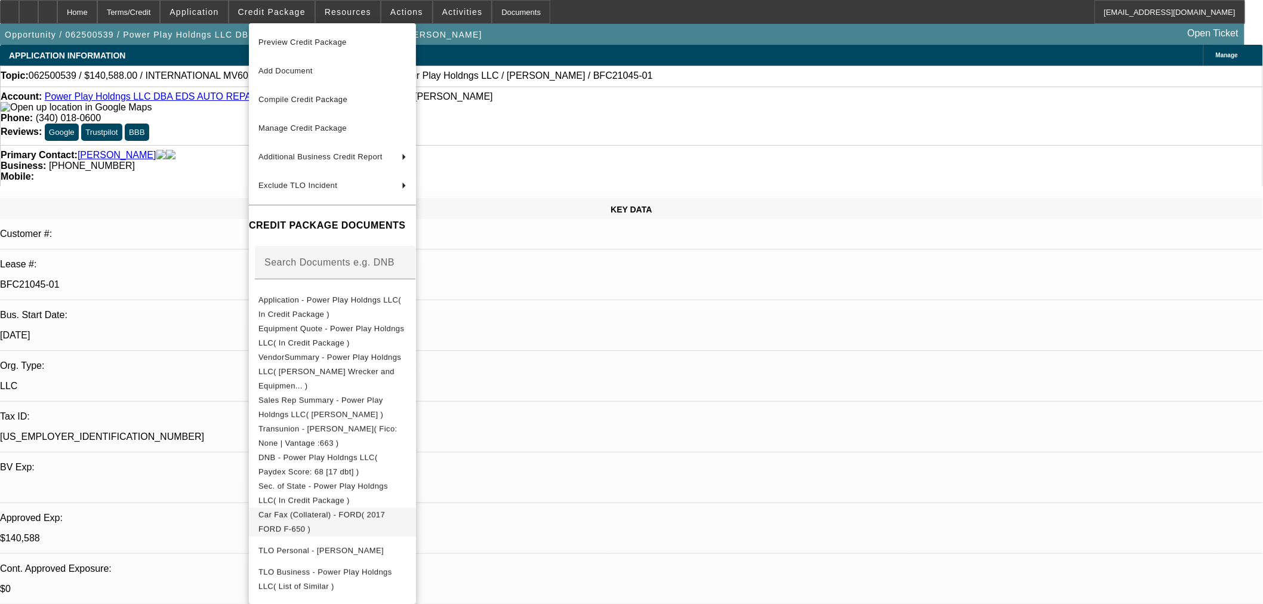
scroll to position [359, 0]
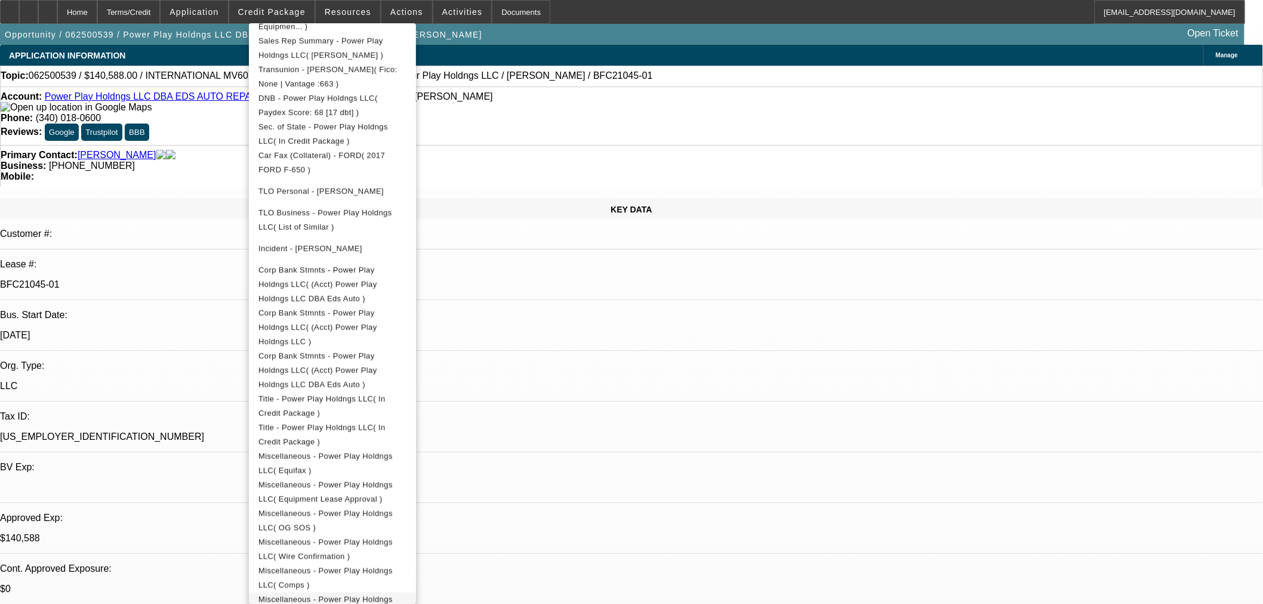
click at [393, 595] on span "Miscellaneous - Power Play Holdngs LLC( Collateral )" at bounding box center [326, 606] width 134 height 23
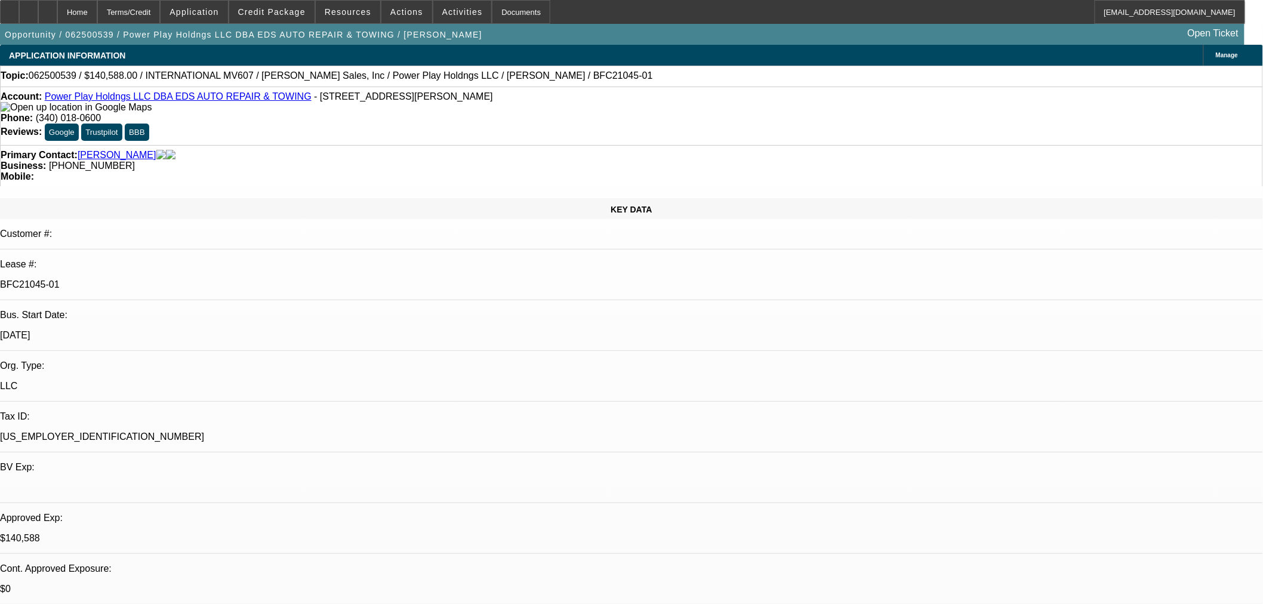
drag, startPoint x: 1039, startPoint y: 131, endPoint x: 1044, endPoint y: 144, distance: 14.0
click at [287, 12] on span "Credit Package" at bounding box center [271, 12] width 67 height 10
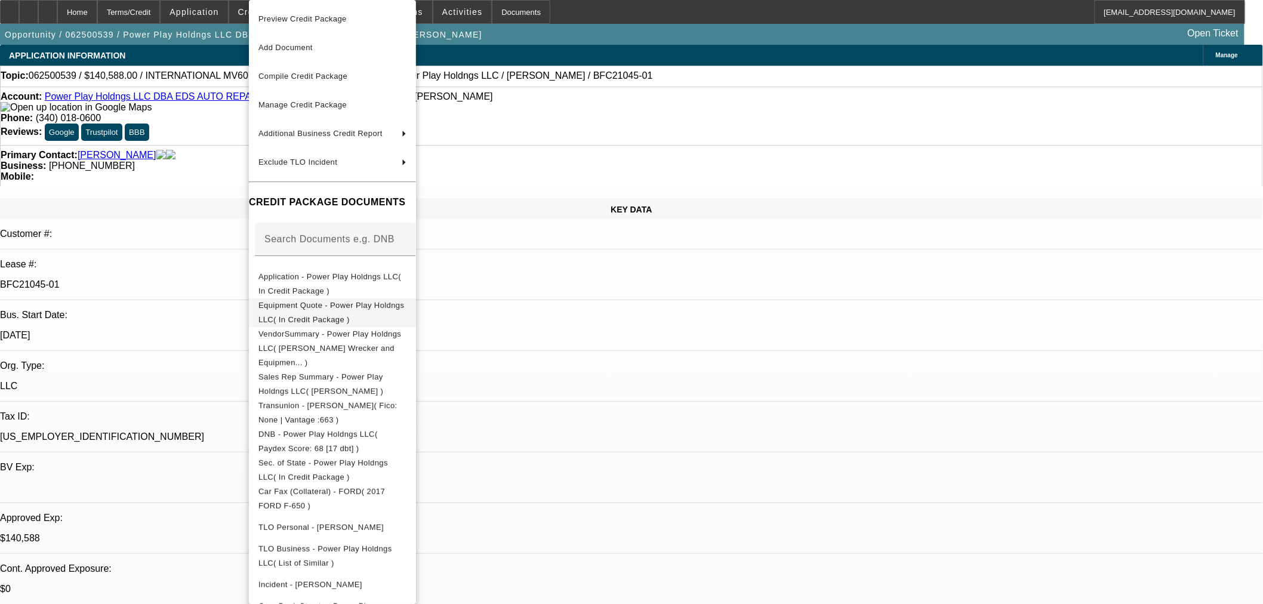
click at [398, 302] on span "Equipment Quote - Power Play Holdngs LLC( In Credit Package )" at bounding box center [333, 313] width 148 height 29
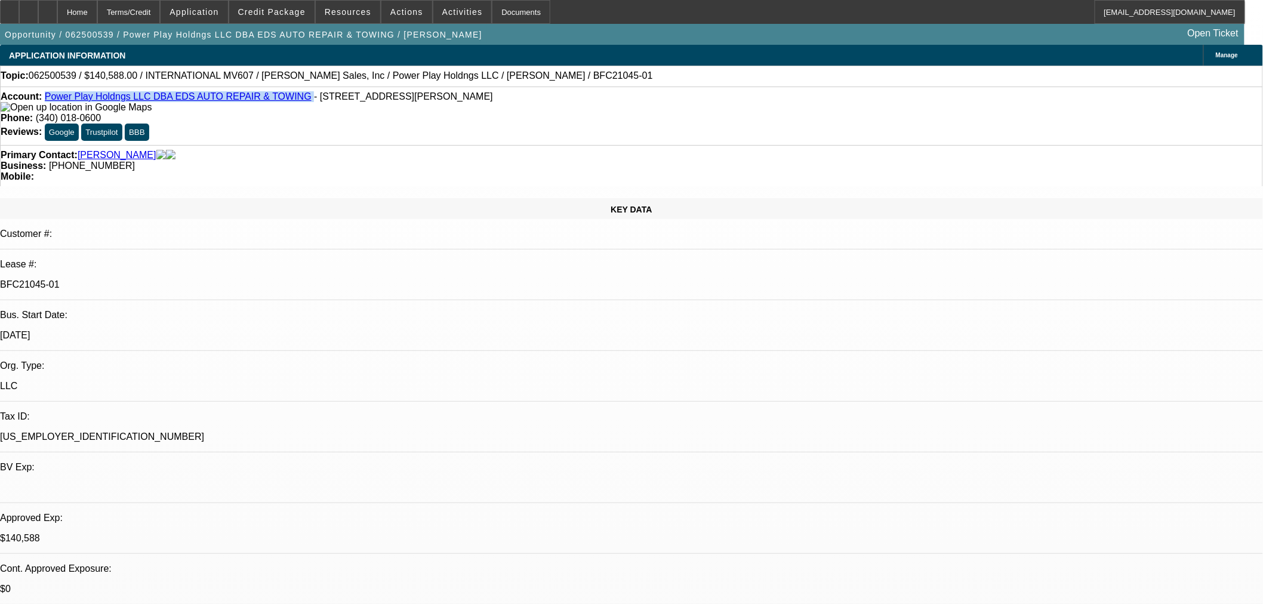
drag, startPoint x: 273, startPoint y: 99, endPoint x: 56, endPoint y: 102, distance: 217.3
click at [56, 102] on div "Account: Power Play Holdngs LLC DBA EDS AUTO REPAIR & TOWING - 707 Briskin Ln, …" at bounding box center [632, 101] width 1262 height 21
copy div "Power Play Holdngs LLC DBA EDS AUTO REPAIR & TOWING"
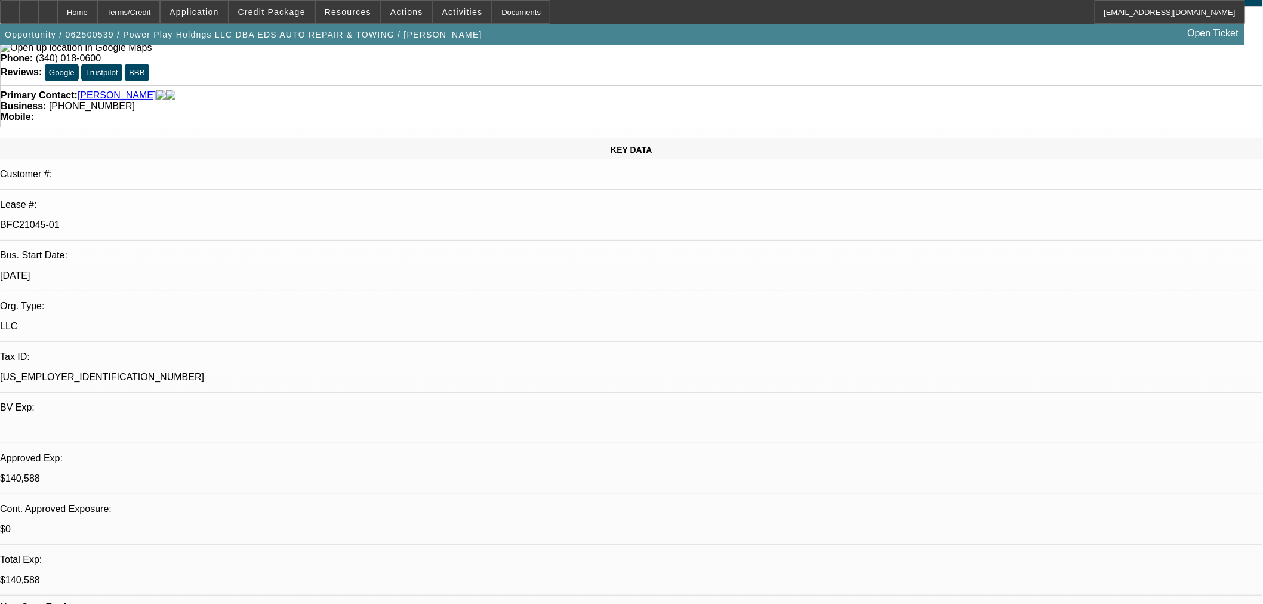
scroll to position [0, 0]
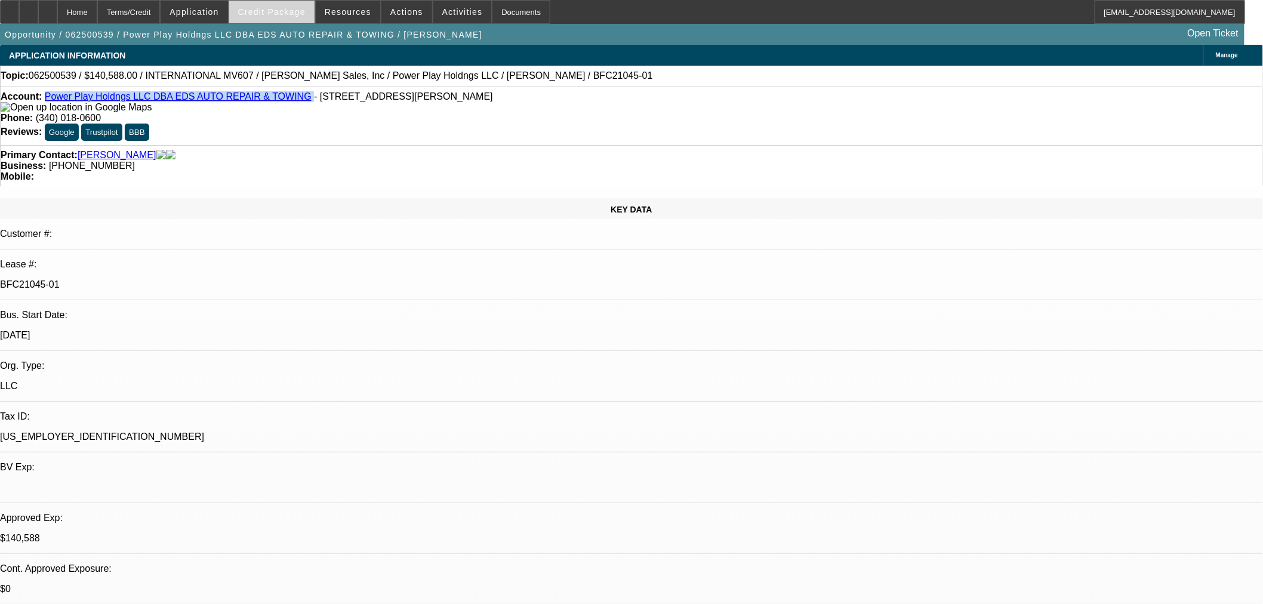
click at [293, 7] on span "Credit Package" at bounding box center [271, 12] width 67 height 10
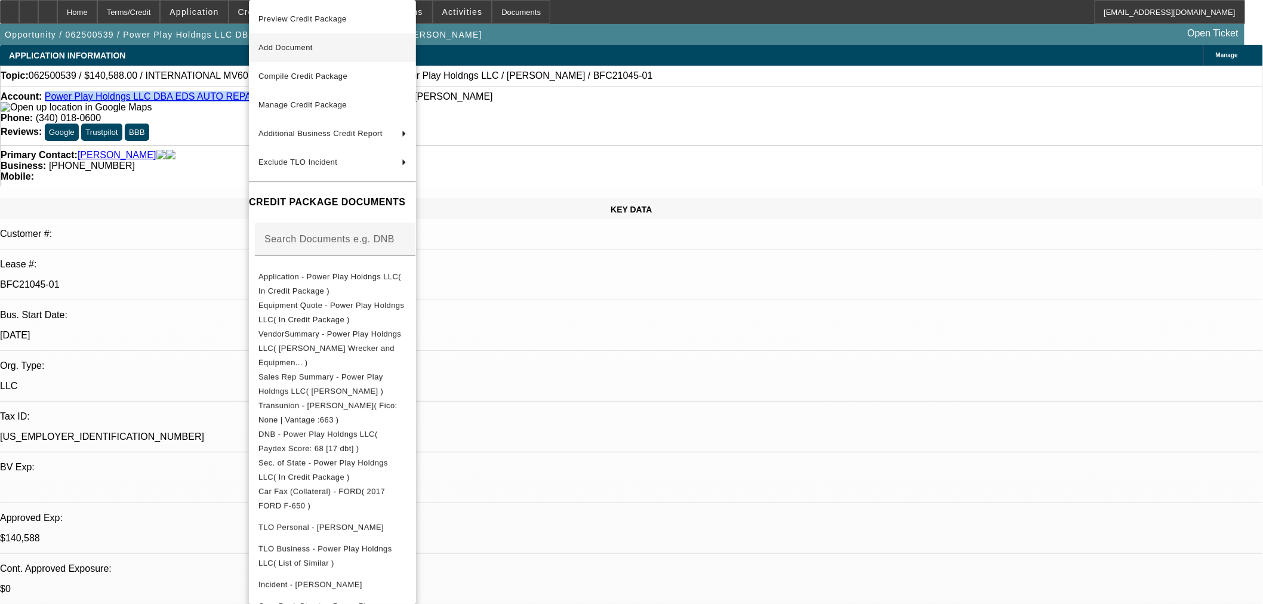
click at [342, 53] on span "Add Document" at bounding box center [333, 48] width 148 height 14
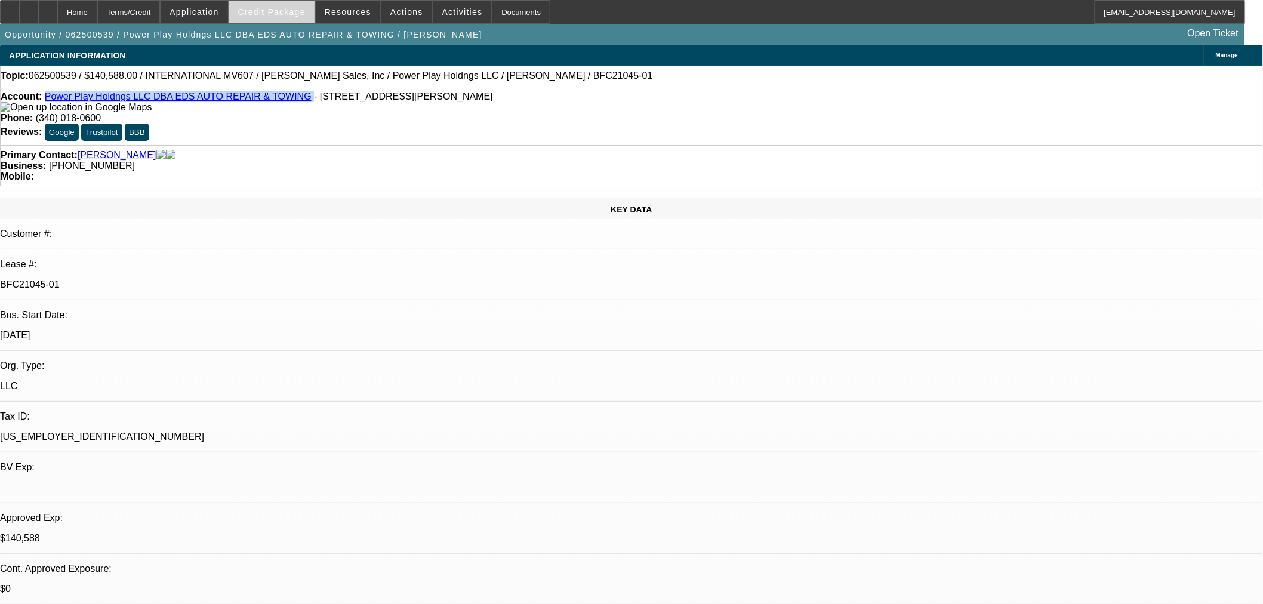
click at [288, 15] on span "Credit Package" at bounding box center [271, 12] width 67 height 10
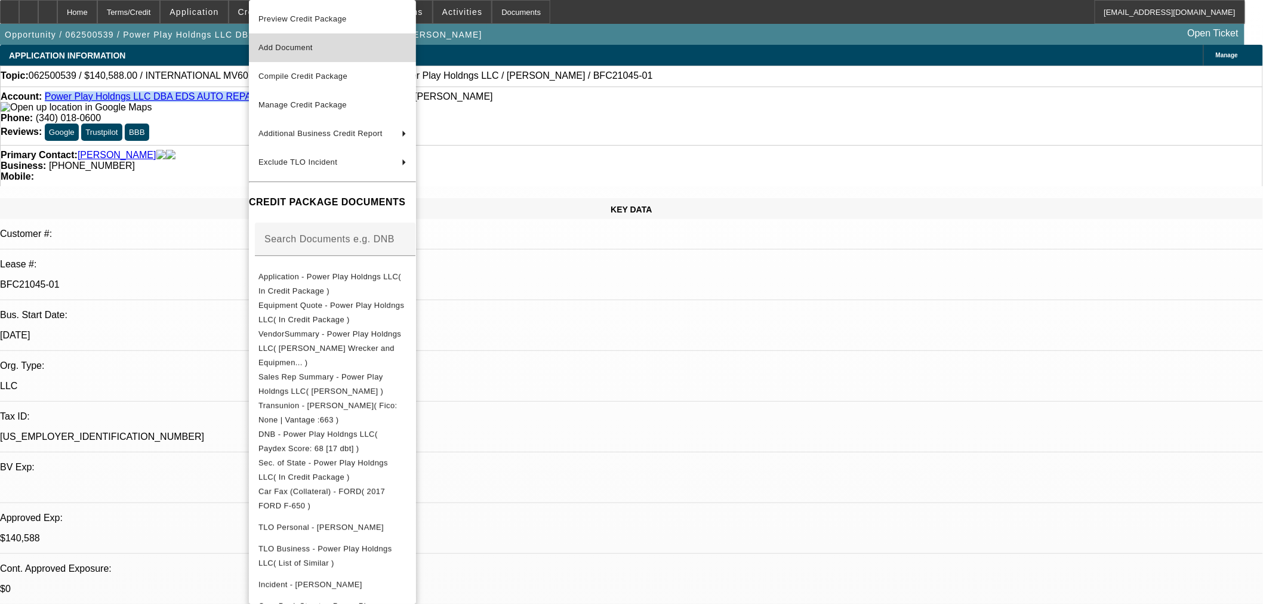
click at [297, 44] on span "Add Document" at bounding box center [286, 47] width 54 height 9
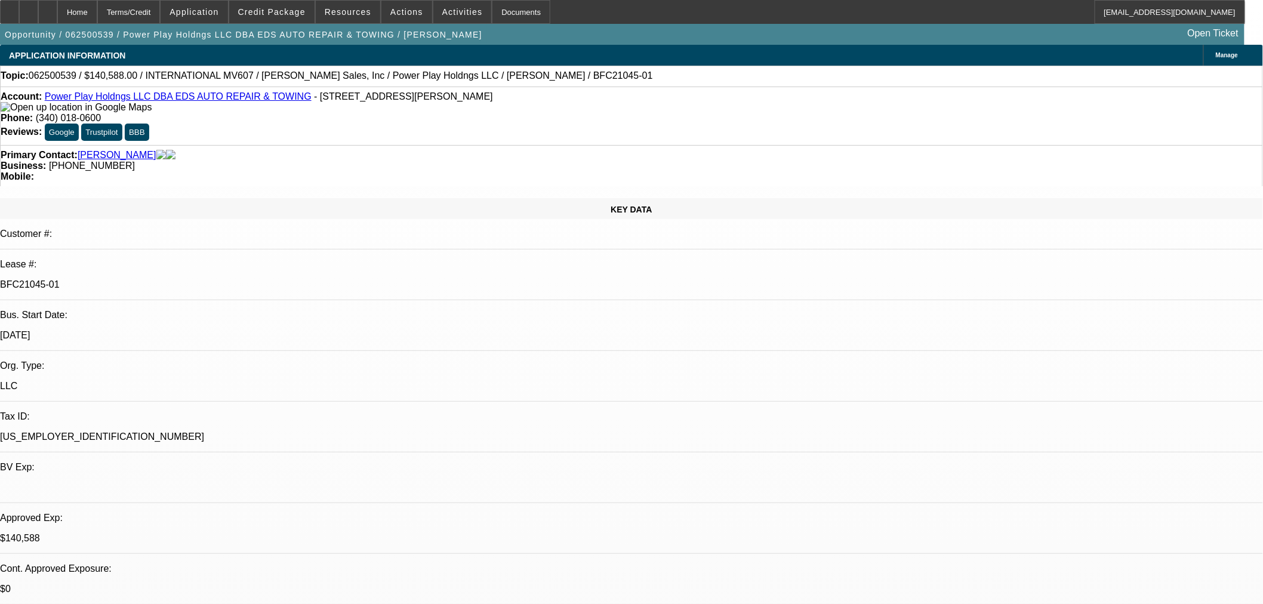
click at [649, 80] on div "Topic: 062500539 / $140,588.00 / INTERNATIONAL MV607 / Jeff Ingram Wrecker Sale…" at bounding box center [632, 75] width 1262 height 11
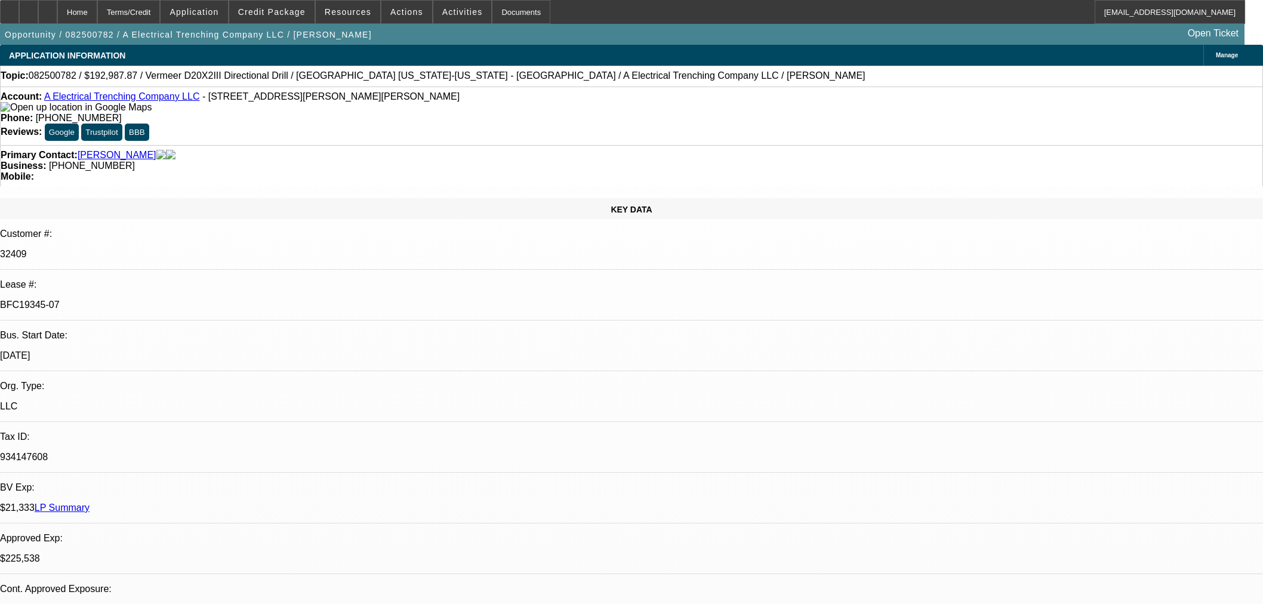
select select "0"
select select "3"
select select "0"
select select "6"
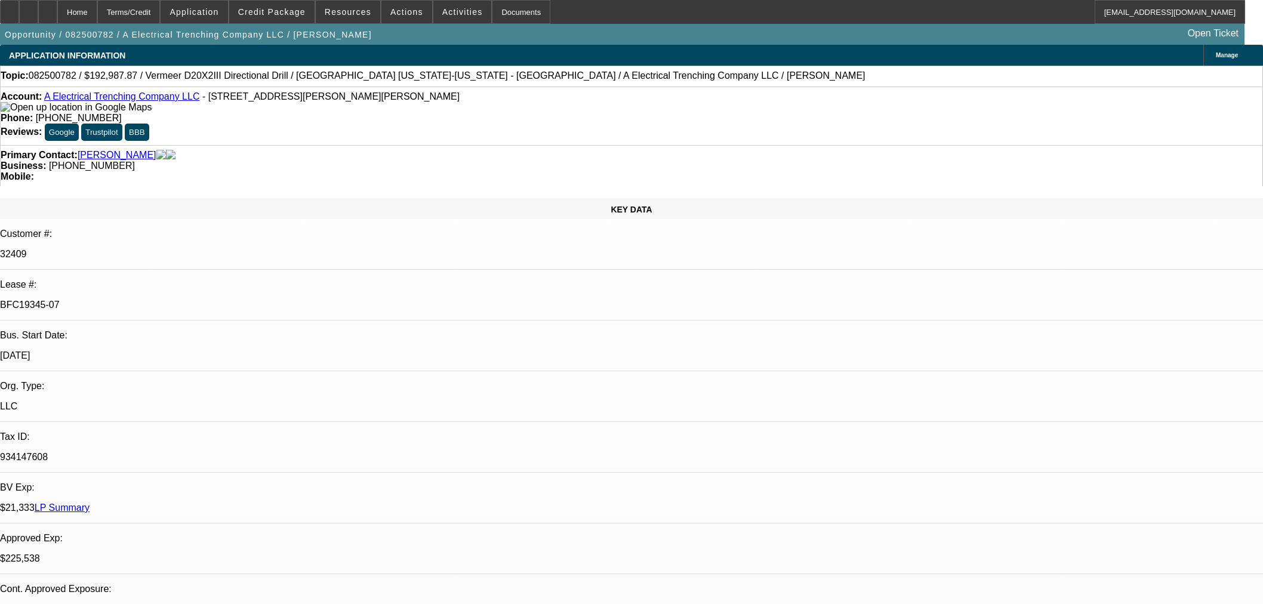
select select "0"
select select "3"
select select "0"
select select "6"
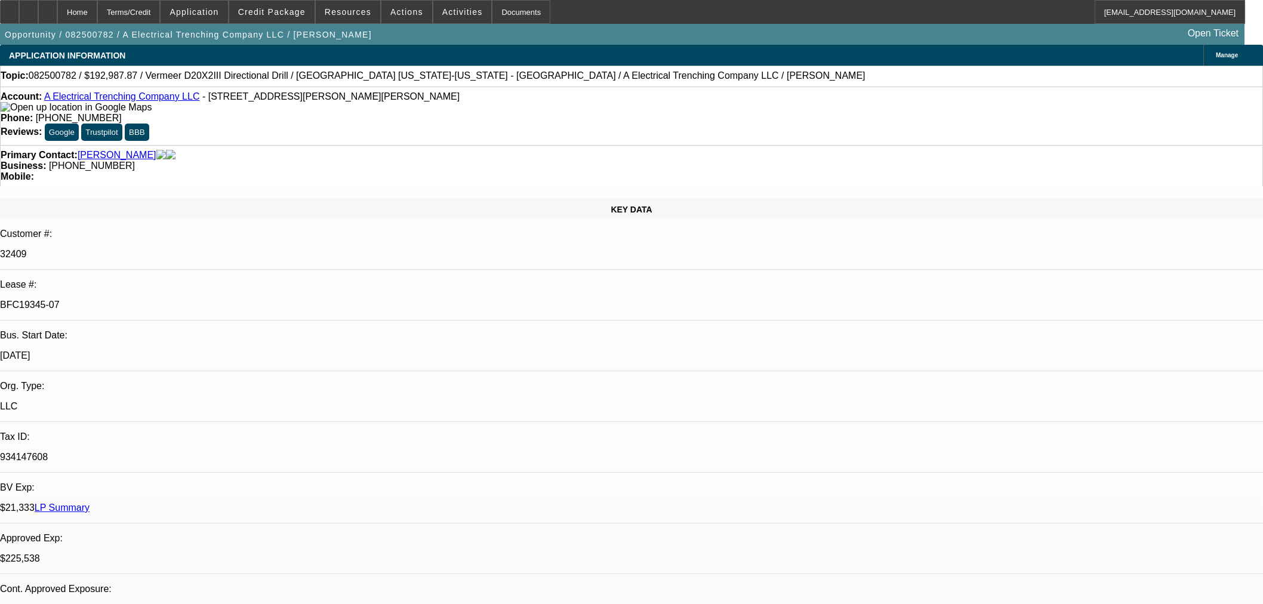
select select "0"
select select "3"
select select "0"
select select "6"
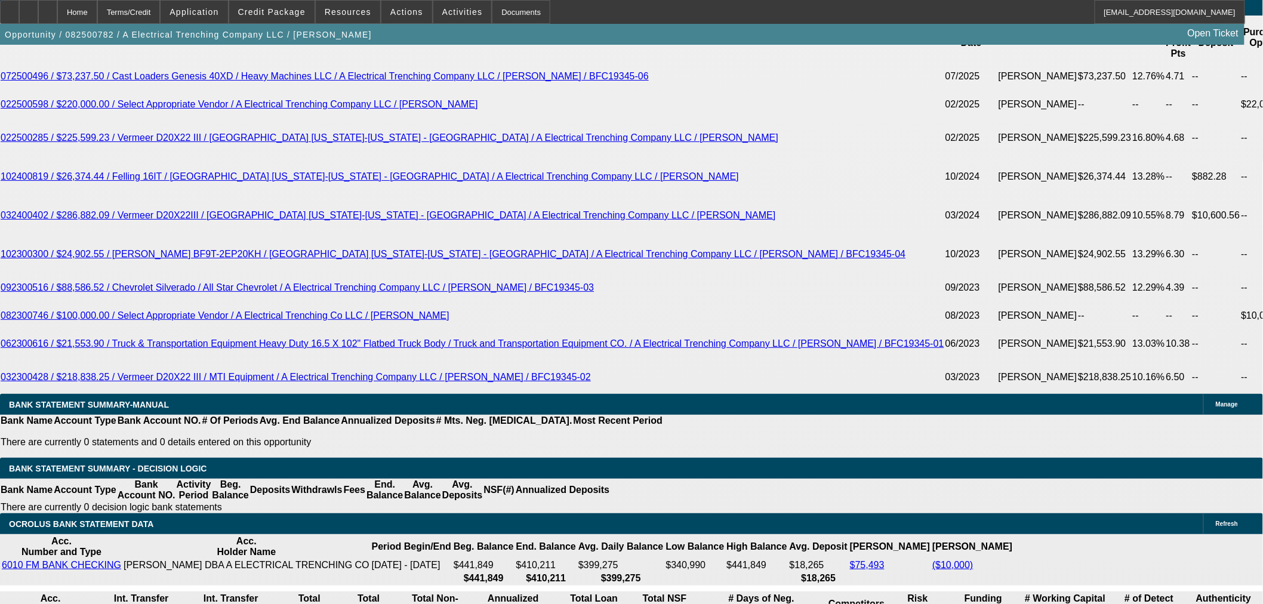
scroll to position [1857, 0]
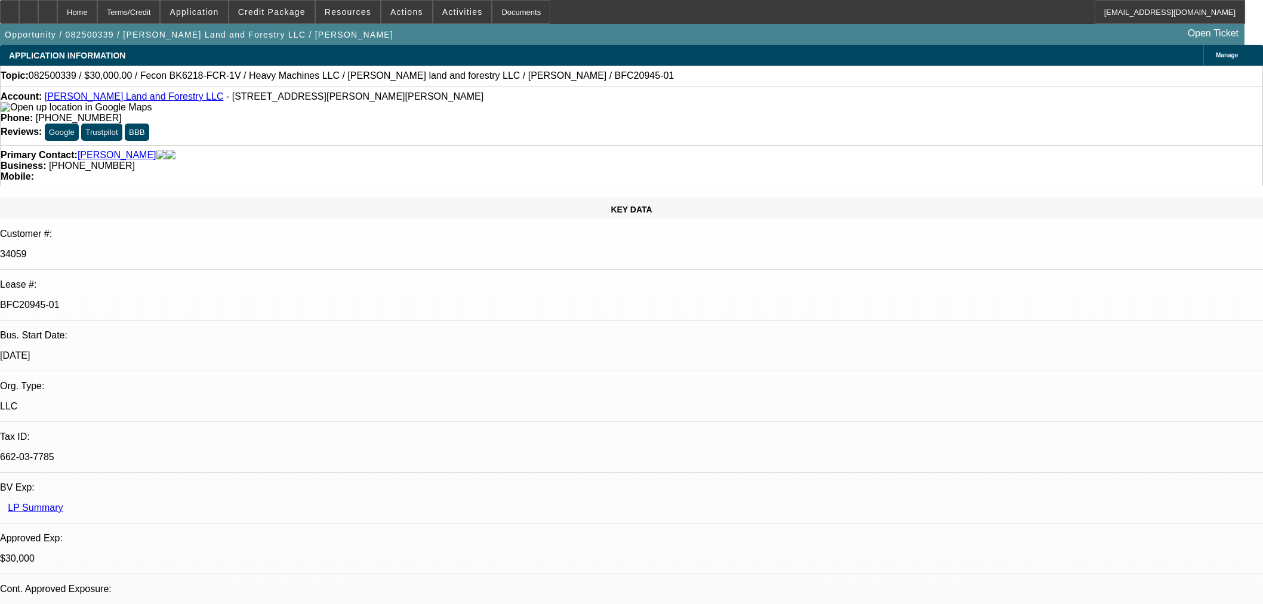
select select "0"
select select "2"
select select "0"
select select "6"
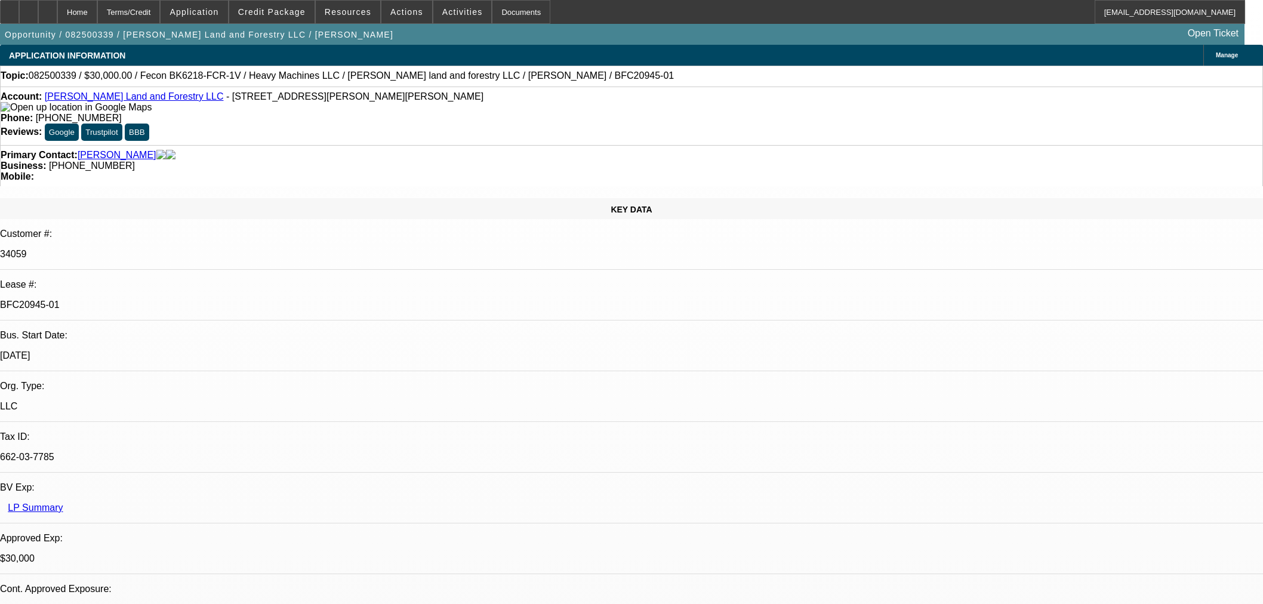
select select "0"
select select "2"
select select "0"
select select "6"
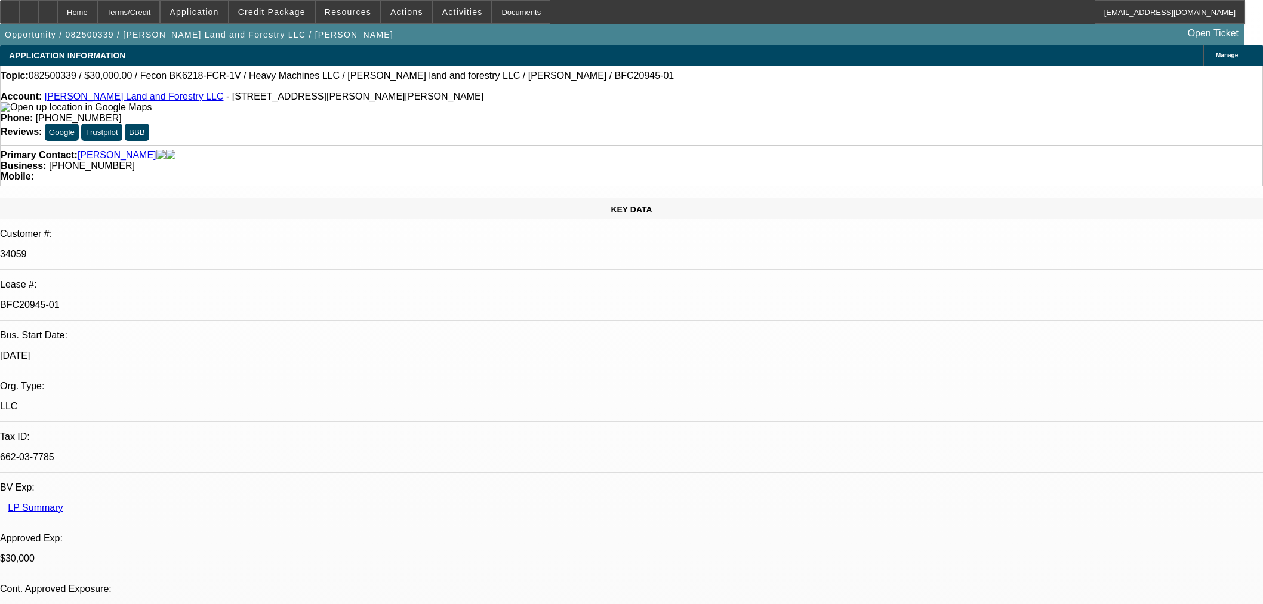
select select "0.2"
select select "2"
select select "0"
select select "6"
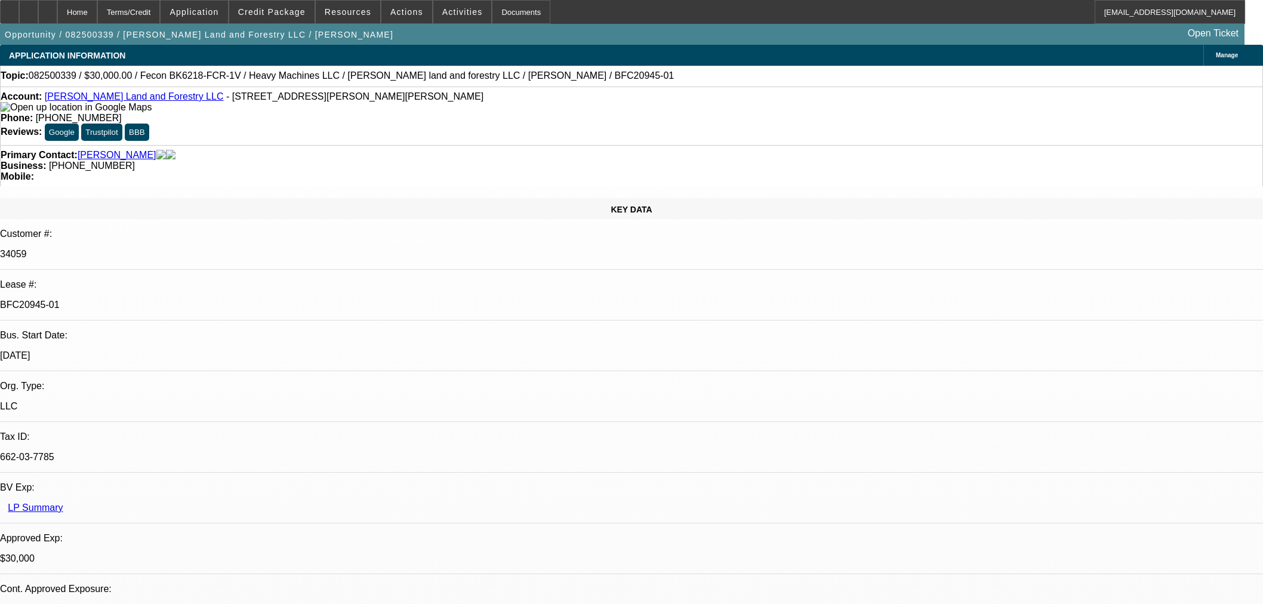
select select "0"
select select "19"
click at [303, 19] on span at bounding box center [271, 12] width 85 height 29
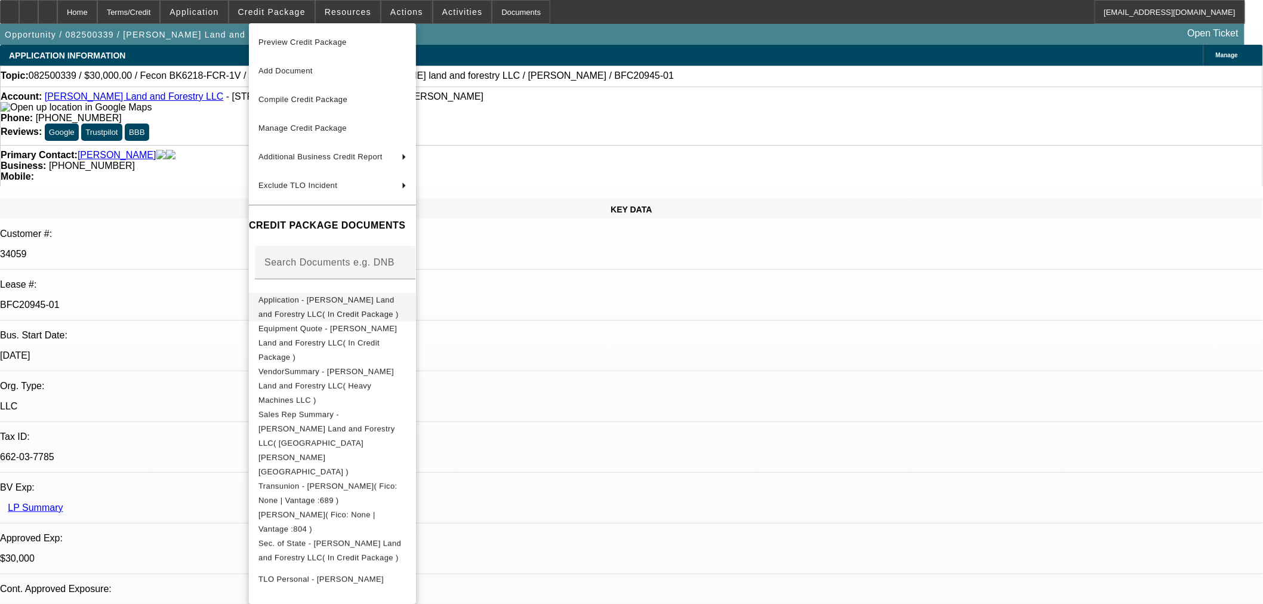
click at [357, 302] on span "Application - [PERSON_NAME] Land and Forestry LLC( In Credit Package )" at bounding box center [329, 306] width 140 height 23
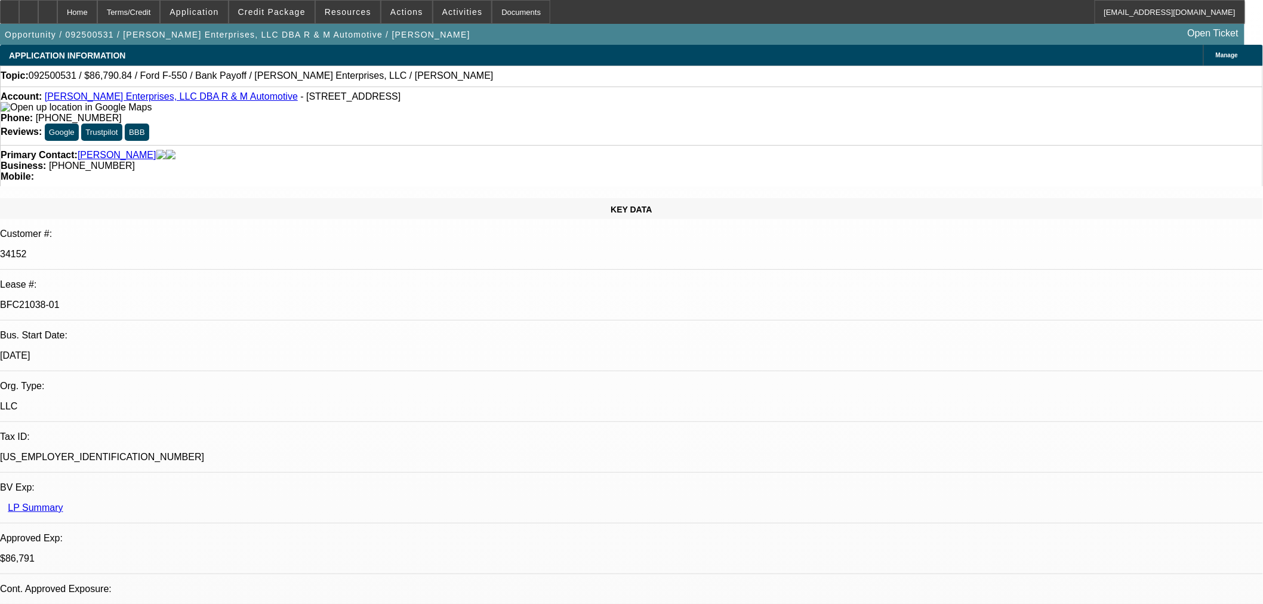
select select "0"
select select "2"
select select "0"
select select "2"
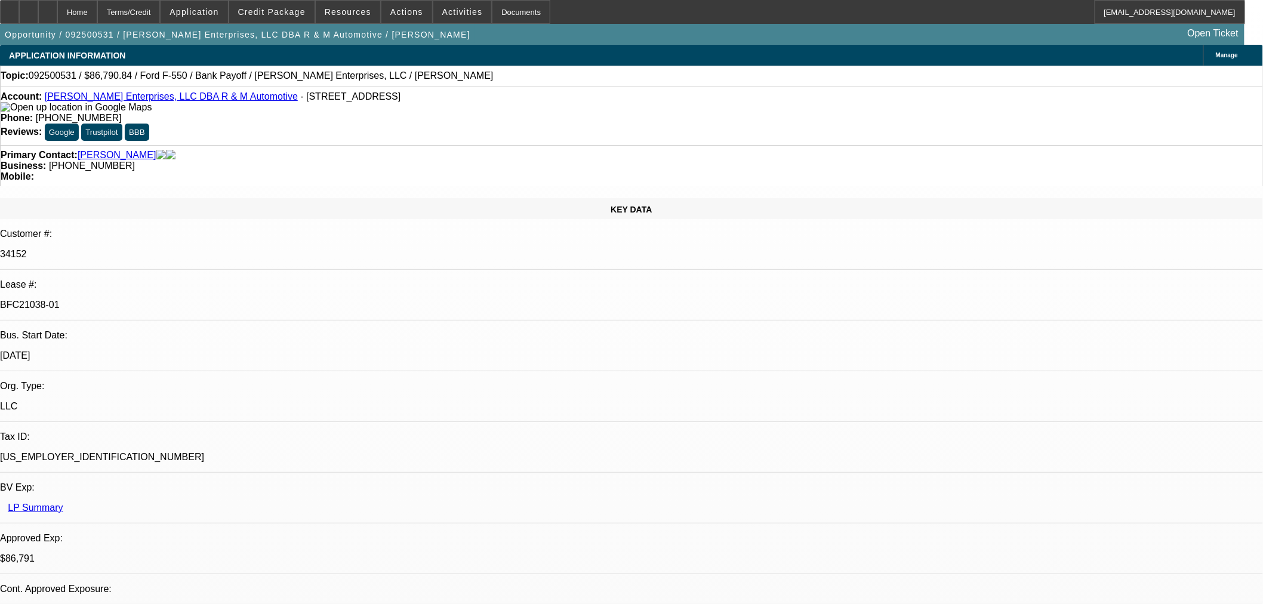
select select "0"
select select "2"
select select "0"
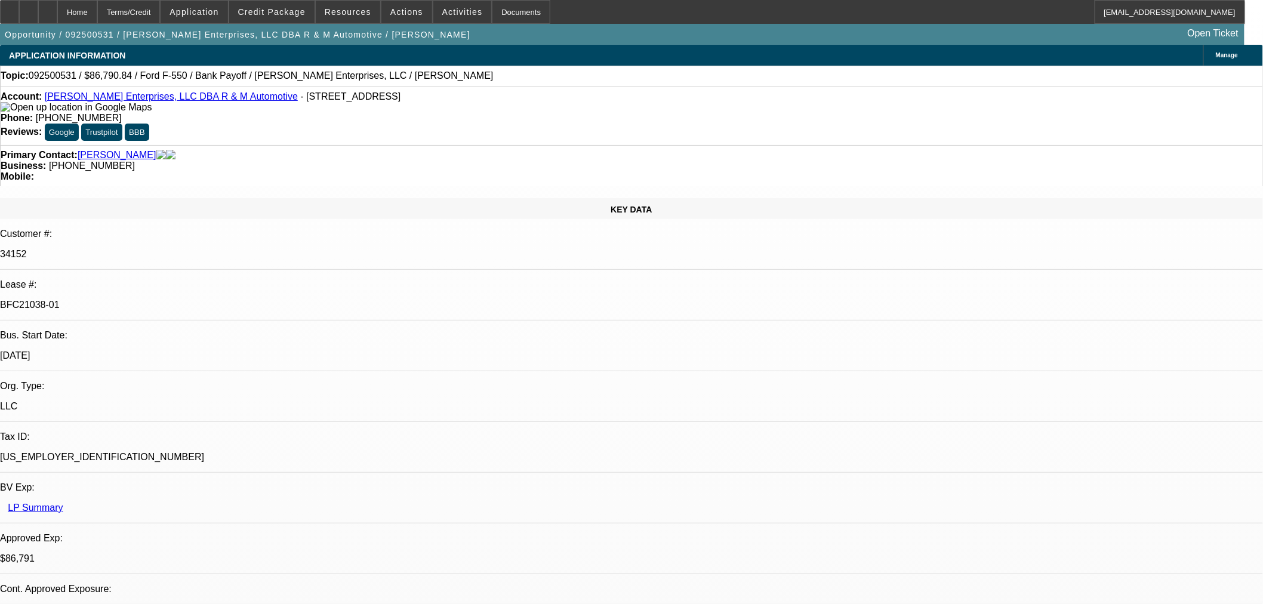
select select "2"
select select "0"
select select "1"
select select "2"
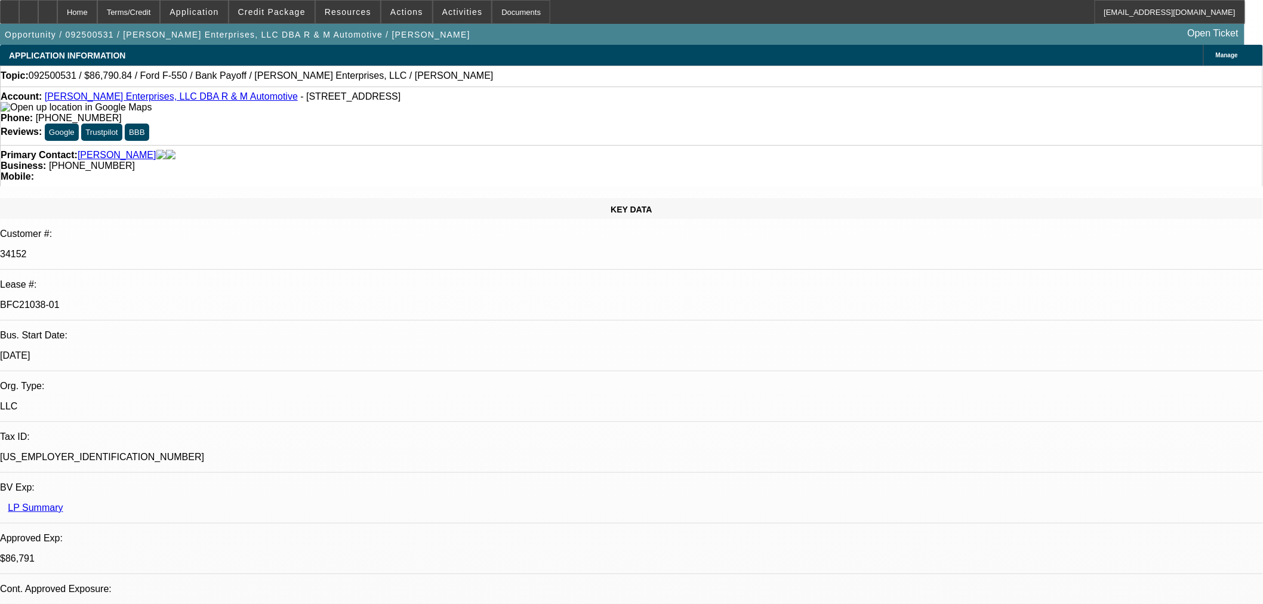
select select "6"
select select "1"
select select "2"
select select "6"
select select "1"
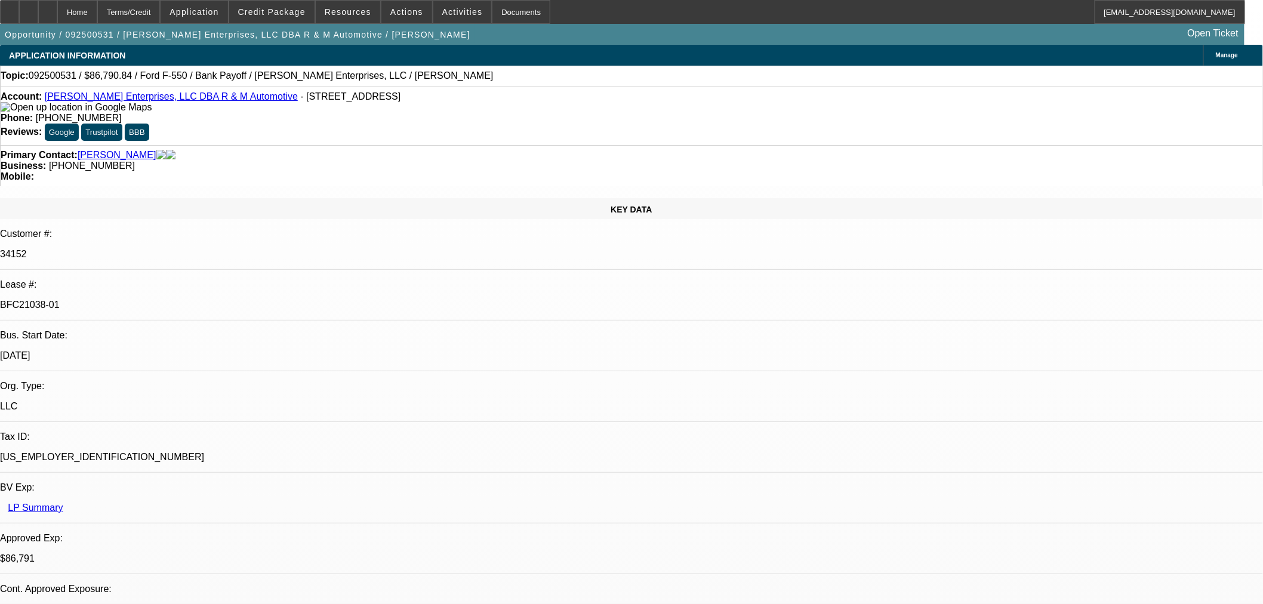
select select "2"
select select "6"
select select "1"
select select "2"
select select "6"
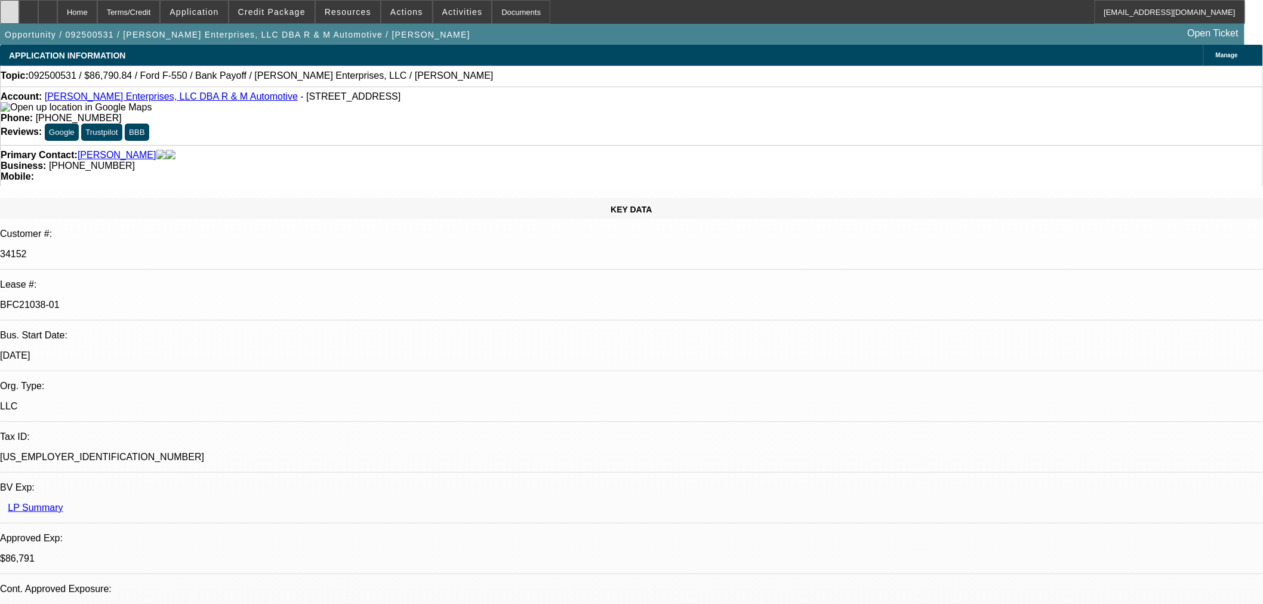
click at [19, 15] on div at bounding box center [9, 12] width 19 height 24
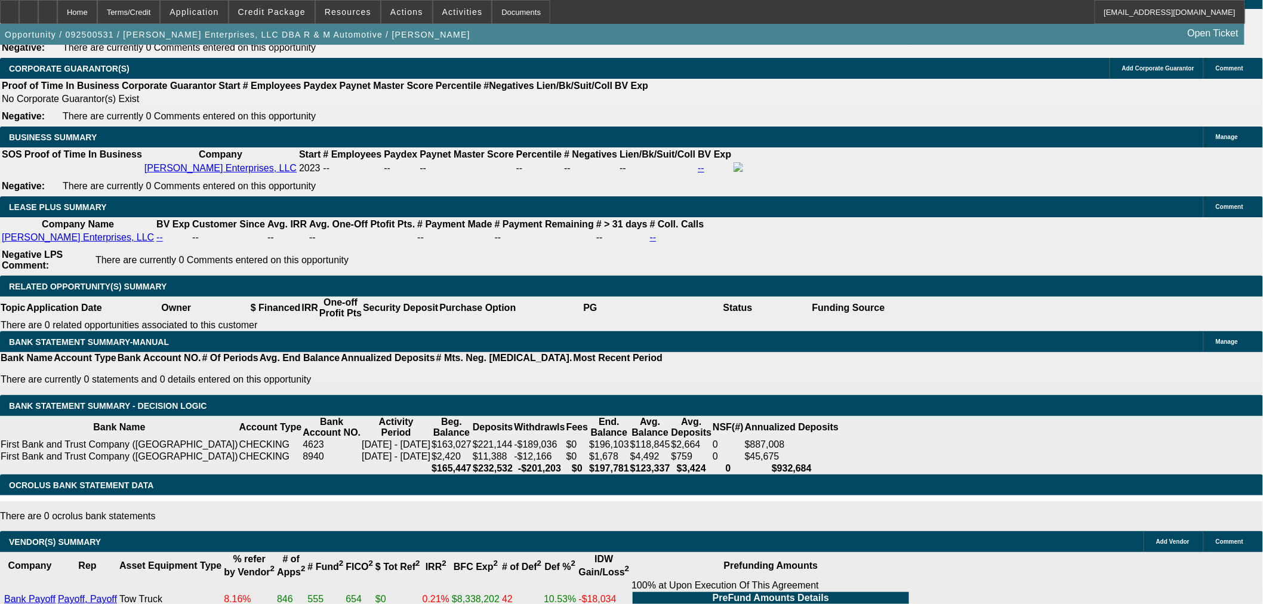
scroll to position [1724, 0]
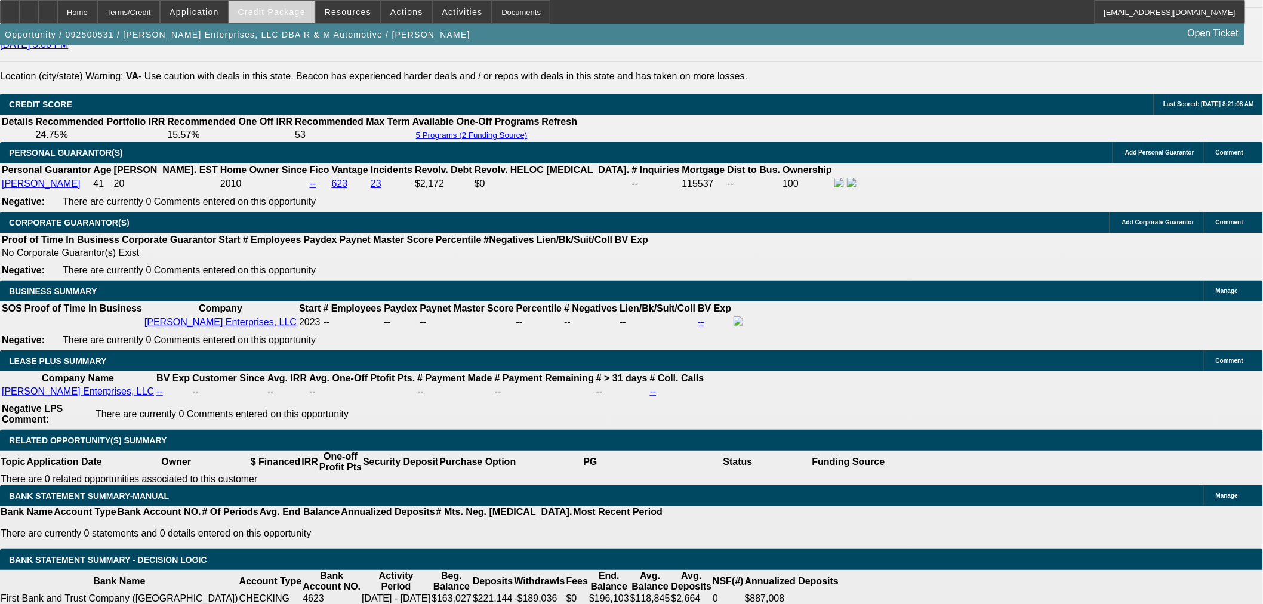
click at [273, 14] on span "Credit Package" at bounding box center [271, 12] width 67 height 10
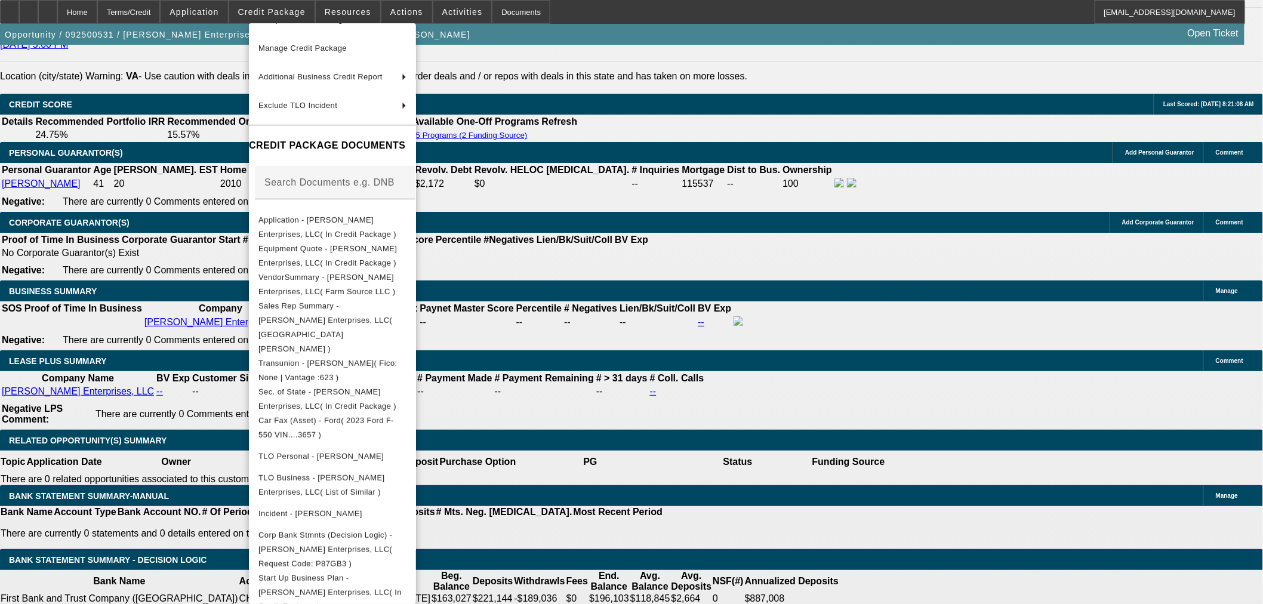
scroll to position [153, 0]
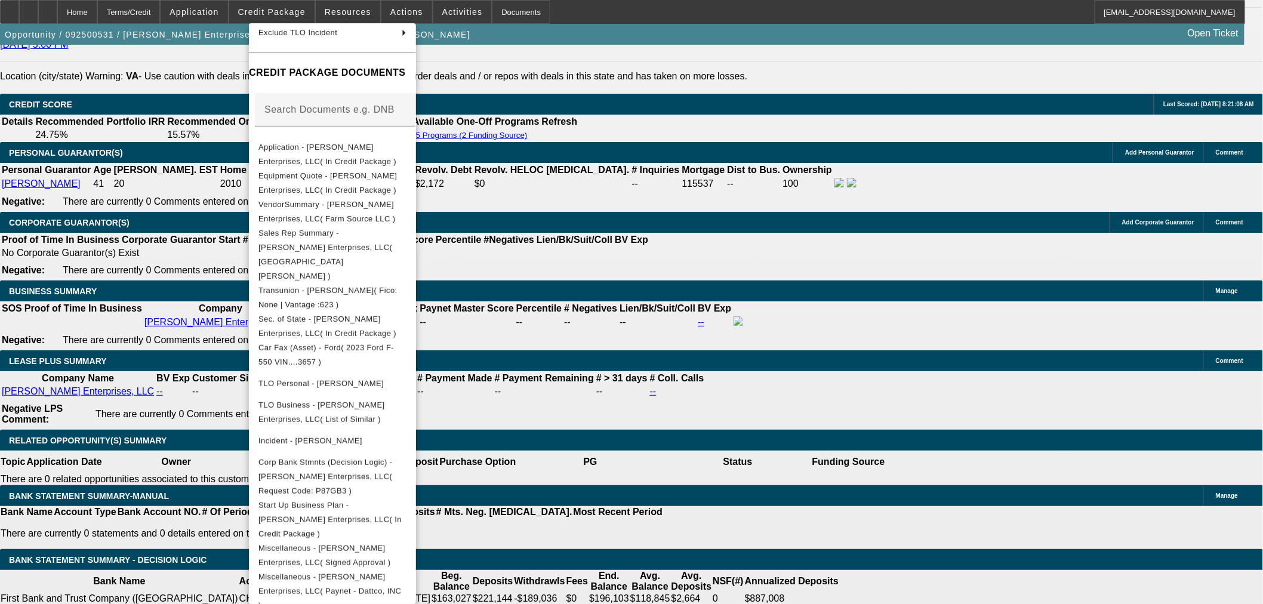
click at [156, 195] on div at bounding box center [631, 302] width 1263 height 604
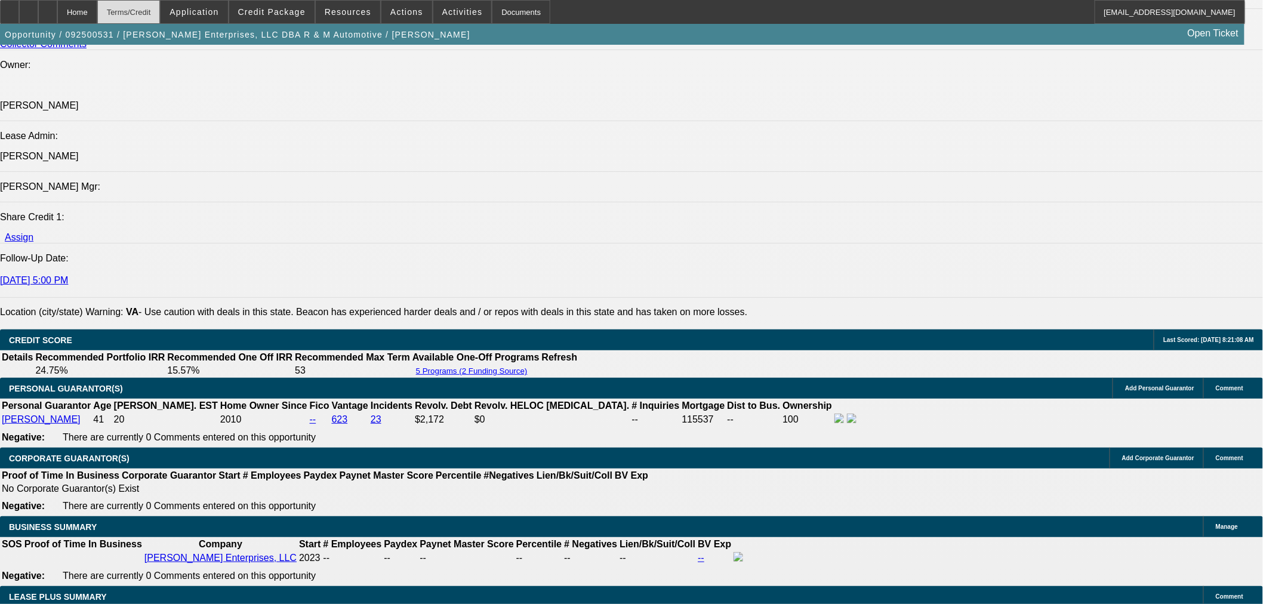
scroll to position [1393, 0]
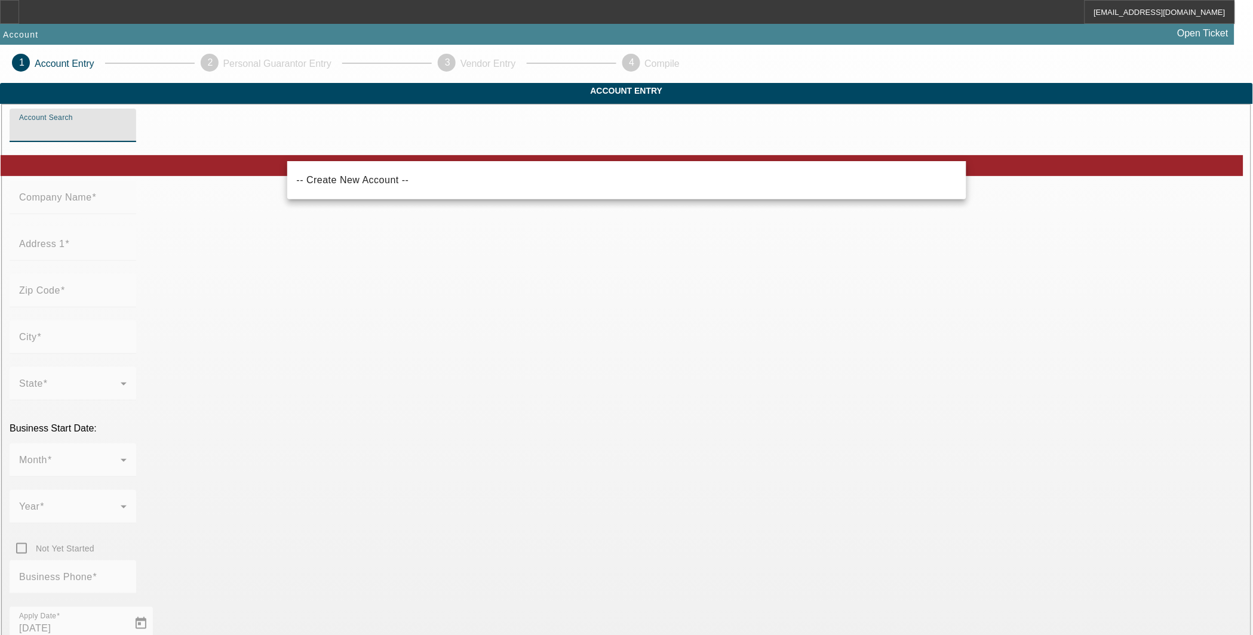
click at [127, 137] on input "Account Search" at bounding box center [72, 130] width 107 height 14
drag, startPoint x: 377, startPoint y: 147, endPoint x: 284, endPoint y: 153, distance: 92.8
click at [284, 153] on div "Account Search Canine Towing Recovery" at bounding box center [626, 132] width 1233 height 47
drag, startPoint x: 348, startPoint y: 152, endPoint x: 305, endPoint y: 152, distance: 43.0
click at [127, 137] on input "Canine Towing Recovery" at bounding box center [72, 130] width 107 height 14
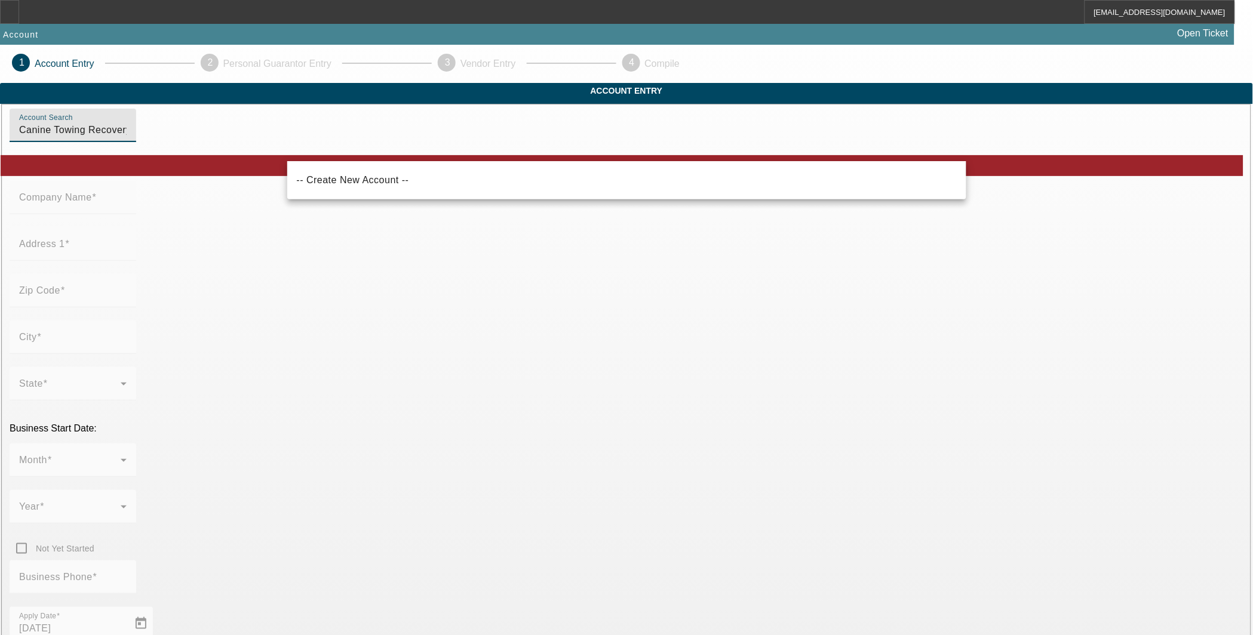
click at [127, 137] on input "Canine Towing Recovery" at bounding box center [72, 130] width 107 height 14
drag, startPoint x: 398, startPoint y: 150, endPoint x: 275, endPoint y: 149, distance: 123.6
drag, startPoint x: 293, startPoint y: 149, endPoint x: 309, endPoint y: 147, distance: 15.6
click at [127, 137] on input "Canine Towing Recovery" at bounding box center [72, 130] width 107 height 14
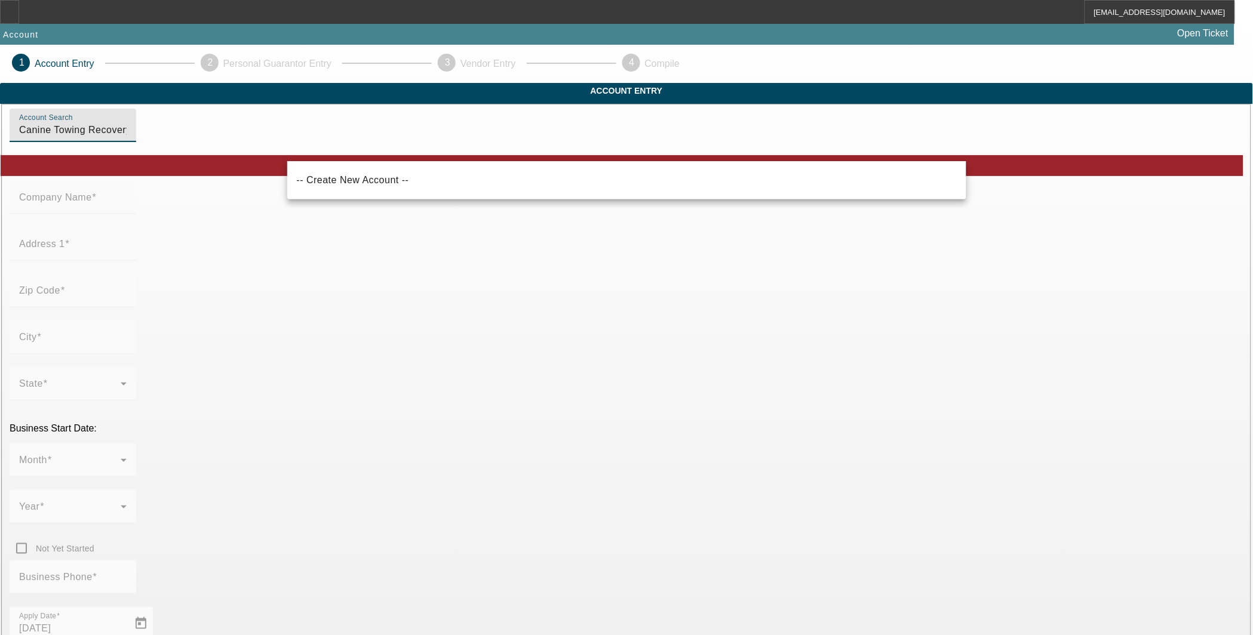
click at [127, 137] on input "Canine Towing Recovery" at bounding box center [72, 130] width 107 height 14
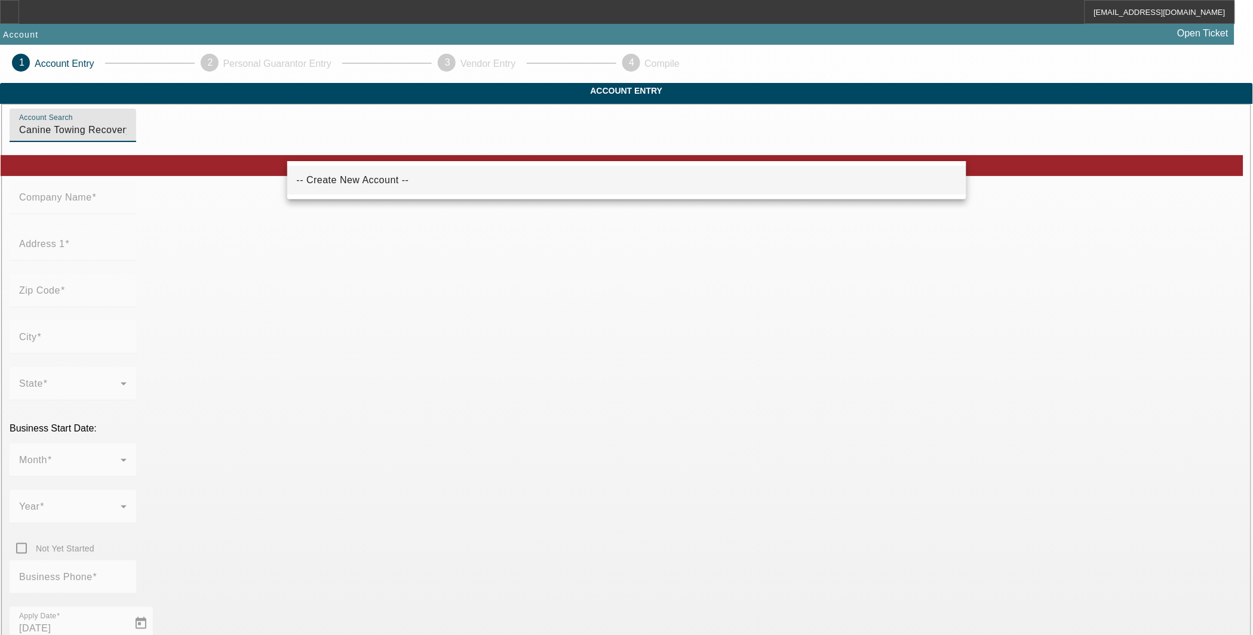
click at [330, 174] on span "-- Create New Account --" at bounding box center [353, 180] width 112 height 14
type input "-- Create New Account --"
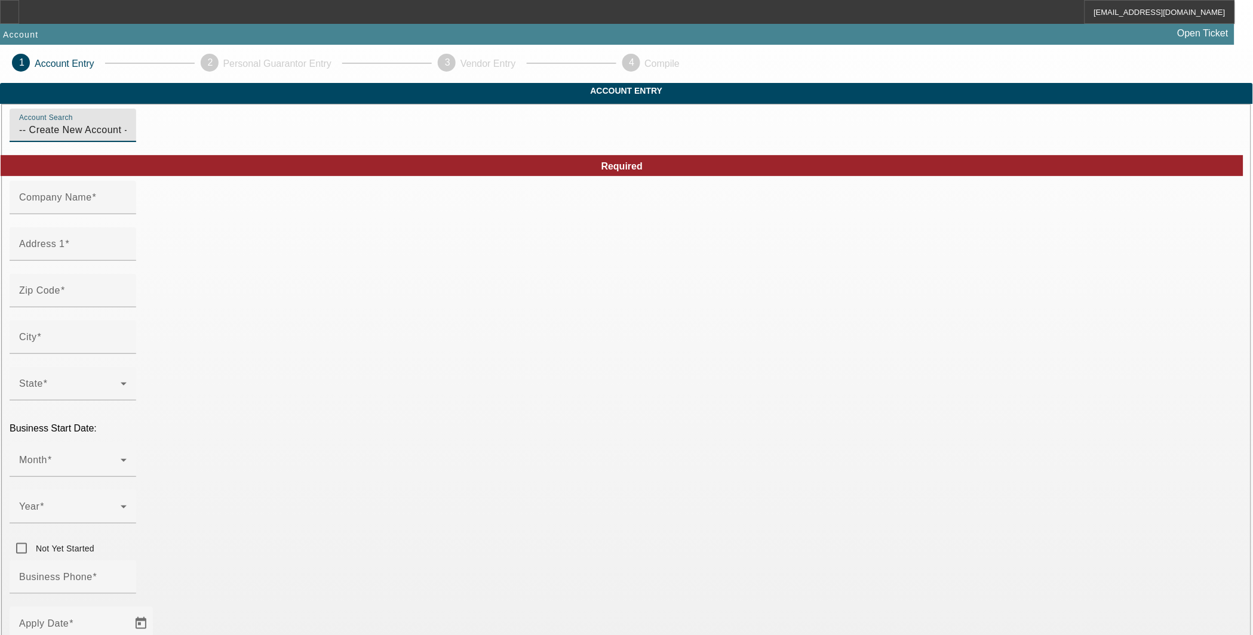
click at [127, 210] on input "Company Name" at bounding box center [72, 202] width 107 height 14
paste input "Canine Towing Recovery"
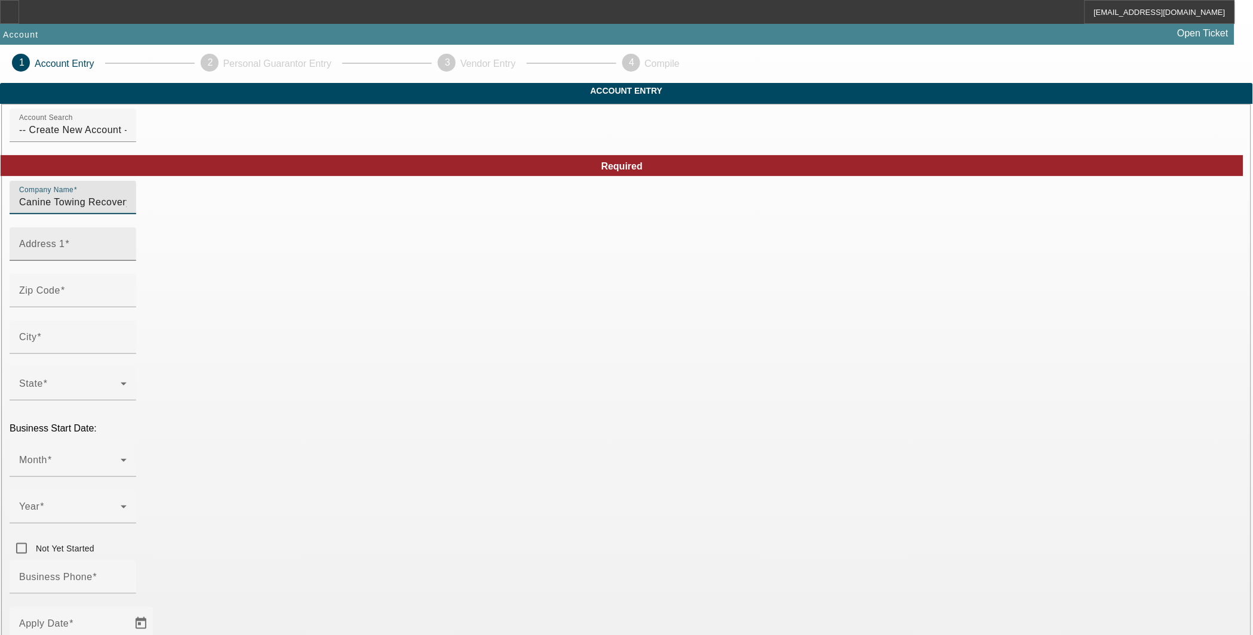
type input "Canine Towing Recovery & Transportation LLC"
click at [65, 249] on mat-label "Address 1" at bounding box center [42, 244] width 46 height 10
click at [127, 256] on input "Address 1" at bounding box center [72, 249] width 107 height 14
type input "[STREET_ADDRESS]"
click at [127, 303] on input "Zip Code" at bounding box center [72, 295] width 107 height 14
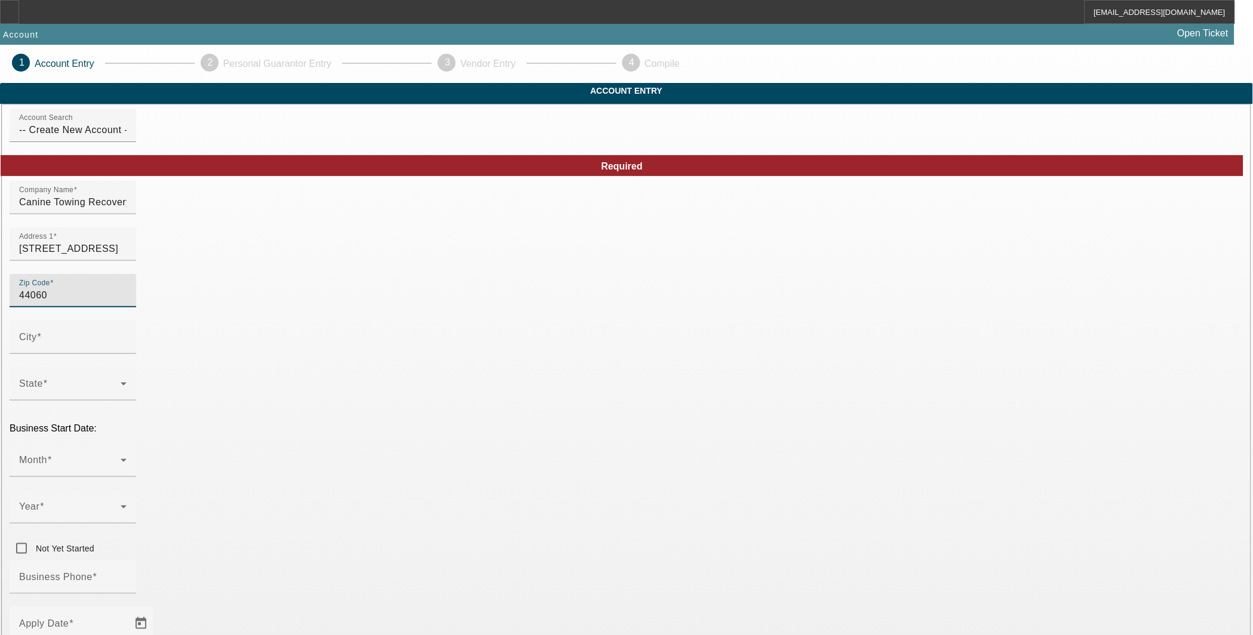
type input "44060"
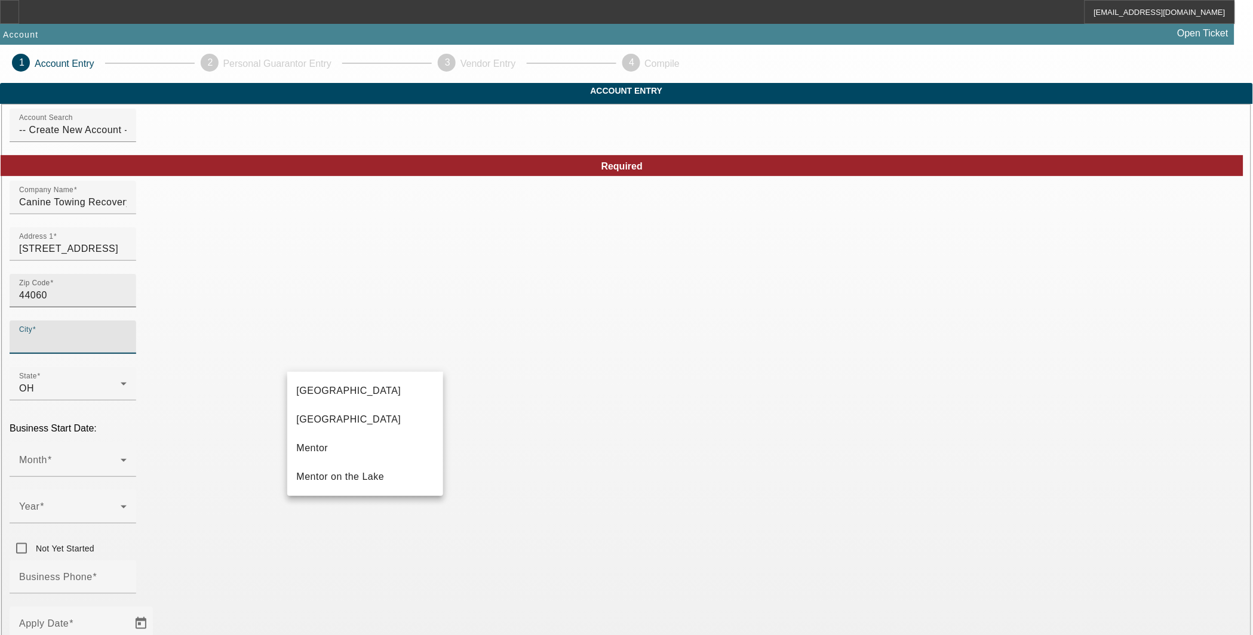
type input "Lake"
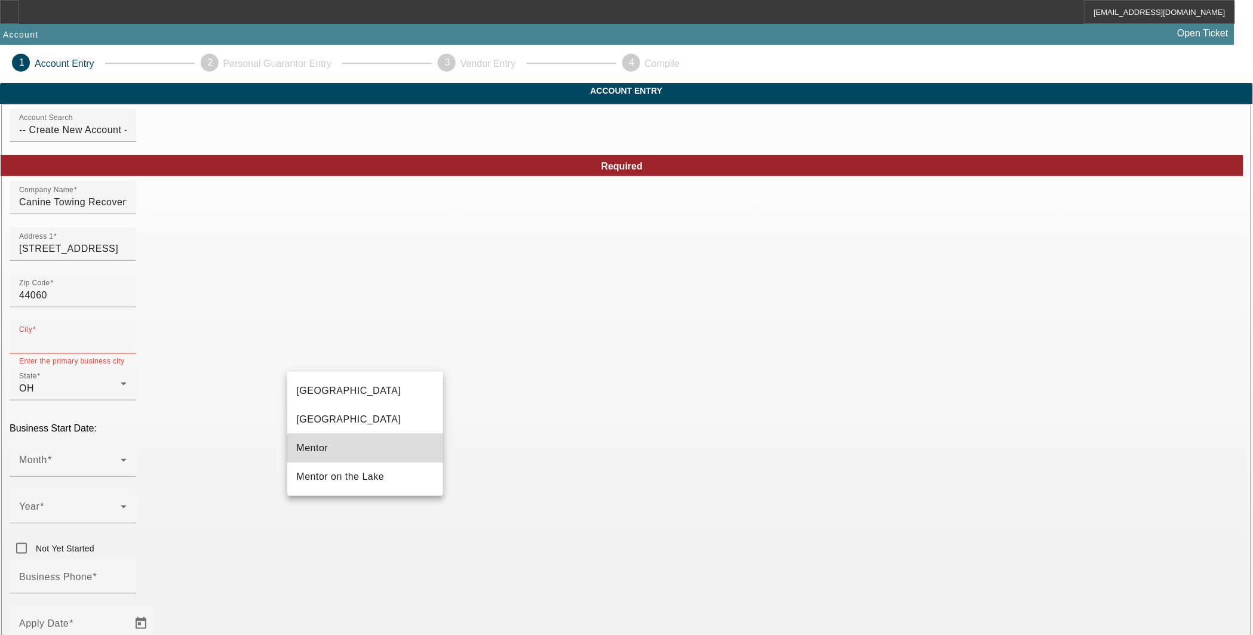
click at [373, 448] on mat-option "Mentor" at bounding box center [365, 448] width 156 height 29
type input "Mentor"
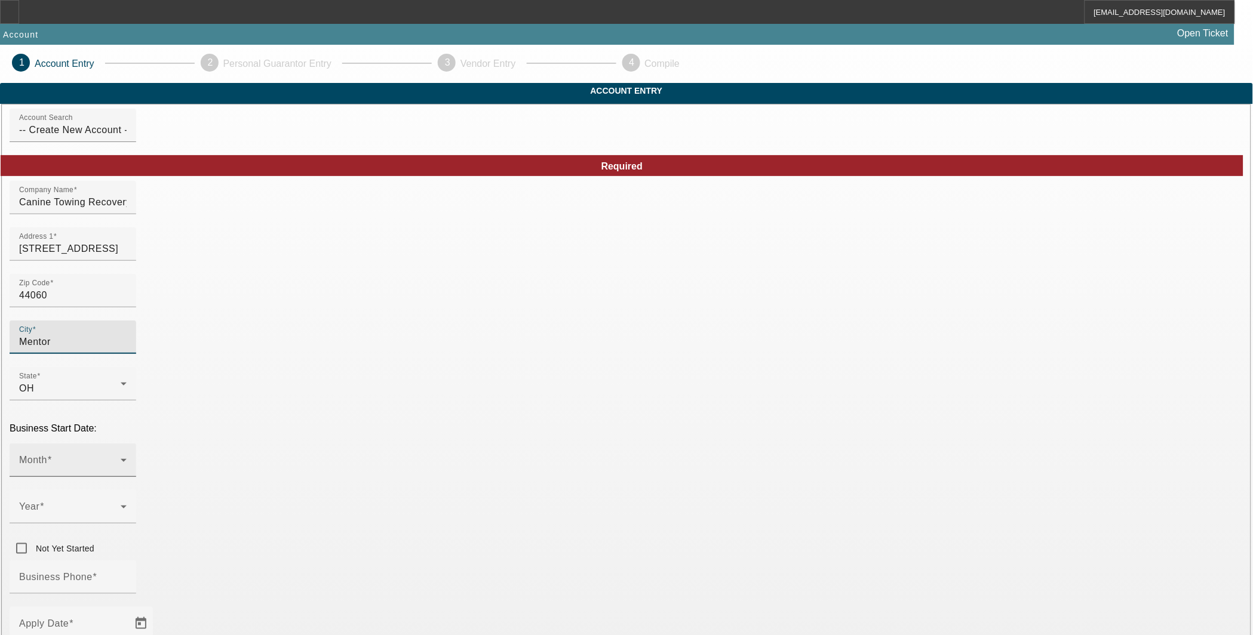
click at [121, 458] on span at bounding box center [69, 465] width 101 height 14
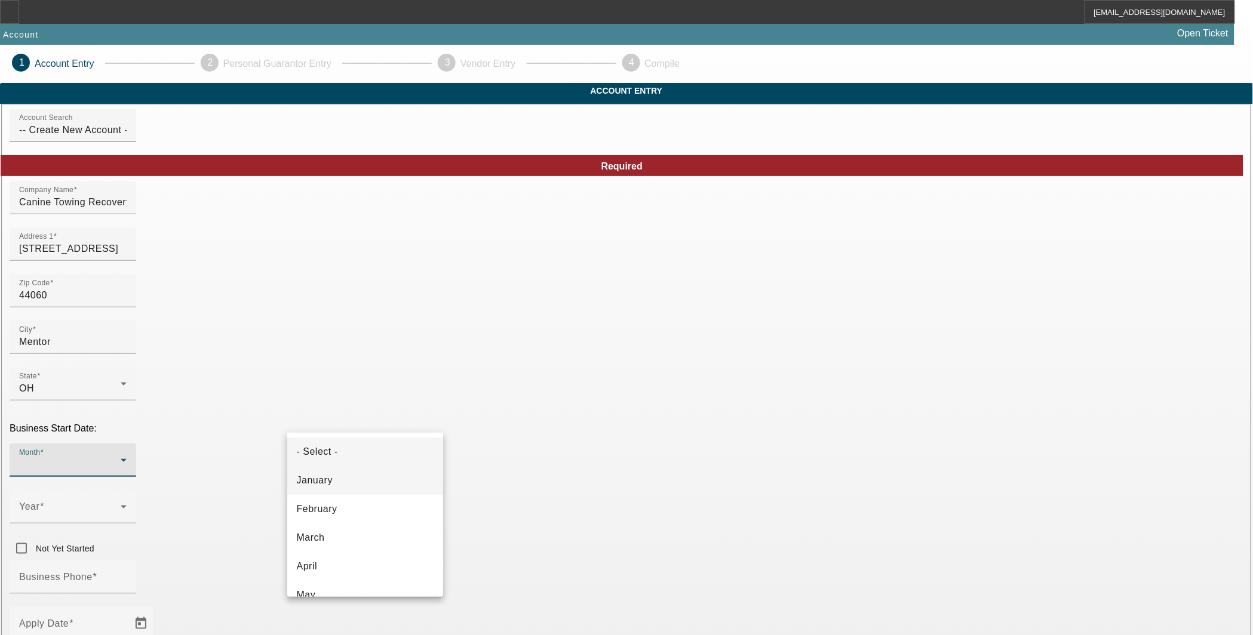
click at [367, 481] on mat-option "January" at bounding box center [365, 480] width 156 height 29
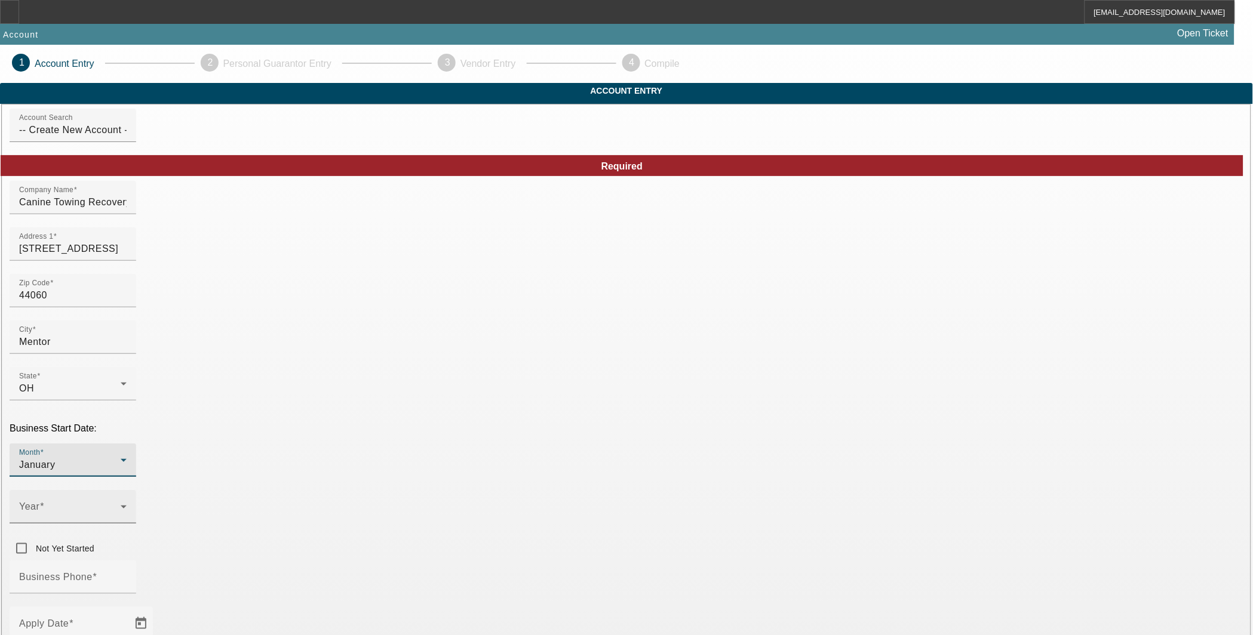
click at [131, 500] on icon at bounding box center [123, 507] width 14 height 14
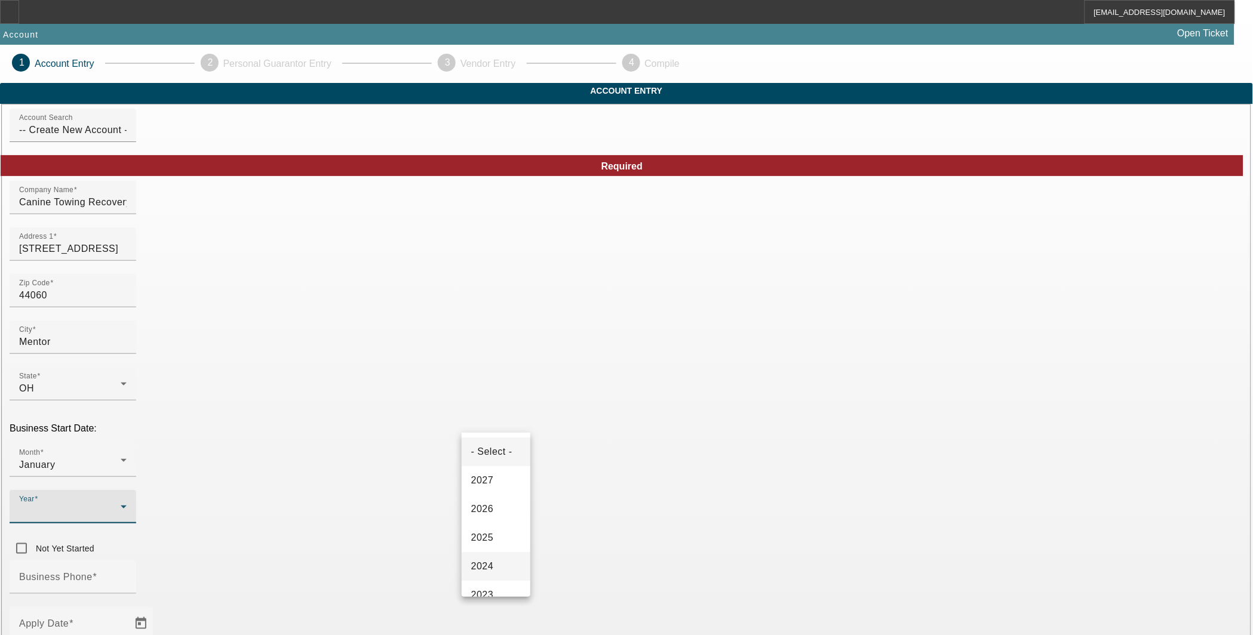
scroll to position [133, 0]
click at [494, 472] on mat-option "2023" at bounding box center [496, 462] width 69 height 29
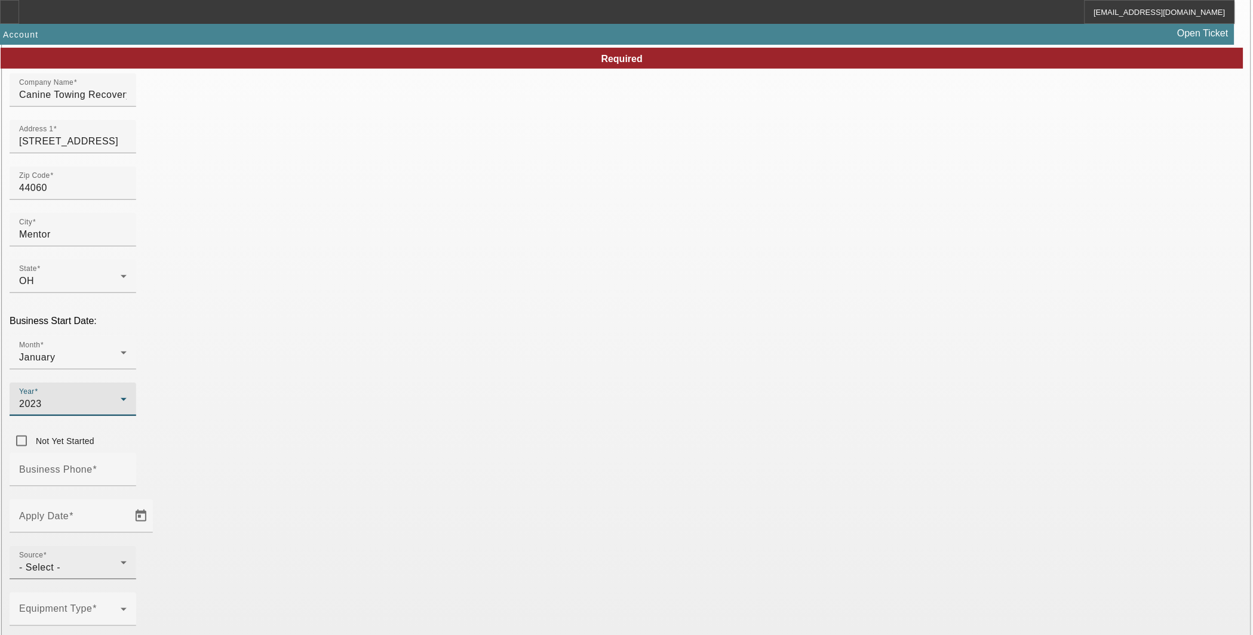
click at [127, 546] on div "Source - Select -" at bounding box center [72, 562] width 107 height 33
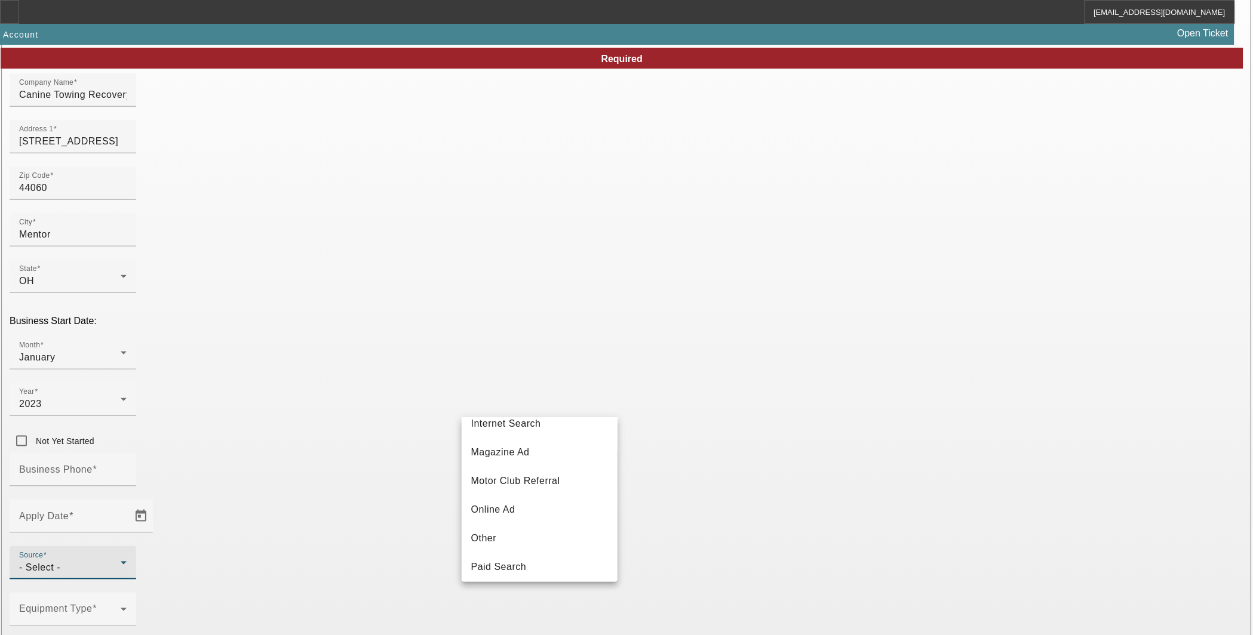
scroll to position [398, 0]
click at [484, 562] on span "Vendor Referral" at bounding box center [507, 555] width 72 height 14
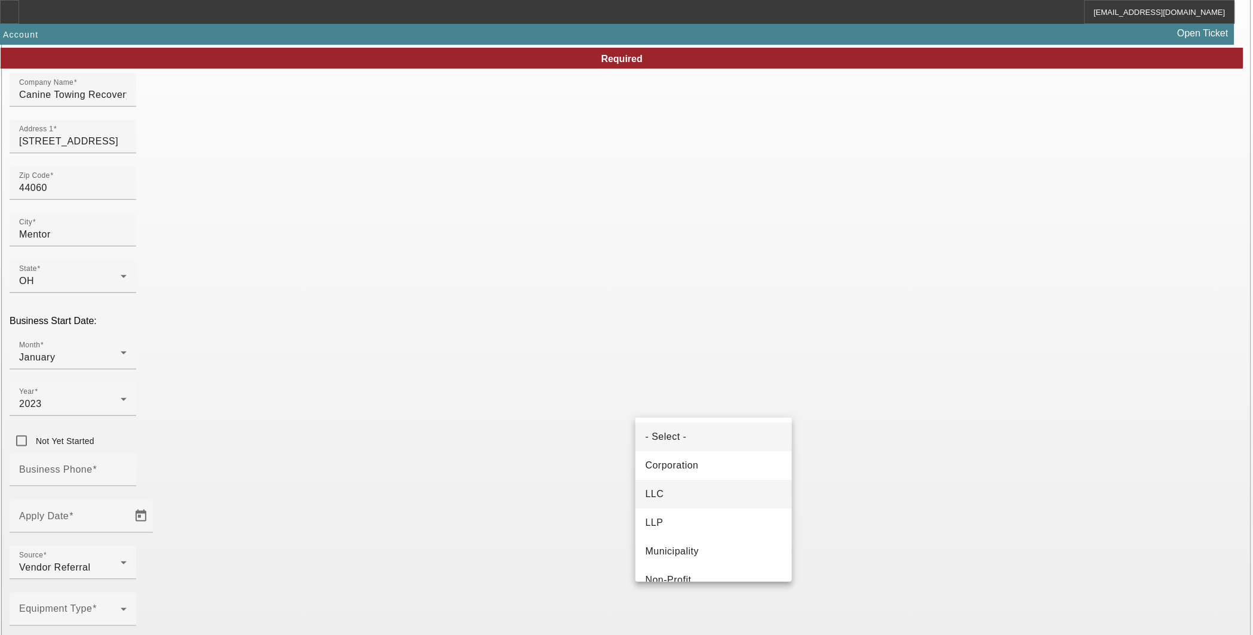
click at [659, 496] on span "LLC" at bounding box center [654, 494] width 19 height 14
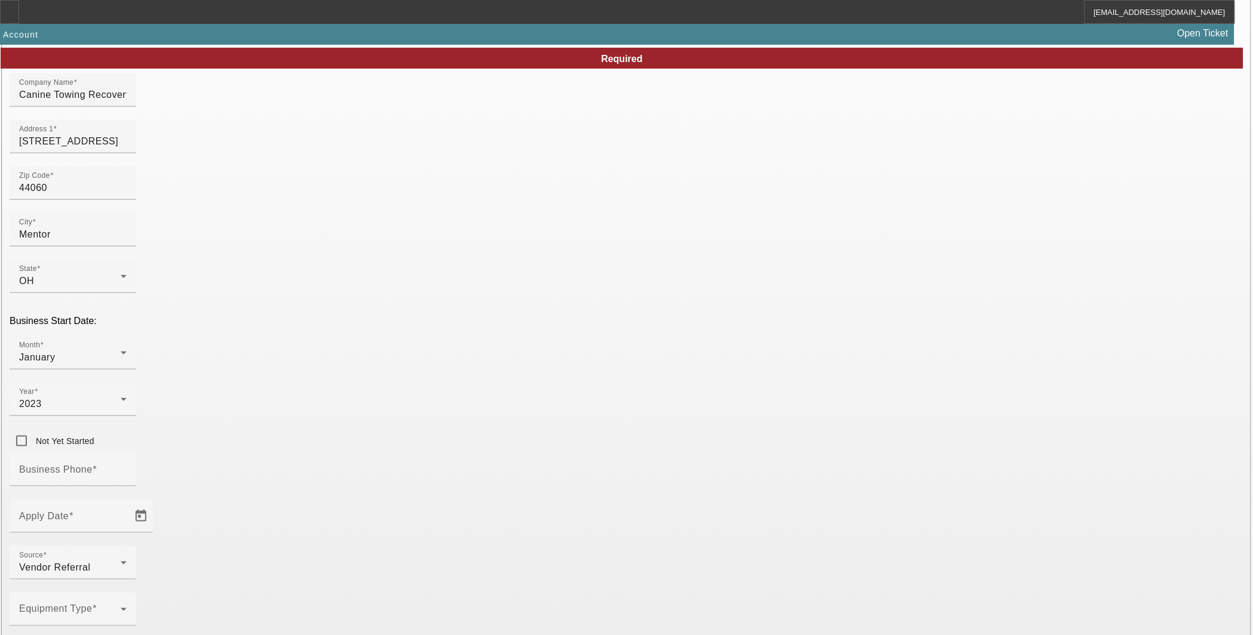
type input "230472443"
click at [121, 607] on span at bounding box center [69, 614] width 101 height 14
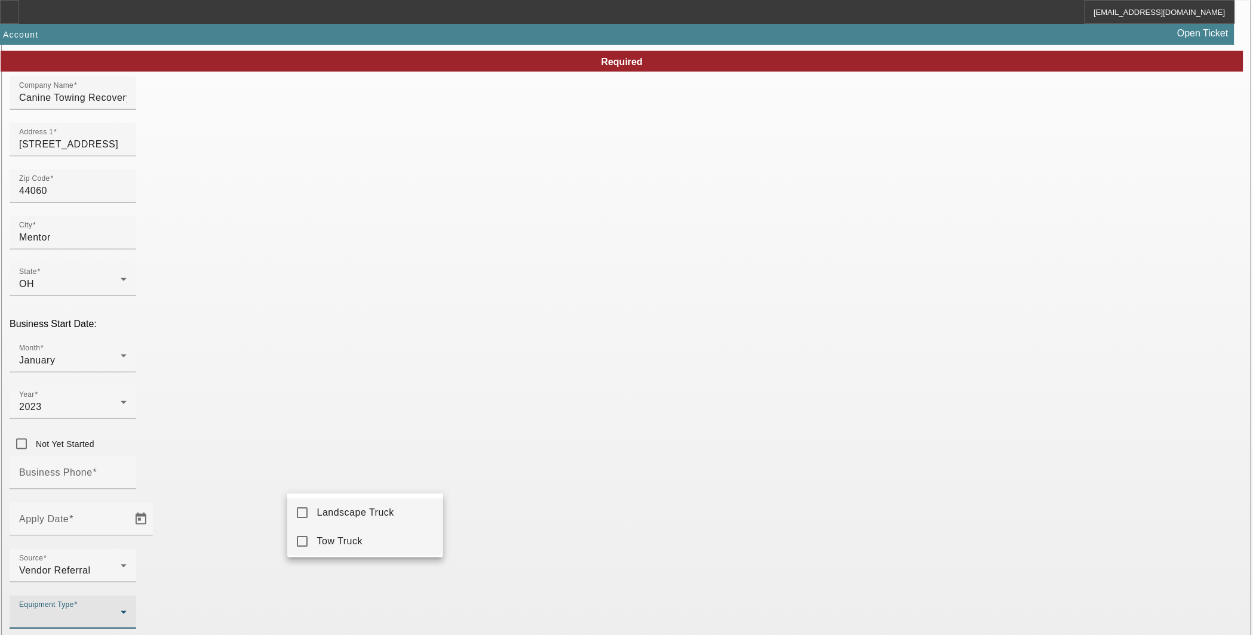
scroll to position [107, 0]
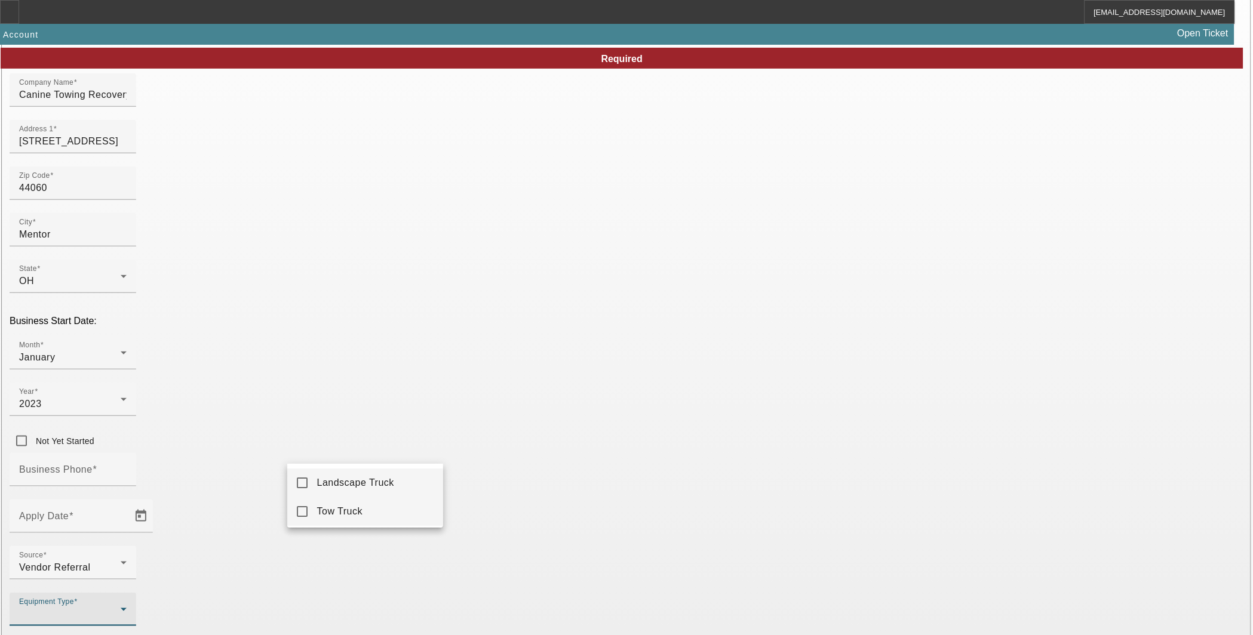
click at [309, 502] on mat-option "Tow Truck" at bounding box center [365, 511] width 156 height 29
click at [211, 459] on div at bounding box center [626, 317] width 1253 height 635
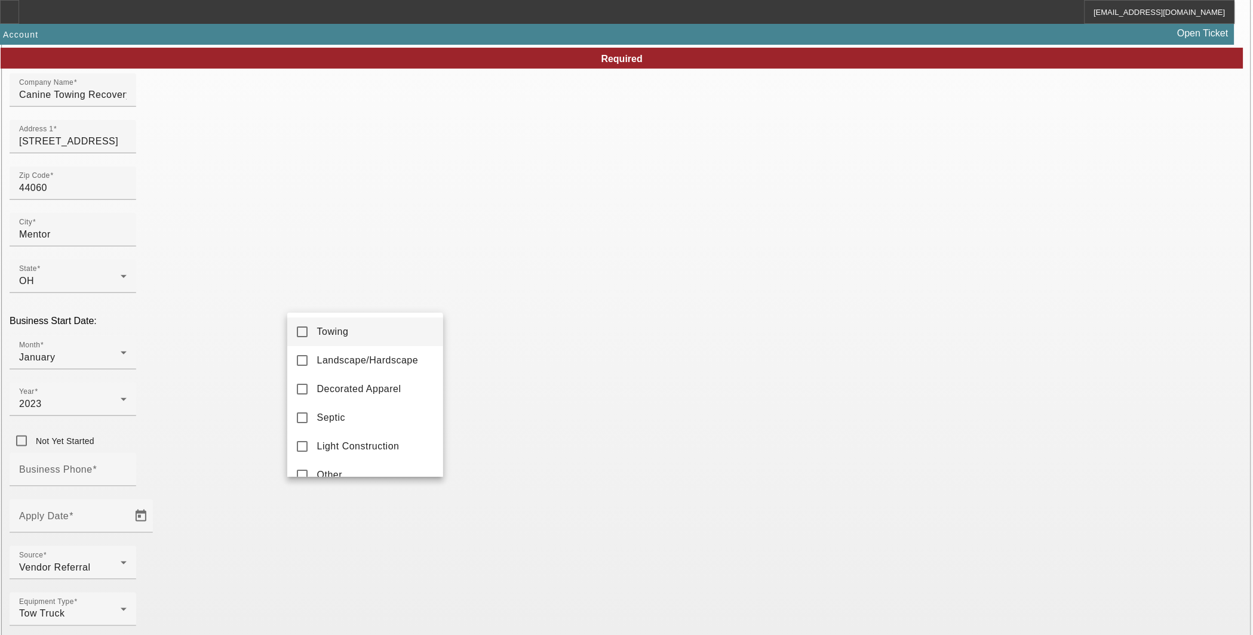
click at [359, 337] on mat-option "Towing" at bounding box center [365, 332] width 156 height 29
click at [195, 412] on div at bounding box center [626, 317] width 1253 height 635
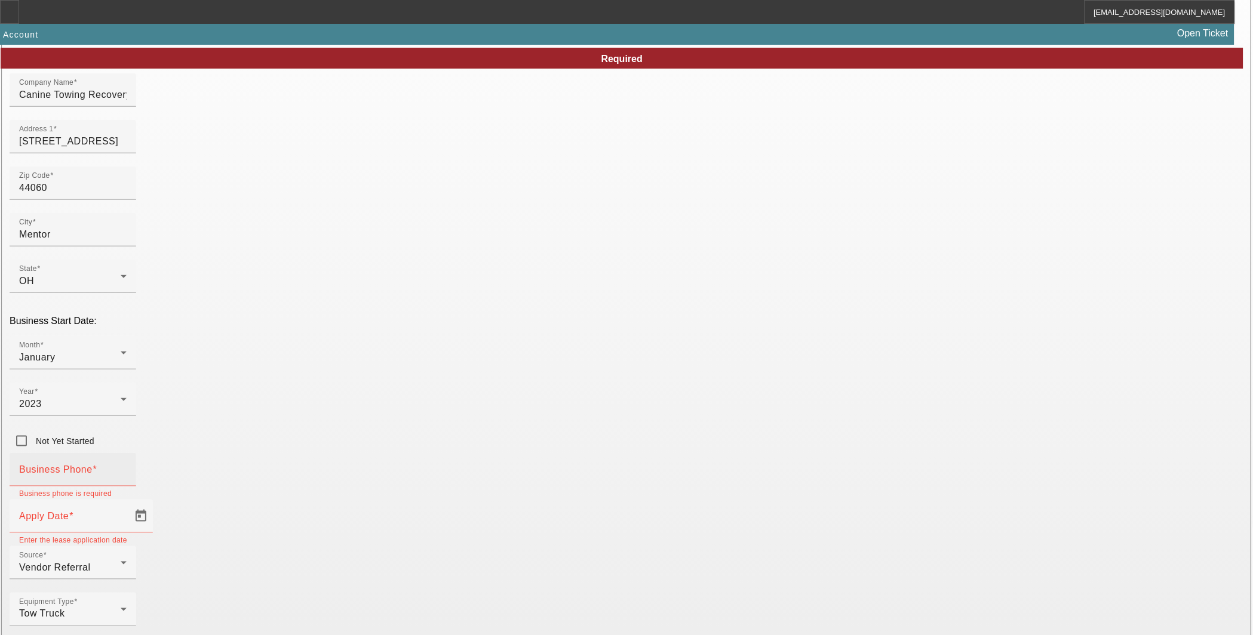
click at [127, 467] on input "Business Phone" at bounding box center [72, 474] width 107 height 14
type input "[PHONE_NUMBER]"
click at [155, 502] on span "Open calendar" at bounding box center [141, 516] width 29 height 29
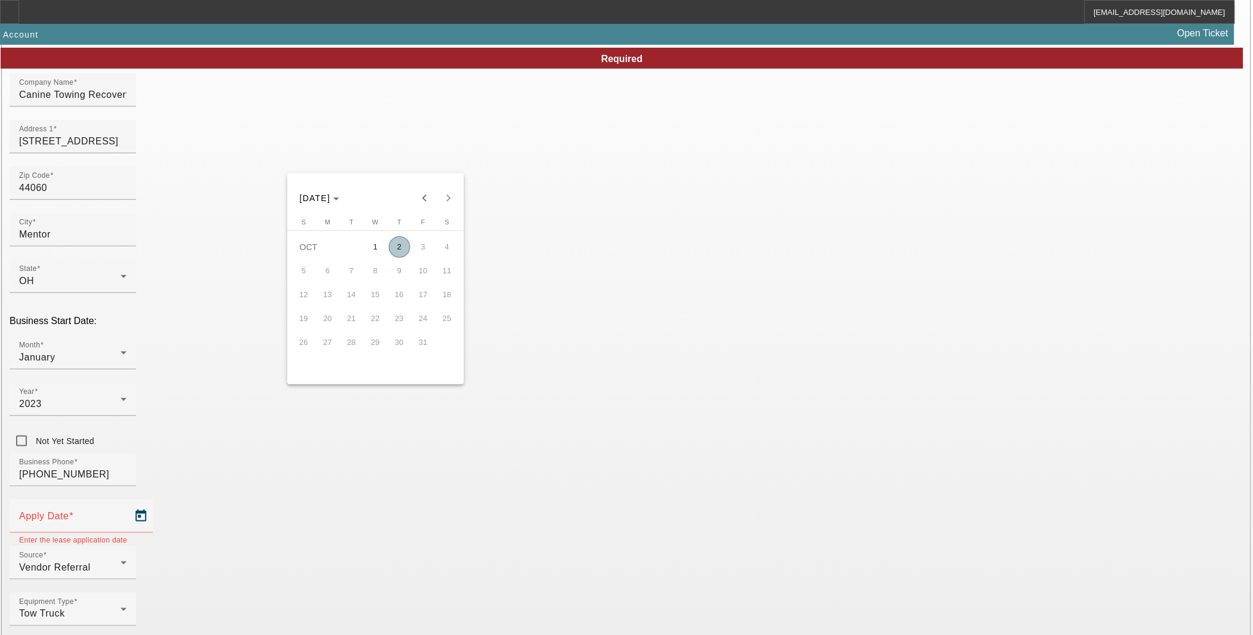
click at [402, 254] on span "2" at bounding box center [399, 246] width 21 height 21
type input "10/2/2025"
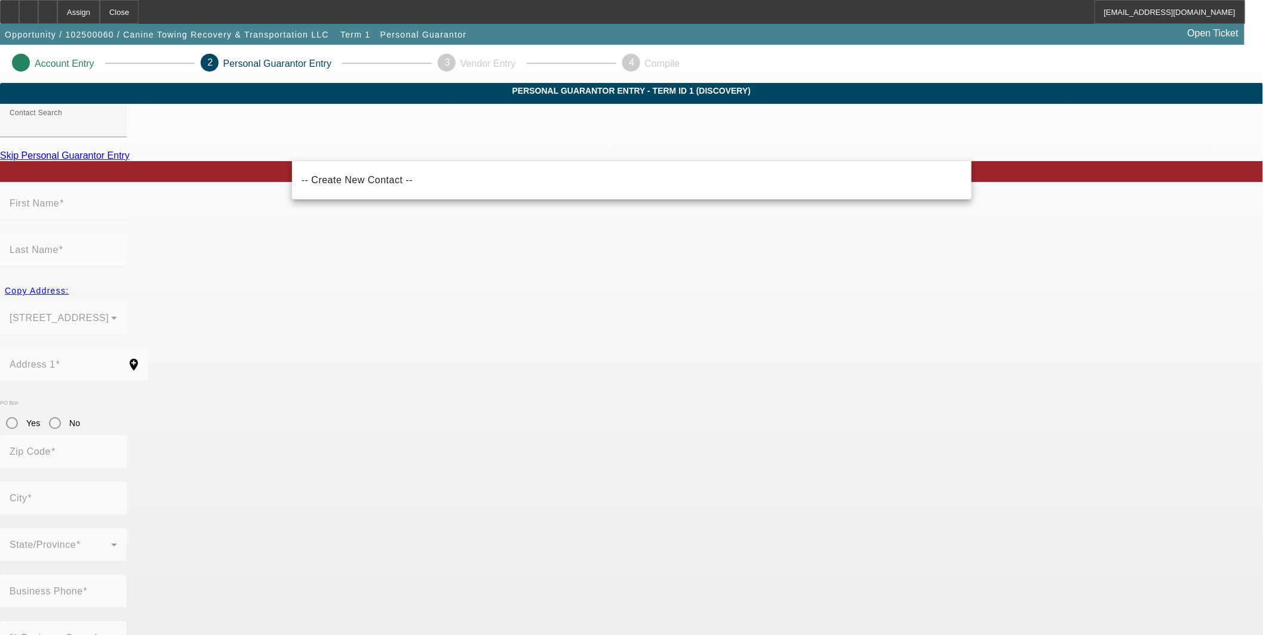
click at [385, 182] on span "-- Create New Contact --" at bounding box center [357, 180] width 111 height 10
type input "-- Create New Contact --"
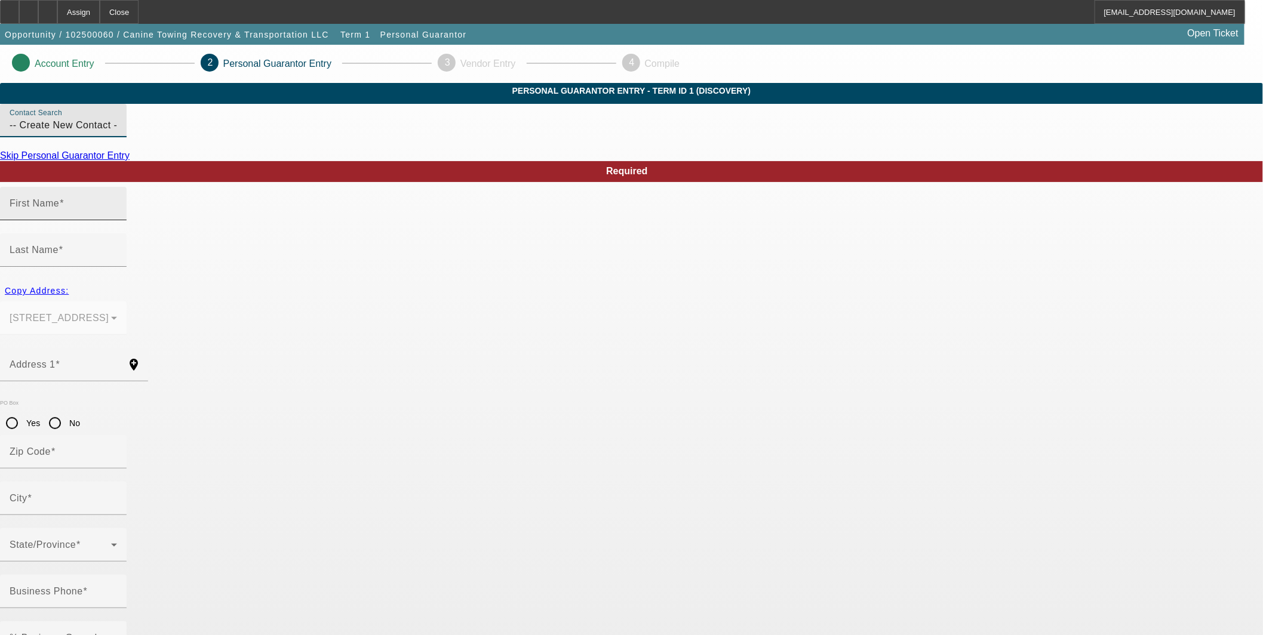
click at [117, 216] on input "First Name" at bounding box center [63, 208] width 107 height 14
type input "Yasin Steven"
click at [117, 233] on div "Last Name" at bounding box center [63, 249] width 107 height 33
type input "Conley James"
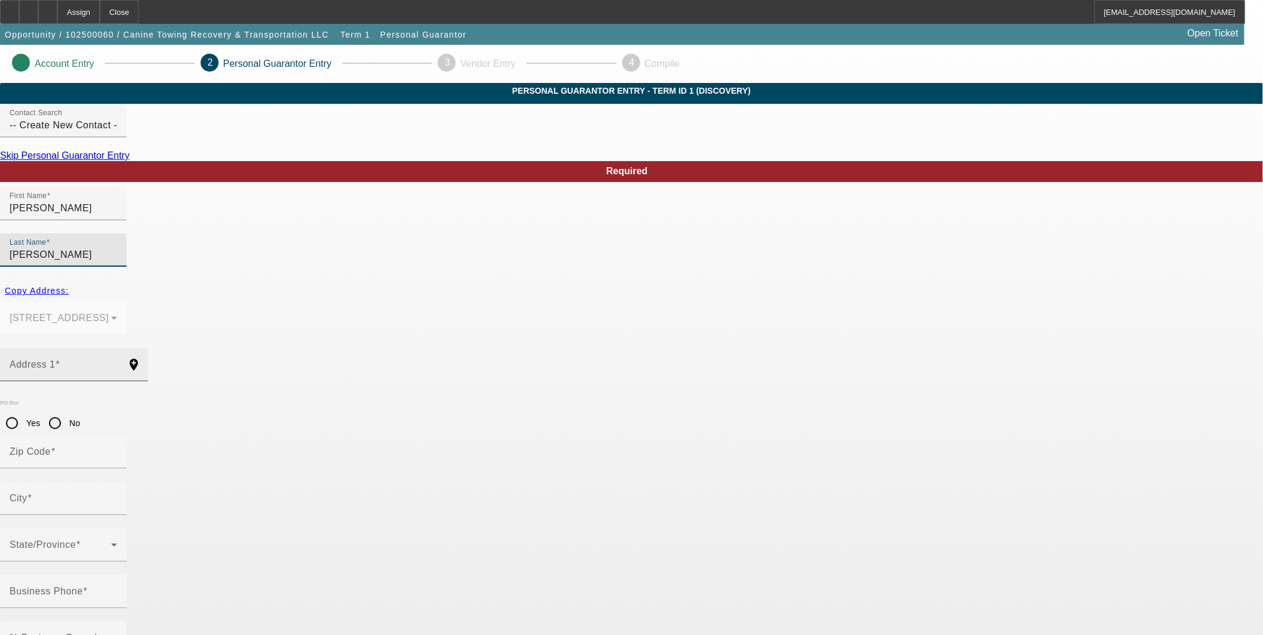
click at [117, 362] on input "Address 1" at bounding box center [63, 369] width 107 height 14
click at [69, 286] on span "Copy Address:" at bounding box center [37, 291] width 64 height 10
type input "7970 Mentor Ave H2"
type input "44060"
type input "Mentor"
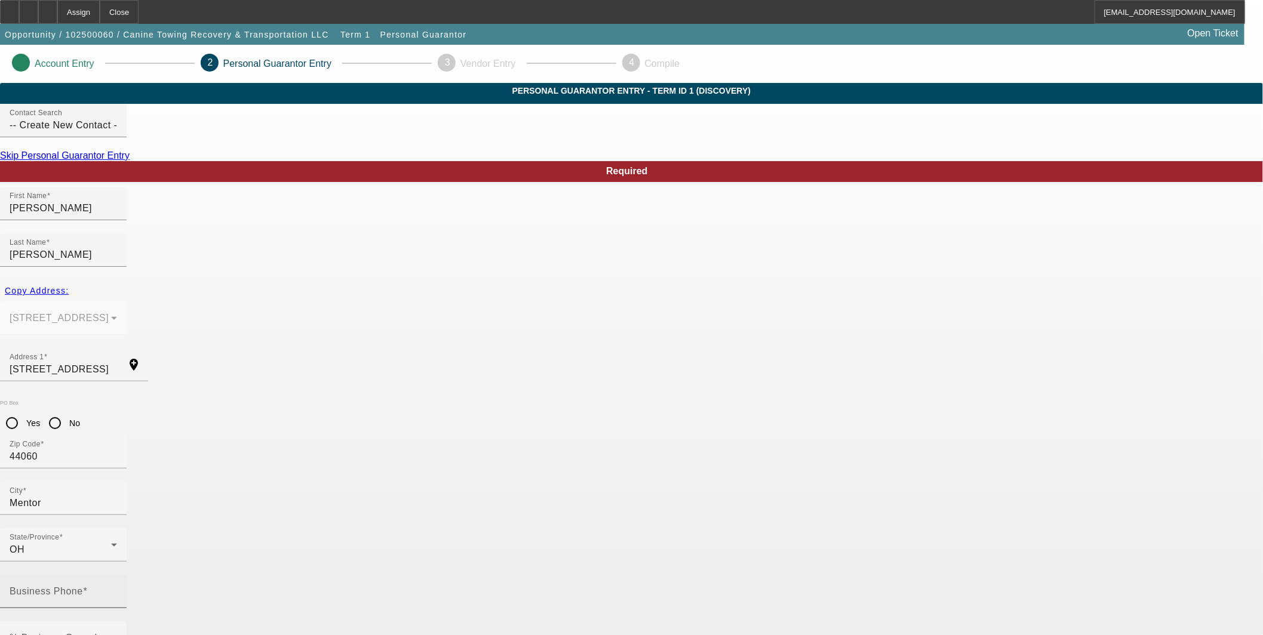
click at [117, 575] on div "Business Phone" at bounding box center [63, 591] width 107 height 33
type input "[PHONE_NUMBER]"
type input "230-47-2443"
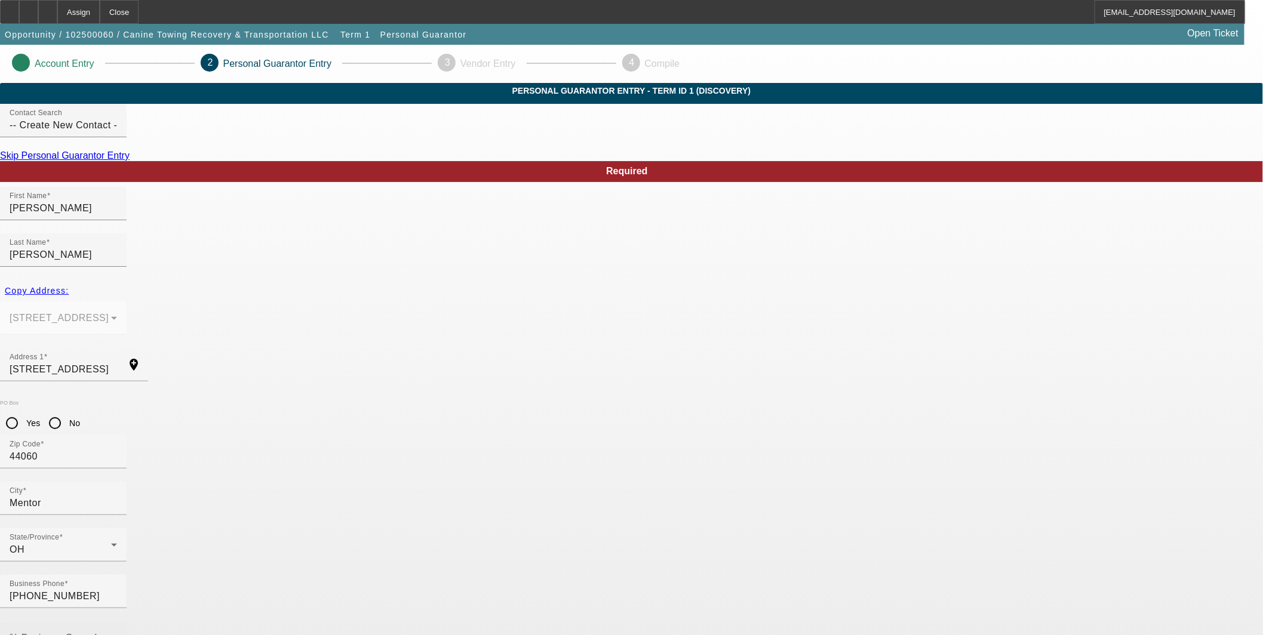
click at [117, 622] on div "% Business Owned" at bounding box center [63, 638] width 107 height 33
type input "100"
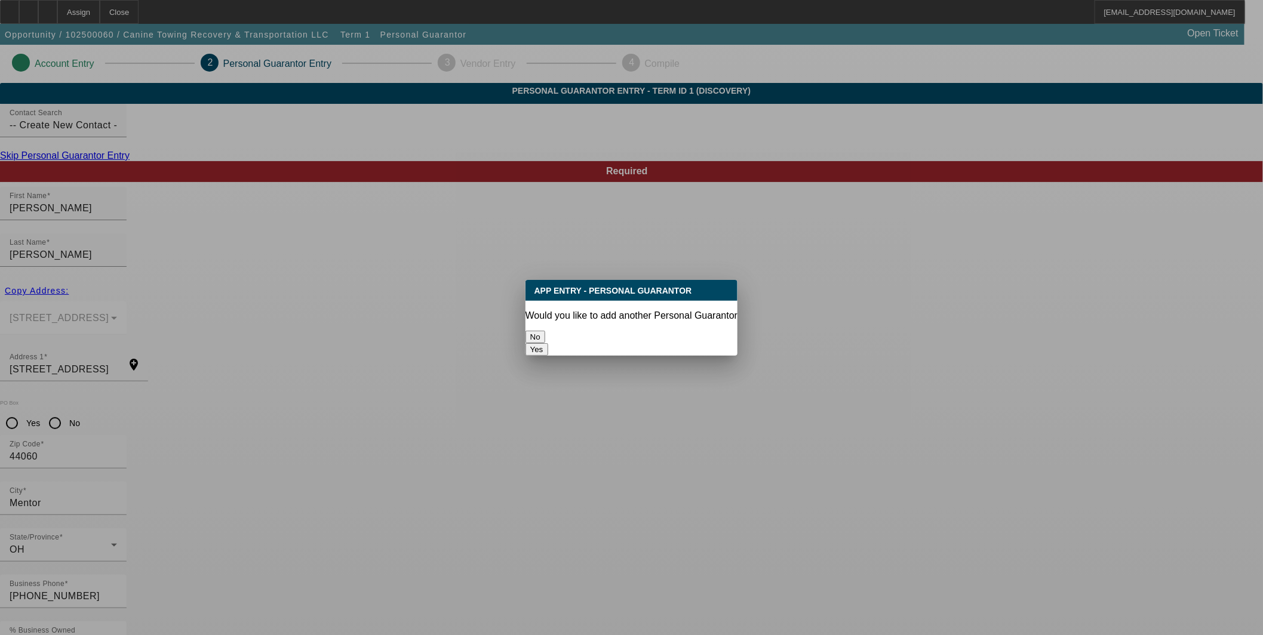
click at [545, 333] on button "No" at bounding box center [535, 337] width 20 height 13
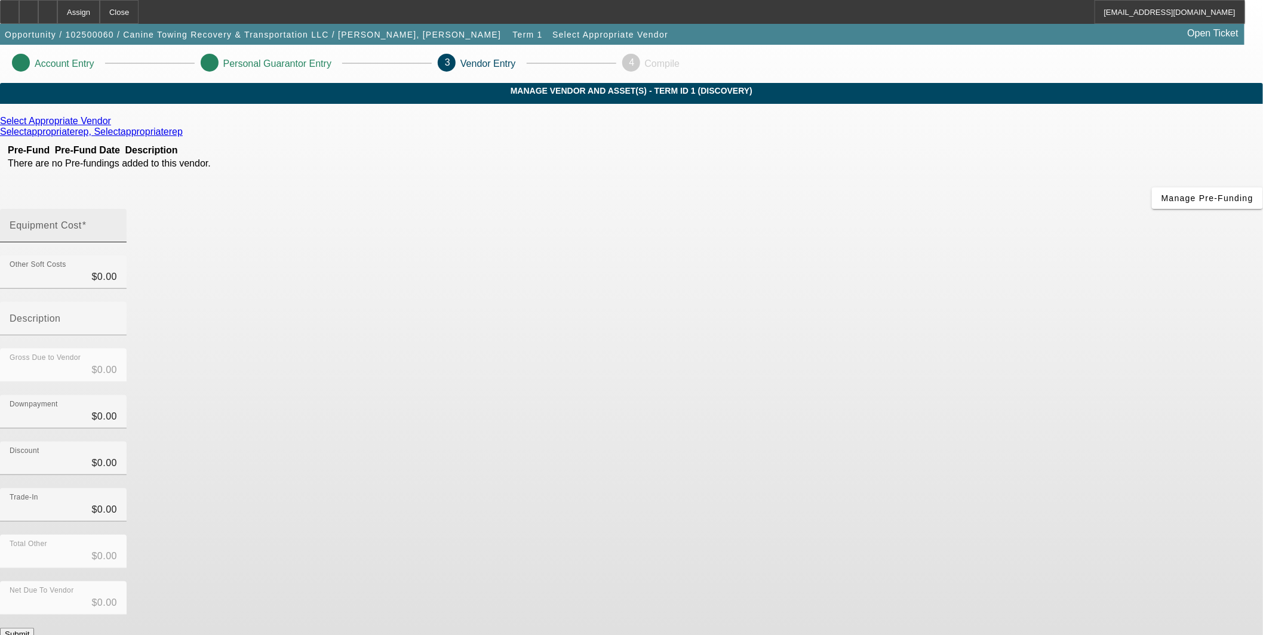
click at [117, 223] on input "Equipment Cost" at bounding box center [63, 230] width 107 height 14
type input "1"
type input "$1.00"
type input "12"
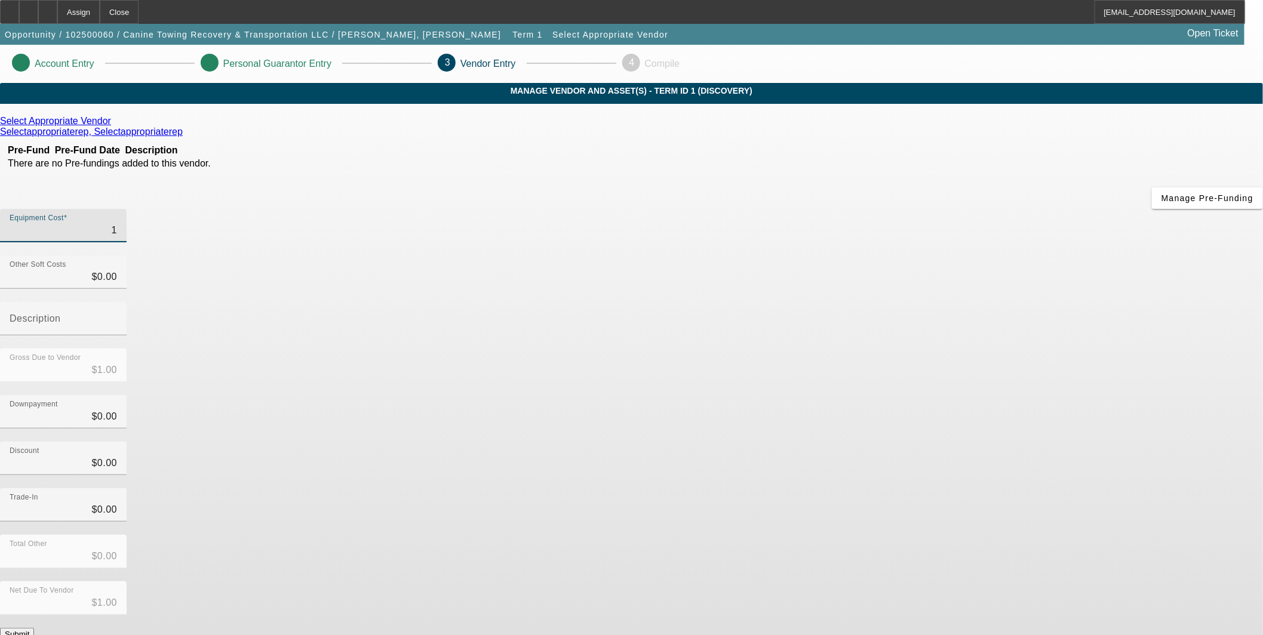
type input "$12.00"
type input "120"
type input "$120.00"
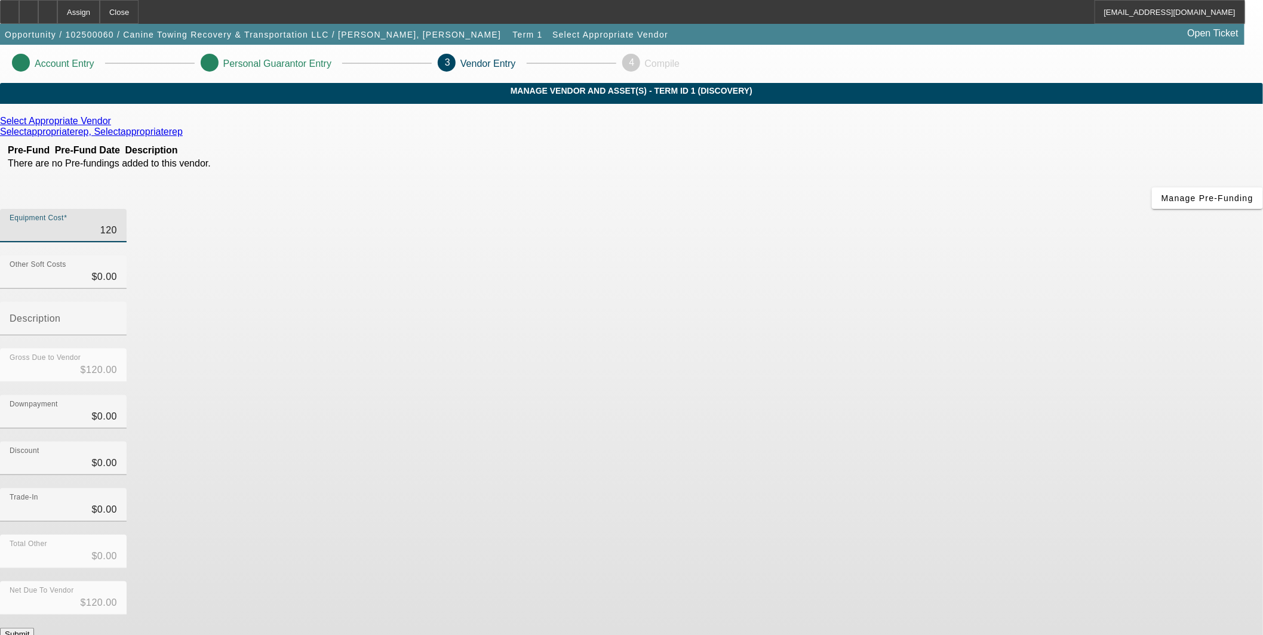
type input "1200"
type input "$1,200.00"
type input "12000"
type input "$12,000.00"
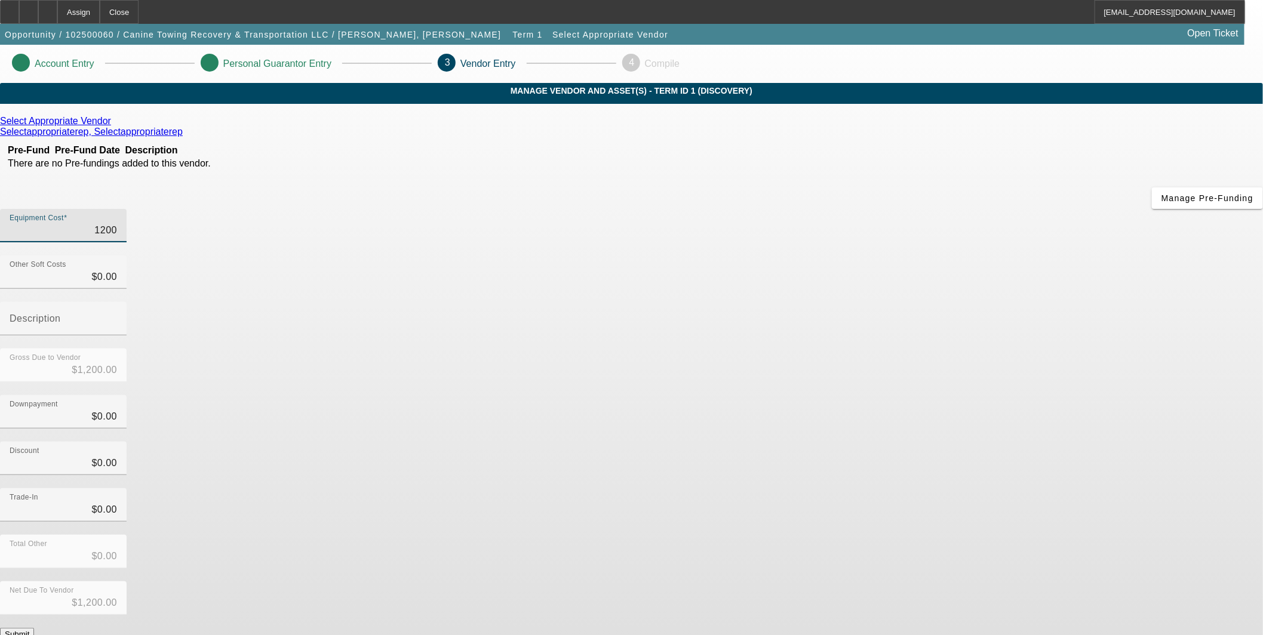
type input "$12,000.00"
type input "120000"
type input "$120,000.00"
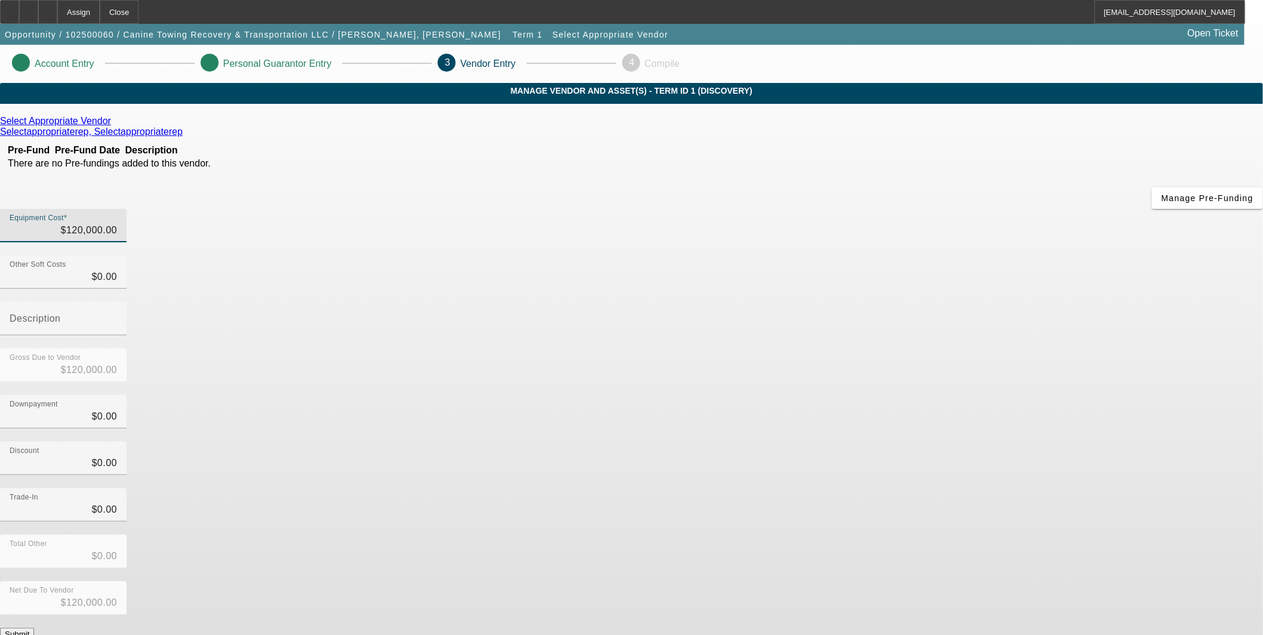
drag, startPoint x: 402, startPoint y: 319, endPoint x: 464, endPoint y: 149, distance: 181.1
click at [402, 319] on div "Select Appropriate Vendor Selectappropriaterep, Selectappropriaterep Pre-Fund P…" at bounding box center [631, 378] width 1263 height 525
click at [394, 127] on div "Select Appropriate Vendor" at bounding box center [631, 121] width 1263 height 11
click at [114, 126] on icon at bounding box center [114, 121] width 0 height 10
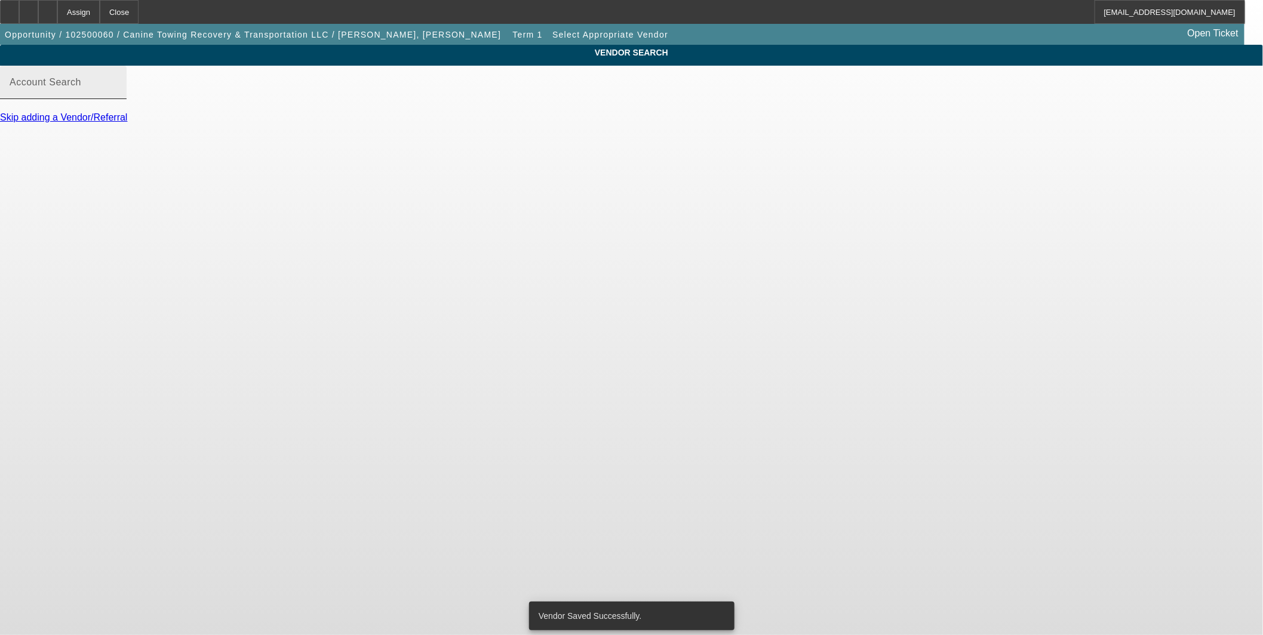
click at [117, 81] on div "Account Search" at bounding box center [63, 82] width 107 height 33
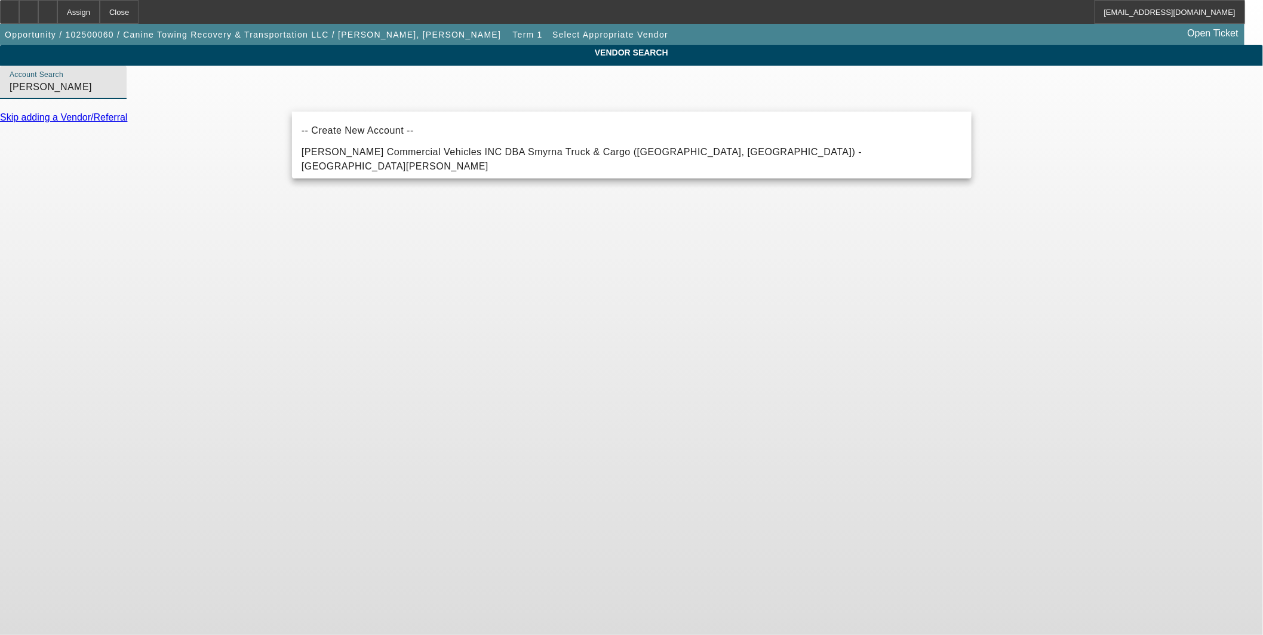
click at [323, 166] on span "Fouts Commercial Vehicles INC DBA Smyrna Truck & Cargo (Milledgeville, GA) - Gr…" at bounding box center [632, 159] width 660 height 29
type input "Fouts Commercial Vehicles INC DBA Smyrna Truck & Cargo (Milledgeville, GA) - Gr…"
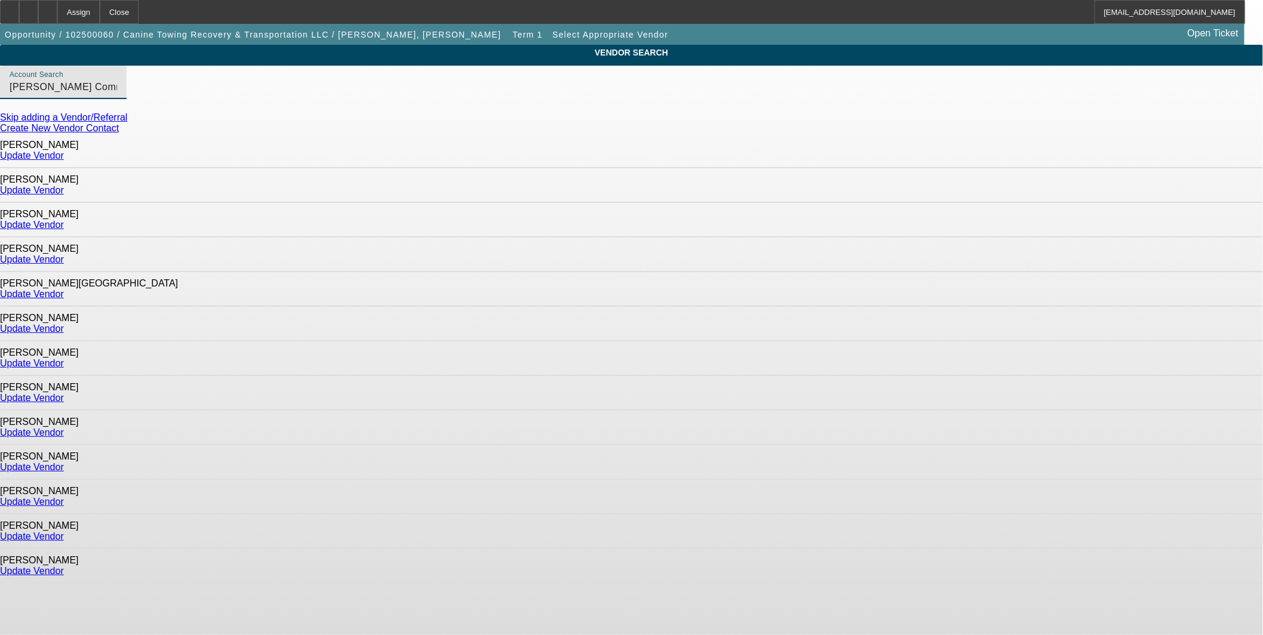
click at [64, 427] on link "Update Vendor" at bounding box center [32, 432] width 64 height 10
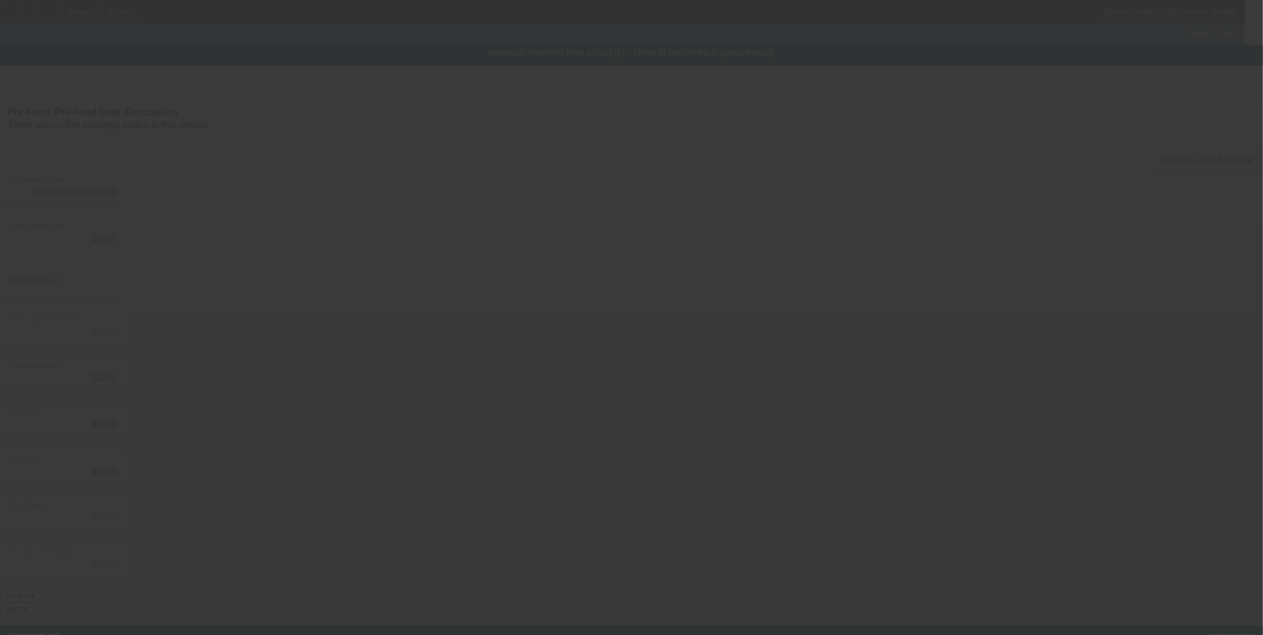
type input "$120,000.00"
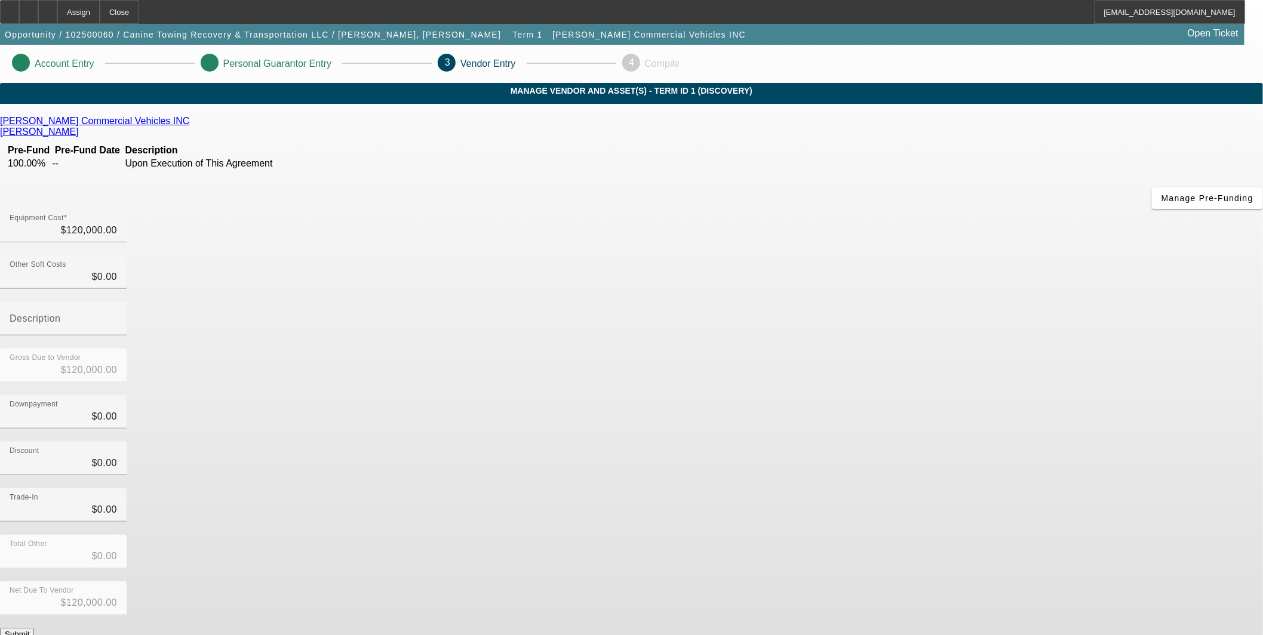
click at [881, 582] on div "Net Due To Vendor $120,000.00" at bounding box center [631, 605] width 1263 height 47
click at [34, 628] on button "Submit" at bounding box center [17, 634] width 34 height 13
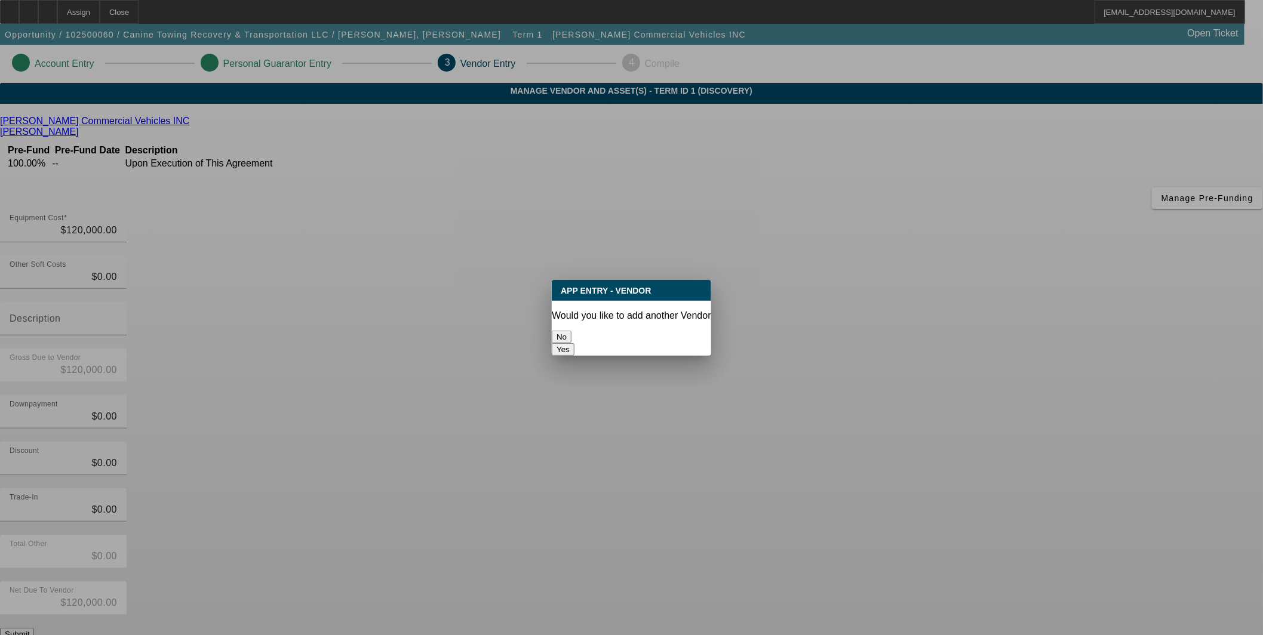
click at [571, 333] on button "No" at bounding box center [562, 337] width 20 height 13
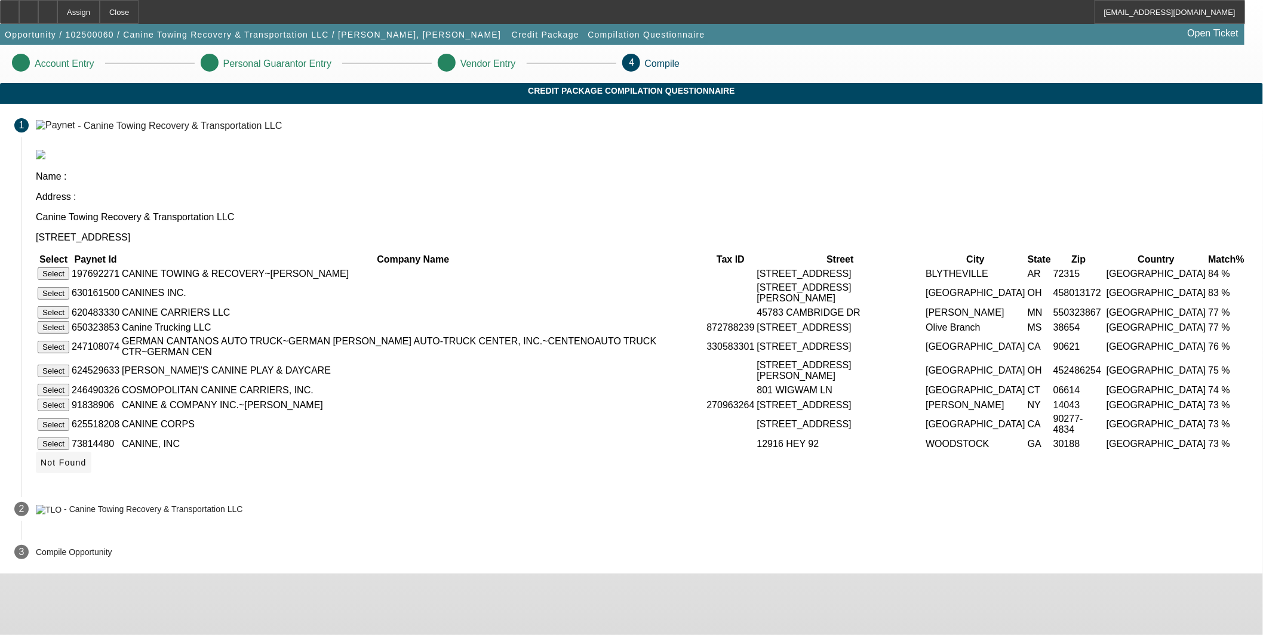
click at [87, 467] on span "Not Found" at bounding box center [64, 463] width 46 height 10
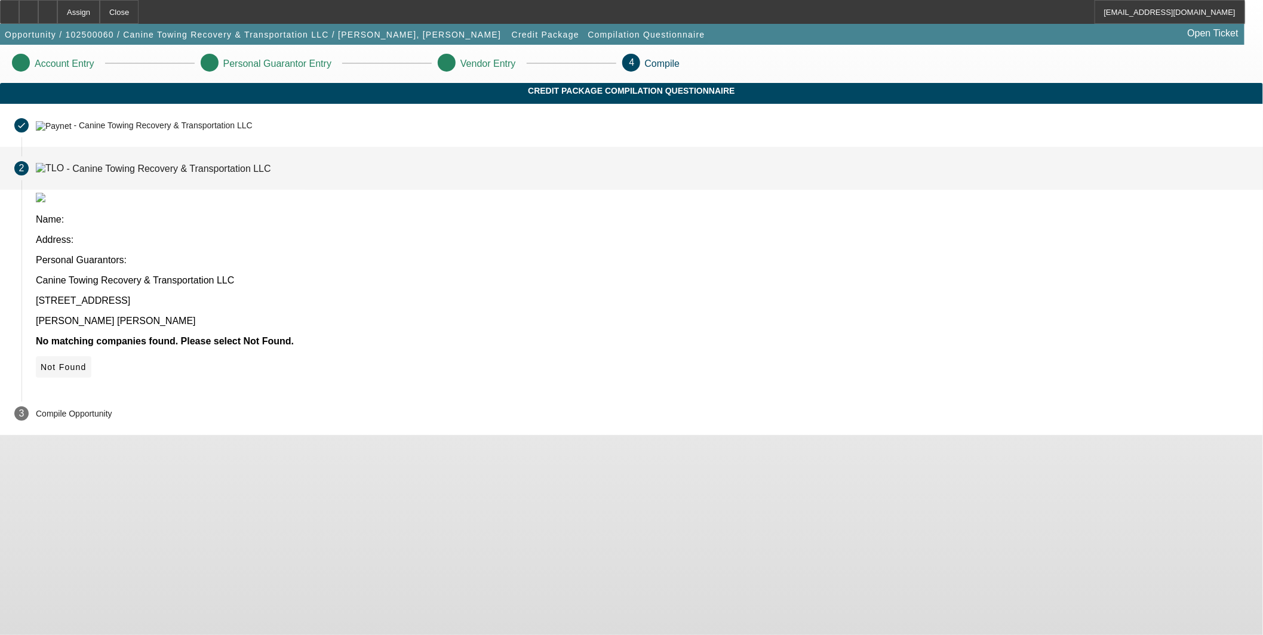
click at [87, 362] on span "Not Found" at bounding box center [64, 367] width 46 height 10
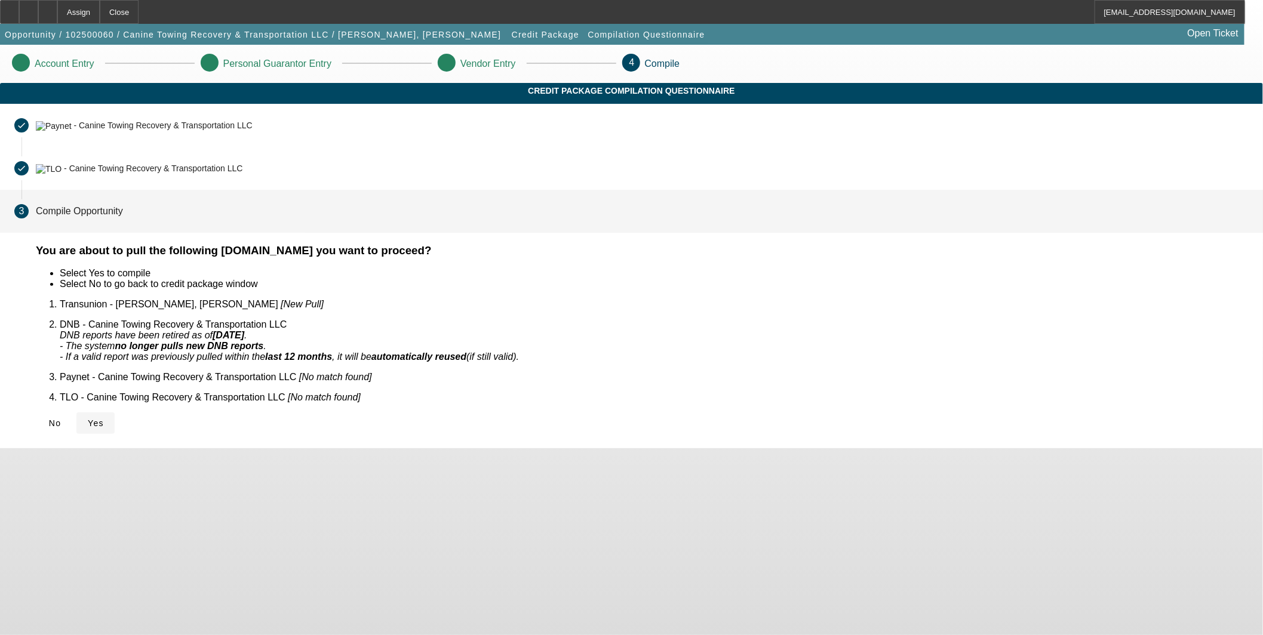
click at [88, 419] on icon at bounding box center [88, 424] width 0 height 10
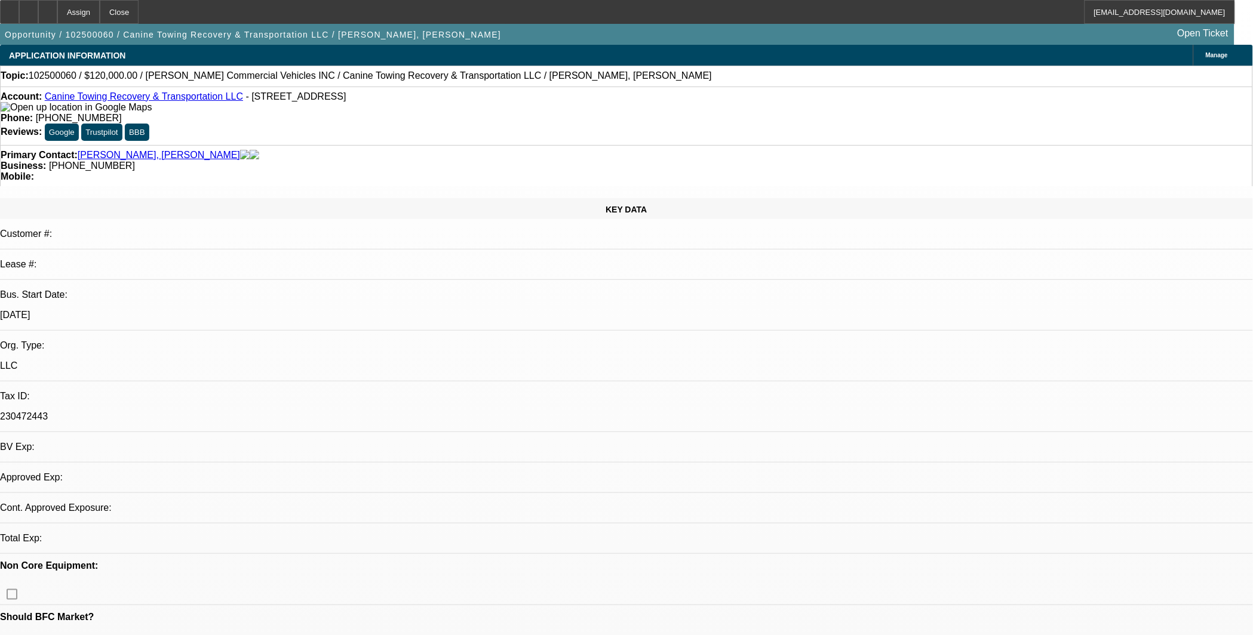
select select "0"
select select "2"
select select "0.1"
select select "4"
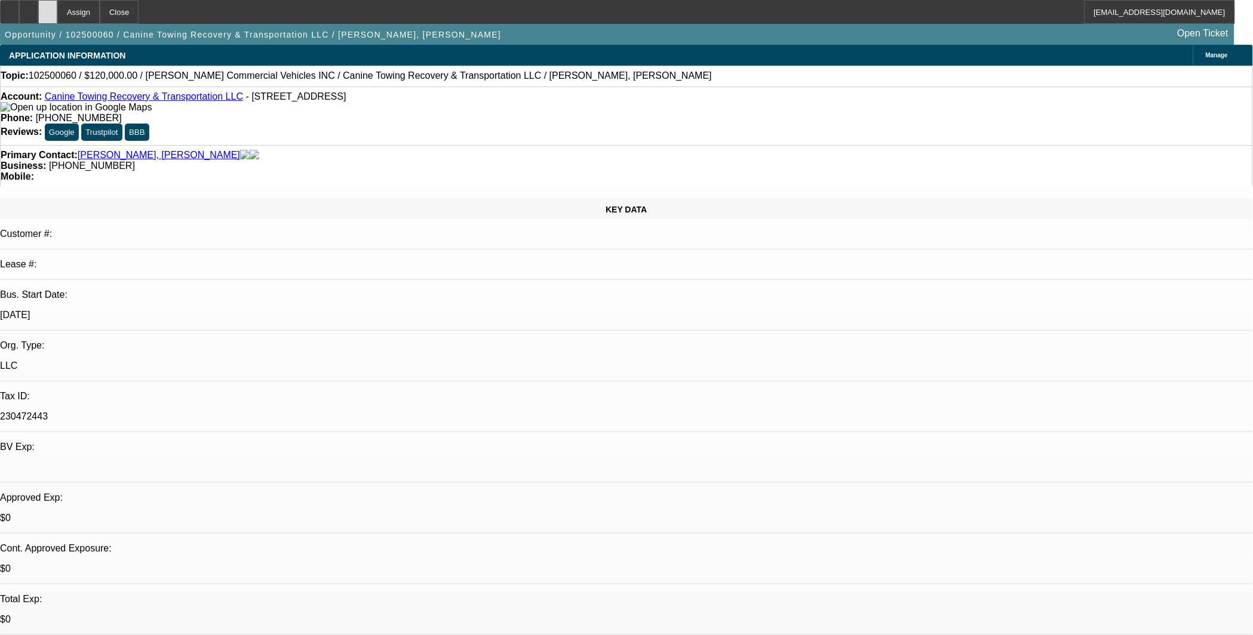
click at [57, 13] on div at bounding box center [47, 12] width 19 height 24
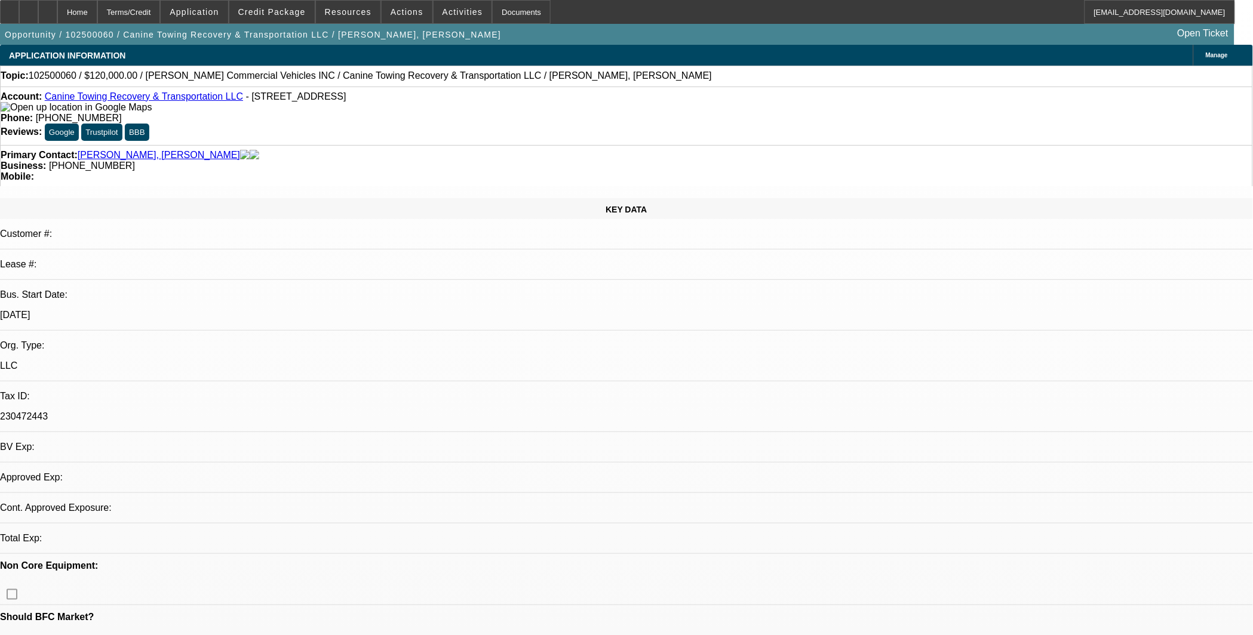
select select "0"
select select "2"
select select "0.1"
select select "4"
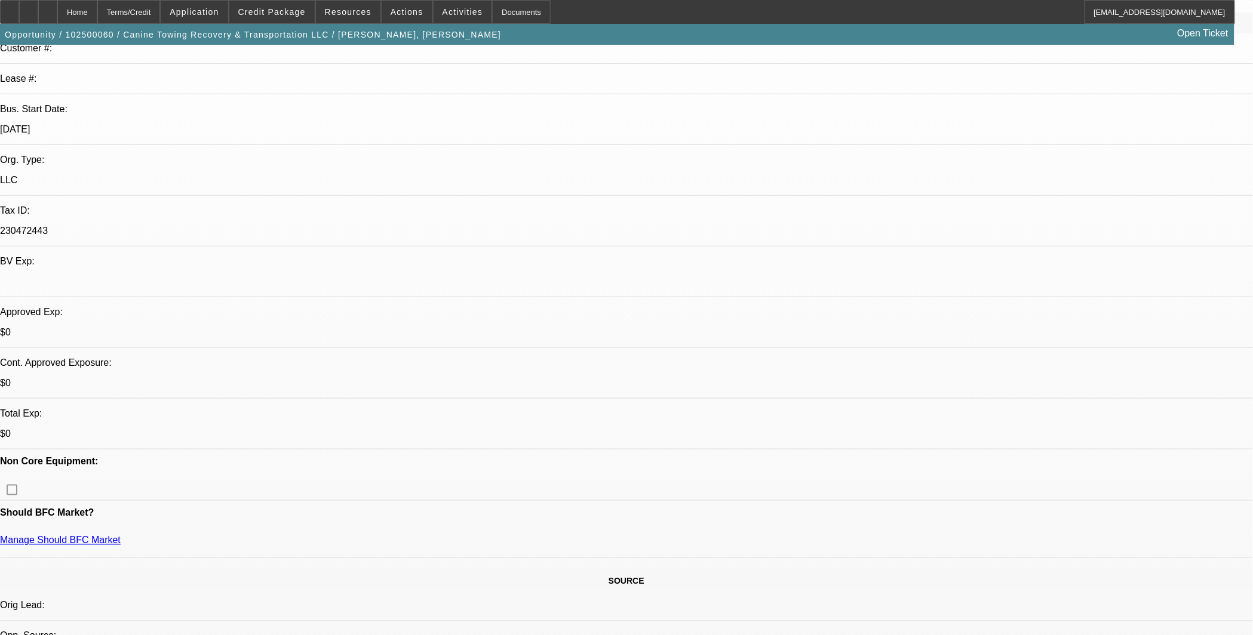
scroll to position [398, 0]
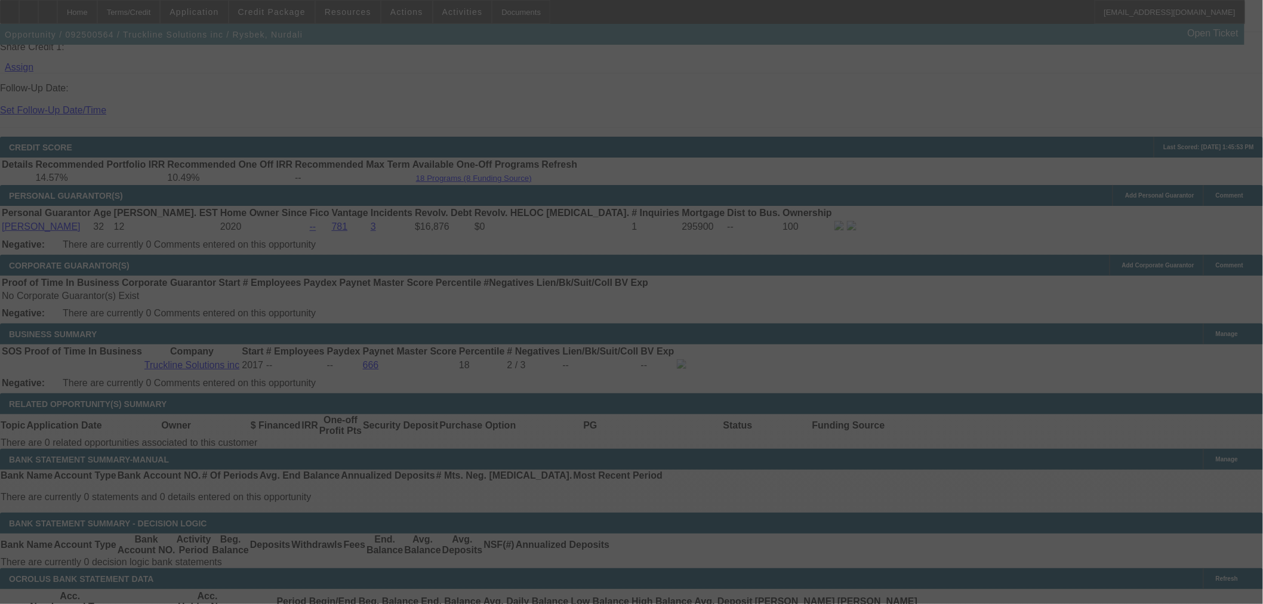
scroll to position [1629, 0]
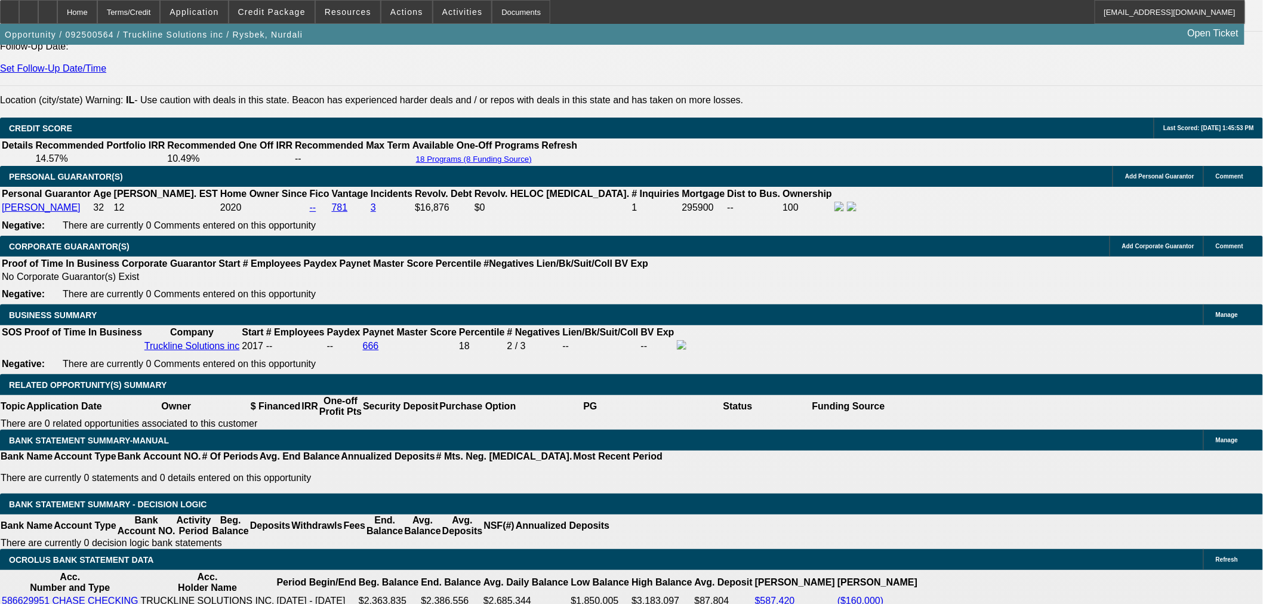
select select "0.1"
select select "0"
select select "2"
select select "0.1"
select select "4"
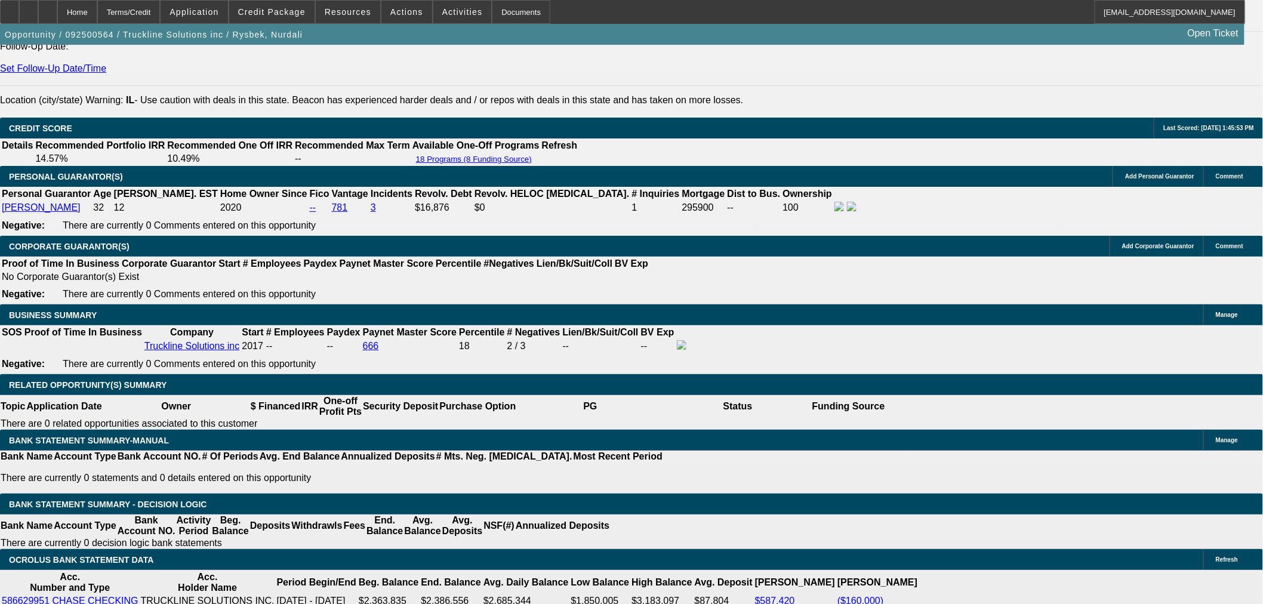
select select "0.1"
select select "0"
select select "2"
select select "0.1"
select select "4"
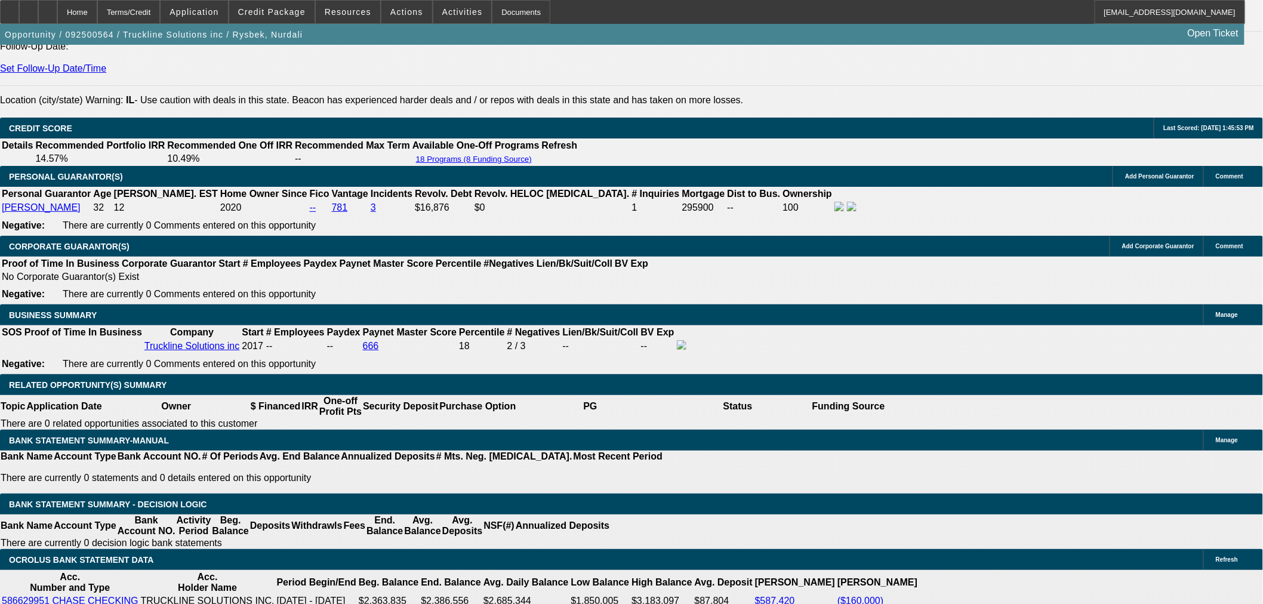
select select "0"
select select "3"
select select "0.1"
select select "4"
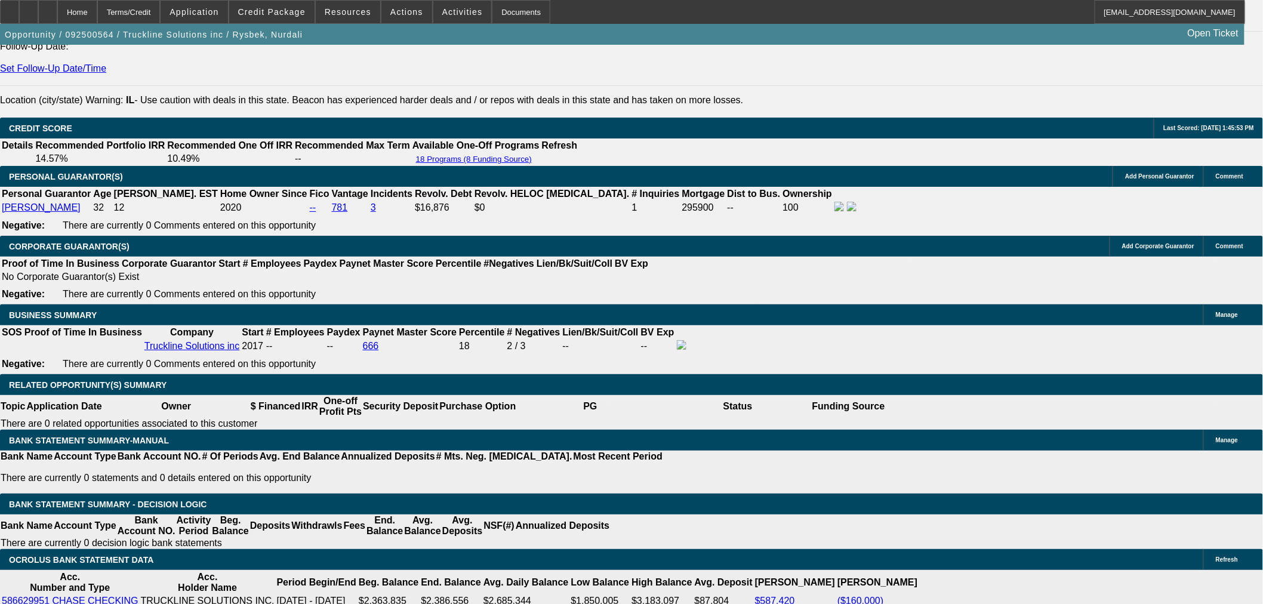
select select "0"
select select "2"
select select "0"
select select "6"
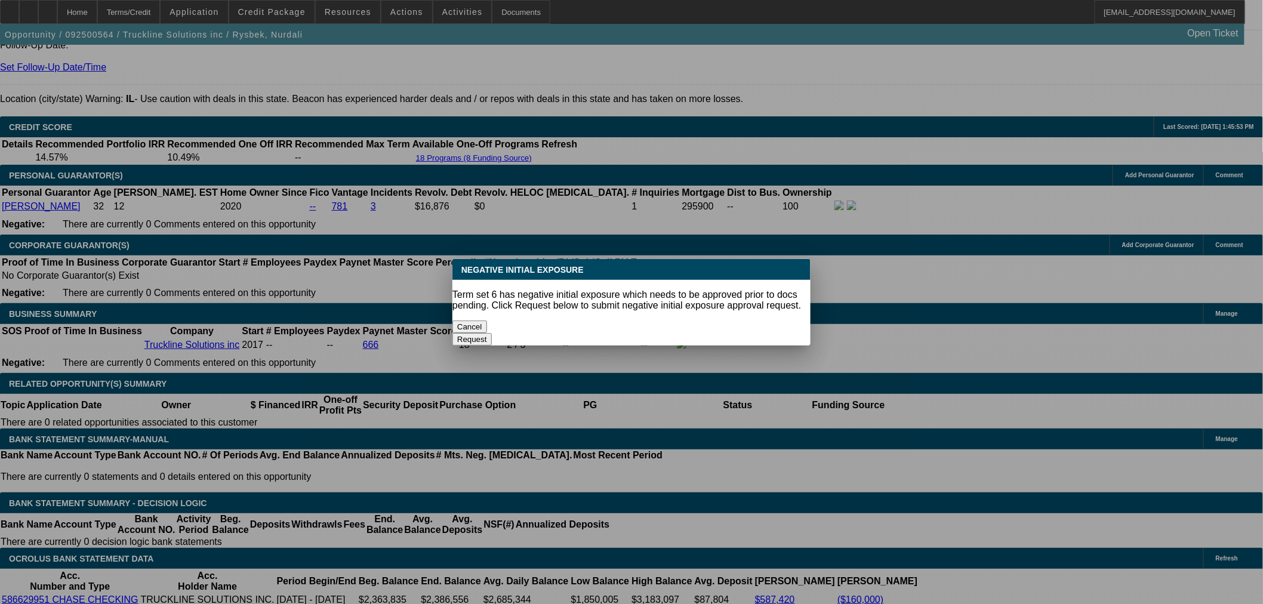
scroll to position [0, 0]
click at [487, 321] on button "Cancel" at bounding box center [470, 327] width 35 height 13
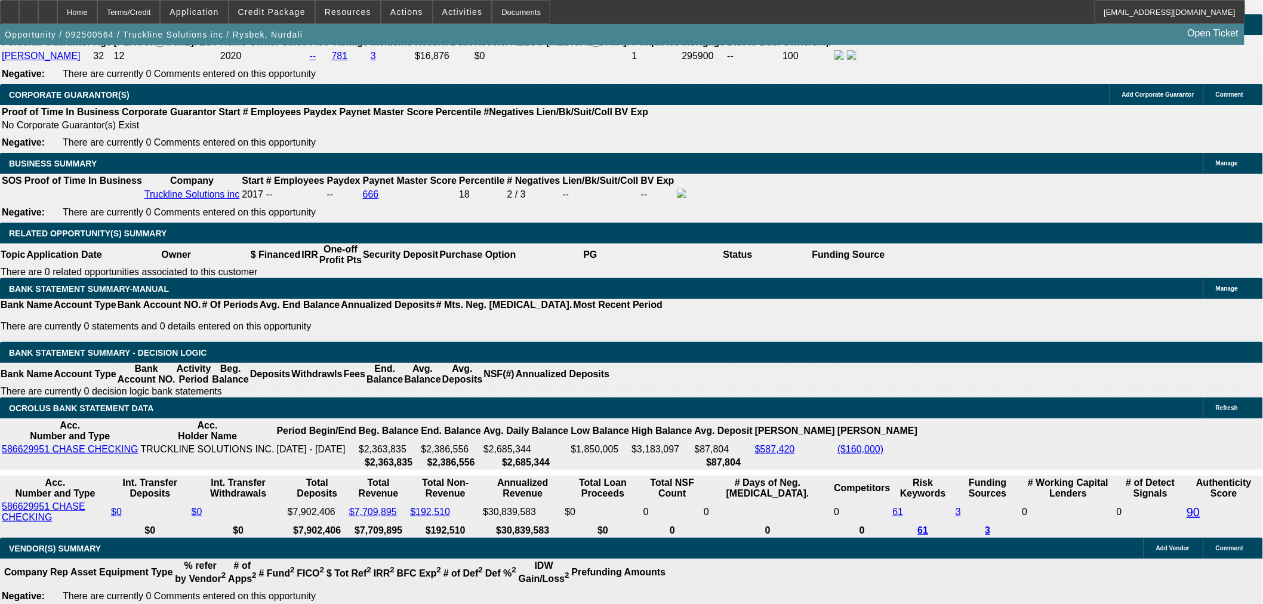
scroll to position [1895, 0]
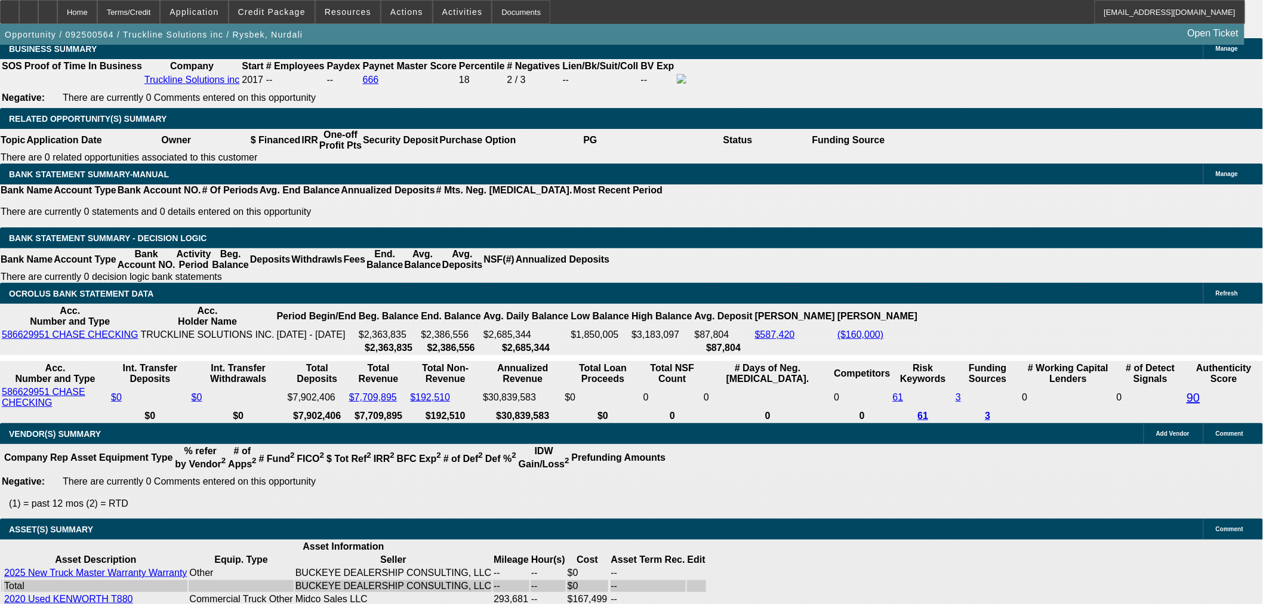
drag, startPoint x: 279, startPoint y: 183, endPoint x: 331, endPoint y: 183, distance: 51.9
type input "UNKNOWN"
type input "26"
type input "$5,544.86"
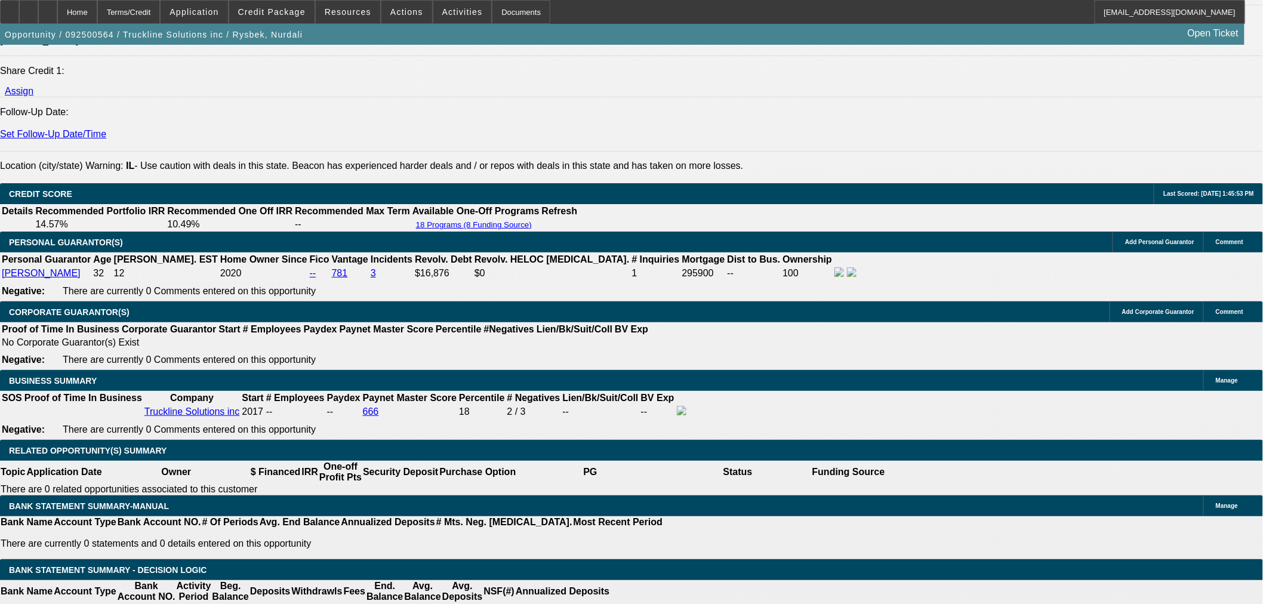
scroll to position [1690, 0]
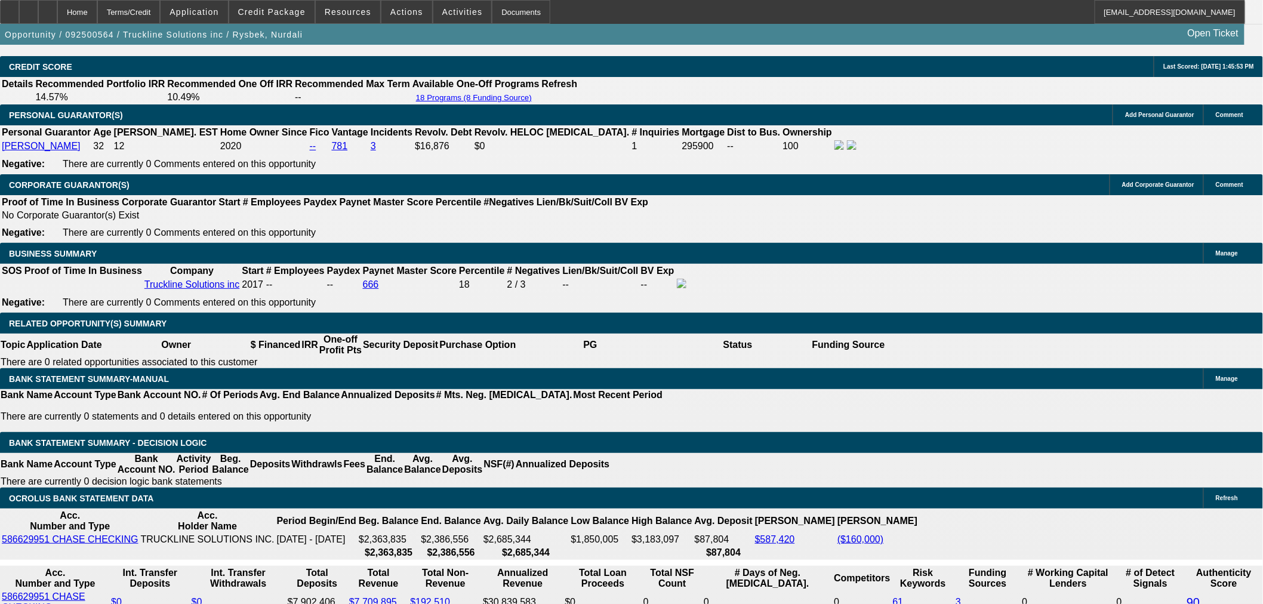
type input "26"
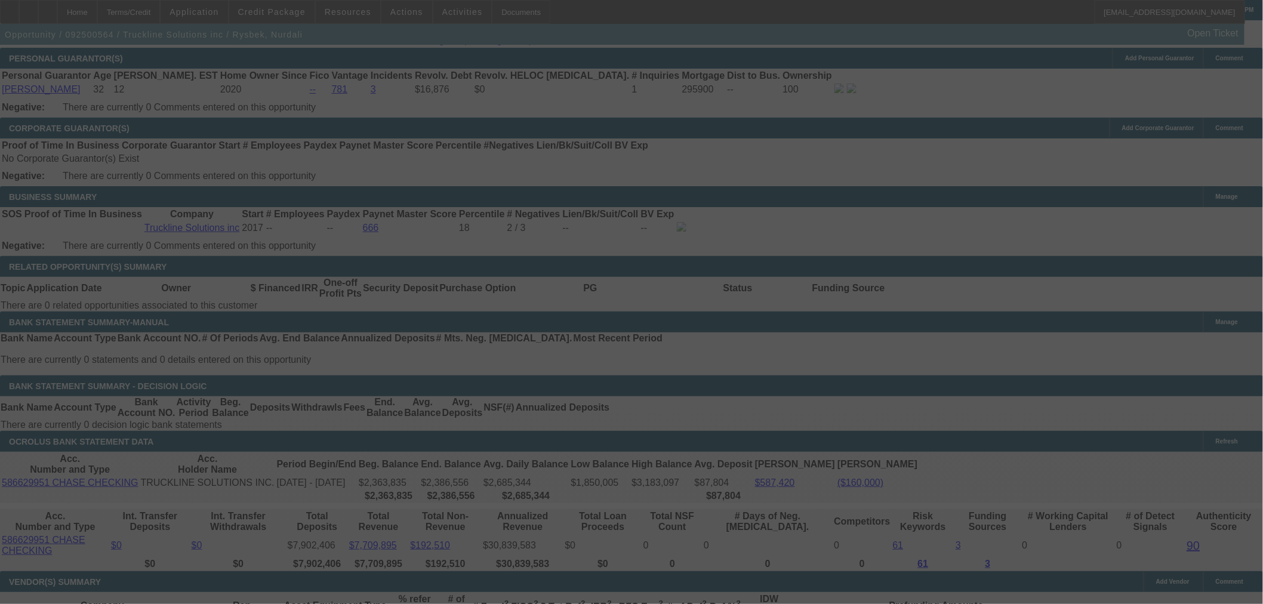
scroll to position [1823, 0]
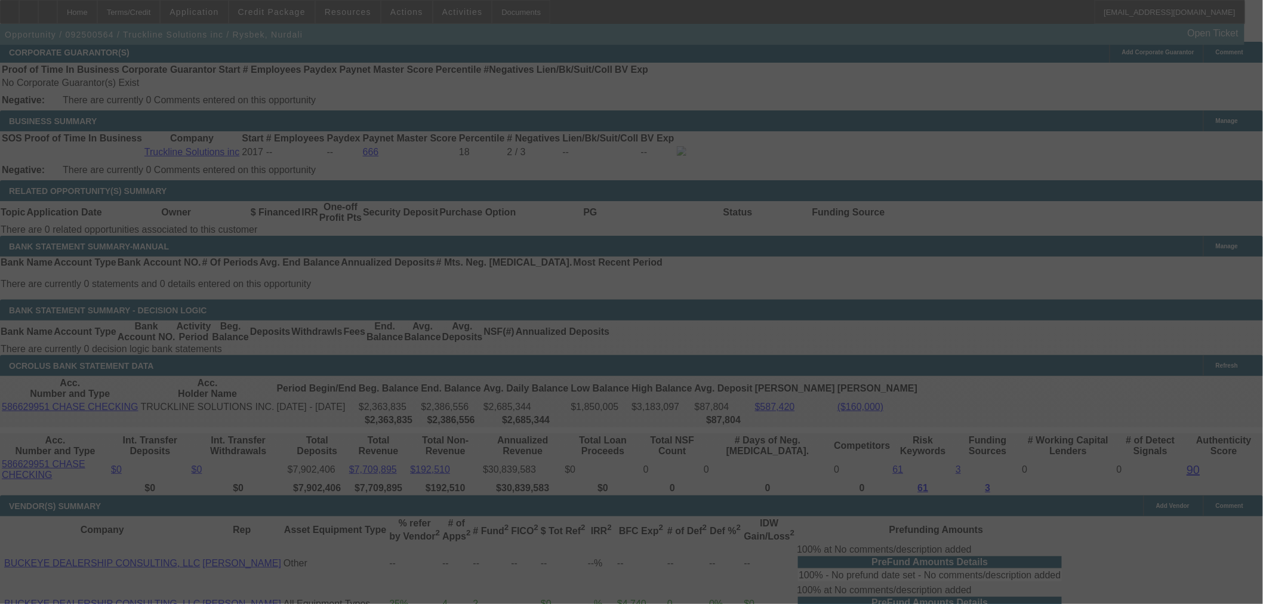
select select "0.1"
select select "0"
select select "2"
select select "0.1"
select select "4"
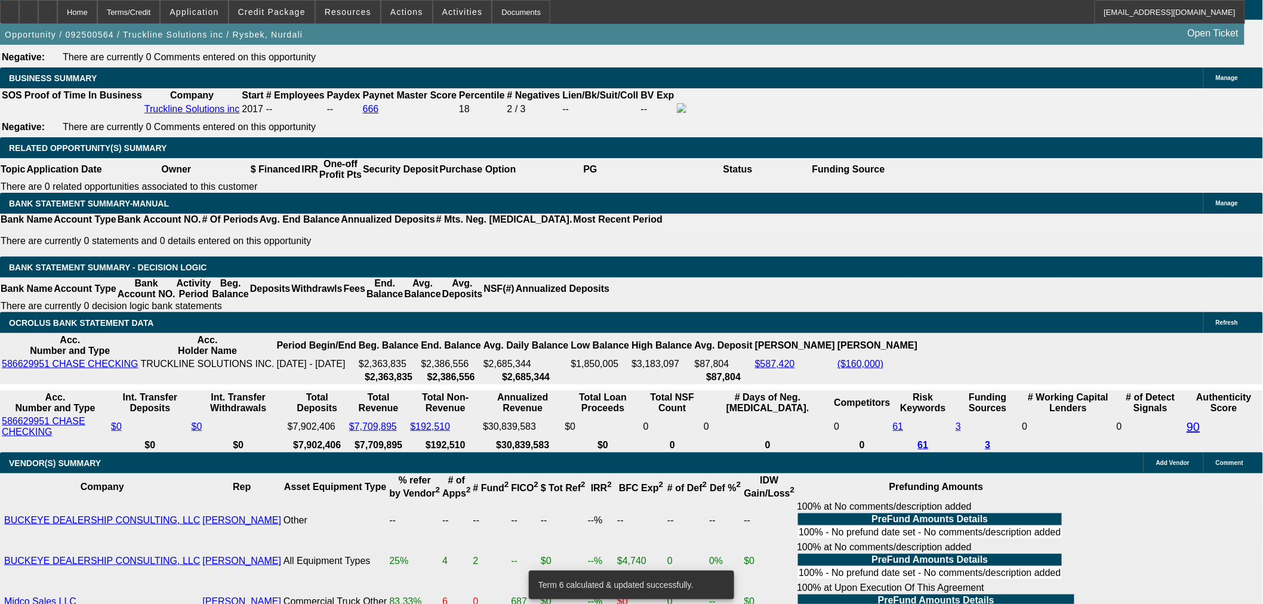
scroll to position [1955, 0]
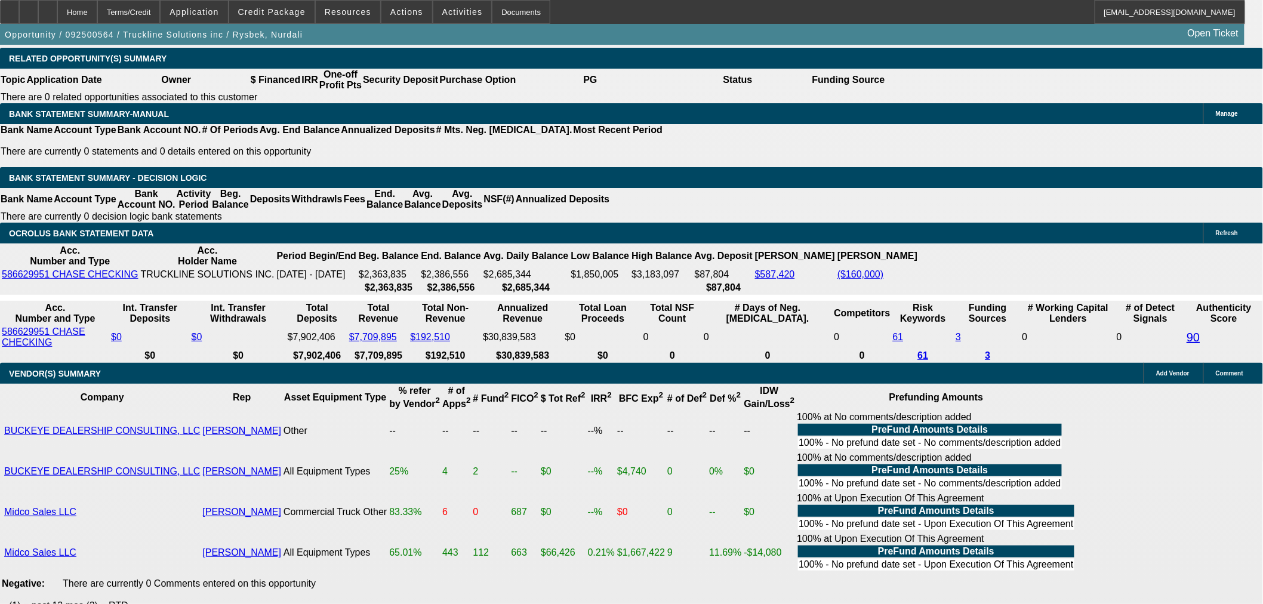
drag, startPoint x: 302, startPoint y: 250, endPoint x: 266, endPoint y: 254, distance: 36.1
type input "UNKNOWN"
type input "26."
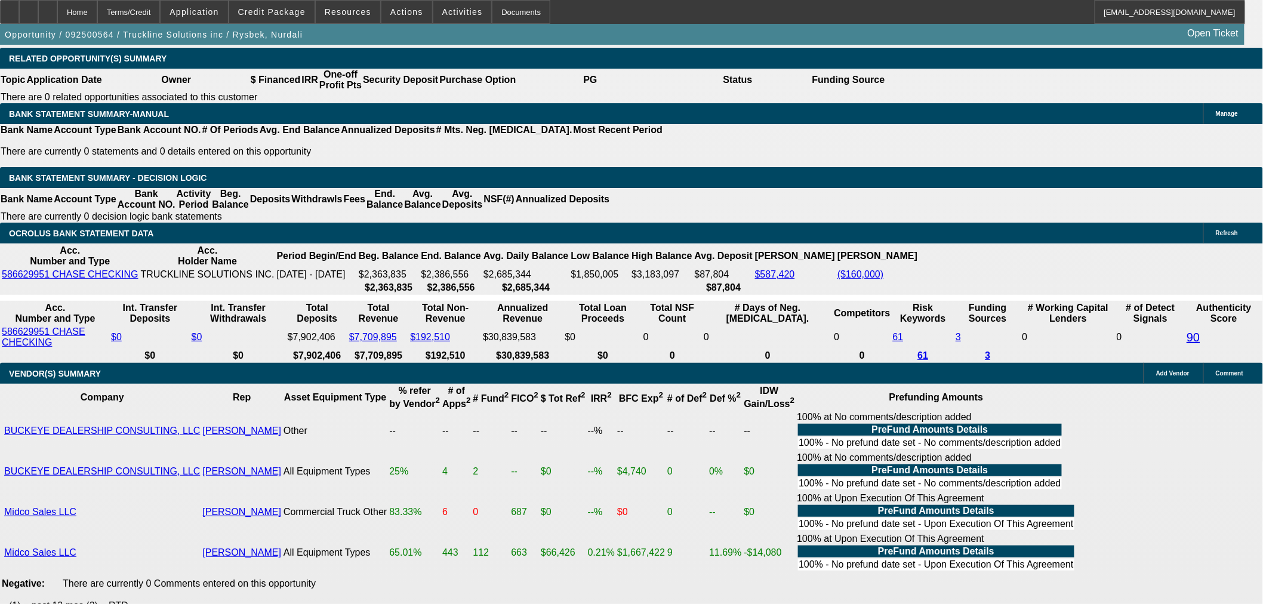
type input "$3,656.04"
type input "26.5"
type input "$5,588.92"
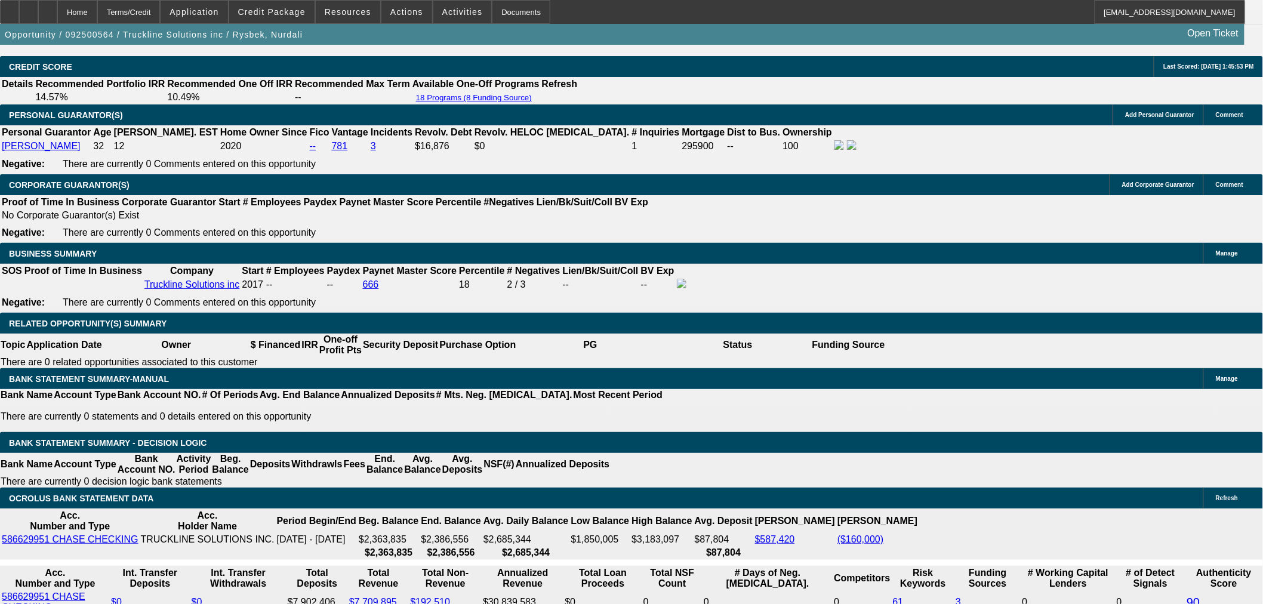
type input "26.5"
drag, startPoint x: 197, startPoint y: 179, endPoint x: 193, endPoint y: 195, distance: 16.5
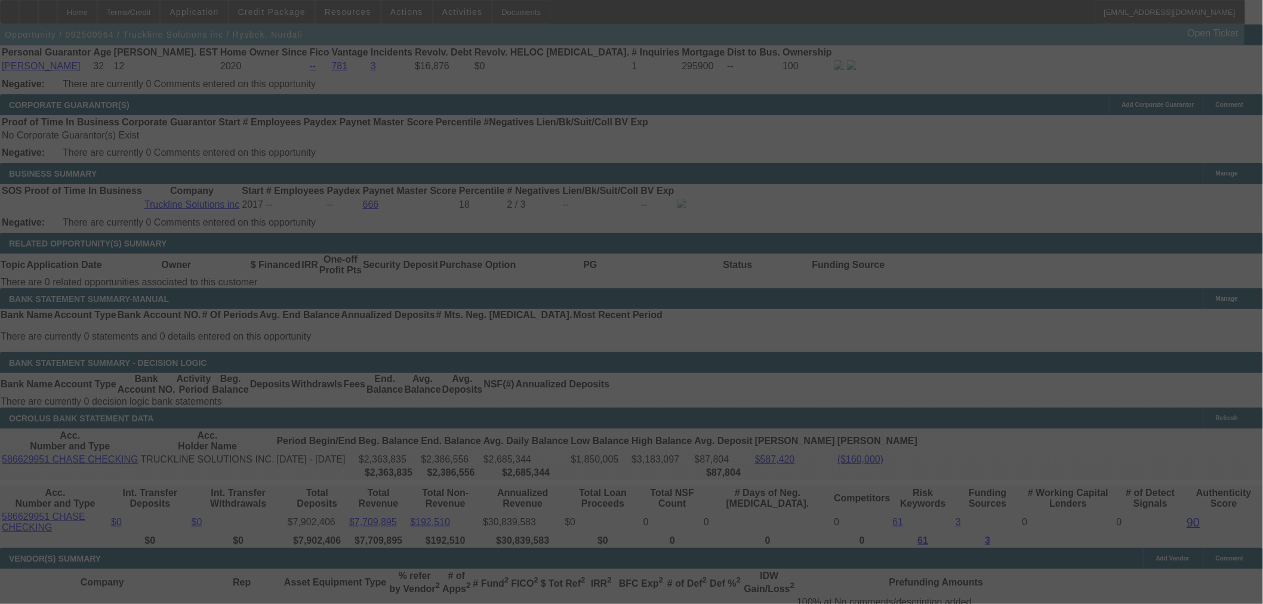
scroll to position [2022, 0]
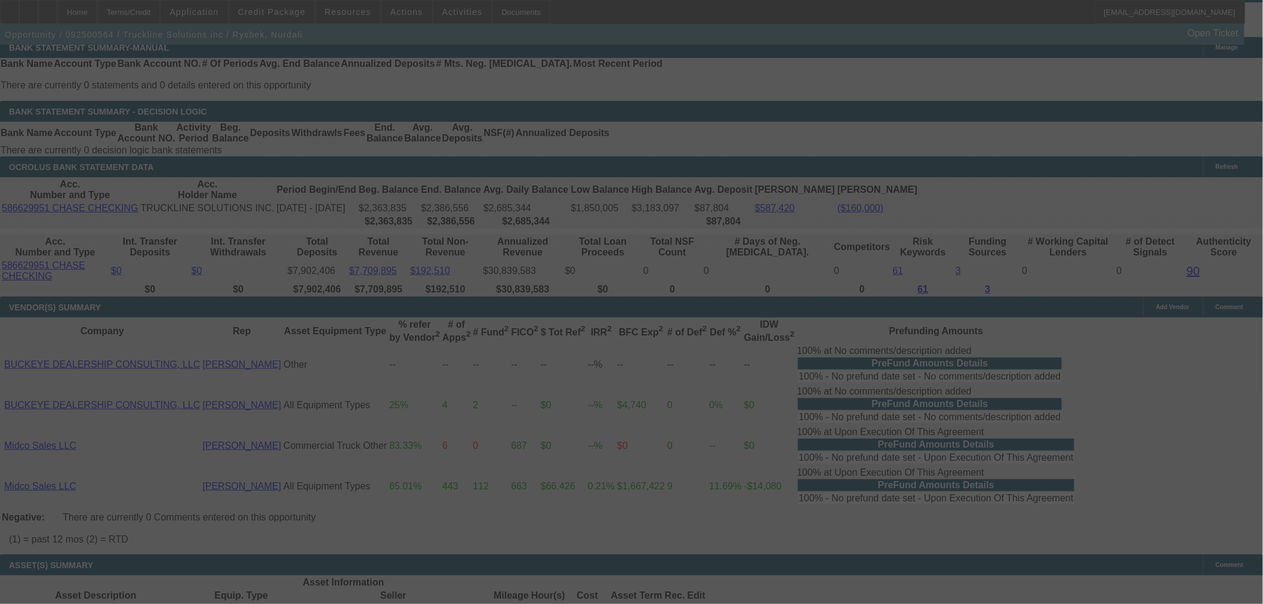
select select "0.1"
select select "0"
select select "2"
select select "0.1"
select select "4"
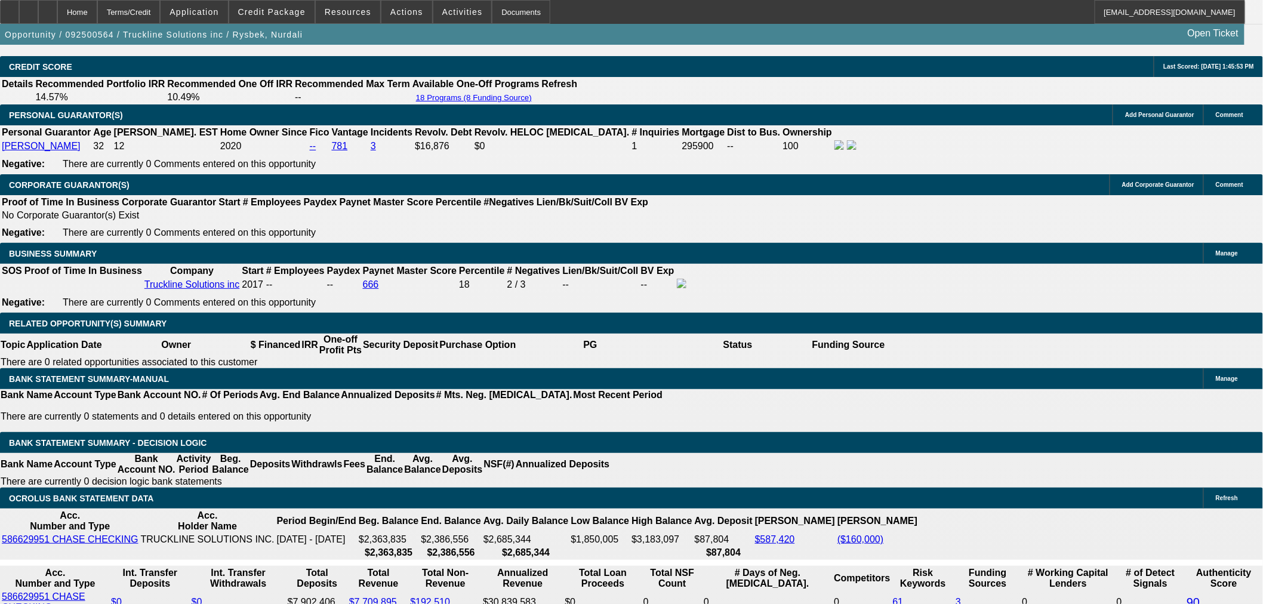
scroll to position [1658, 0]
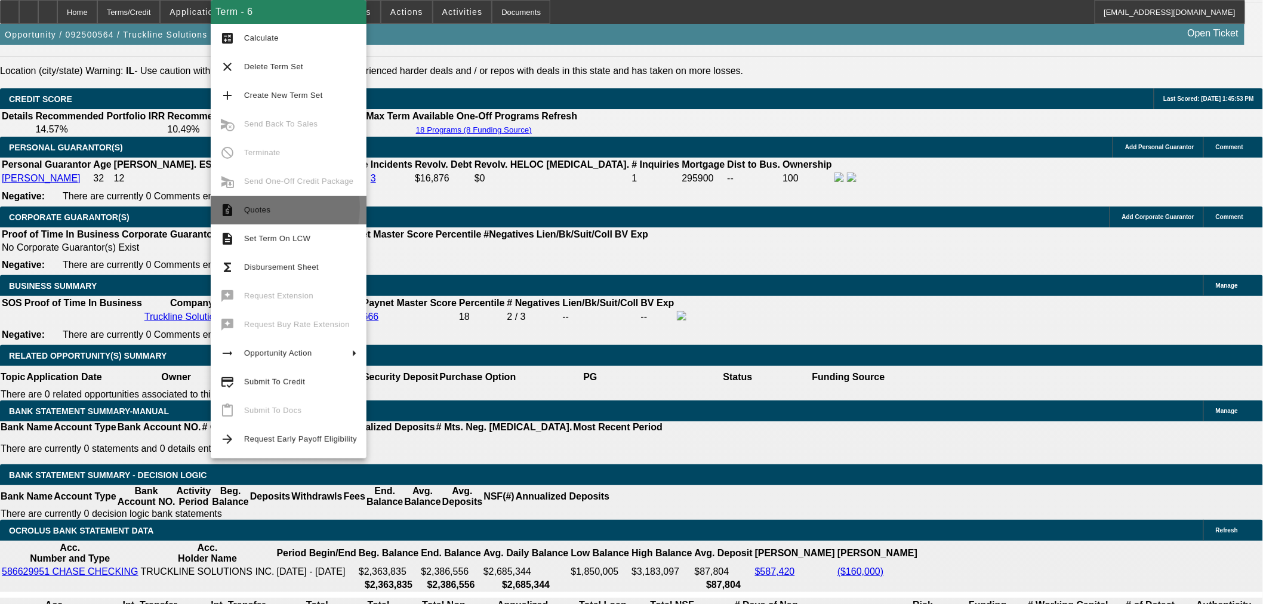
click at [252, 207] on span "Quotes" at bounding box center [257, 209] width 26 height 9
